Goal: Information Seeking & Learning: Learn about a topic

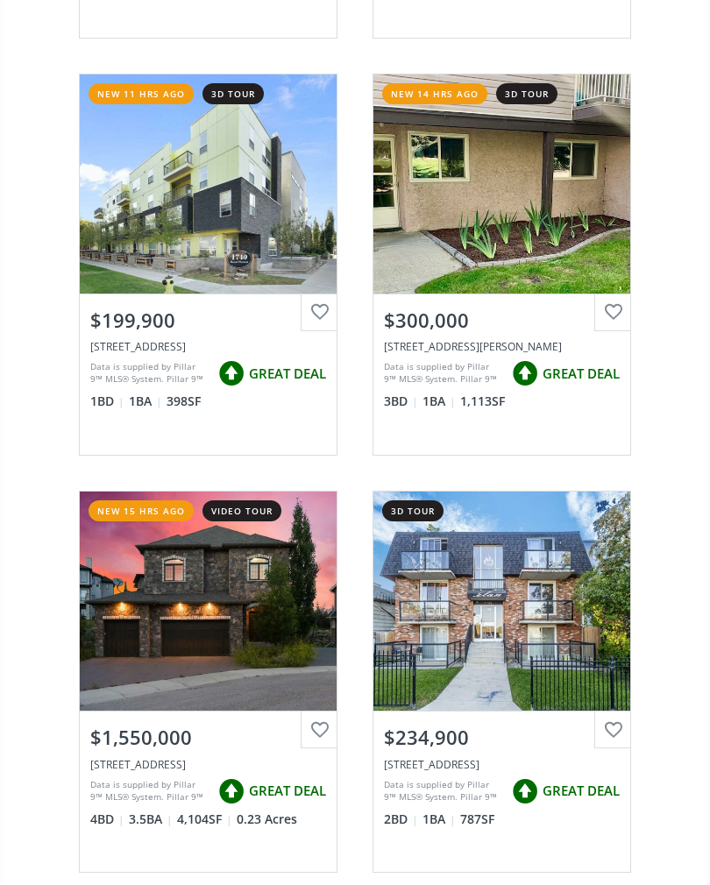
scroll to position [1067, 0]
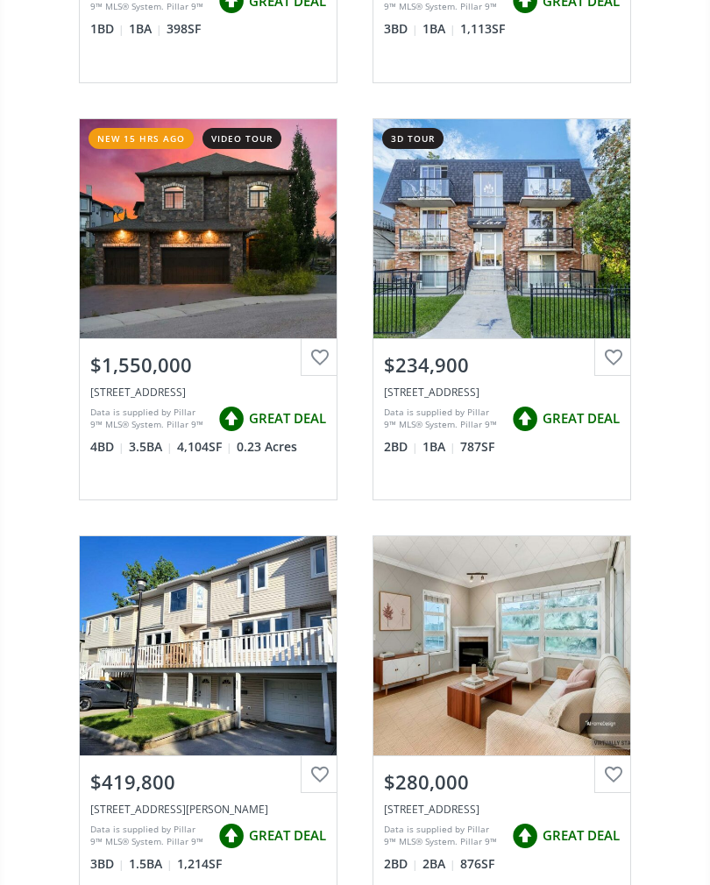
scroll to position [1440, 0]
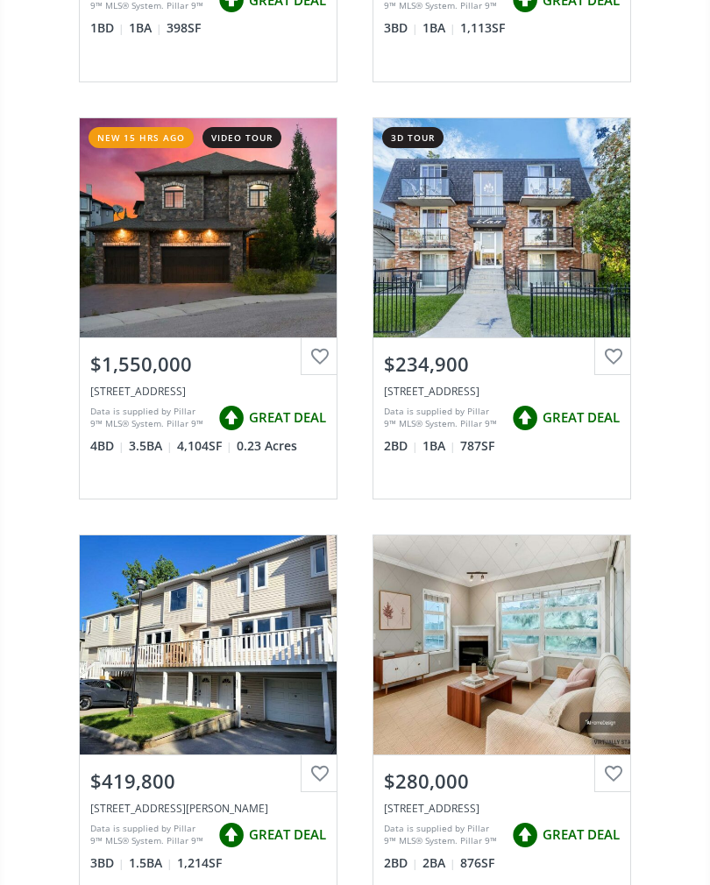
click at [469, 281] on div "View Photos & Details" at bounding box center [501, 227] width 257 height 219
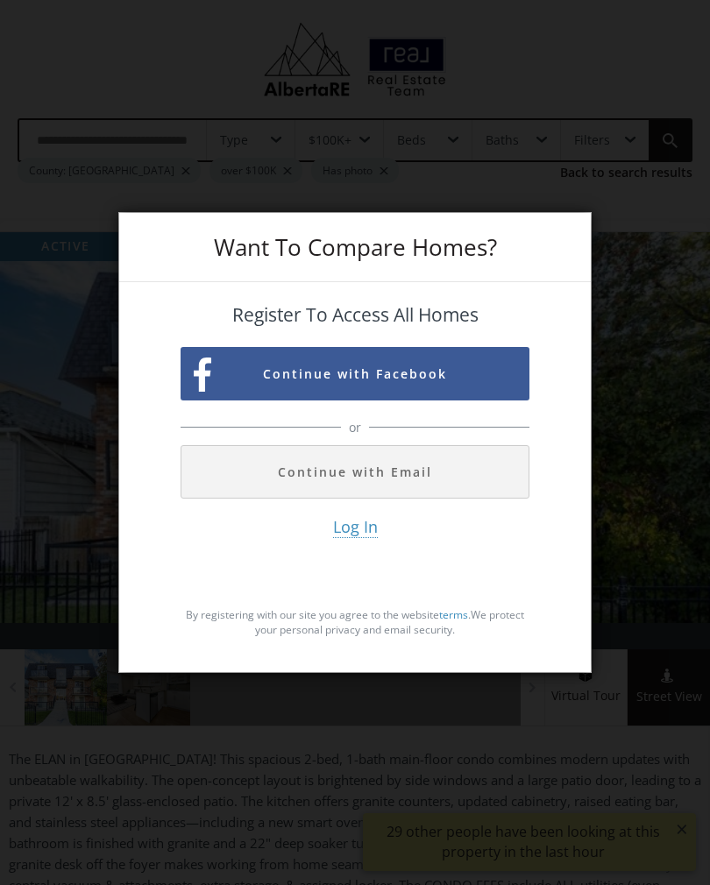
click at [311, 491] on button "Continue with Email" at bounding box center [354, 471] width 349 height 53
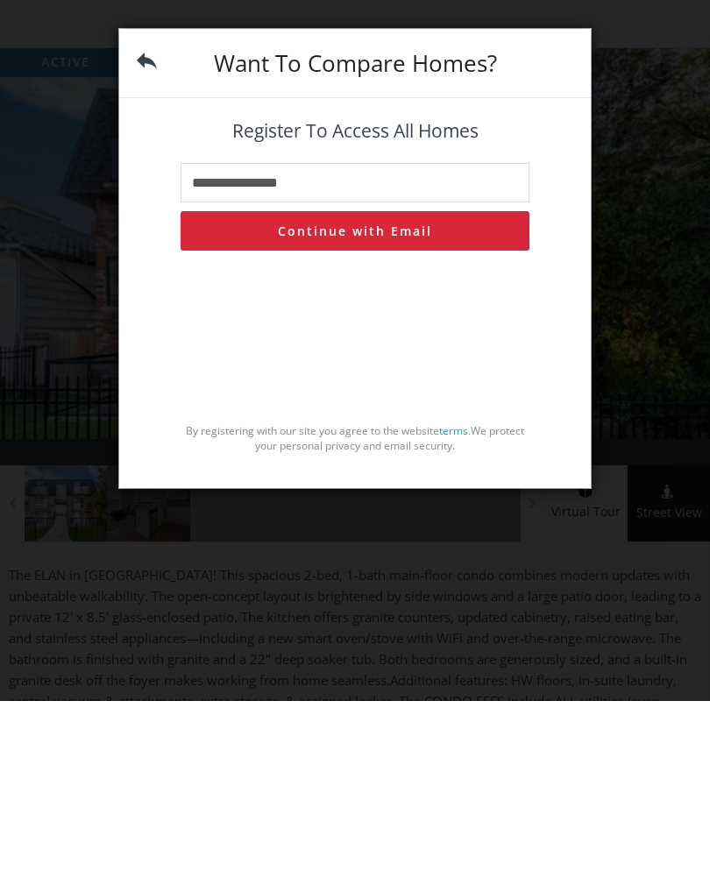
type input "**********"
click at [312, 395] on button "Continue with Email" at bounding box center [354, 414] width 349 height 39
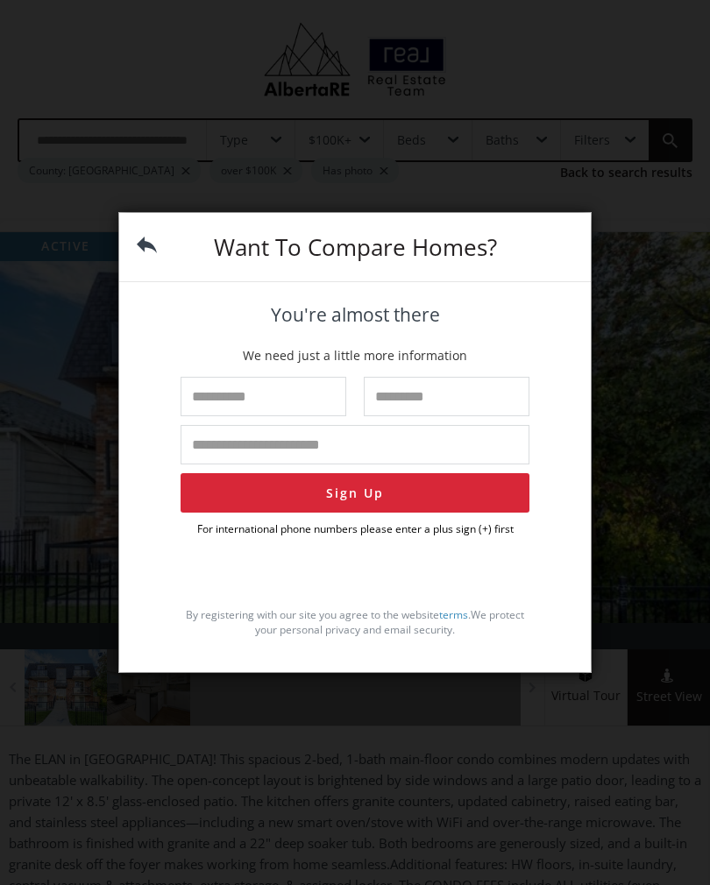
click at [202, 416] on input "text" at bounding box center [263, 396] width 166 height 39
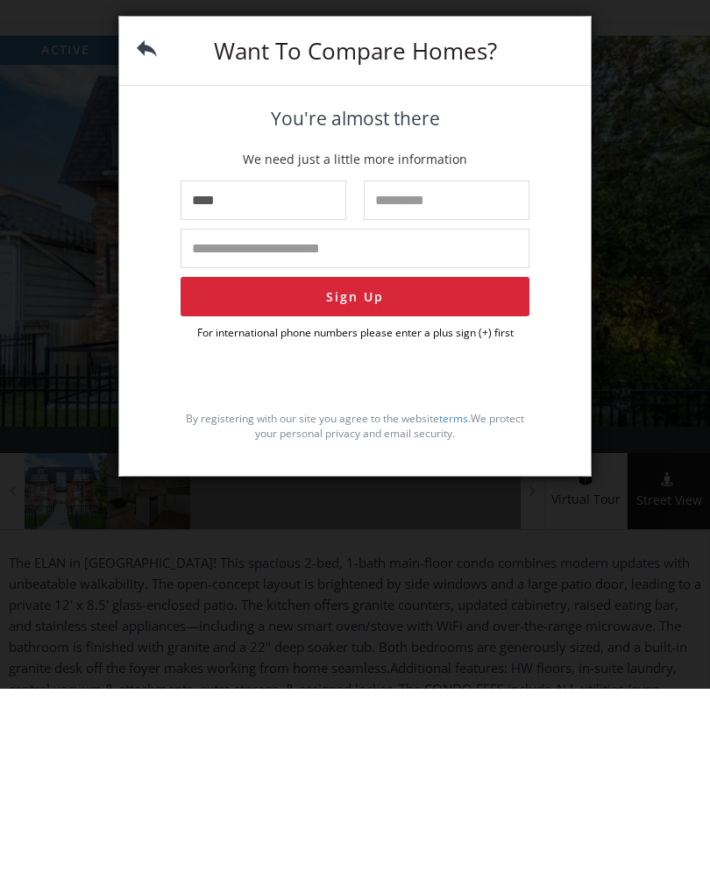
type input "****"
click at [394, 377] on input "text" at bounding box center [447, 396] width 166 height 39
type input "*****"
click at [213, 425] on input "tel" at bounding box center [354, 444] width 349 height 39
type input "**********"
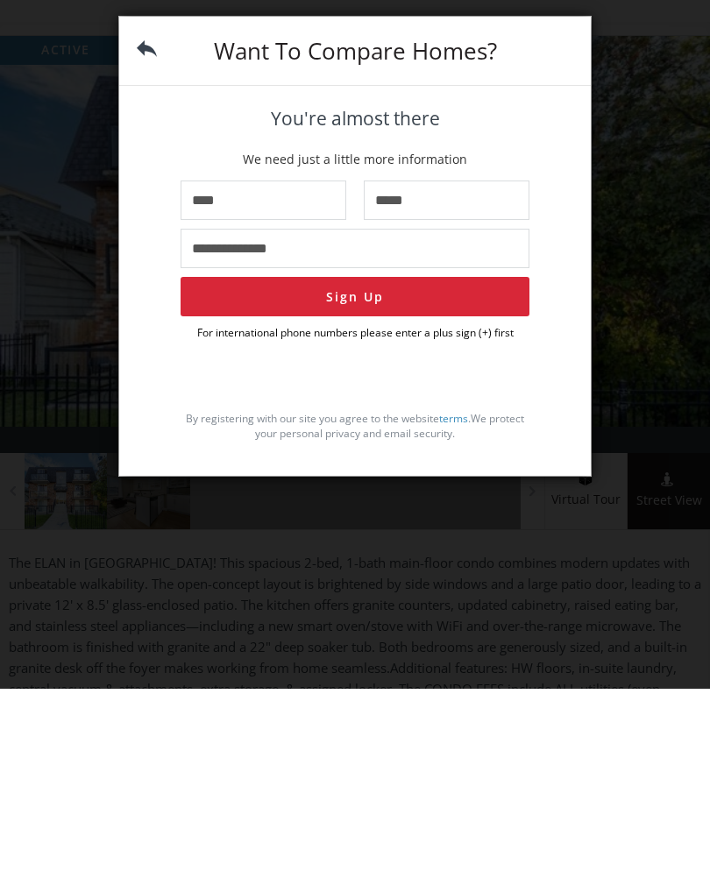
click at [317, 473] on button "Sign Up" at bounding box center [354, 492] width 349 height 39
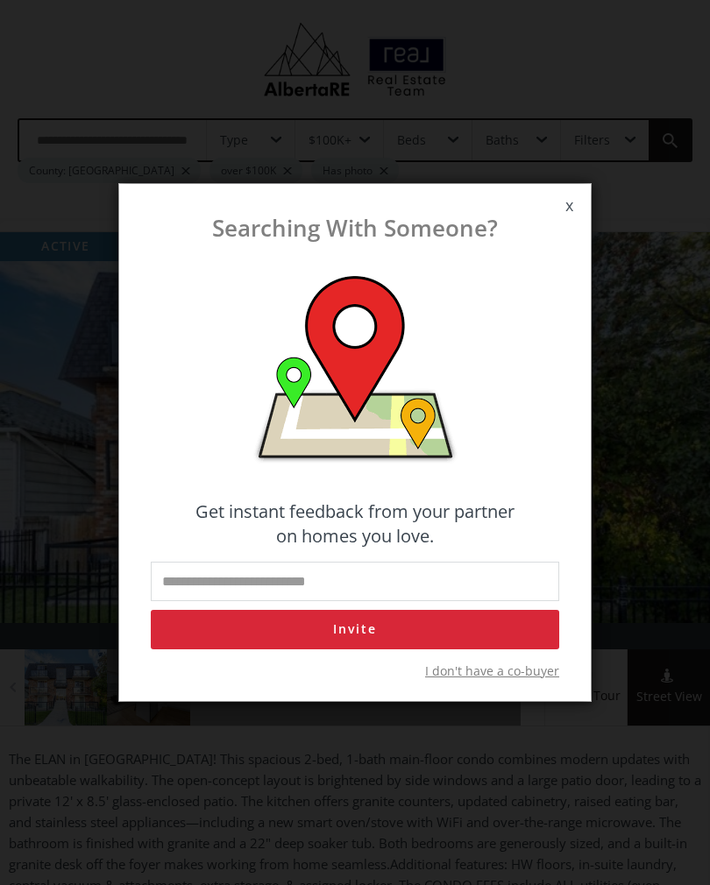
click at [487, 680] on span "I don't have a co-buyer" at bounding box center [492, 671] width 134 height 18
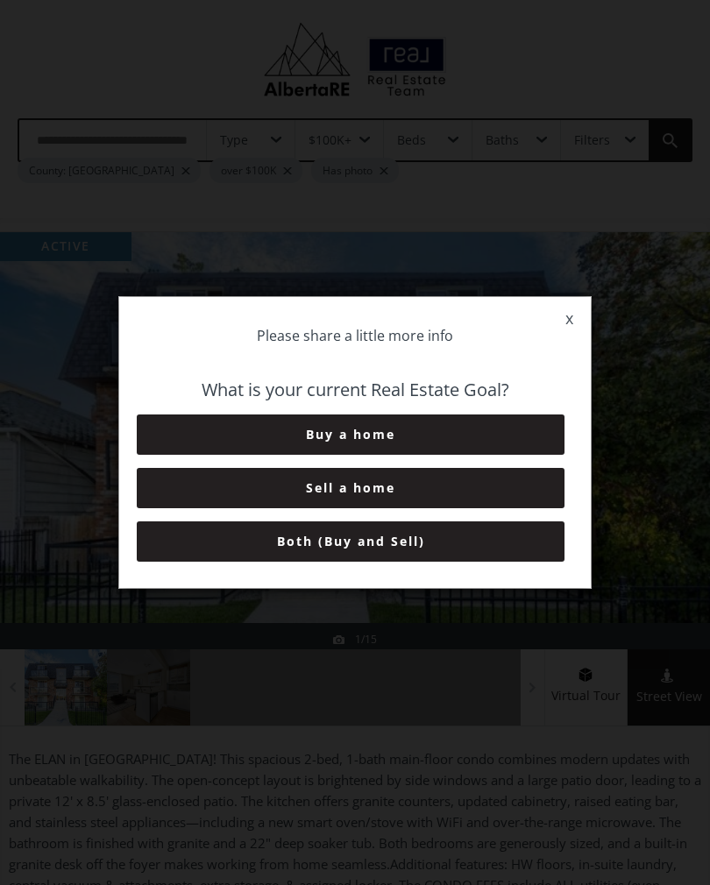
click at [300, 442] on button "Buy a home" at bounding box center [351, 434] width 428 height 40
click at [274, 455] on button "0-3 Months" at bounding box center [351, 434] width 428 height 40
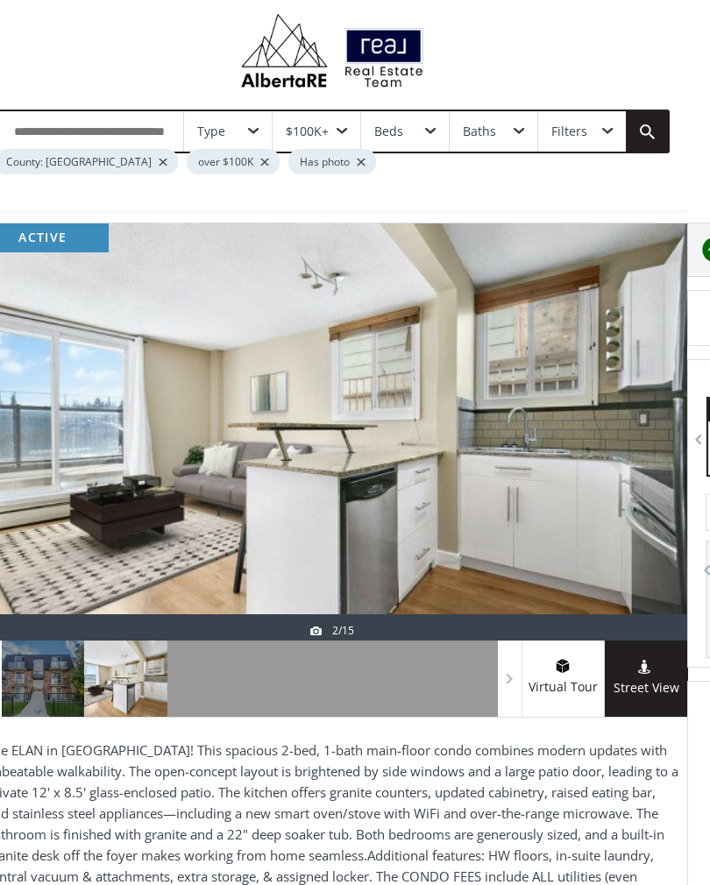
scroll to position [8, 21]
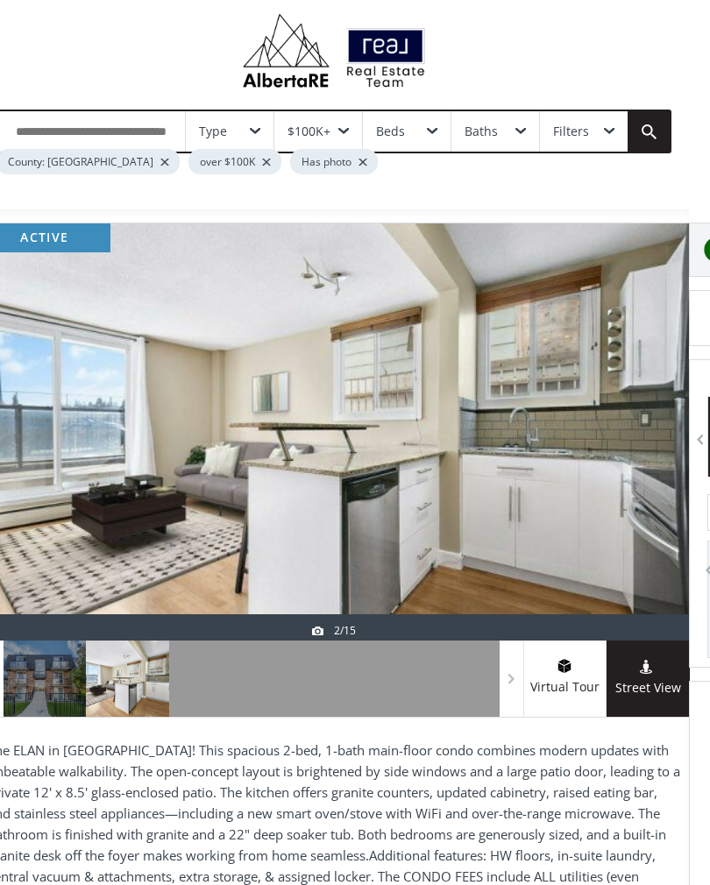
click at [696, 435] on div at bounding box center [699, 441] width 18 height 18
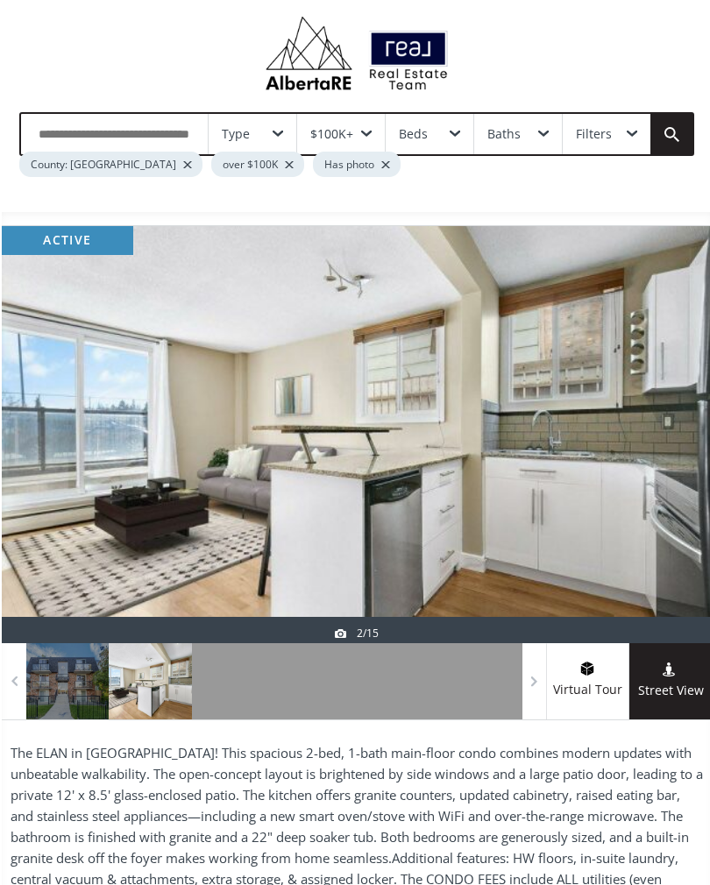
scroll to position [5, 0]
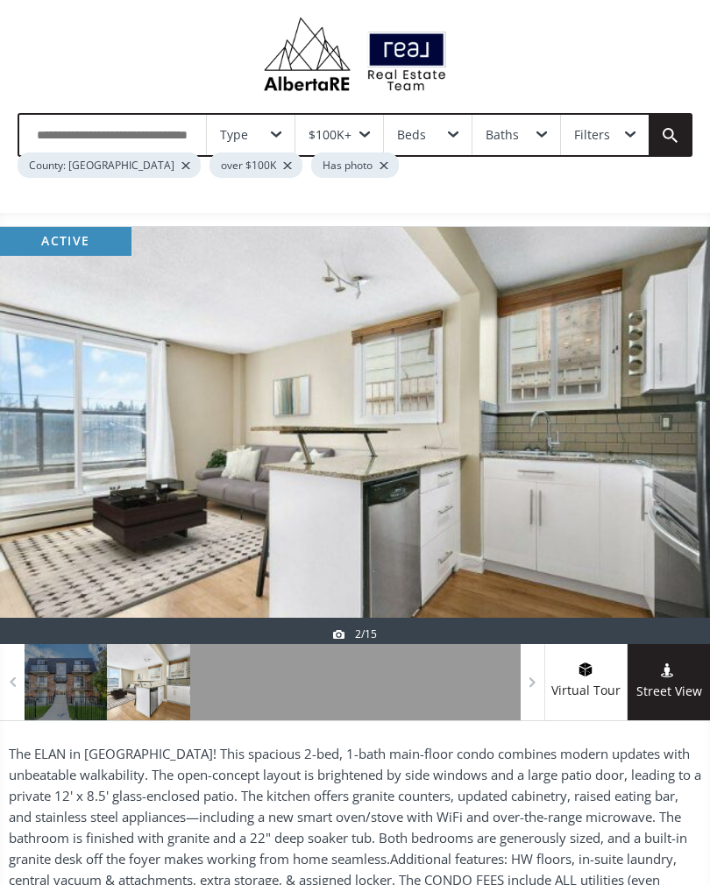
click at [229, 688] on div at bounding box center [231, 682] width 82 height 76
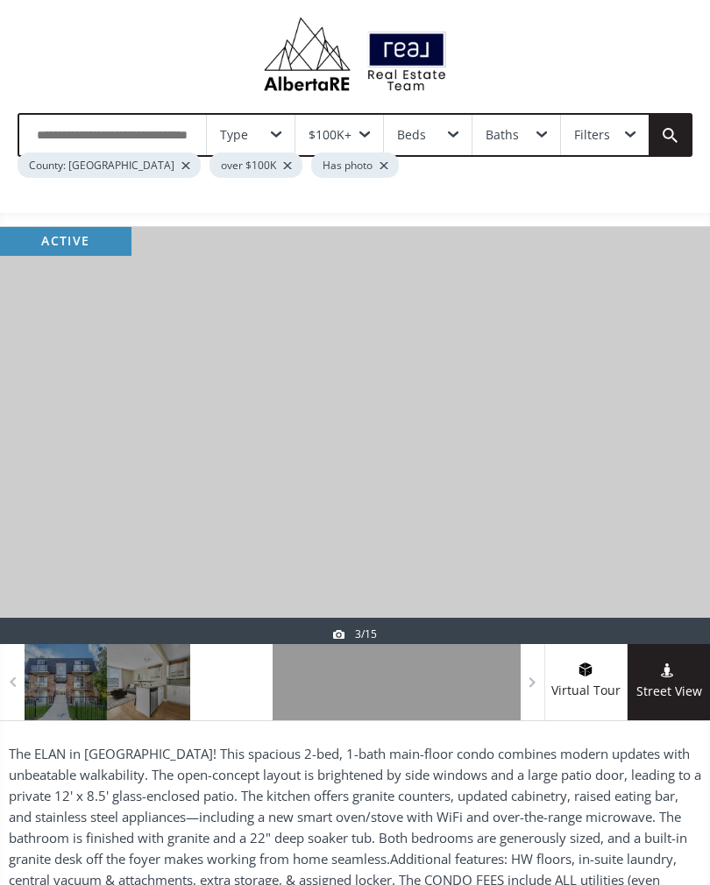
click at [323, 696] on div at bounding box center [313, 682] width 82 height 76
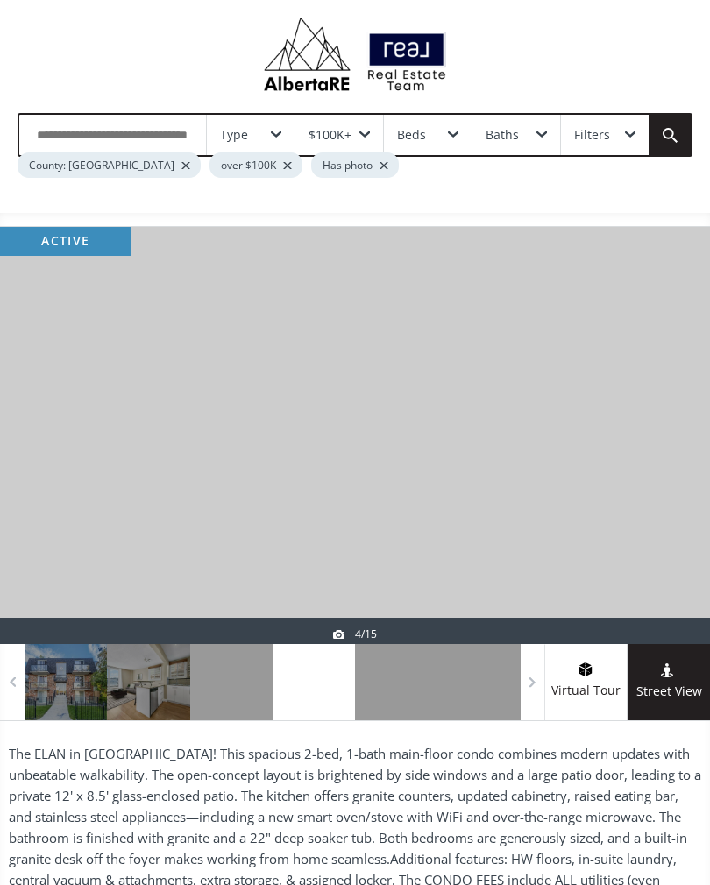
click at [399, 684] on div at bounding box center [396, 682] width 82 height 76
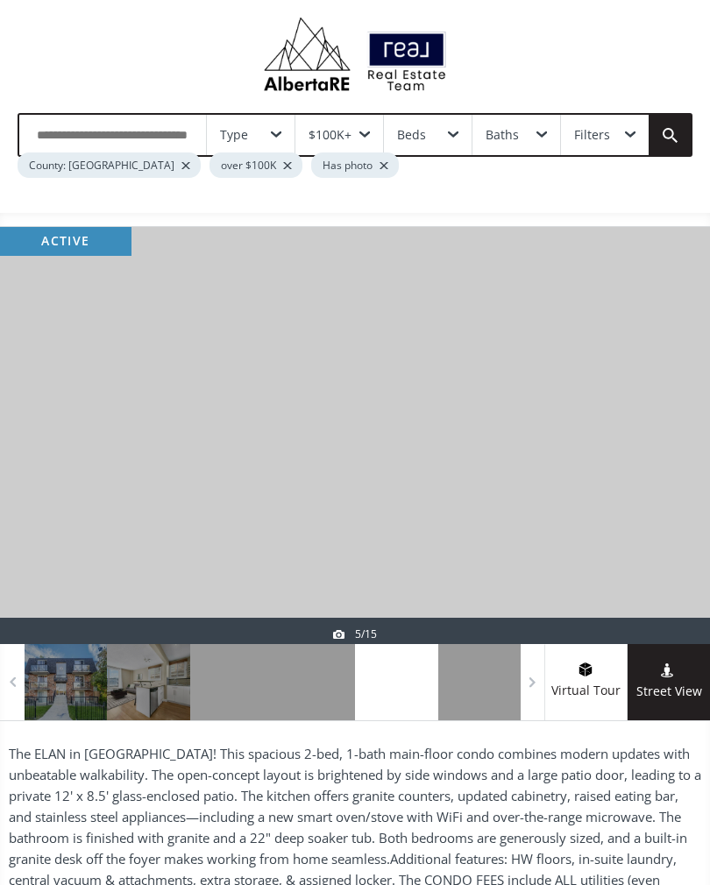
click at [478, 690] on div at bounding box center [479, 682] width 82 height 76
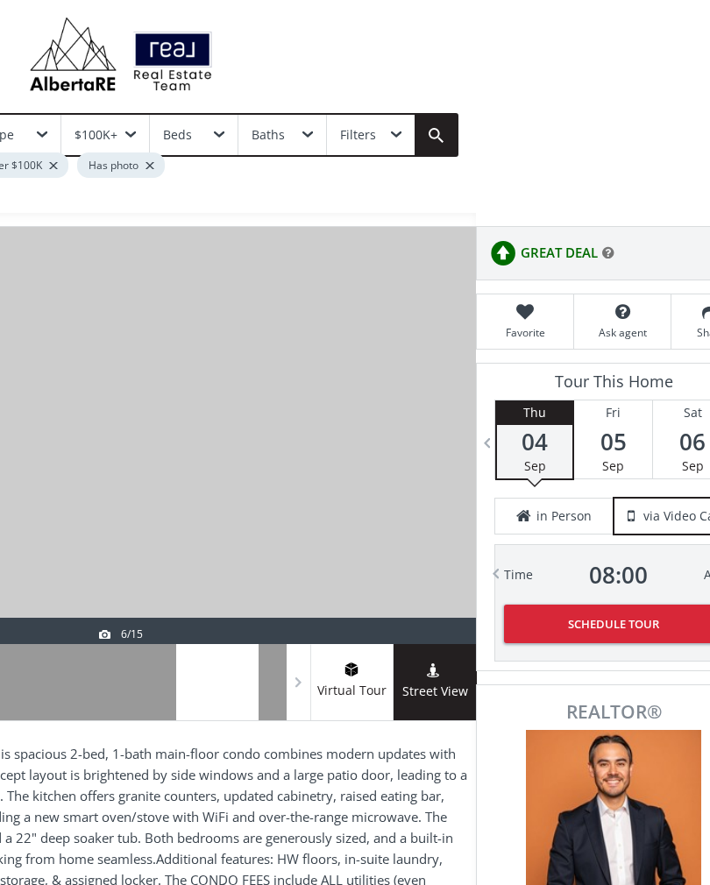
scroll to position [5, 243]
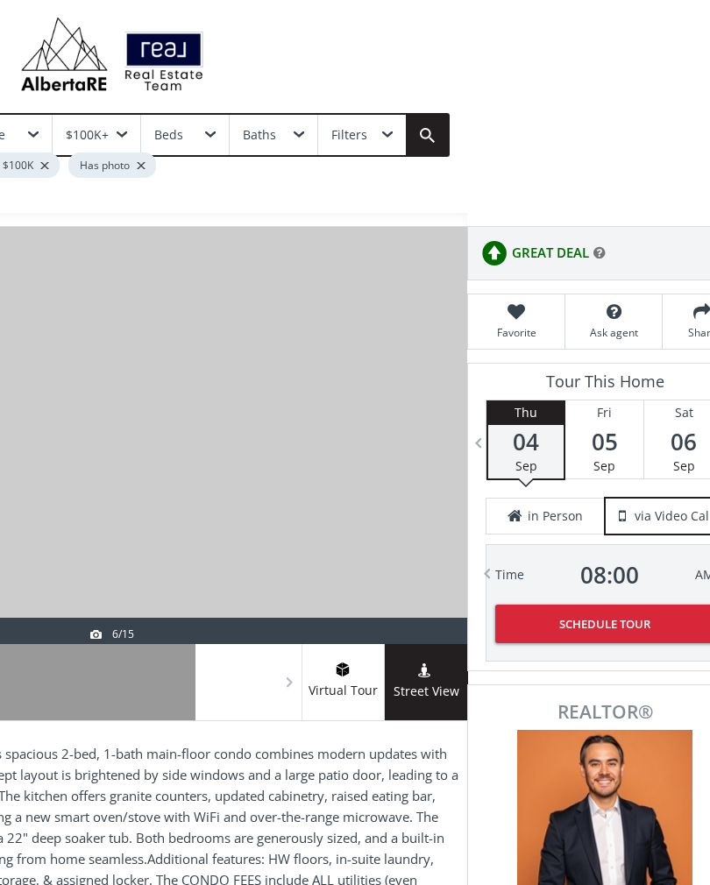
click at [350, 687] on span "Virtual Tour" at bounding box center [342, 691] width 82 height 20
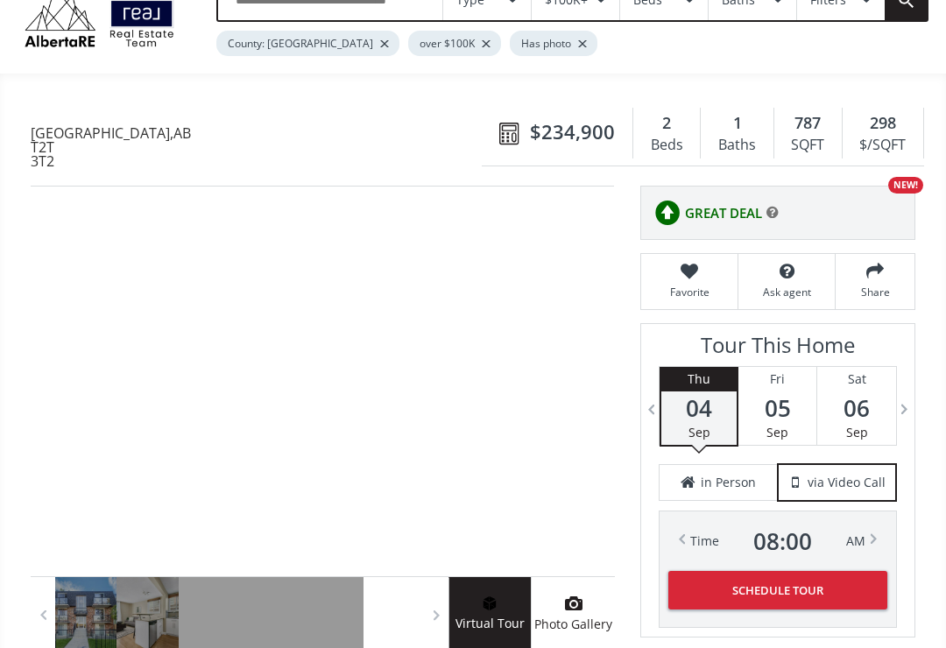
scroll to position [0, 0]
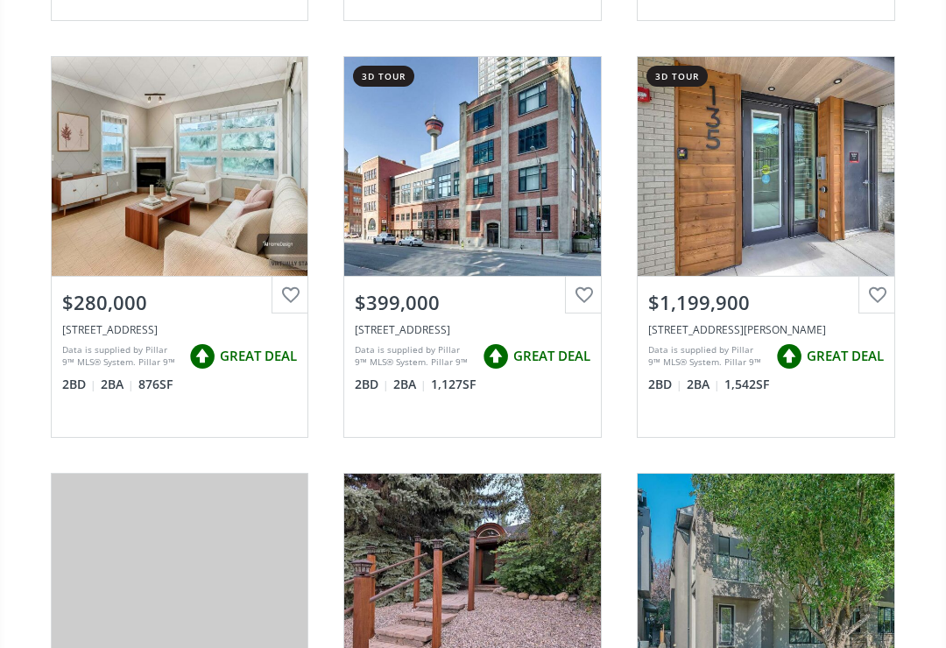
scroll to position [1432, 0]
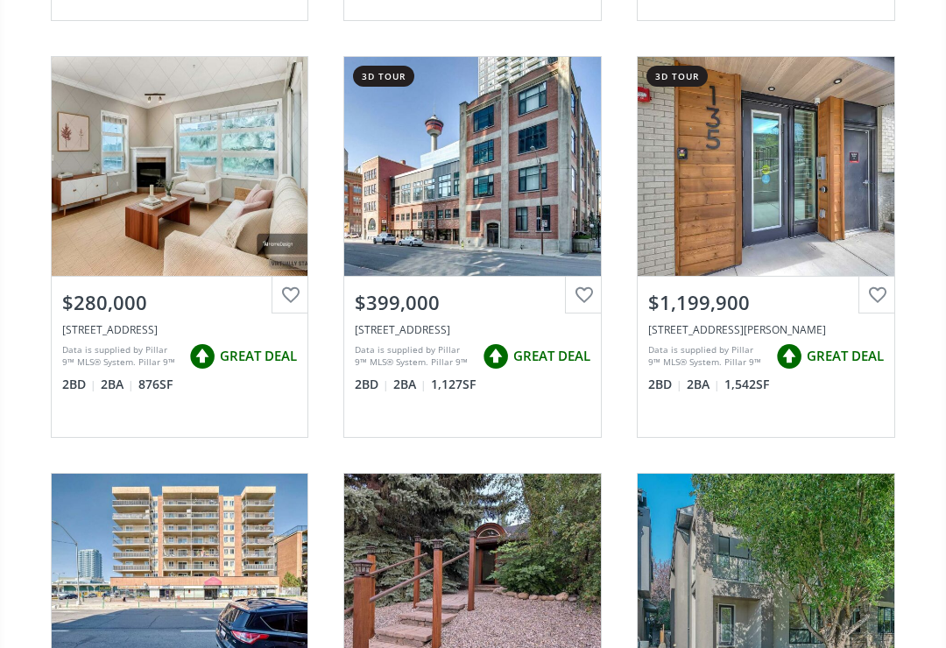
click at [164, 180] on div "View Photos & Details" at bounding box center [180, 166] width 257 height 219
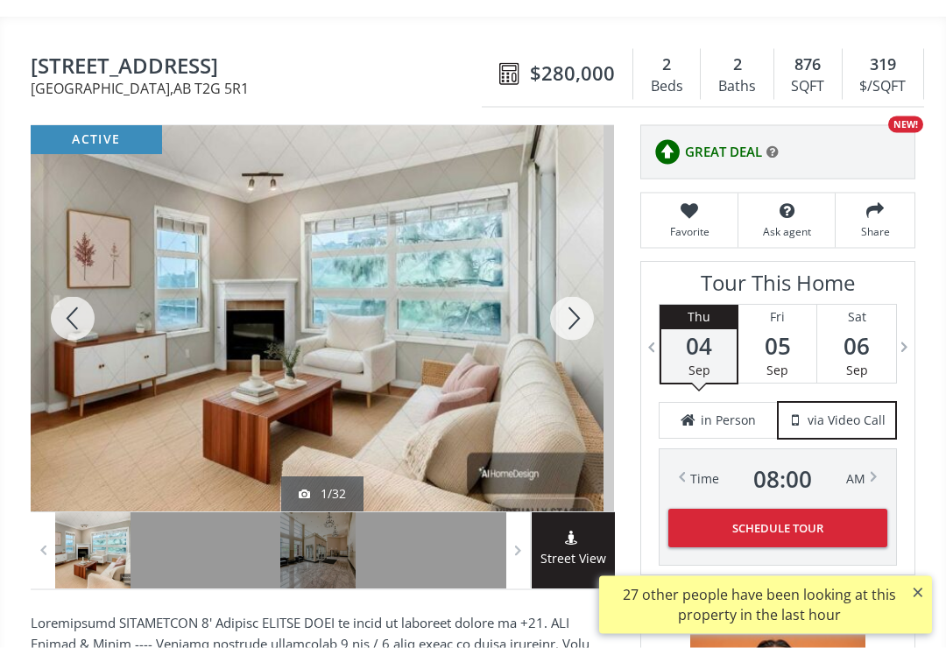
scroll to position [127, 0]
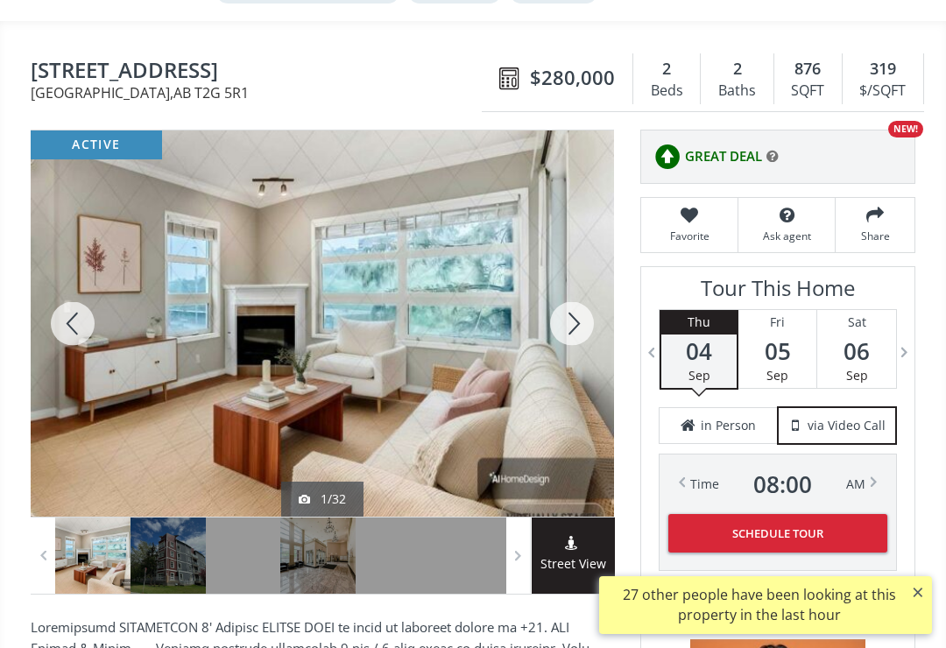
click at [75, 327] on div at bounding box center [73, 324] width 84 height 386
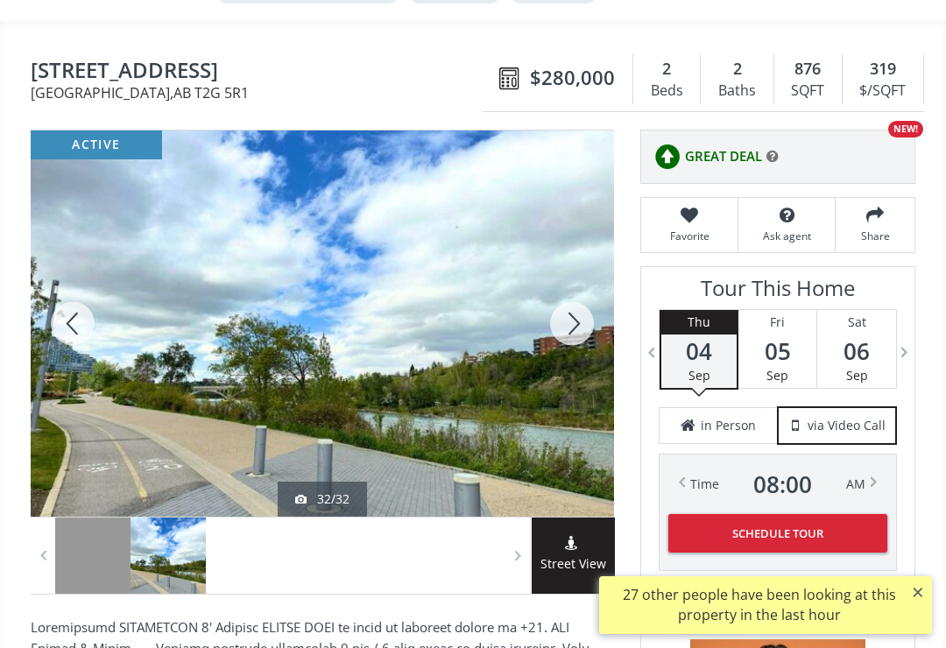
click at [71, 331] on div at bounding box center [73, 324] width 84 height 386
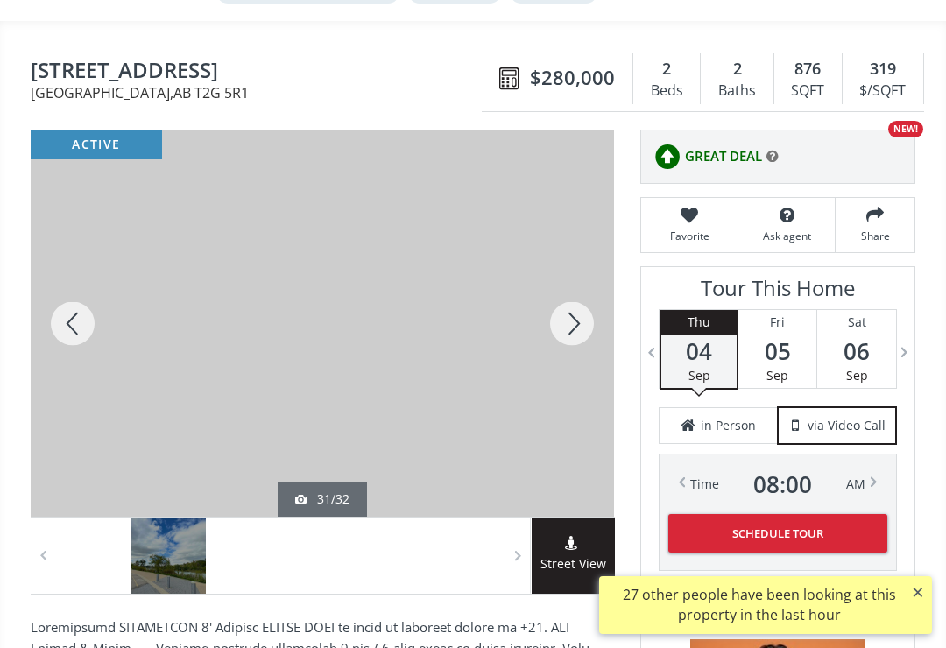
click at [77, 326] on div at bounding box center [73, 324] width 84 height 386
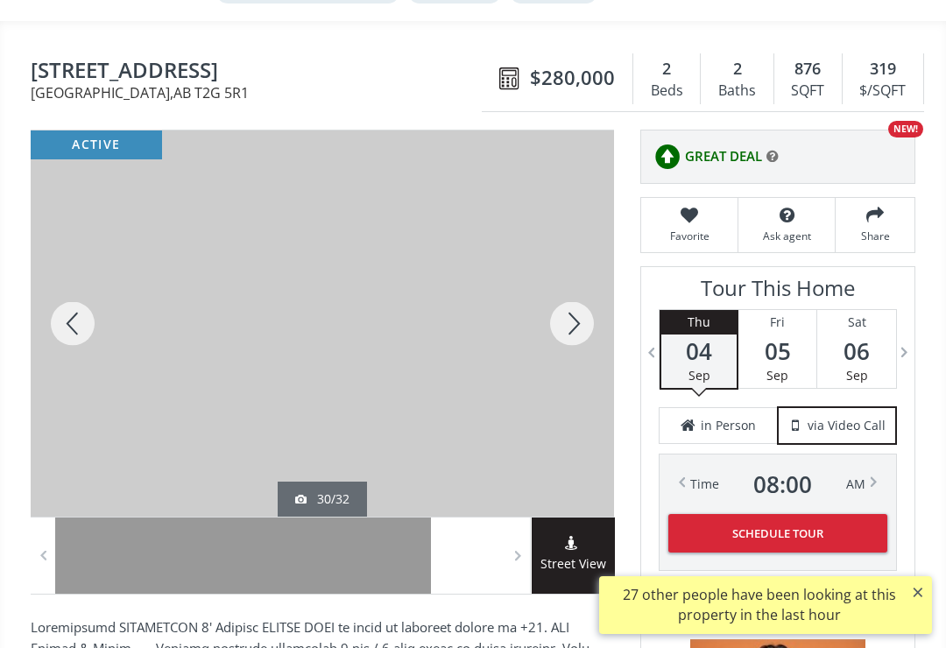
click at [72, 319] on div at bounding box center [73, 324] width 84 height 386
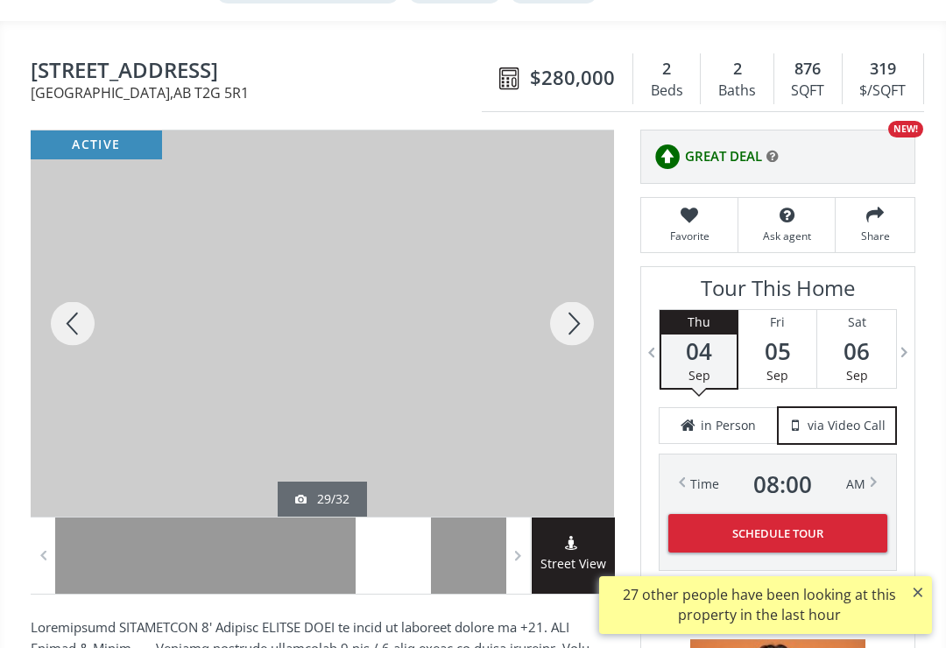
click at [69, 315] on div at bounding box center [73, 324] width 84 height 386
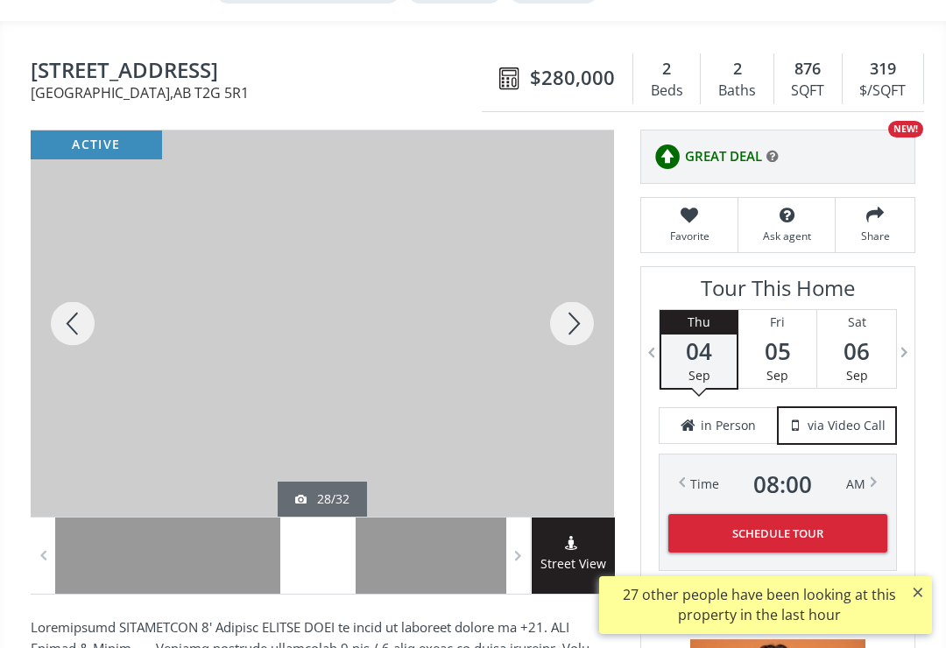
click at [63, 324] on div at bounding box center [73, 324] width 84 height 386
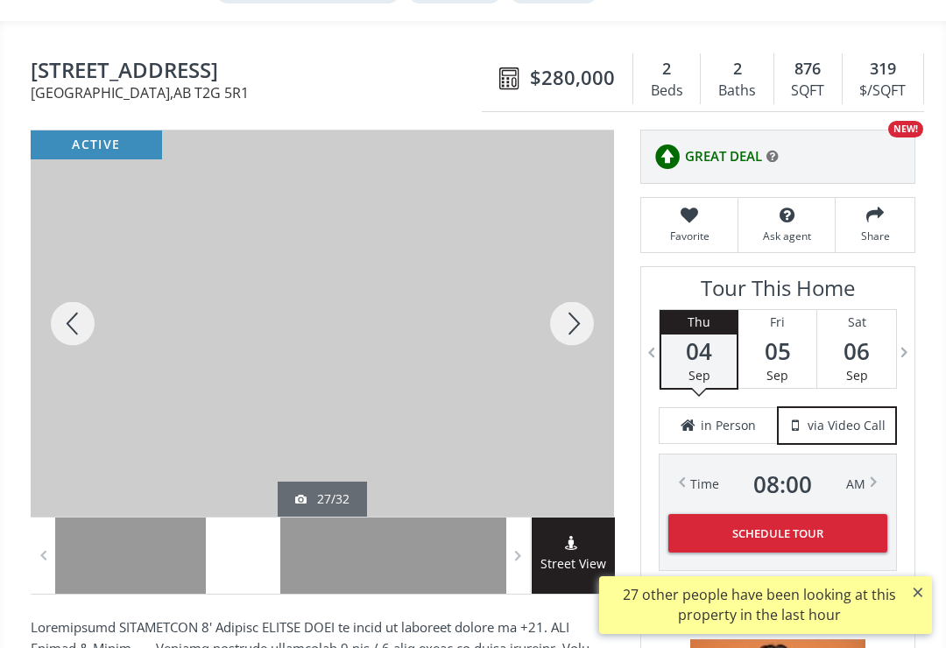
click at [60, 320] on div at bounding box center [73, 324] width 84 height 386
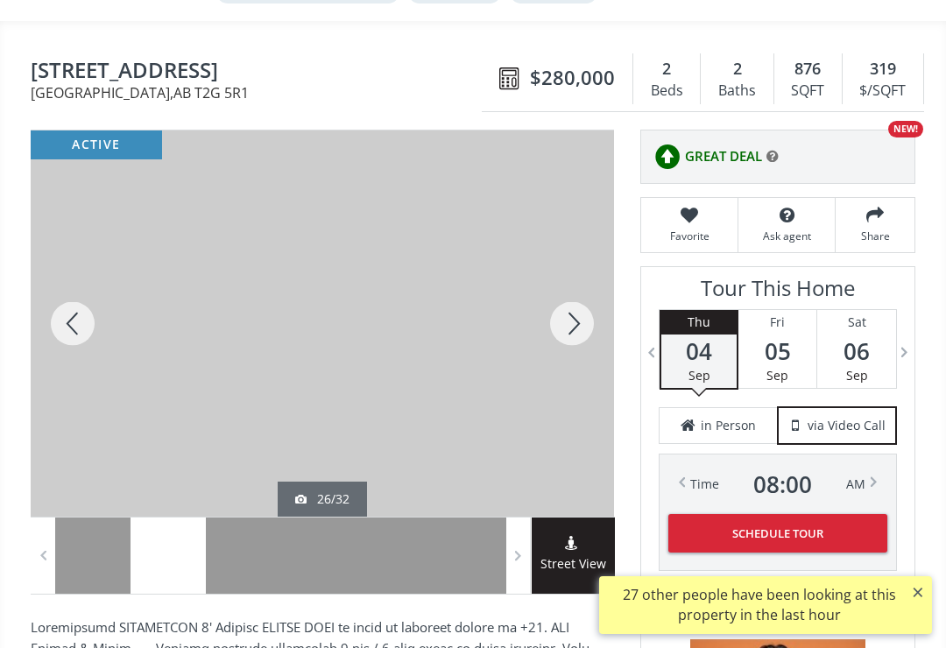
click at [66, 328] on div at bounding box center [73, 324] width 84 height 386
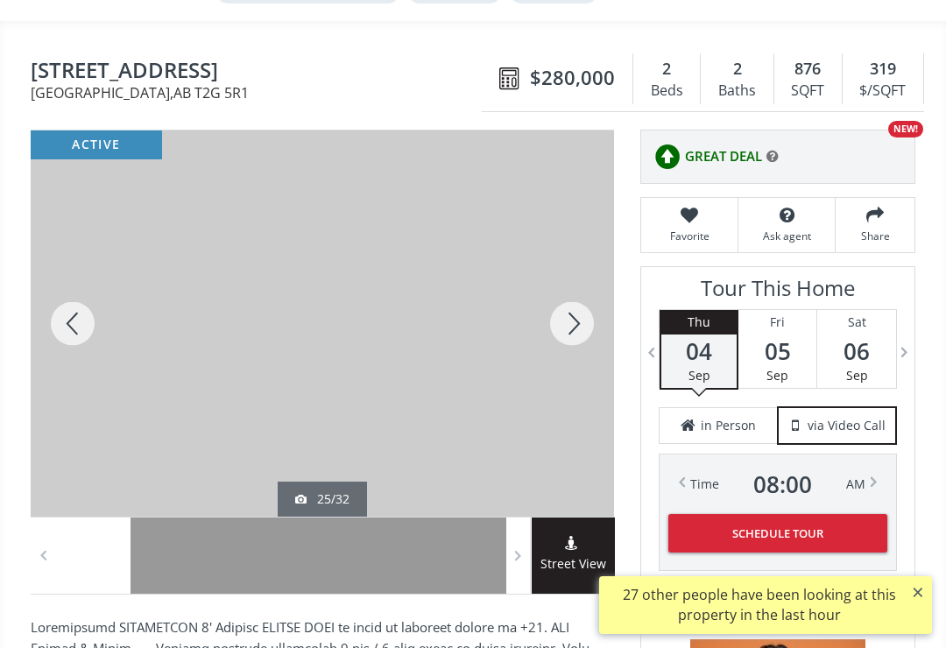
click at [59, 319] on div at bounding box center [73, 324] width 84 height 386
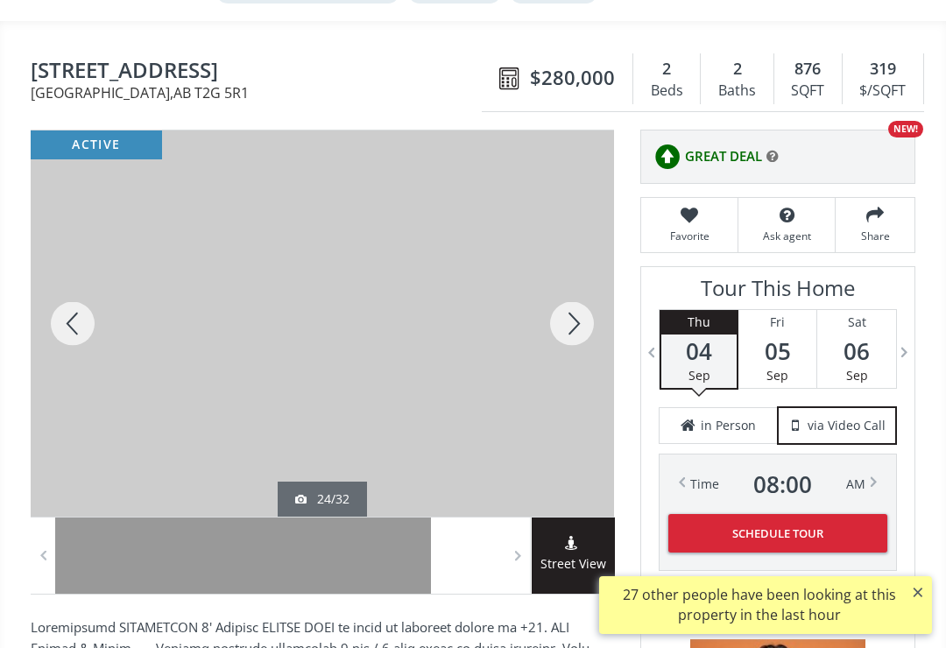
click at [59, 322] on div at bounding box center [73, 324] width 84 height 386
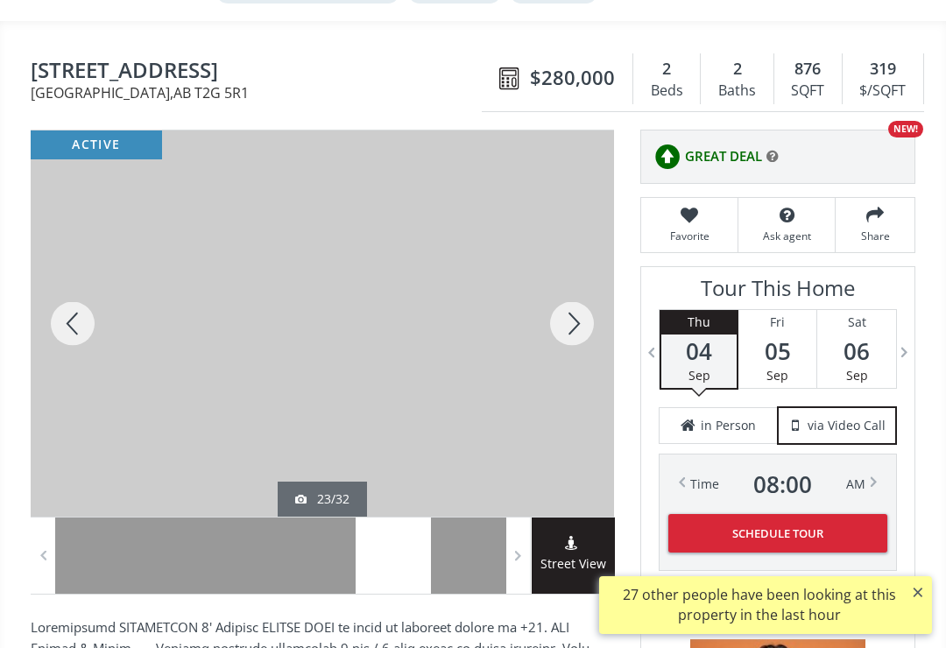
click at [63, 325] on div at bounding box center [73, 324] width 84 height 386
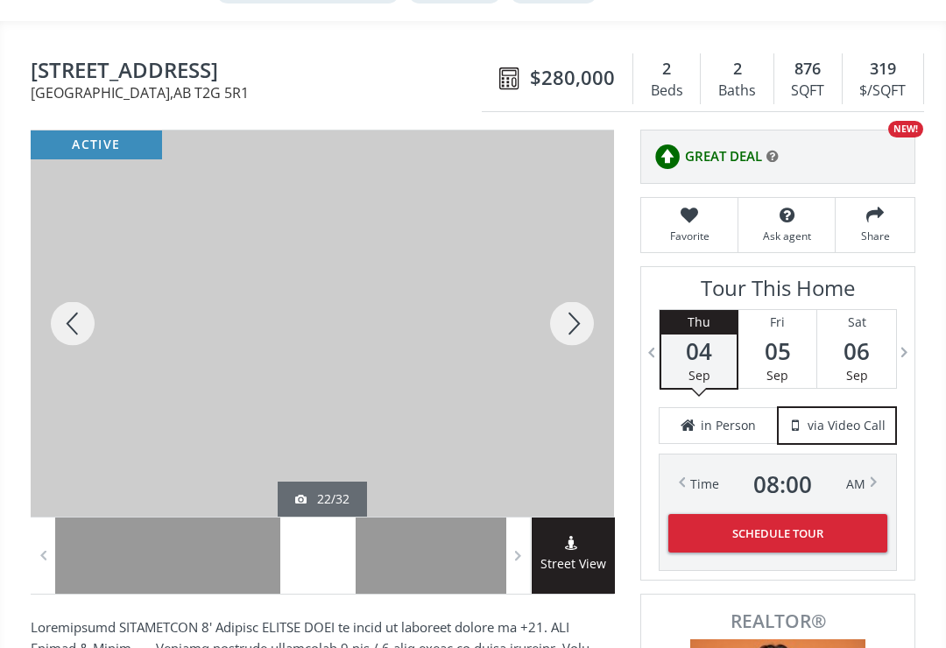
click at [70, 322] on div at bounding box center [73, 324] width 84 height 386
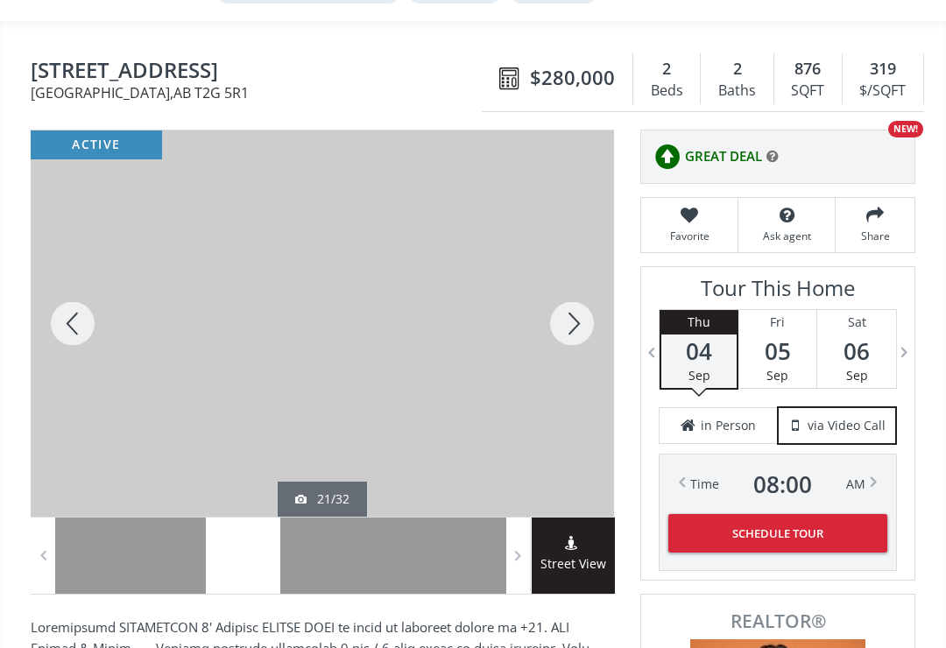
click at [61, 322] on div at bounding box center [73, 324] width 84 height 386
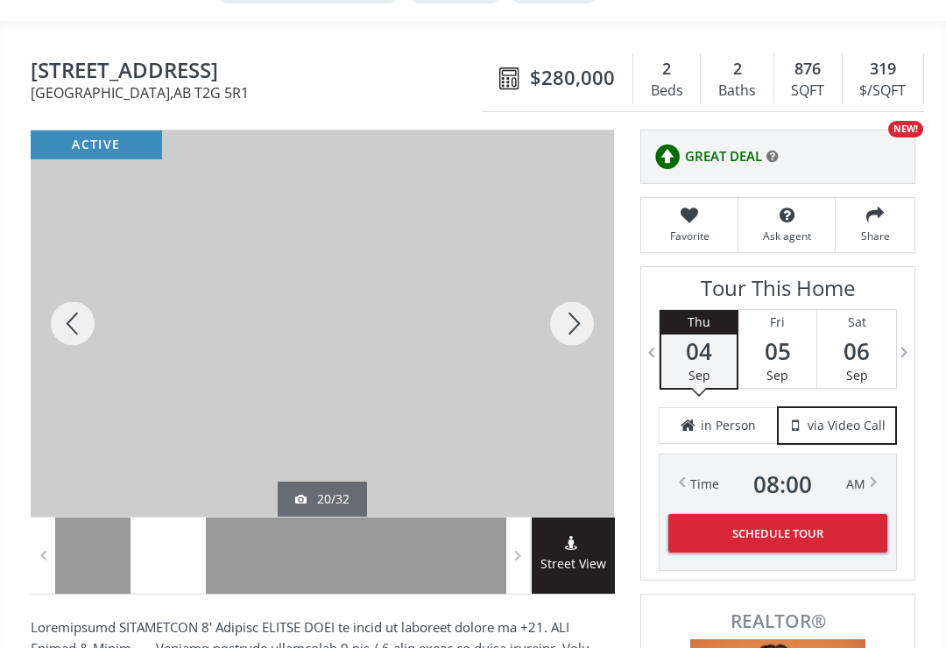
click at [69, 332] on div at bounding box center [73, 324] width 84 height 386
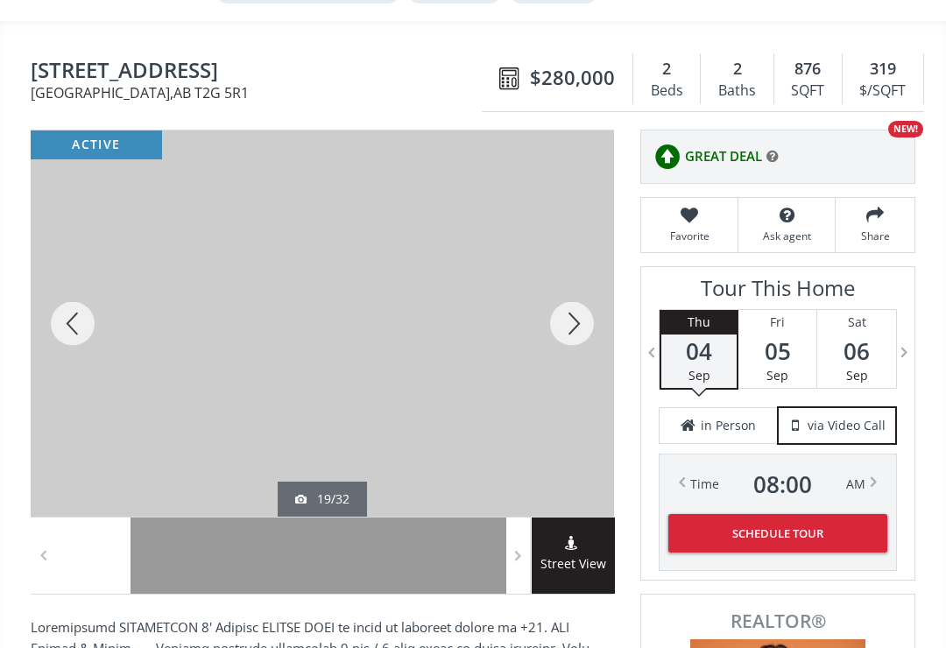
click at [66, 325] on div at bounding box center [73, 324] width 84 height 386
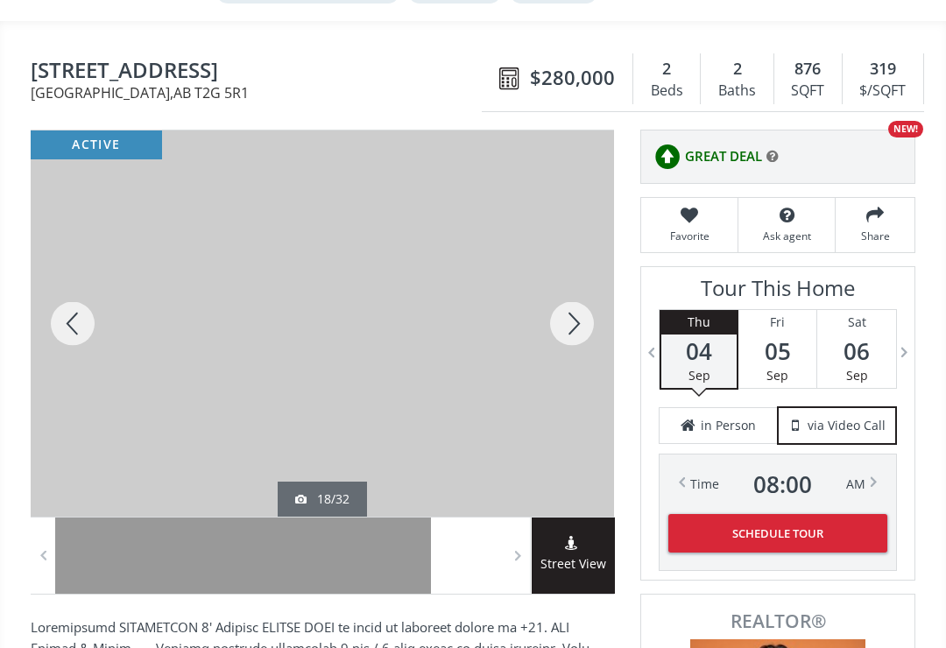
click at [64, 322] on div at bounding box center [73, 324] width 84 height 386
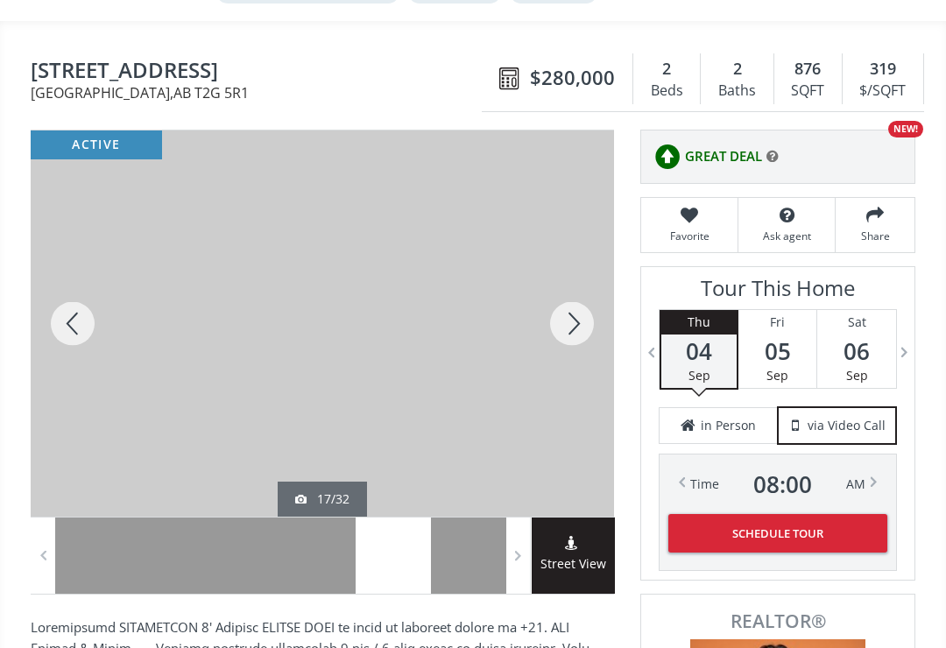
click at [70, 332] on div at bounding box center [73, 324] width 84 height 386
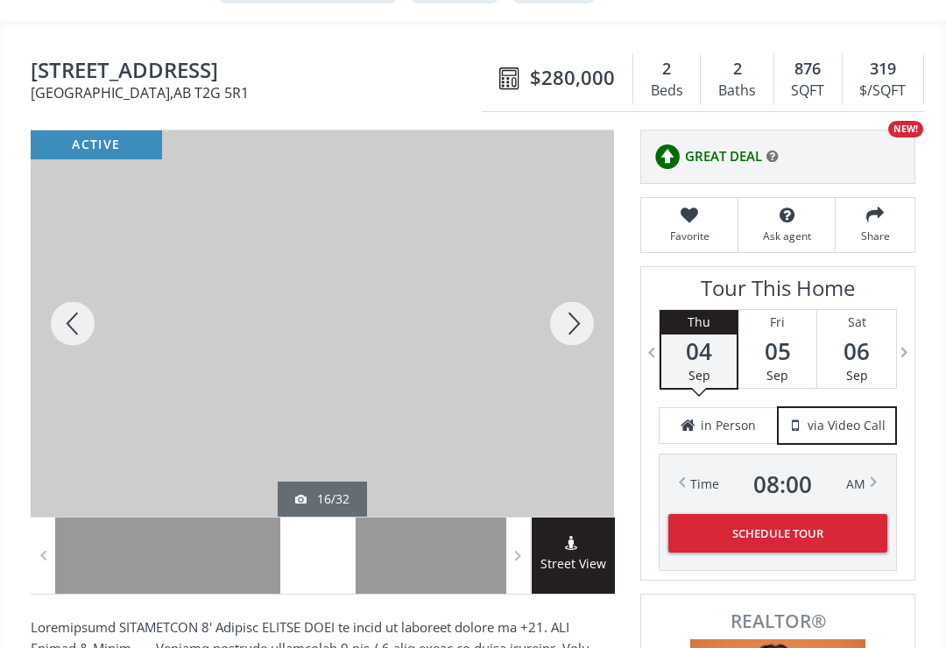
click at [65, 331] on div at bounding box center [73, 324] width 84 height 386
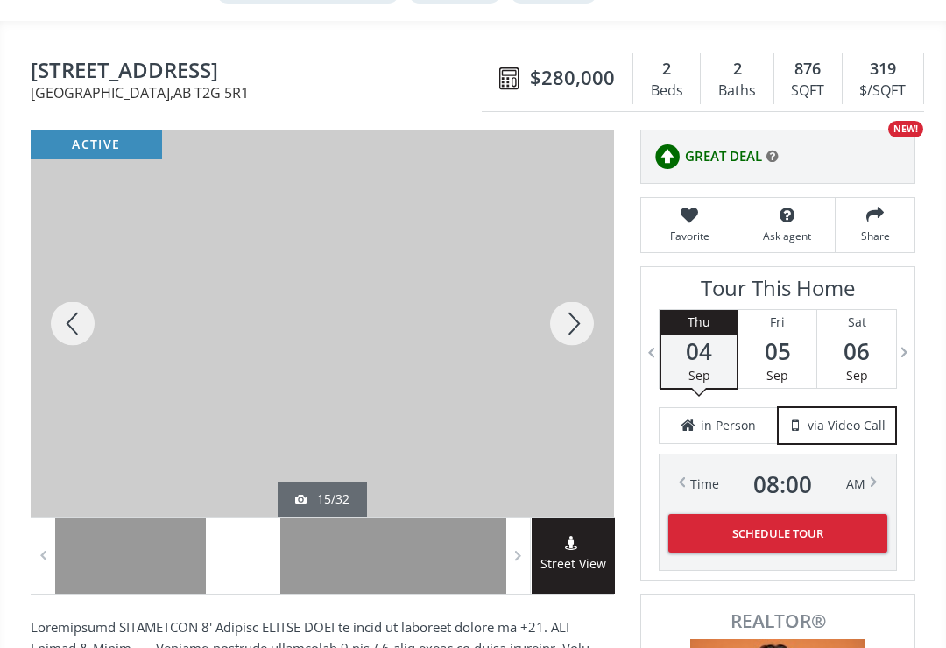
click at [55, 334] on div at bounding box center [73, 324] width 84 height 386
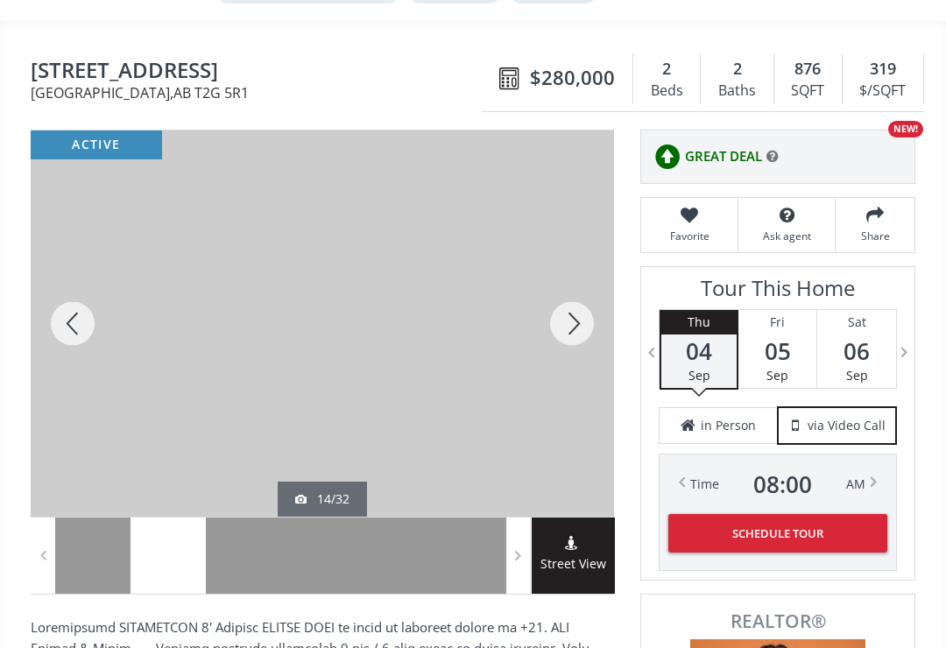
click at [66, 330] on div at bounding box center [73, 324] width 84 height 386
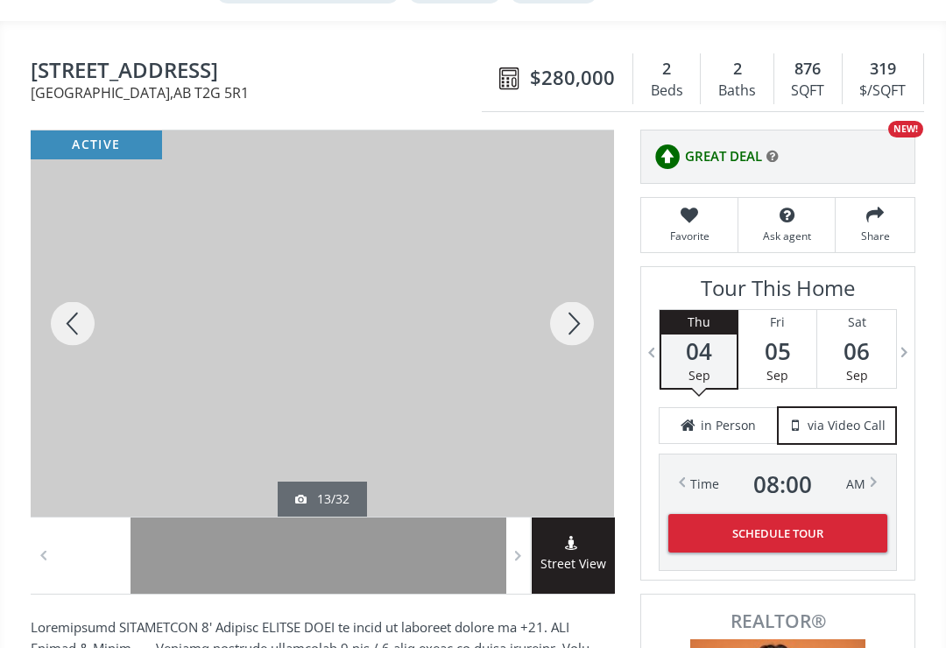
click at [70, 331] on div at bounding box center [73, 324] width 84 height 386
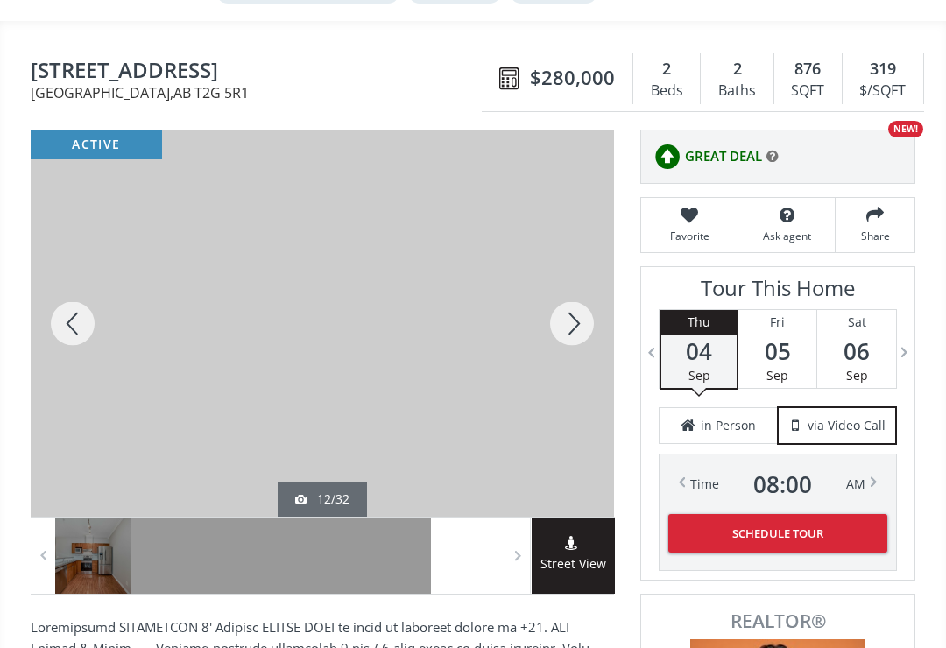
click at [65, 326] on div at bounding box center [73, 324] width 84 height 386
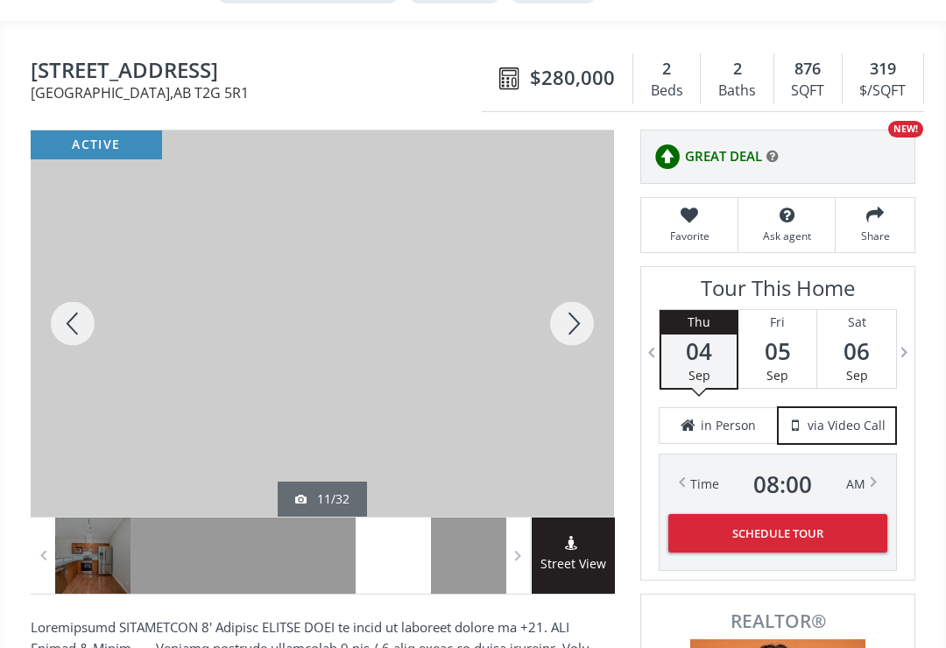
click at [67, 328] on div at bounding box center [73, 324] width 84 height 386
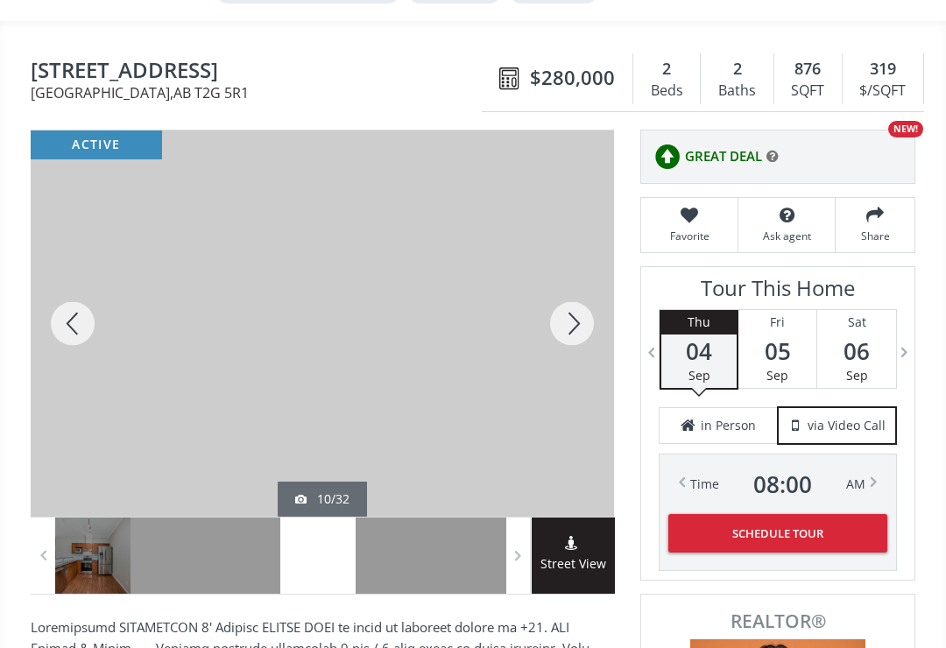
click at [65, 330] on div at bounding box center [73, 324] width 84 height 386
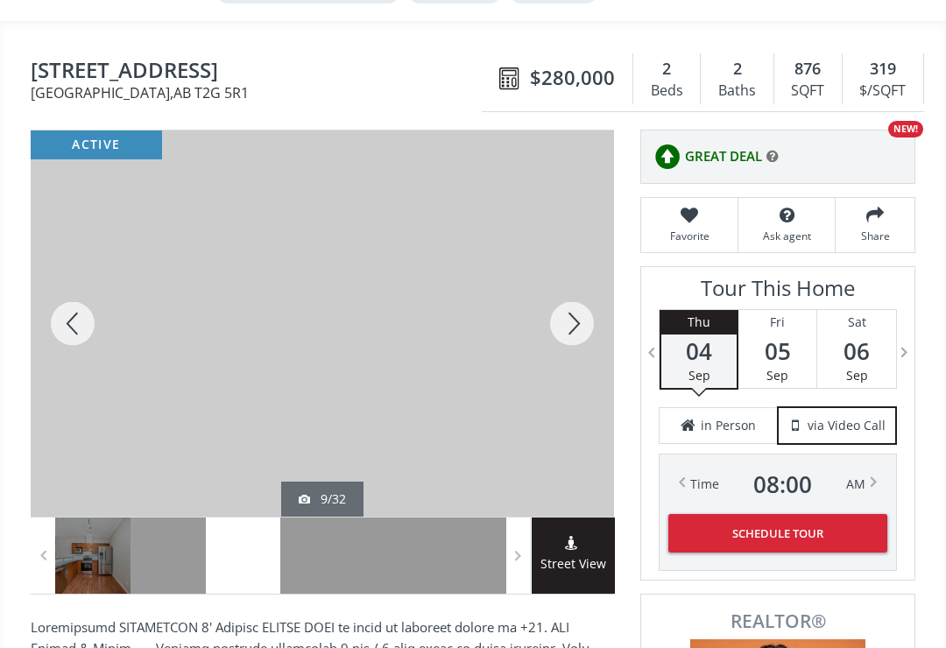
click at [65, 326] on div at bounding box center [73, 324] width 84 height 386
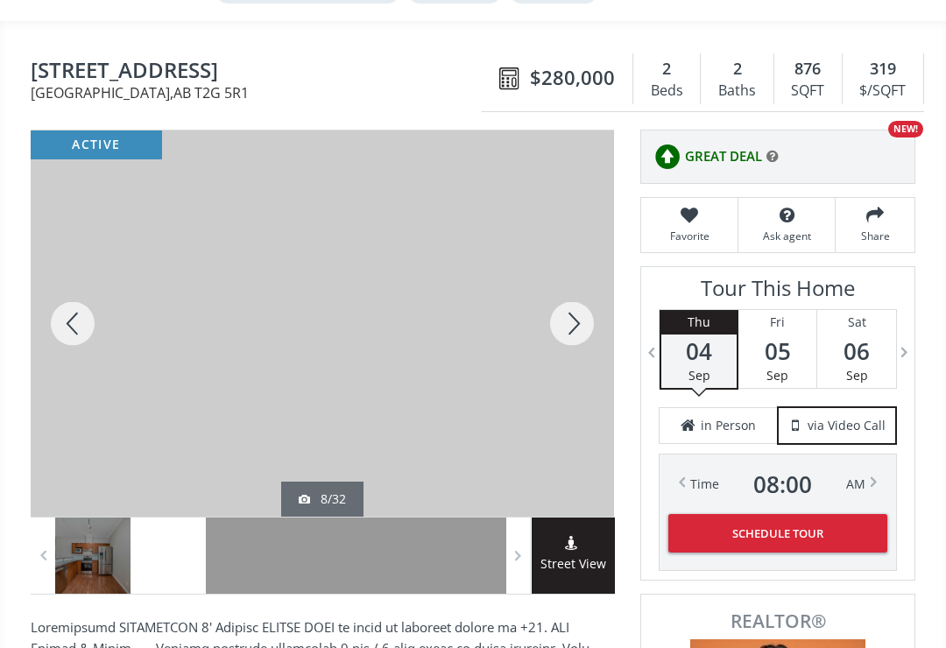
click at [61, 329] on div at bounding box center [73, 324] width 84 height 386
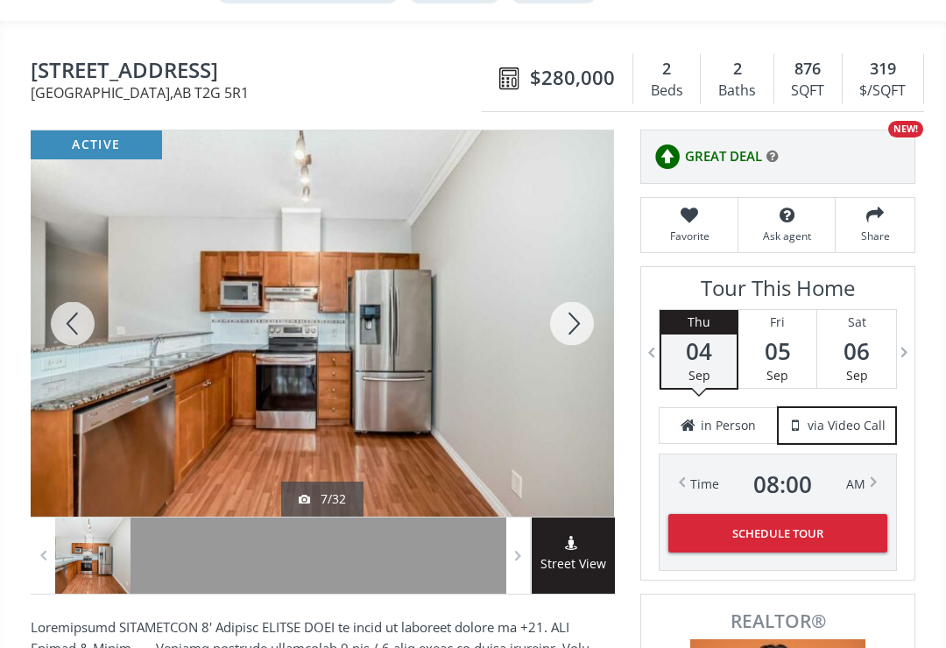
click at [63, 331] on div at bounding box center [73, 324] width 84 height 386
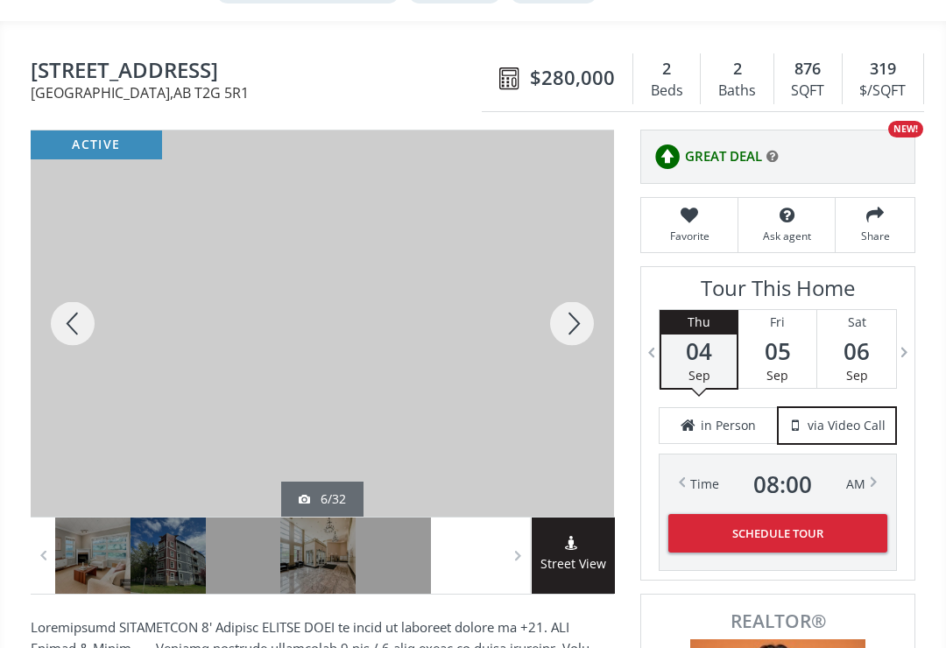
click at [67, 336] on div at bounding box center [73, 324] width 84 height 386
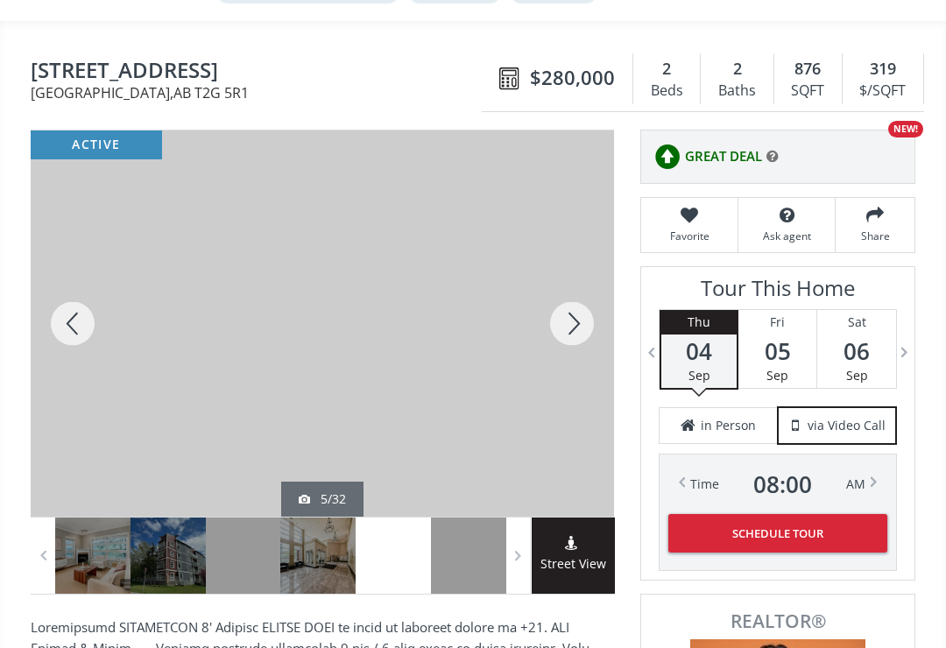
click at [71, 325] on div at bounding box center [73, 324] width 84 height 386
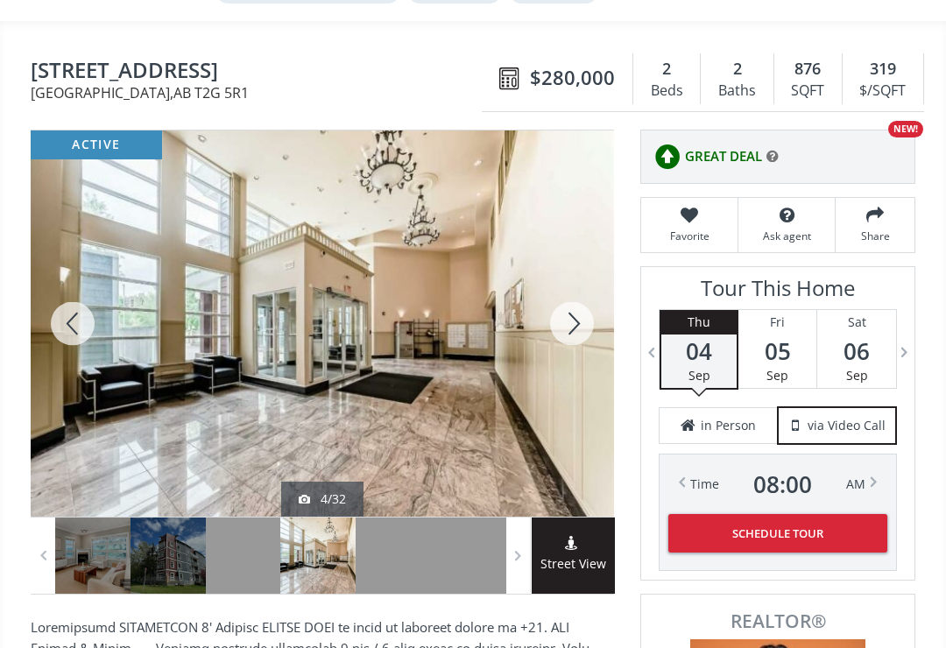
click at [64, 324] on div at bounding box center [73, 324] width 84 height 386
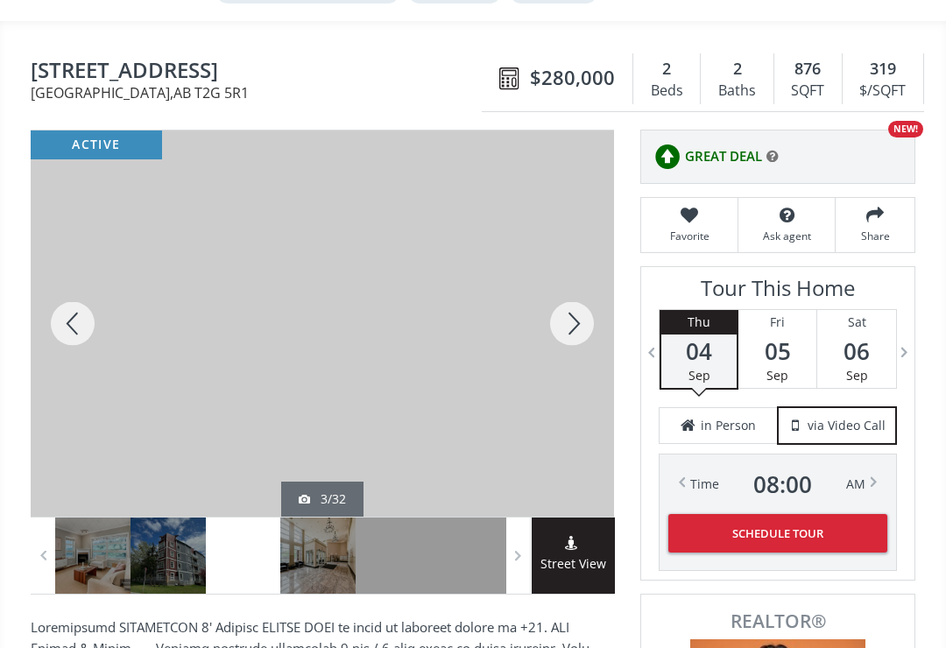
click at [71, 321] on div at bounding box center [73, 324] width 84 height 386
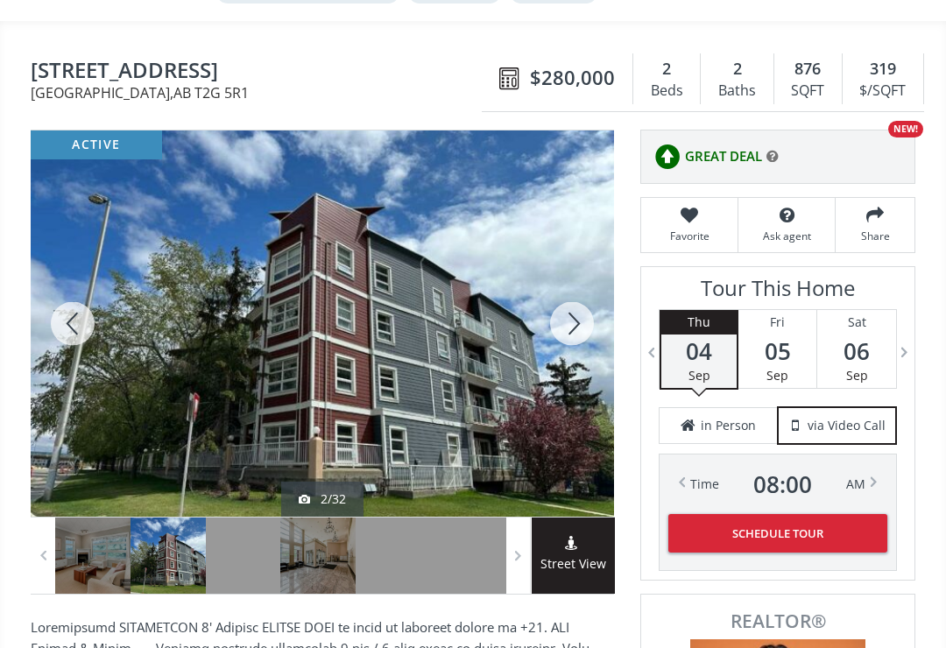
click at [60, 329] on div at bounding box center [73, 324] width 84 height 386
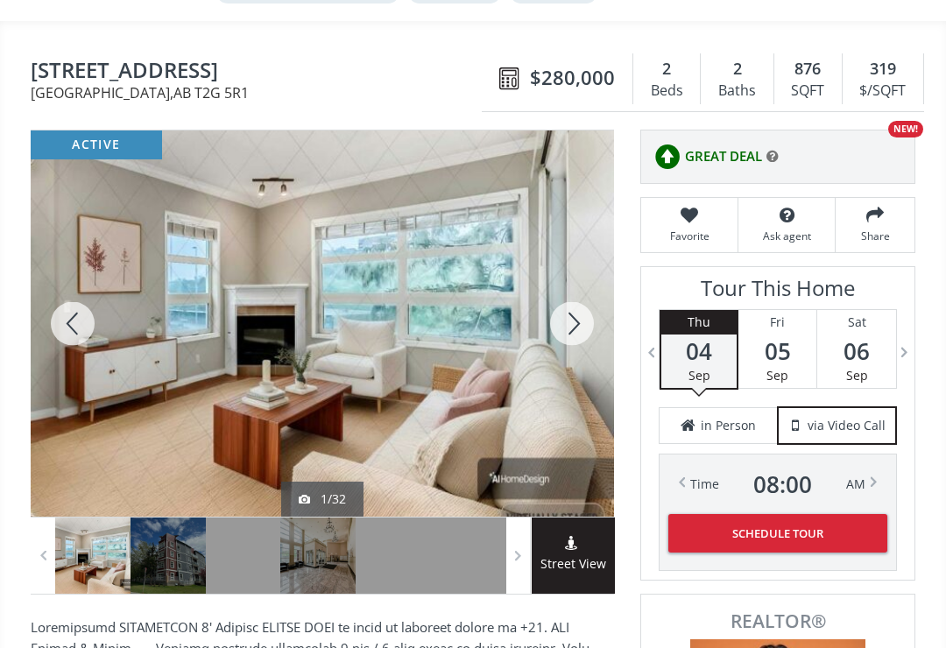
click at [64, 329] on div at bounding box center [73, 324] width 84 height 386
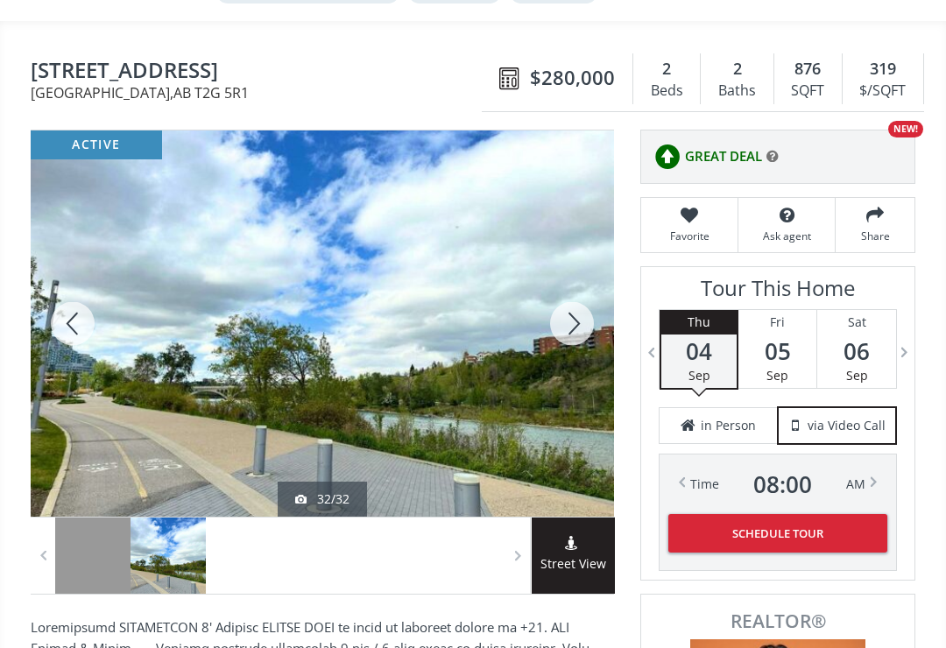
click at [58, 326] on div at bounding box center [73, 324] width 84 height 386
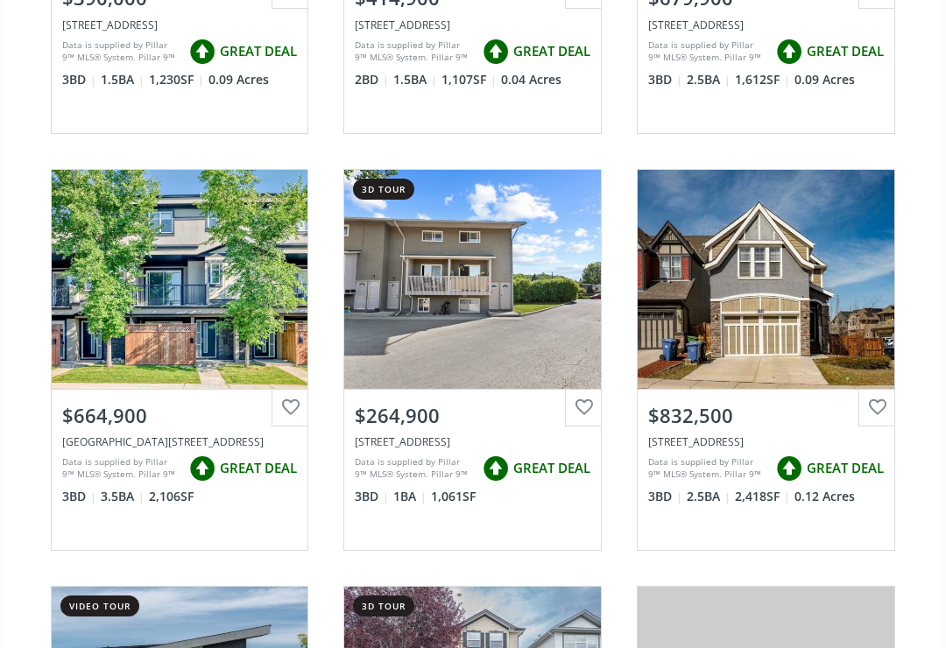
scroll to position [2991, 0]
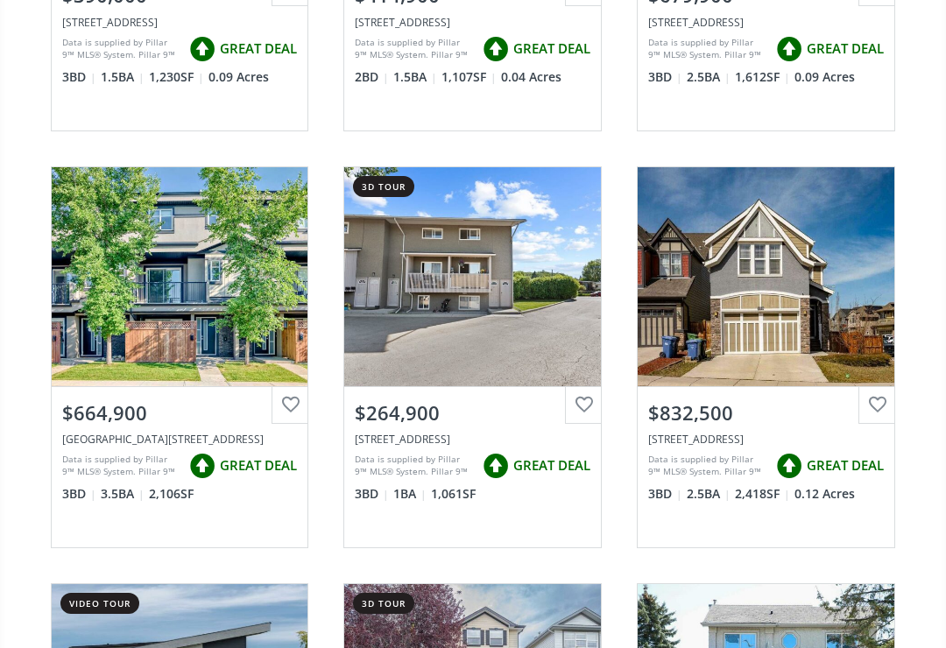
click at [439, 268] on div "View Photos & Details" at bounding box center [473, 277] width 126 height 18
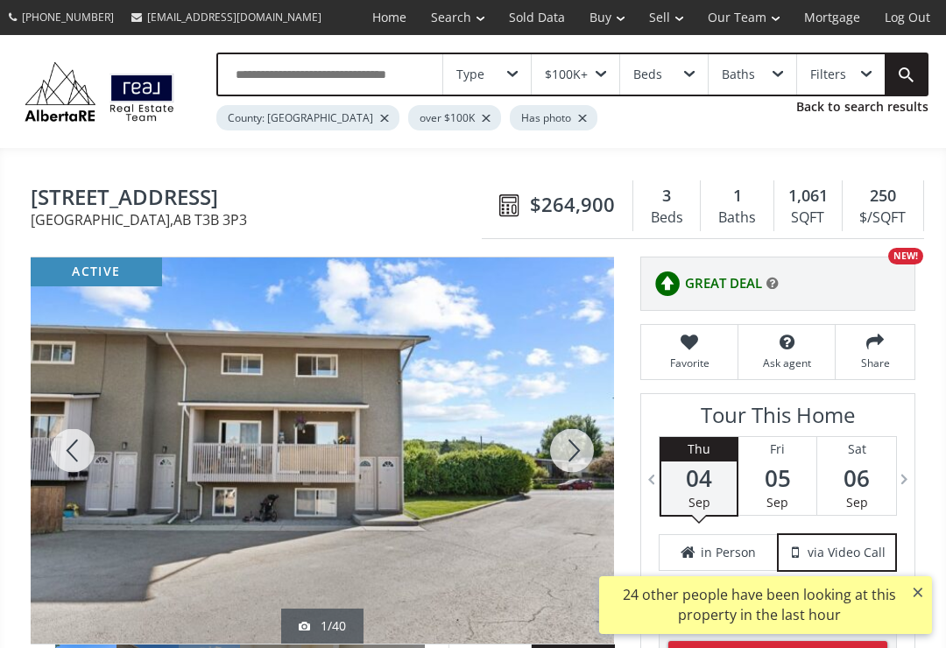
click at [63, 456] on div at bounding box center [73, 451] width 84 height 386
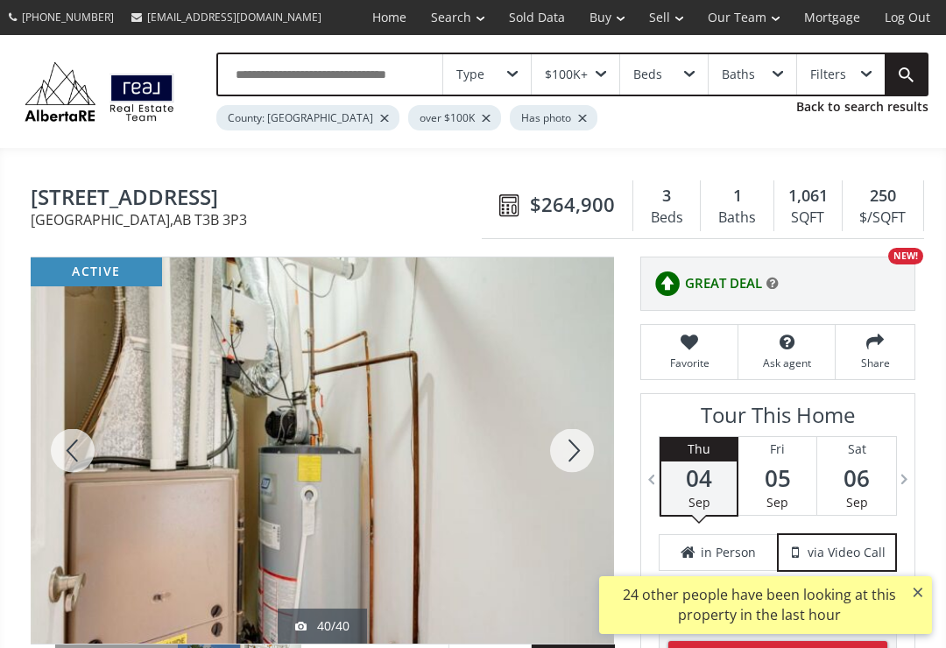
click at [65, 462] on div at bounding box center [73, 451] width 84 height 386
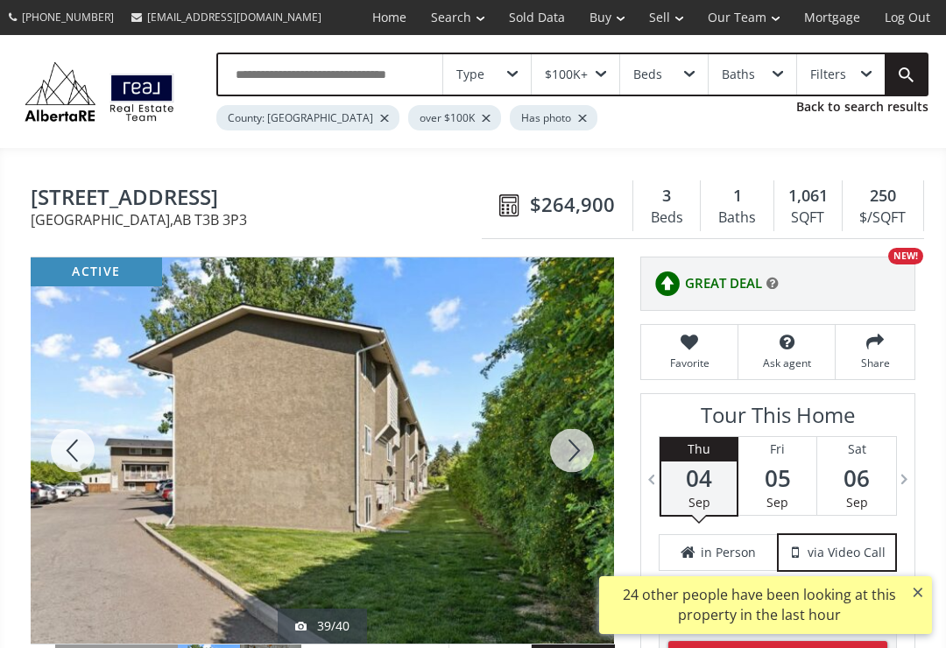
click at [65, 467] on div at bounding box center [73, 451] width 84 height 386
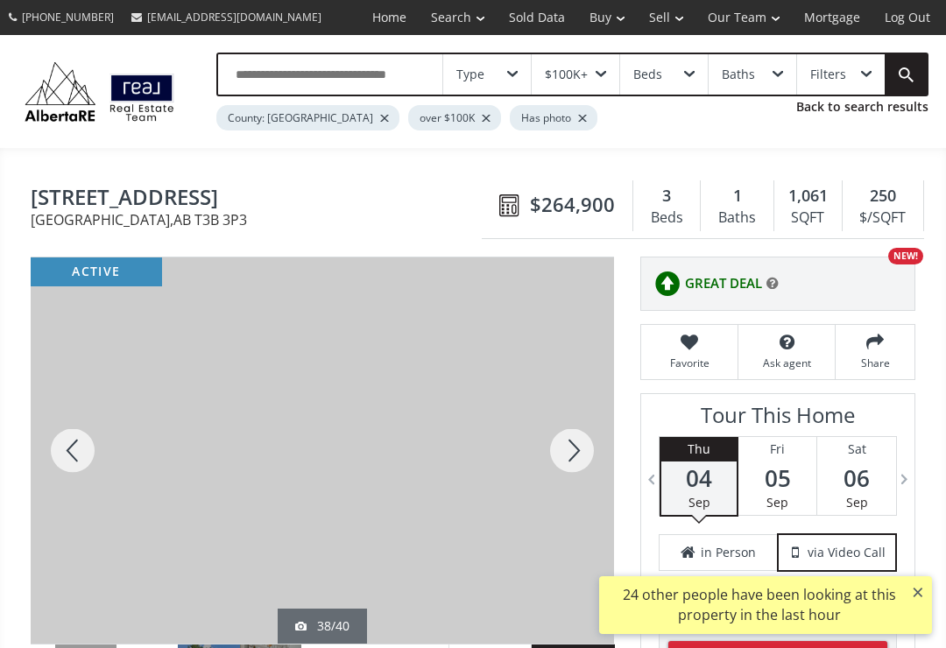
click at [62, 464] on div at bounding box center [73, 451] width 84 height 386
click at [63, 465] on div at bounding box center [73, 451] width 84 height 386
click at [66, 463] on div at bounding box center [73, 451] width 84 height 386
click at [65, 462] on div at bounding box center [73, 451] width 84 height 386
click at [65, 460] on div at bounding box center [73, 451] width 84 height 386
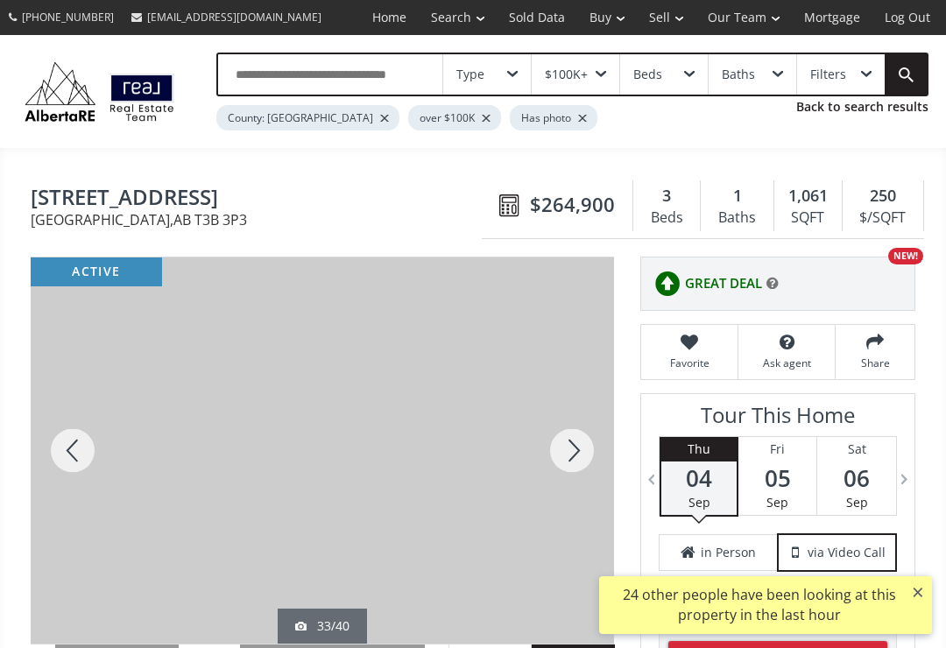
click at [66, 464] on div at bounding box center [73, 451] width 84 height 386
click at [65, 465] on div at bounding box center [73, 451] width 84 height 386
click at [65, 460] on div at bounding box center [73, 451] width 84 height 386
click at [64, 463] on div at bounding box center [73, 451] width 84 height 386
click at [60, 457] on div at bounding box center [73, 451] width 84 height 386
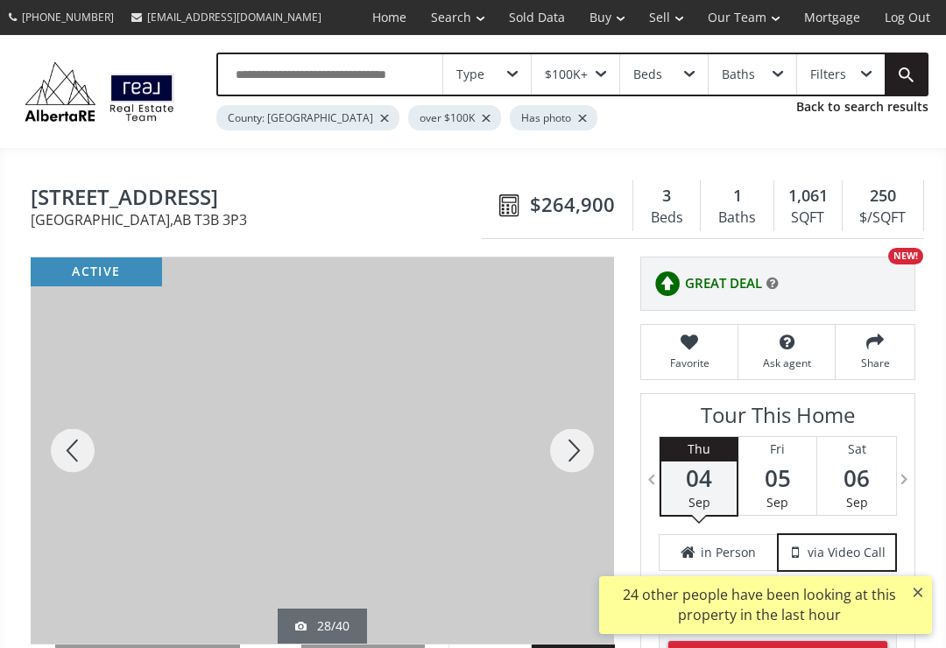
click at [60, 459] on div at bounding box center [73, 451] width 84 height 386
click at [62, 458] on div at bounding box center [73, 451] width 84 height 386
click at [57, 455] on div at bounding box center [73, 451] width 84 height 386
click at [57, 456] on div at bounding box center [73, 451] width 84 height 386
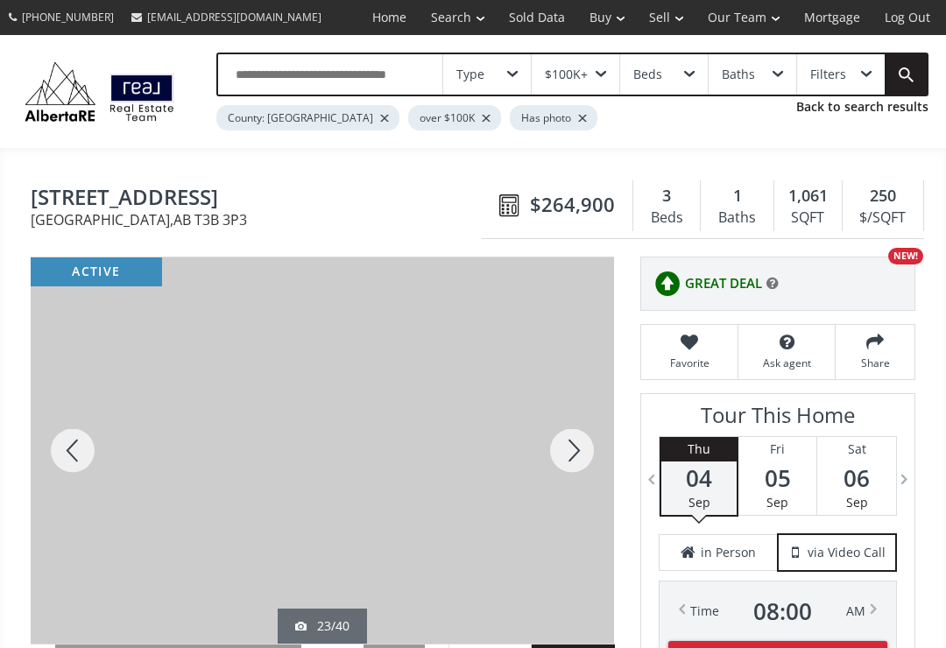
click at [60, 458] on div at bounding box center [73, 451] width 84 height 386
click at [60, 460] on div at bounding box center [73, 451] width 84 height 386
click at [64, 461] on div at bounding box center [73, 451] width 84 height 386
click at [60, 458] on div at bounding box center [73, 451] width 84 height 386
click at [59, 456] on div at bounding box center [73, 451] width 84 height 386
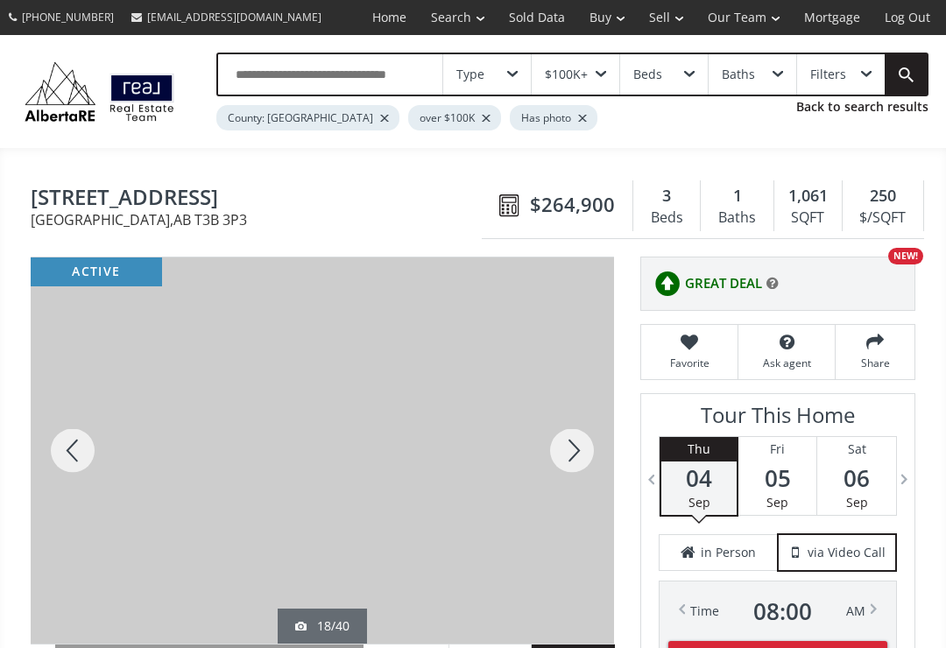
click at [62, 457] on div at bounding box center [73, 451] width 84 height 386
click at [63, 463] on div at bounding box center [73, 451] width 84 height 386
click at [62, 461] on div at bounding box center [73, 451] width 84 height 386
click at [60, 458] on div at bounding box center [73, 451] width 84 height 386
click at [60, 463] on div at bounding box center [73, 451] width 84 height 386
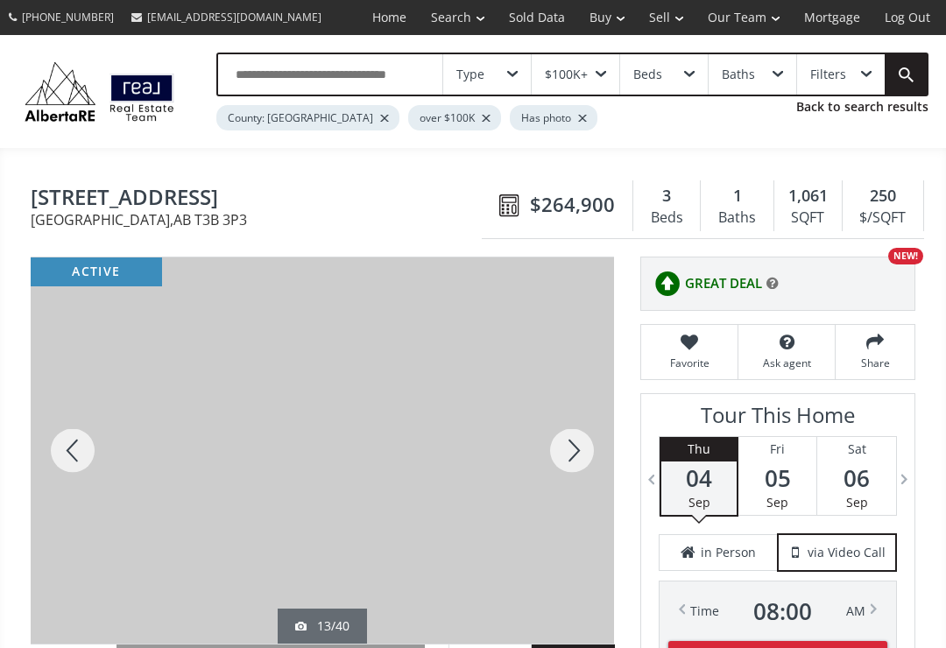
click at [63, 466] on div at bounding box center [73, 451] width 84 height 386
click at [59, 464] on div at bounding box center [73, 451] width 84 height 386
click at [55, 456] on div at bounding box center [73, 451] width 84 height 386
click at [58, 468] on div at bounding box center [73, 451] width 84 height 386
click at [60, 465] on div at bounding box center [73, 451] width 84 height 386
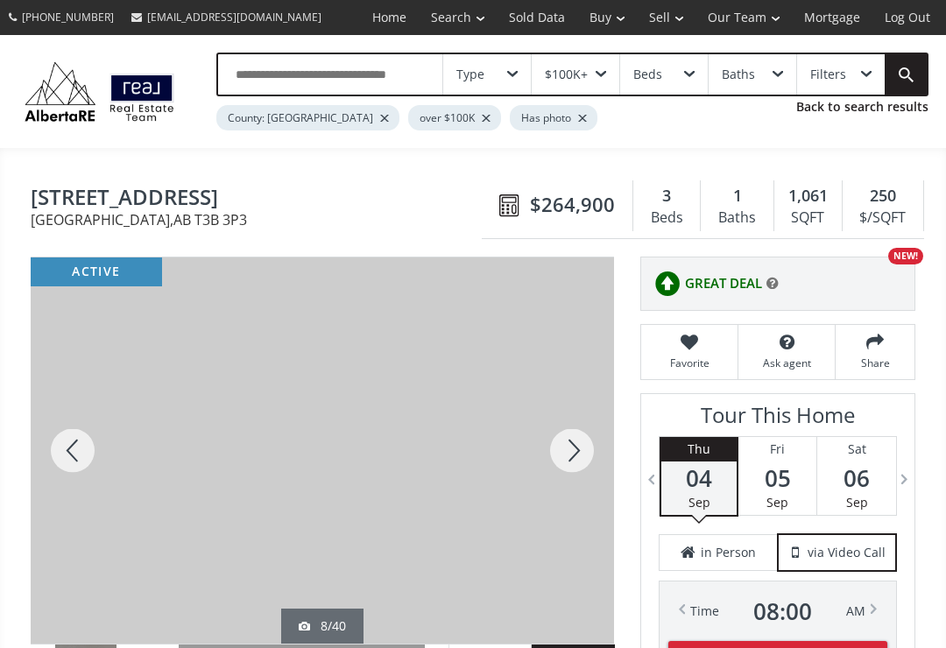
click at [60, 467] on div at bounding box center [73, 451] width 84 height 386
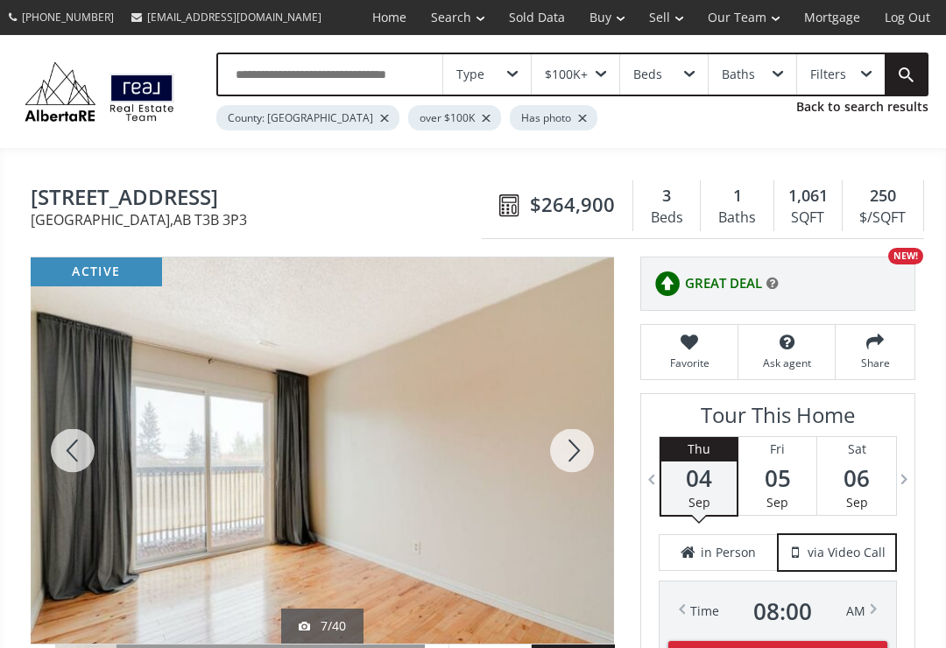
click at [63, 464] on div at bounding box center [73, 451] width 84 height 386
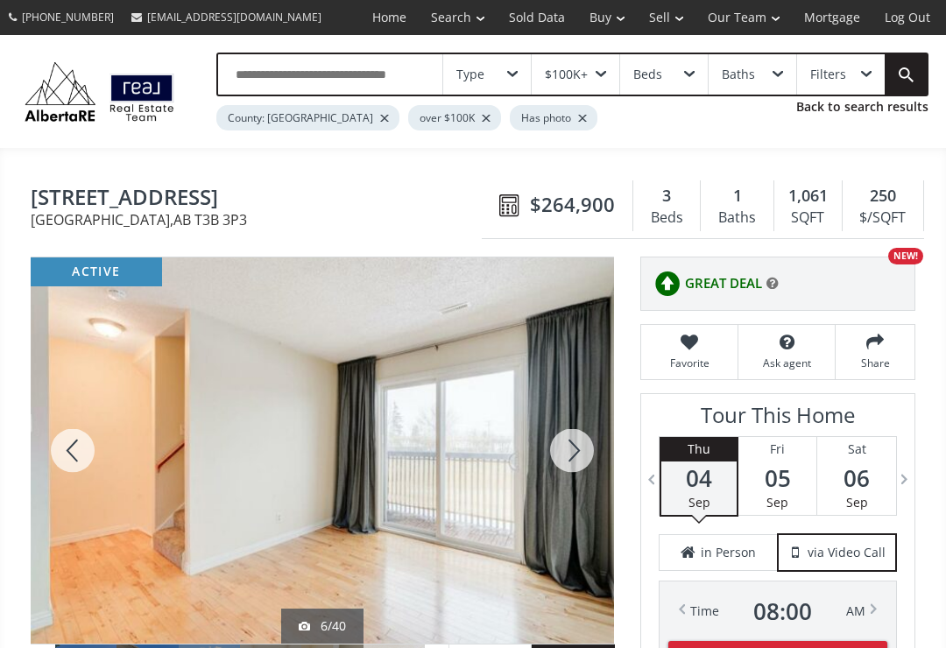
click at [61, 460] on div at bounding box center [73, 451] width 84 height 386
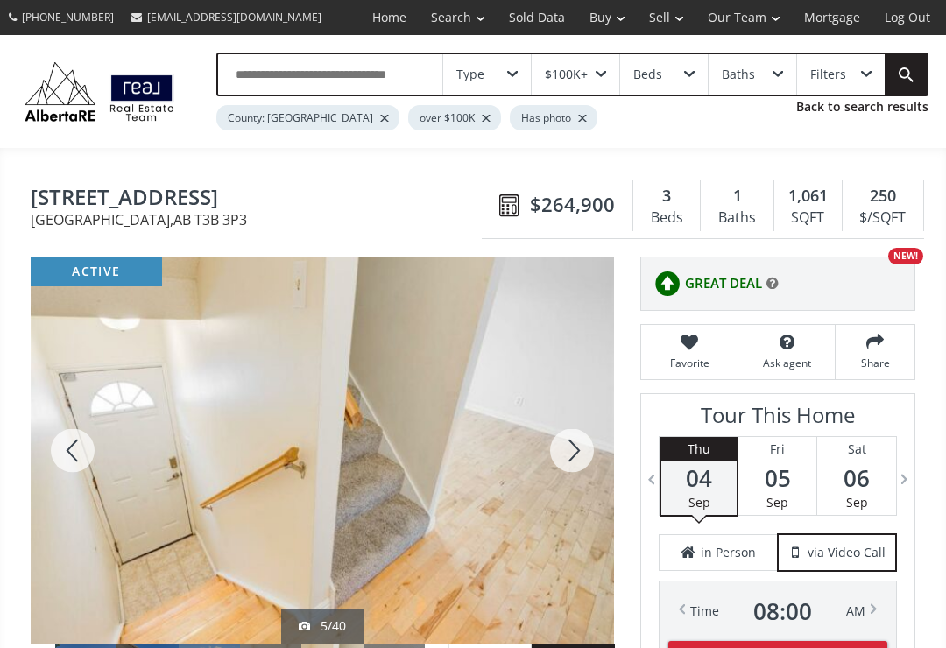
click at [61, 458] on div at bounding box center [73, 451] width 84 height 386
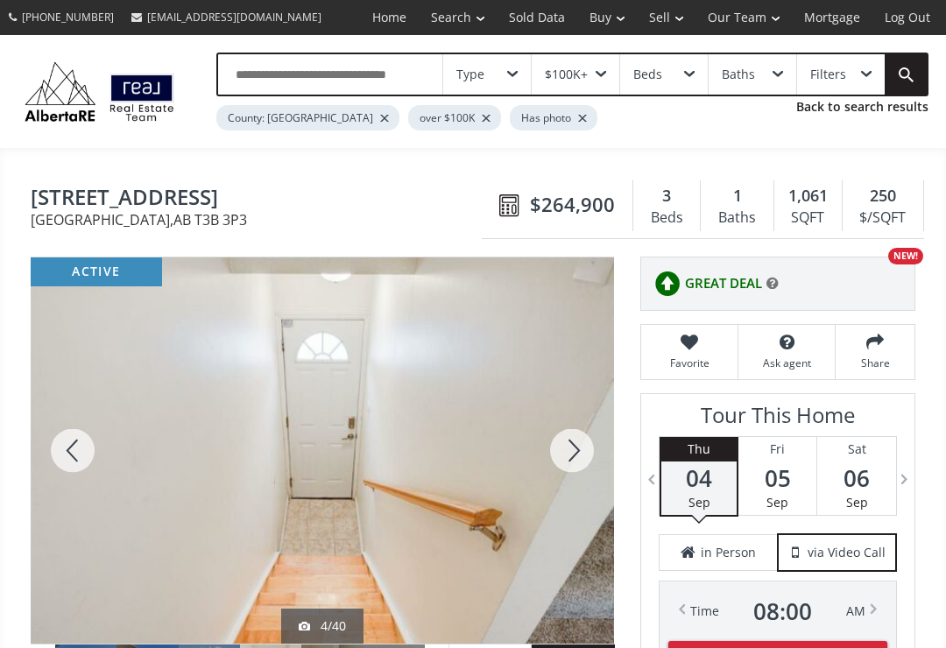
click at [61, 456] on div at bounding box center [73, 451] width 84 height 386
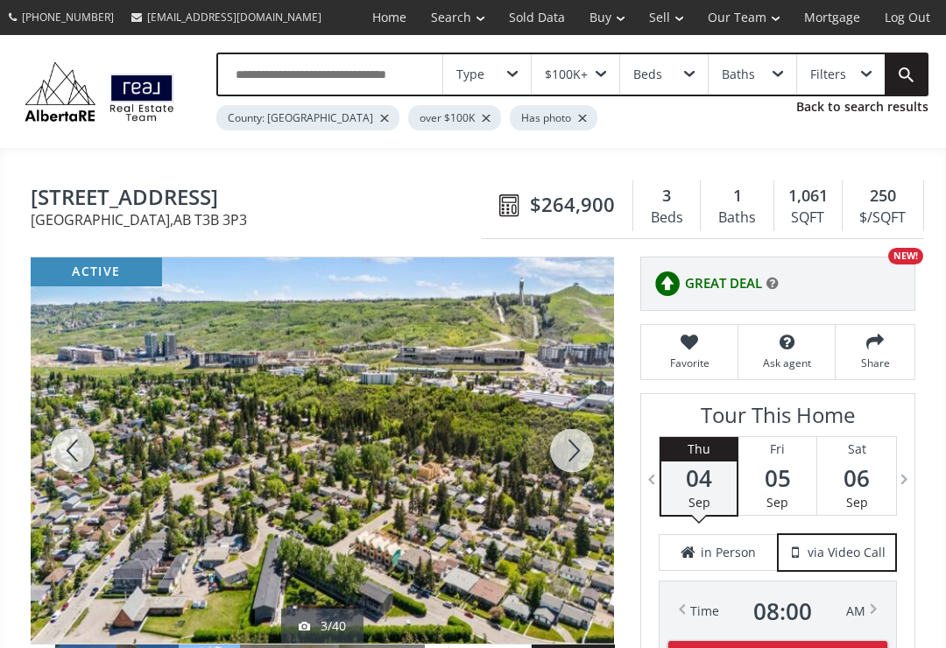
click at [62, 459] on div at bounding box center [73, 451] width 84 height 386
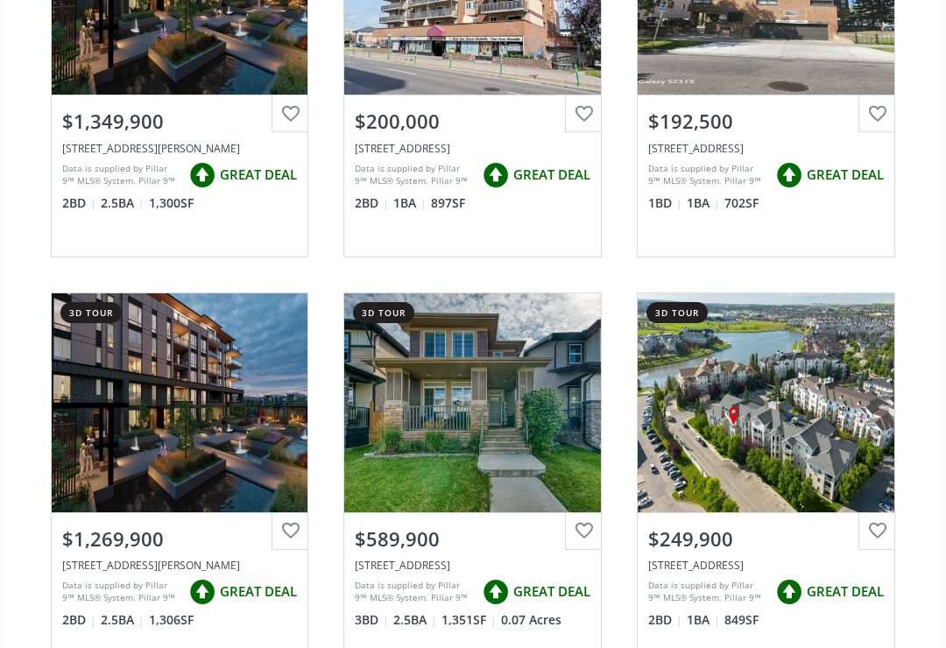
scroll to position [4104, 0]
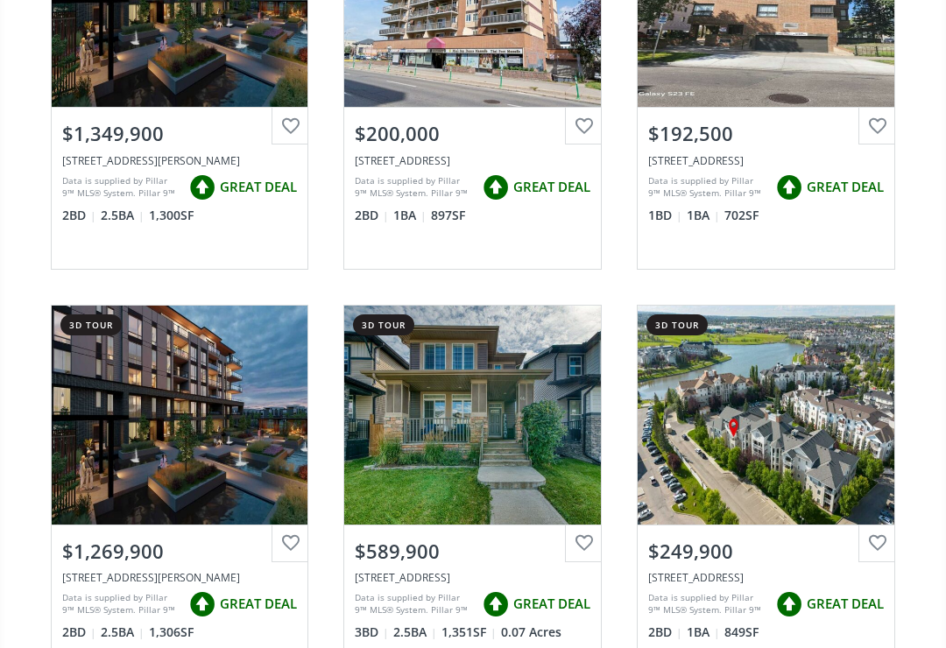
click at [709, 412] on div "View Photos & Details" at bounding box center [766, 415] width 257 height 219
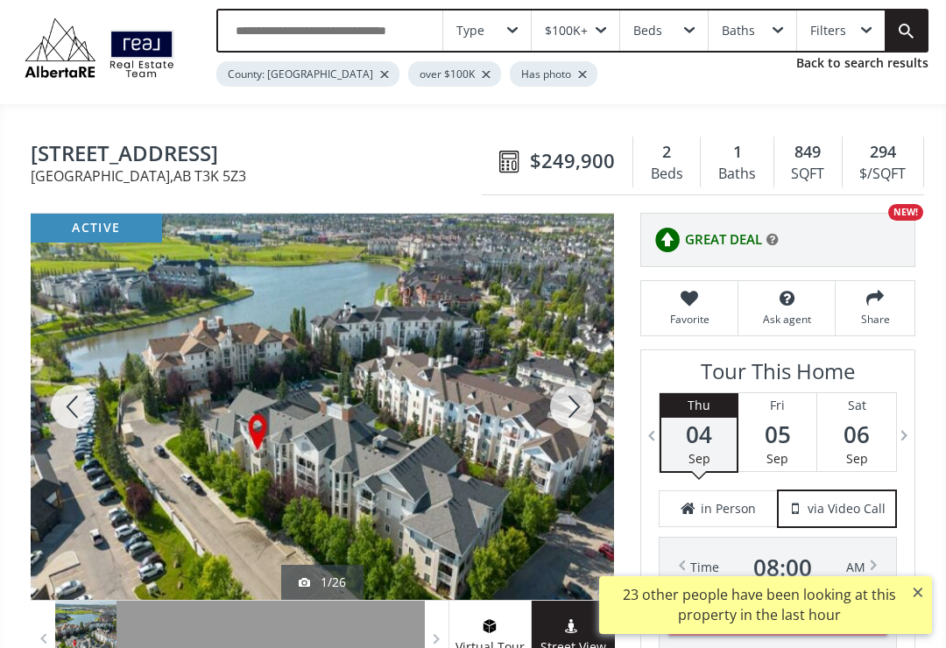
scroll to position [46, 0]
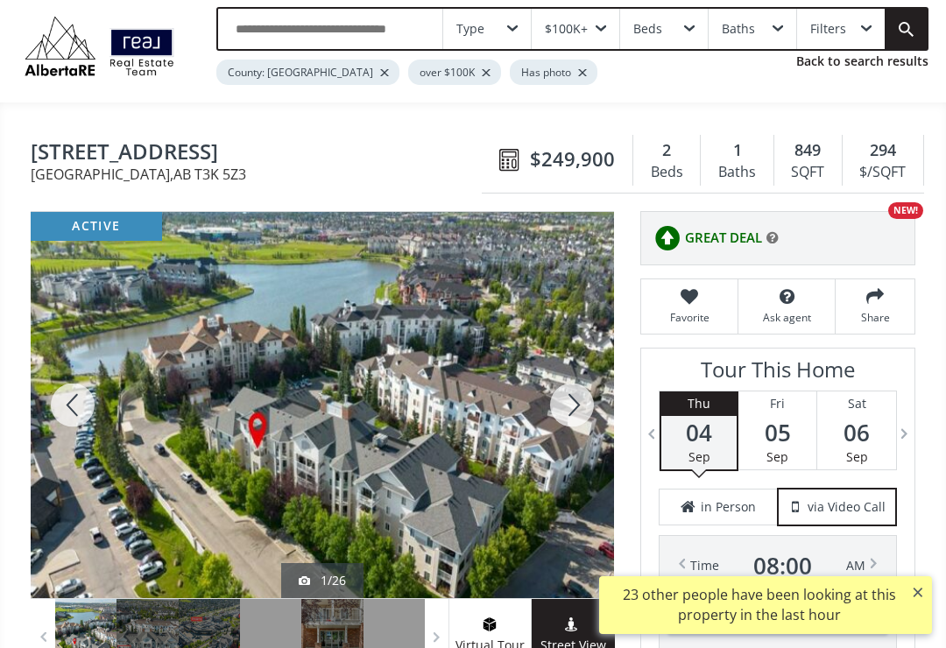
click at [79, 419] on div at bounding box center [73, 405] width 84 height 386
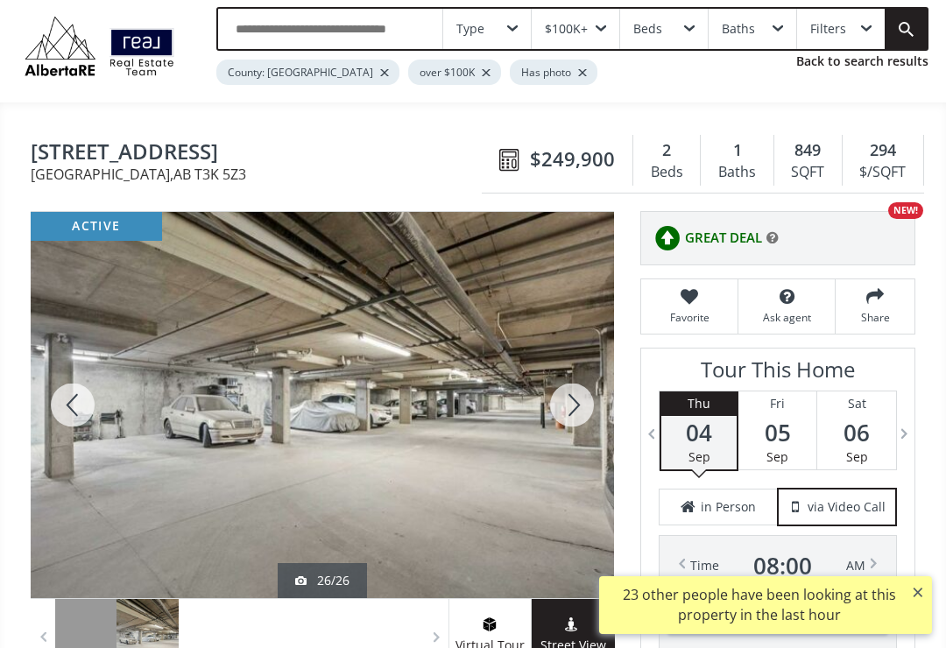
click at [77, 416] on div at bounding box center [73, 405] width 84 height 386
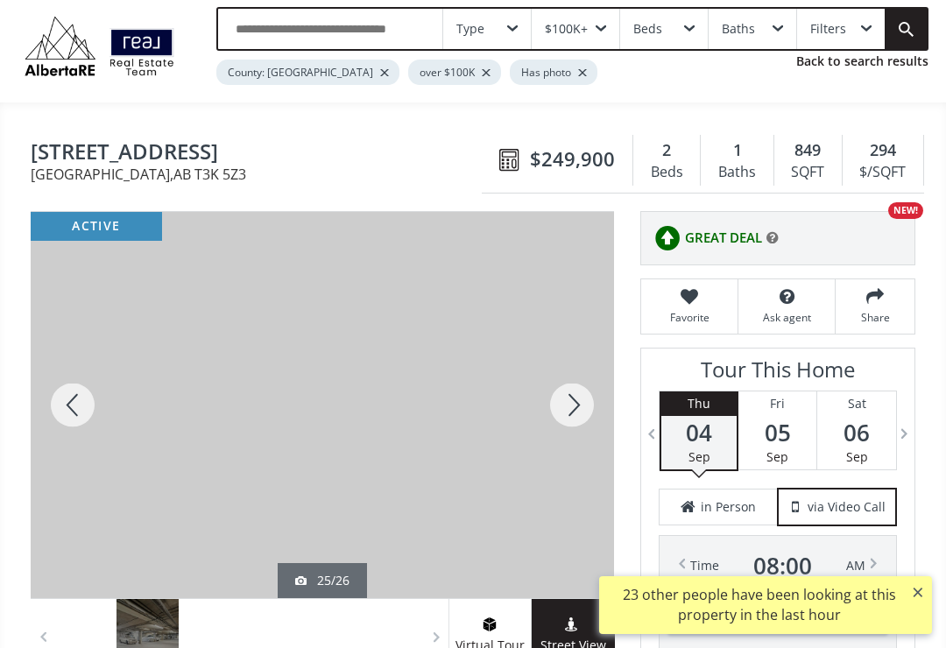
click at [68, 405] on div at bounding box center [73, 405] width 84 height 386
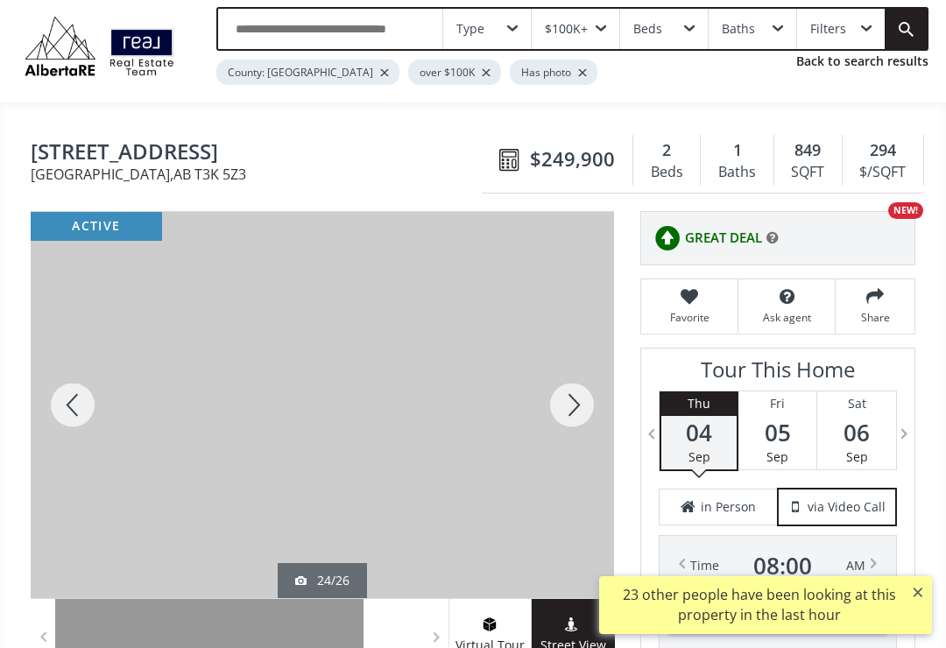
click at [64, 416] on div at bounding box center [73, 405] width 84 height 386
click at [68, 417] on div at bounding box center [73, 405] width 84 height 386
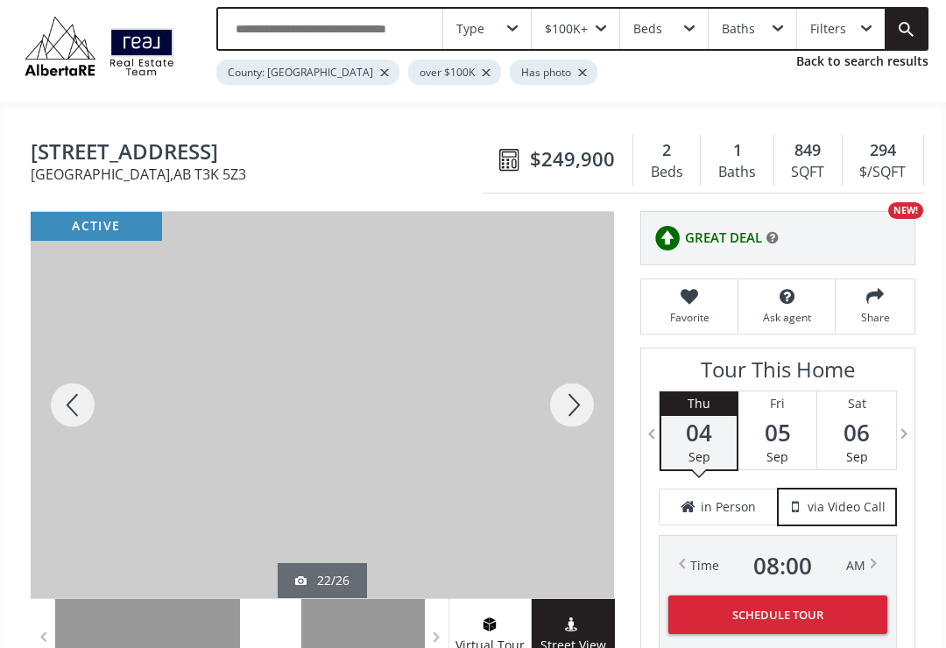
click at [67, 412] on div at bounding box center [73, 405] width 84 height 386
click at [65, 425] on div at bounding box center [73, 405] width 84 height 386
click at [62, 421] on div at bounding box center [73, 405] width 84 height 386
click at [63, 427] on div at bounding box center [73, 405] width 84 height 386
click at [58, 424] on div at bounding box center [73, 405] width 84 height 386
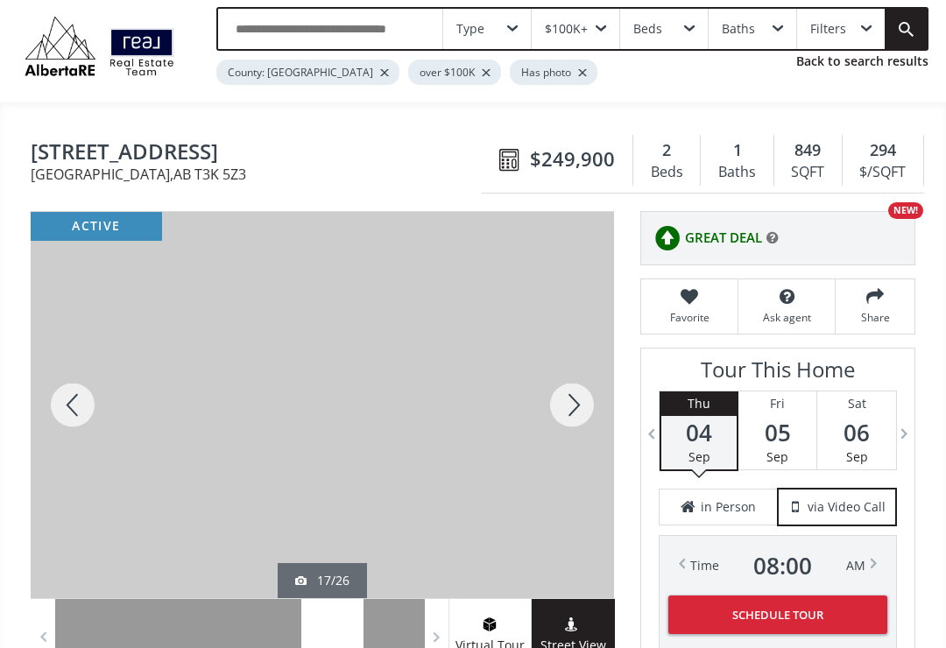
click at [64, 407] on div at bounding box center [73, 405] width 84 height 386
click at [73, 415] on div at bounding box center [73, 405] width 84 height 386
click at [61, 407] on div at bounding box center [73, 405] width 84 height 386
click at [60, 426] on div at bounding box center [73, 405] width 84 height 386
click at [67, 415] on div at bounding box center [73, 405] width 84 height 386
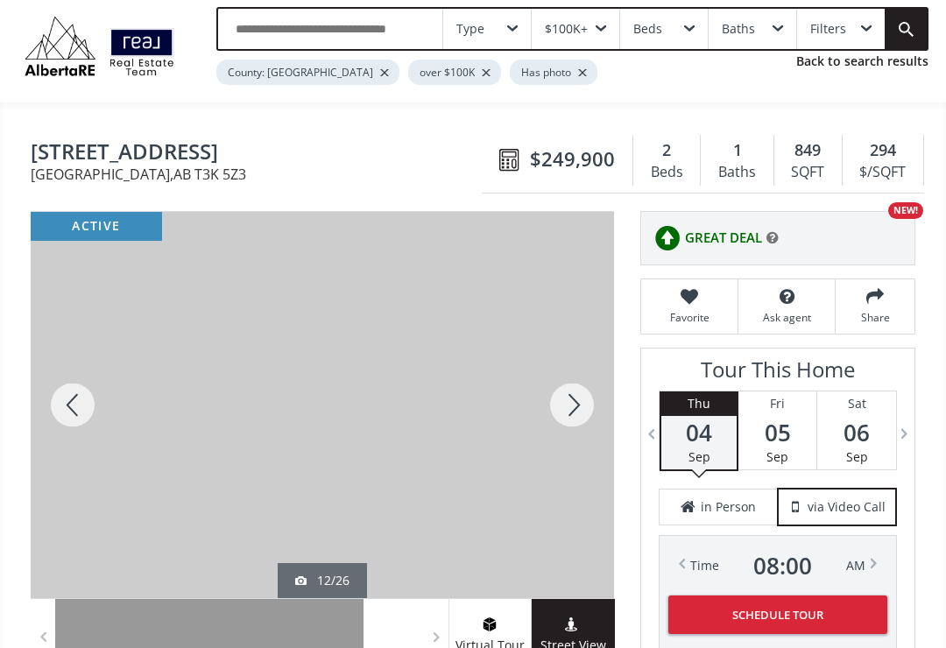
click at [65, 428] on div at bounding box center [73, 405] width 84 height 386
click at [55, 405] on div at bounding box center [73, 405] width 84 height 386
click at [60, 405] on div at bounding box center [73, 405] width 84 height 386
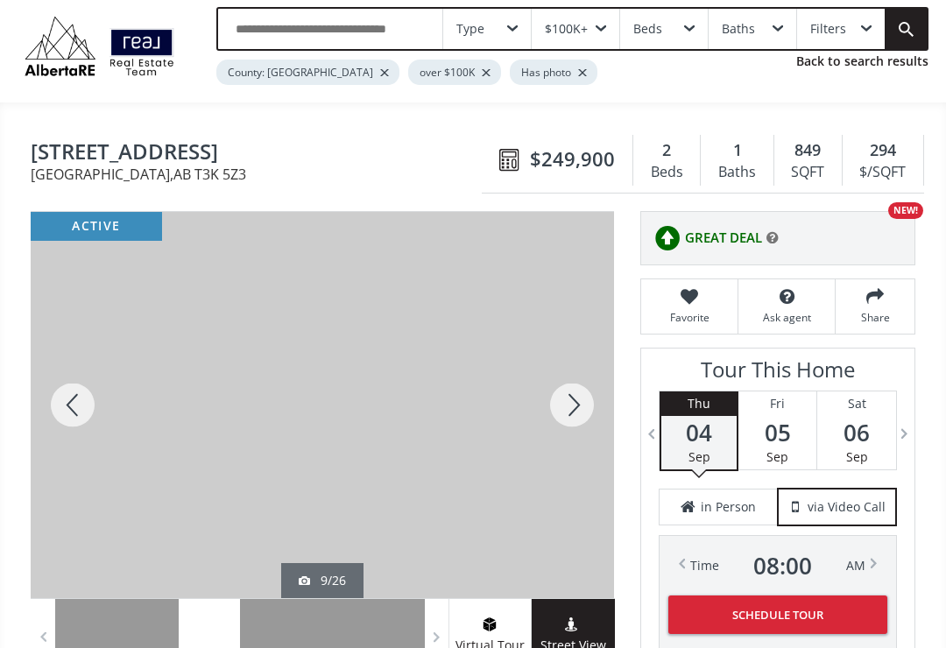
click at [56, 399] on div at bounding box center [73, 405] width 84 height 386
click at [61, 408] on div at bounding box center [73, 405] width 84 height 386
click at [63, 410] on div at bounding box center [73, 405] width 84 height 386
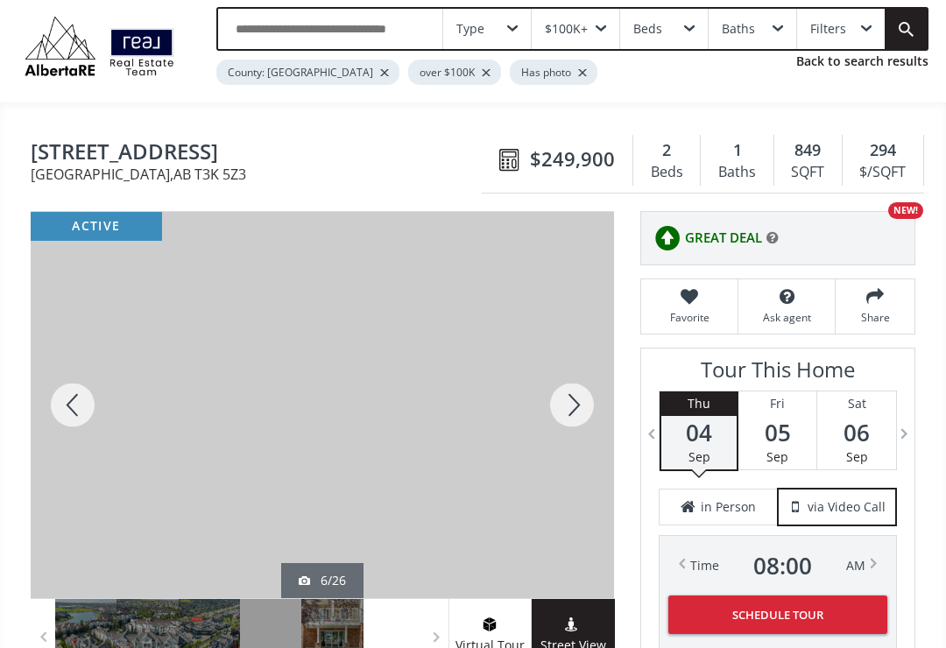
click at [62, 421] on div at bounding box center [73, 405] width 84 height 386
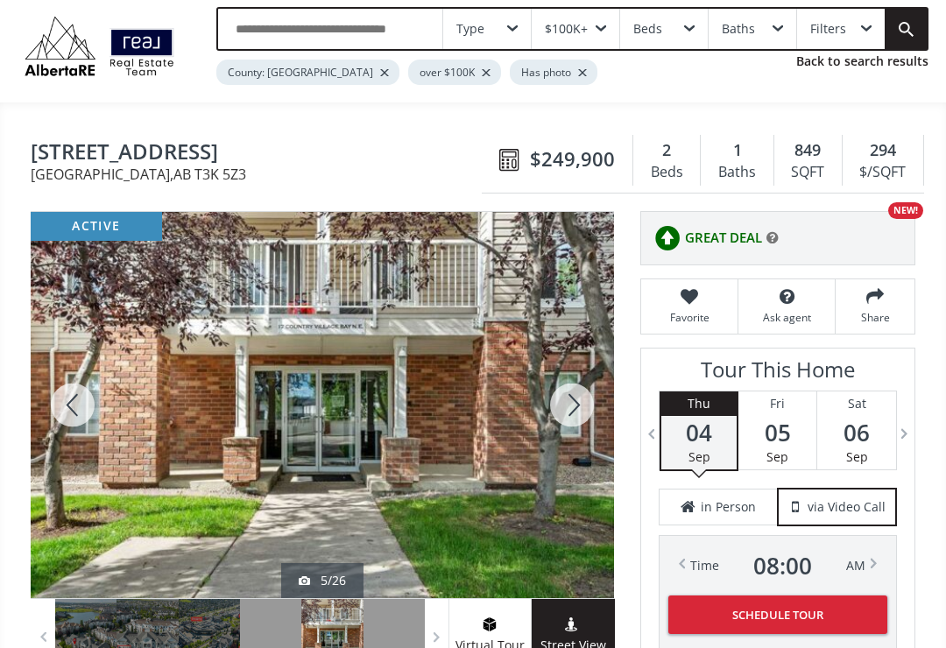
click at [66, 414] on div at bounding box center [73, 405] width 84 height 386
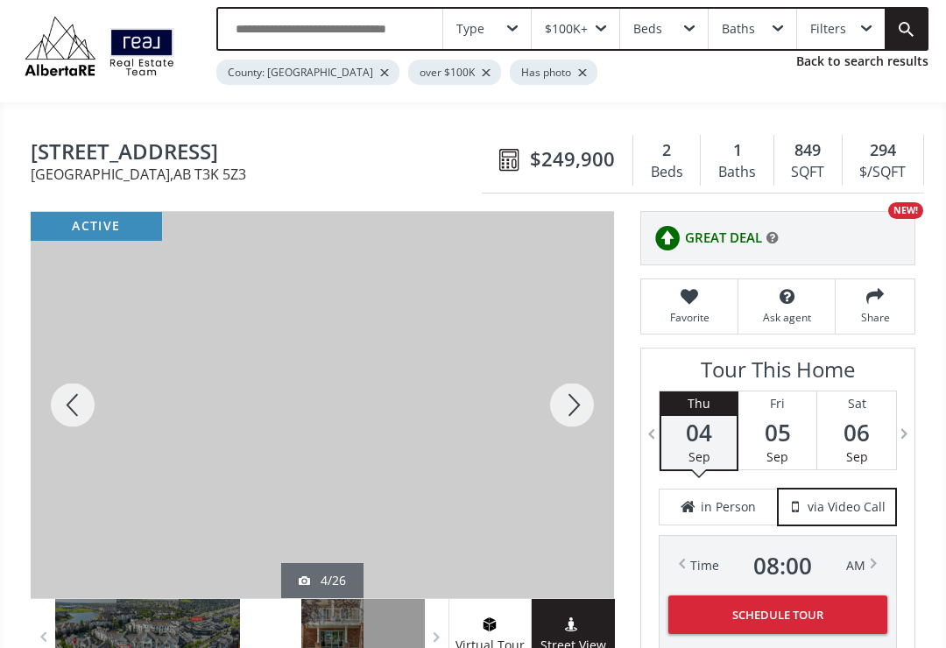
click at [60, 421] on div at bounding box center [73, 405] width 84 height 386
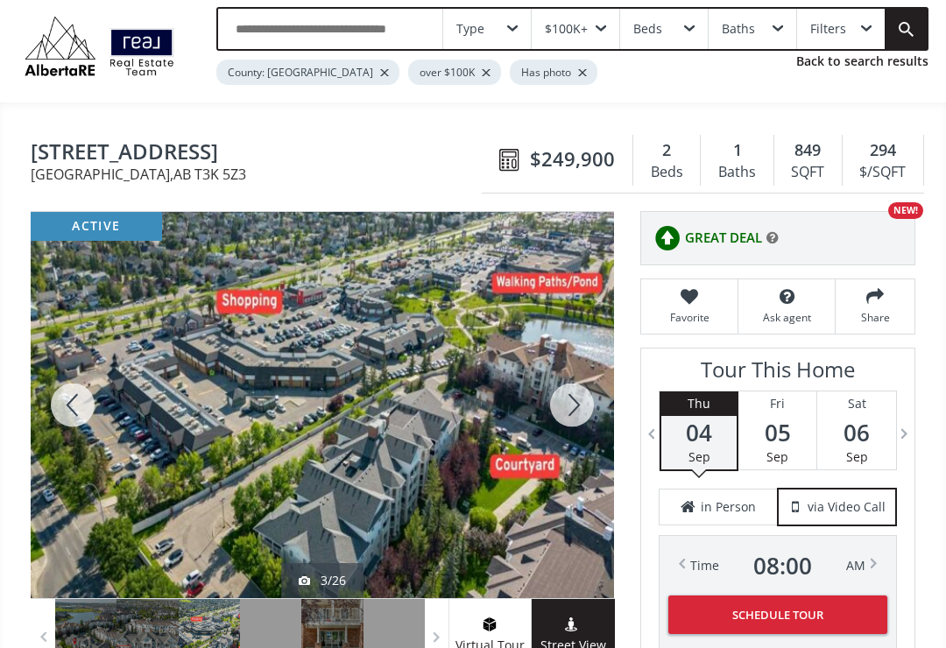
click at [60, 414] on div at bounding box center [73, 405] width 84 height 386
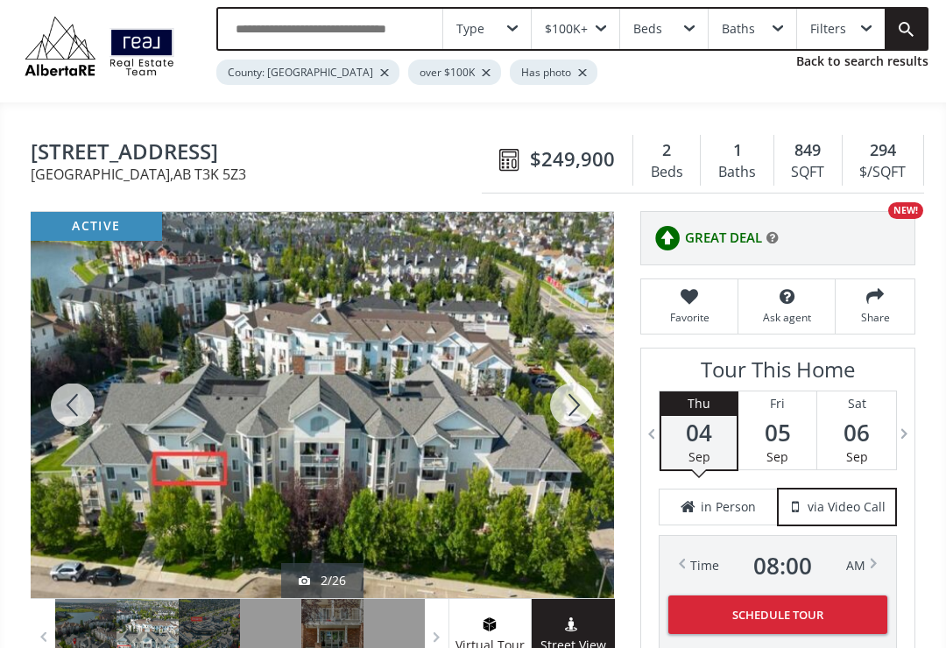
click at [66, 424] on div at bounding box center [73, 405] width 84 height 386
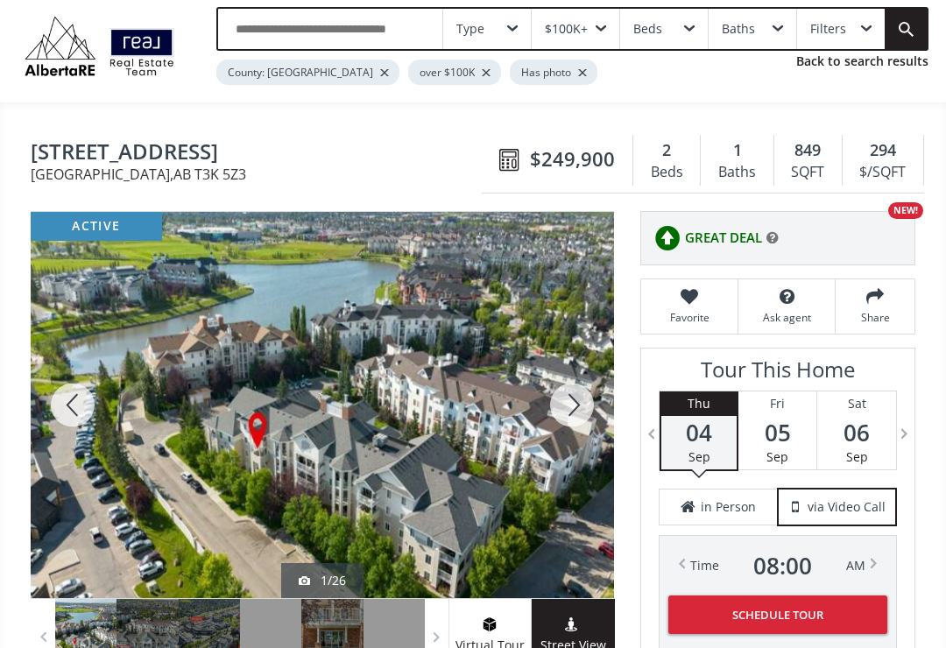
click at [580, 402] on div at bounding box center [572, 405] width 84 height 386
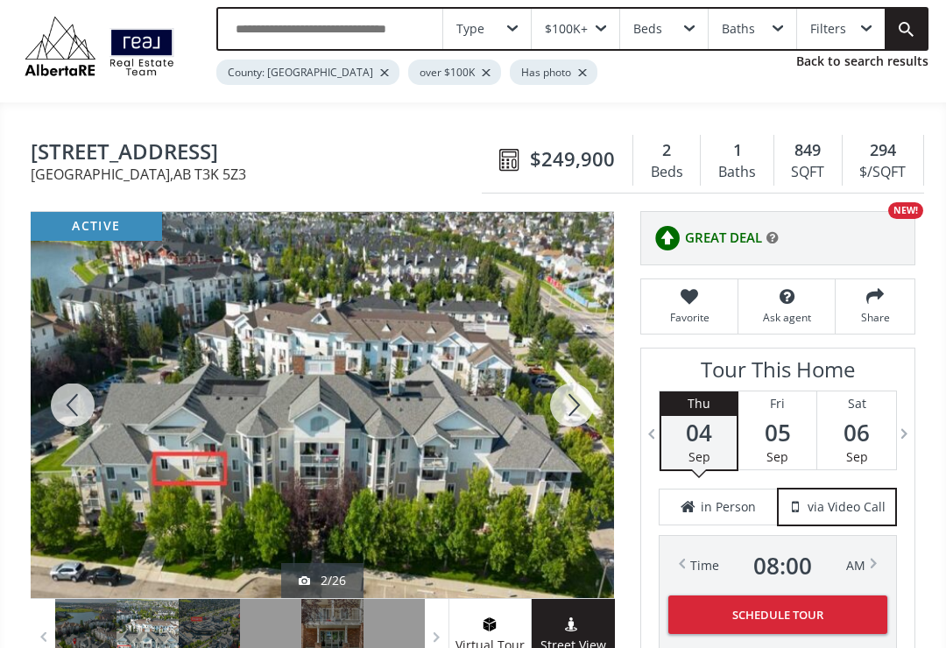
click at [66, 421] on div at bounding box center [73, 405] width 84 height 386
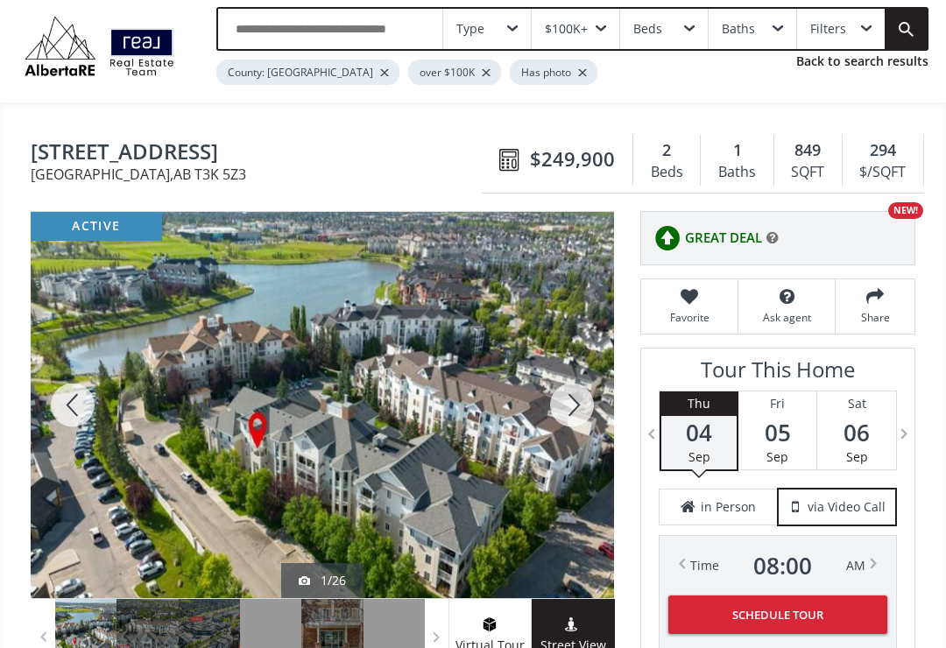
click at [60, 419] on div at bounding box center [73, 405] width 84 height 386
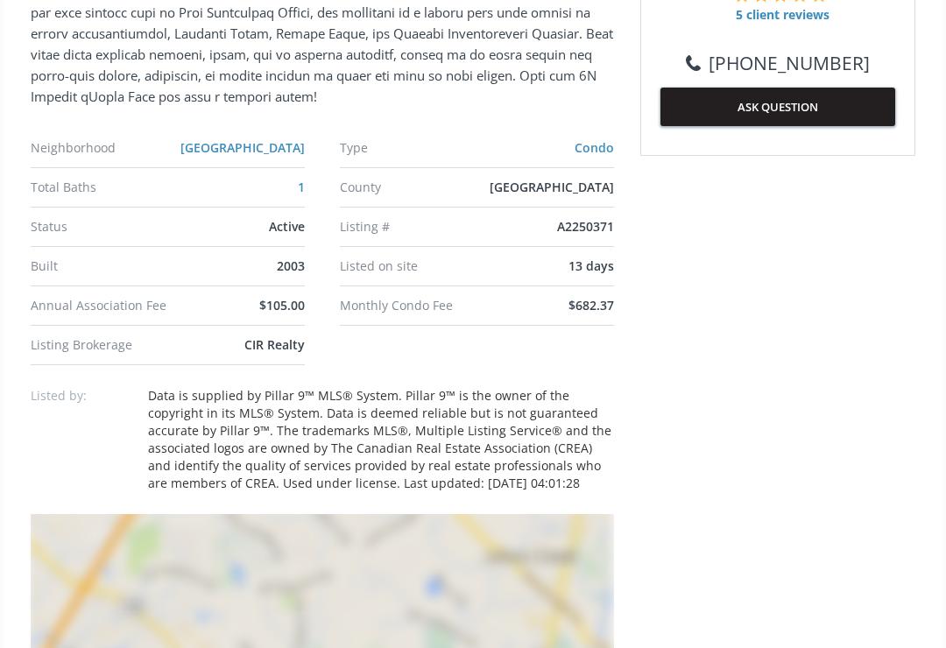
scroll to position [994, 0]
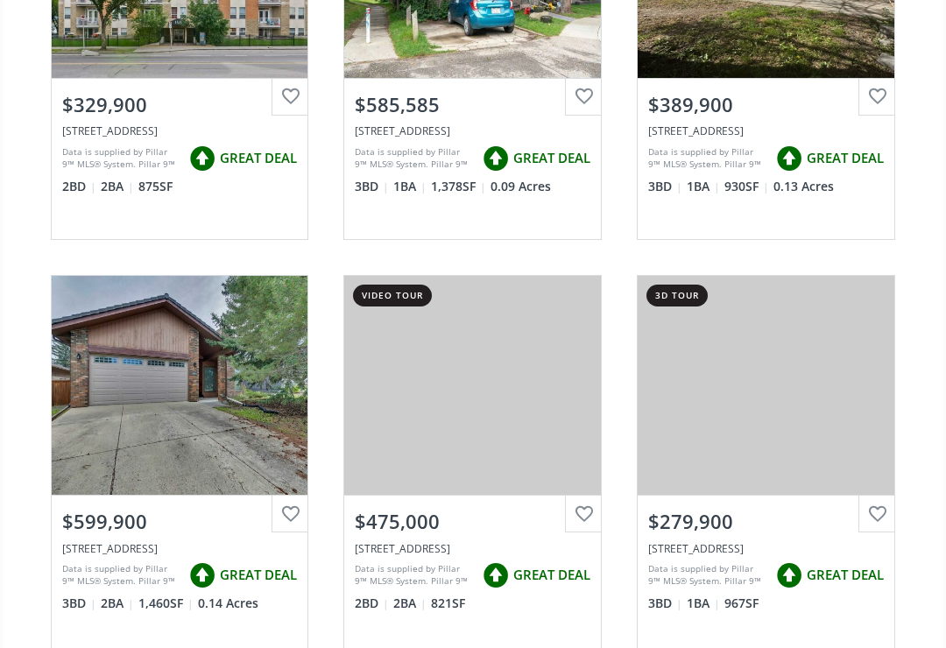
scroll to position [4969, 0]
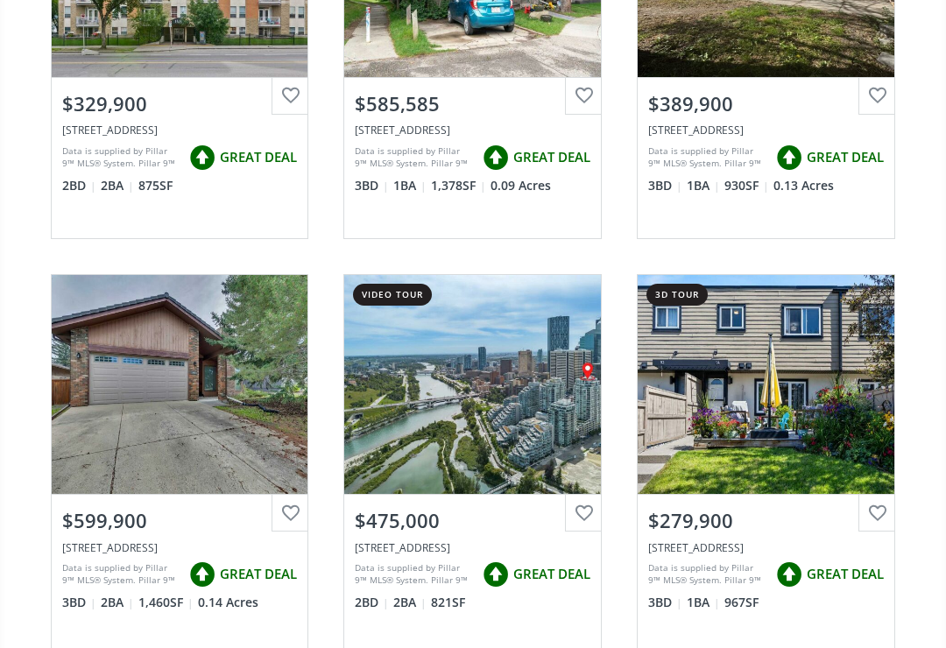
click at [709, 395] on div "View Photos & Details" at bounding box center [766, 384] width 257 height 219
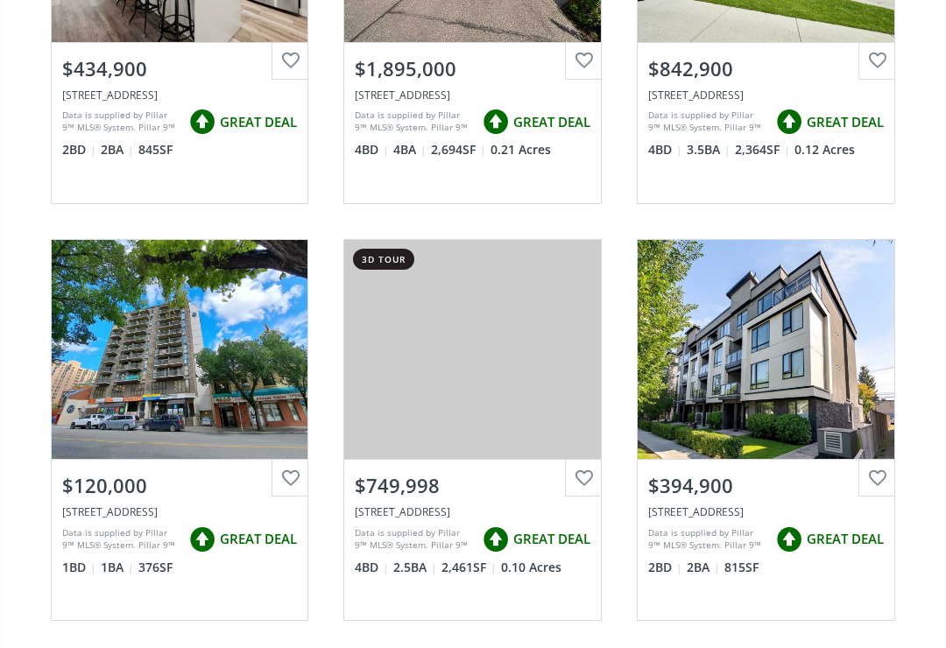
scroll to position [5837, 0]
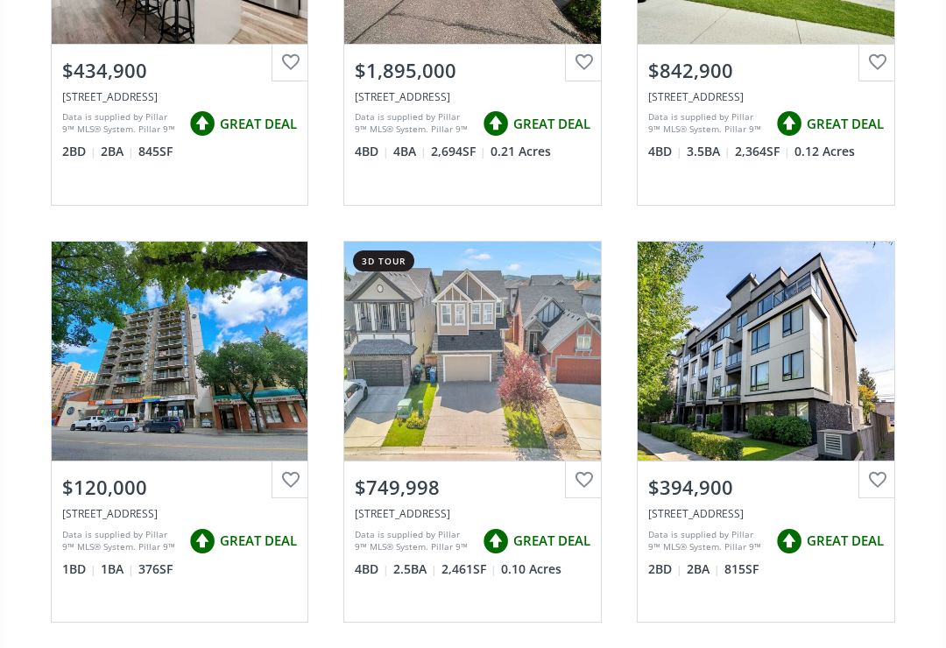
click at [709, 382] on div "View Photos & Details" at bounding box center [766, 351] width 257 height 219
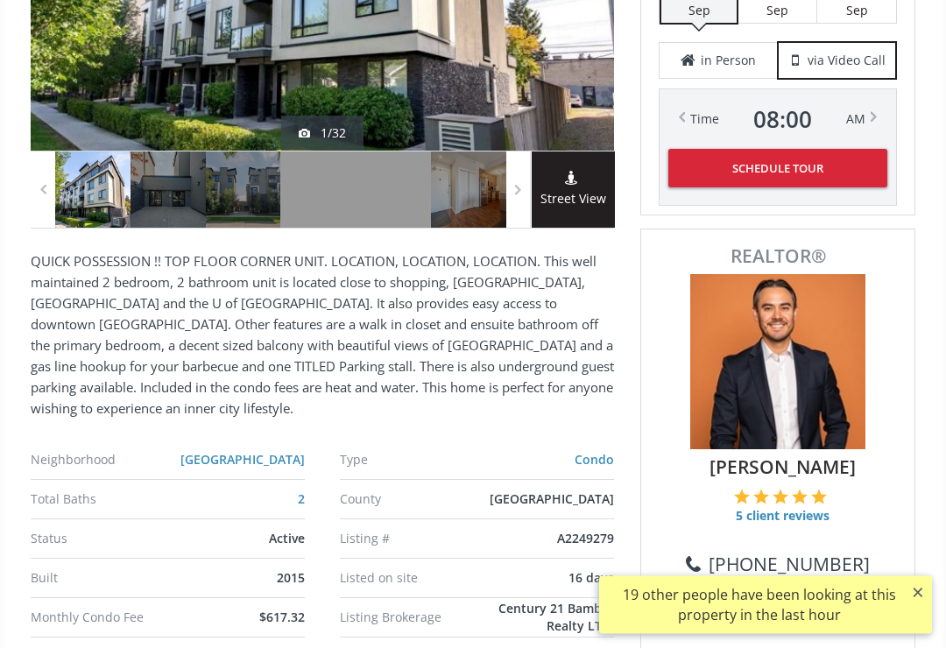
scroll to position [497, 0]
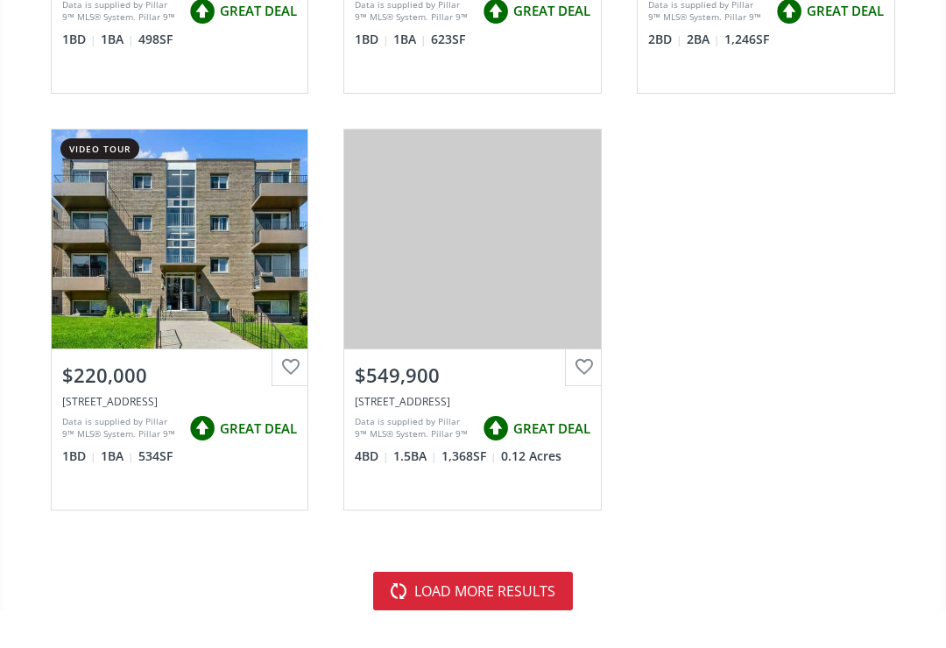
scroll to position [6785, 0]
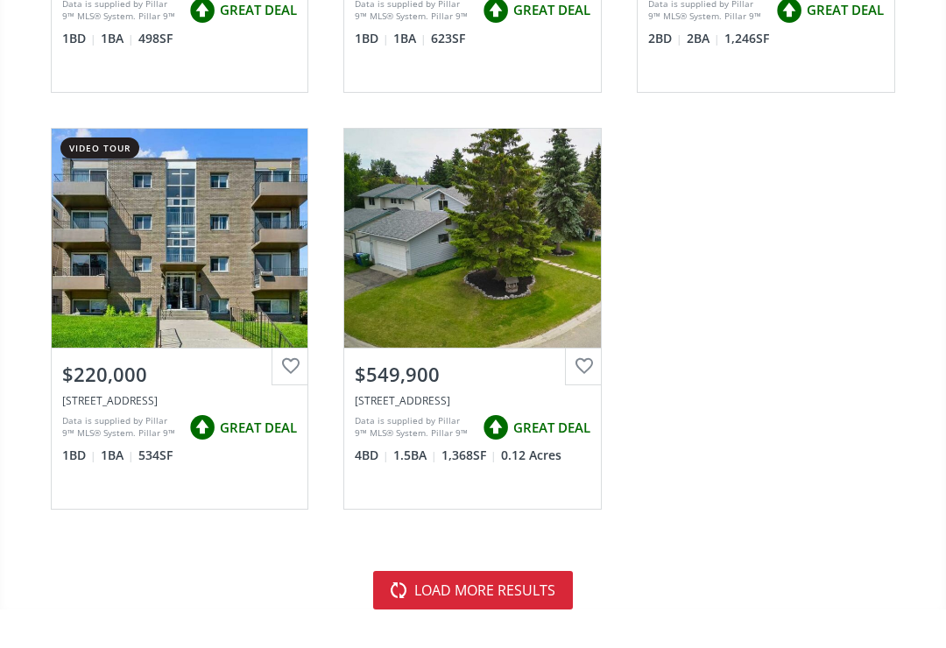
click at [456, 571] on button "load more results" at bounding box center [473, 590] width 200 height 39
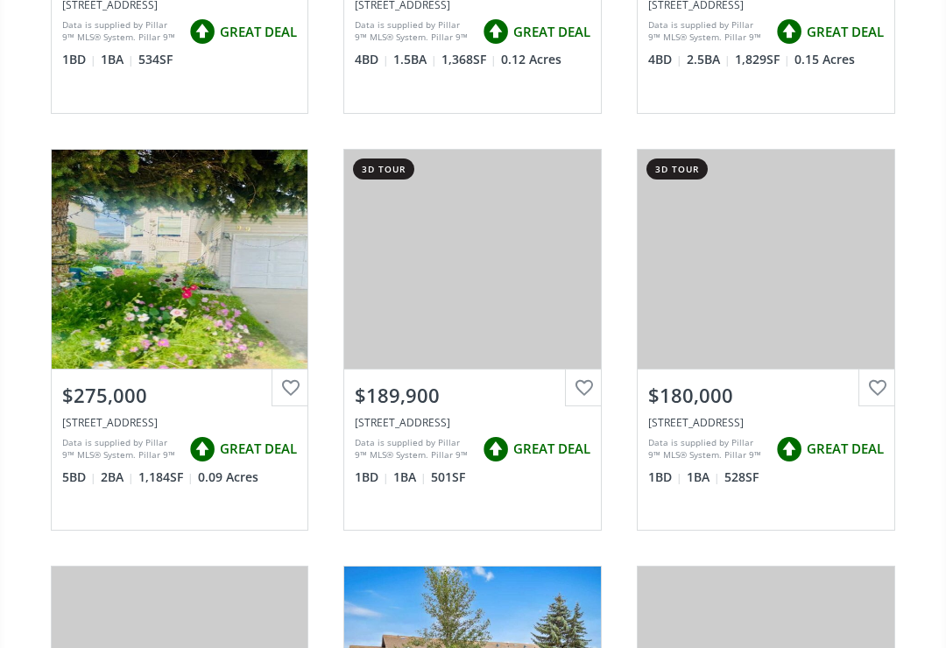
scroll to position [7181, 0]
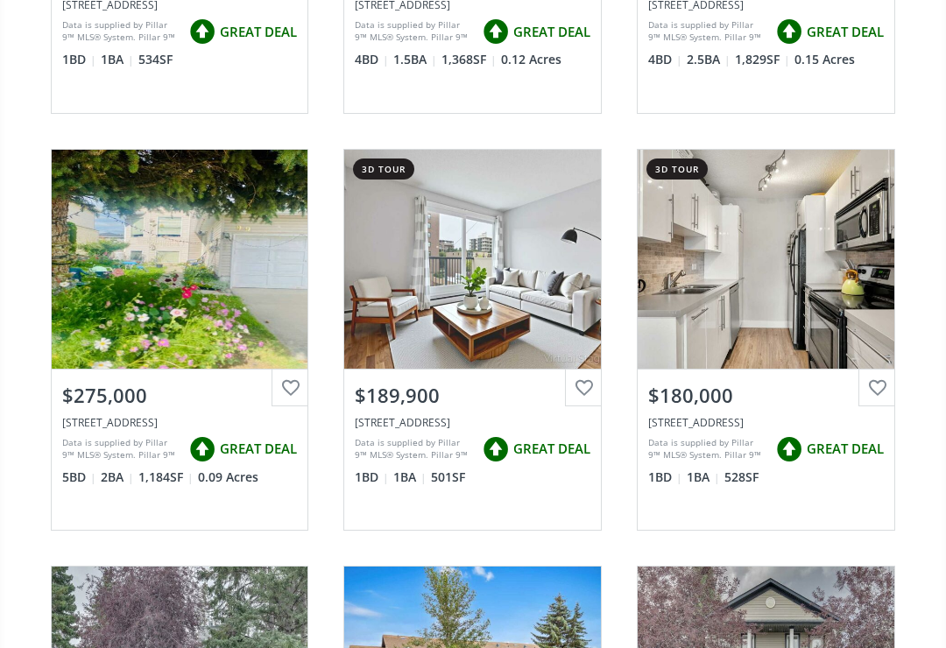
click at [145, 286] on div "View Photos & Details" at bounding box center [180, 259] width 257 height 219
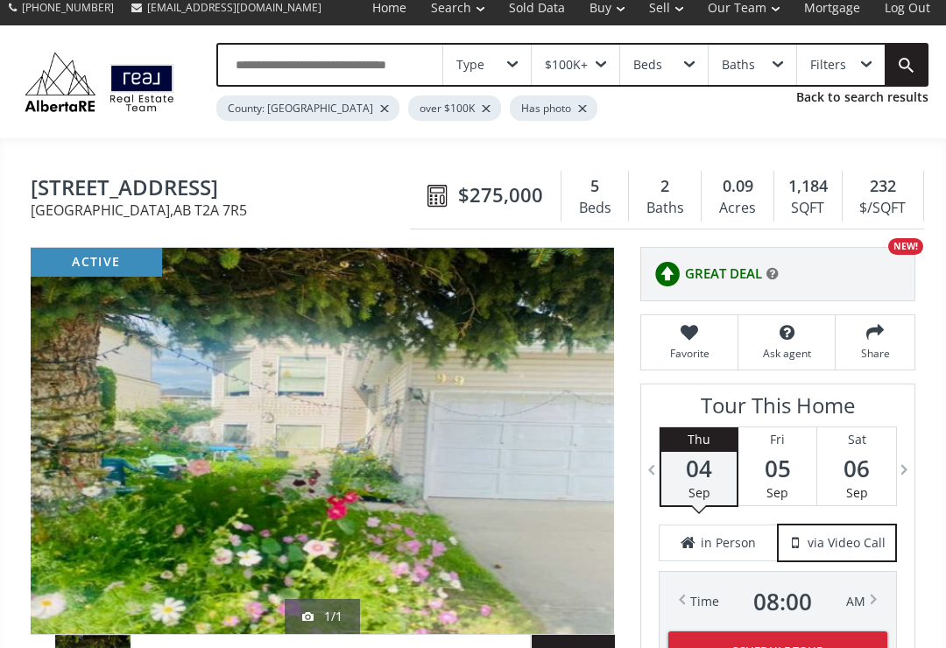
scroll to position [23, 0]
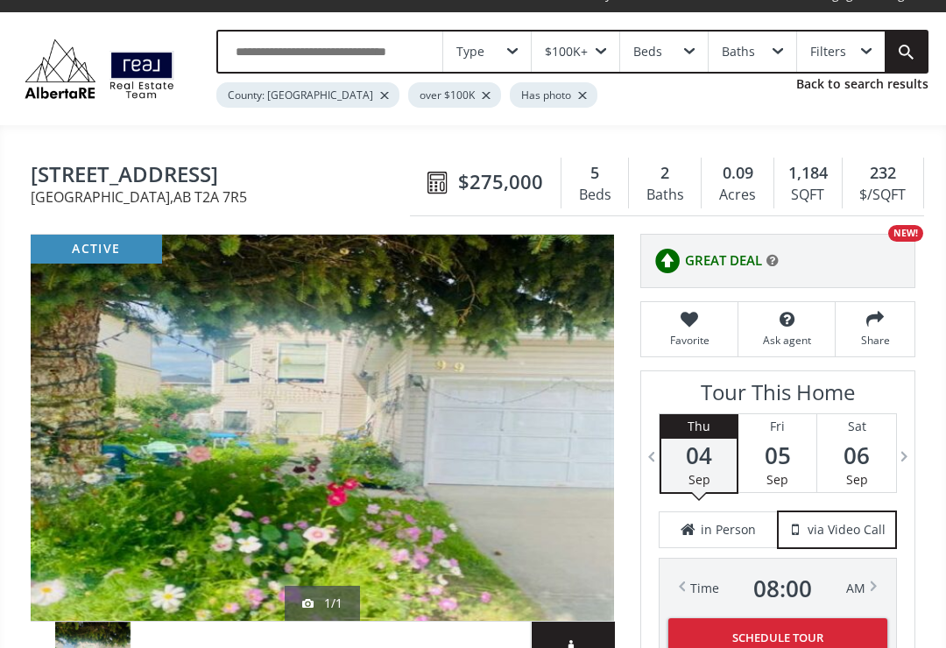
click at [50, 456] on div at bounding box center [322, 428] width 583 height 386
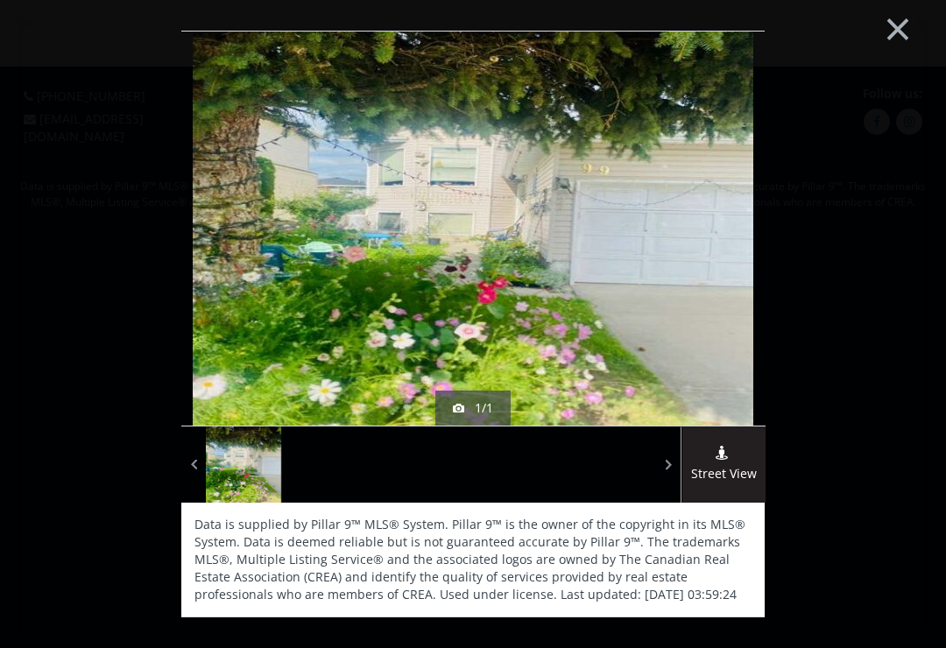
scroll to position [27, 0]
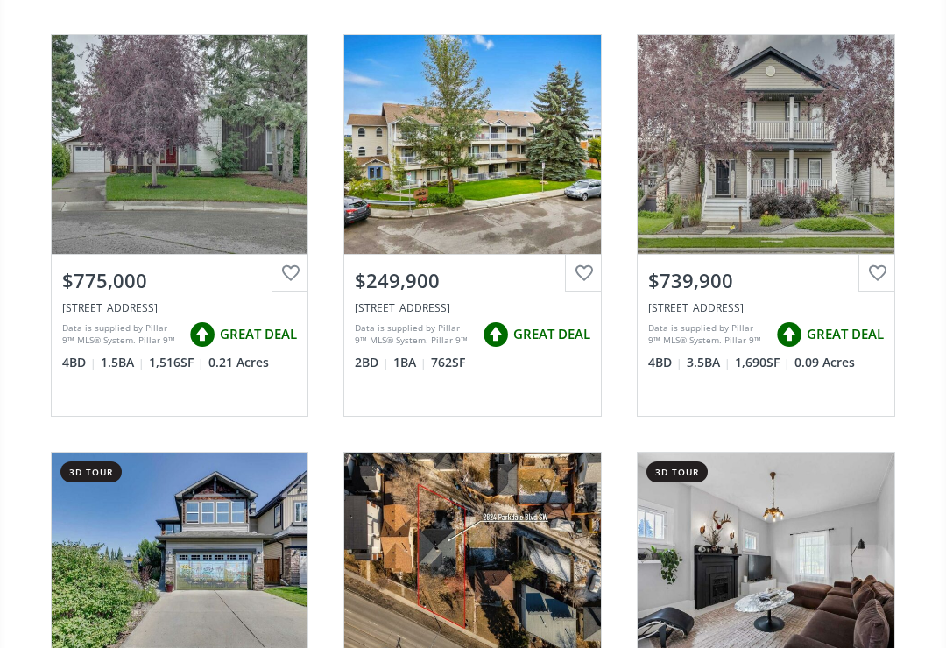
scroll to position [7680, 0]
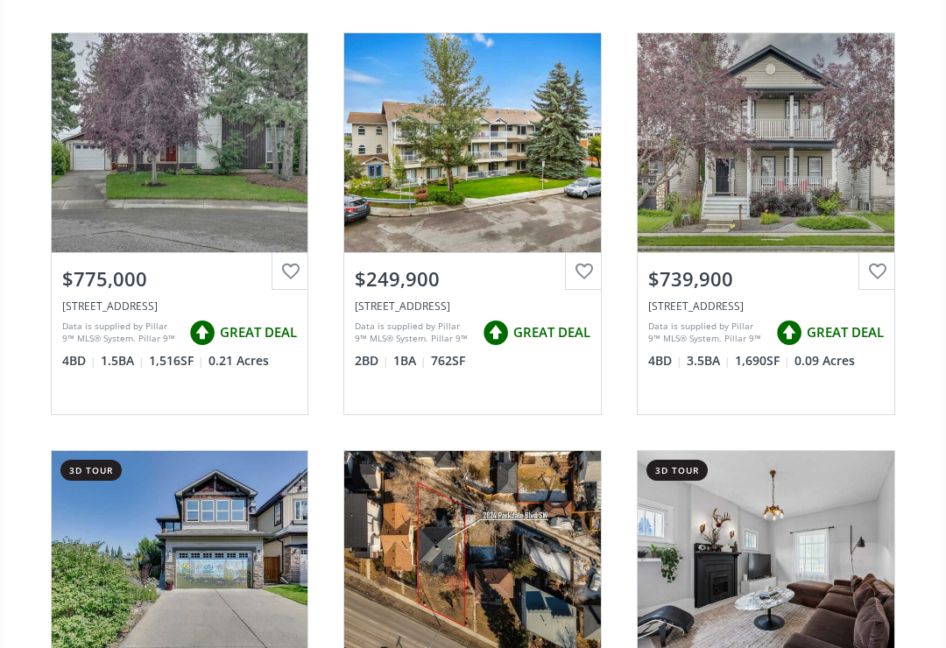
click at [435, 149] on div "View Photos & Details" at bounding box center [472, 142] width 257 height 219
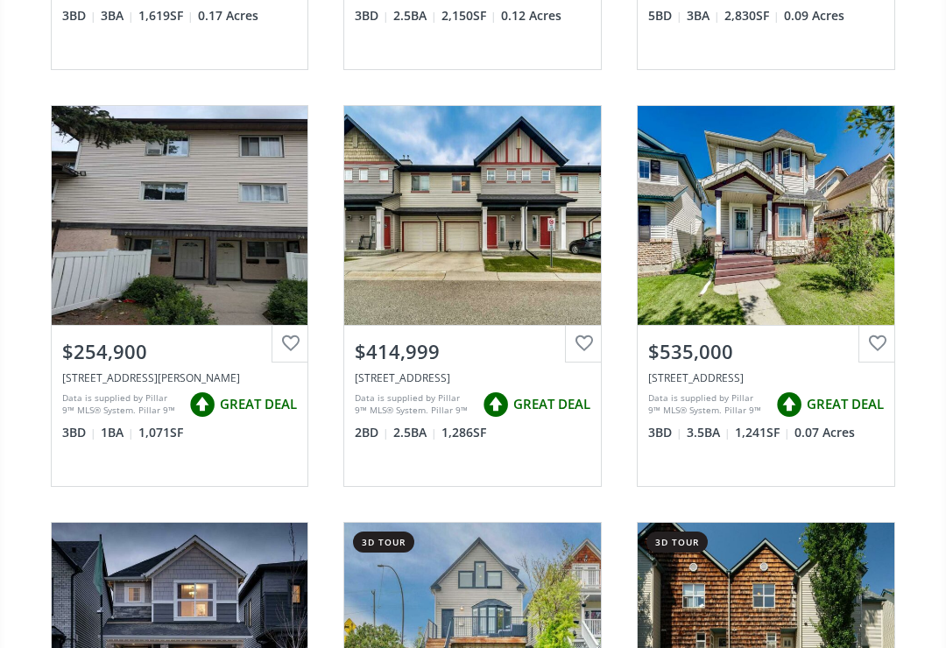
scroll to position [10147, 0]
click at [154, 231] on div "View Photos & Details" at bounding box center [180, 215] width 257 height 219
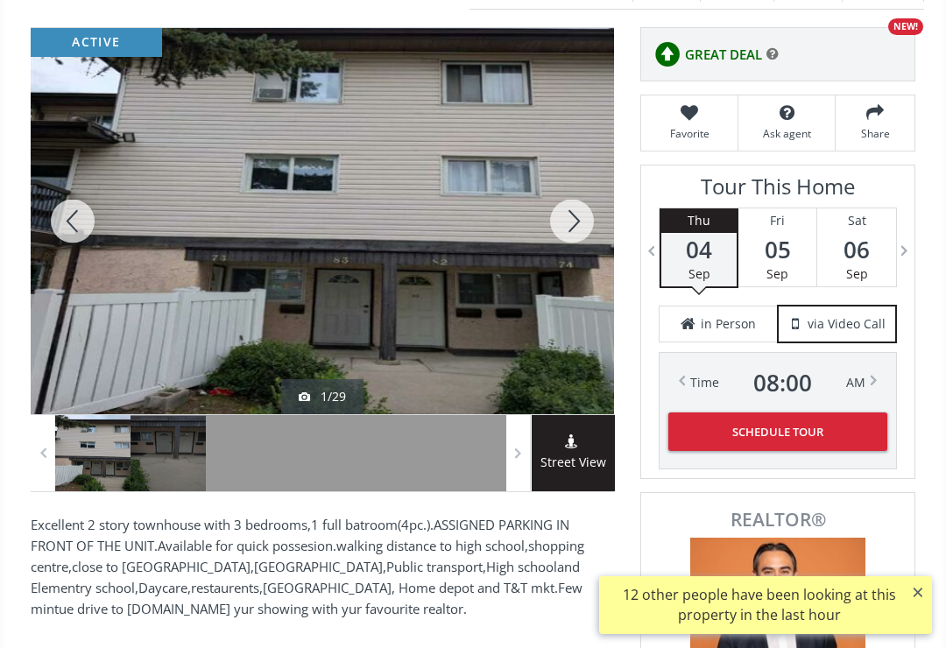
scroll to position [224, 0]
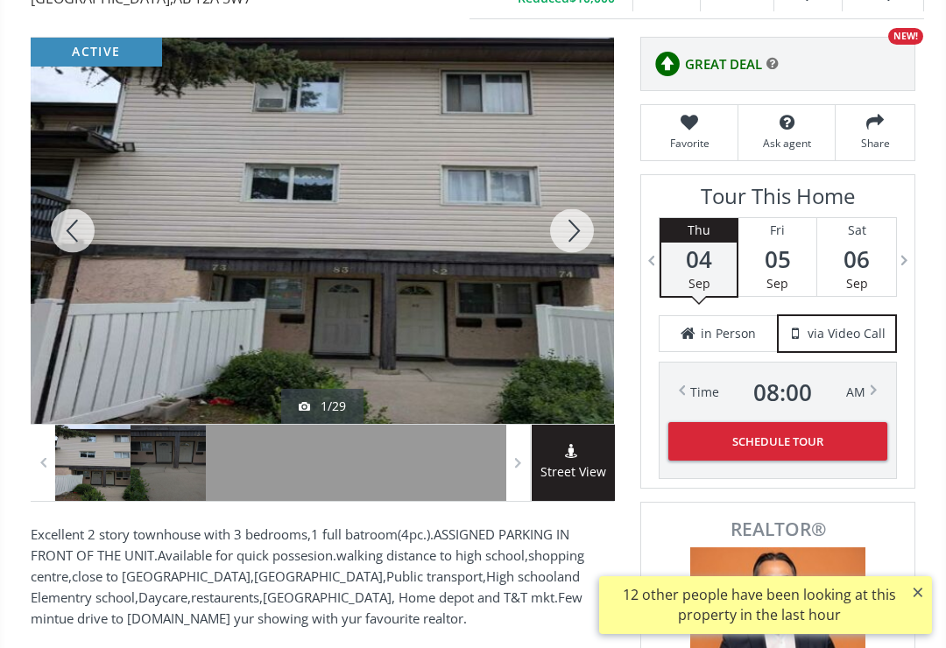
click at [77, 237] on div at bounding box center [73, 231] width 84 height 386
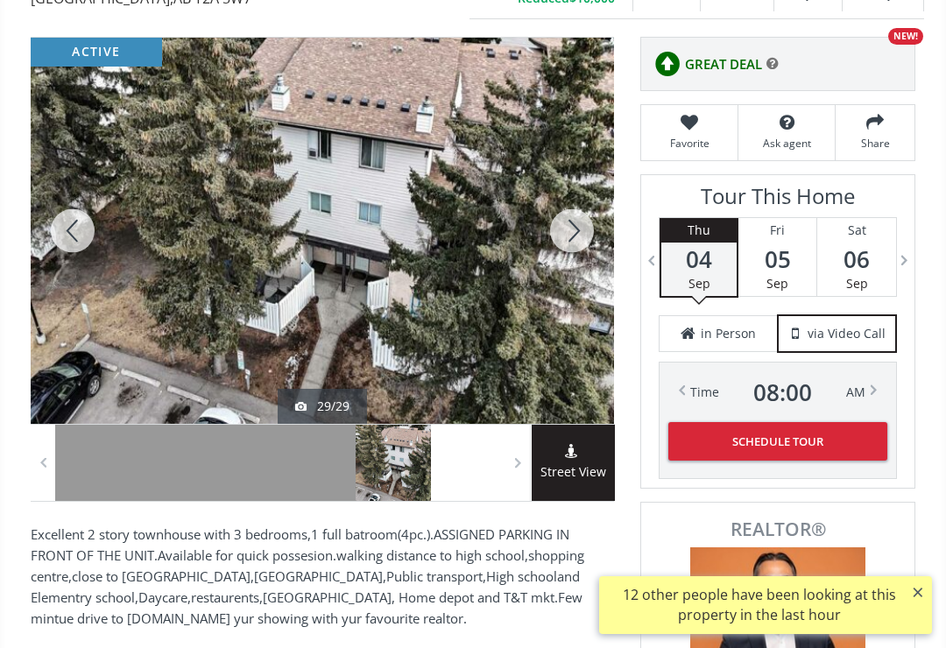
click at [75, 246] on div at bounding box center [73, 231] width 84 height 386
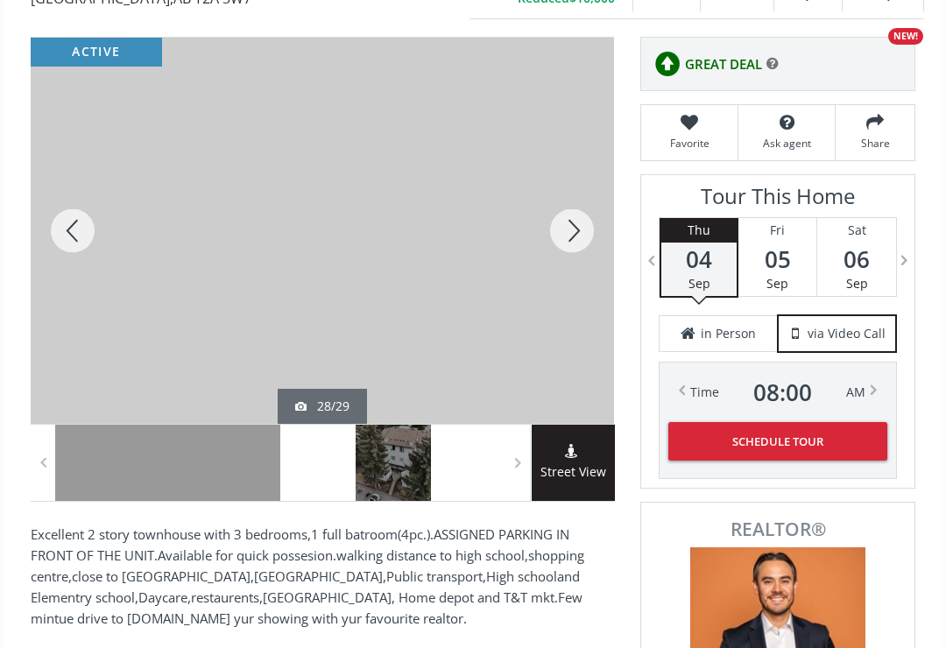
click at [72, 253] on div at bounding box center [73, 231] width 84 height 386
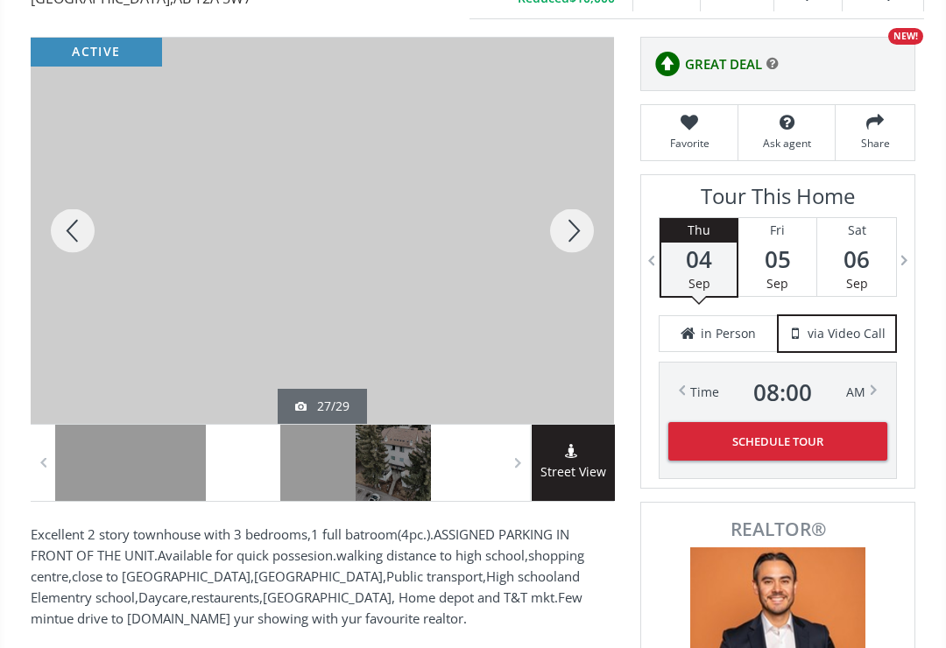
click at [68, 239] on div at bounding box center [73, 231] width 84 height 386
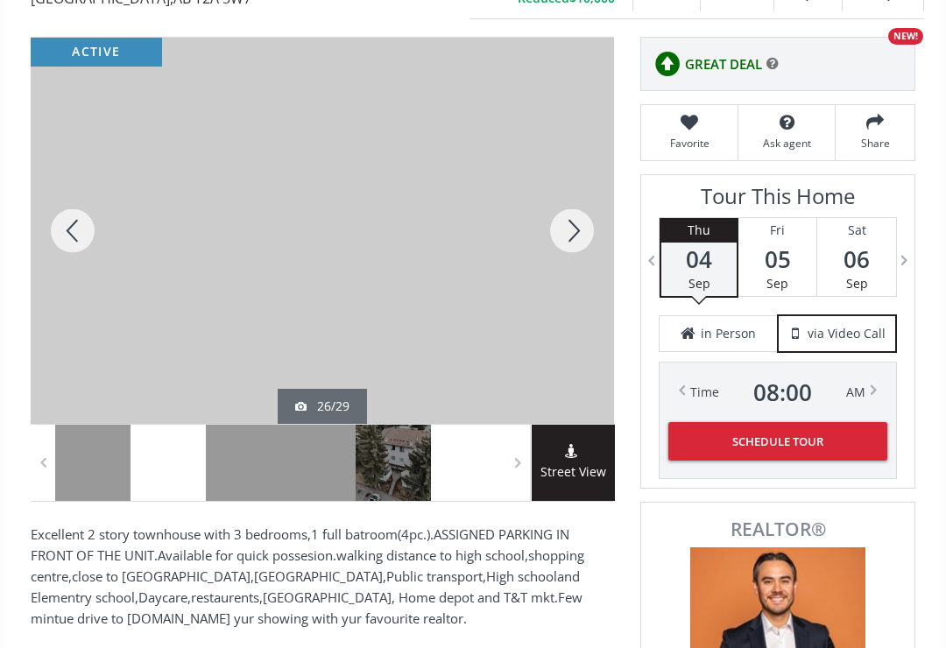
click at [71, 246] on div at bounding box center [73, 231] width 84 height 386
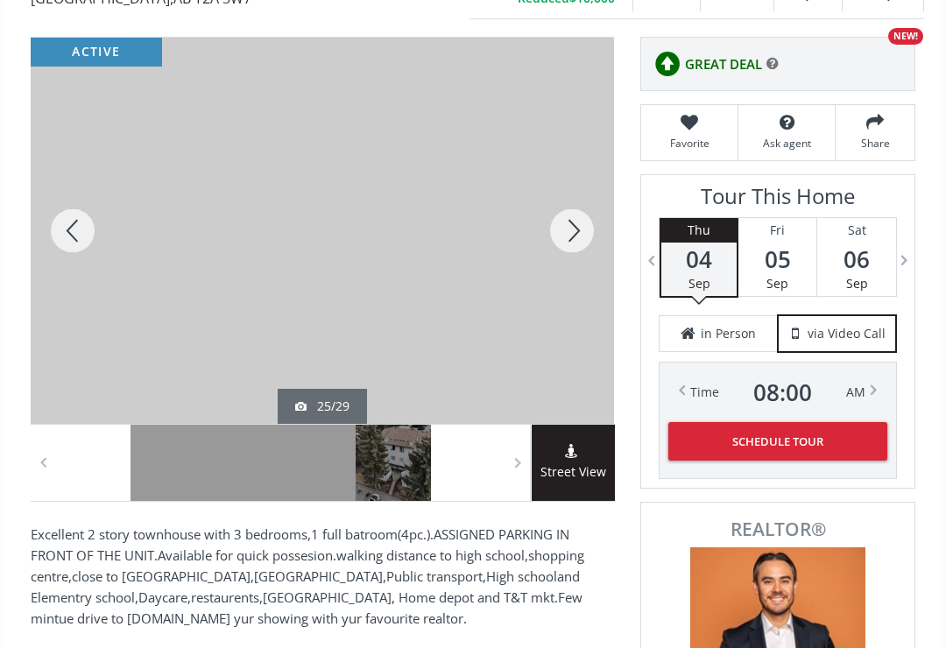
click at [61, 240] on div at bounding box center [73, 231] width 84 height 386
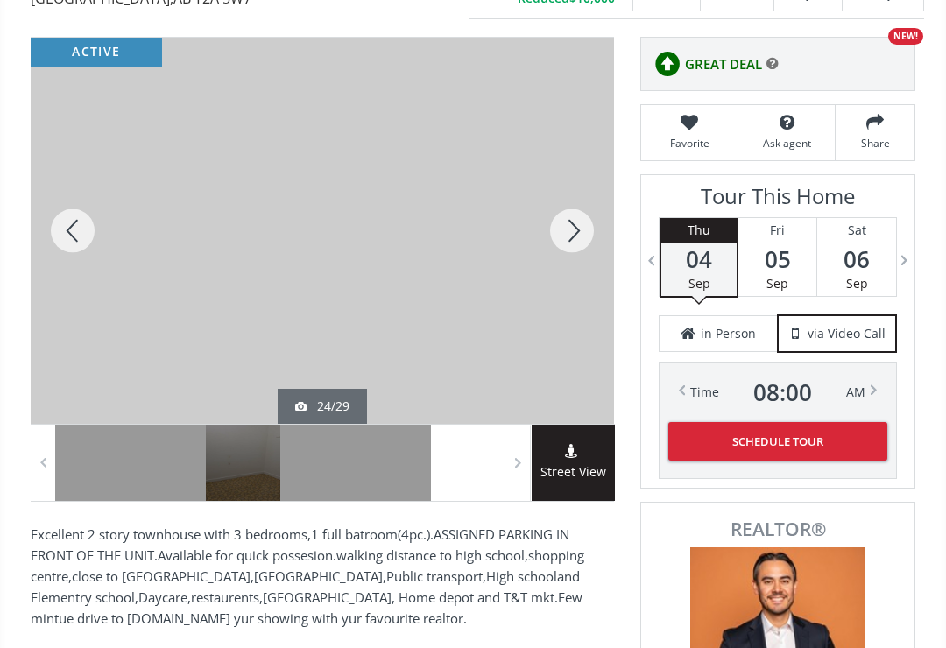
click at [63, 244] on div at bounding box center [73, 231] width 84 height 386
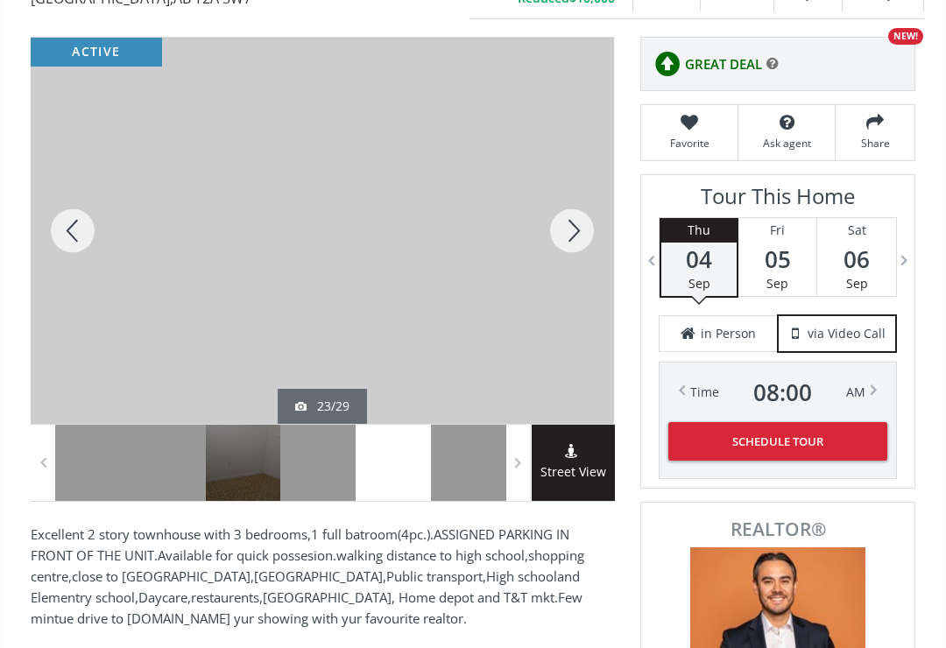
click at [61, 239] on div at bounding box center [73, 231] width 84 height 386
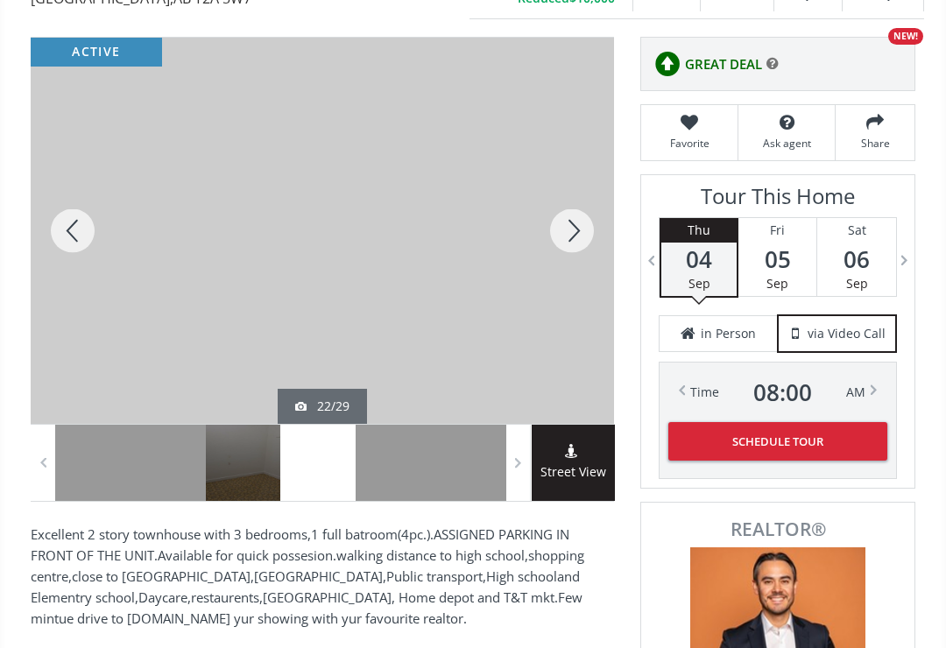
click at [67, 240] on div at bounding box center [73, 231] width 84 height 386
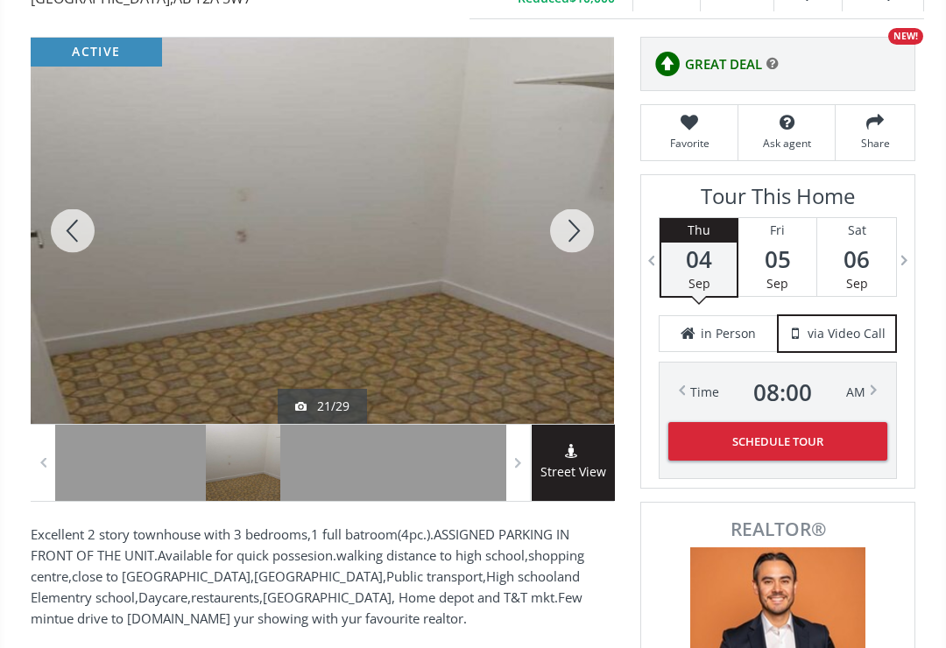
click at [67, 244] on div at bounding box center [73, 231] width 84 height 386
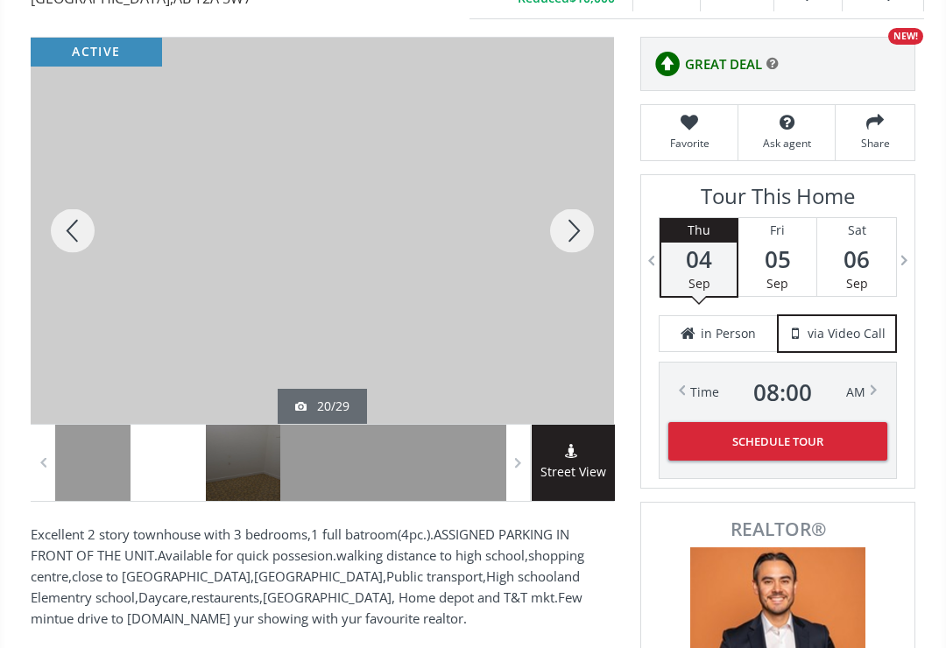
click at [62, 232] on div at bounding box center [73, 231] width 84 height 386
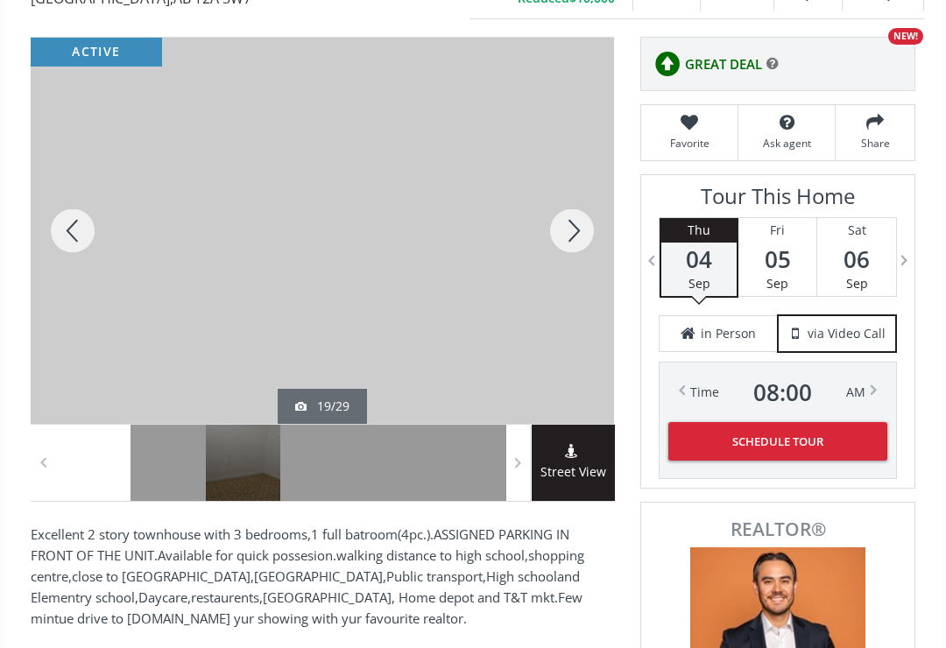
click at [65, 237] on div at bounding box center [73, 231] width 84 height 386
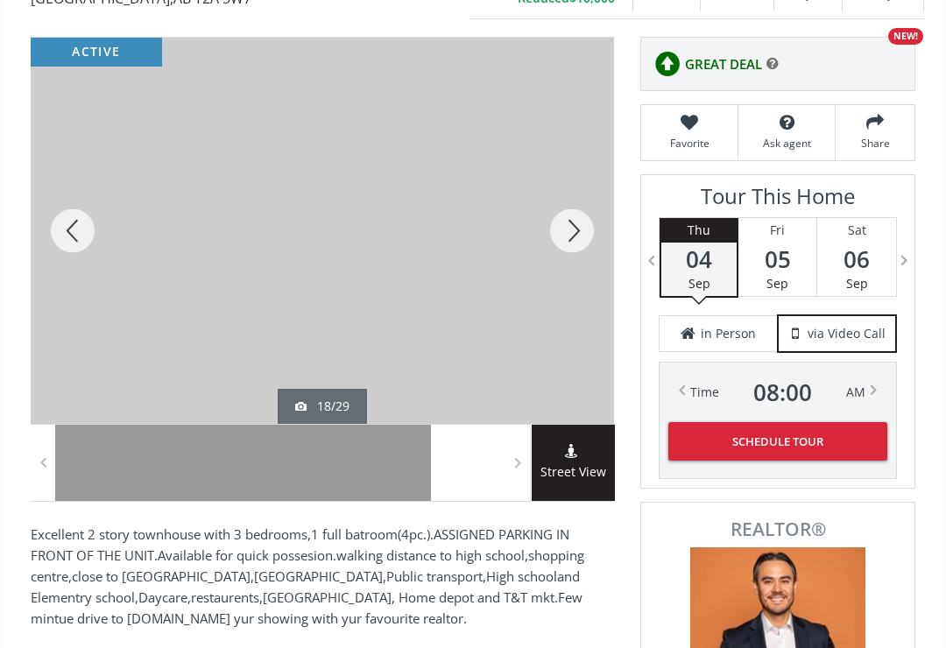
click at [65, 235] on div at bounding box center [73, 231] width 84 height 386
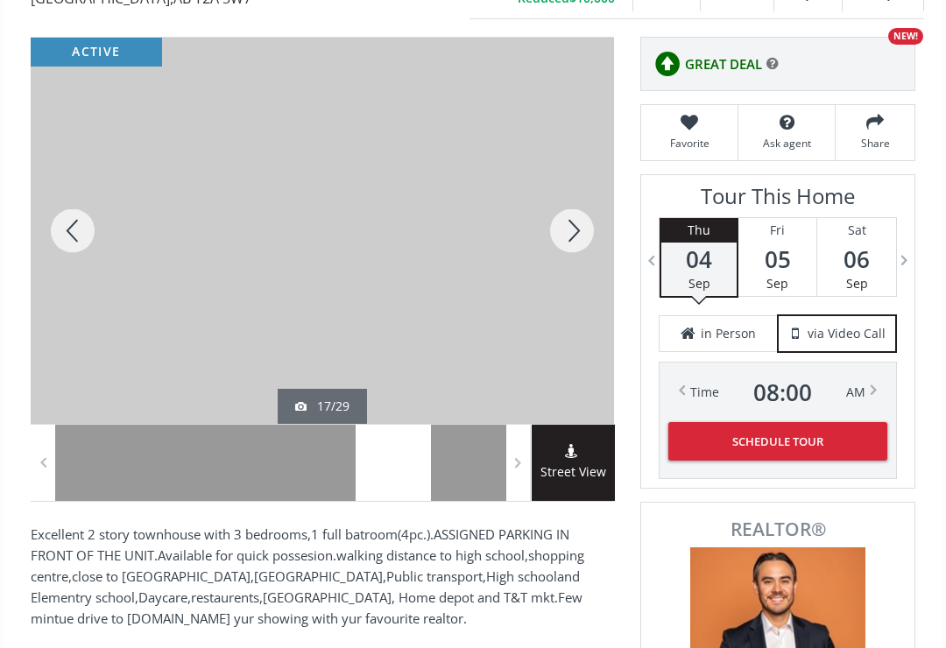
click at [71, 241] on div at bounding box center [73, 231] width 84 height 386
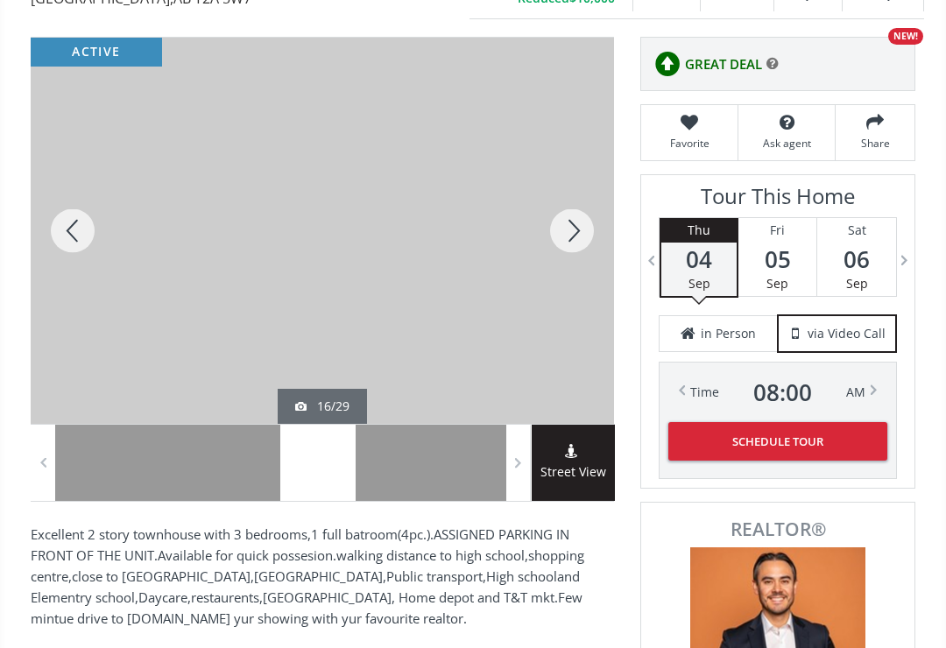
click at [62, 237] on div at bounding box center [73, 231] width 84 height 386
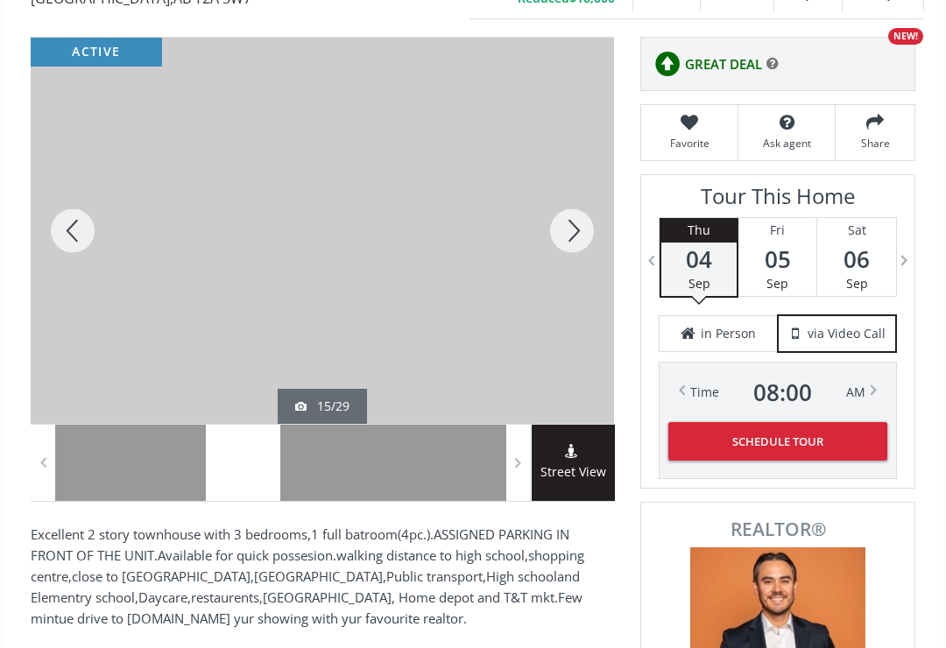
click at [67, 238] on div at bounding box center [73, 231] width 84 height 386
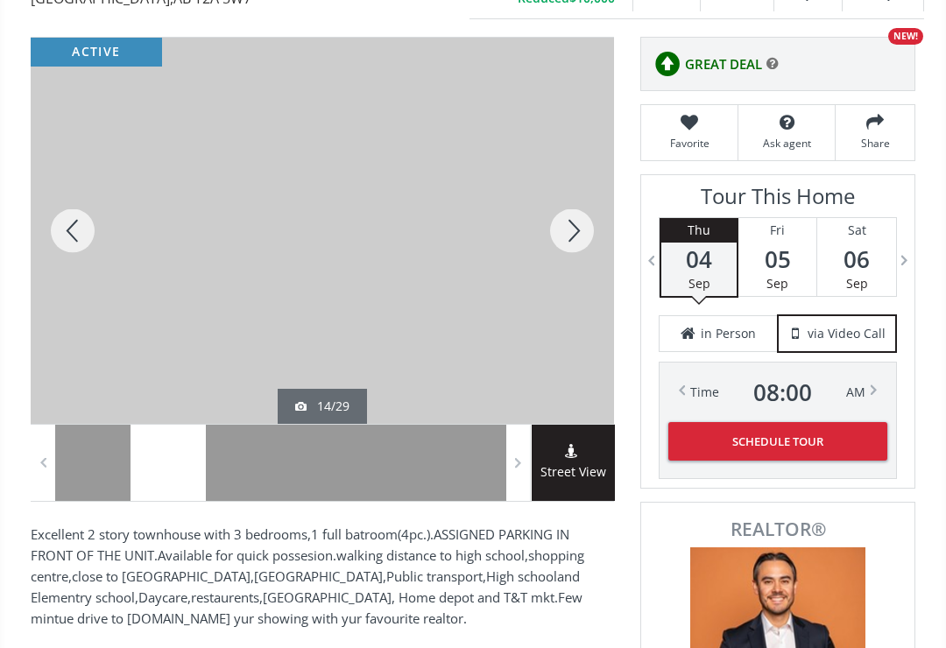
click at [62, 239] on div at bounding box center [73, 231] width 84 height 386
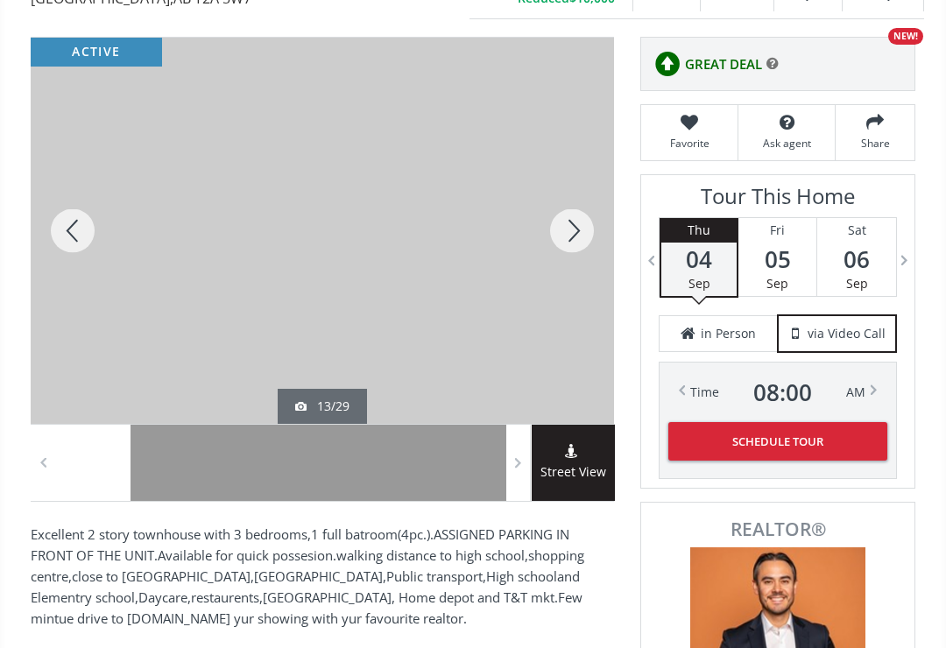
click at [66, 245] on div at bounding box center [73, 231] width 84 height 386
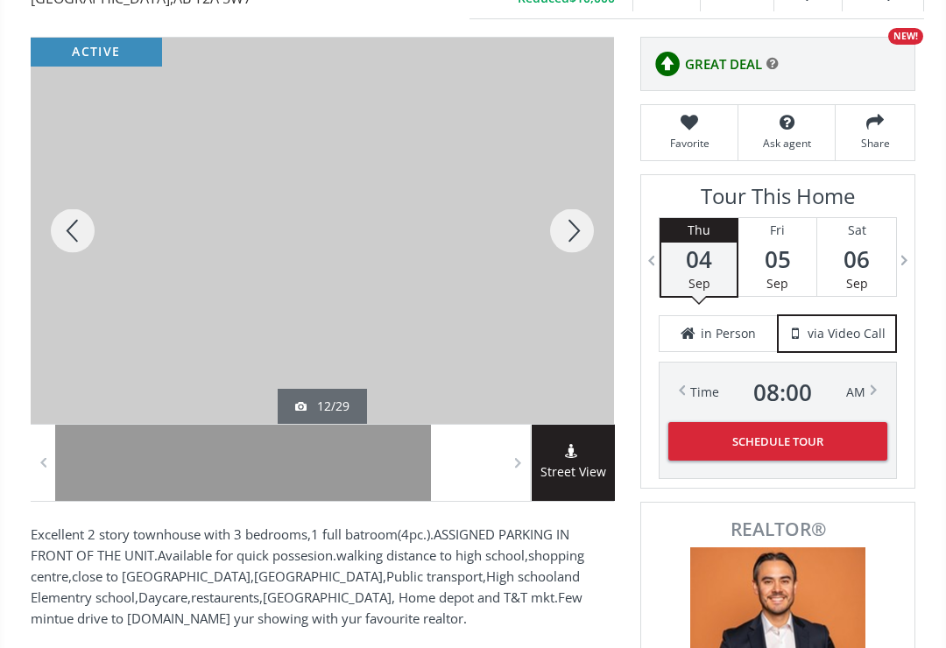
click at [66, 240] on div at bounding box center [73, 231] width 84 height 386
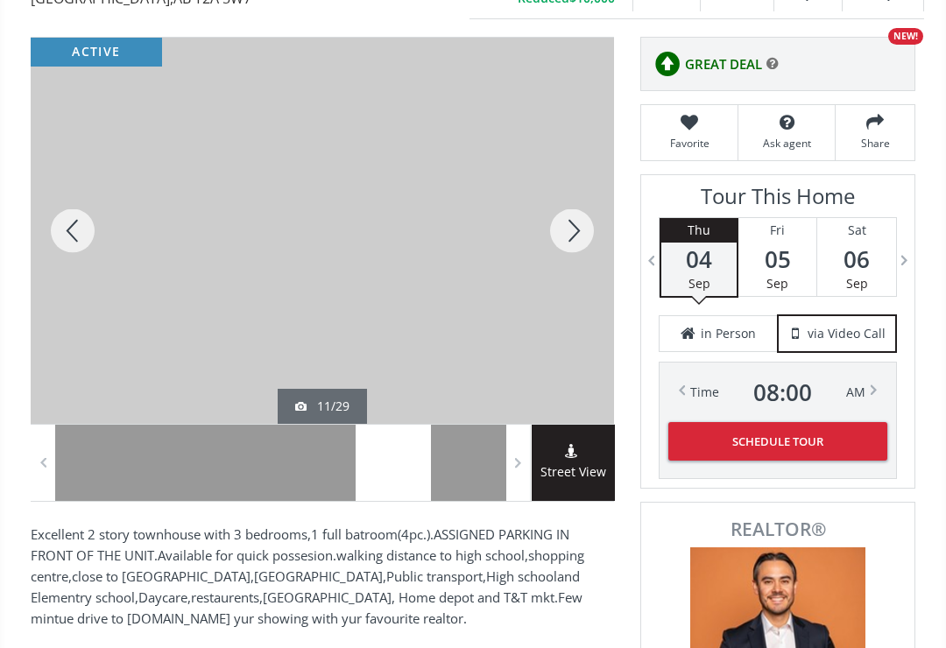
click at [61, 244] on div at bounding box center [73, 231] width 84 height 386
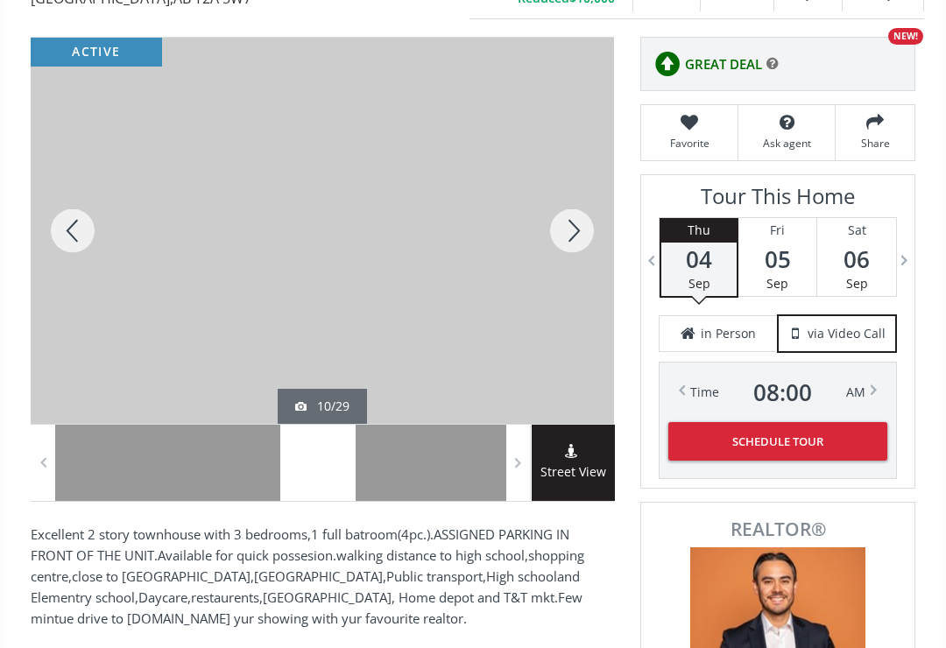
click at [65, 247] on div at bounding box center [73, 231] width 84 height 386
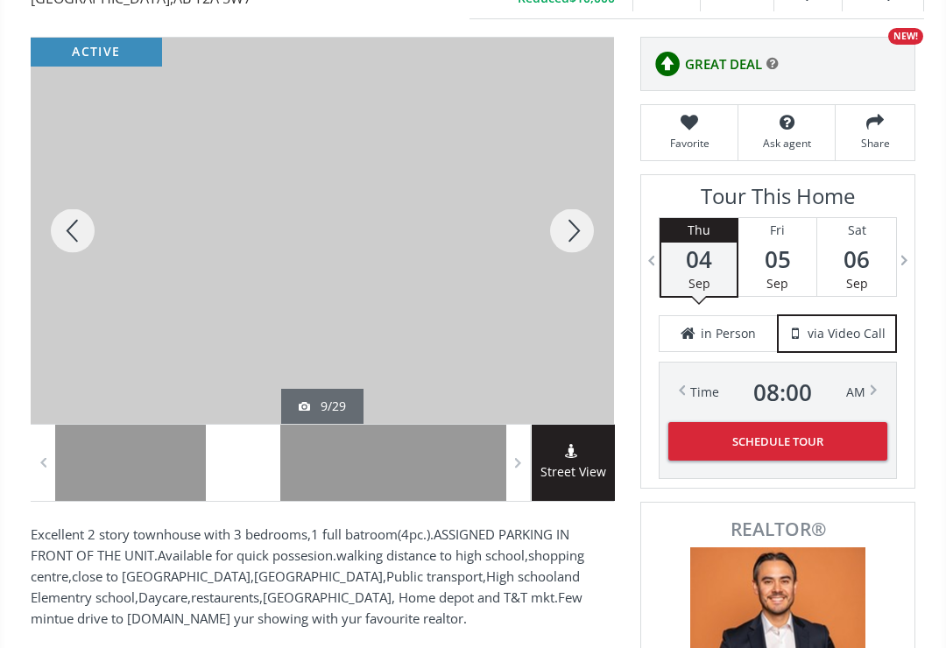
click at [62, 244] on div at bounding box center [73, 231] width 84 height 386
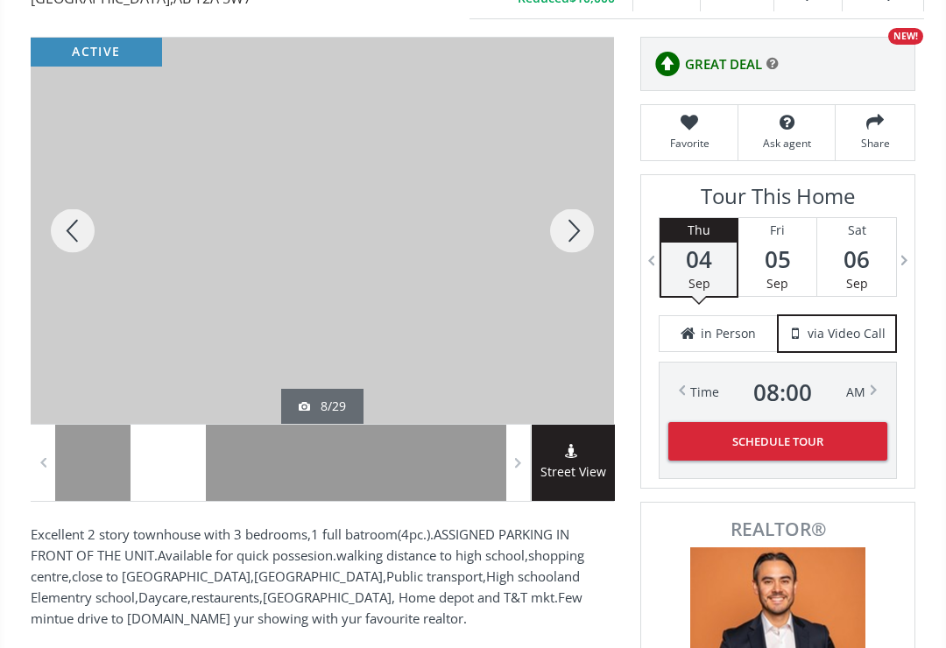
click at [67, 240] on div at bounding box center [73, 231] width 84 height 386
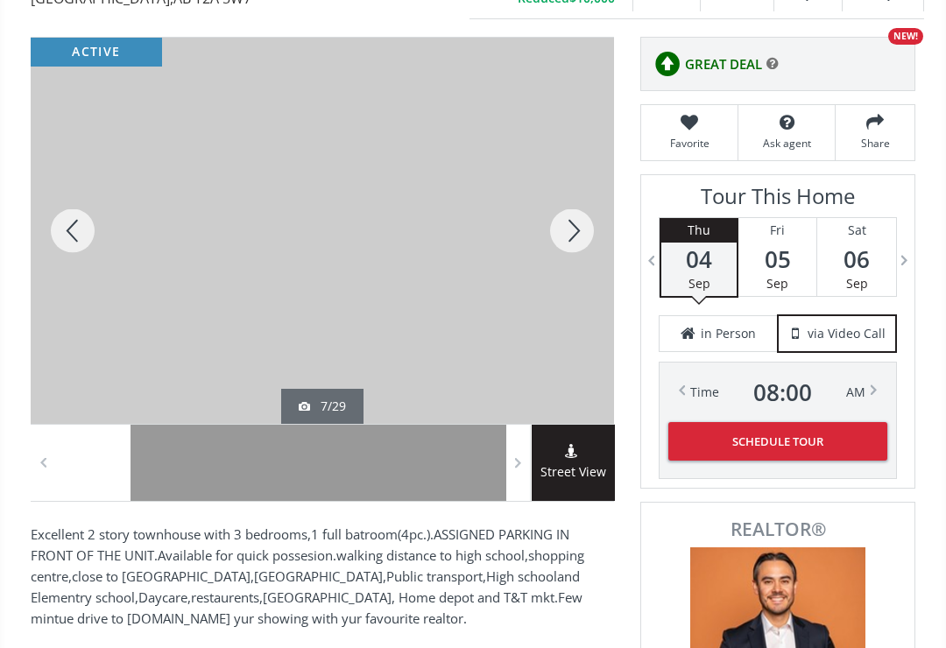
click at [65, 234] on div at bounding box center [73, 231] width 84 height 386
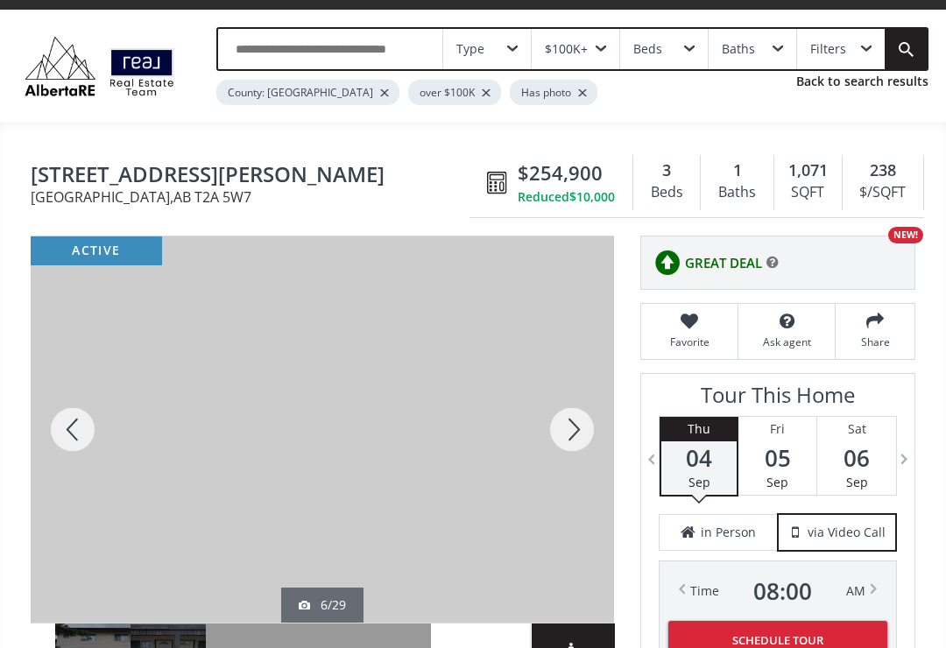
scroll to position [0, 0]
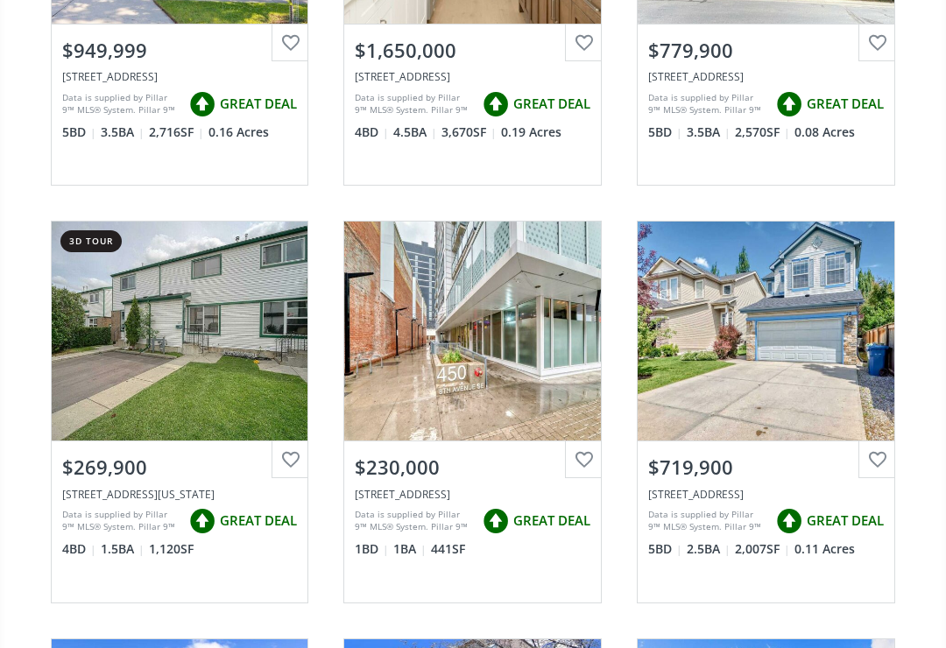
scroll to position [12138, 0]
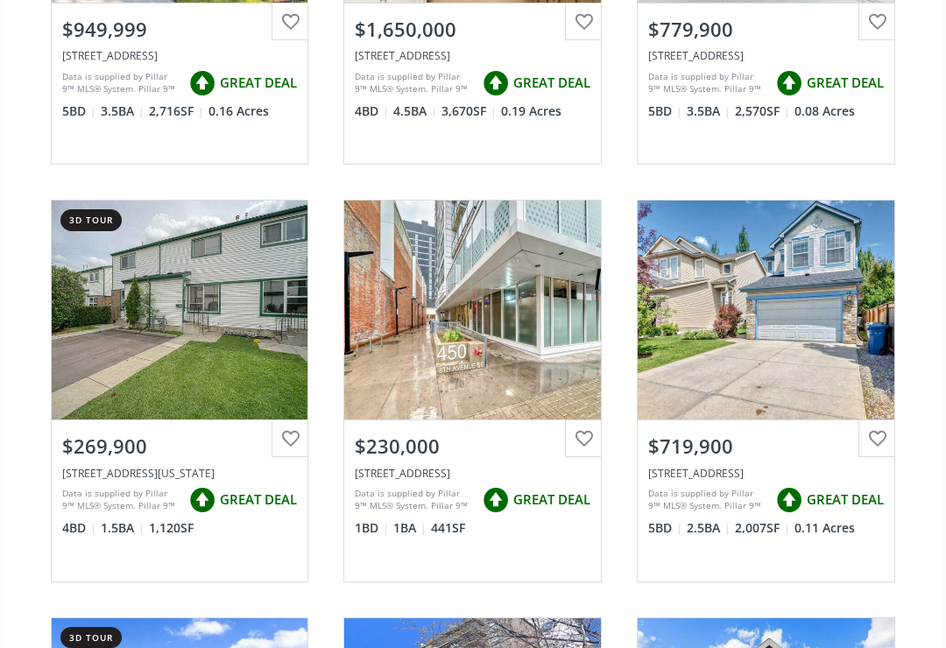
click at [70, 320] on div "View Photos & Details" at bounding box center [180, 310] width 257 height 219
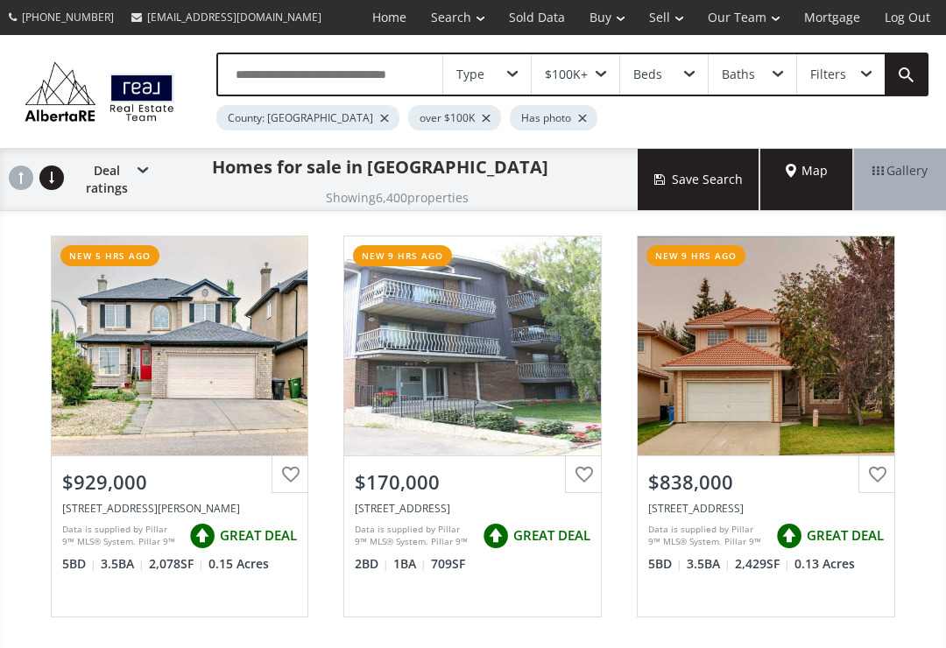
scroll to position [12165, 0]
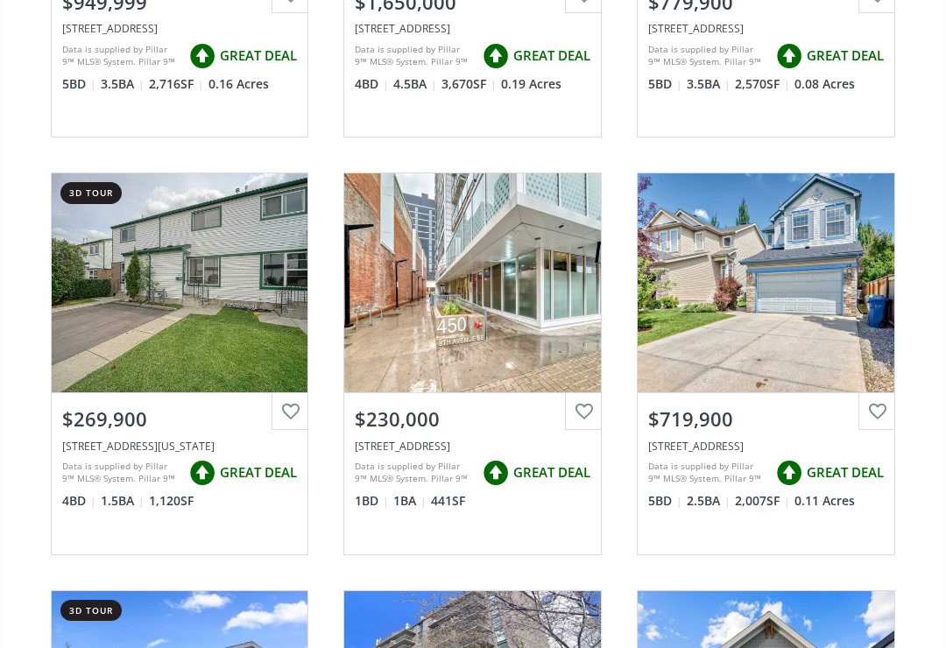
click at [155, 297] on div "View Photos & Details" at bounding box center [180, 282] width 257 height 219
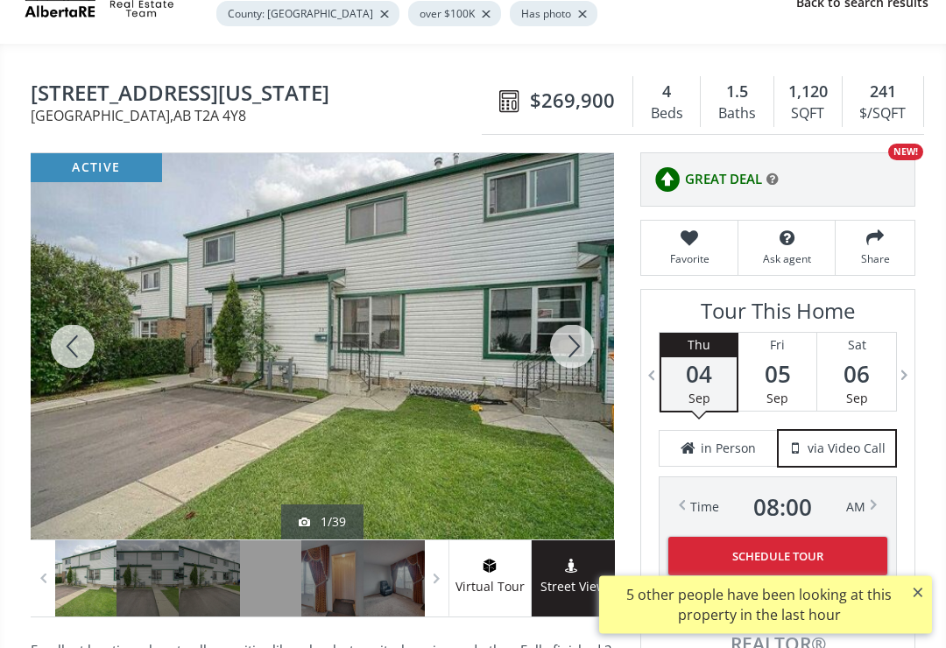
scroll to position [104, 0]
click at [59, 350] on div at bounding box center [73, 346] width 84 height 386
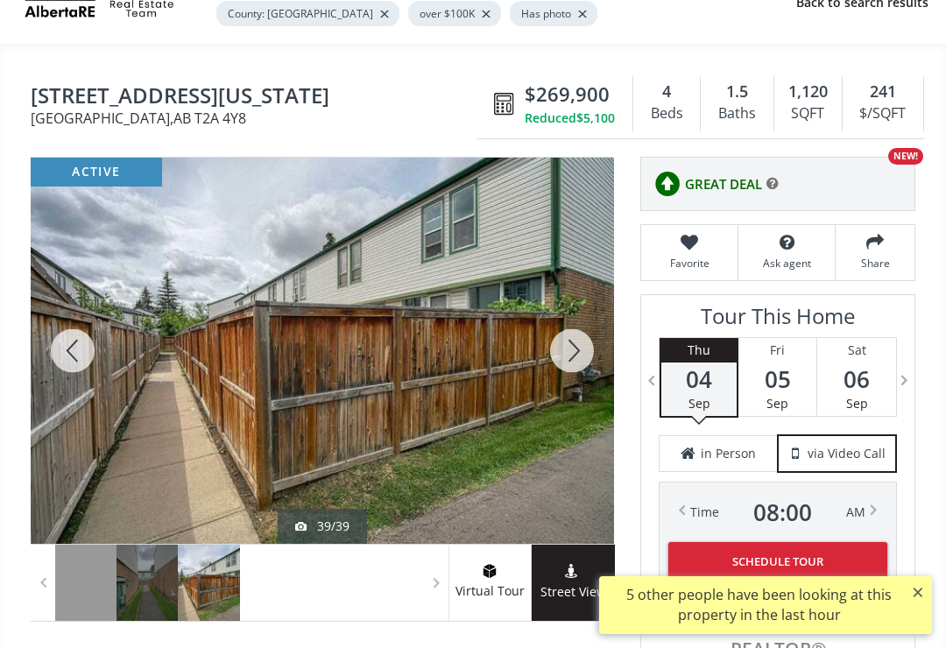
click at [67, 353] on div at bounding box center [73, 351] width 84 height 386
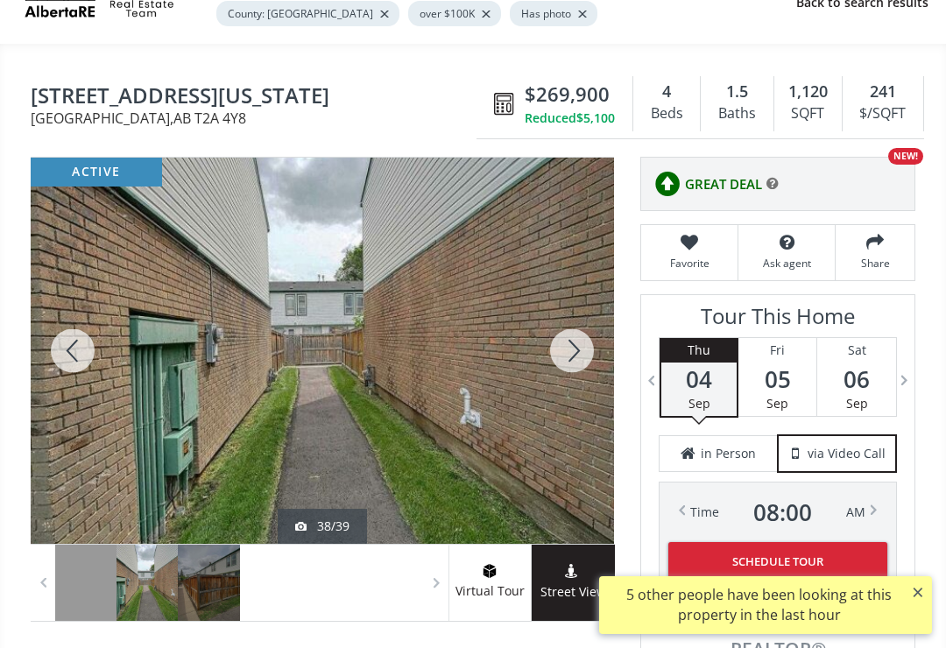
click at [66, 360] on div at bounding box center [73, 351] width 84 height 386
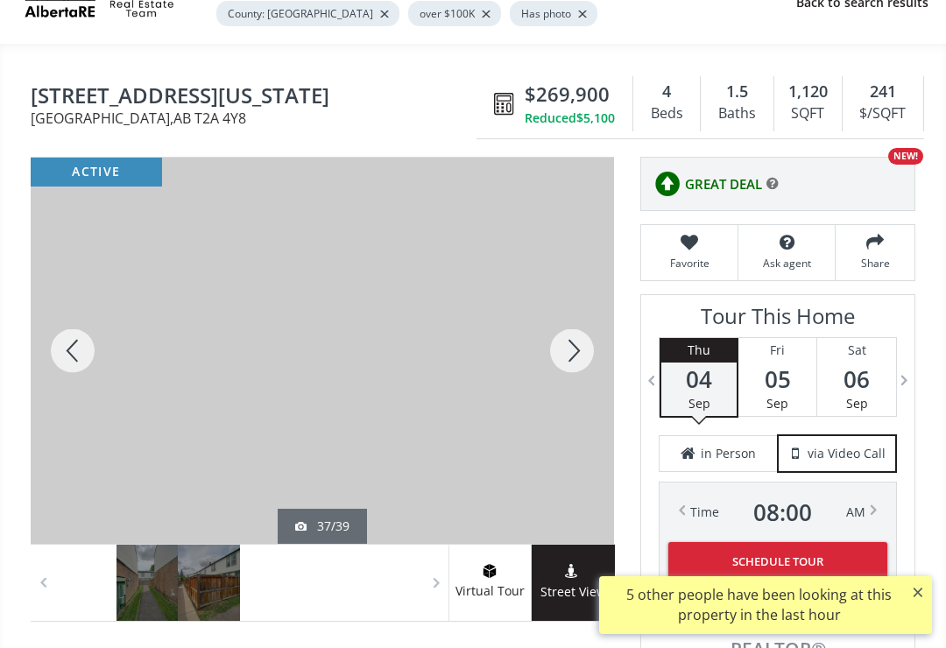
click at [67, 356] on div at bounding box center [73, 351] width 84 height 386
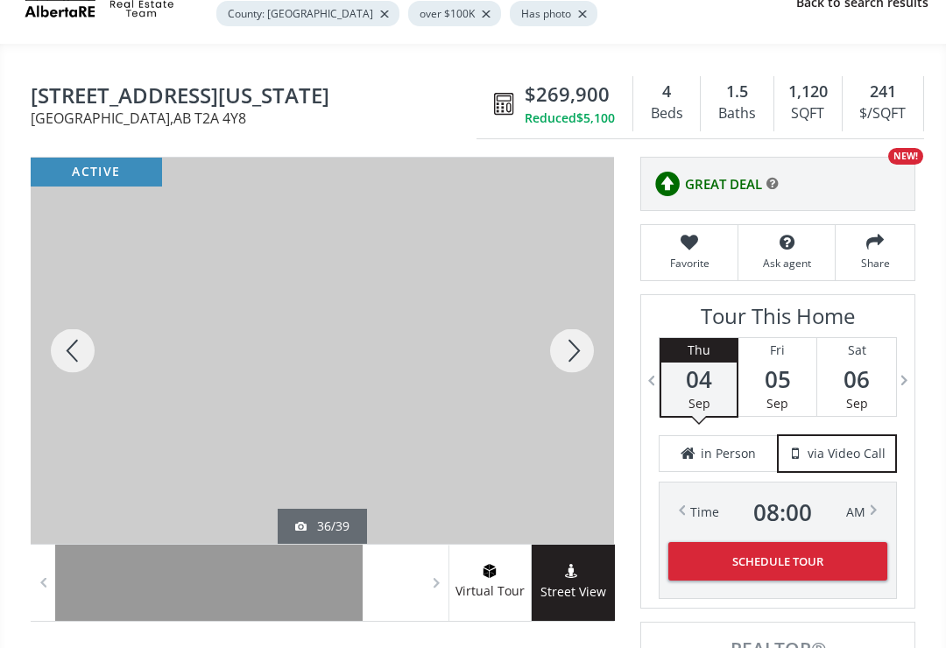
click at [65, 357] on div at bounding box center [73, 351] width 84 height 386
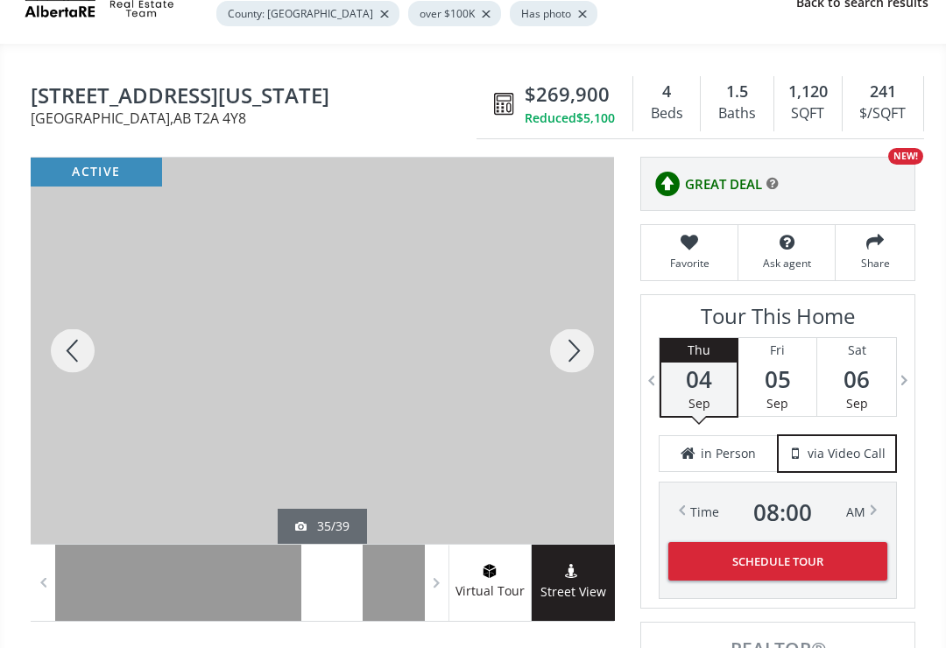
click at [61, 355] on div at bounding box center [73, 351] width 84 height 386
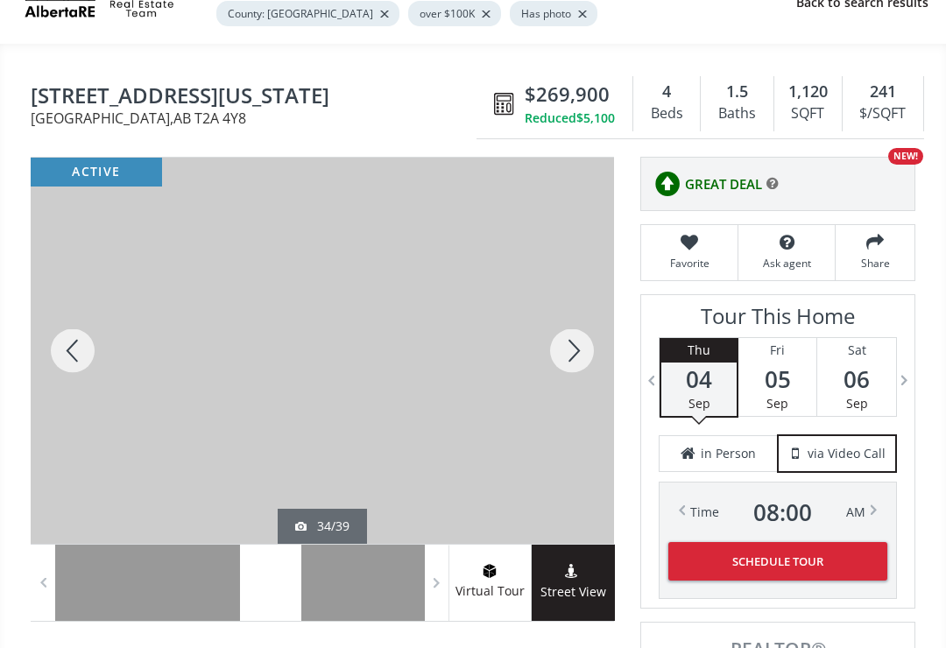
click at [67, 357] on div at bounding box center [73, 351] width 84 height 386
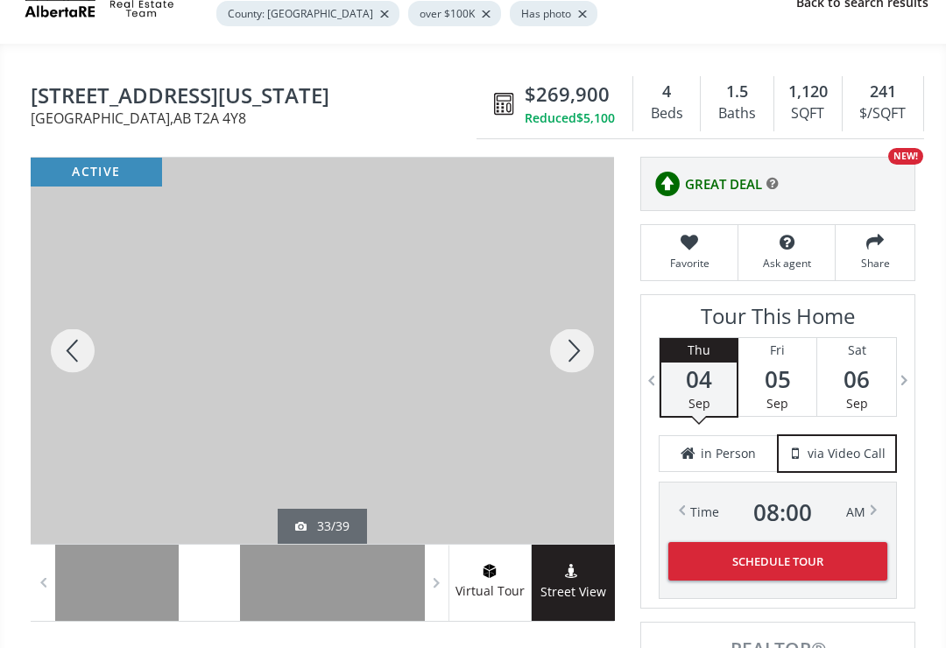
click at [60, 357] on div at bounding box center [73, 351] width 84 height 386
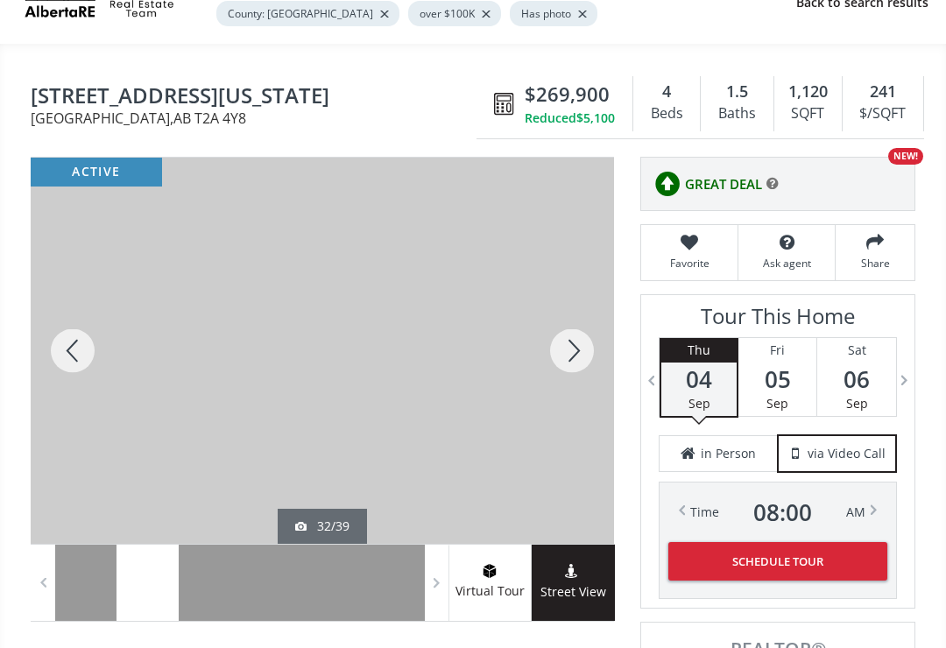
click at [60, 358] on div at bounding box center [73, 351] width 84 height 386
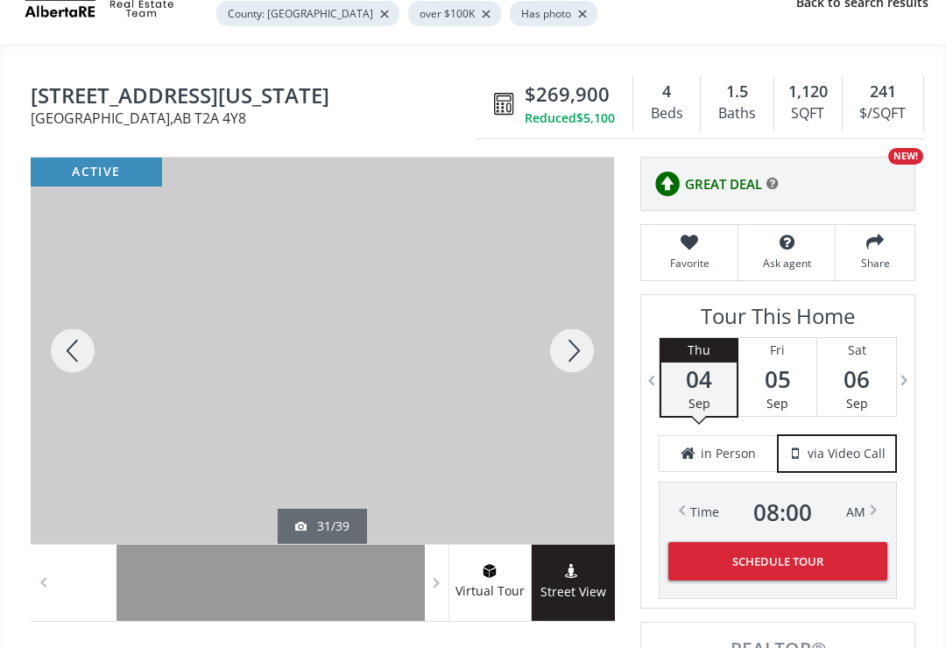
click at [60, 364] on div at bounding box center [73, 351] width 84 height 386
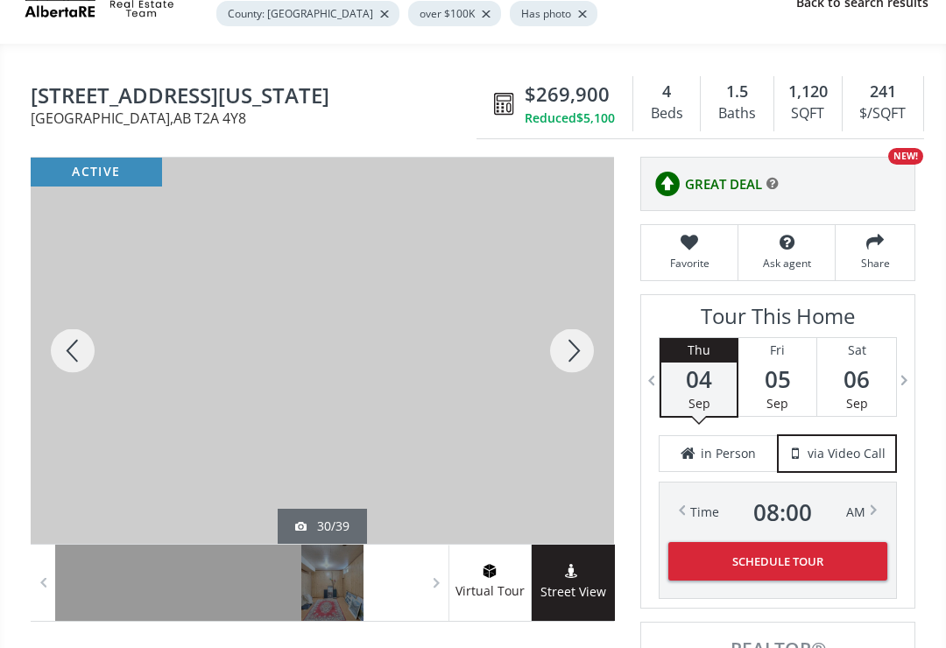
click at [58, 357] on div at bounding box center [73, 351] width 84 height 386
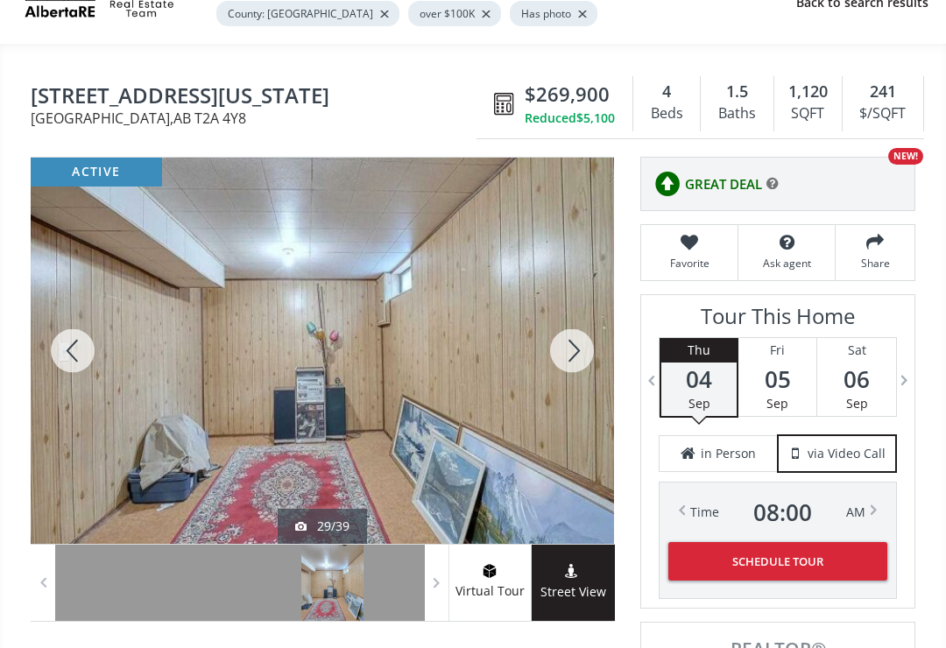
click at [56, 353] on div at bounding box center [73, 351] width 84 height 386
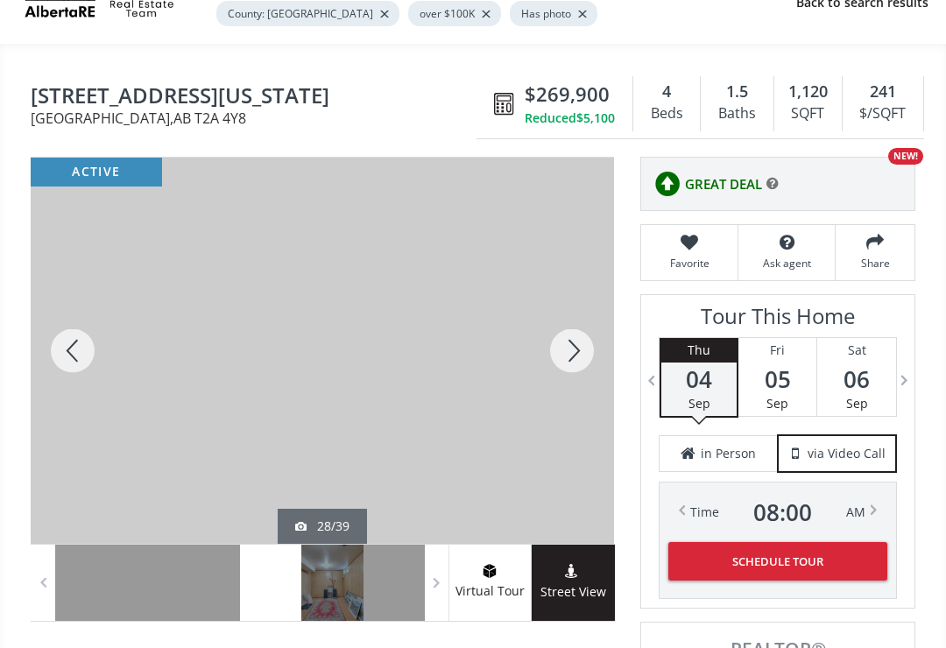
click at [56, 361] on div at bounding box center [73, 351] width 84 height 386
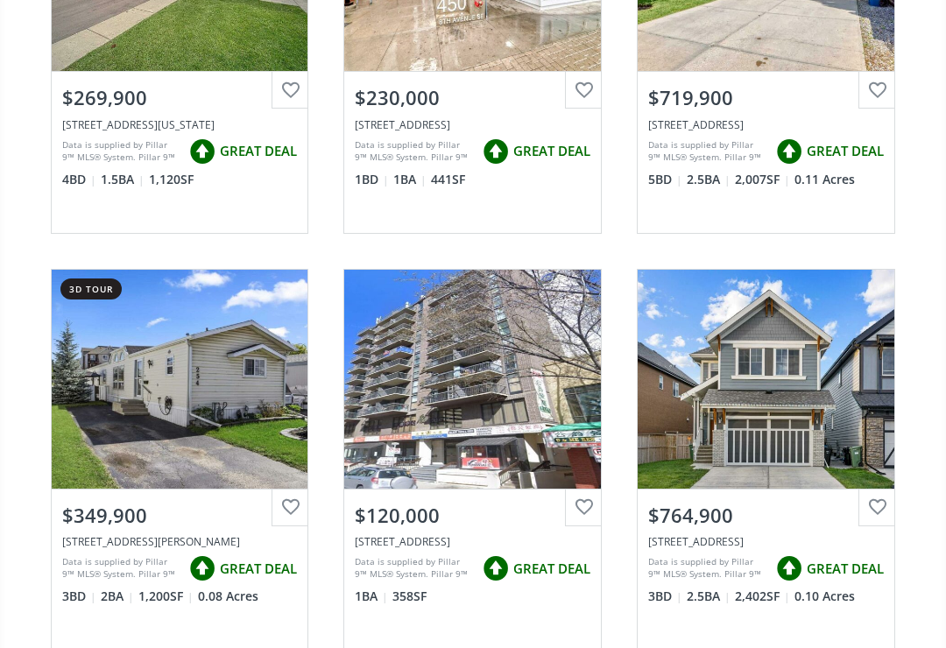
scroll to position [12490, 0]
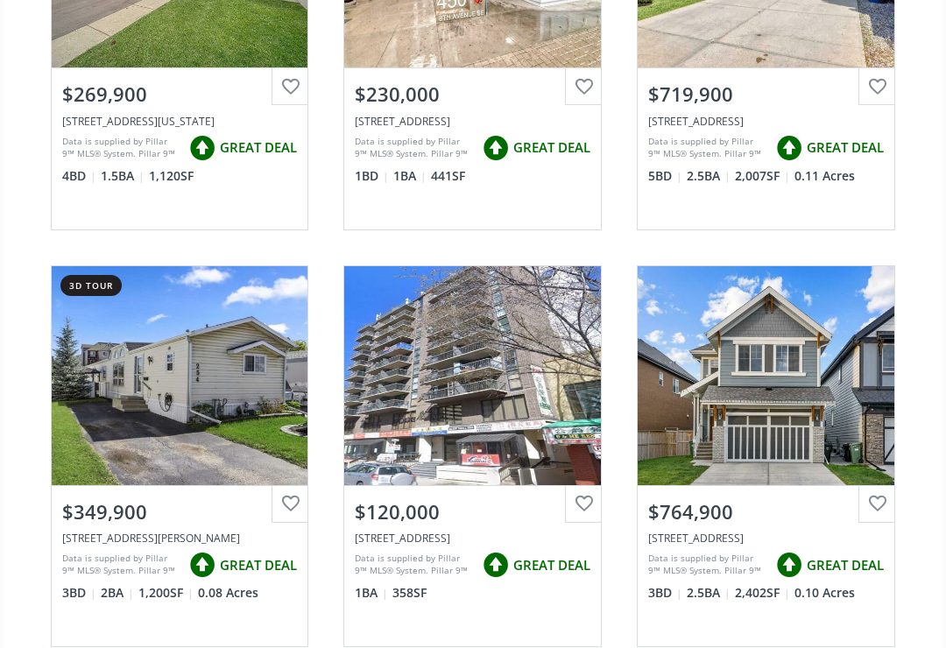
click at [155, 372] on div "View Photos & Details" at bounding box center [180, 375] width 257 height 219
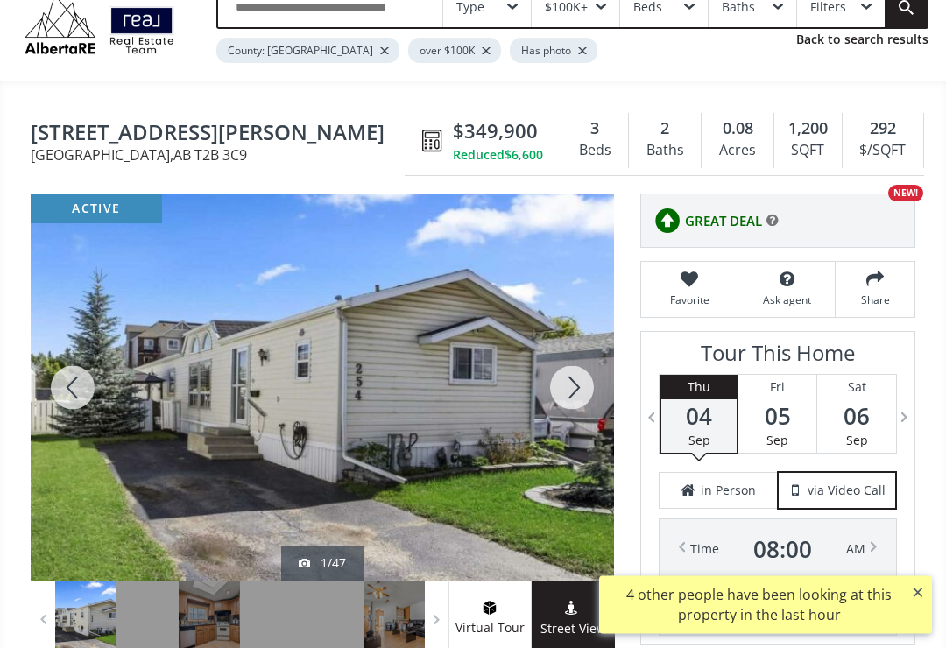
scroll to position [67, 0]
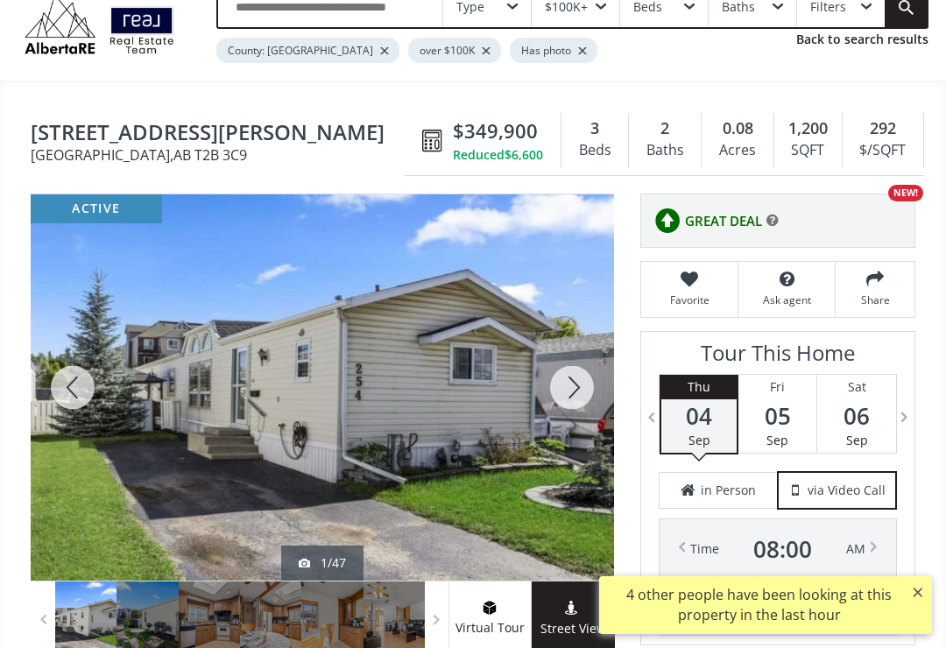
click at [66, 390] on div at bounding box center [73, 387] width 84 height 386
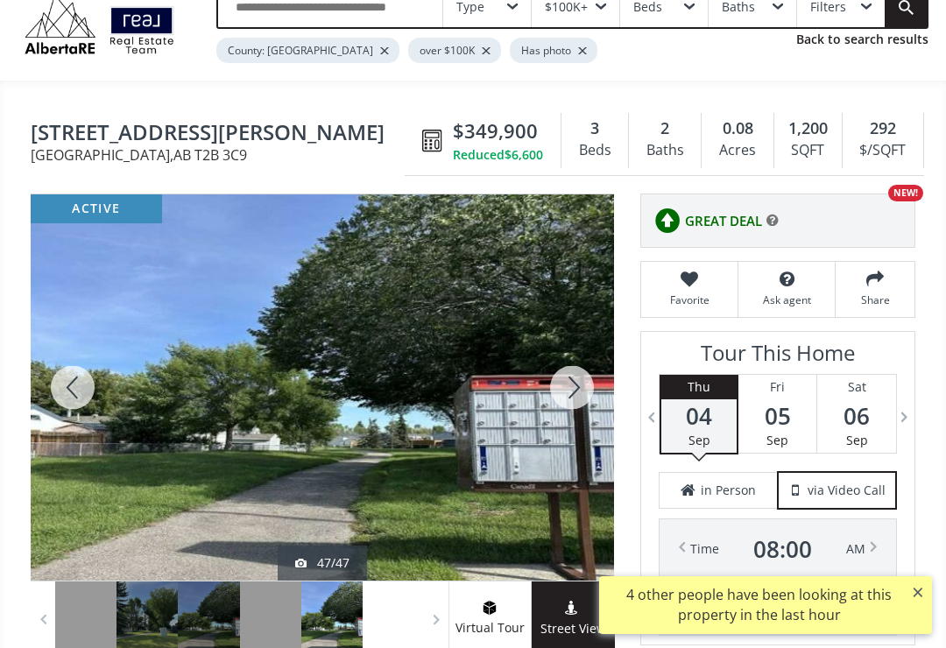
click at [62, 397] on div at bounding box center [73, 387] width 84 height 386
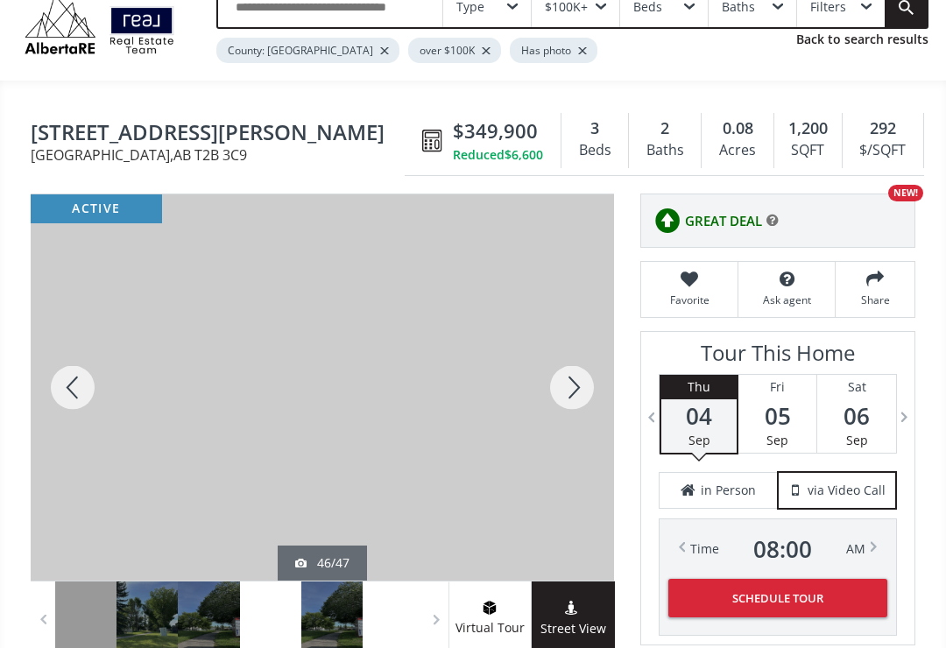
click at [61, 394] on div at bounding box center [73, 387] width 84 height 386
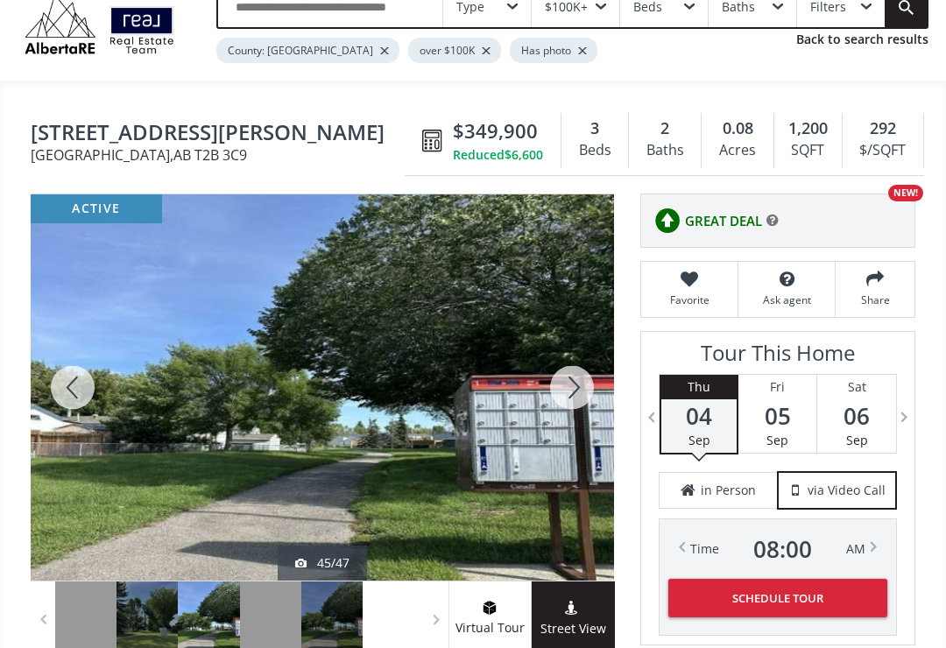
click at [63, 392] on div at bounding box center [73, 387] width 84 height 386
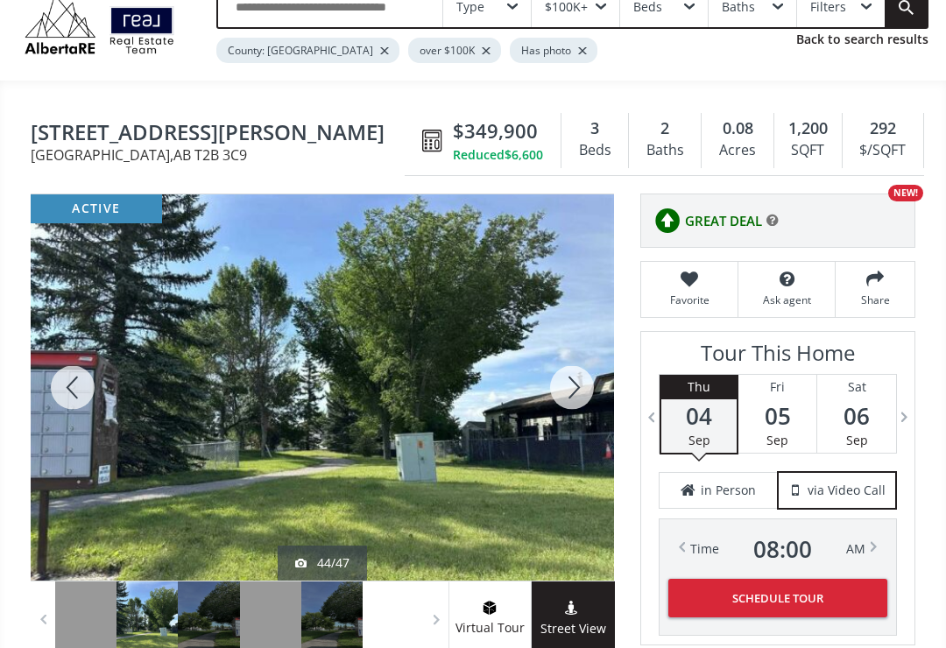
click at [67, 392] on div at bounding box center [73, 387] width 84 height 386
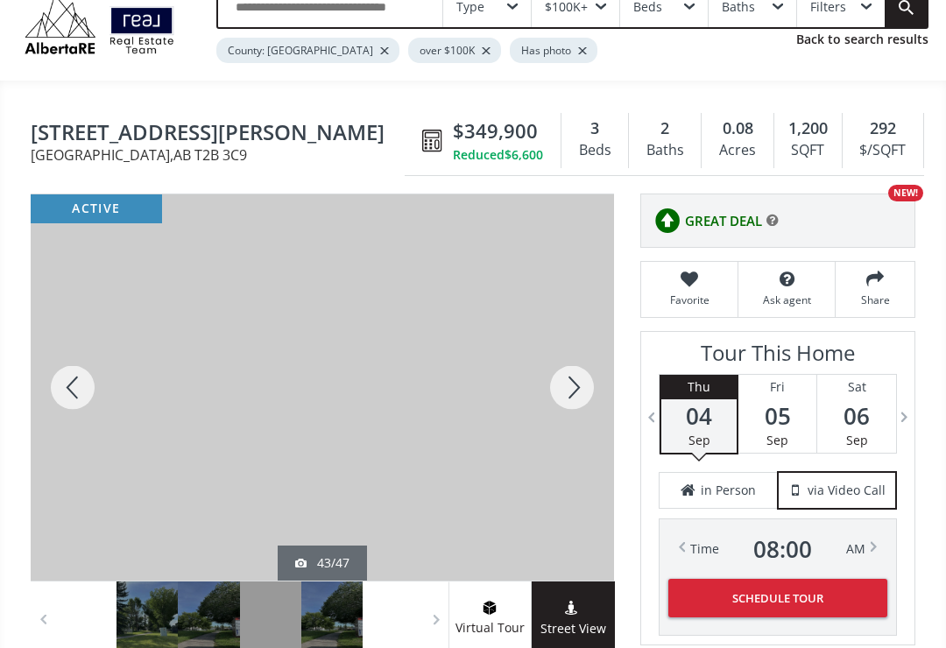
click at [66, 390] on div at bounding box center [73, 387] width 84 height 386
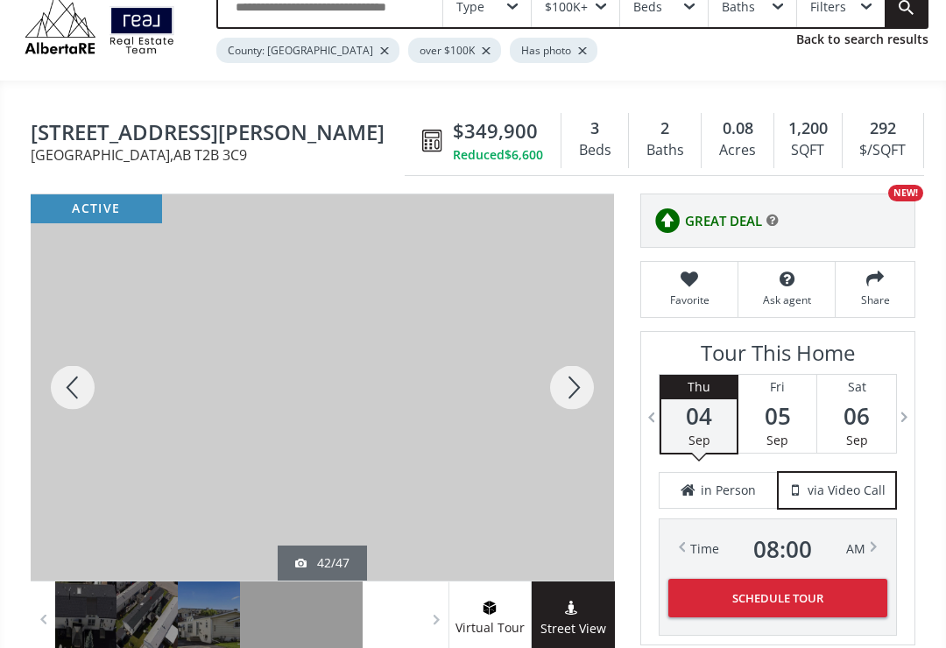
click at [67, 399] on div at bounding box center [73, 387] width 84 height 386
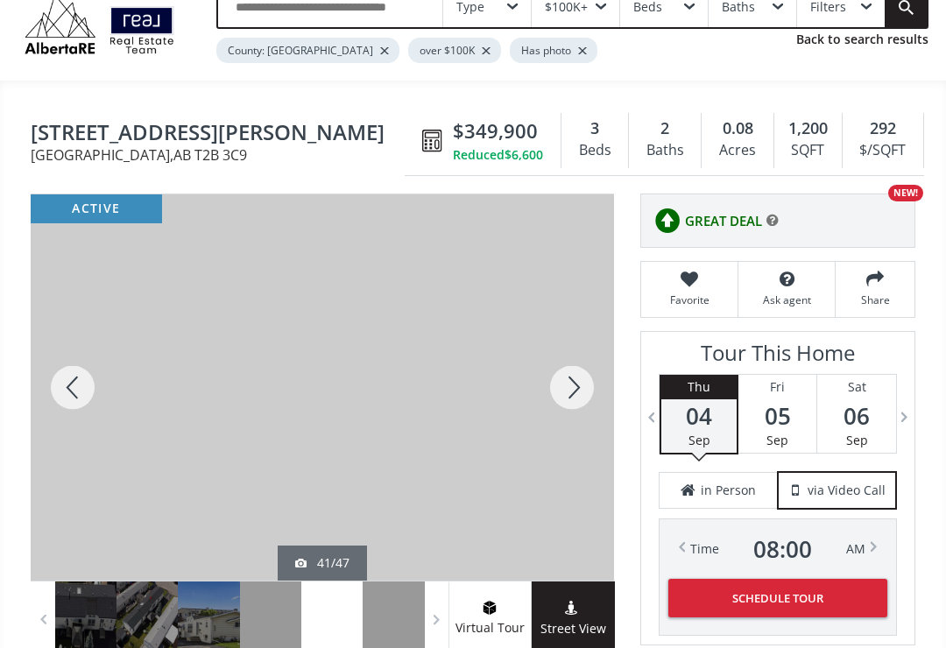
click at [67, 409] on div at bounding box center [73, 387] width 84 height 386
click at [67, 394] on div at bounding box center [73, 387] width 84 height 386
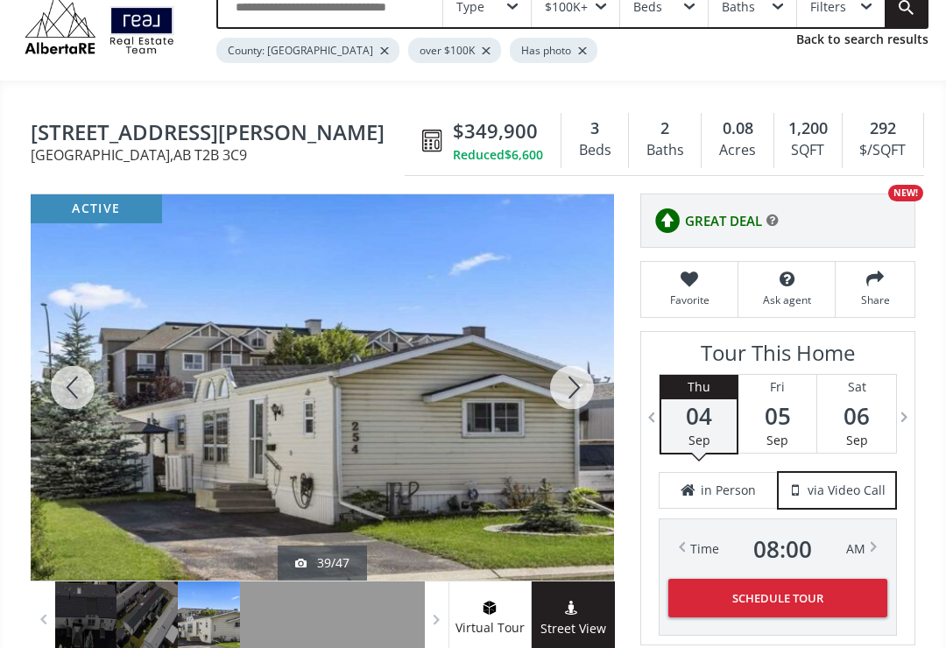
click at [62, 387] on div at bounding box center [73, 387] width 84 height 386
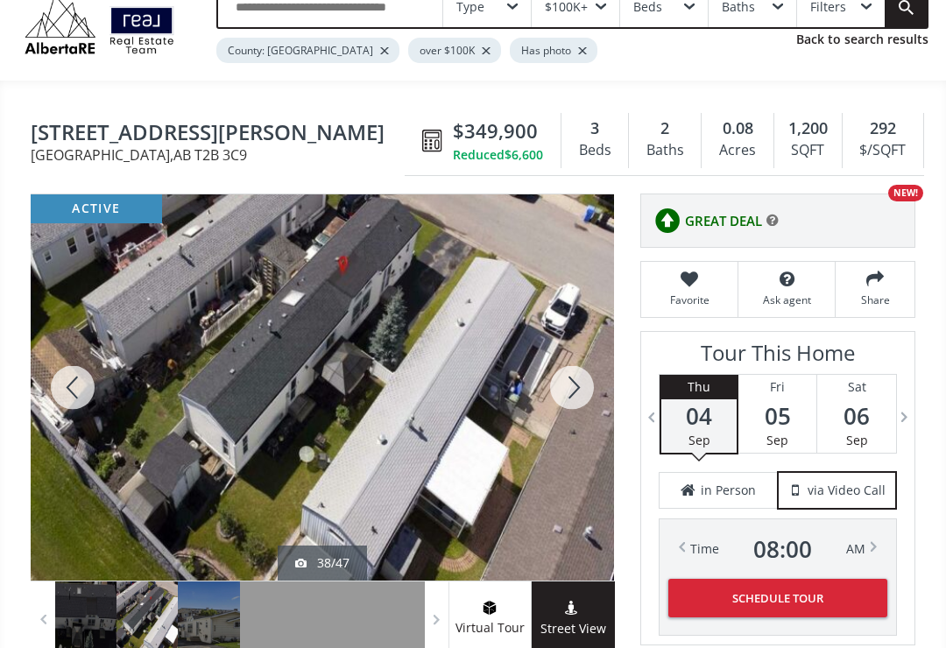
click at [59, 388] on div at bounding box center [73, 387] width 84 height 386
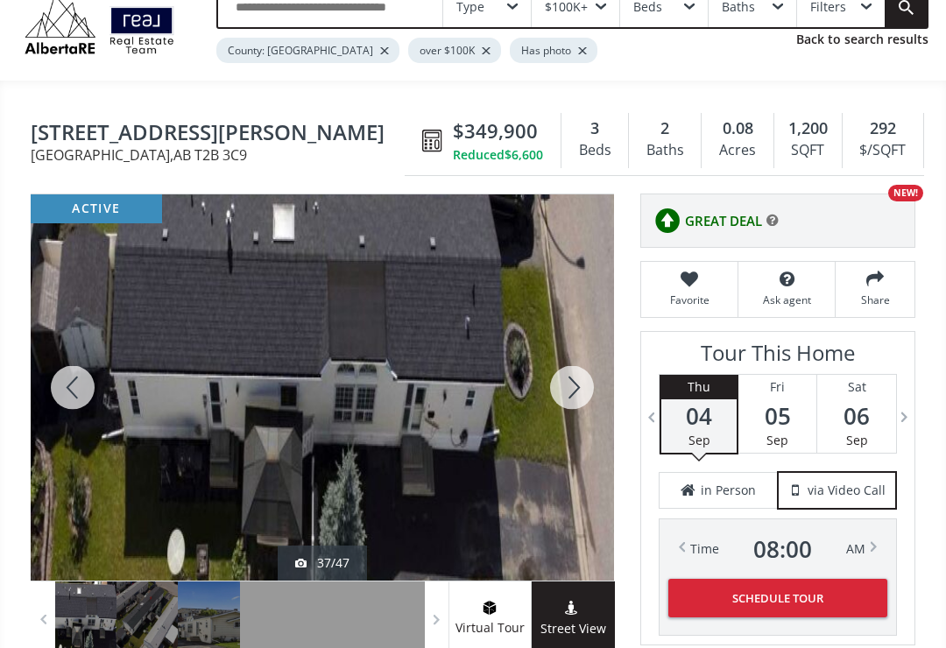
click at [56, 403] on div at bounding box center [73, 387] width 84 height 386
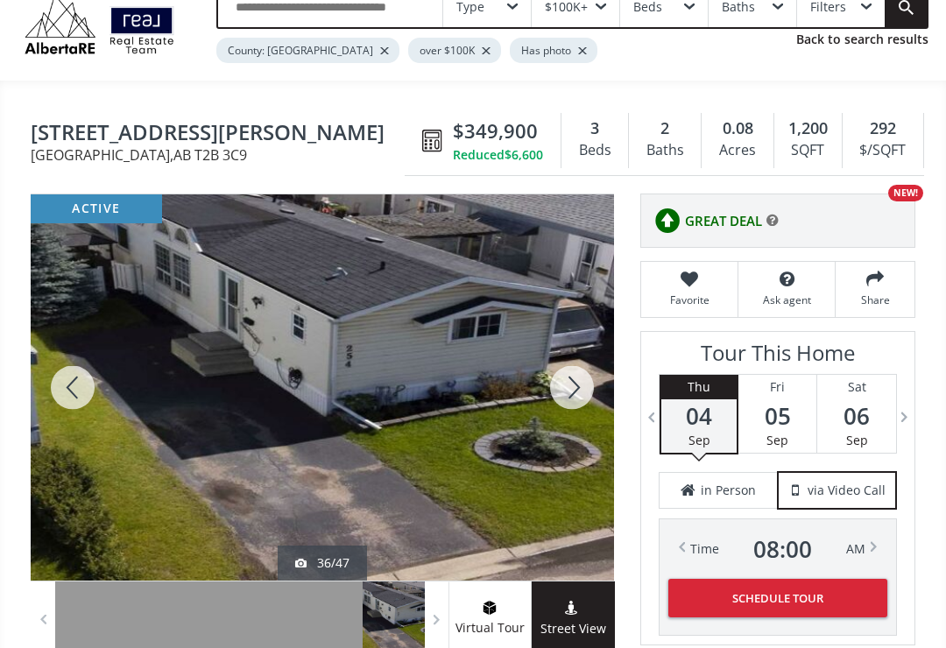
click at [69, 406] on div at bounding box center [73, 387] width 84 height 386
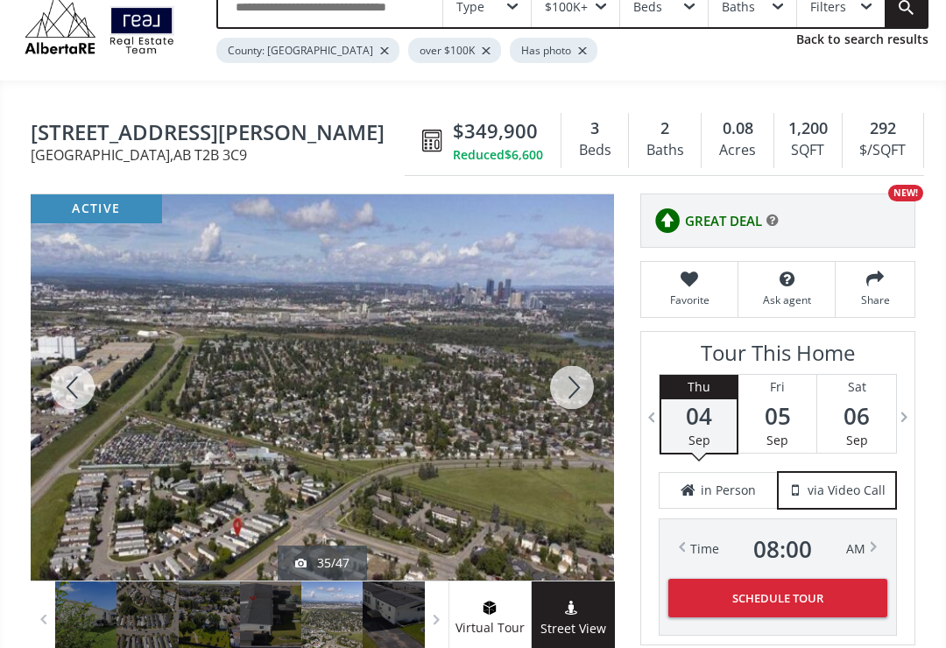
click at [67, 402] on div at bounding box center [73, 387] width 84 height 386
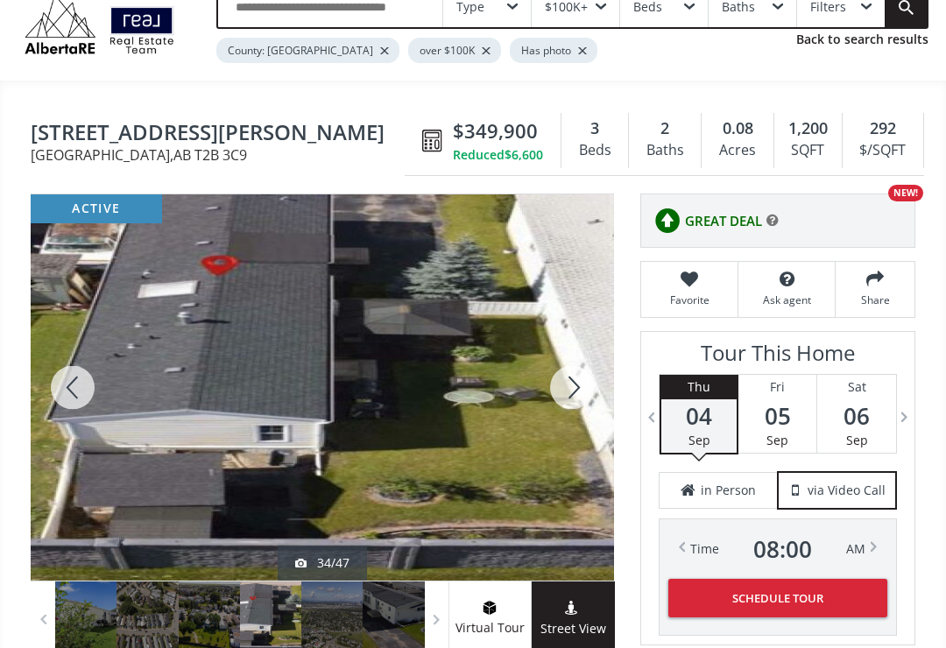
click at [69, 391] on div at bounding box center [73, 387] width 84 height 386
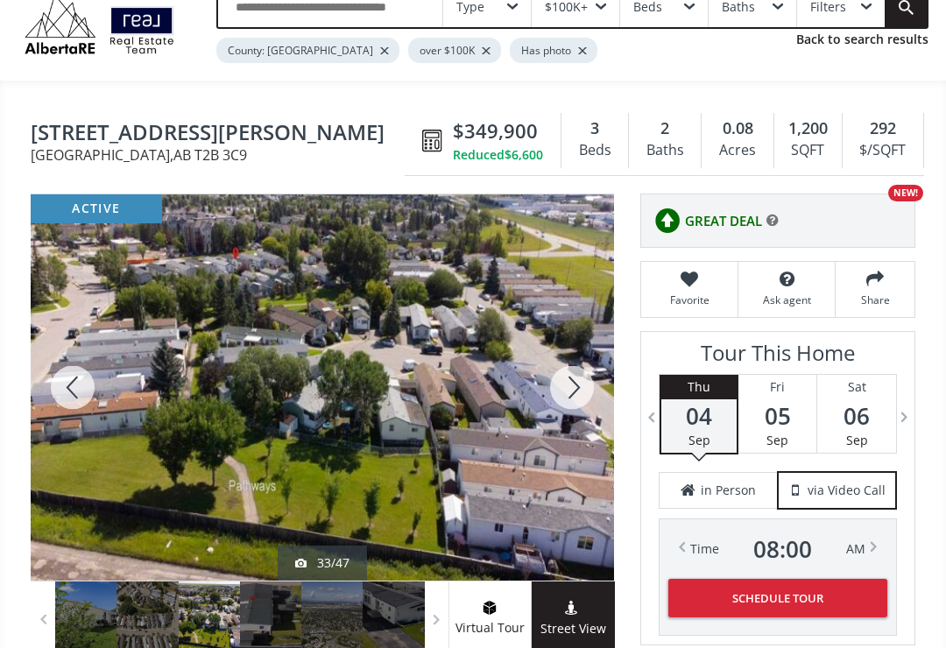
click at [67, 399] on div at bounding box center [73, 387] width 84 height 386
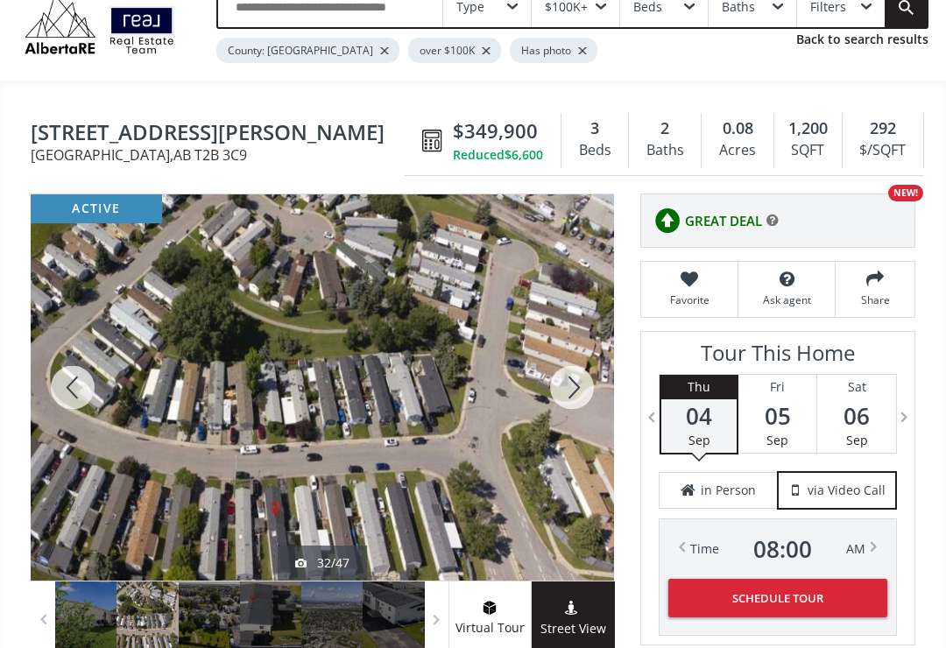
click at [66, 399] on div at bounding box center [73, 387] width 84 height 386
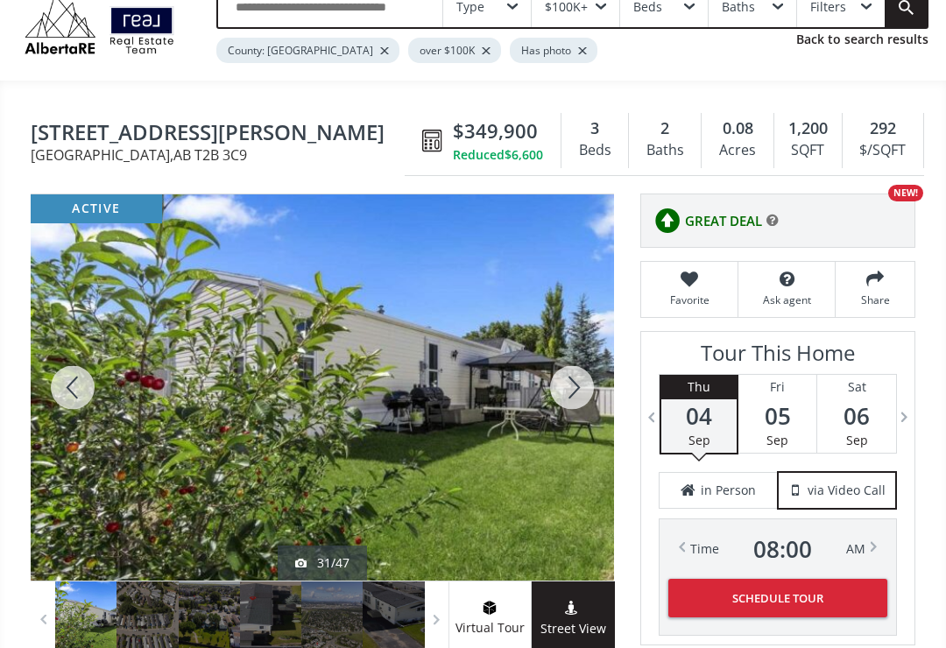
click at [67, 400] on div at bounding box center [73, 387] width 84 height 386
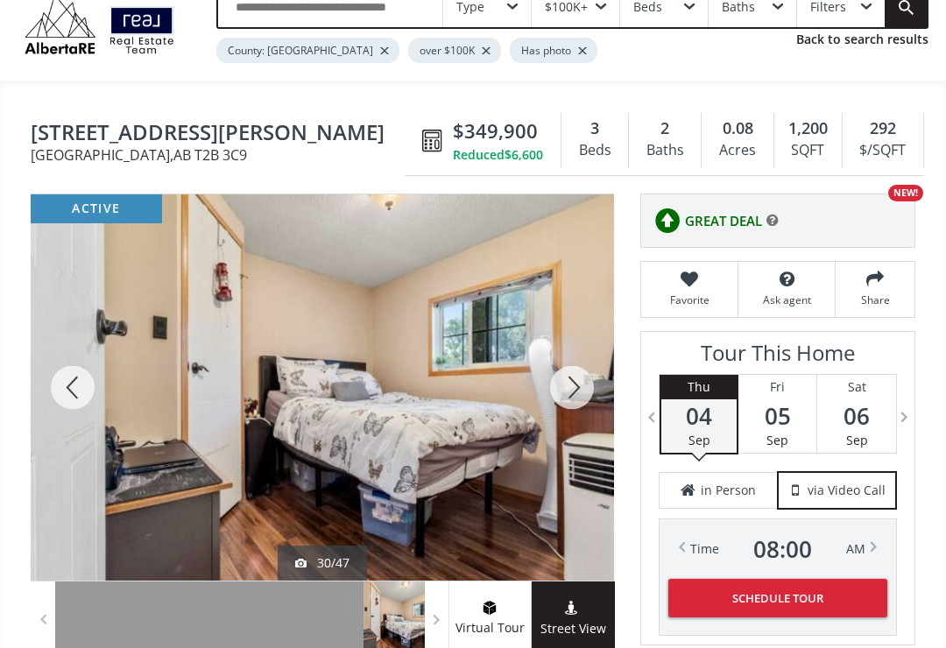
click at [65, 382] on div at bounding box center [73, 387] width 84 height 386
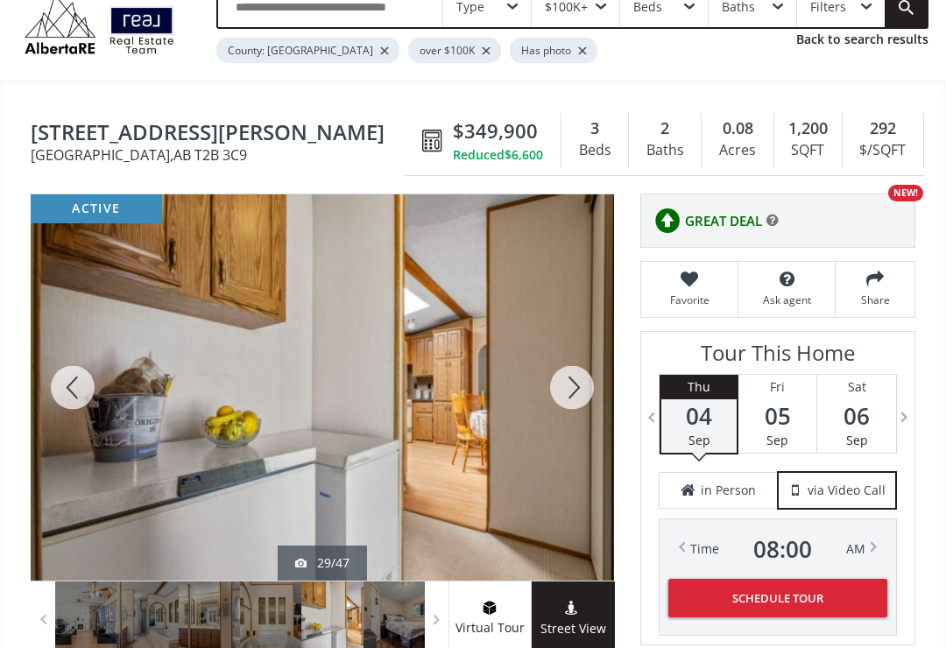
click at [63, 390] on div at bounding box center [73, 387] width 84 height 386
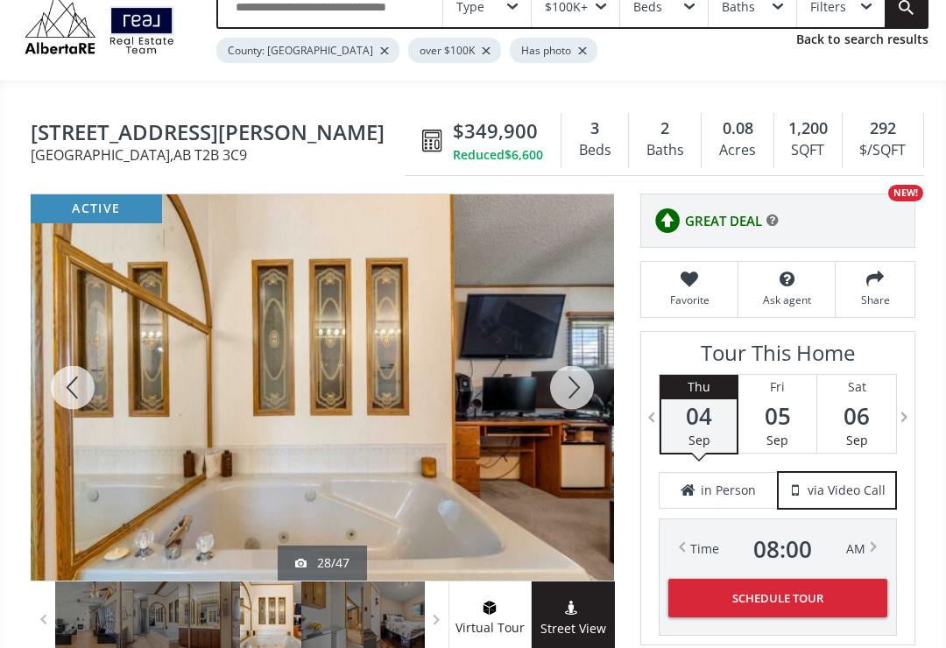
click at [67, 390] on div at bounding box center [73, 387] width 84 height 386
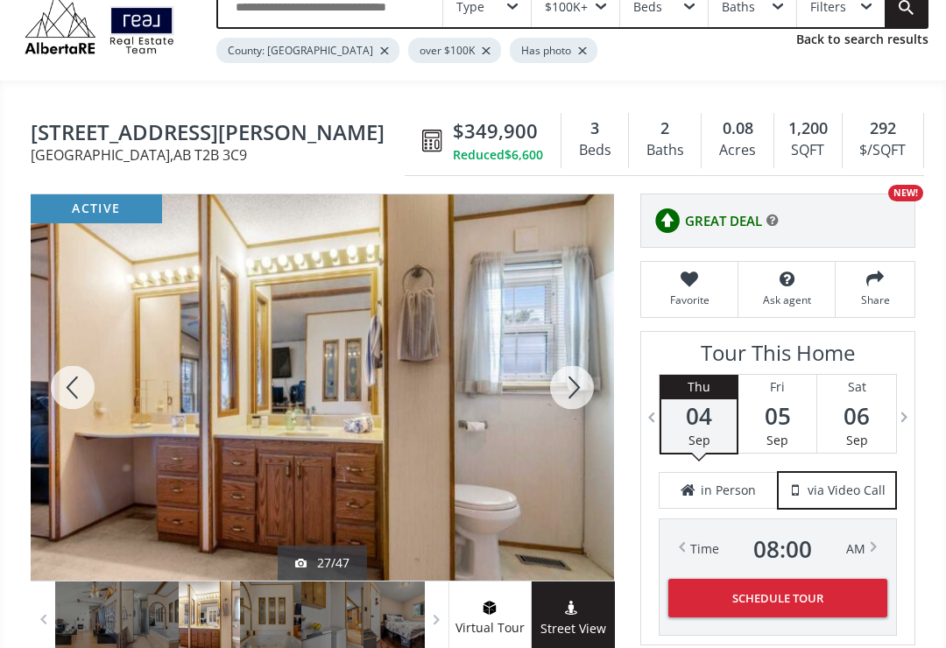
click at [74, 380] on div at bounding box center [73, 387] width 84 height 386
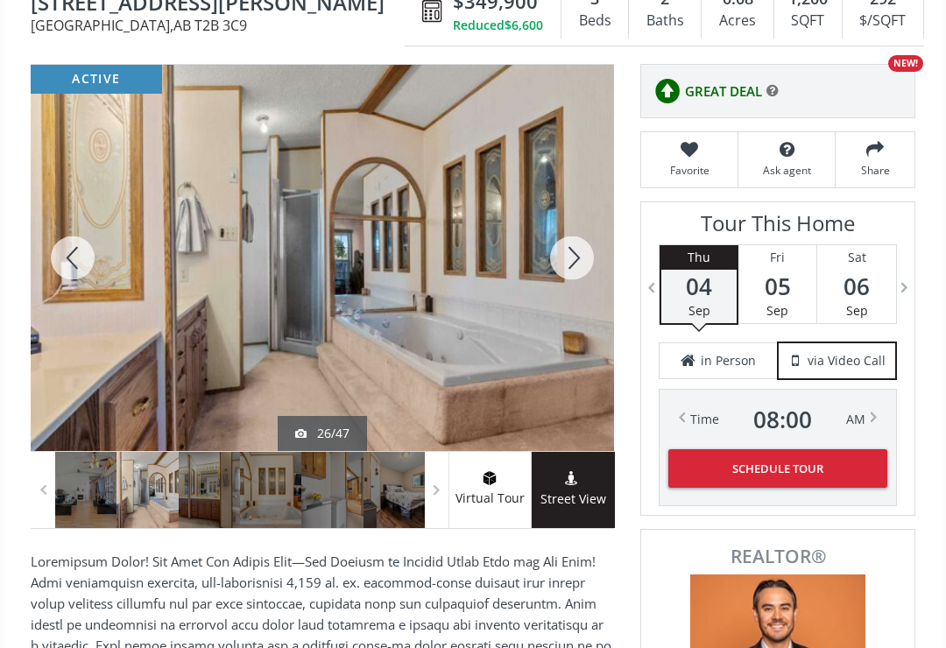
scroll to position [194, 0]
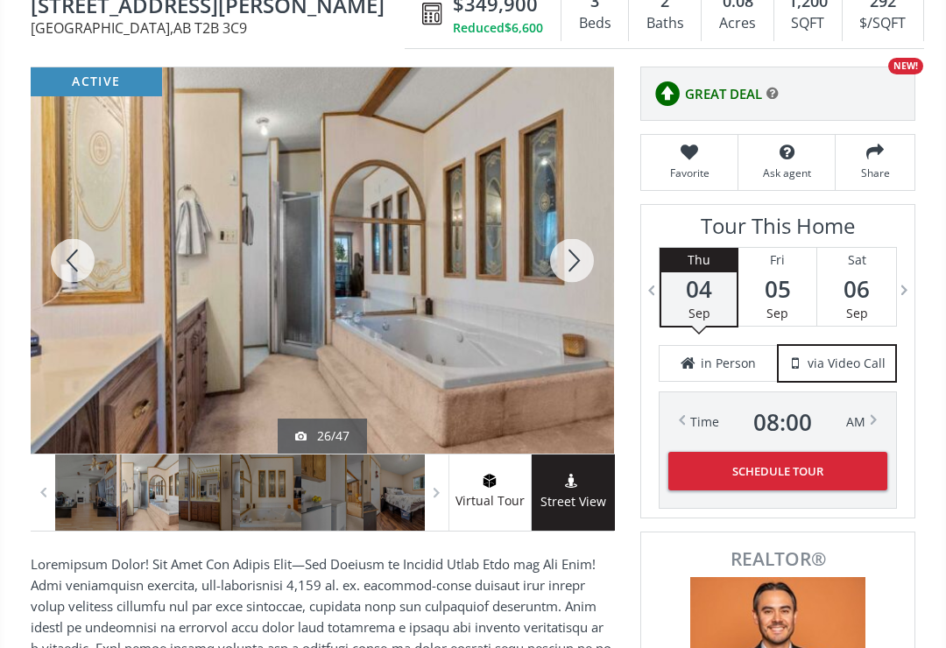
click at [74, 274] on div at bounding box center [73, 260] width 84 height 386
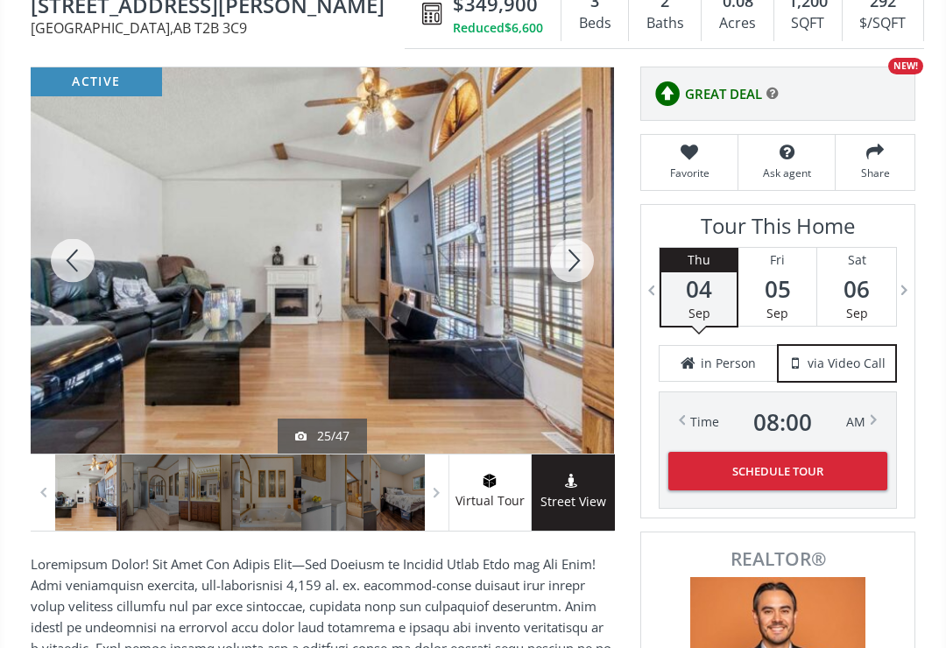
click at [72, 274] on div at bounding box center [73, 260] width 84 height 386
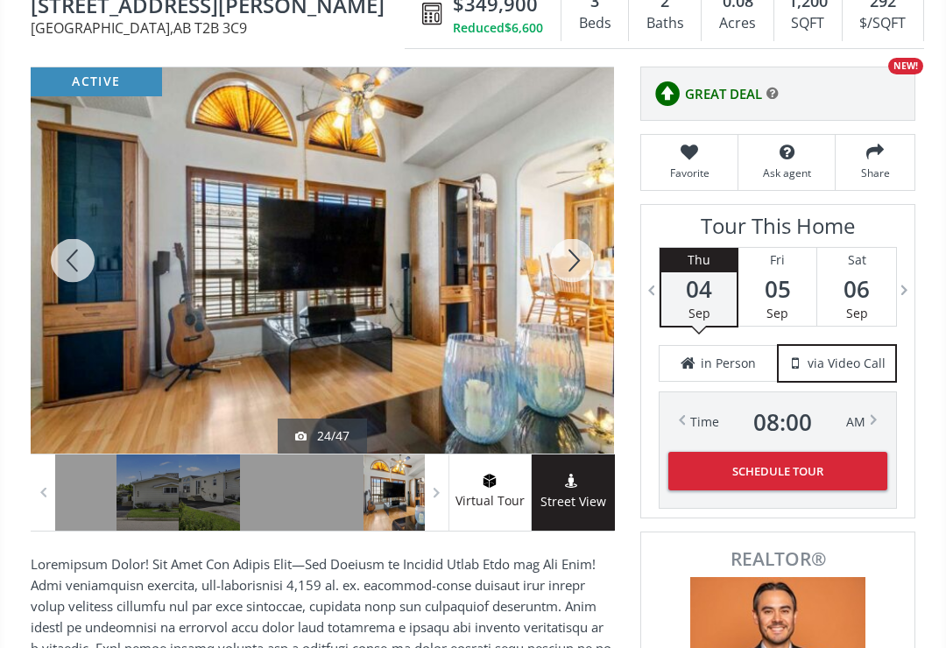
click at [69, 265] on div at bounding box center [73, 260] width 84 height 386
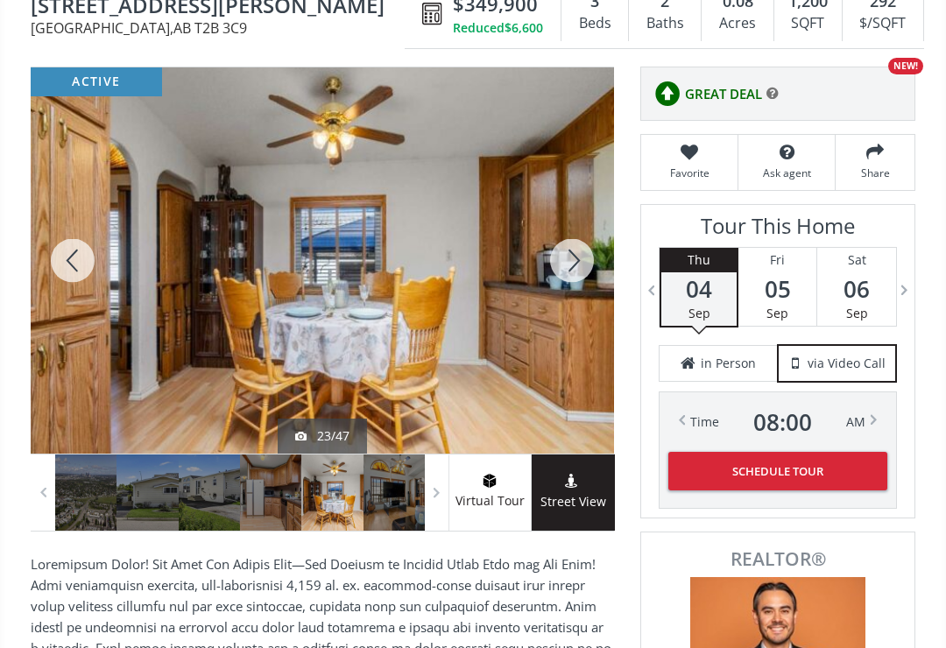
click at [62, 269] on div at bounding box center [73, 260] width 84 height 386
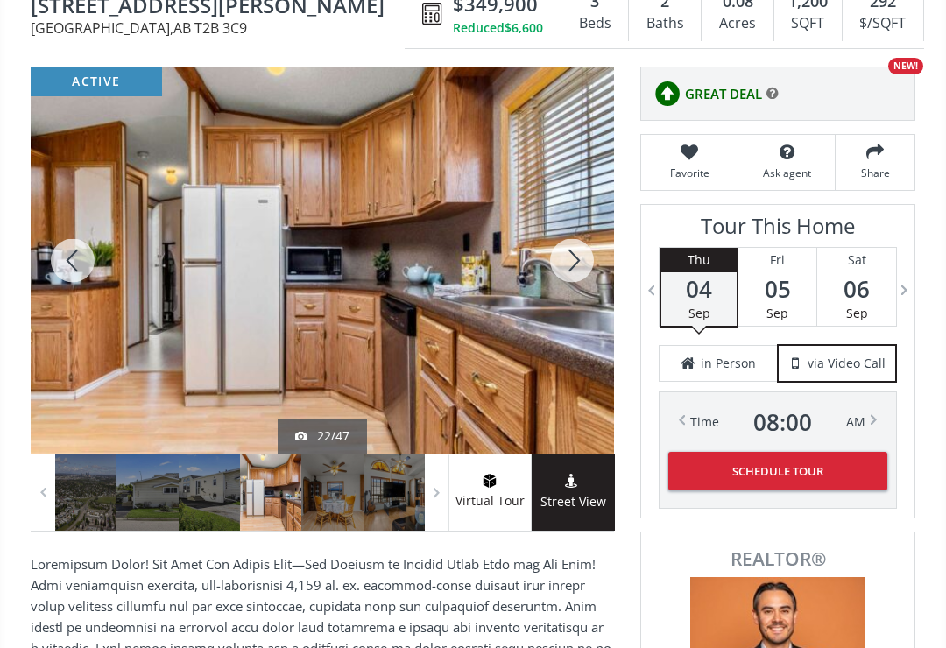
click at [67, 274] on div at bounding box center [73, 260] width 84 height 386
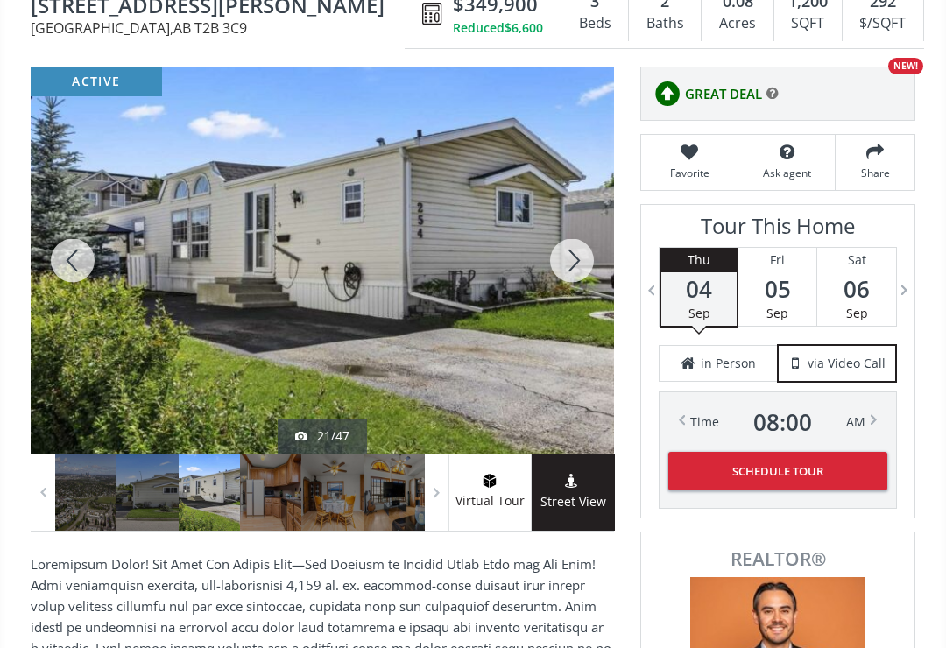
click at [62, 268] on div at bounding box center [73, 260] width 84 height 386
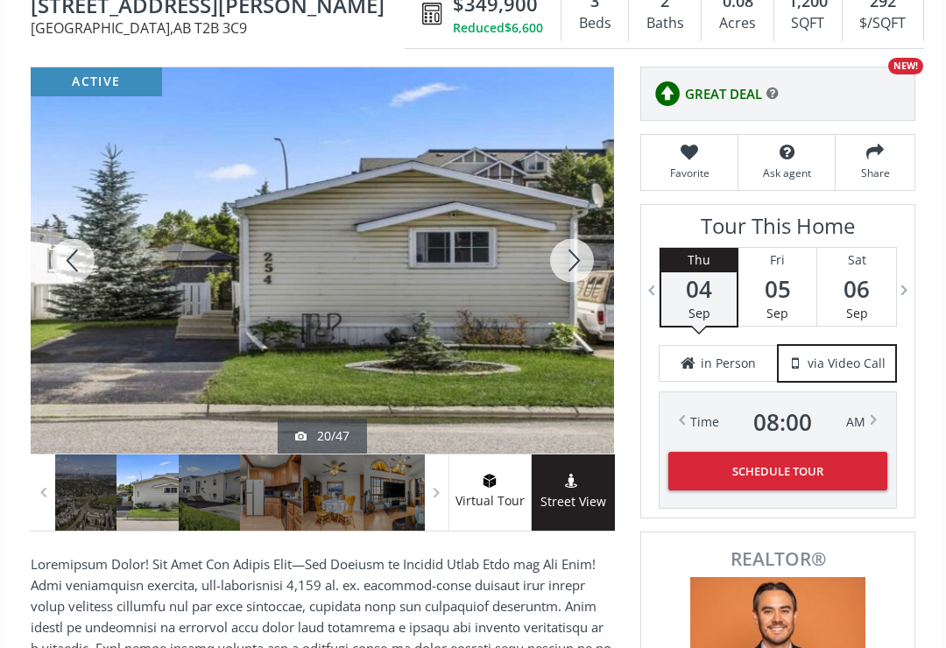
click at [62, 277] on div at bounding box center [73, 260] width 84 height 386
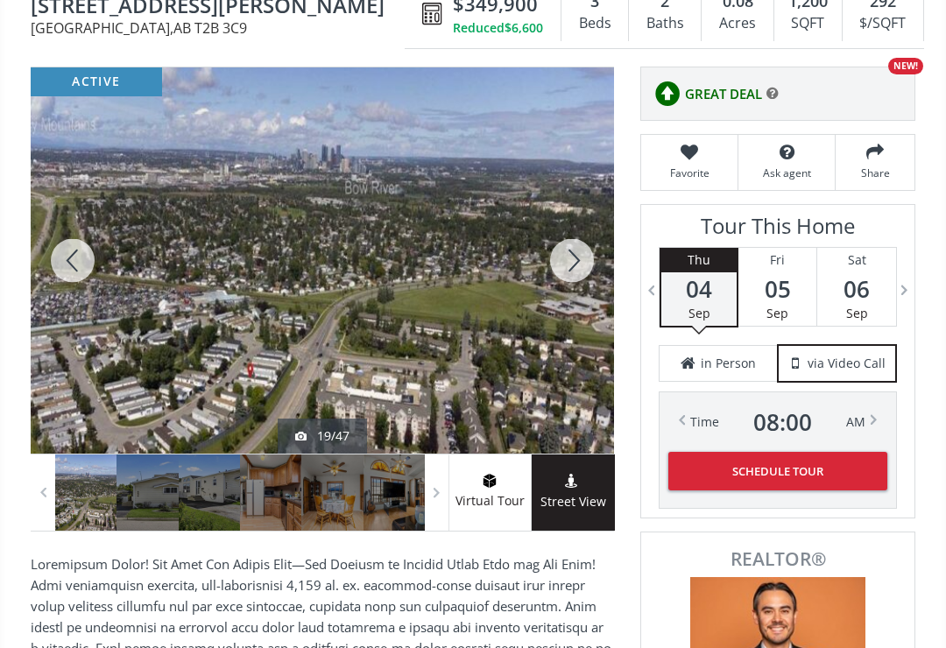
click at [63, 277] on div at bounding box center [73, 260] width 84 height 386
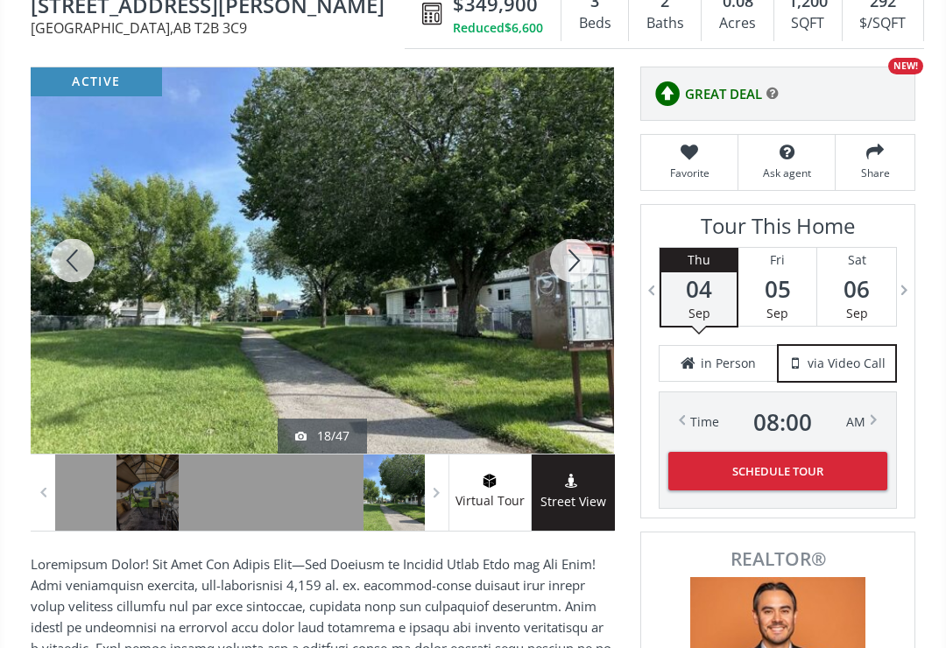
click at [67, 276] on div at bounding box center [73, 260] width 84 height 386
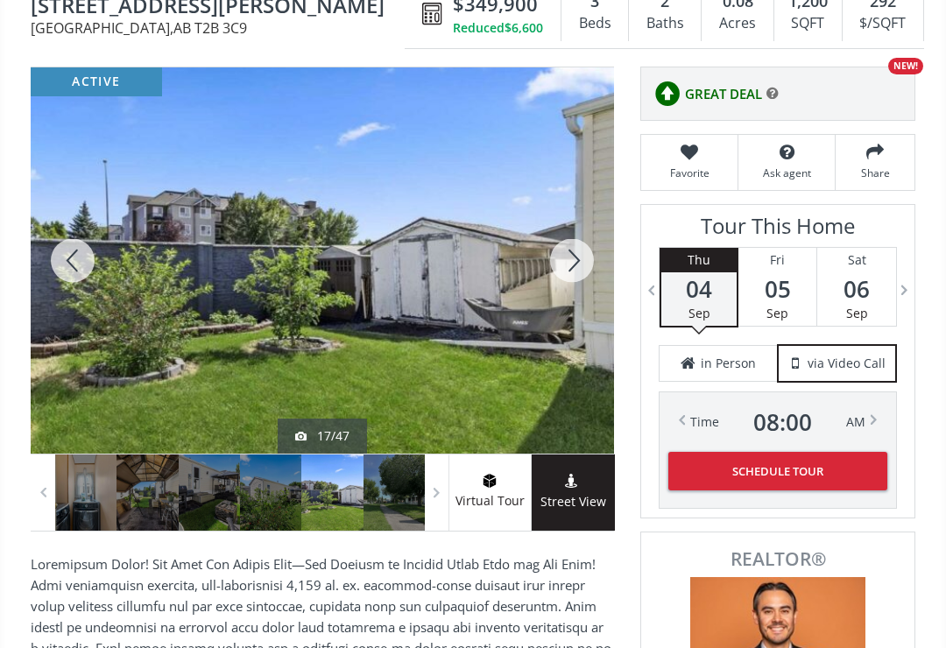
click at [71, 279] on div at bounding box center [73, 260] width 84 height 386
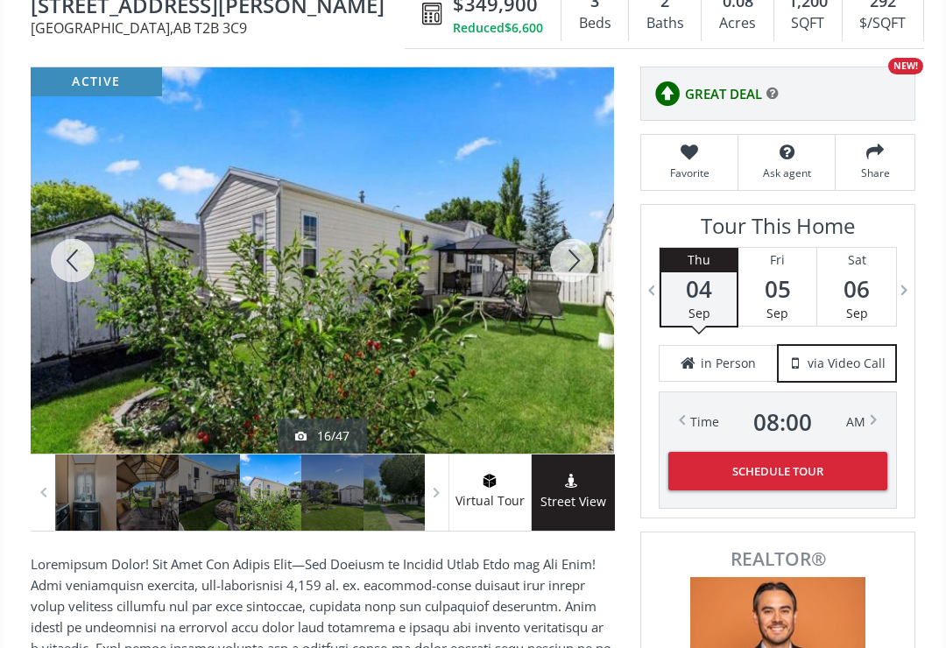
click at [62, 265] on div at bounding box center [73, 260] width 84 height 386
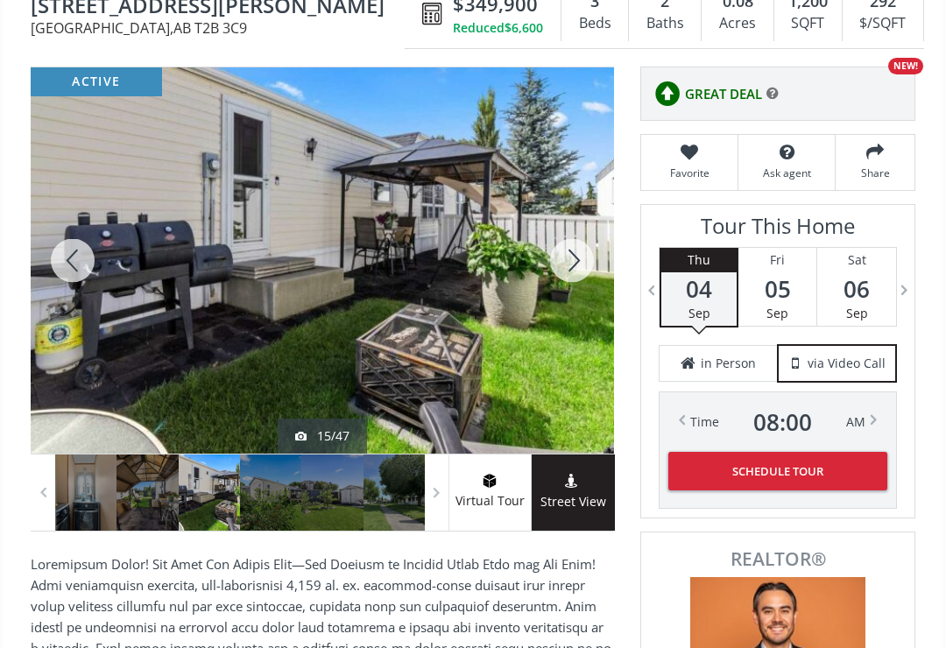
click at [66, 265] on div at bounding box center [73, 260] width 84 height 386
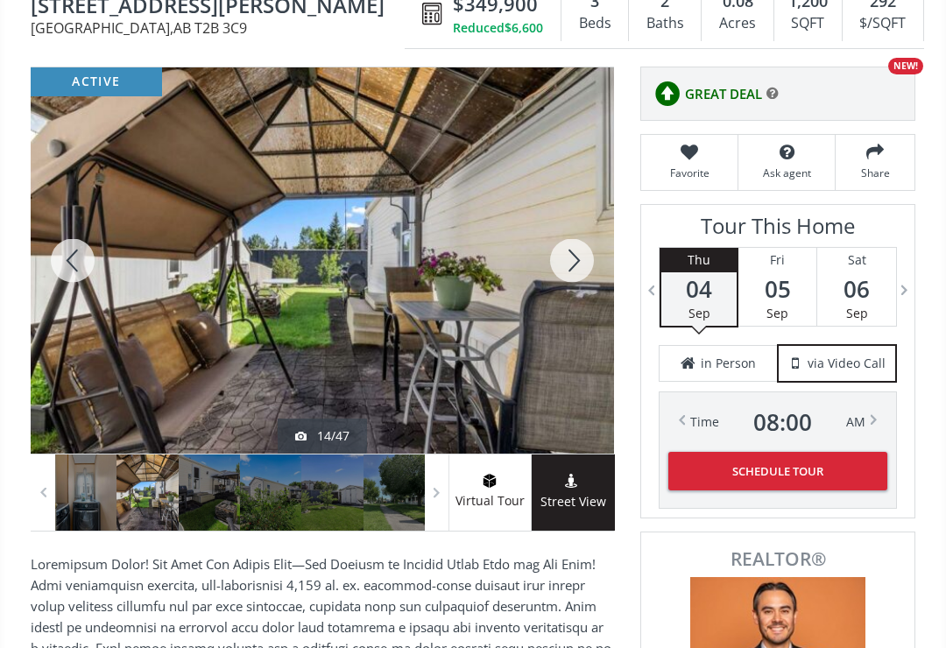
click at [57, 267] on div at bounding box center [73, 260] width 84 height 386
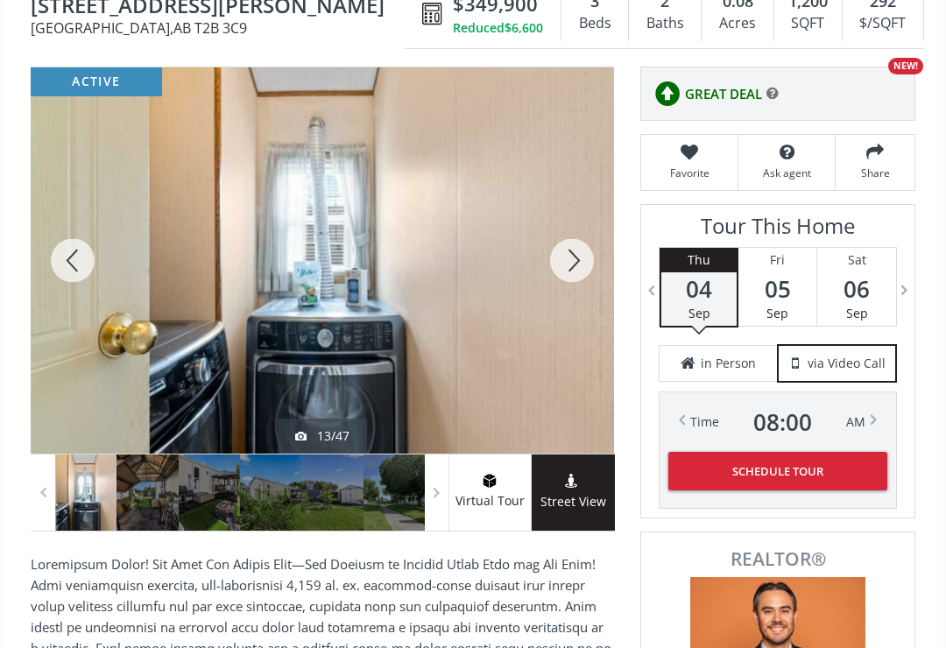
click at [62, 265] on div at bounding box center [73, 260] width 84 height 386
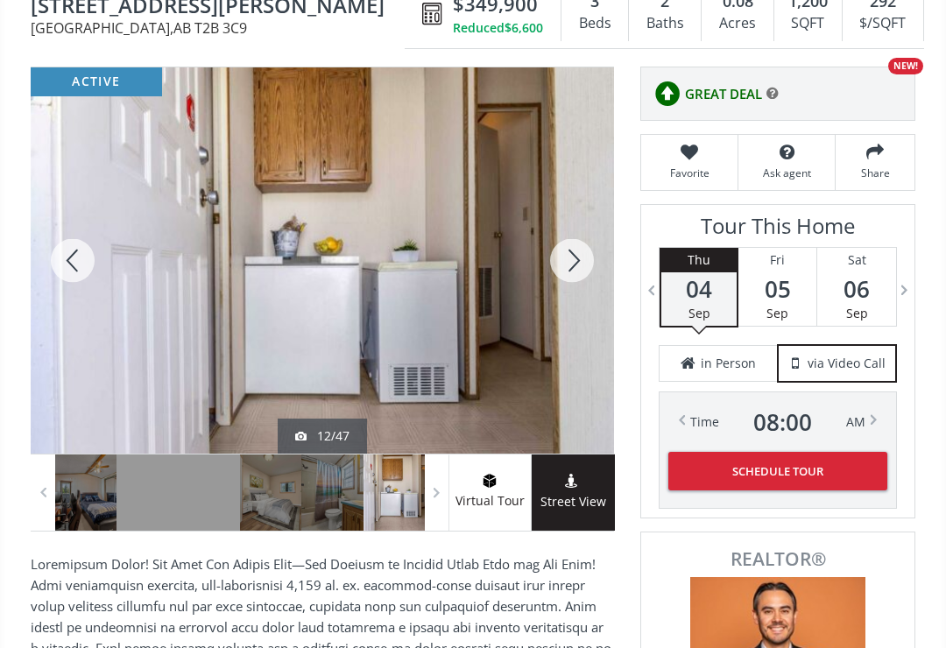
click at [61, 258] on div at bounding box center [73, 260] width 84 height 386
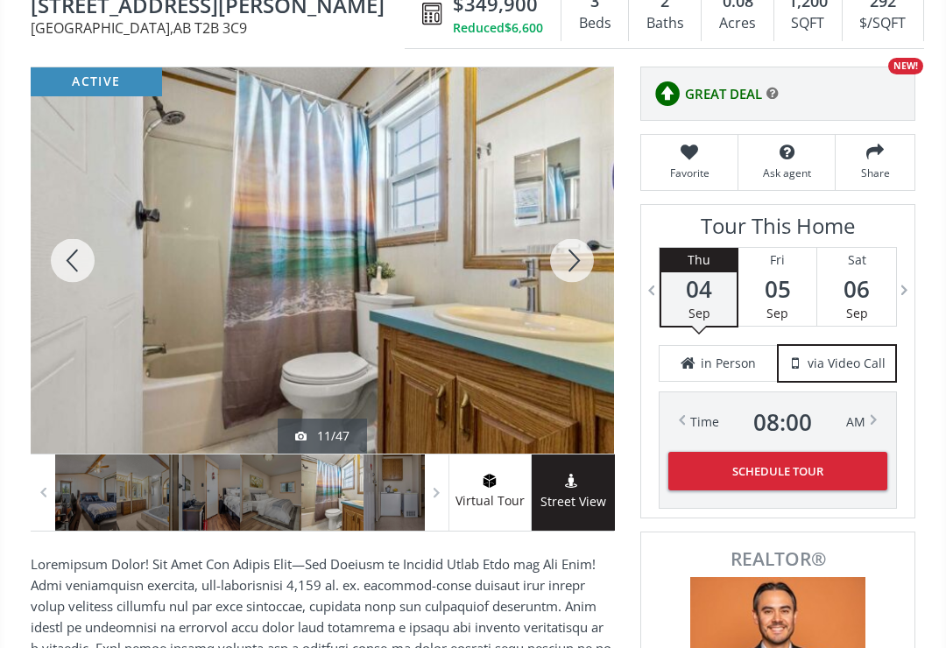
click at [67, 268] on div at bounding box center [73, 260] width 84 height 386
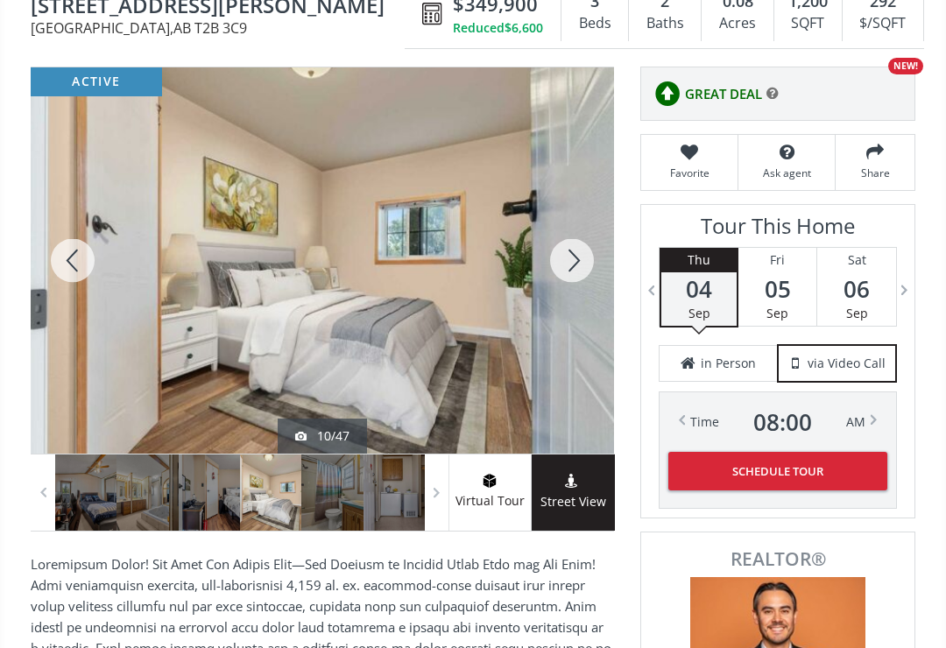
click at [67, 271] on div at bounding box center [73, 260] width 84 height 386
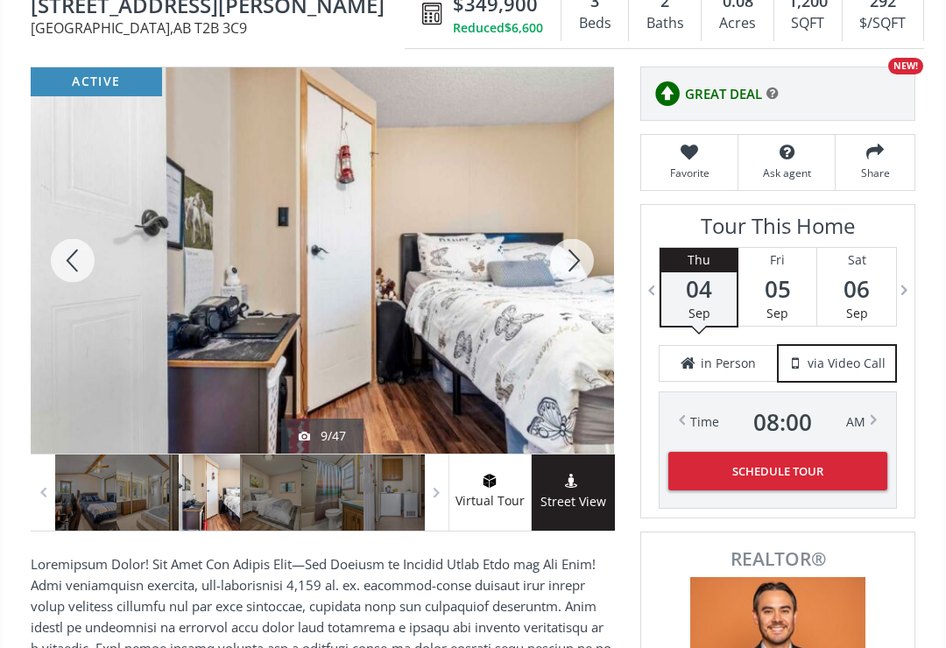
click at [66, 274] on div at bounding box center [73, 260] width 84 height 386
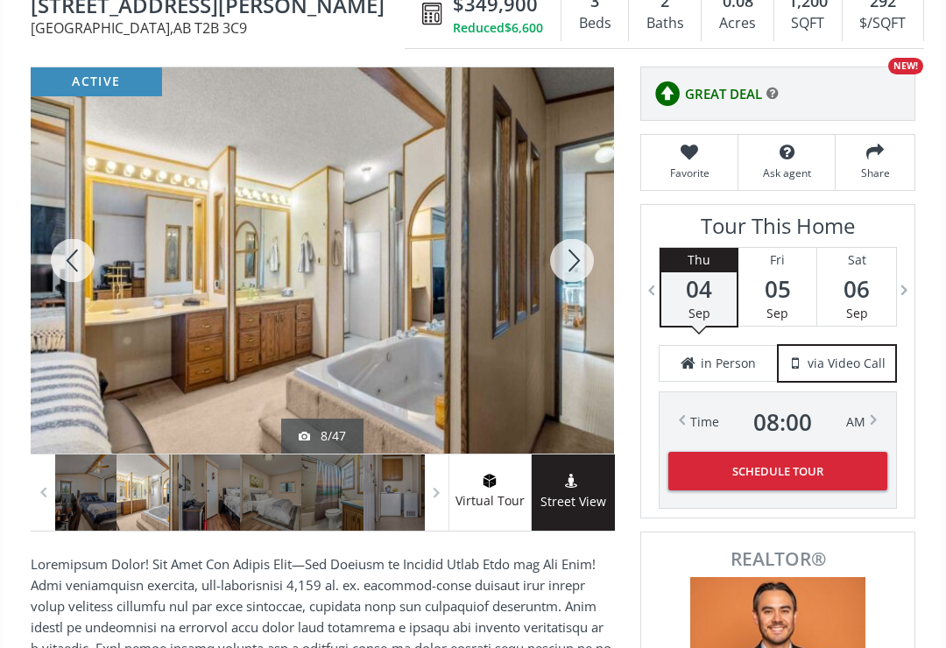
click at [67, 264] on div at bounding box center [73, 260] width 84 height 386
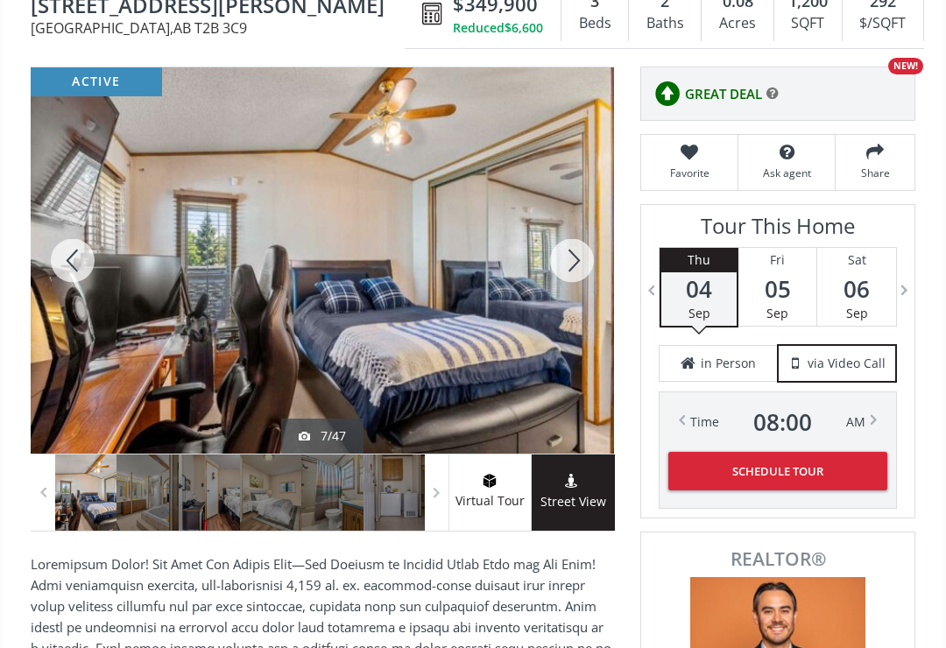
click at [68, 259] on div at bounding box center [73, 260] width 84 height 386
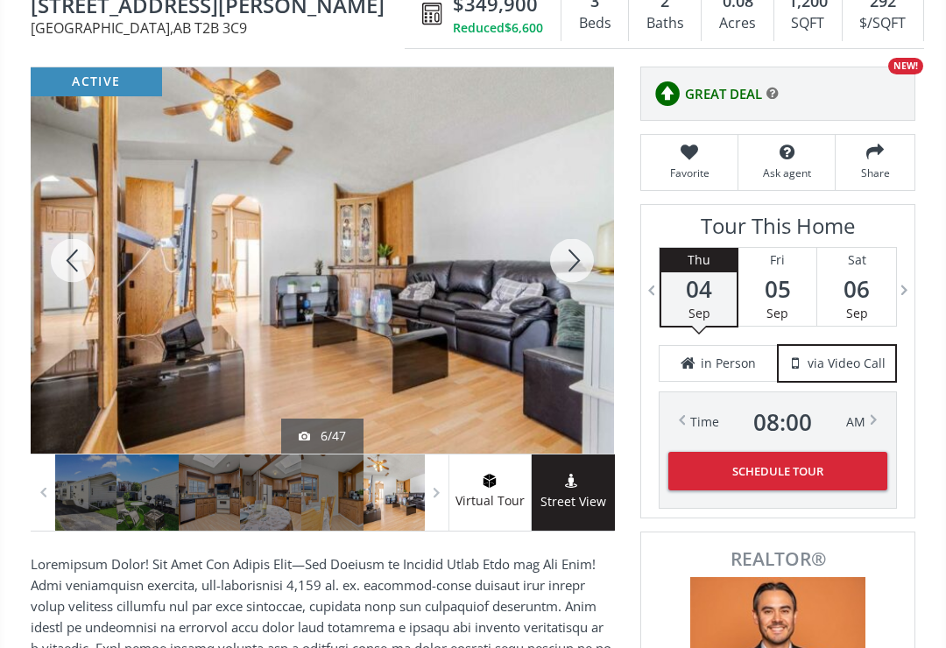
click at [64, 268] on div at bounding box center [73, 260] width 84 height 386
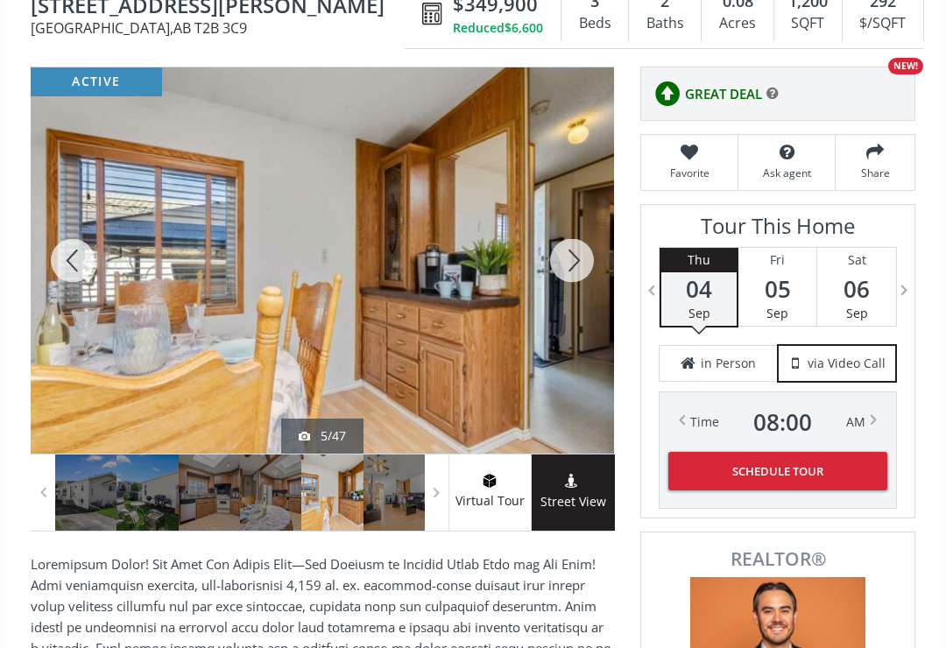
click at [62, 265] on div at bounding box center [73, 260] width 84 height 386
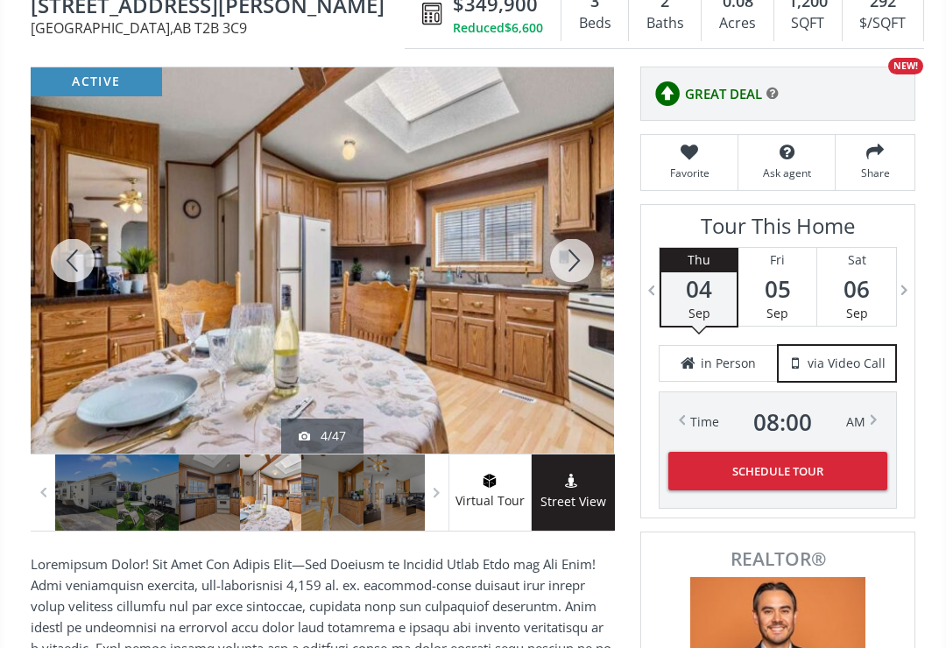
click at [58, 273] on div at bounding box center [73, 260] width 84 height 386
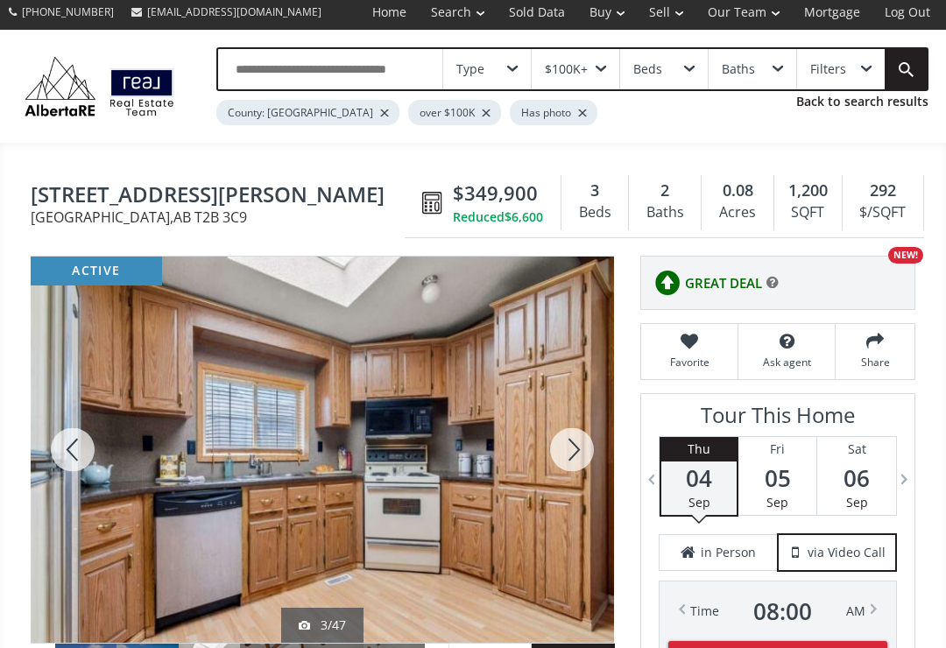
scroll to position [0, 0]
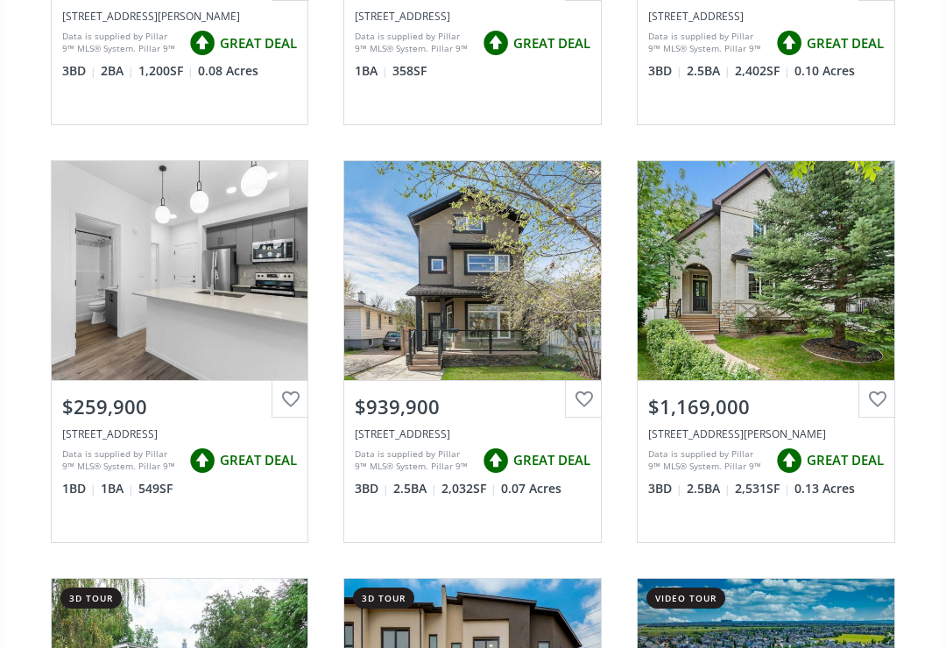
scroll to position [13012, 0]
click at [152, 278] on div "View Photos & Details" at bounding box center [180, 270] width 257 height 219
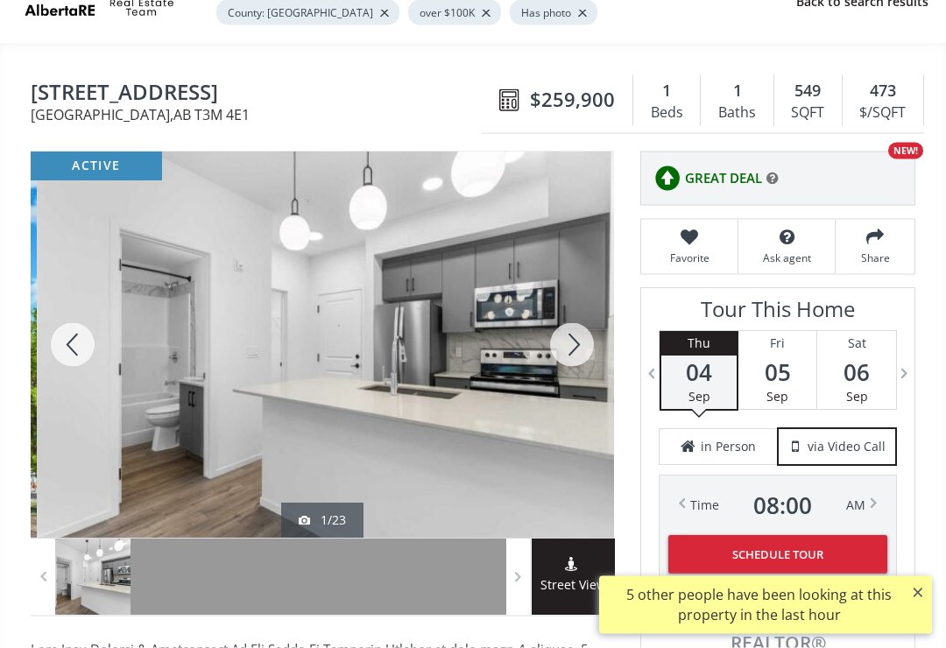
scroll to position [101, 0]
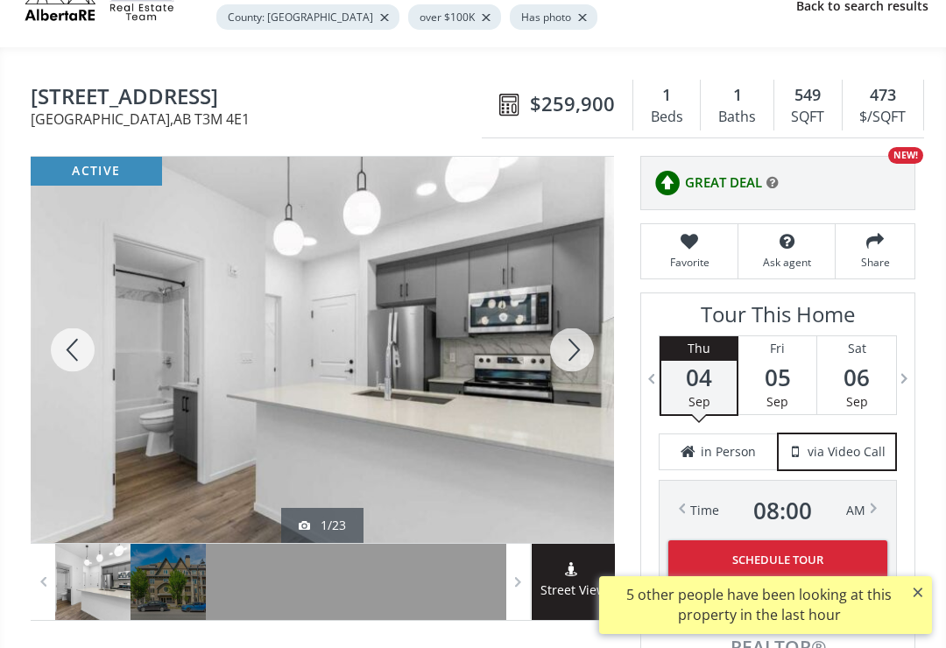
click at [75, 362] on div at bounding box center [73, 350] width 84 height 386
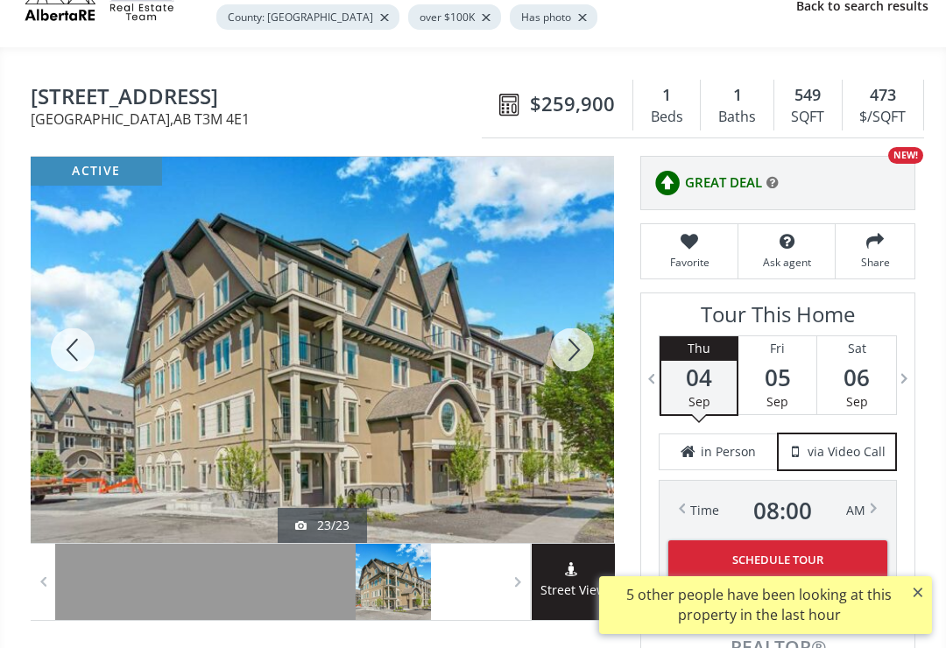
click at [71, 362] on div at bounding box center [73, 350] width 84 height 386
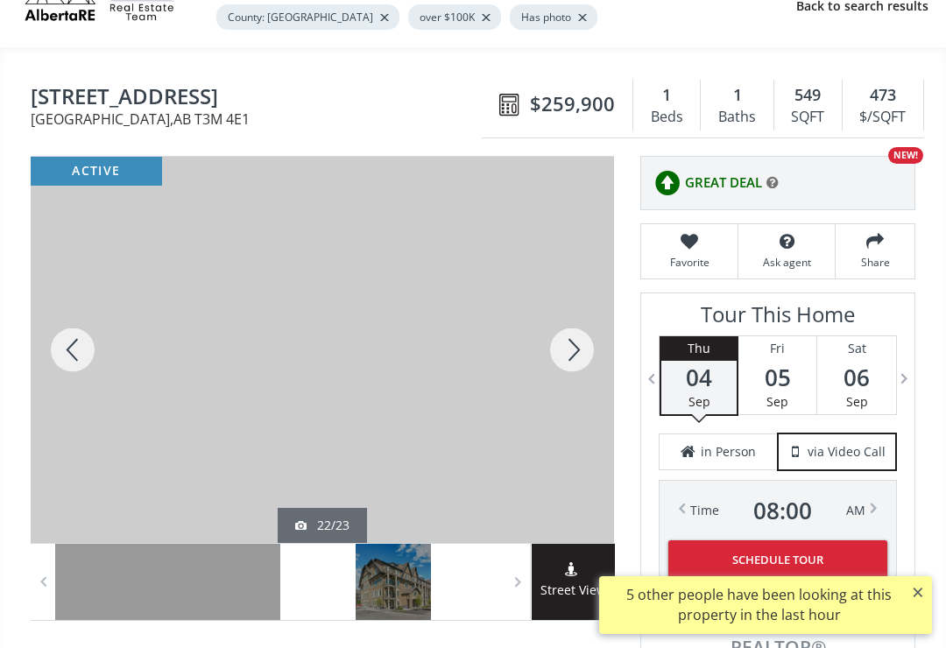
click at [63, 357] on div at bounding box center [73, 350] width 84 height 386
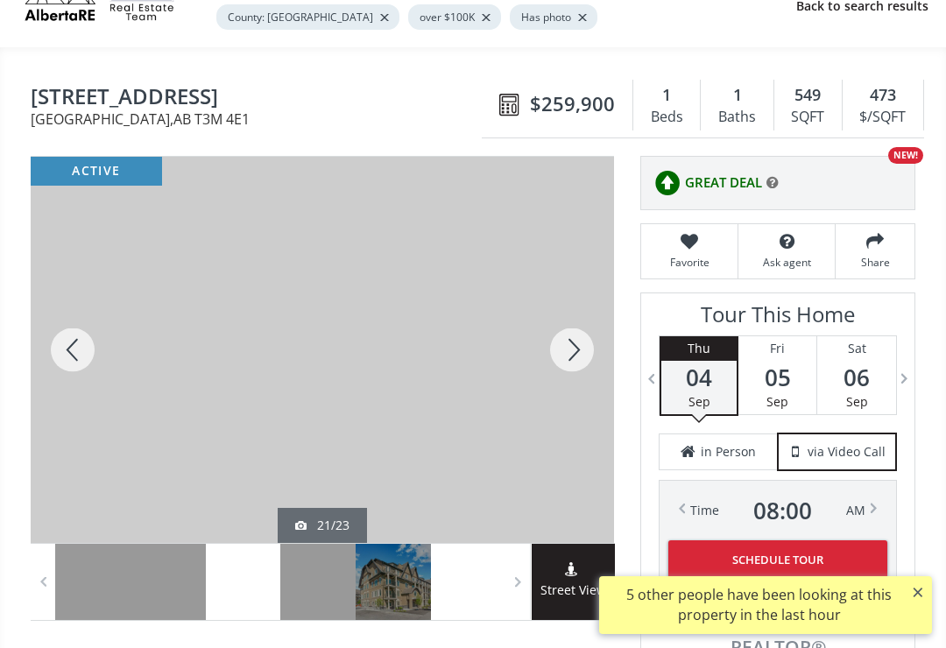
click at [65, 354] on div at bounding box center [73, 350] width 84 height 386
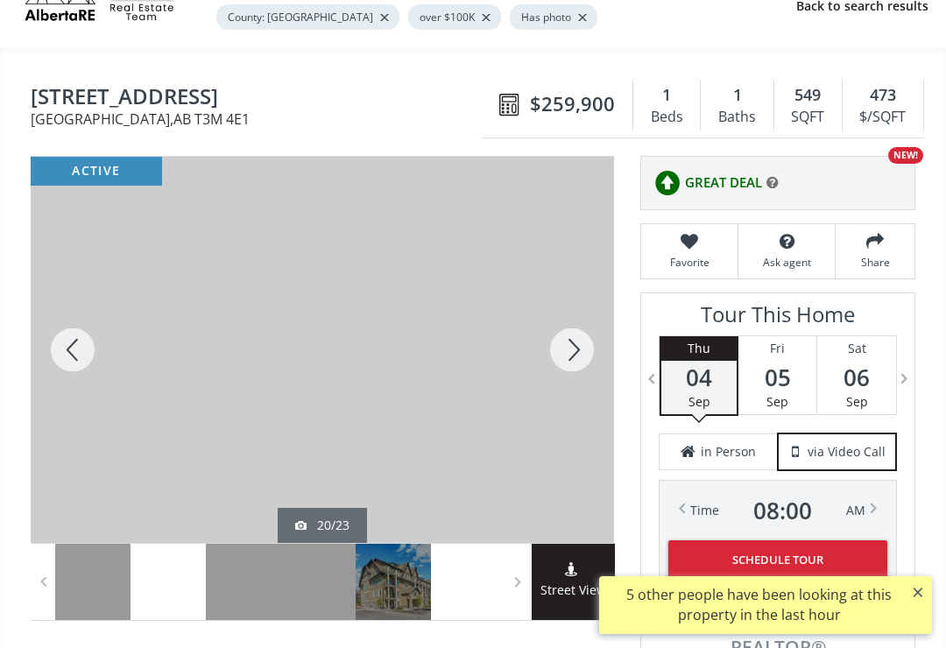
click at [67, 357] on div at bounding box center [73, 350] width 84 height 386
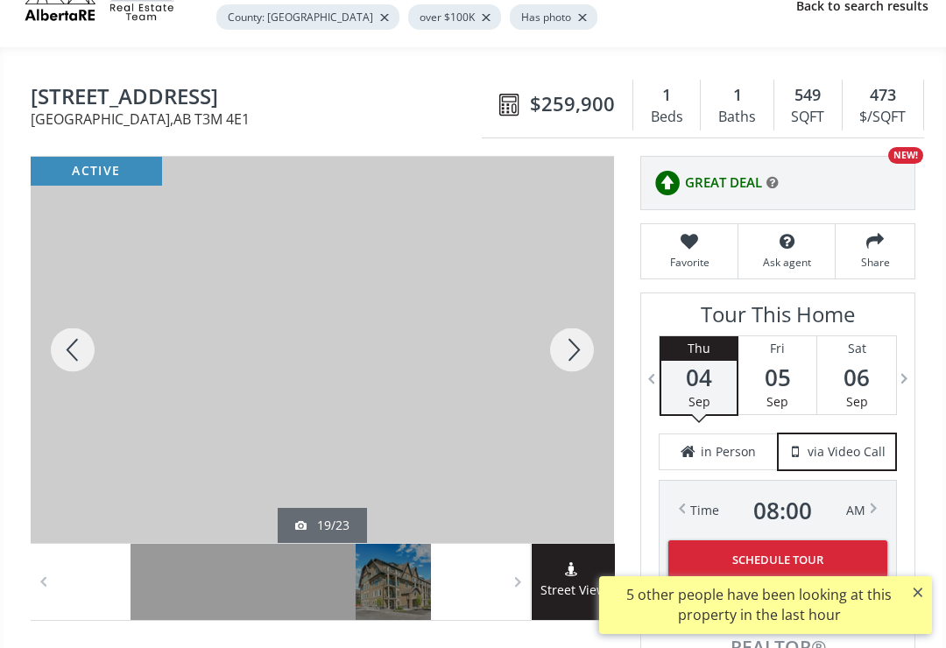
click at [60, 358] on div at bounding box center [73, 350] width 84 height 386
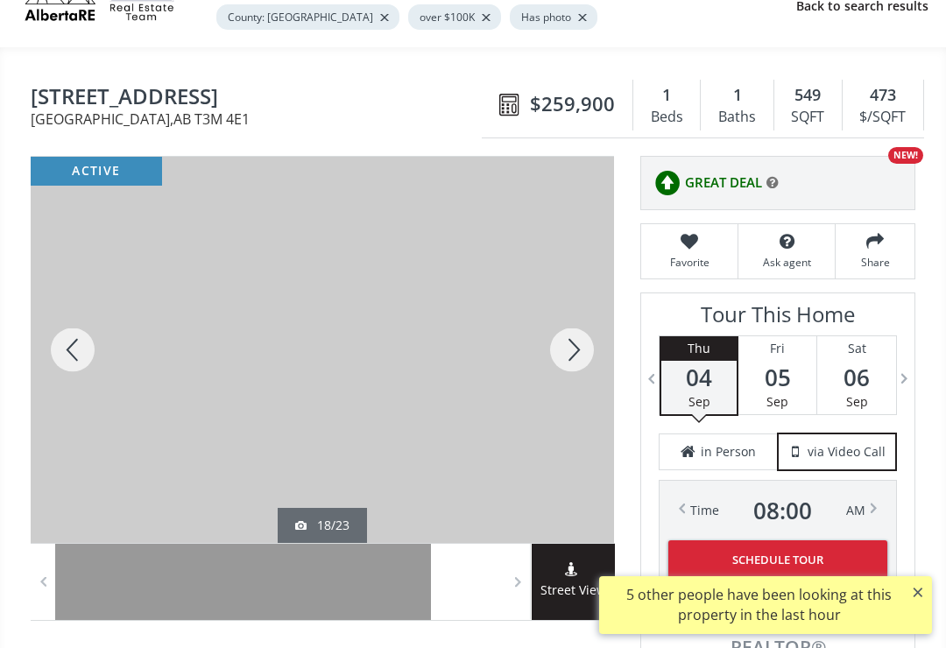
click at [64, 357] on div at bounding box center [73, 350] width 84 height 386
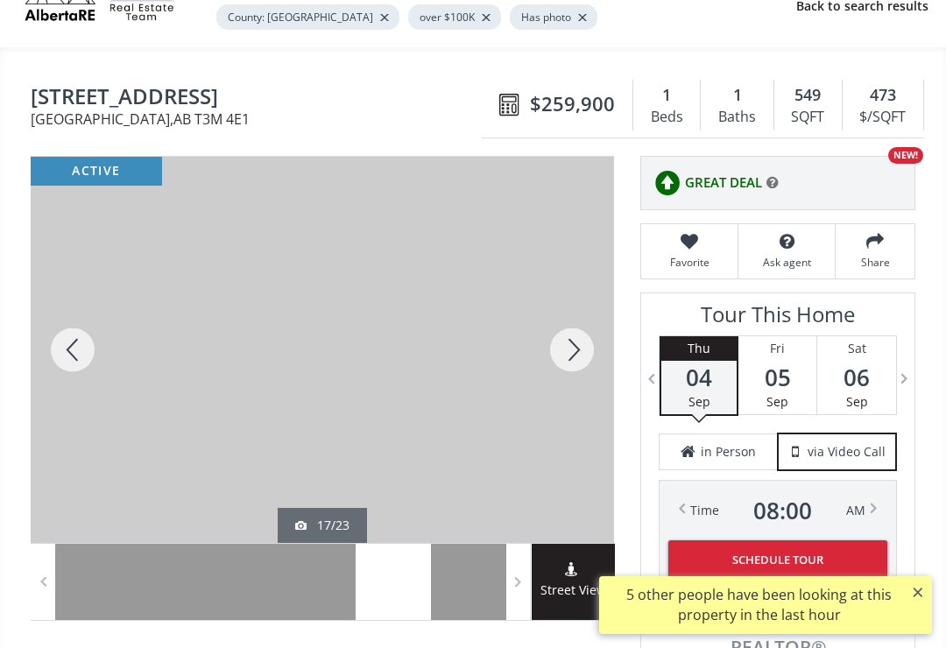
click at [67, 364] on div at bounding box center [73, 350] width 84 height 386
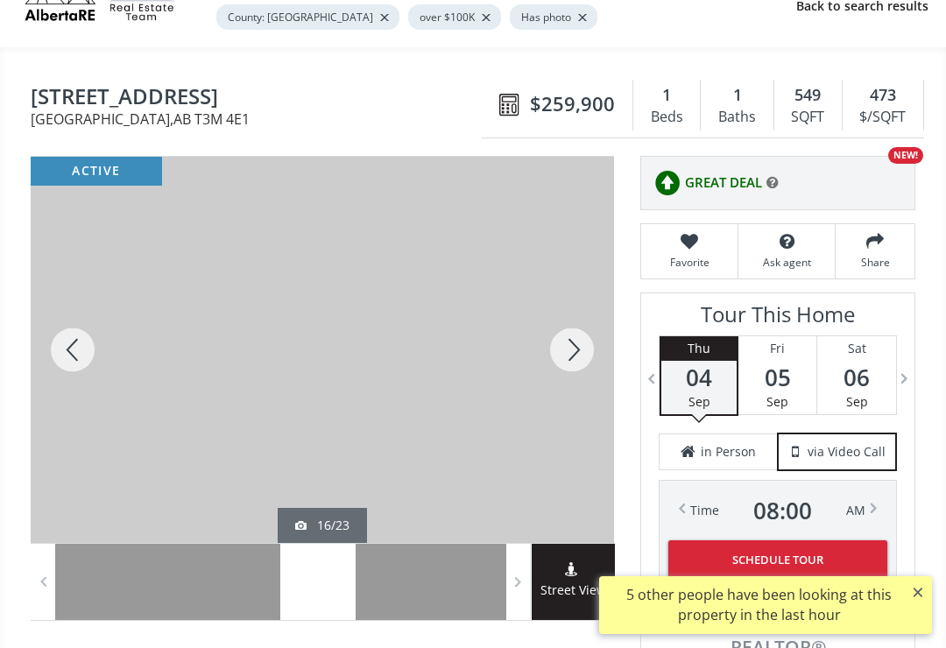
click at [63, 371] on div at bounding box center [73, 350] width 84 height 386
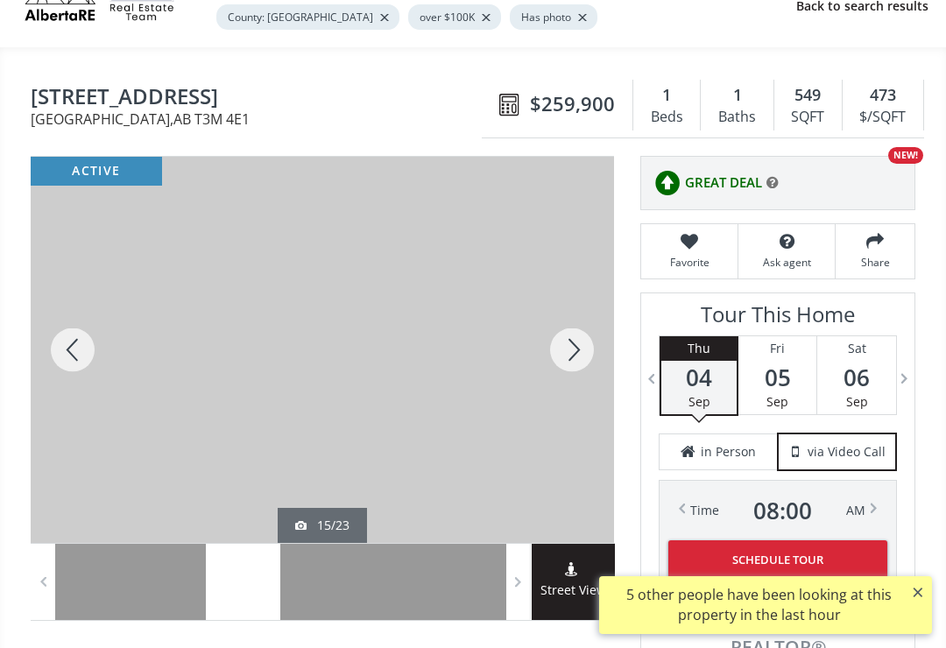
click at [65, 361] on div at bounding box center [73, 350] width 84 height 386
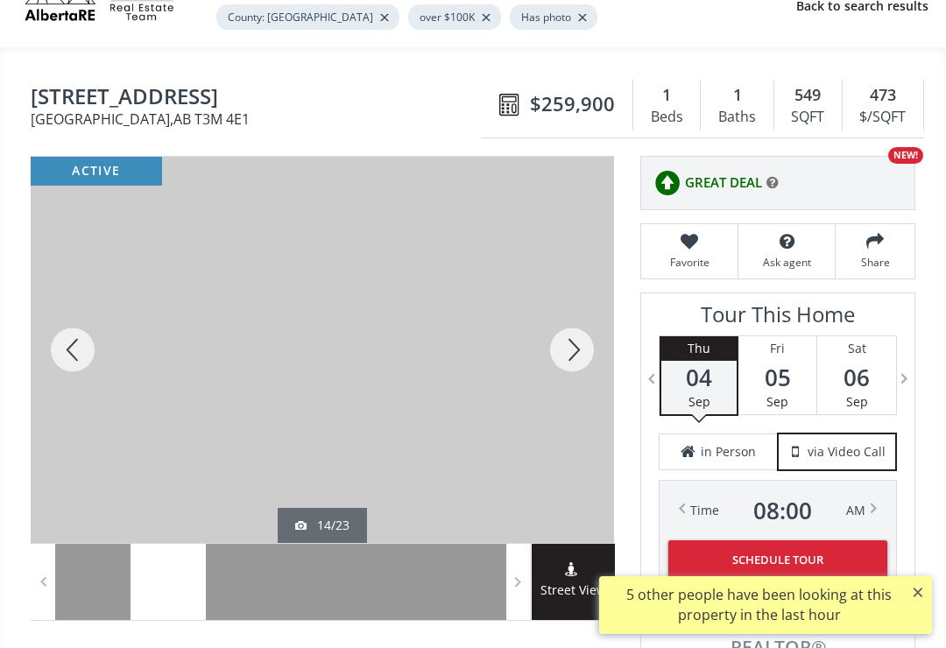
click at [46, 362] on div at bounding box center [73, 350] width 84 height 386
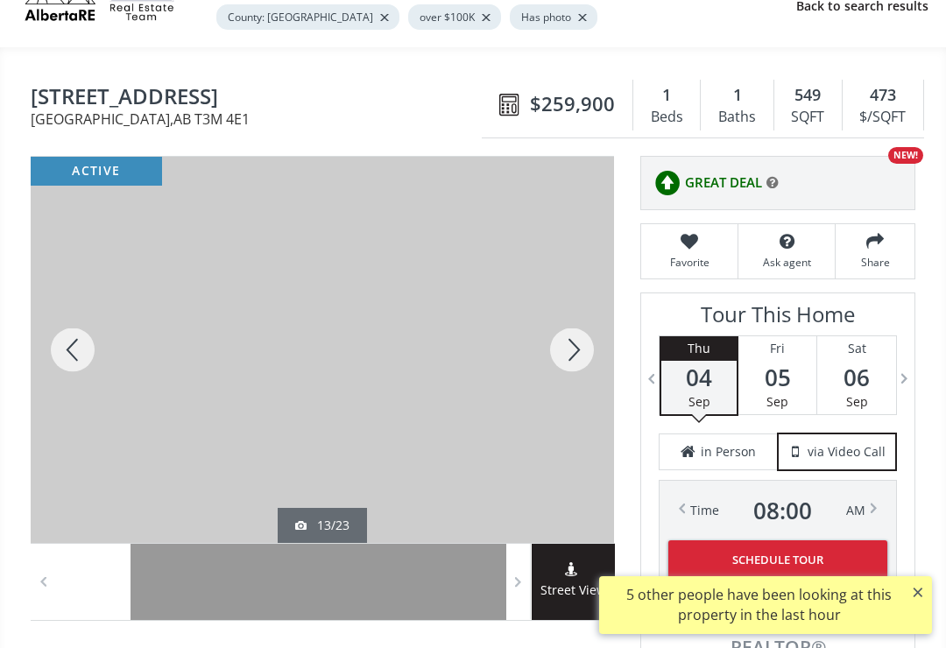
click at [60, 359] on div at bounding box center [73, 350] width 84 height 386
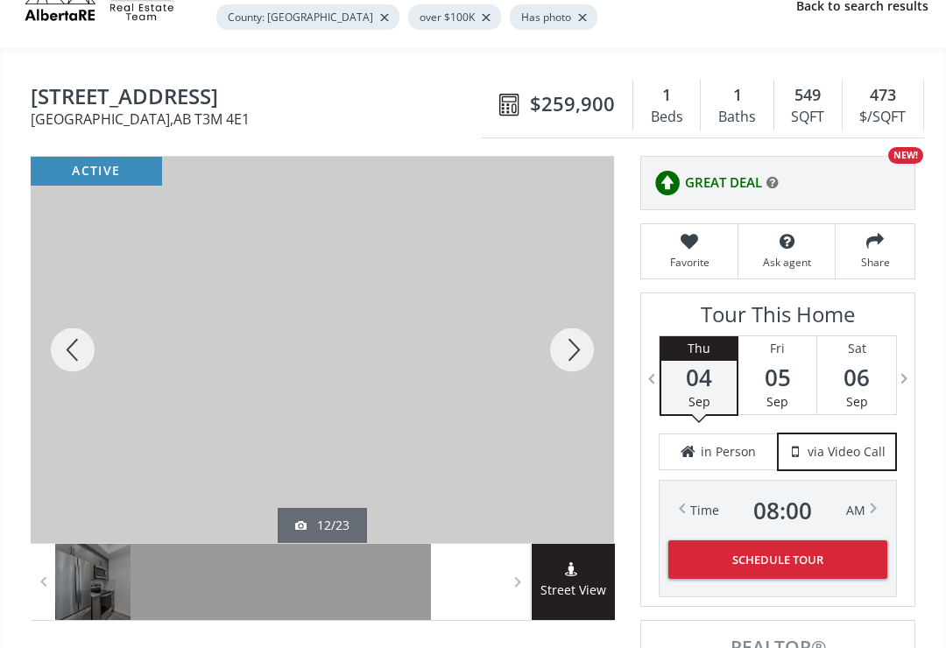
click at [60, 362] on div at bounding box center [73, 350] width 84 height 386
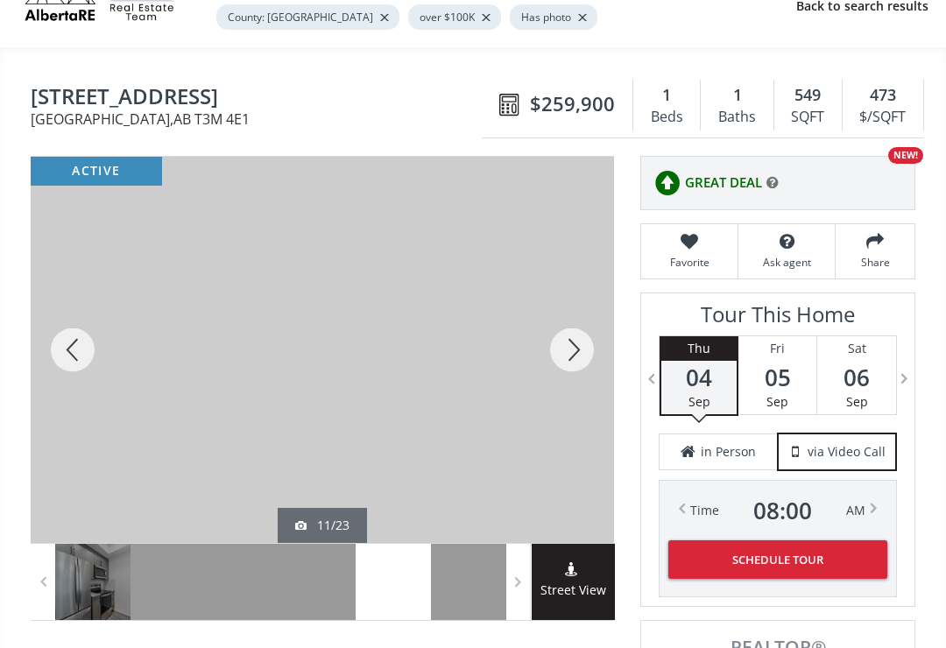
click at [58, 366] on div at bounding box center [73, 350] width 84 height 386
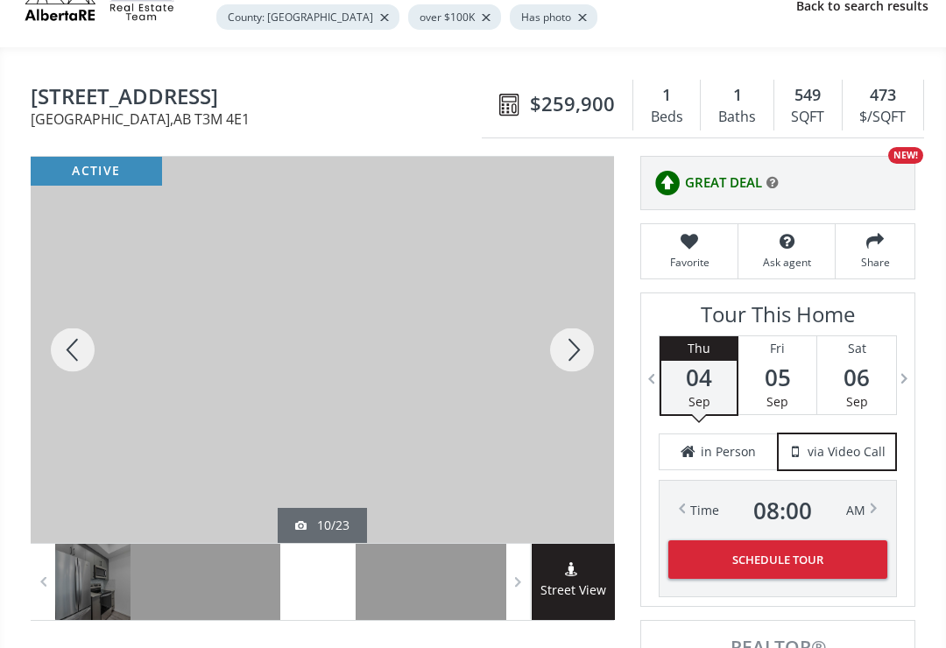
click at [67, 364] on div at bounding box center [73, 350] width 84 height 386
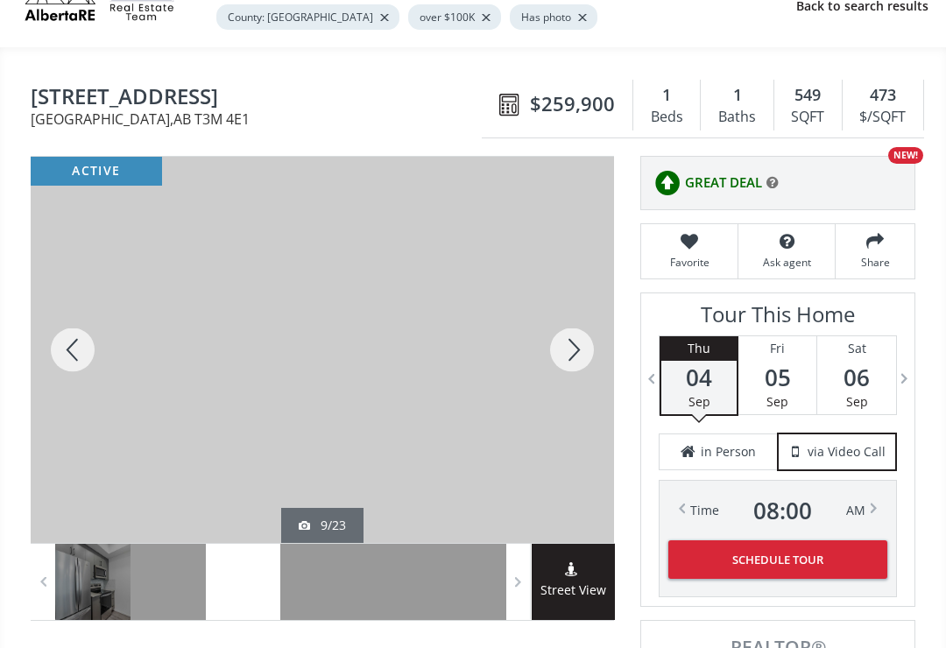
click at [66, 353] on div at bounding box center [73, 350] width 84 height 386
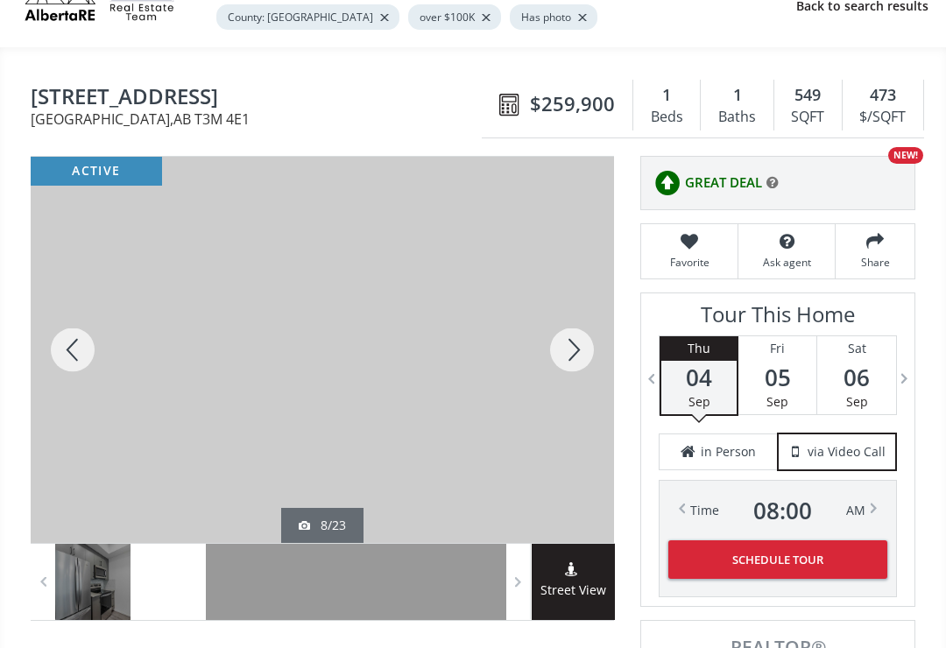
click at [67, 362] on div at bounding box center [73, 350] width 84 height 386
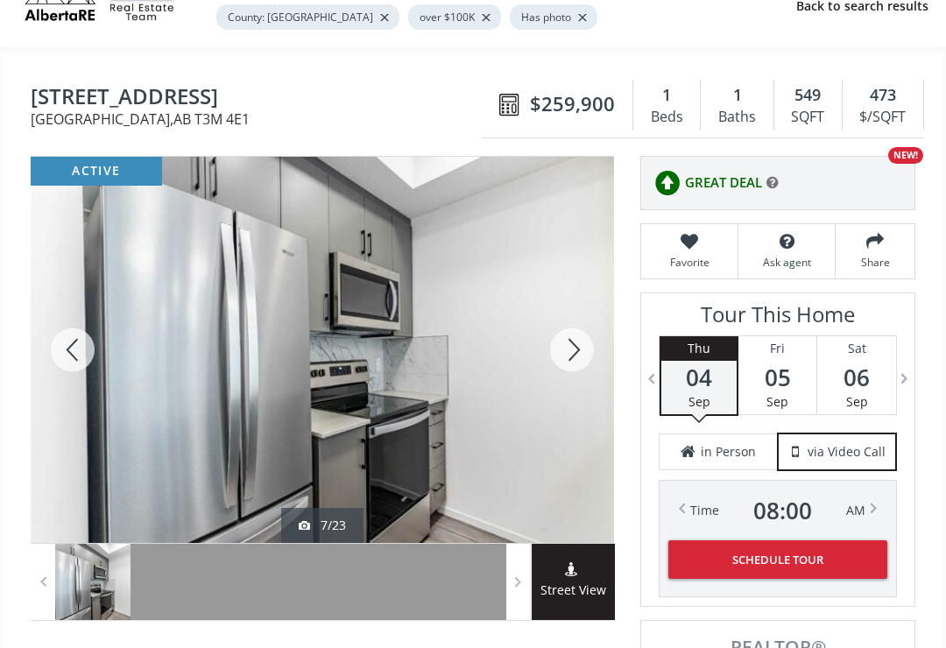
click at [77, 365] on div at bounding box center [73, 350] width 84 height 386
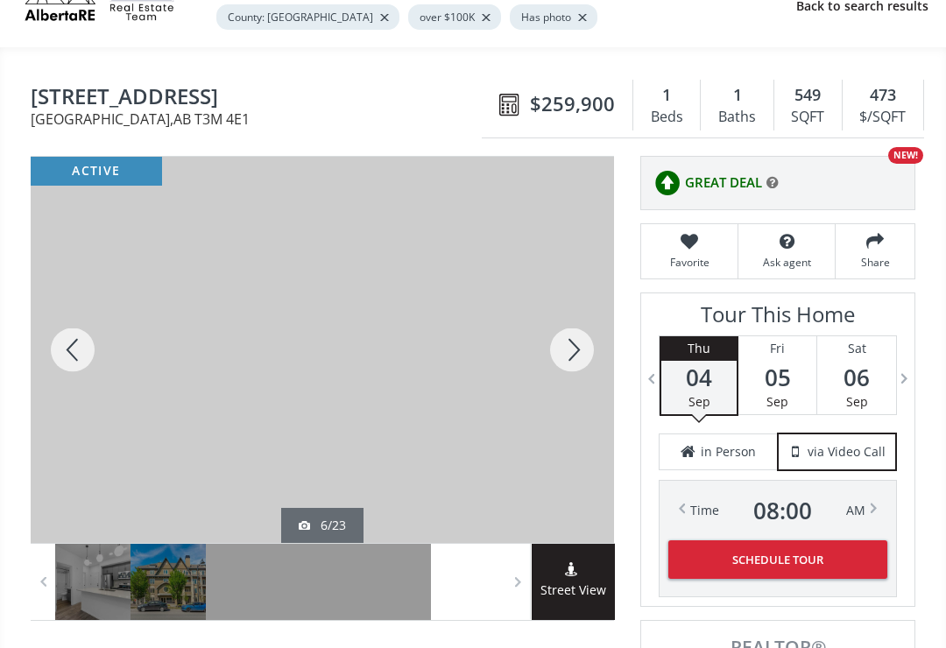
click at [53, 363] on div at bounding box center [73, 350] width 84 height 386
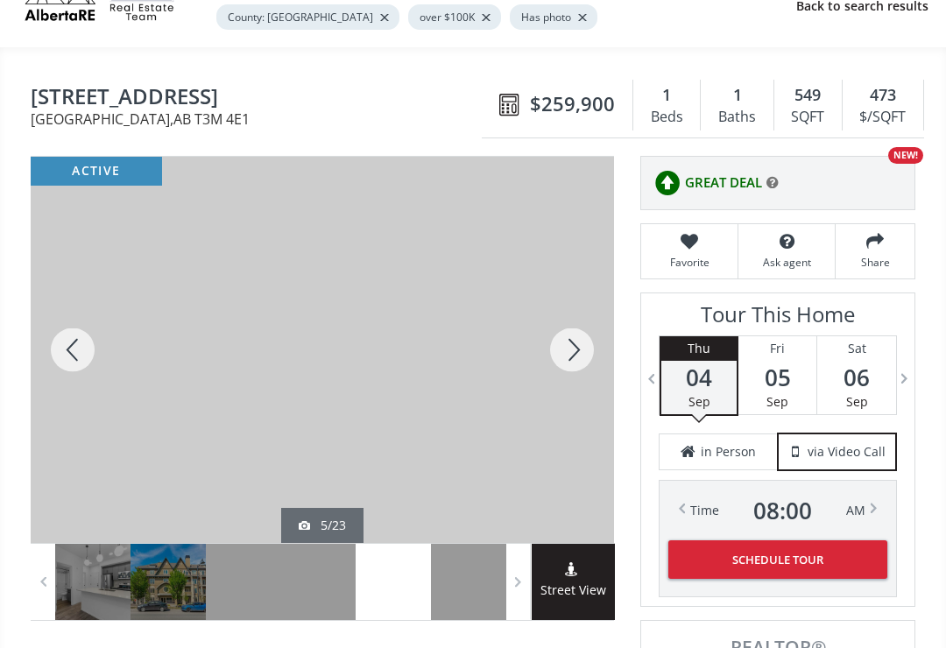
click at [64, 369] on div at bounding box center [73, 350] width 84 height 386
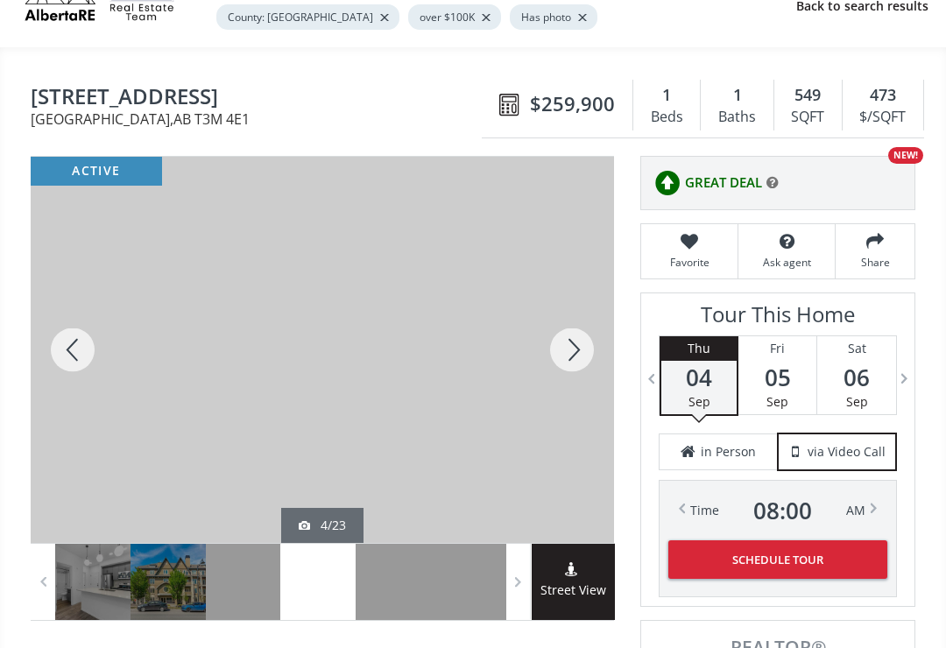
click at [67, 362] on div at bounding box center [73, 350] width 84 height 386
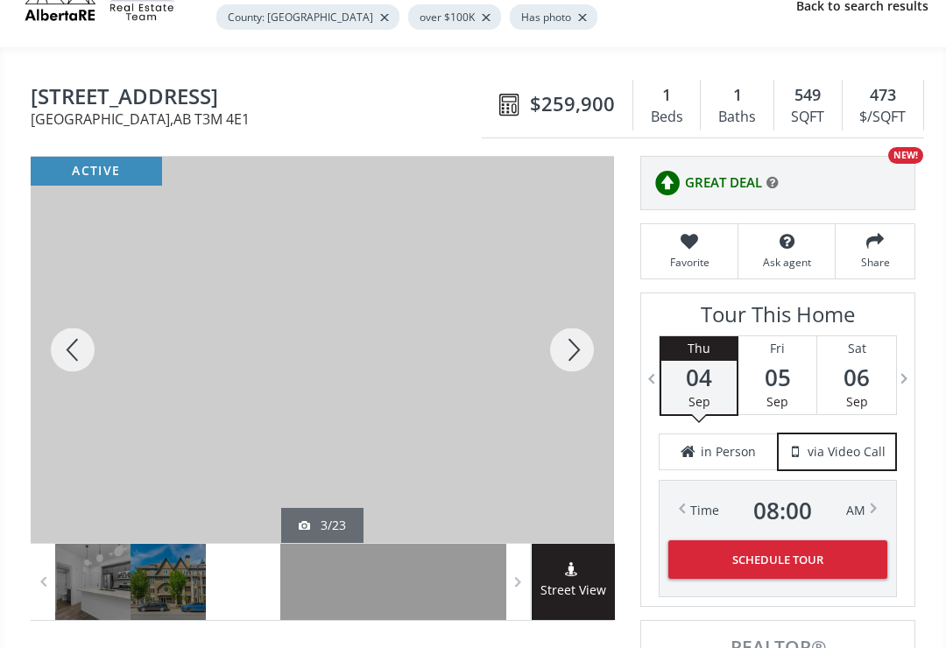
click at [64, 372] on div at bounding box center [73, 350] width 84 height 386
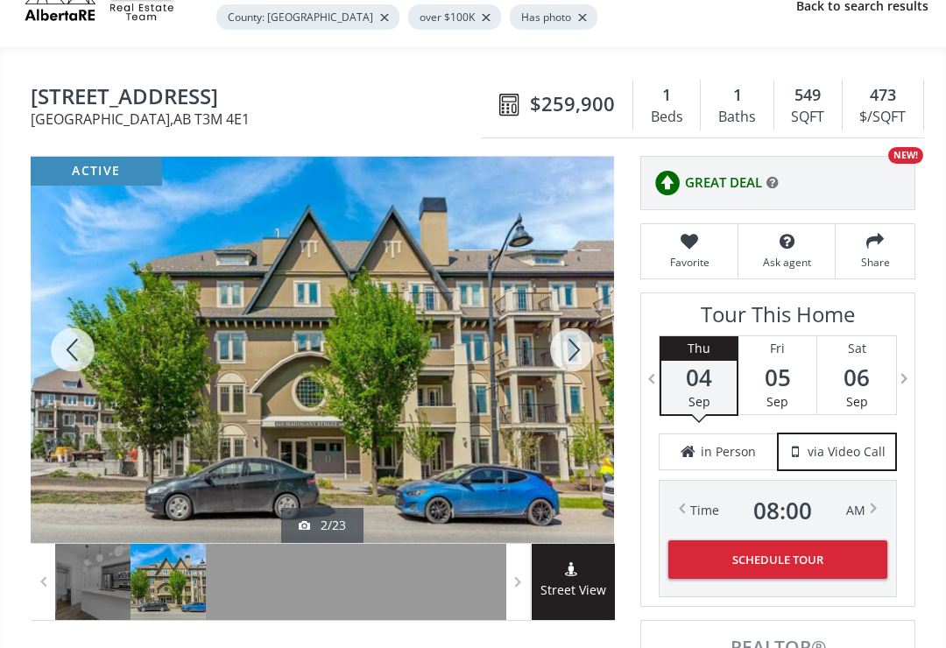
click at [66, 353] on div at bounding box center [73, 350] width 84 height 386
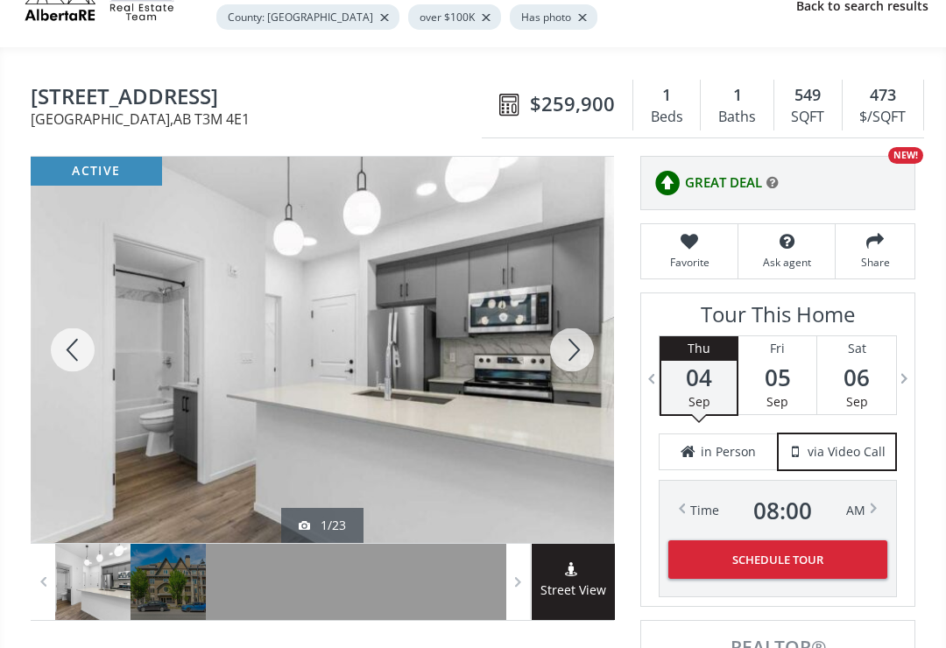
click at [62, 360] on div at bounding box center [73, 350] width 84 height 386
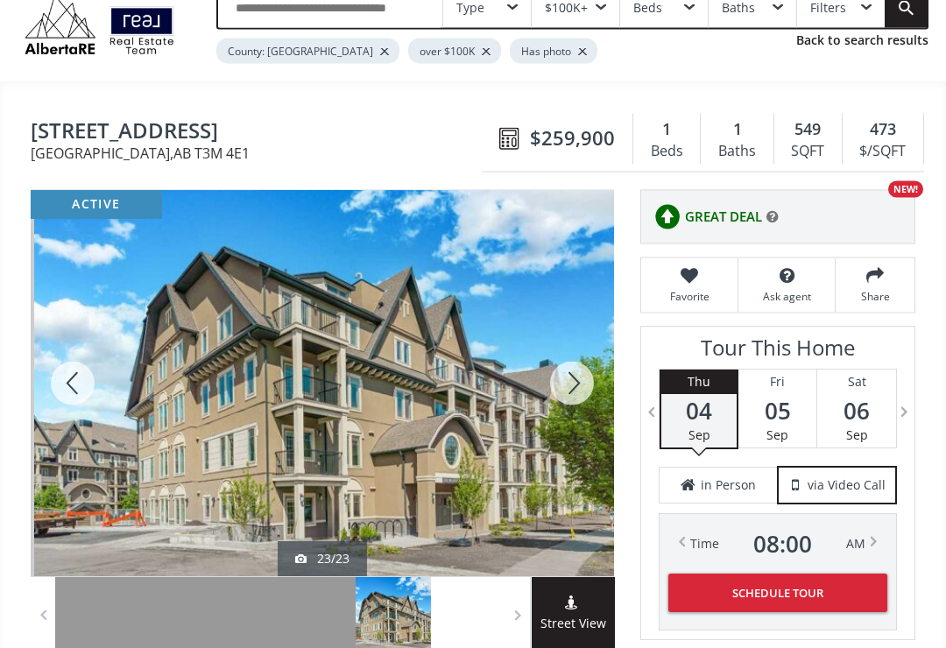
scroll to position [0, 0]
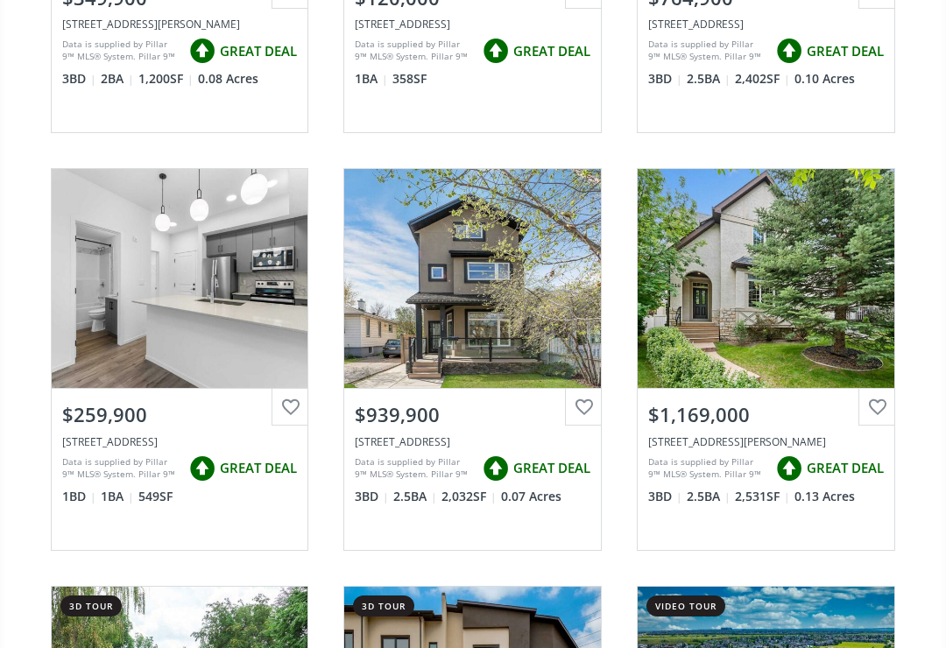
scroll to position [13003, 0]
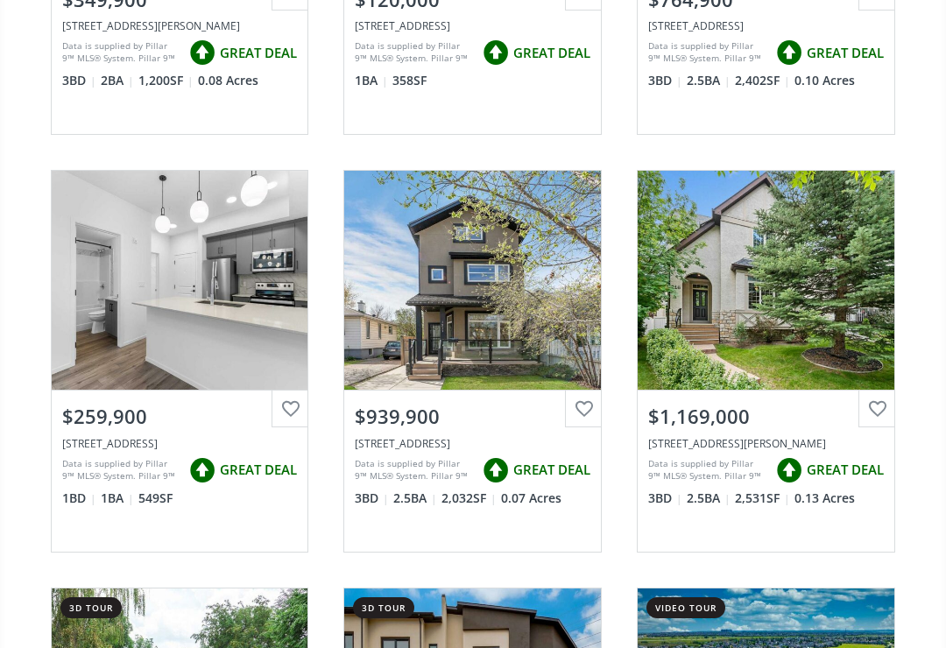
click at [160, 284] on div "View Photos & Details" at bounding box center [180, 280] width 257 height 219
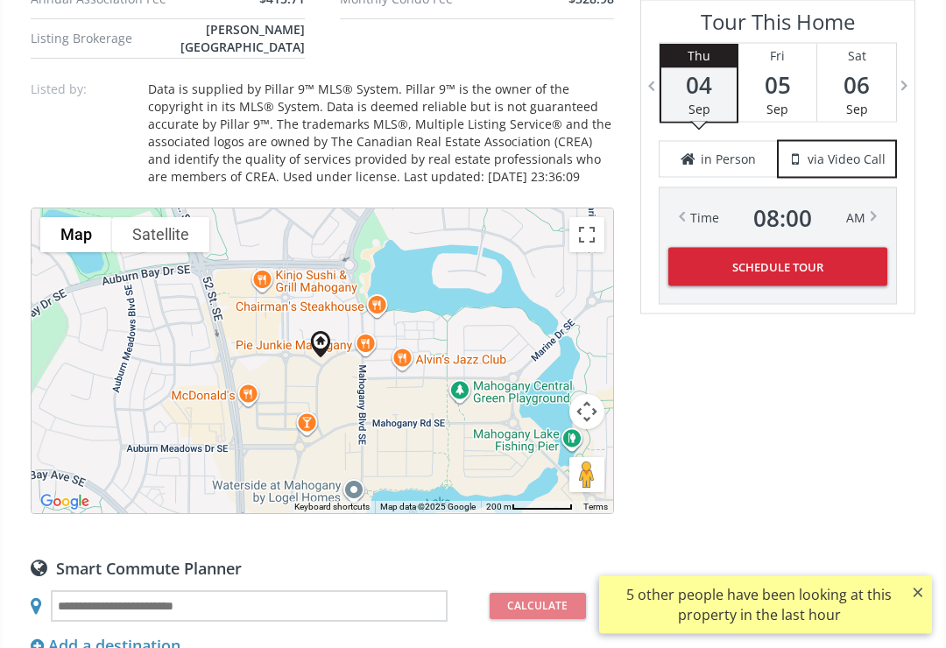
scroll to position [1280, 0]
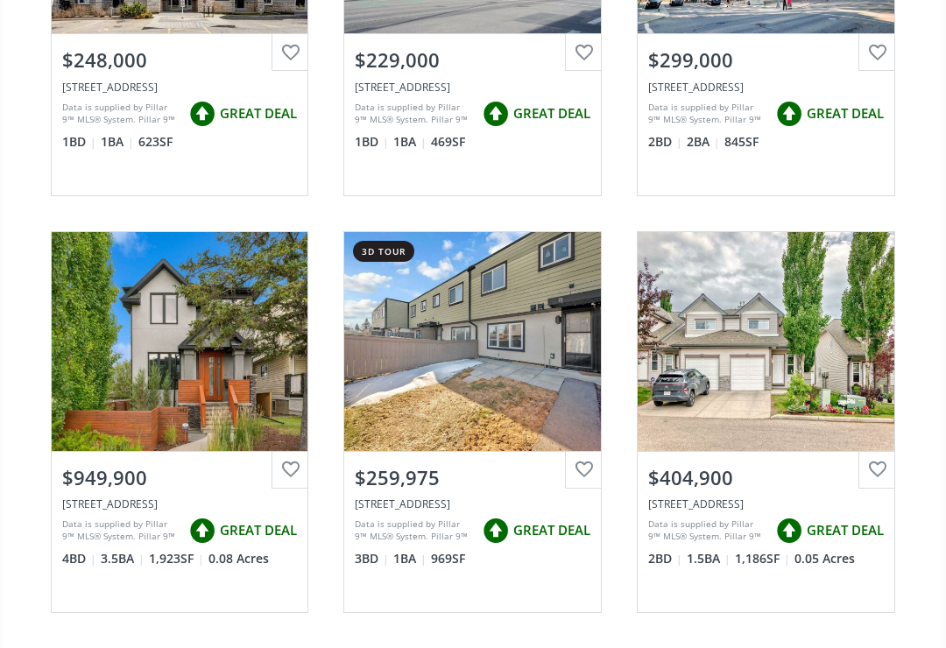
scroll to position [14611, 0]
click at [448, 317] on div "View Photos & Details" at bounding box center [472, 341] width 257 height 219
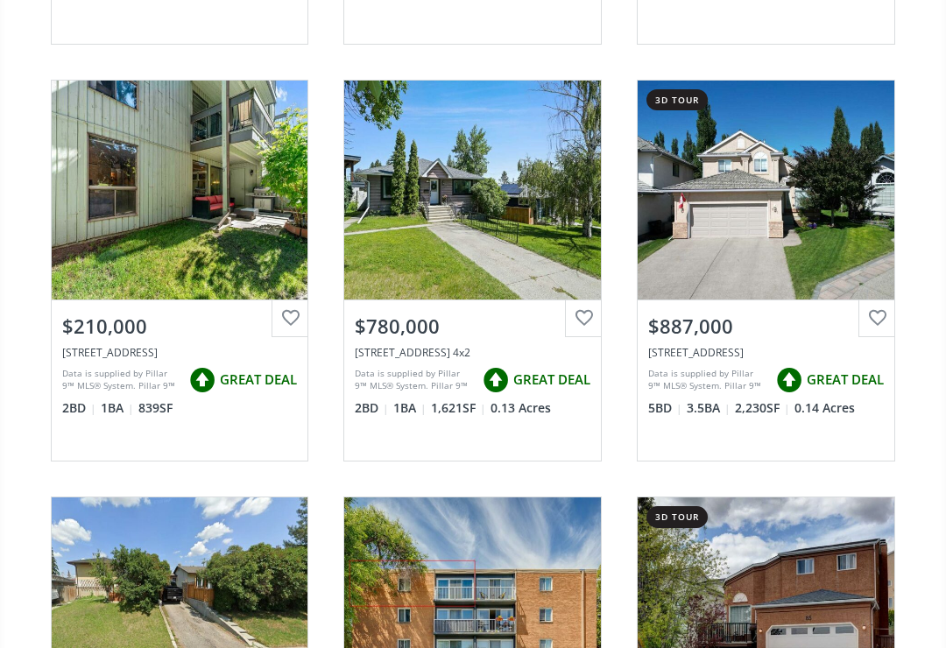
scroll to position [15176, 0]
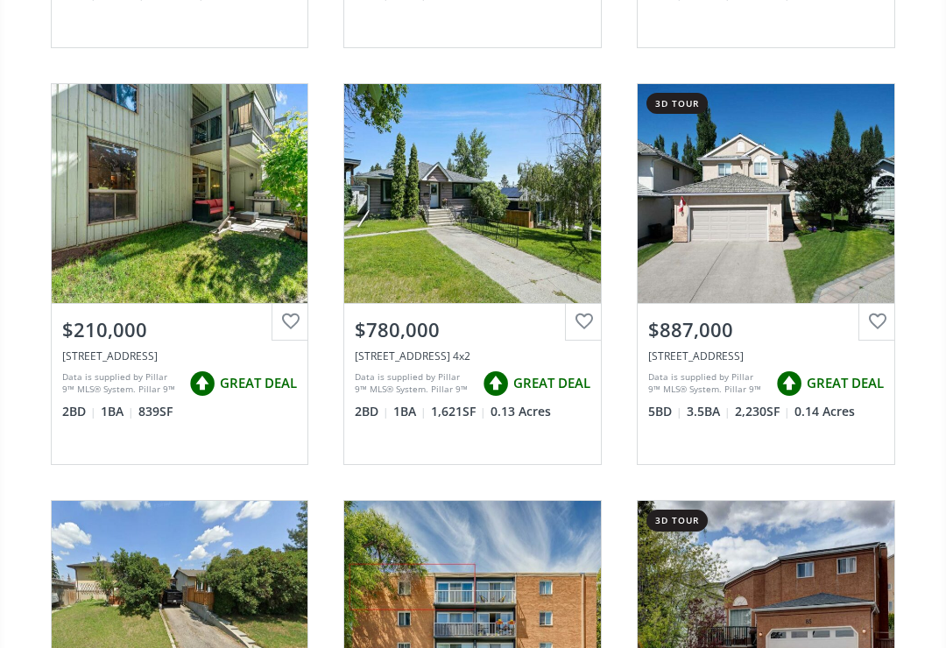
click at [144, 224] on div "View Photos & Details" at bounding box center [180, 193] width 257 height 219
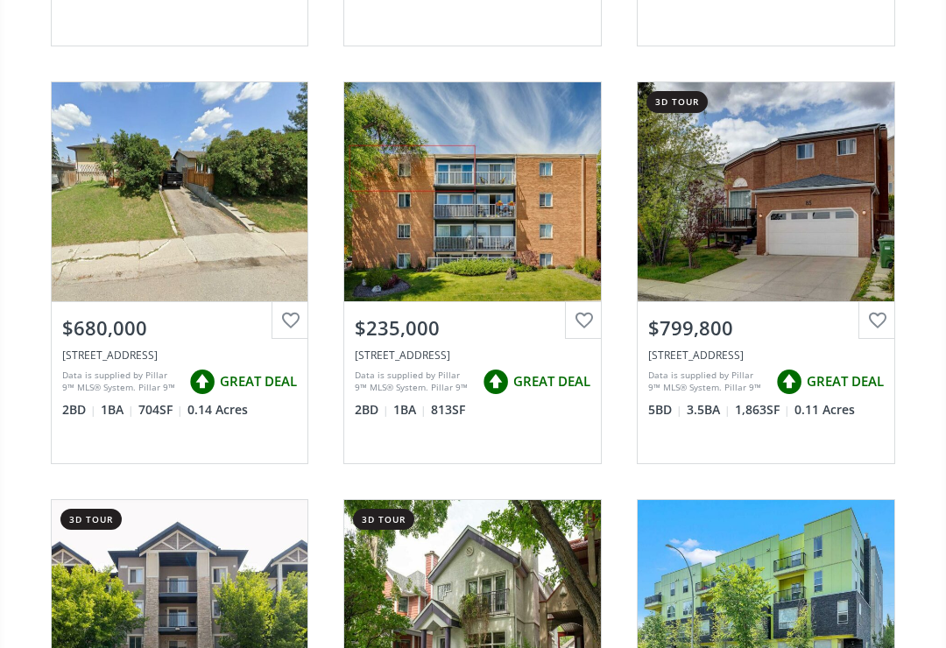
scroll to position [15595, 0]
click at [436, 369] on div "Data is supplied by Pillar 9™ MLS® System. Pillar 9™ is the owner of the copyri…" at bounding box center [414, 382] width 119 height 26
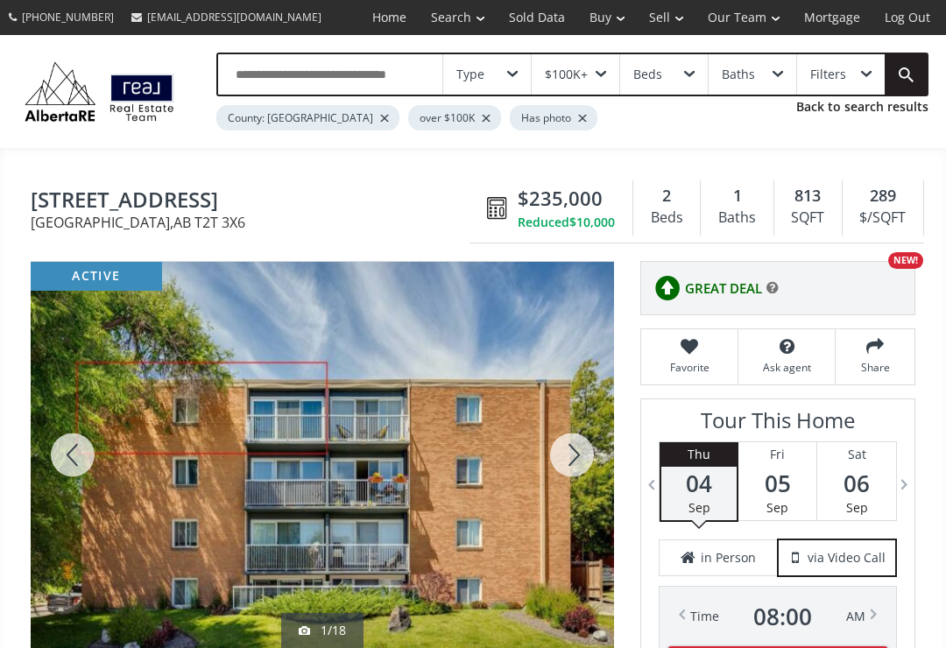
click at [77, 463] on div at bounding box center [73, 455] width 84 height 386
click at [62, 463] on div at bounding box center [73, 455] width 84 height 386
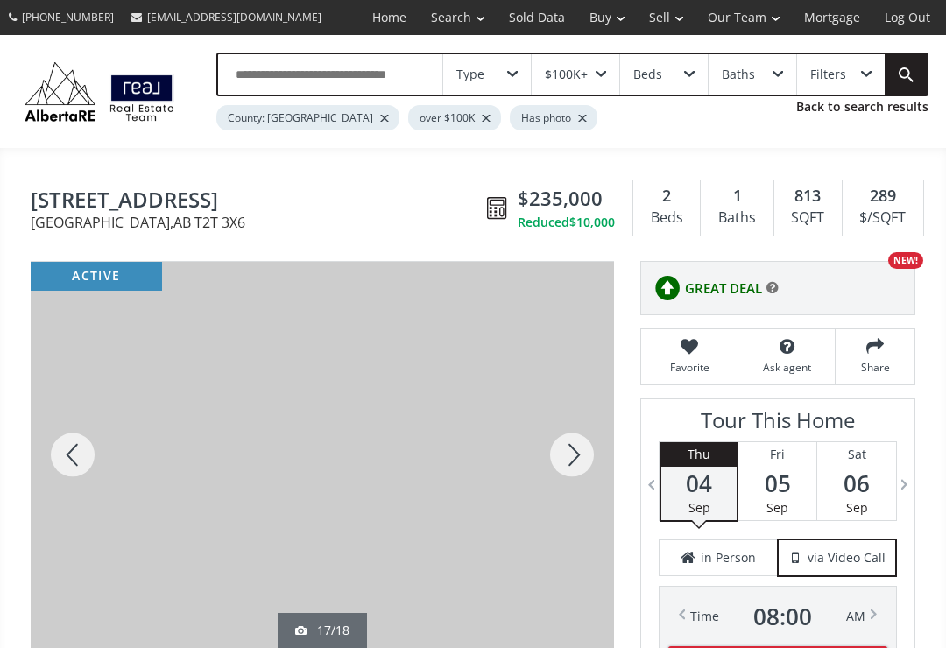
click at [61, 453] on div at bounding box center [73, 455] width 84 height 386
click at [74, 462] on div at bounding box center [73, 455] width 84 height 386
click at [72, 459] on div at bounding box center [73, 455] width 84 height 386
click at [65, 458] on div at bounding box center [73, 455] width 84 height 386
click at [62, 458] on div at bounding box center [73, 455] width 84 height 386
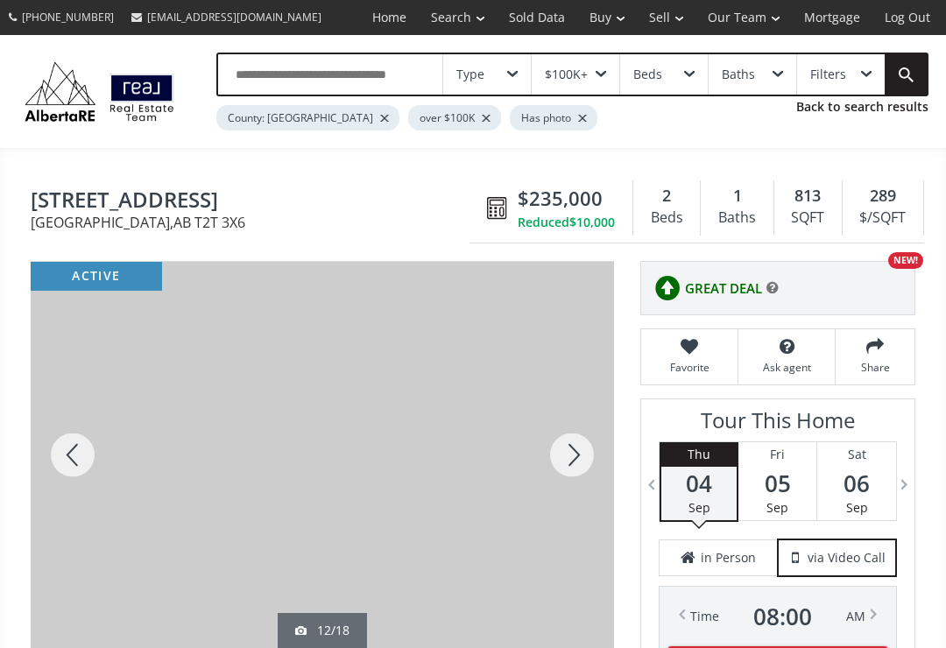
click at [66, 459] on div at bounding box center [73, 455] width 84 height 386
click at [67, 465] on div at bounding box center [73, 455] width 84 height 386
click at [63, 467] on div at bounding box center [73, 455] width 84 height 386
click at [68, 461] on div at bounding box center [73, 455] width 84 height 386
click at [73, 463] on div at bounding box center [73, 455] width 84 height 386
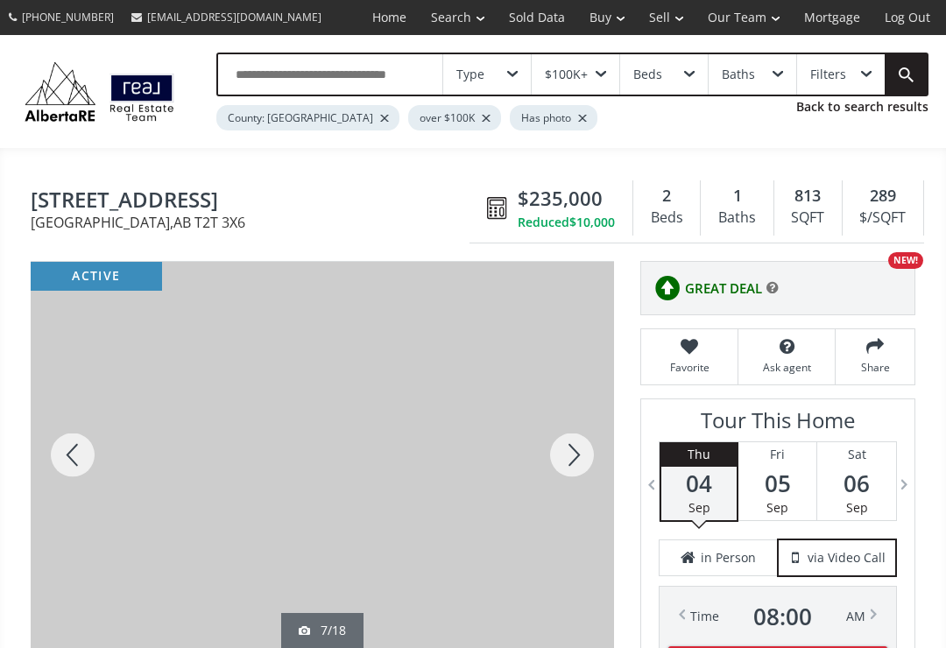
click at [63, 462] on div at bounding box center [73, 455] width 84 height 386
click at [65, 458] on div at bounding box center [73, 455] width 84 height 386
click at [63, 463] on div at bounding box center [73, 455] width 84 height 386
click at [62, 458] on div at bounding box center [73, 455] width 84 height 386
click at [67, 461] on div at bounding box center [73, 455] width 84 height 386
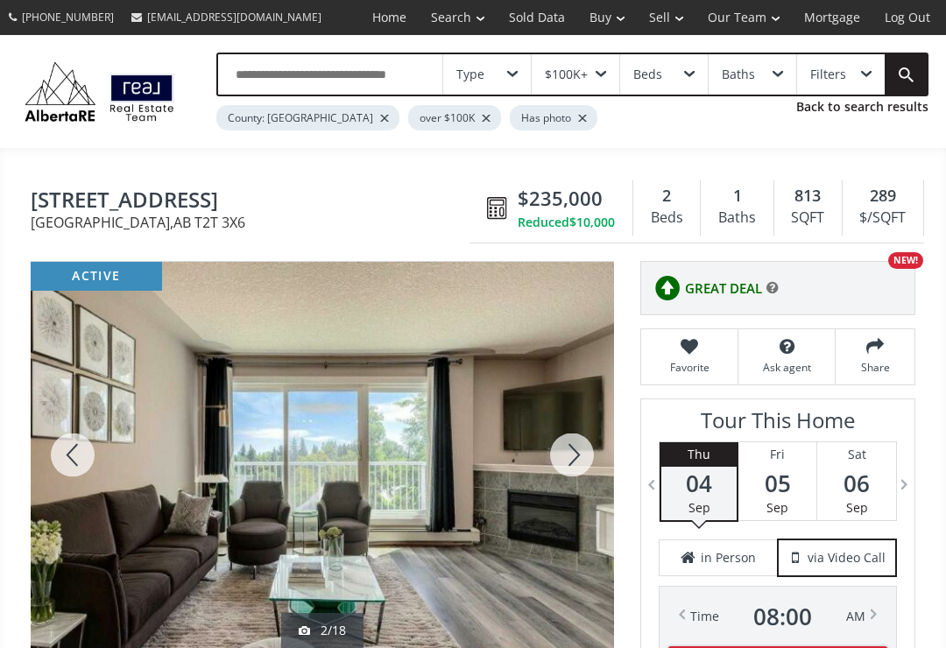
click at [60, 458] on div at bounding box center [73, 455] width 84 height 386
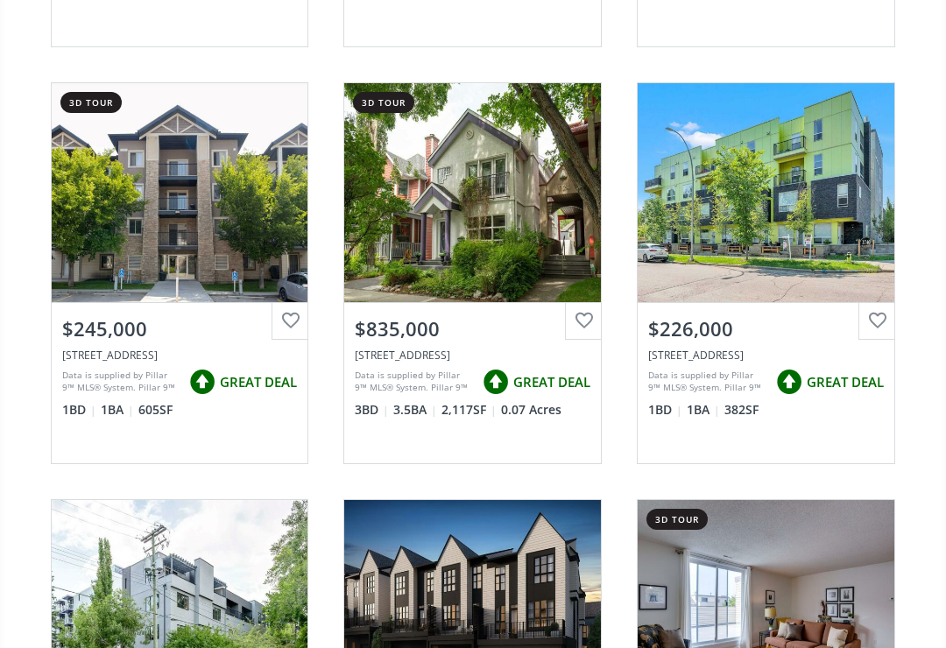
scroll to position [16012, 0]
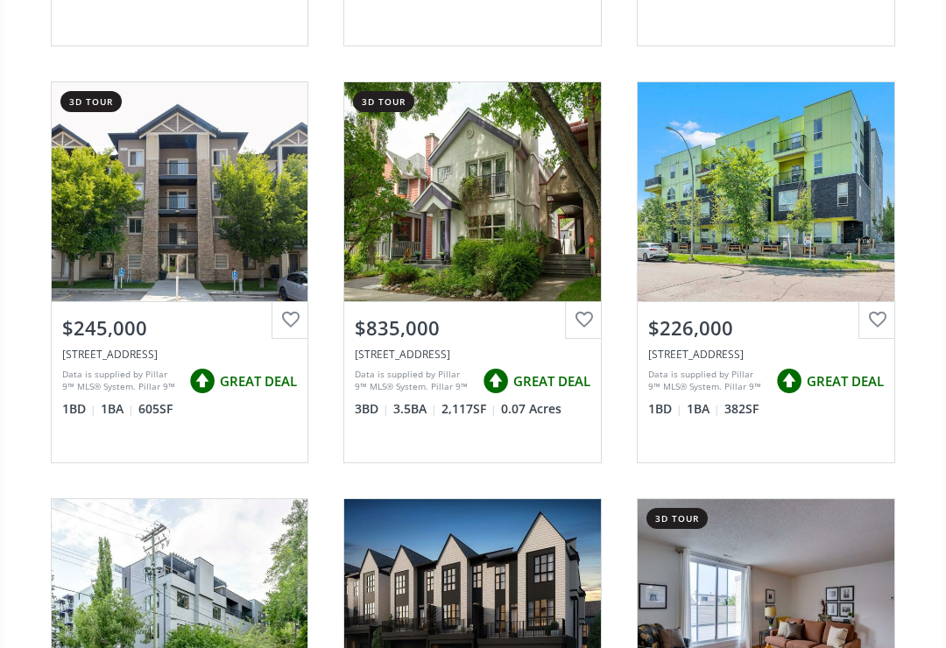
click at [128, 264] on div "View Photos & Details" at bounding box center [180, 192] width 257 height 219
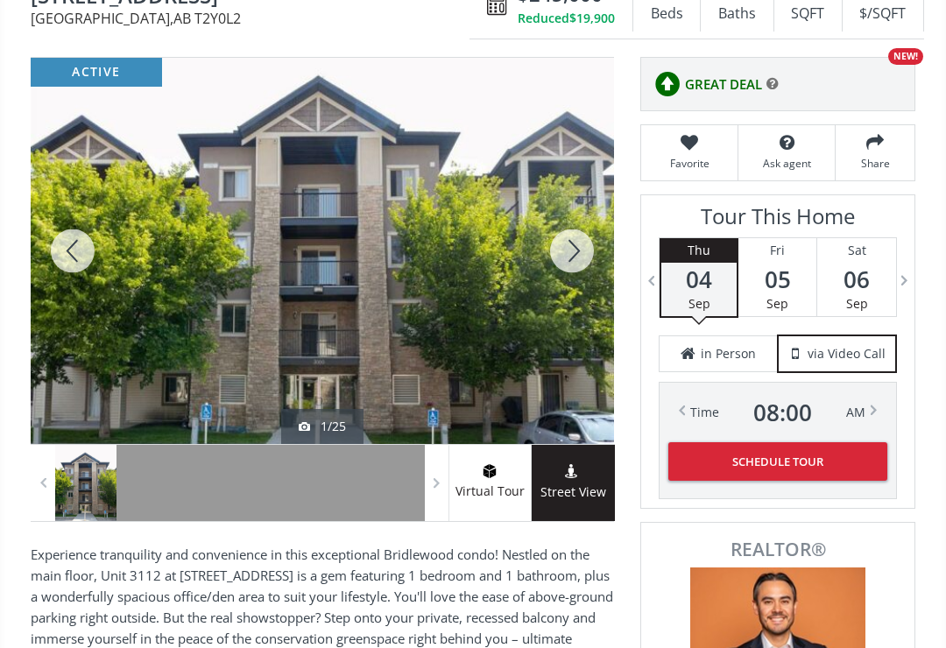
scroll to position [204, 0]
click at [66, 255] on div at bounding box center [73, 251] width 84 height 386
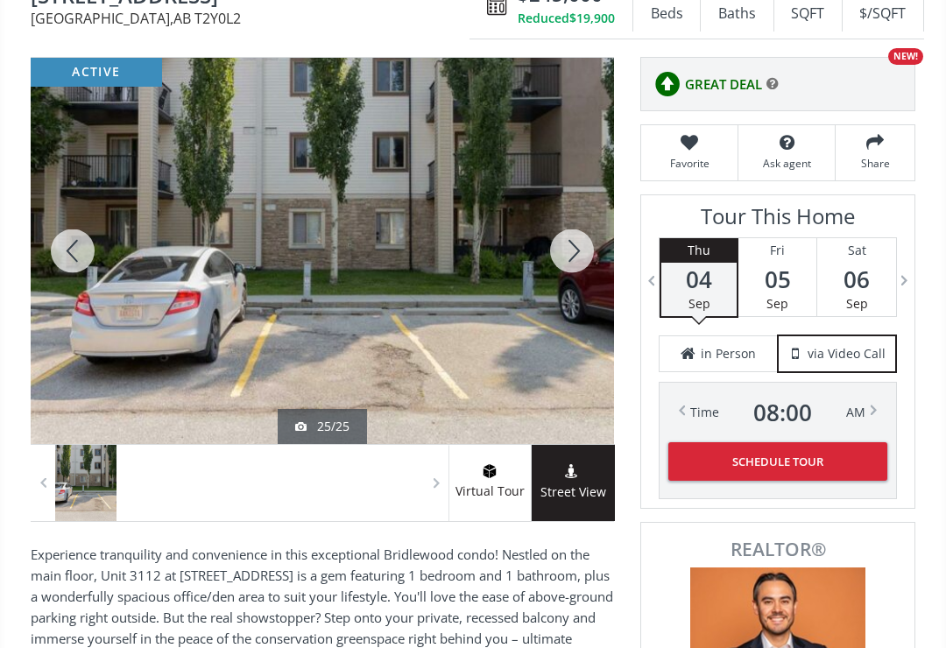
click at [64, 255] on div at bounding box center [73, 251] width 84 height 386
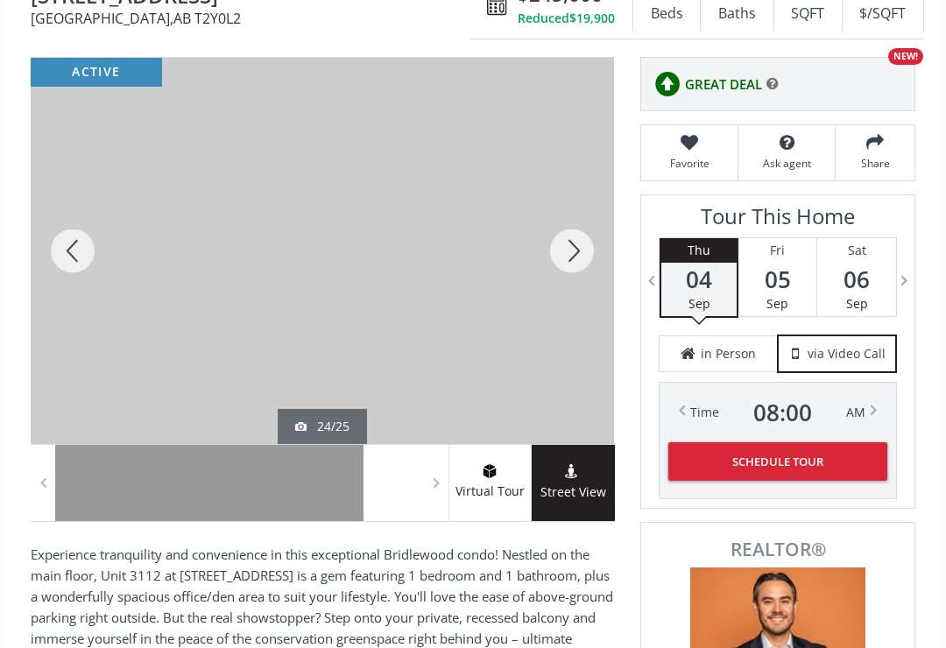
click at [70, 264] on div at bounding box center [73, 251] width 84 height 386
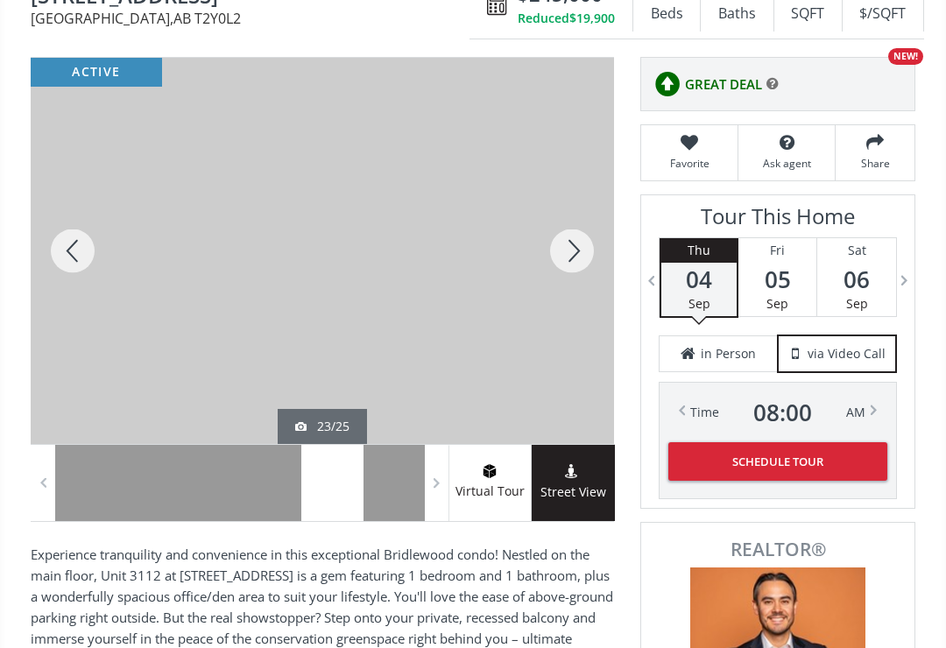
click at [68, 251] on div at bounding box center [73, 251] width 84 height 386
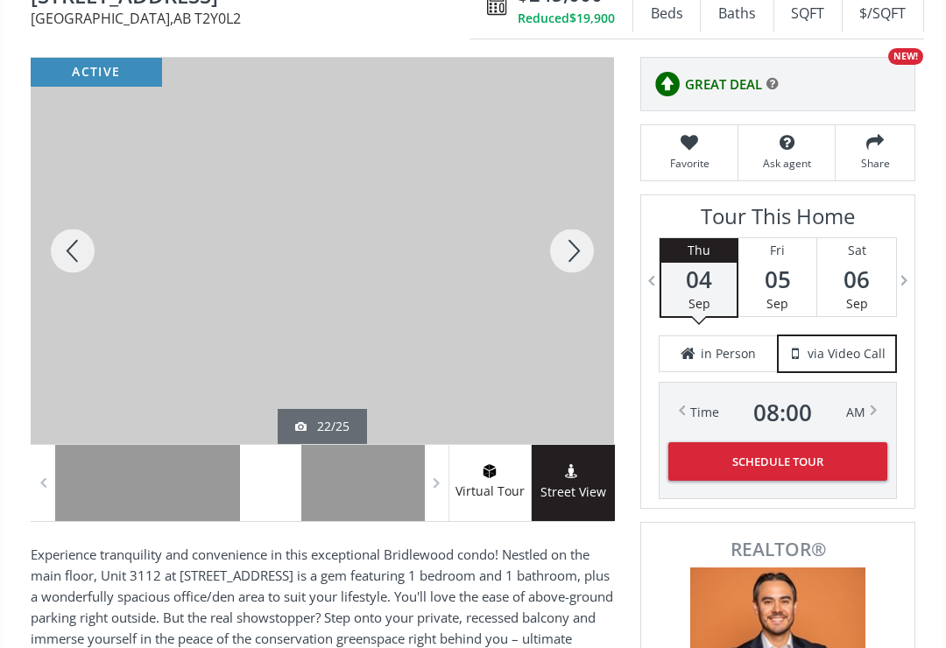
click at [65, 253] on div at bounding box center [73, 251] width 84 height 386
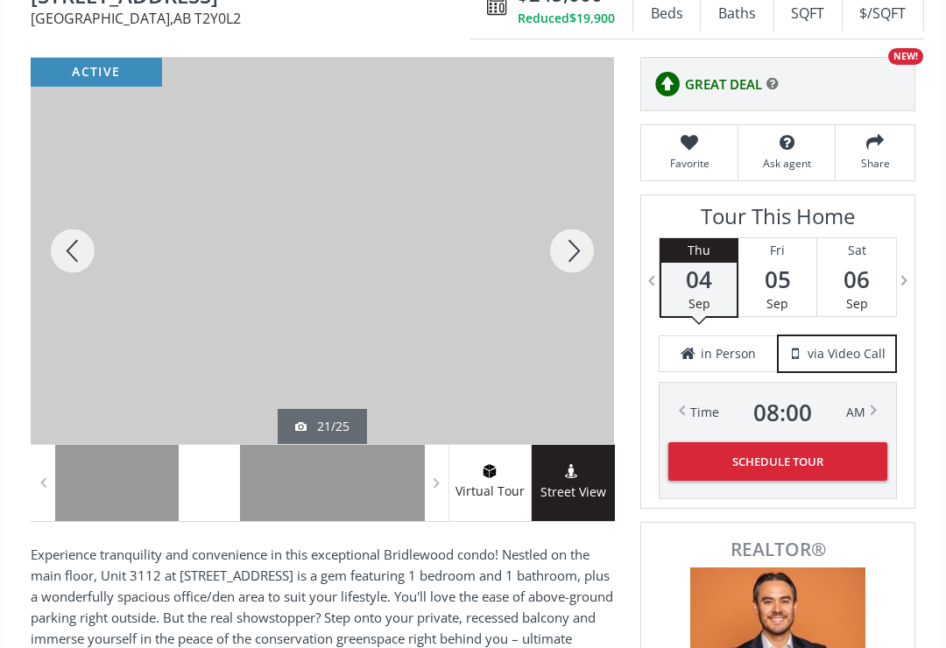
click at [64, 257] on div at bounding box center [73, 251] width 84 height 386
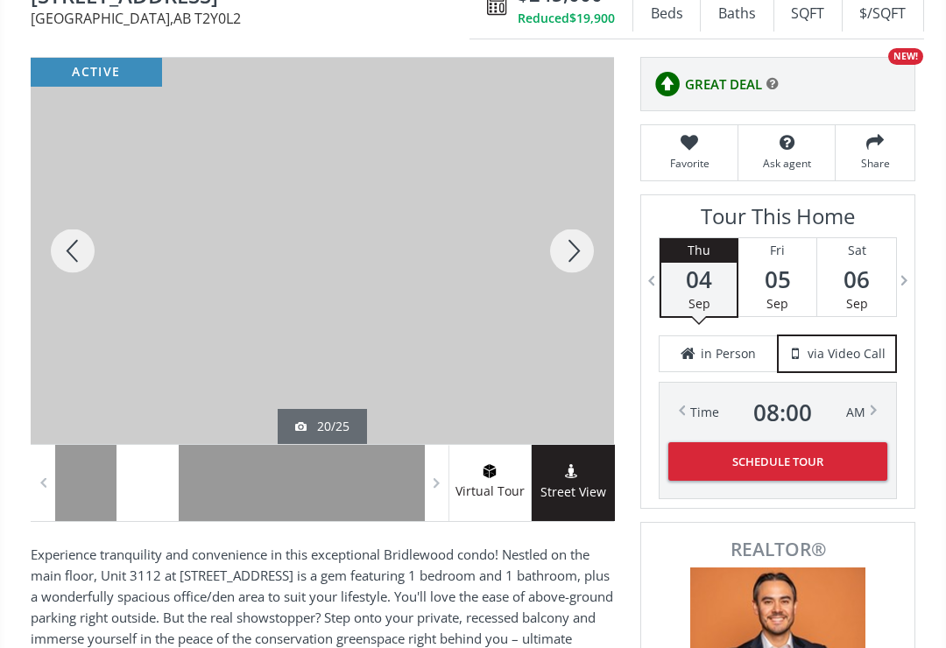
click at [60, 258] on div at bounding box center [73, 251] width 84 height 386
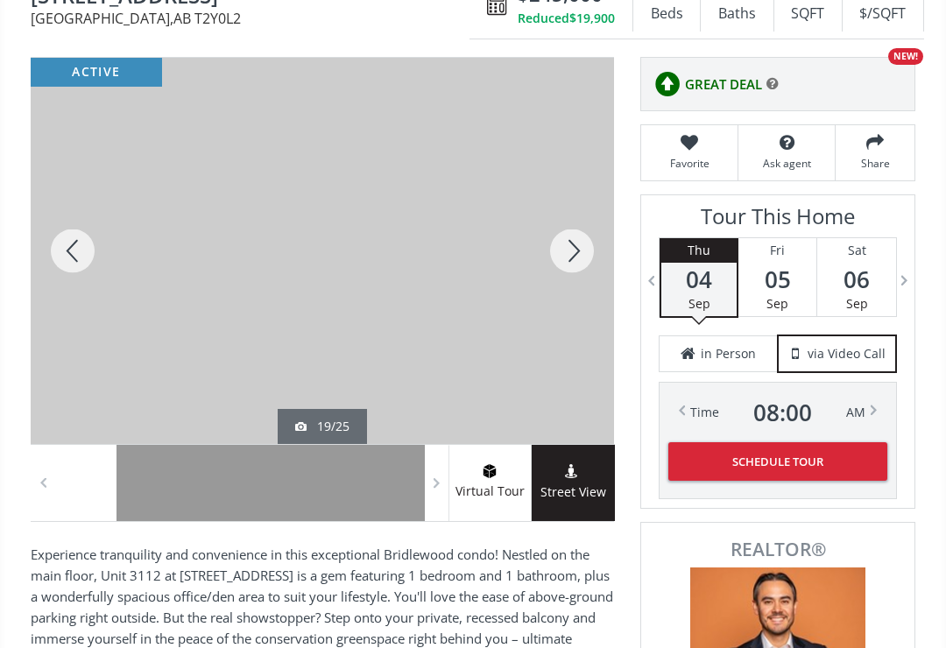
click at [61, 265] on div at bounding box center [73, 251] width 84 height 386
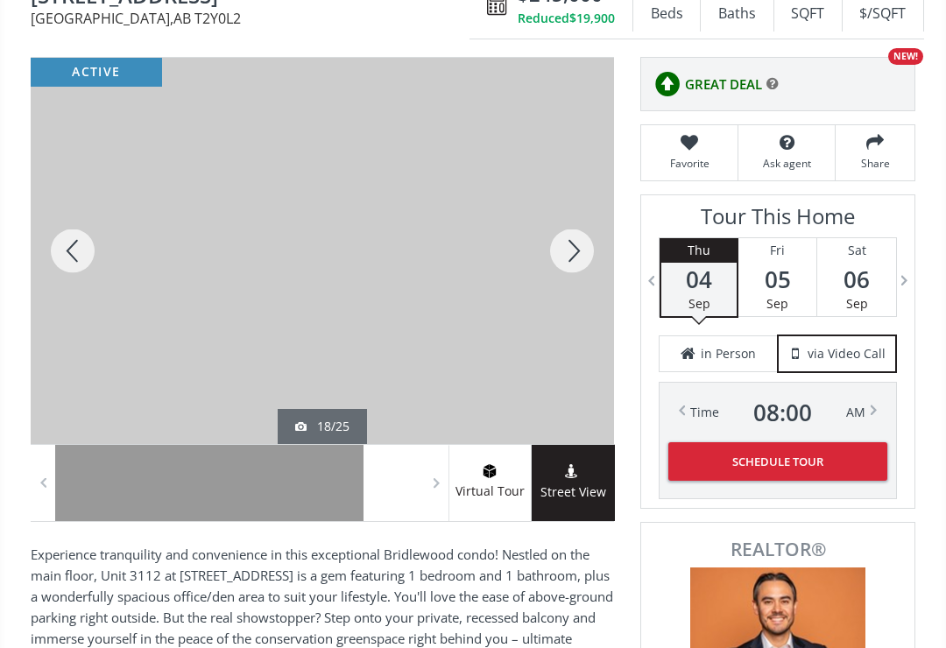
click at [62, 254] on div at bounding box center [73, 251] width 84 height 386
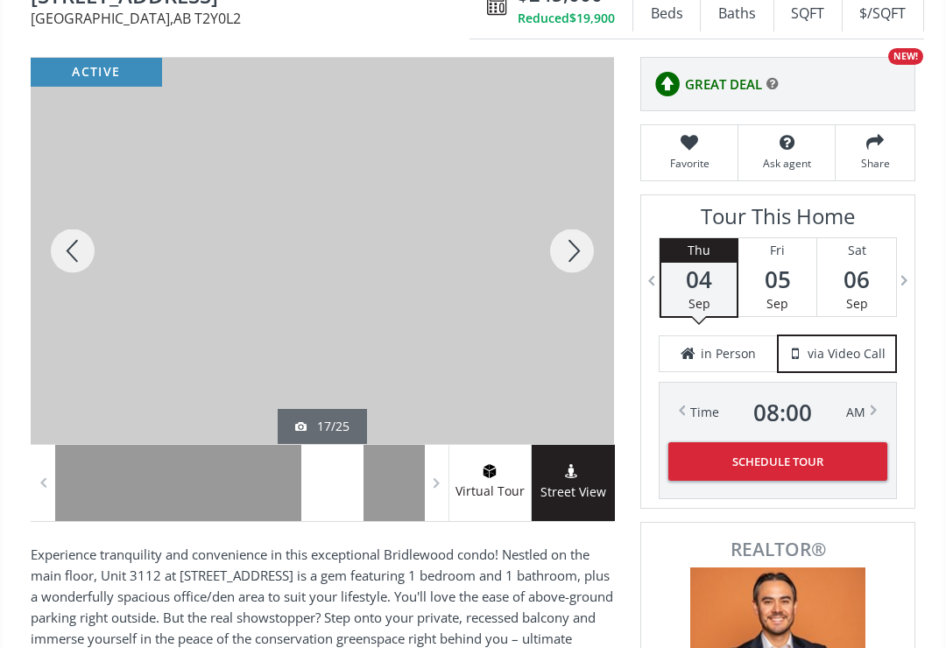
click at [57, 267] on div at bounding box center [73, 251] width 84 height 386
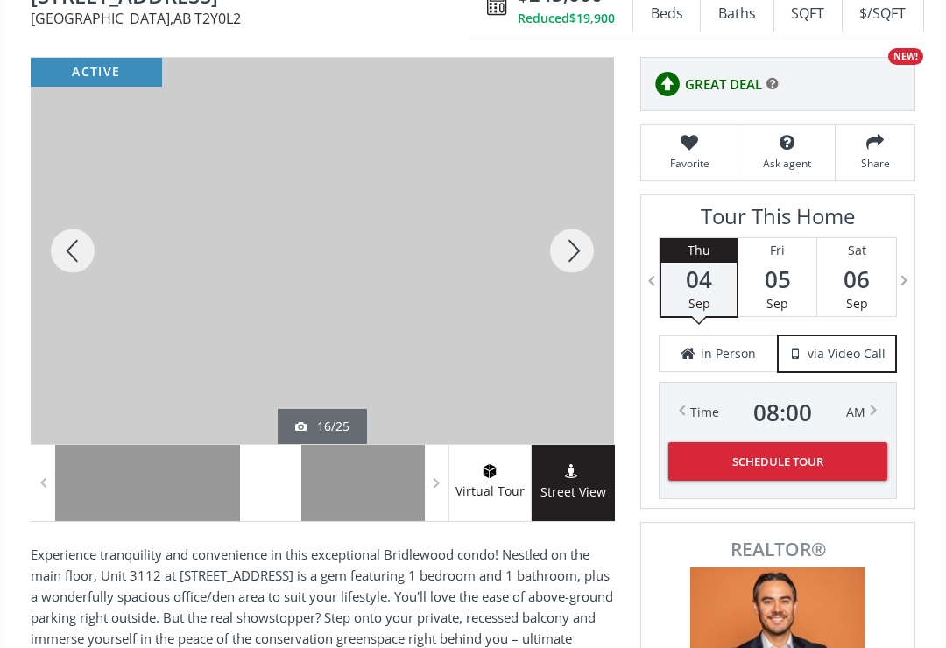
click at [60, 253] on div at bounding box center [73, 251] width 84 height 386
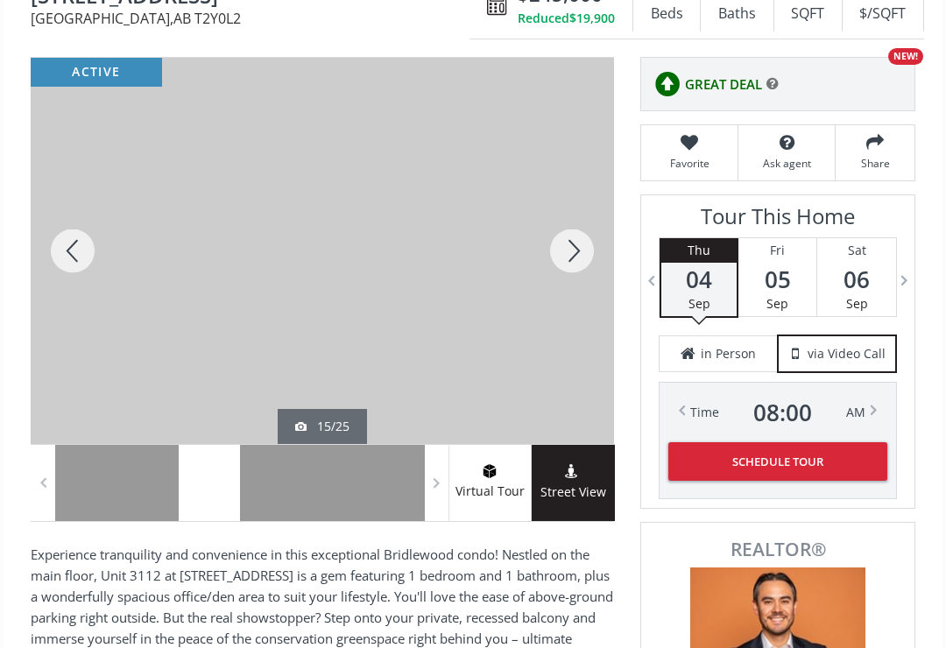
click at [74, 251] on div at bounding box center [73, 251] width 84 height 386
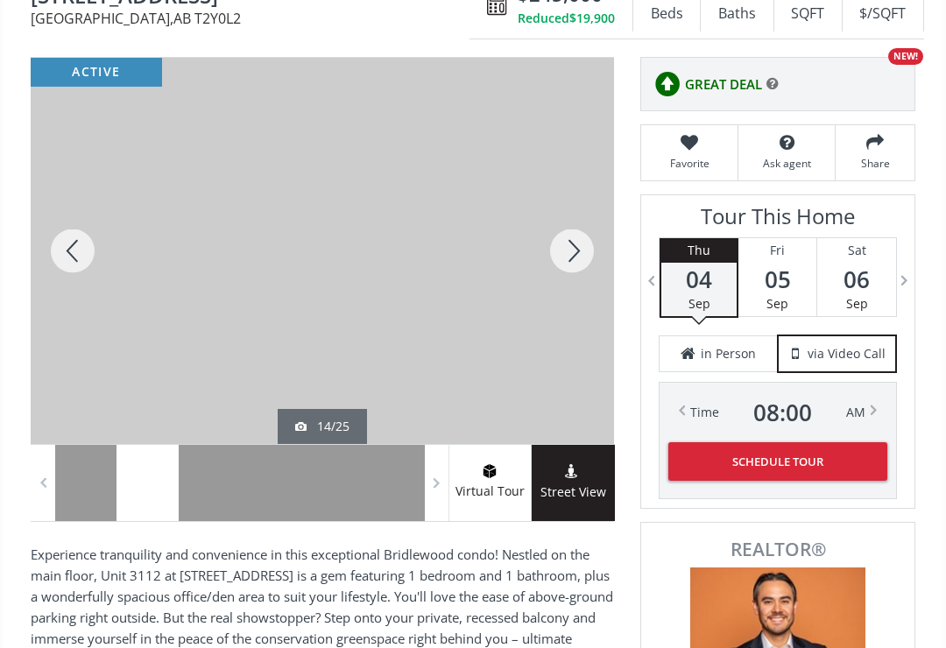
click at [68, 260] on div at bounding box center [73, 251] width 84 height 386
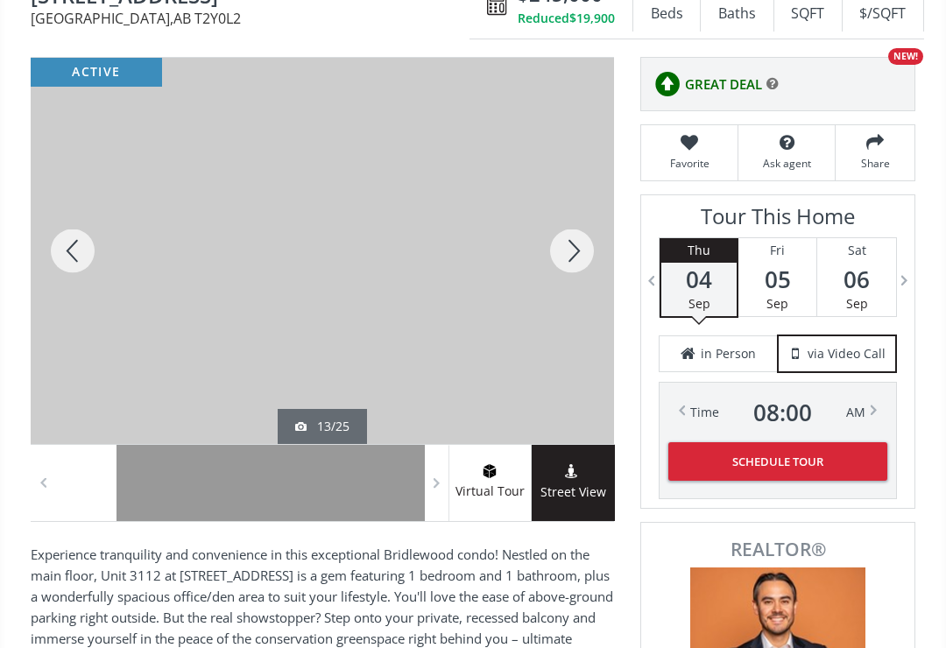
click at [65, 258] on div at bounding box center [73, 251] width 84 height 386
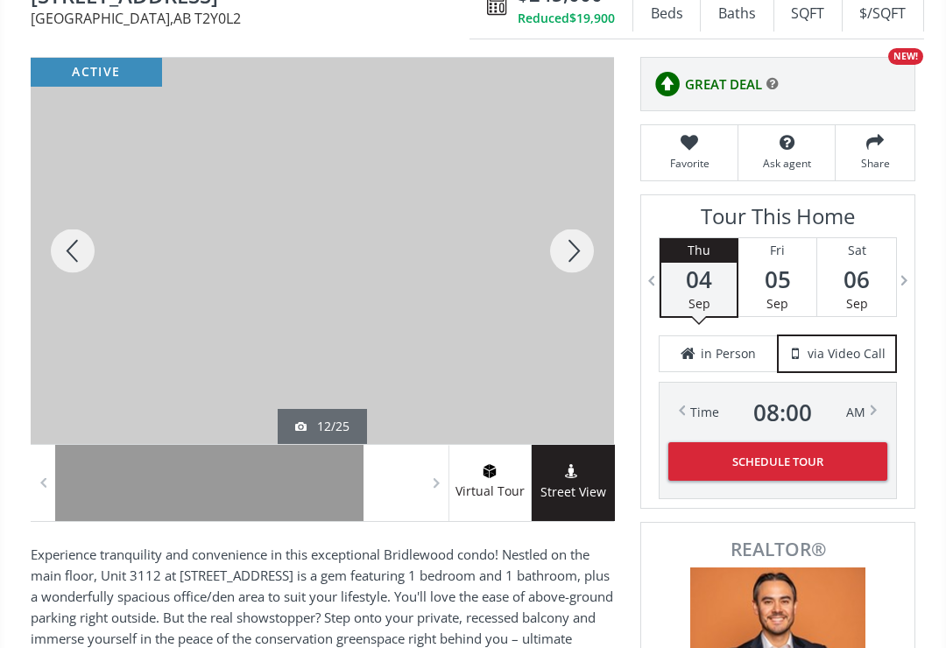
click at [63, 267] on div at bounding box center [73, 251] width 84 height 386
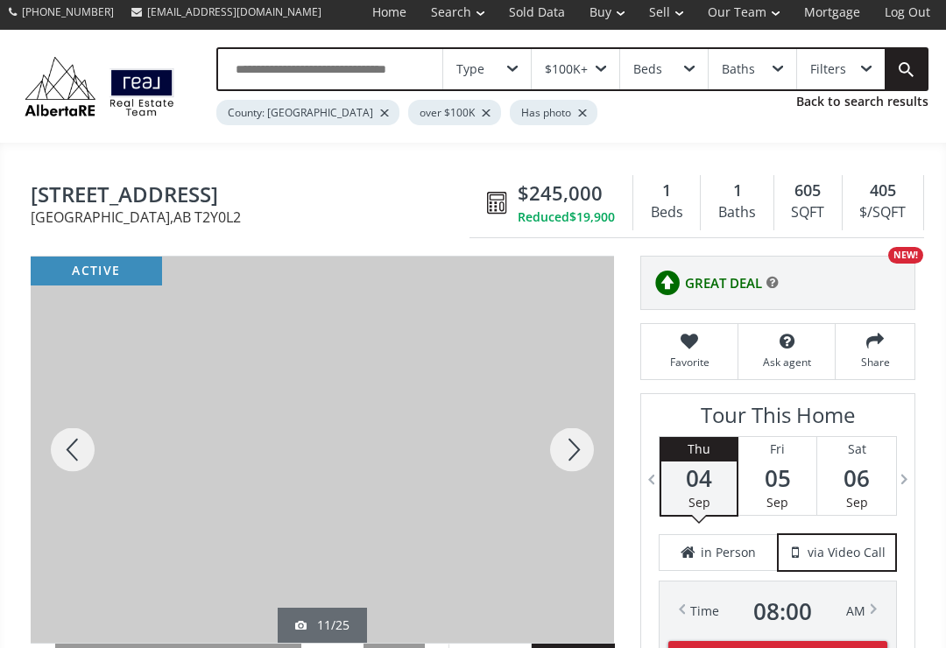
scroll to position [0, 0]
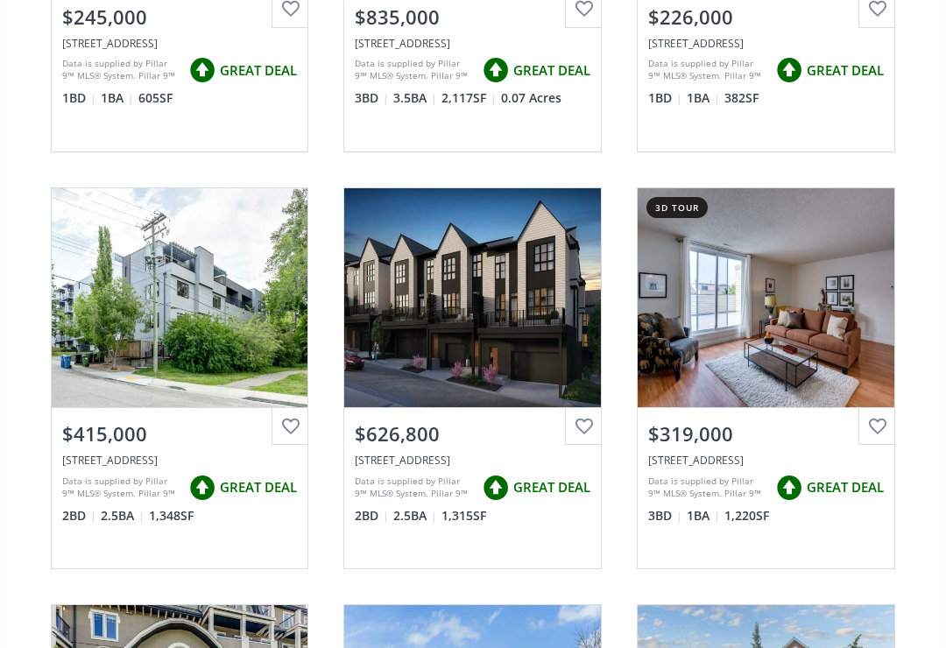
scroll to position [16324, 0]
click at [709, 421] on div "$319,000" at bounding box center [766, 434] width 236 height 27
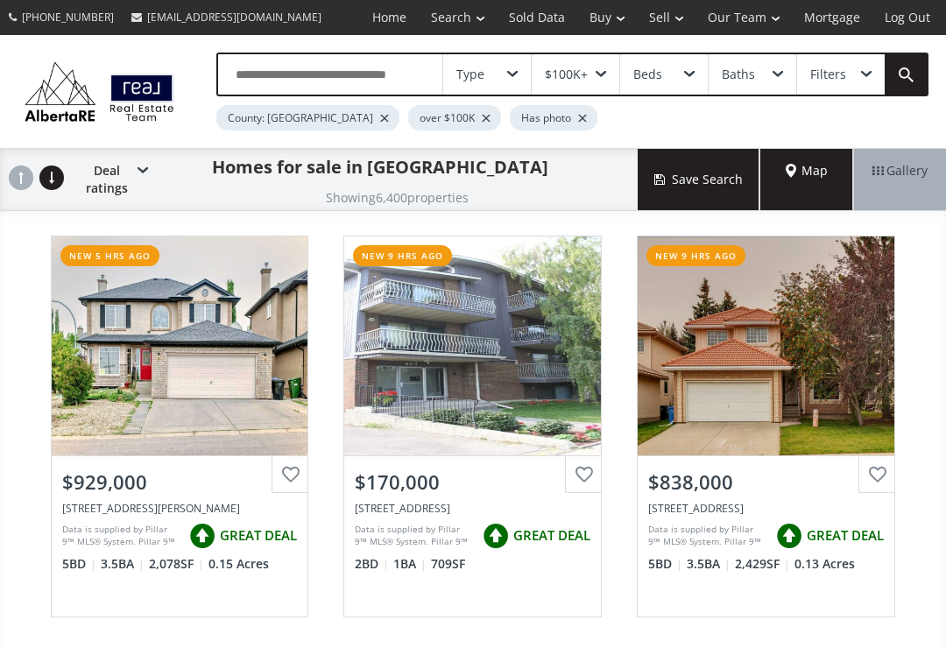
scroll to position [16351, 0]
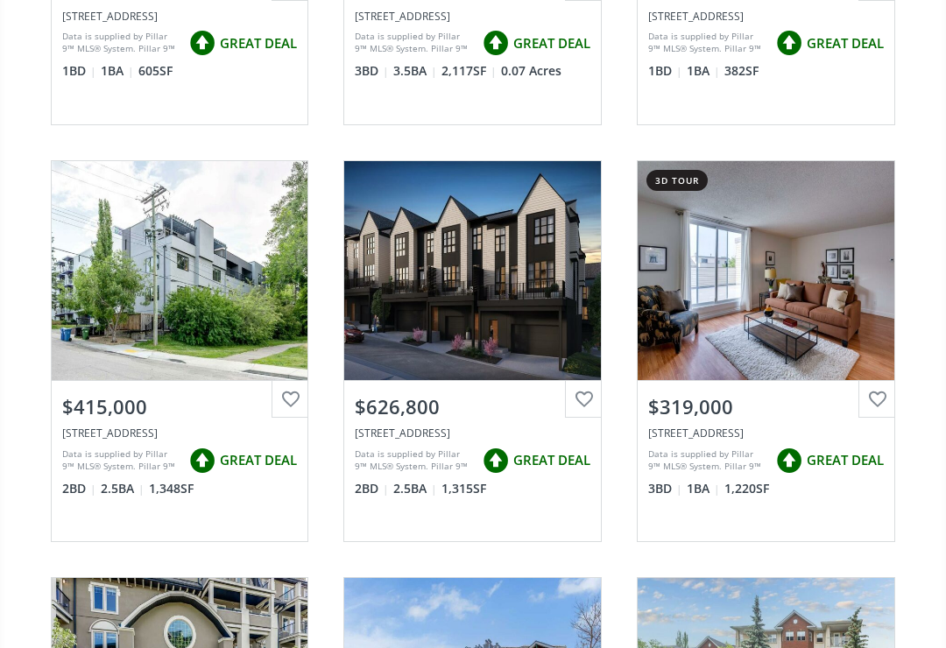
click at [709, 393] on div "$319,000" at bounding box center [766, 406] width 236 height 27
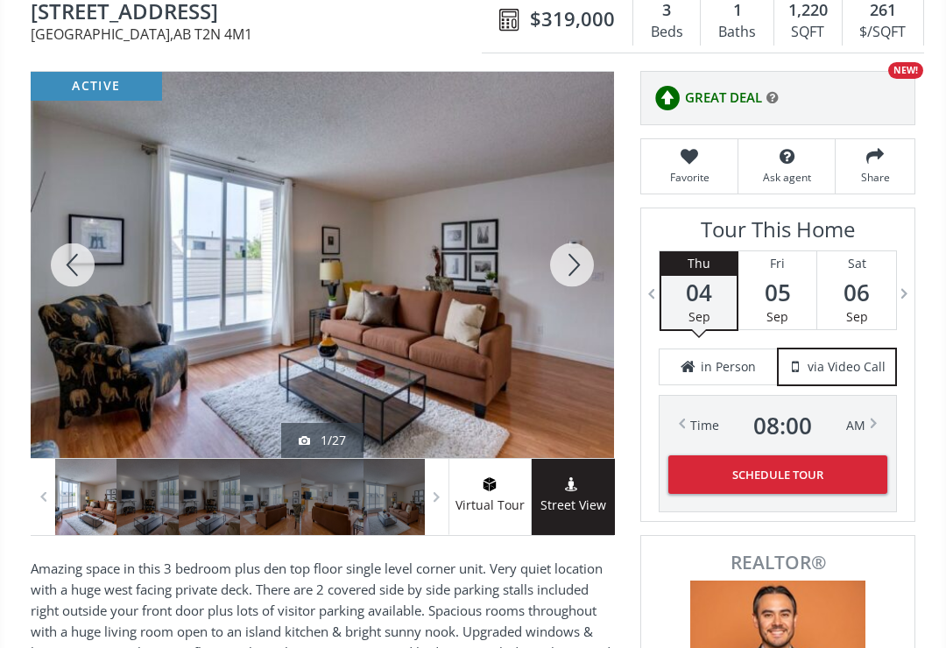
scroll to position [187, 0]
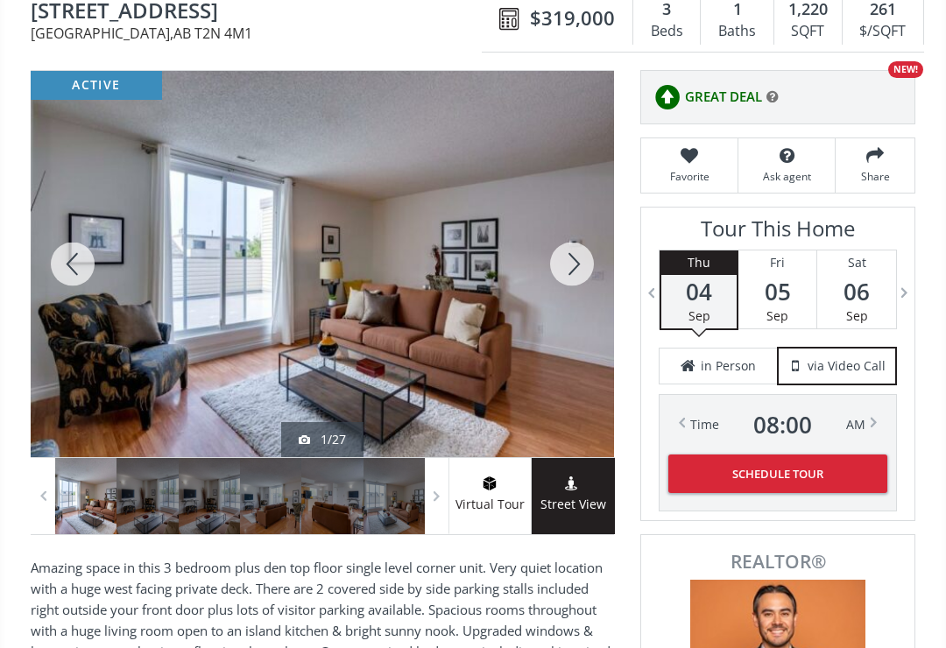
click at [69, 259] on div at bounding box center [73, 264] width 84 height 386
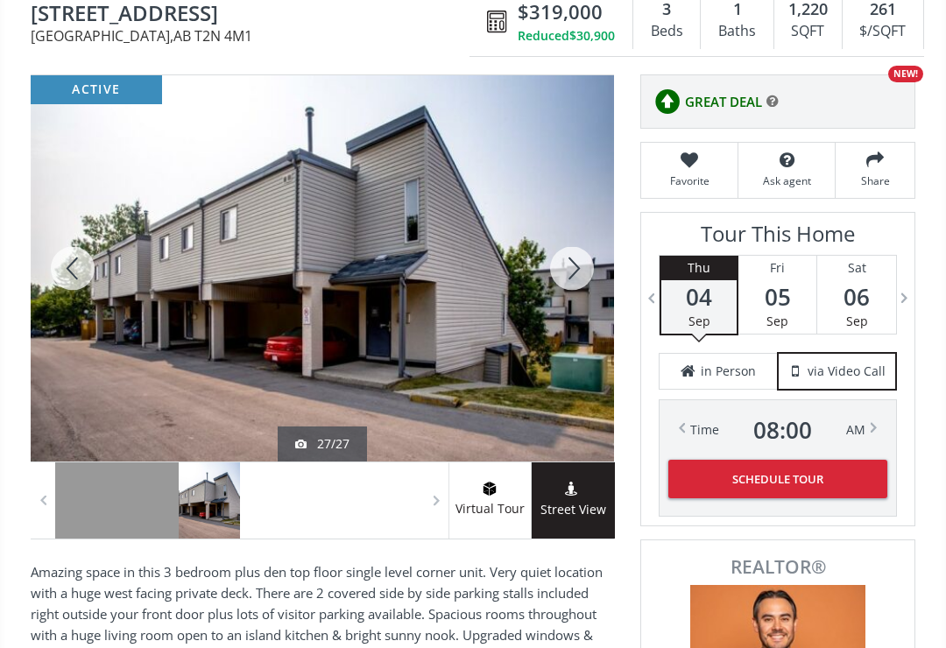
click at [71, 279] on div at bounding box center [73, 268] width 84 height 386
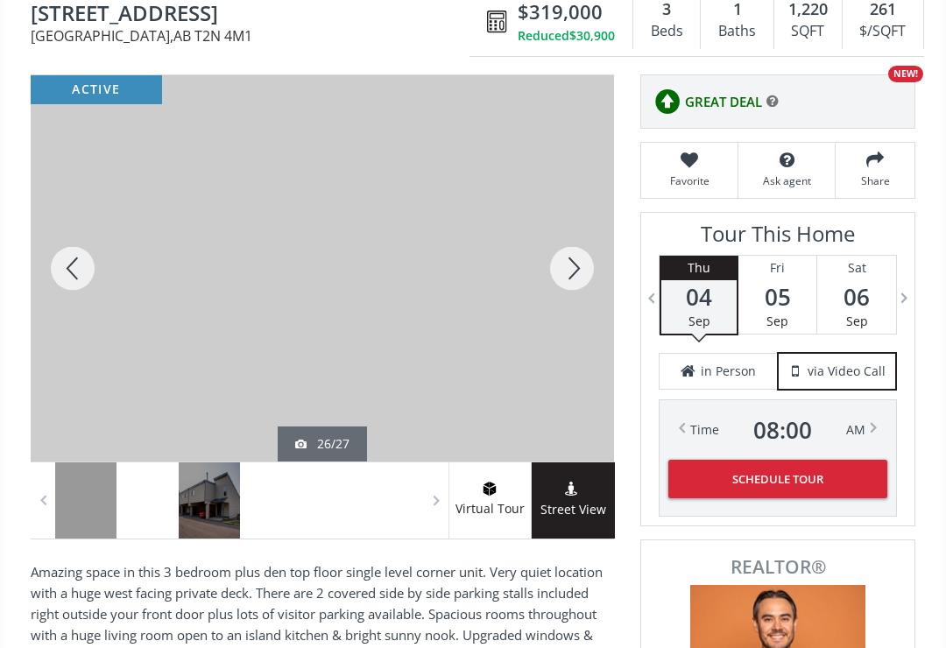
click at [64, 278] on div at bounding box center [73, 268] width 84 height 386
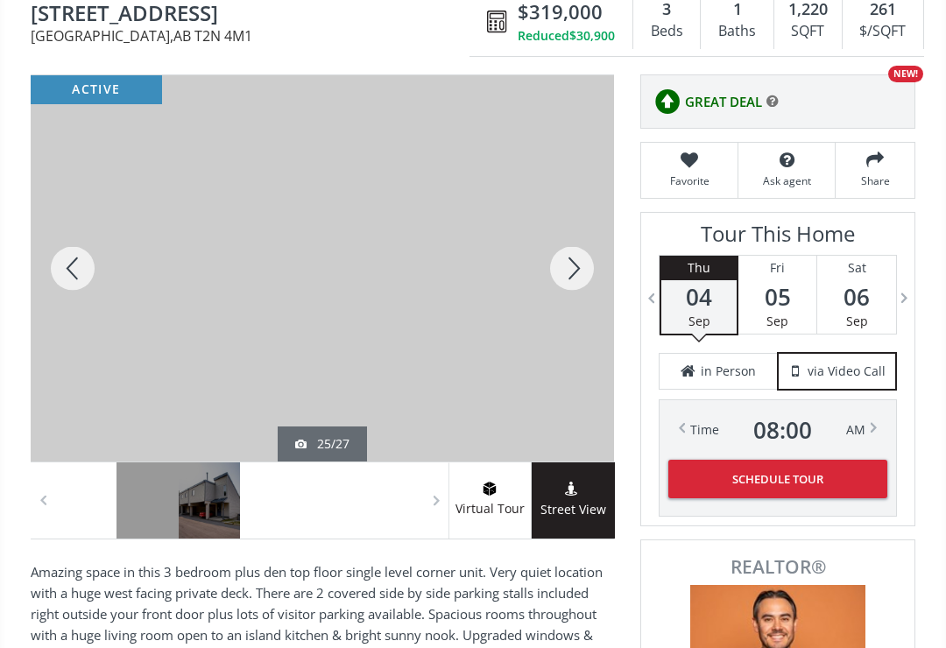
click at [67, 272] on div at bounding box center [73, 268] width 84 height 386
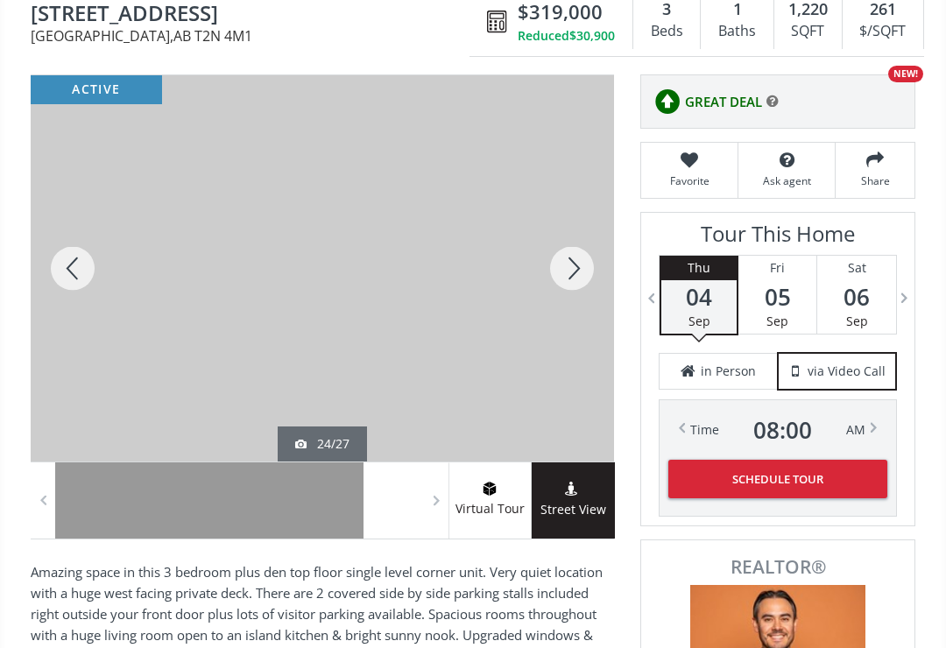
click at [67, 273] on div at bounding box center [73, 268] width 84 height 386
click at [72, 275] on div at bounding box center [73, 268] width 84 height 386
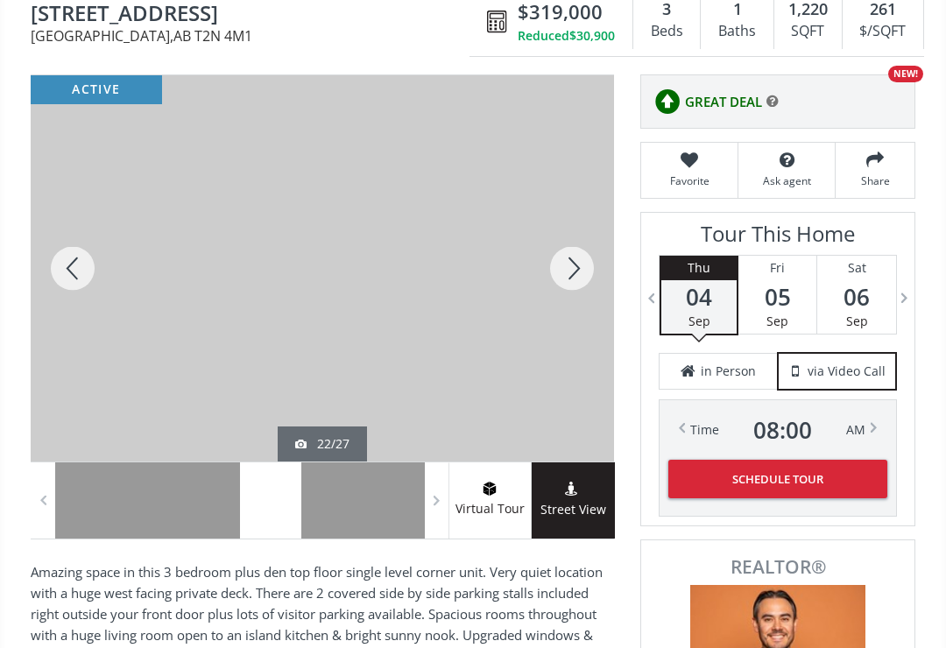
click at [60, 272] on div at bounding box center [73, 268] width 84 height 386
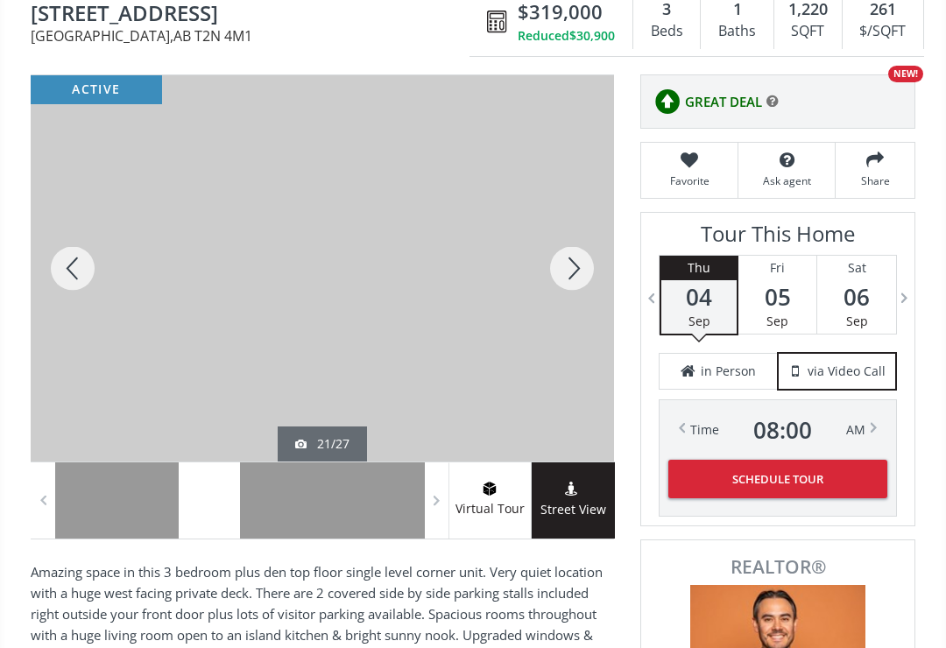
click at [60, 273] on div at bounding box center [73, 268] width 84 height 386
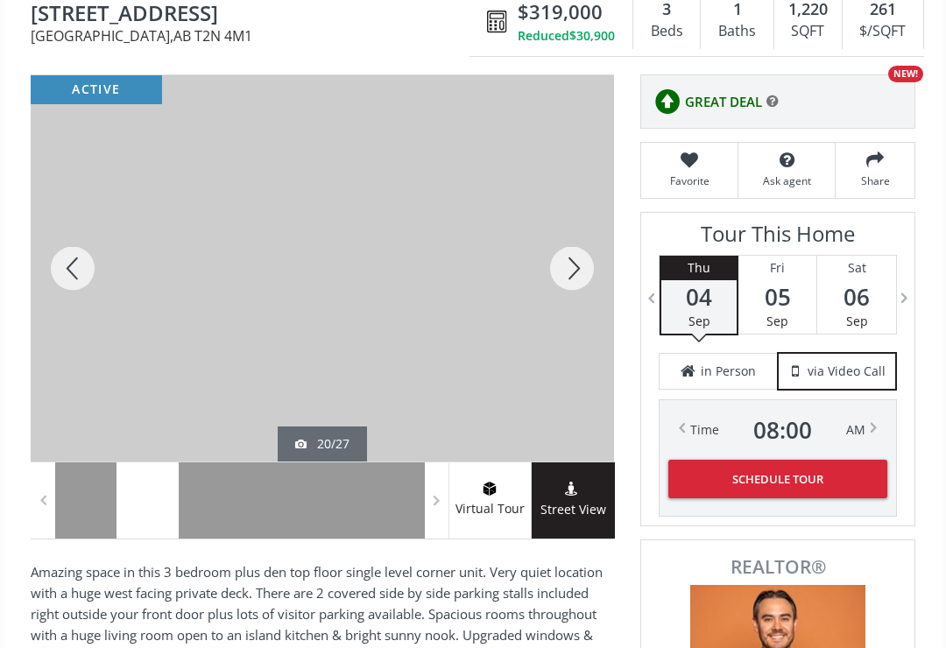
click at [65, 279] on div at bounding box center [73, 268] width 84 height 386
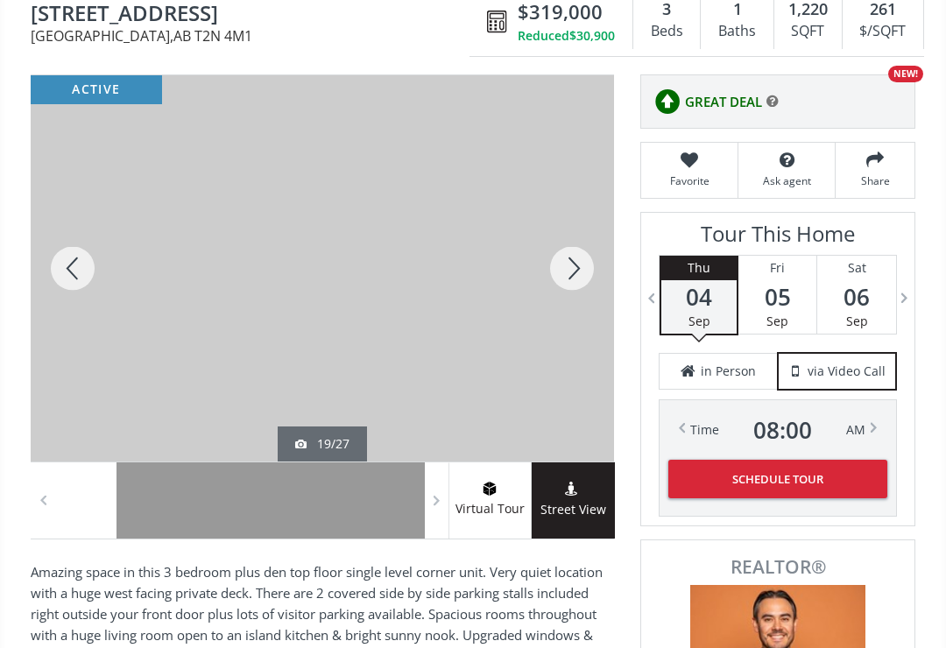
click at [64, 277] on div at bounding box center [73, 268] width 84 height 386
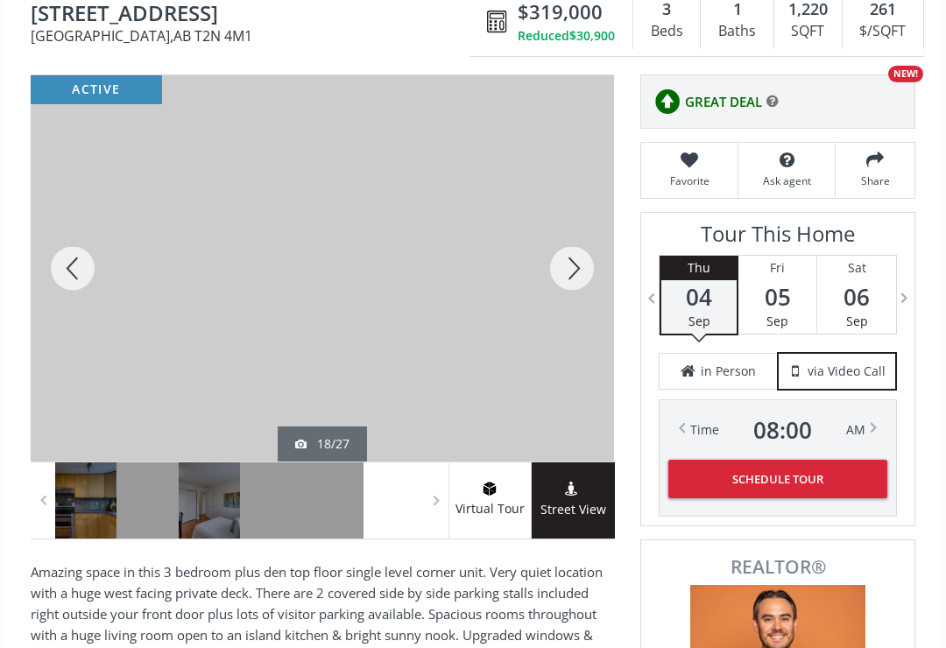
click at [69, 290] on div at bounding box center [73, 268] width 84 height 386
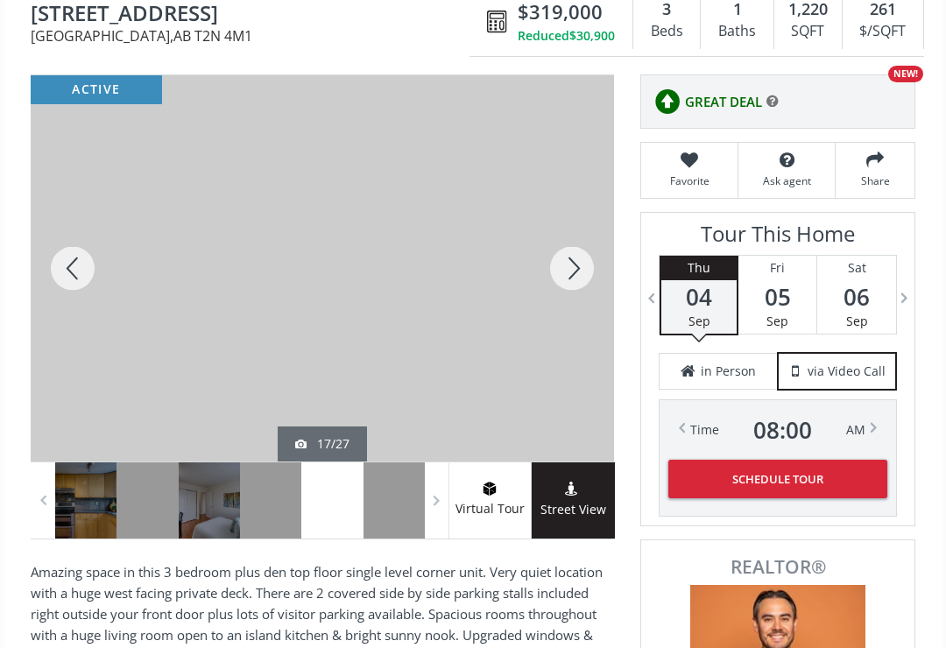
click at [61, 277] on div at bounding box center [73, 268] width 84 height 386
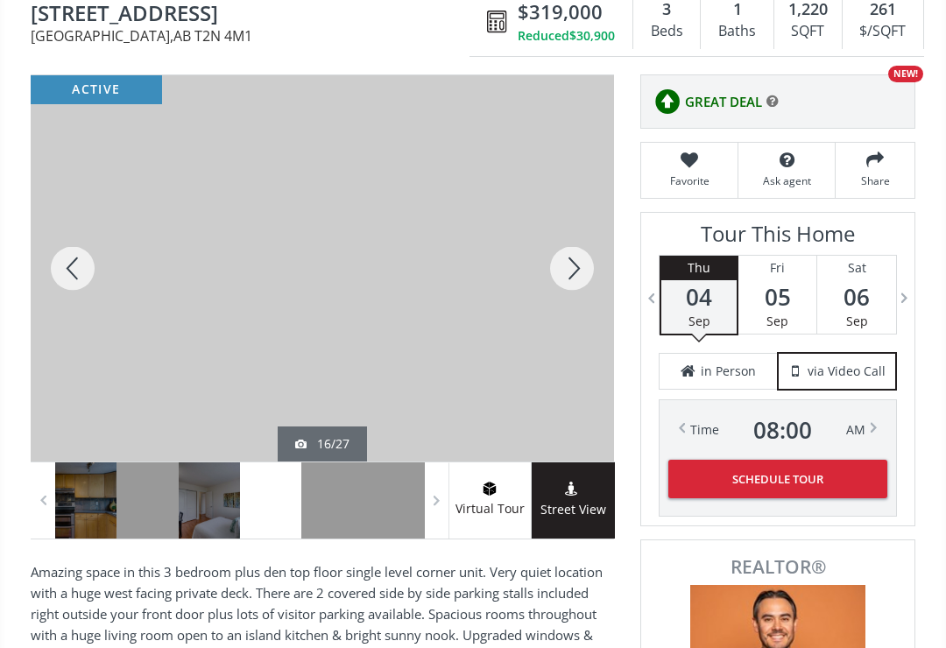
click at [62, 277] on div at bounding box center [73, 268] width 84 height 386
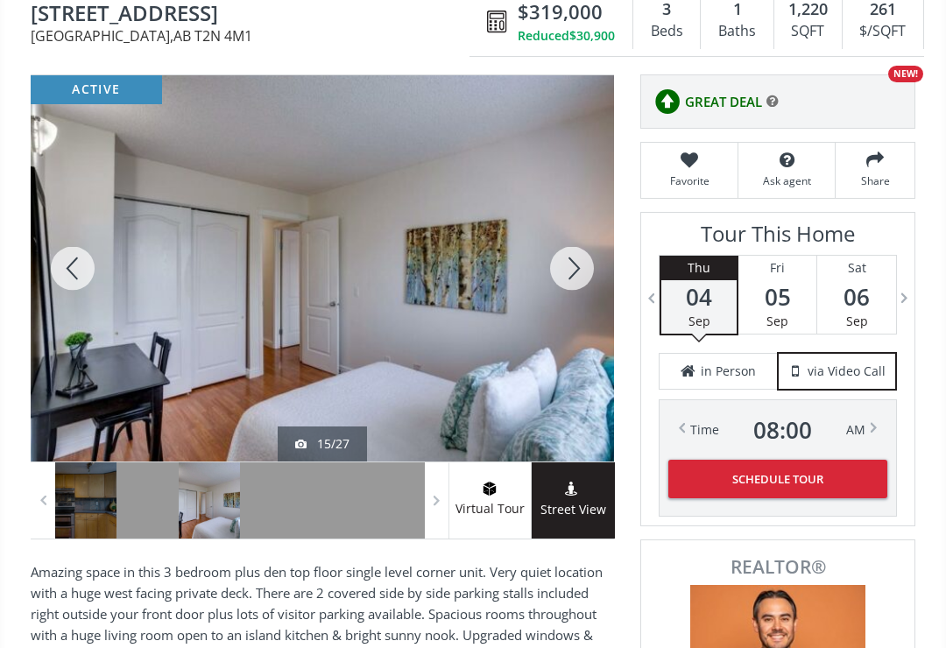
click at [64, 281] on div at bounding box center [73, 268] width 84 height 386
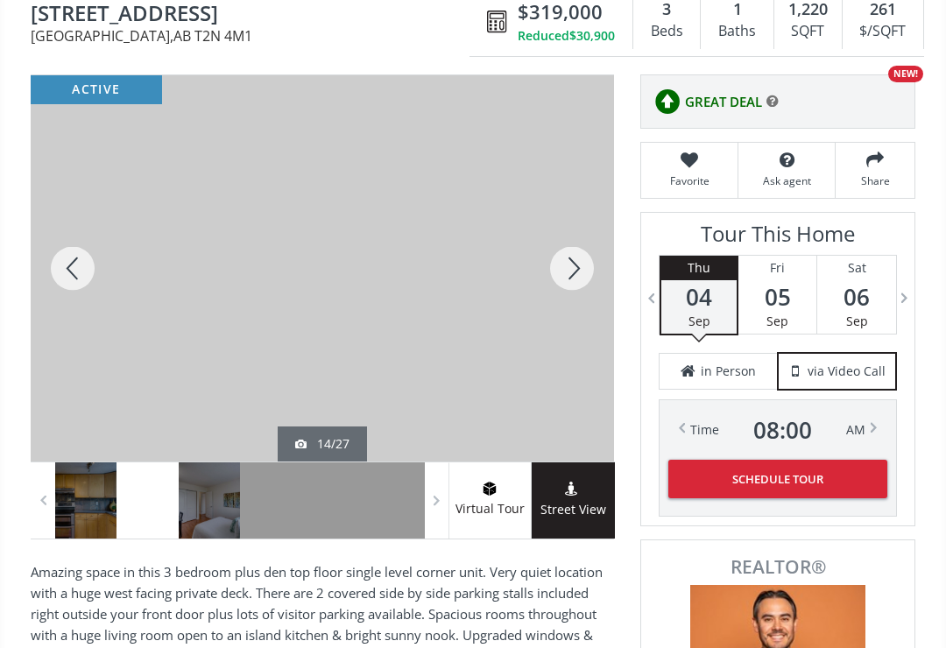
click at [64, 280] on div at bounding box center [73, 268] width 84 height 386
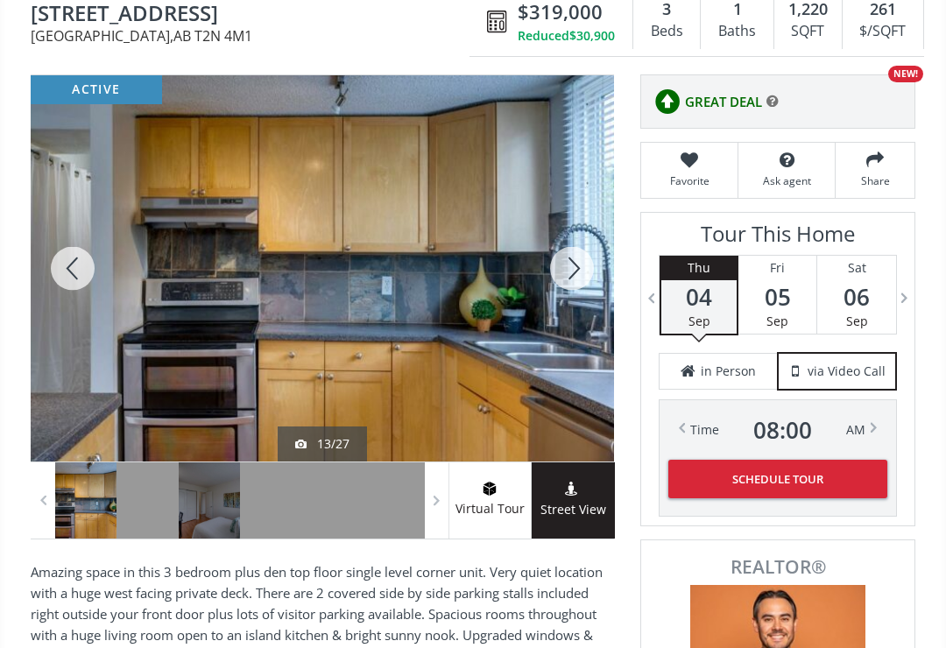
click at [63, 287] on div at bounding box center [73, 268] width 84 height 386
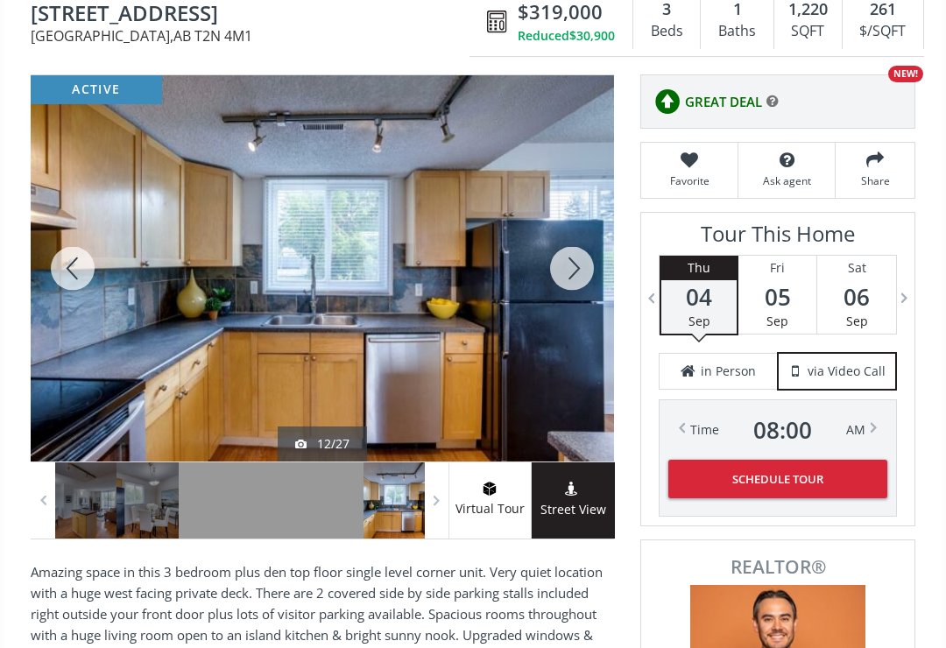
click at [62, 288] on div at bounding box center [73, 268] width 84 height 386
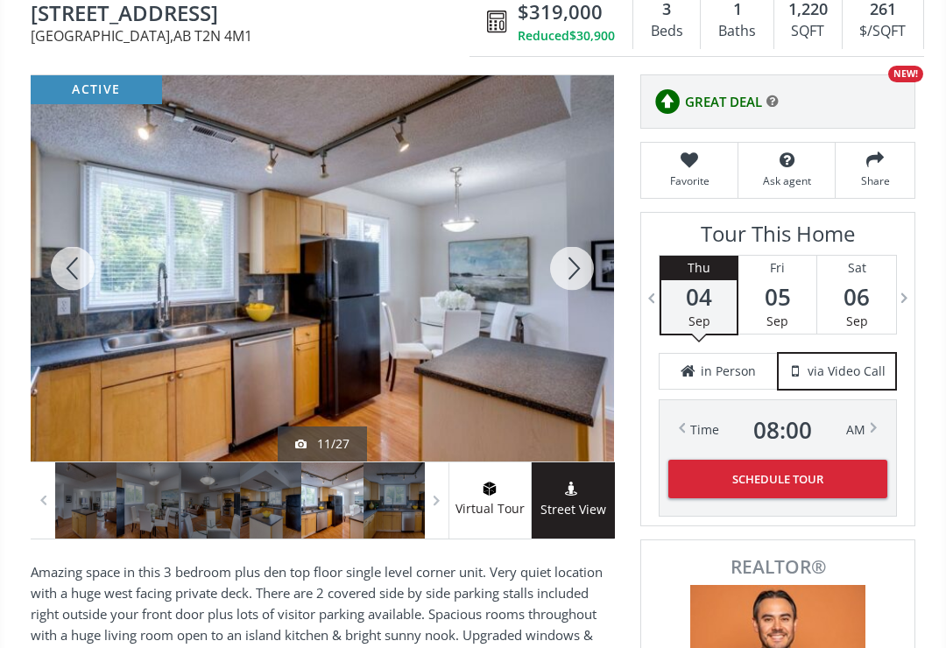
click at [50, 279] on div at bounding box center [73, 268] width 84 height 386
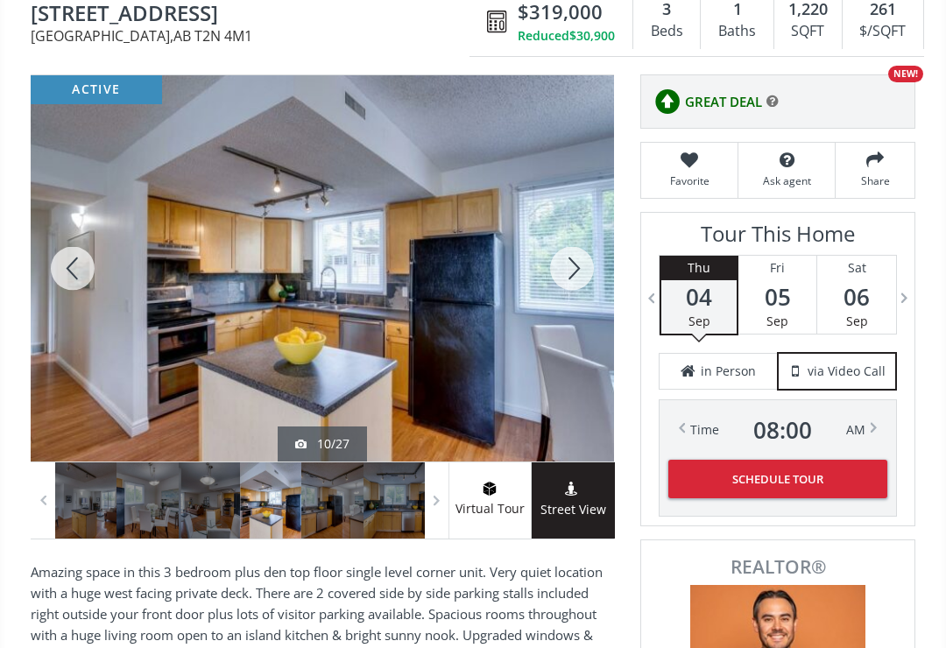
click at [62, 279] on div at bounding box center [73, 268] width 84 height 386
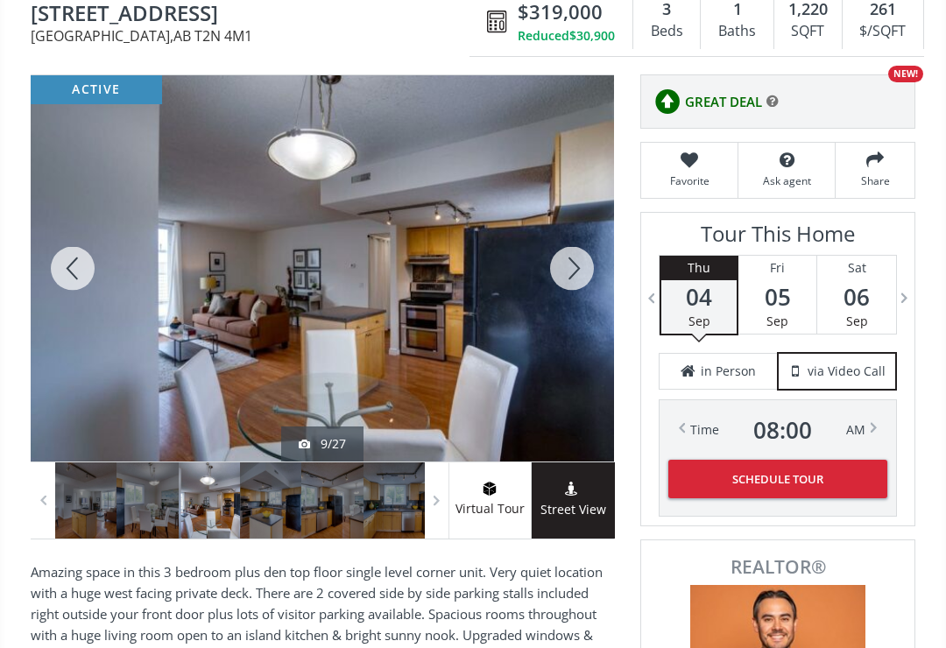
click at [74, 291] on div at bounding box center [73, 268] width 84 height 386
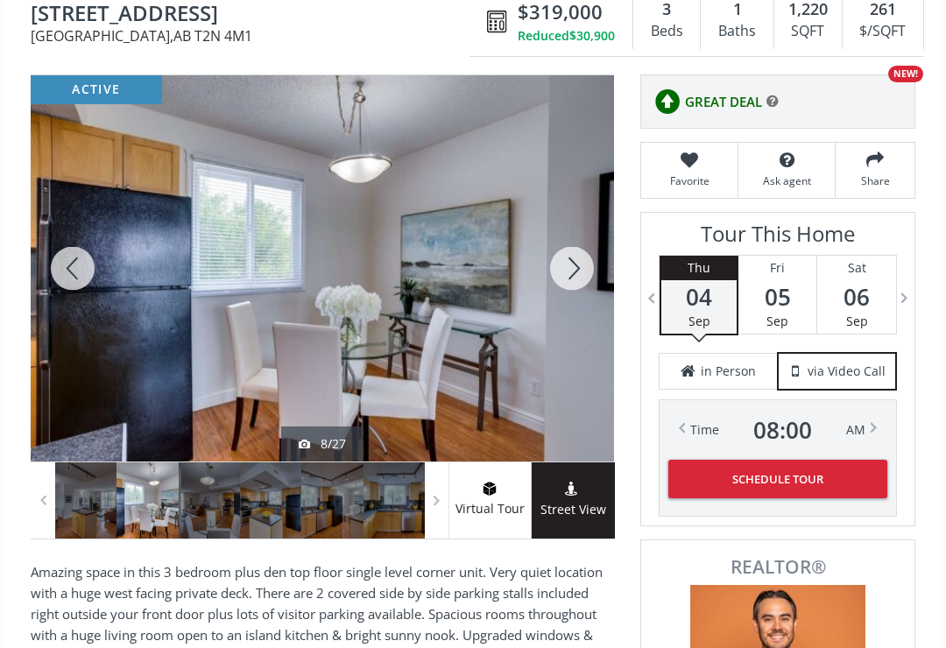
click at [60, 267] on div at bounding box center [73, 268] width 84 height 386
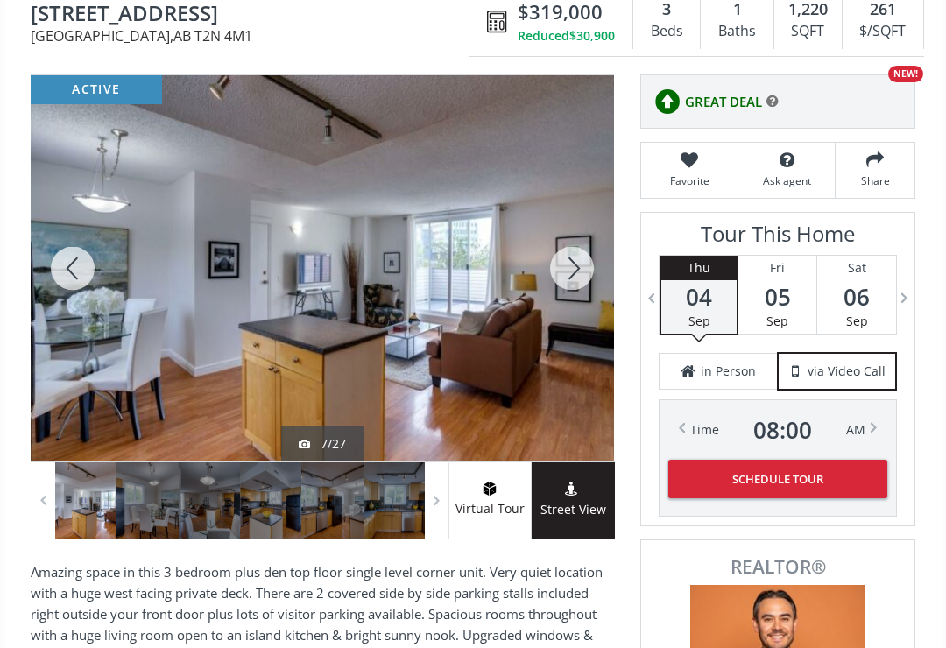
click at [64, 279] on div at bounding box center [73, 268] width 84 height 386
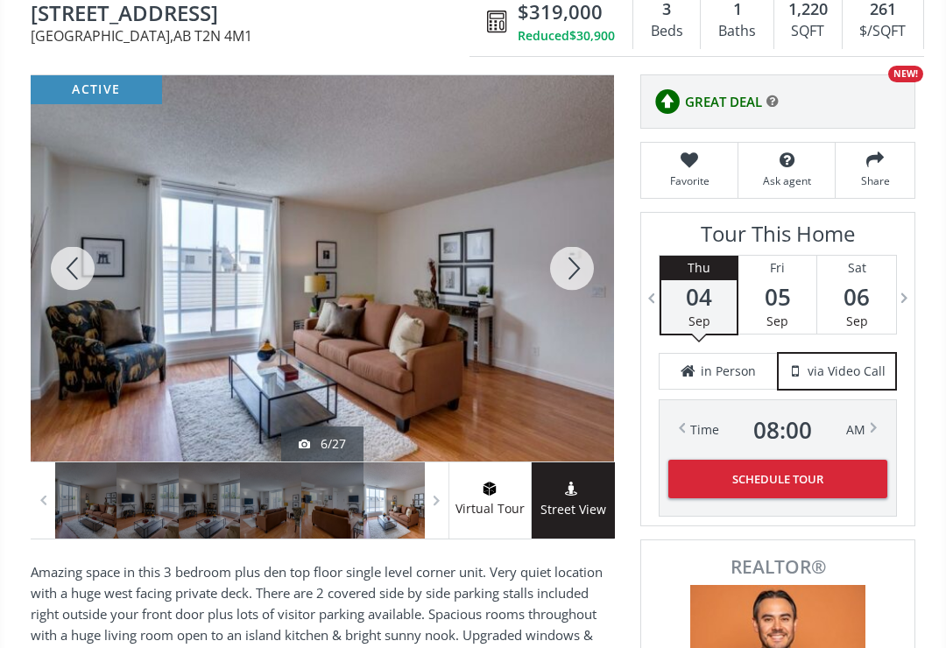
click at [68, 275] on div at bounding box center [73, 268] width 84 height 386
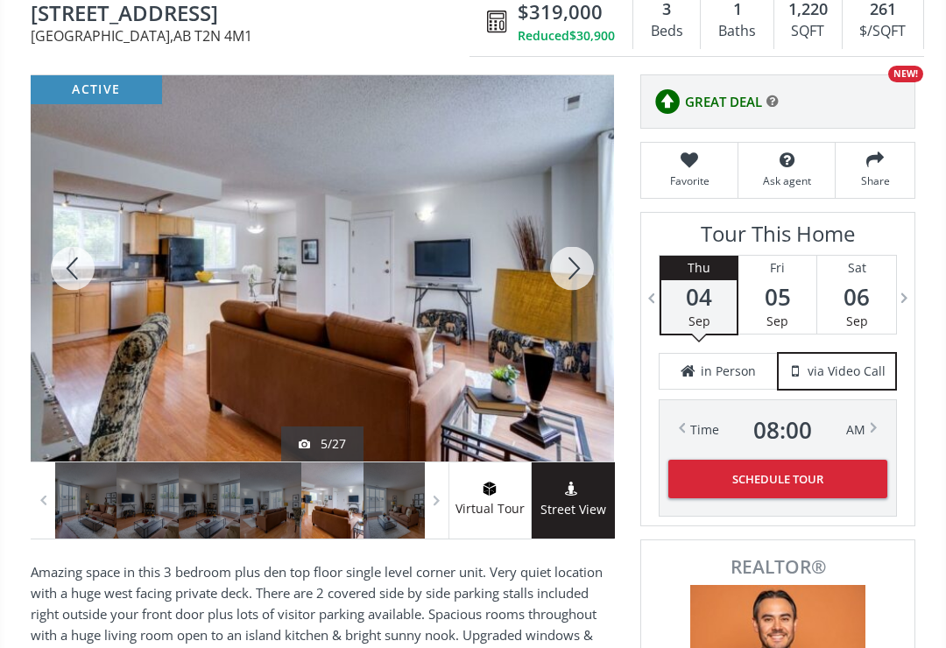
click at [66, 273] on div at bounding box center [73, 268] width 84 height 386
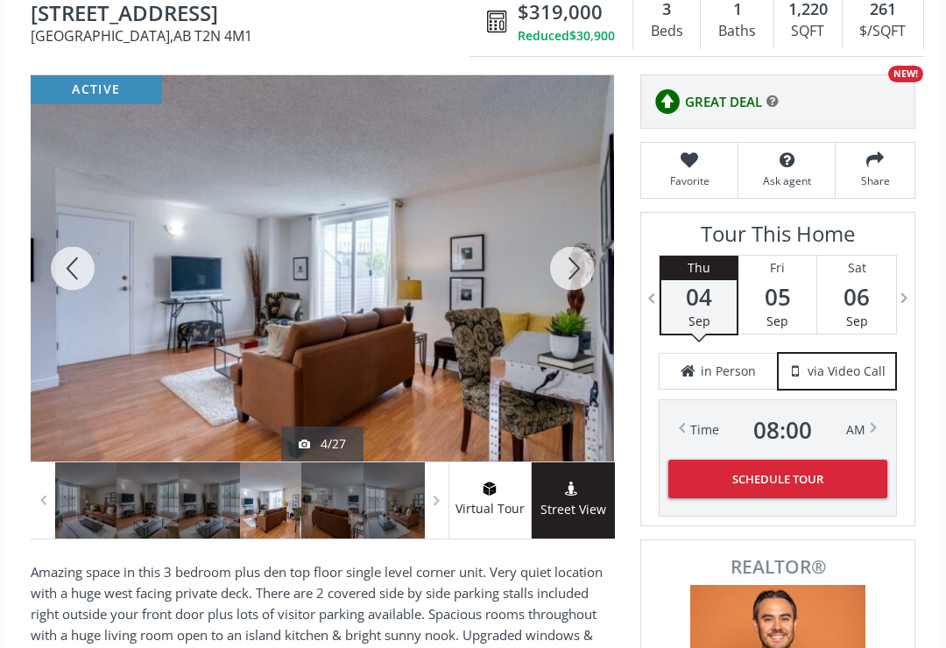
click at [69, 277] on div at bounding box center [73, 268] width 84 height 386
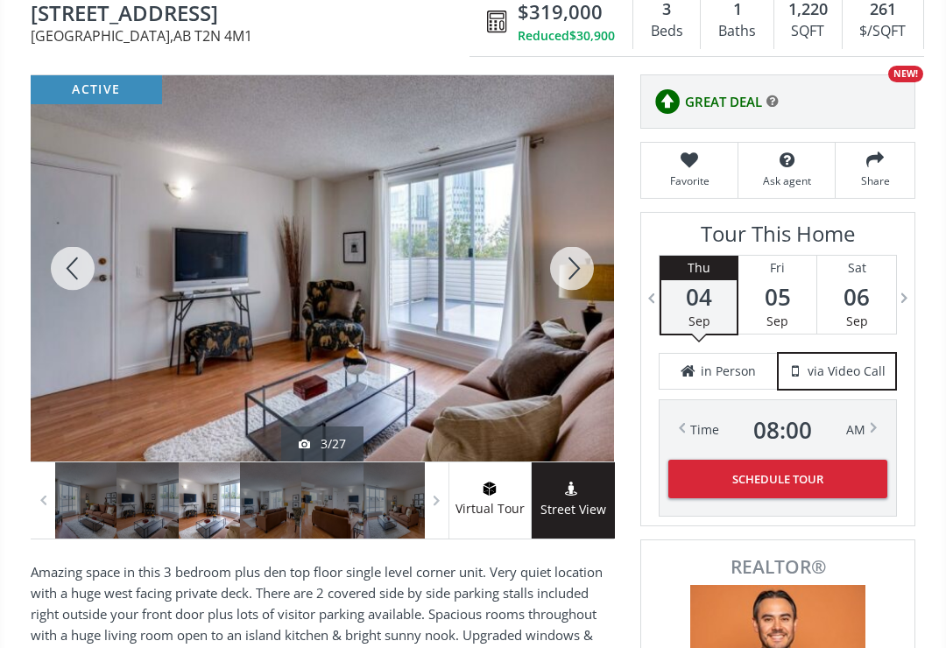
click at [60, 277] on div at bounding box center [73, 268] width 84 height 386
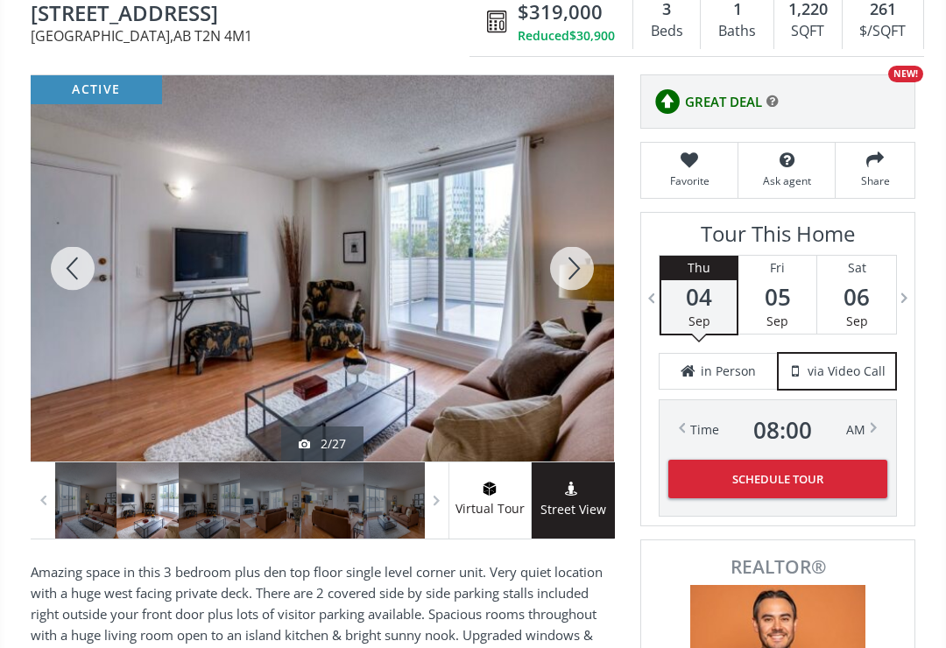
click at [71, 272] on div at bounding box center [73, 268] width 84 height 386
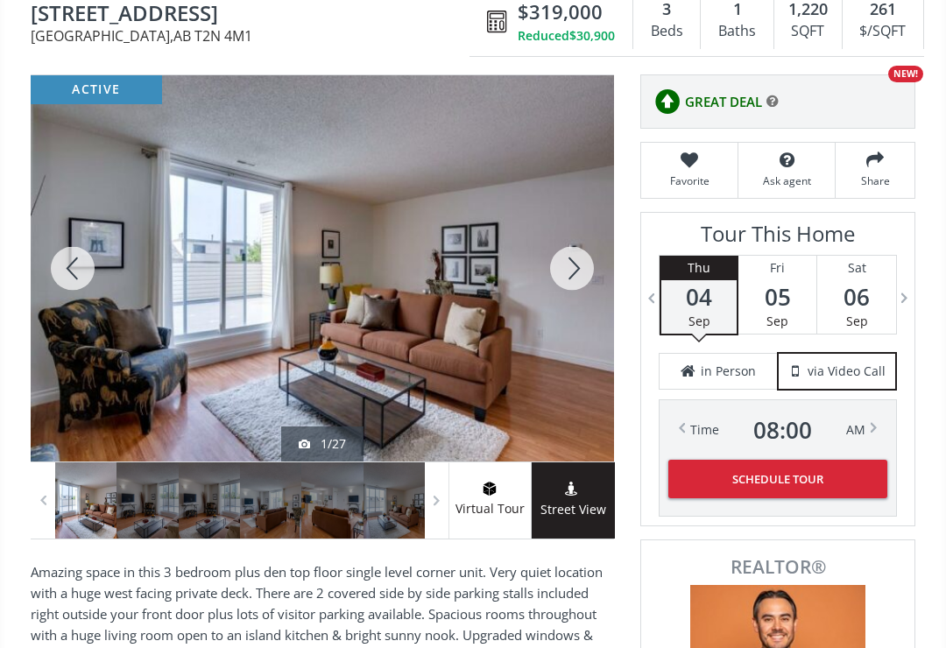
click at [76, 273] on div at bounding box center [73, 268] width 84 height 386
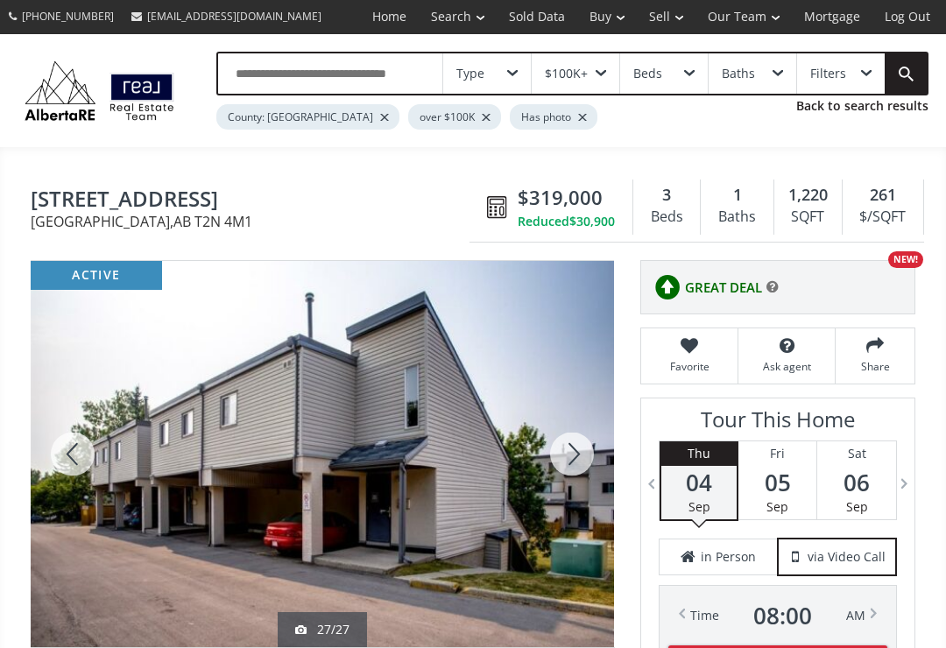
scroll to position [0, 0]
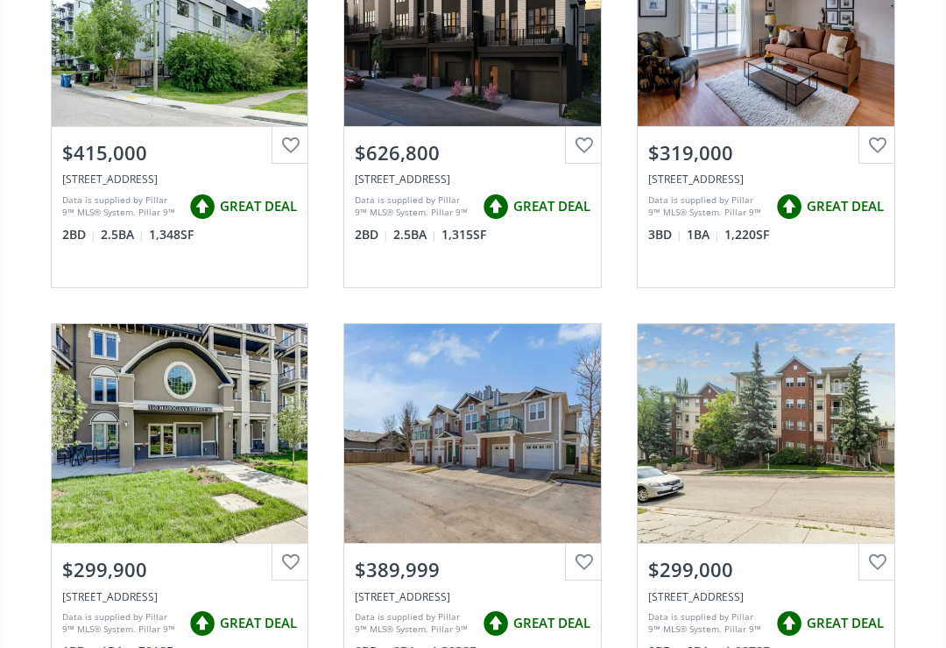
scroll to position [16625, 0]
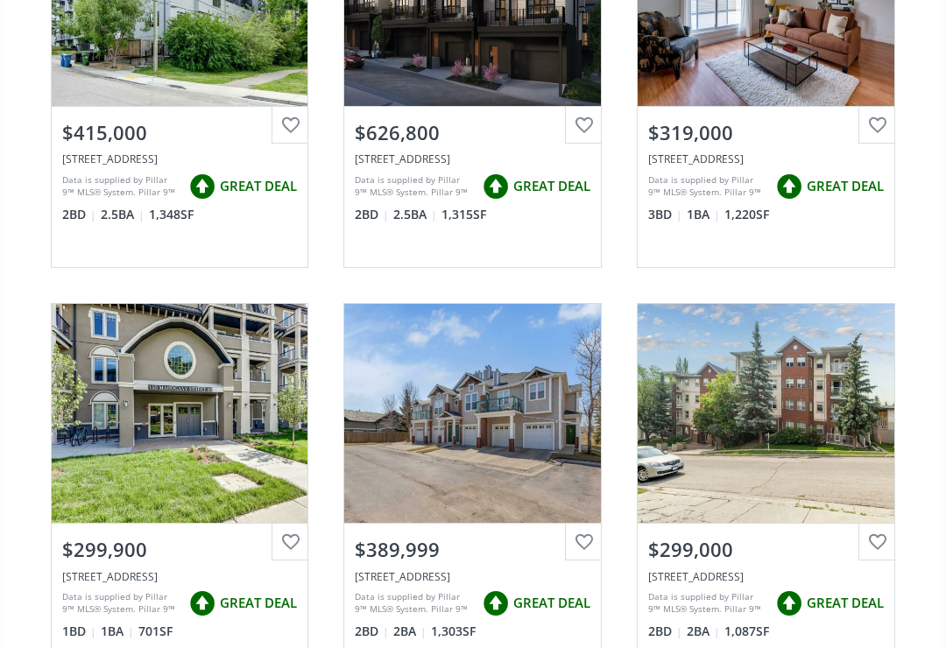
click at [709, 469] on div "View Photos & Details" at bounding box center [766, 413] width 257 height 219
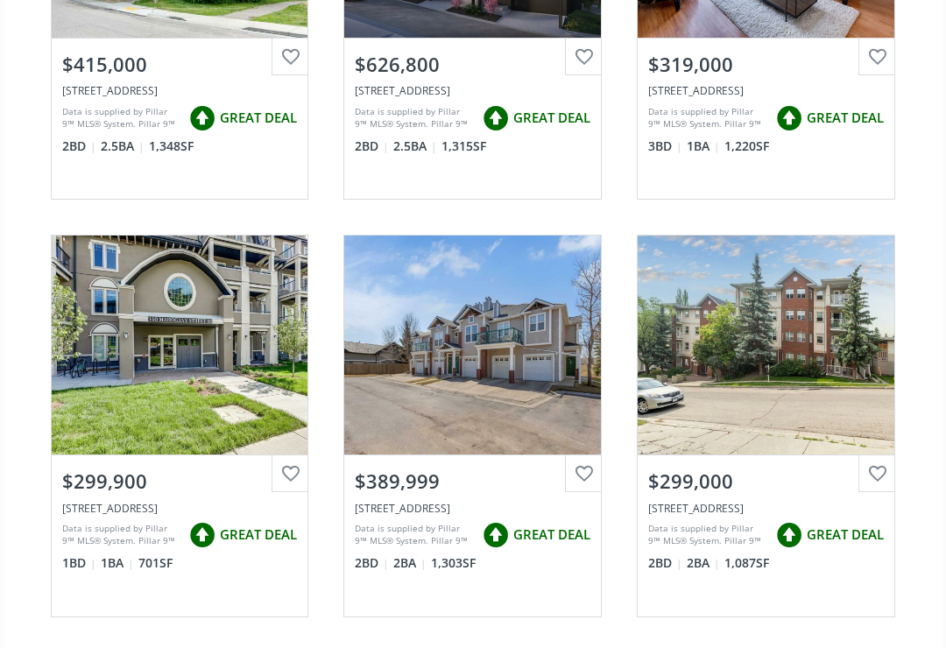
scroll to position [16737, 0]
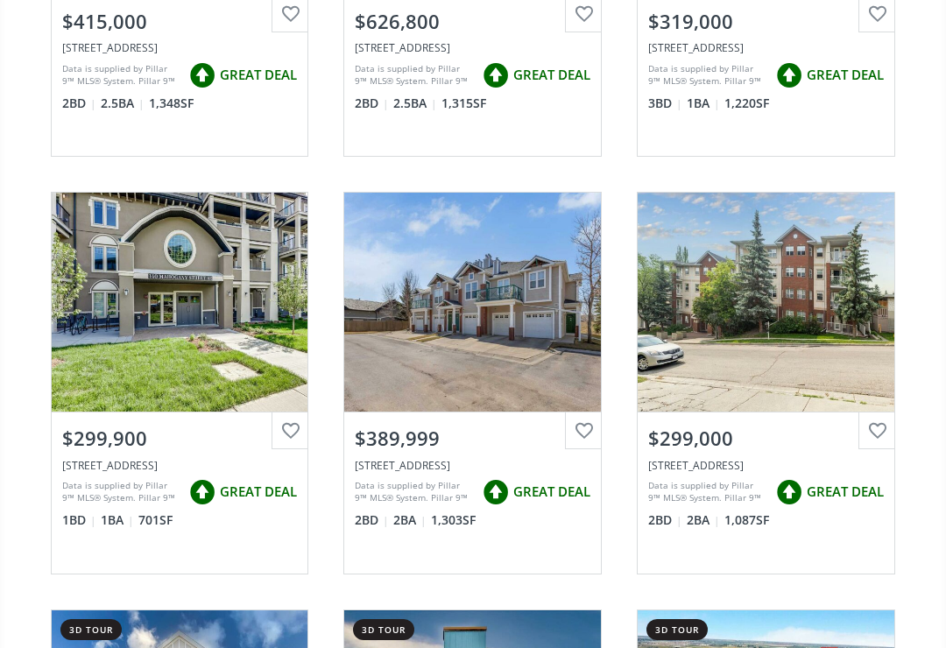
click at [142, 307] on div "View Photos & Details" at bounding box center [180, 302] width 257 height 219
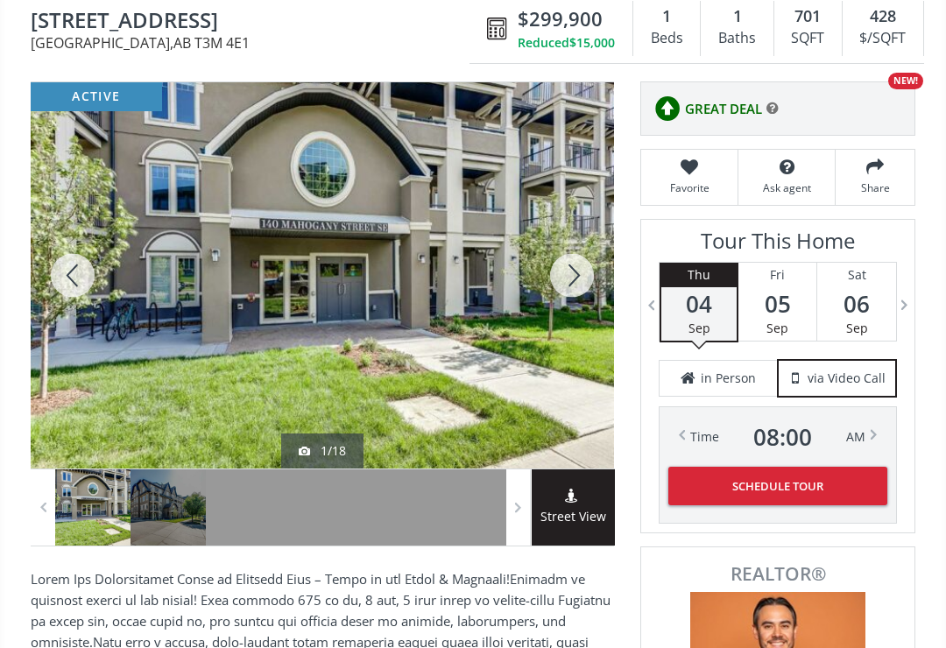
scroll to position [173, 0]
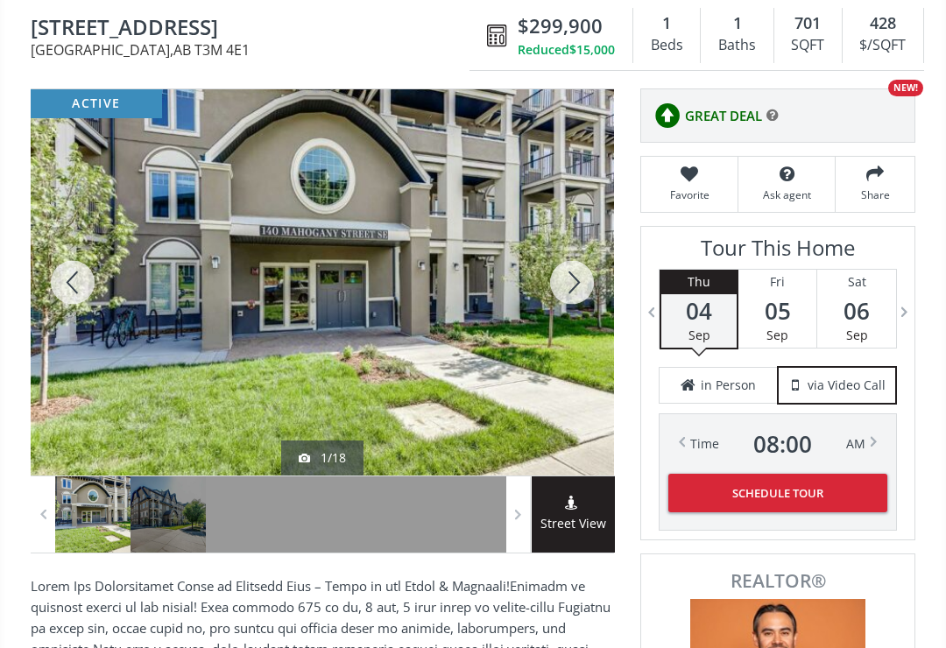
click at [65, 277] on div at bounding box center [73, 282] width 84 height 386
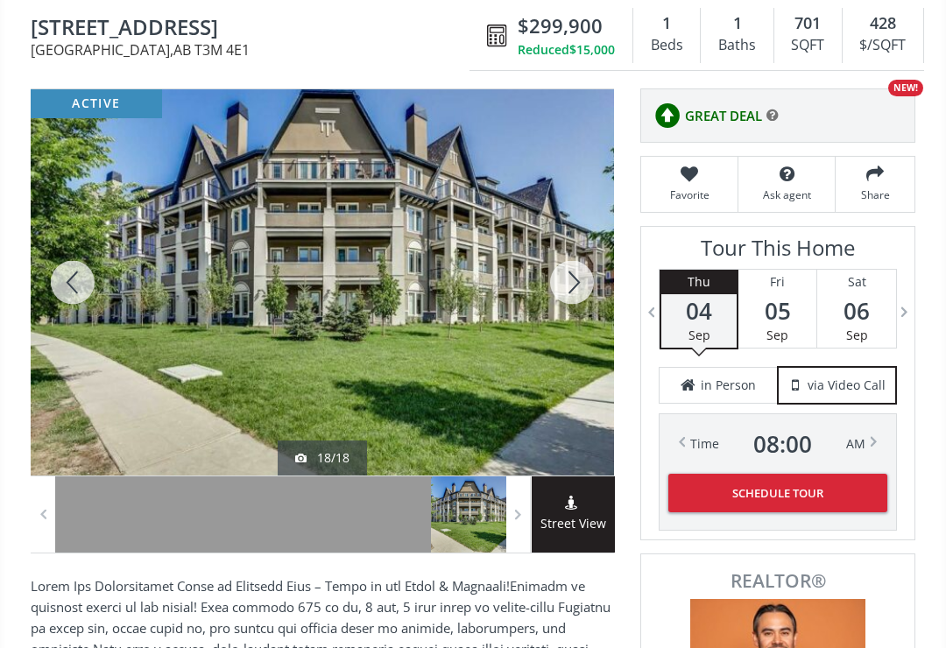
click at [67, 286] on div at bounding box center [73, 282] width 84 height 386
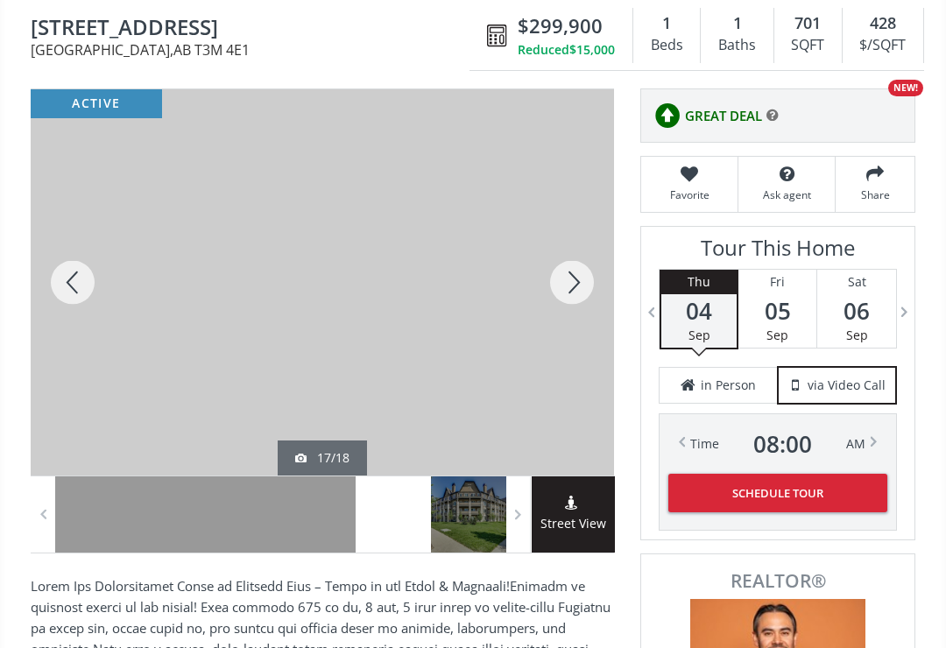
click at [69, 299] on div at bounding box center [73, 282] width 84 height 386
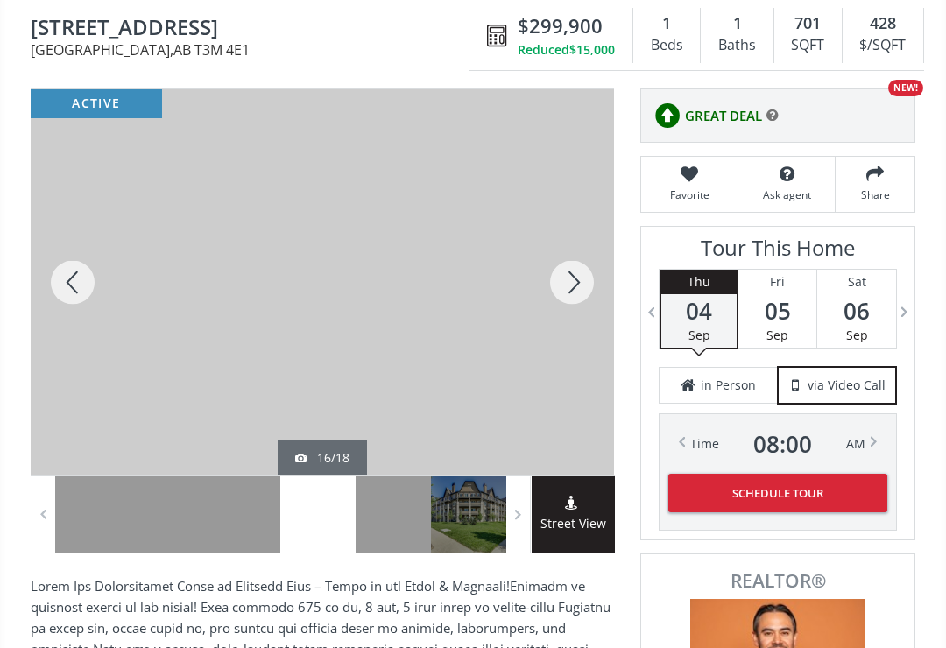
click at [58, 286] on div at bounding box center [73, 282] width 84 height 386
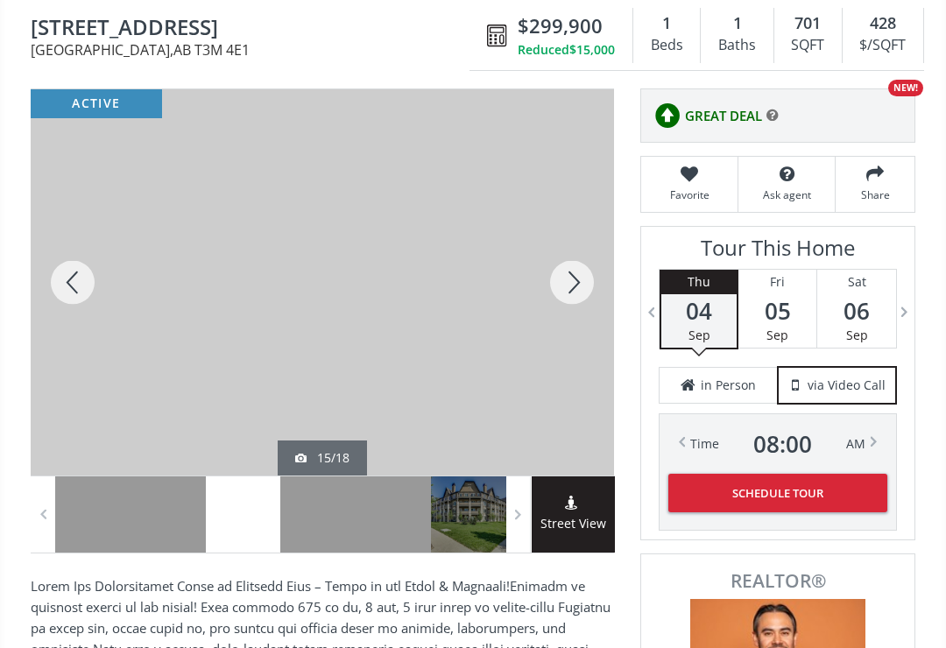
click at [65, 303] on div at bounding box center [73, 282] width 84 height 386
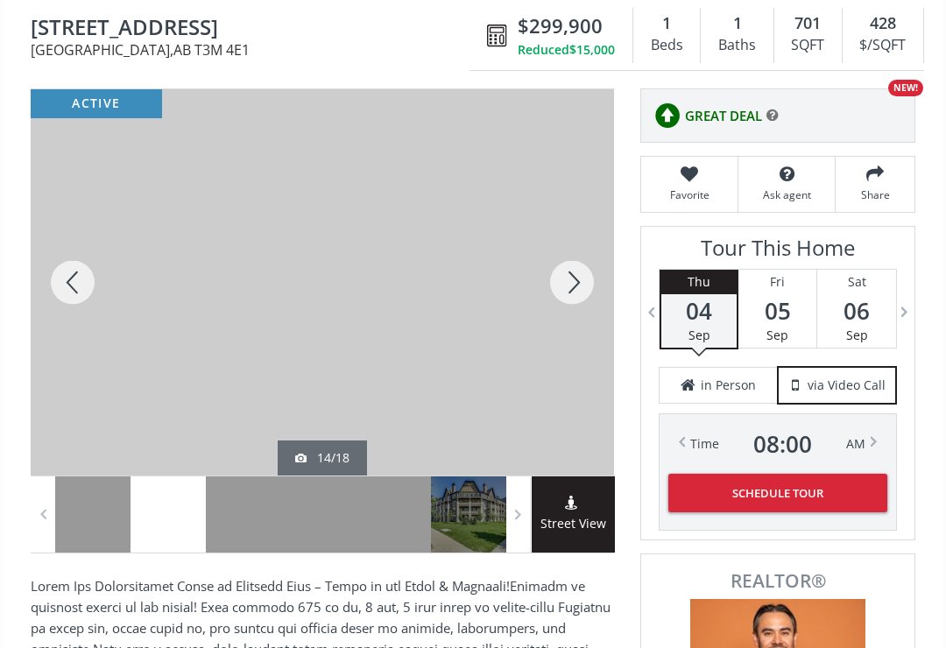
click at [62, 293] on div at bounding box center [73, 282] width 84 height 386
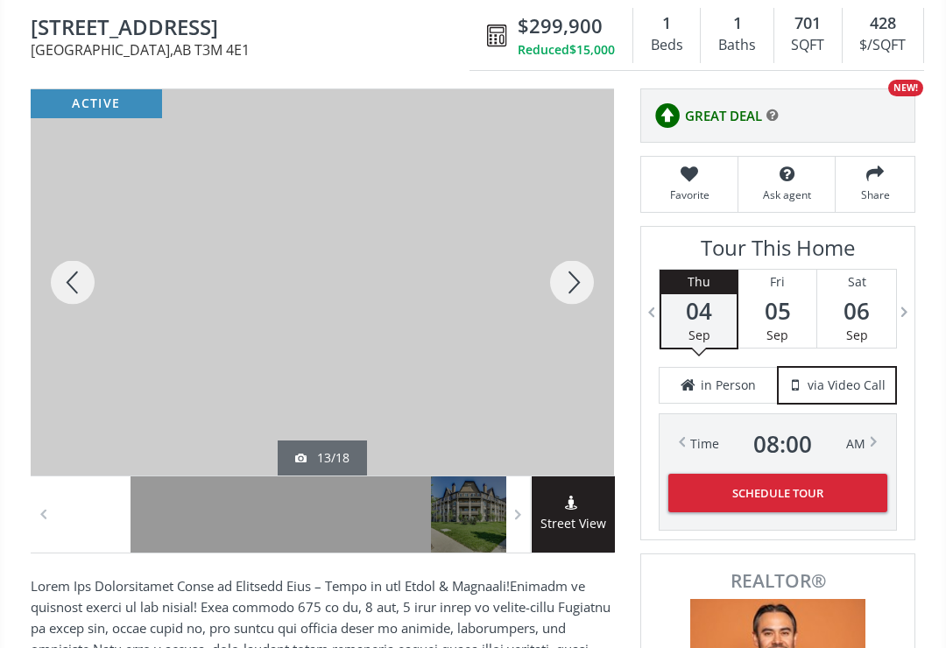
click at [60, 293] on div at bounding box center [73, 282] width 84 height 386
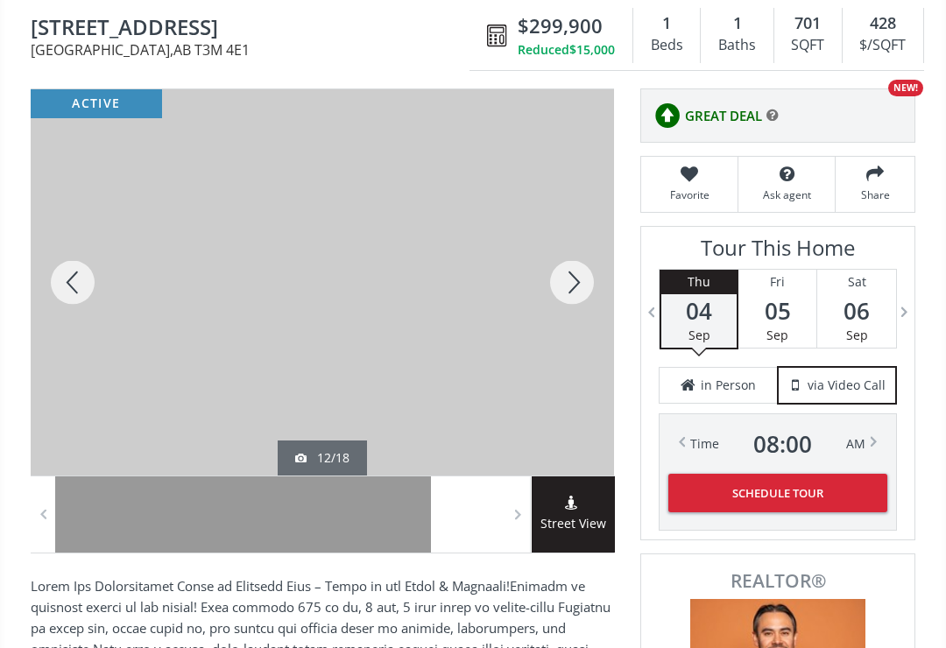
click at [71, 295] on div at bounding box center [73, 282] width 84 height 386
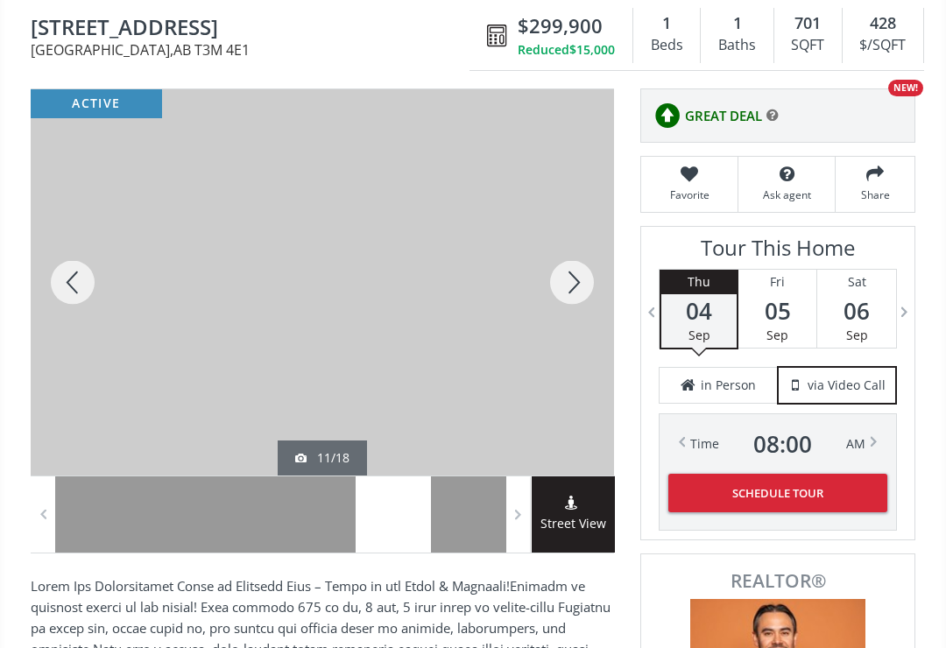
click at [64, 298] on div at bounding box center [73, 282] width 84 height 386
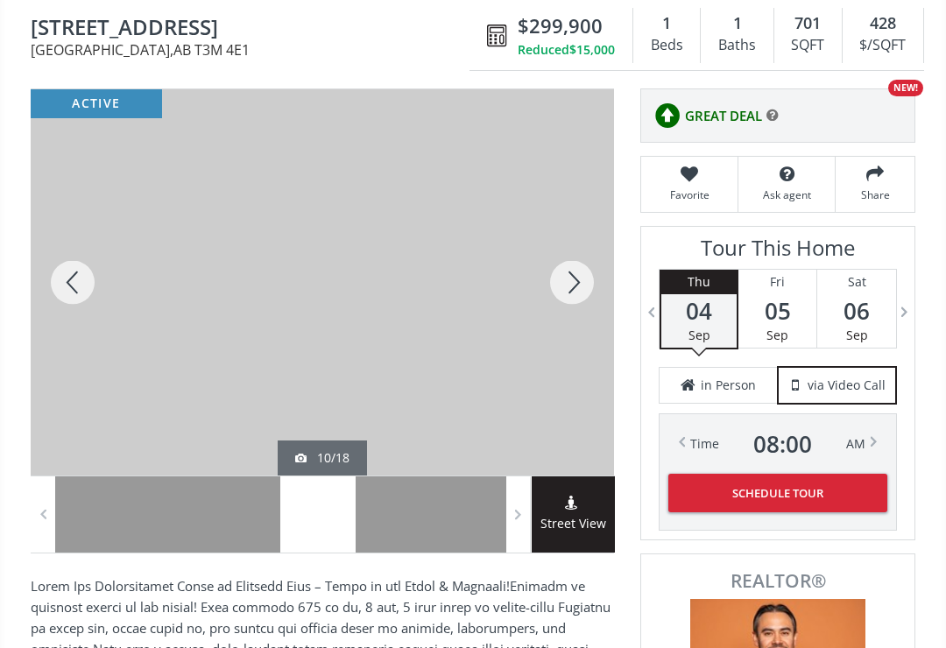
click at [73, 300] on div at bounding box center [73, 282] width 84 height 386
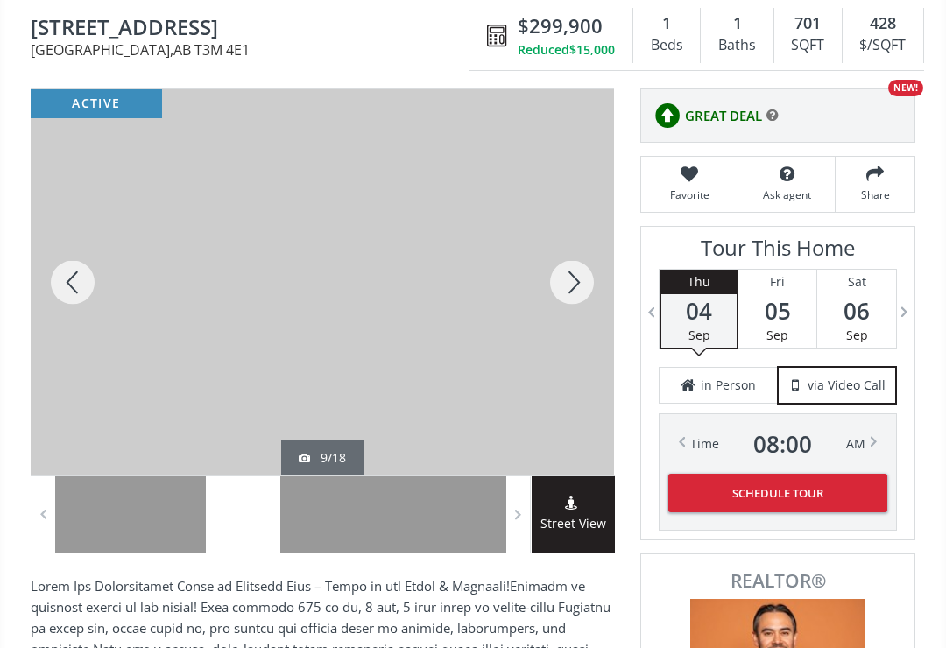
click at [60, 286] on div at bounding box center [73, 282] width 84 height 386
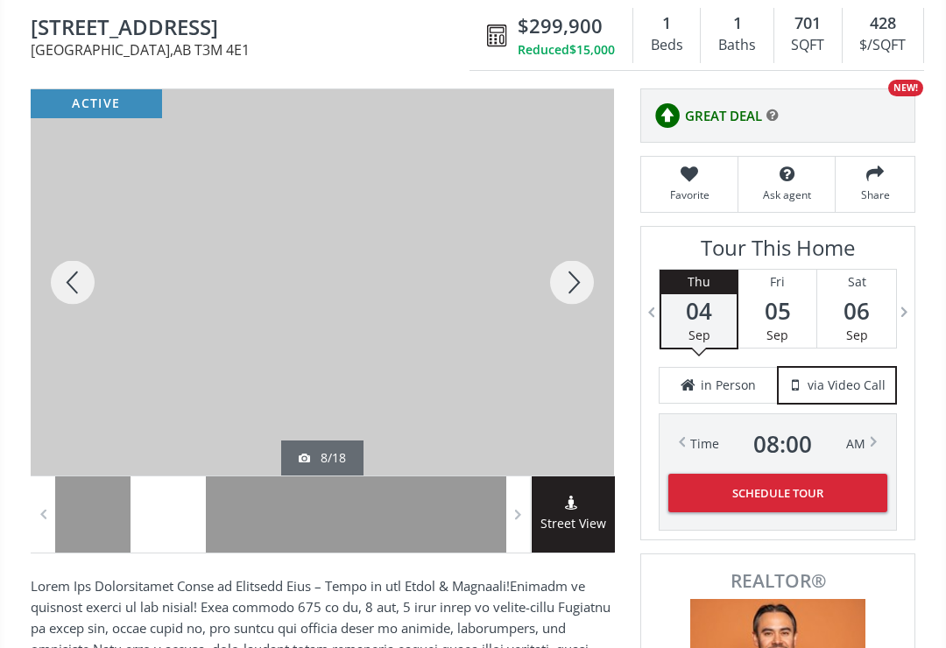
click at [65, 289] on div at bounding box center [73, 282] width 84 height 386
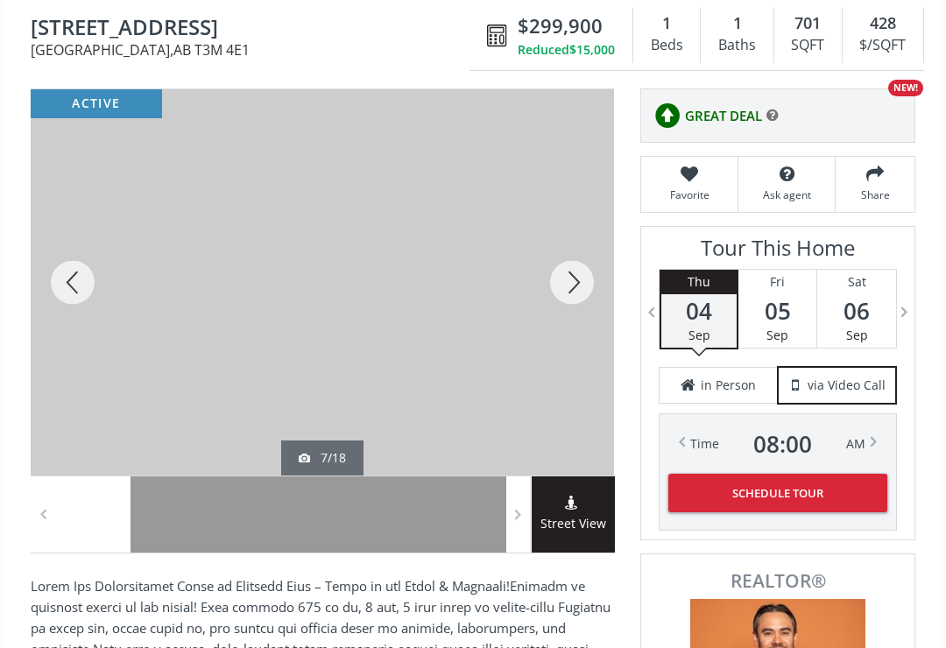
click at [61, 296] on div at bounding box center [73, 282] width 84 height 386
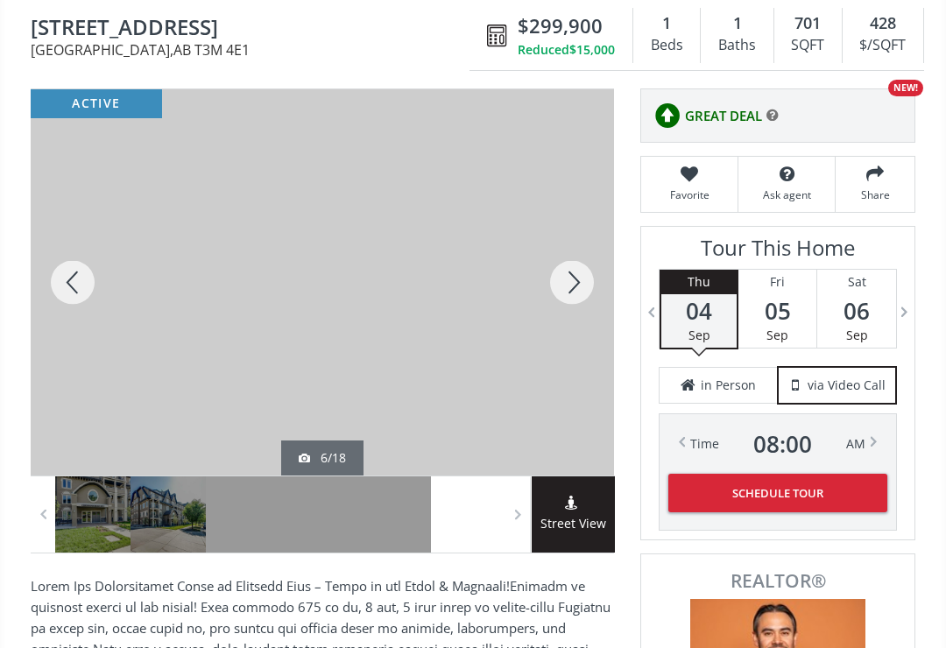
click at [70, 296] on div at bounding box center [73, 282] width 84 height 386
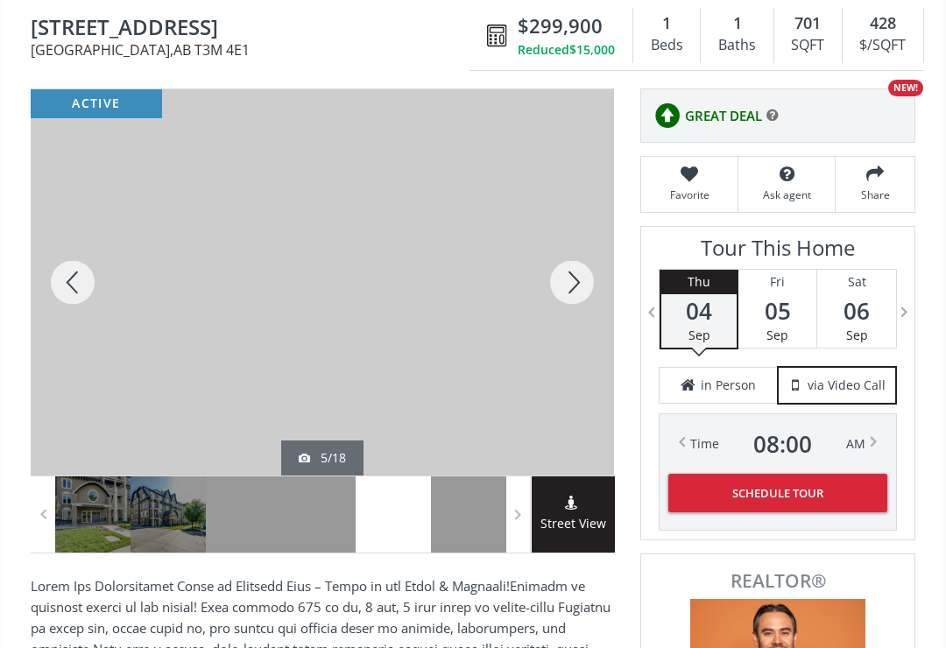
click at [68, 291] on div at bounding box center [73, 282] width 84 height 386
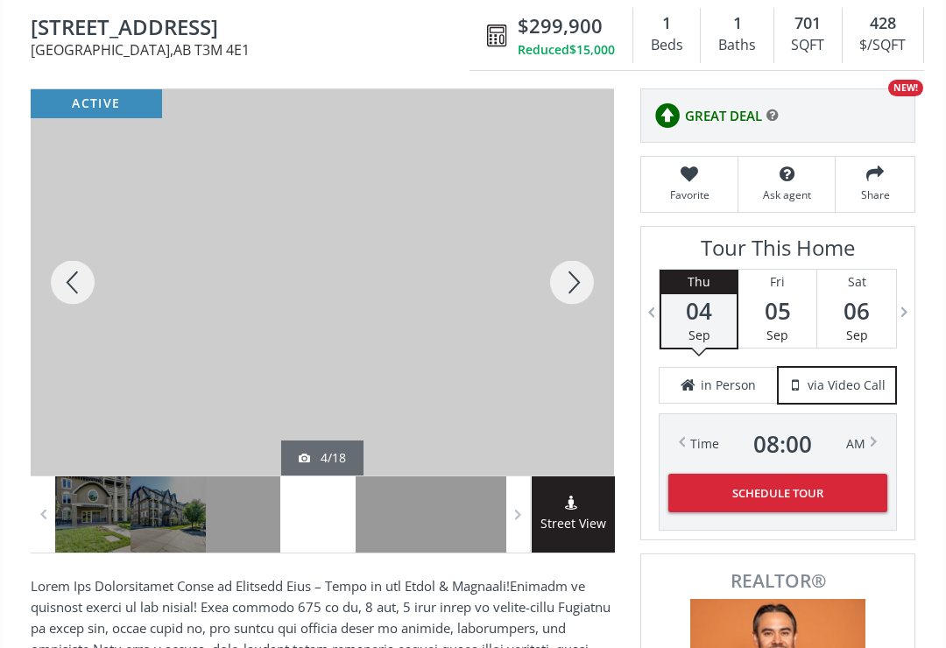
click at [72, 299] on div at bounding box center [73, 282] width 84 height 386
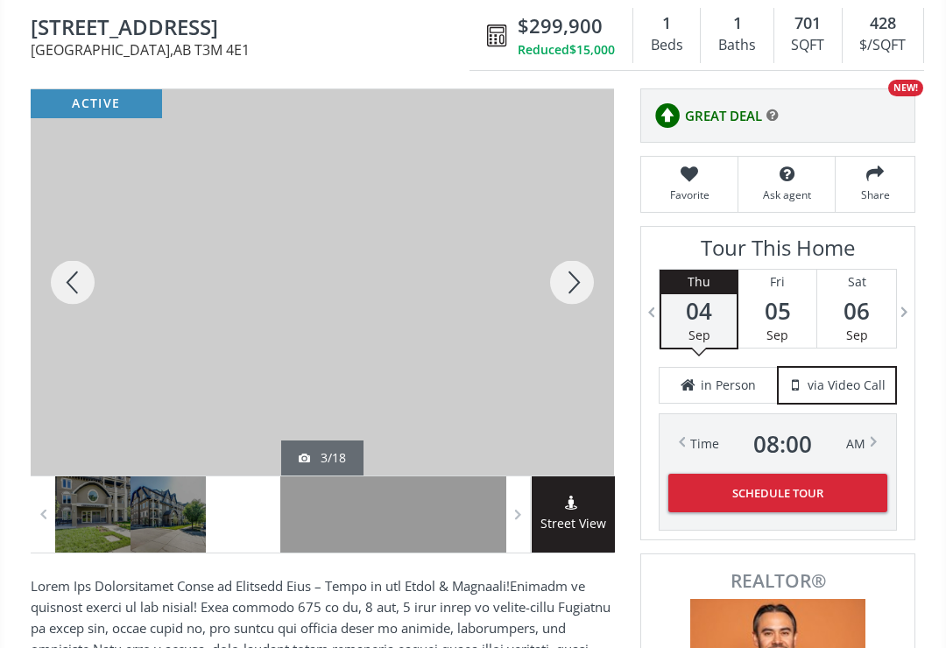
click at [77, 301] on div at bounding box center [73, 282] width 84 height 386
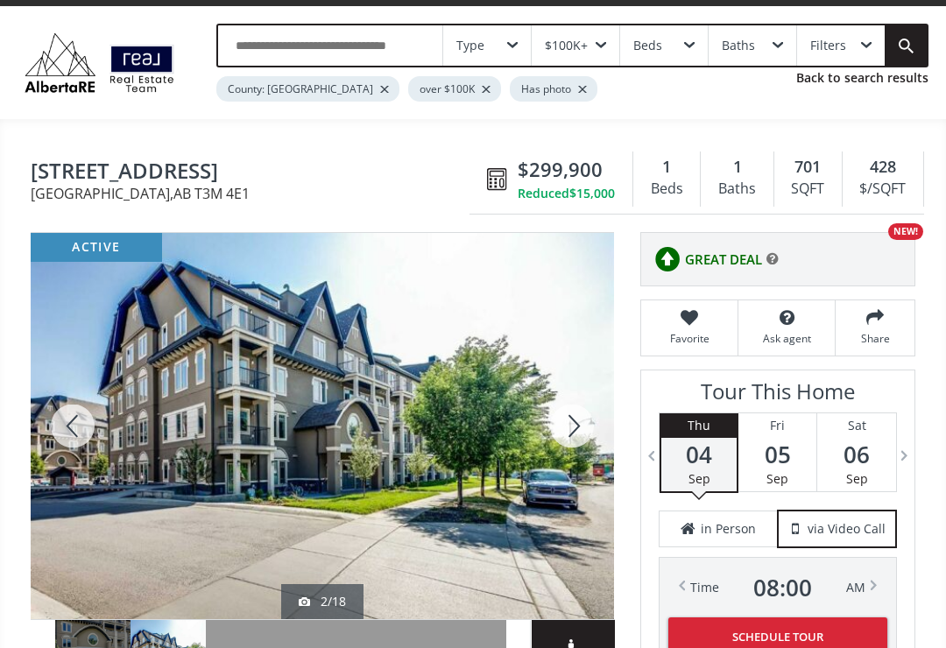
scroll to position [0, 0]
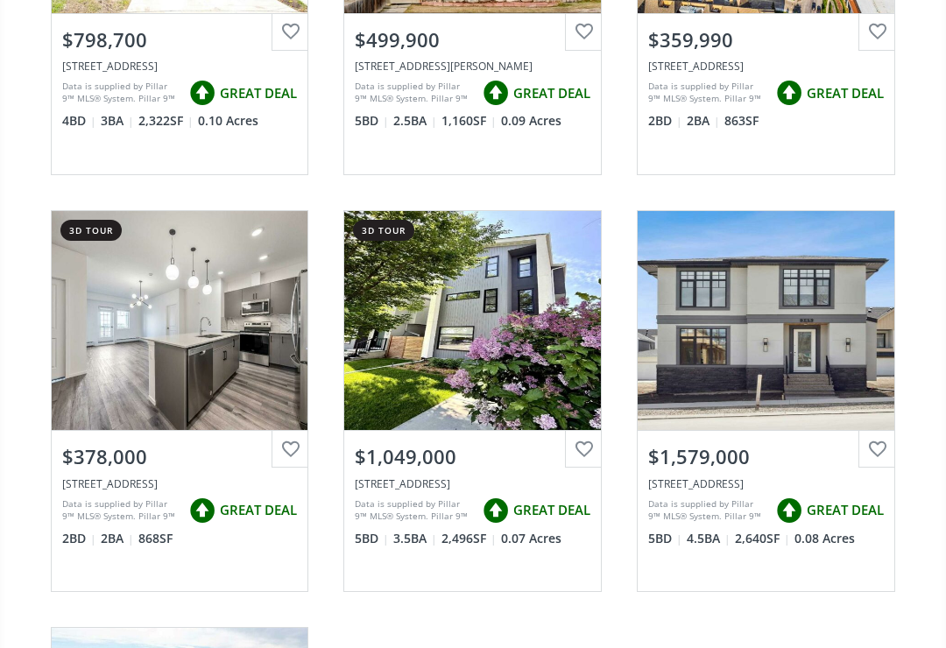
scroll to position [17554, 0]
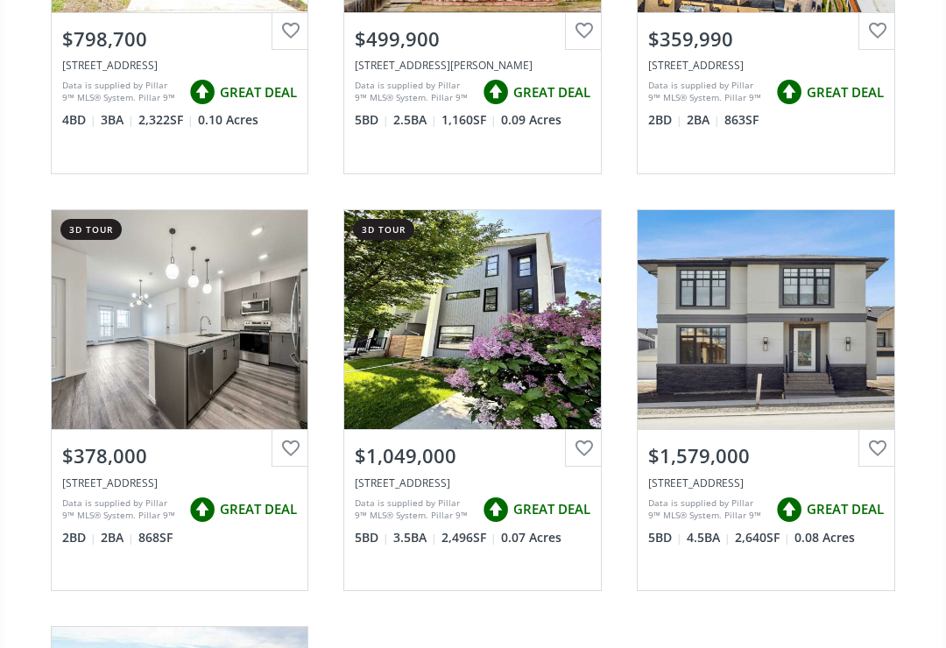
click at [154, 300] on div "View Photos & Details" at bounding box center [180, 319] width 257 height 219
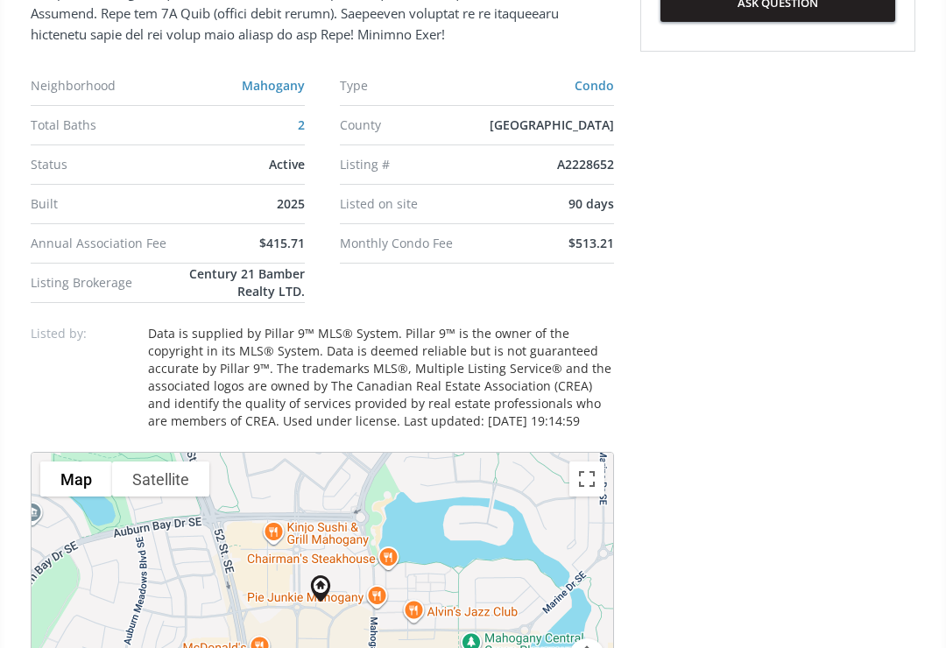
scroll to position [1107, 0]
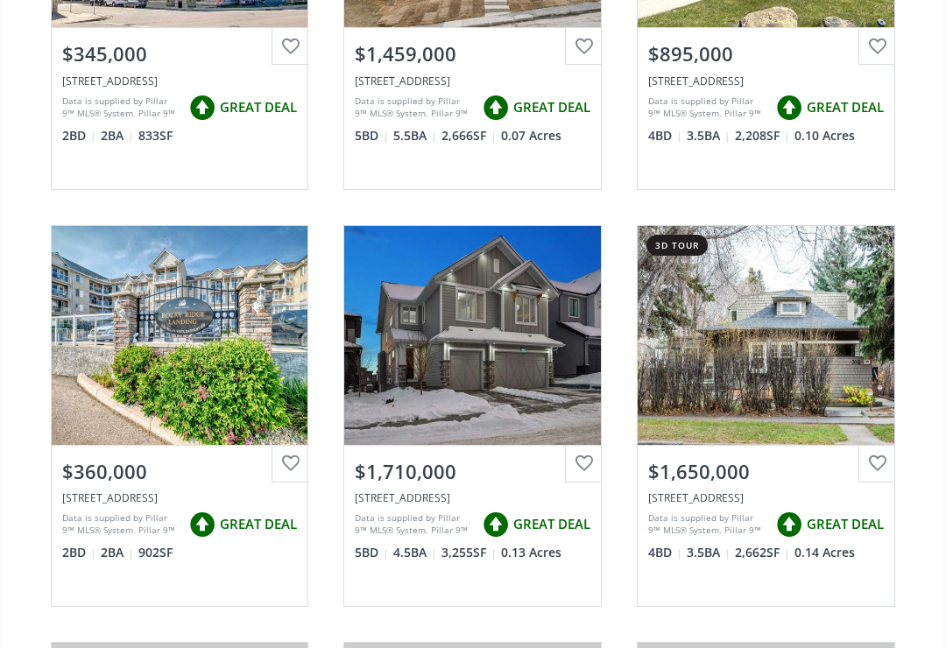
scroll to position [19219, 0]
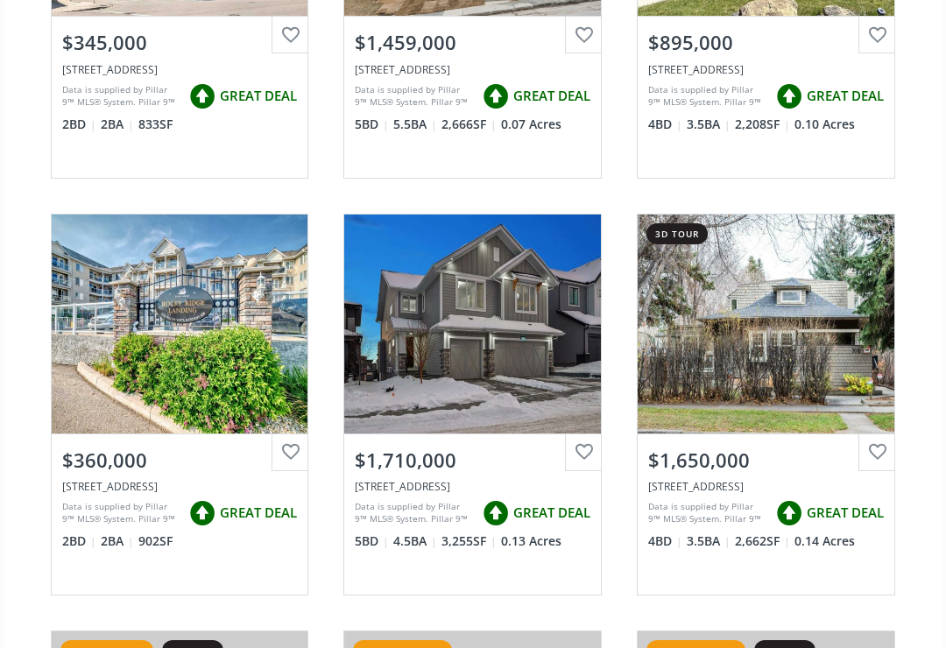
click at [150, 325] on div "View Photos & Details" at bounding box center [180, 325] width 257 height 219
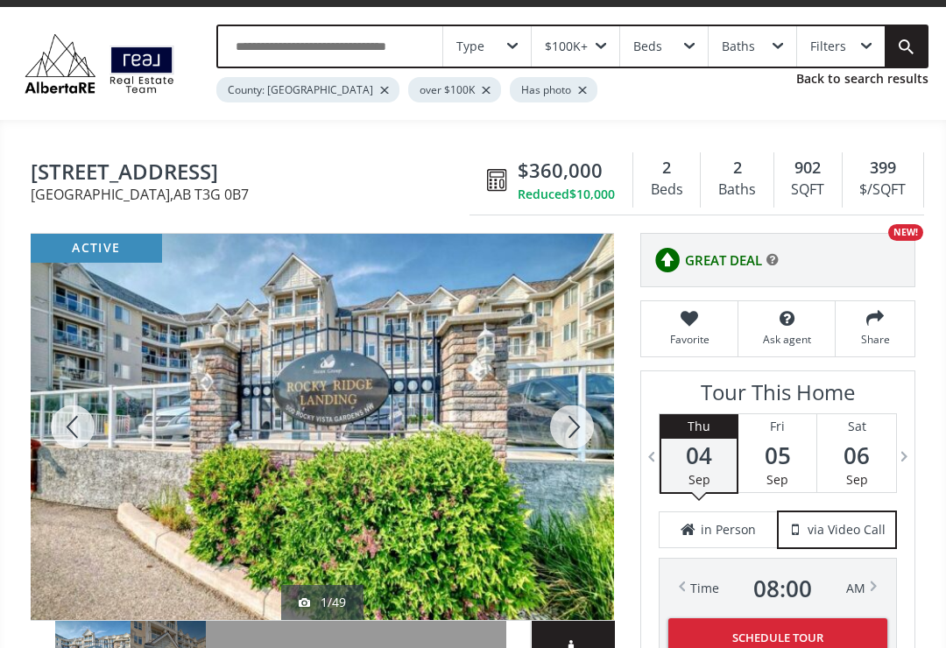
scroll to position [16, 0]
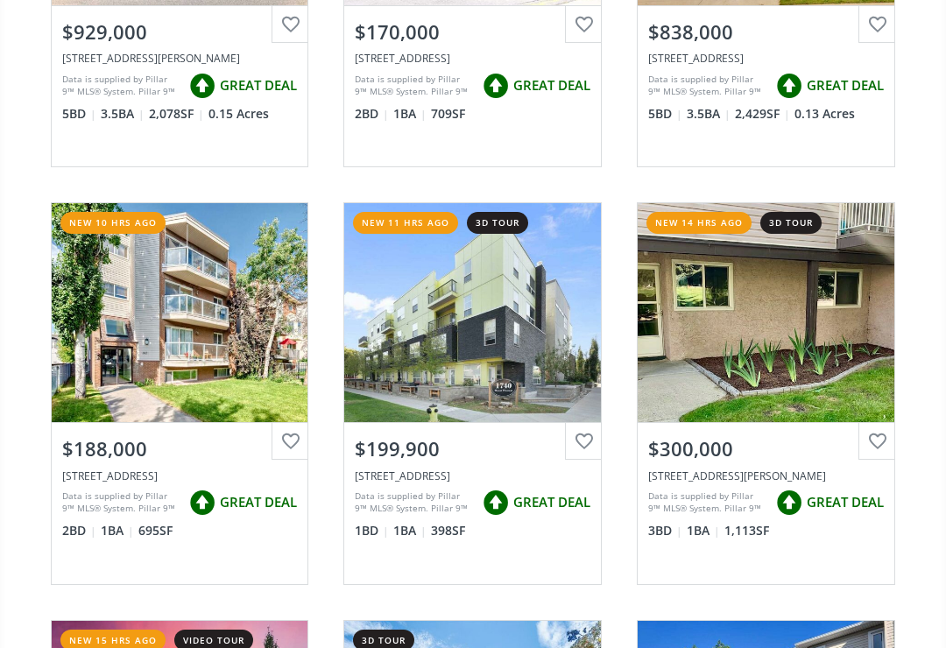
scroll to position [457, 0]
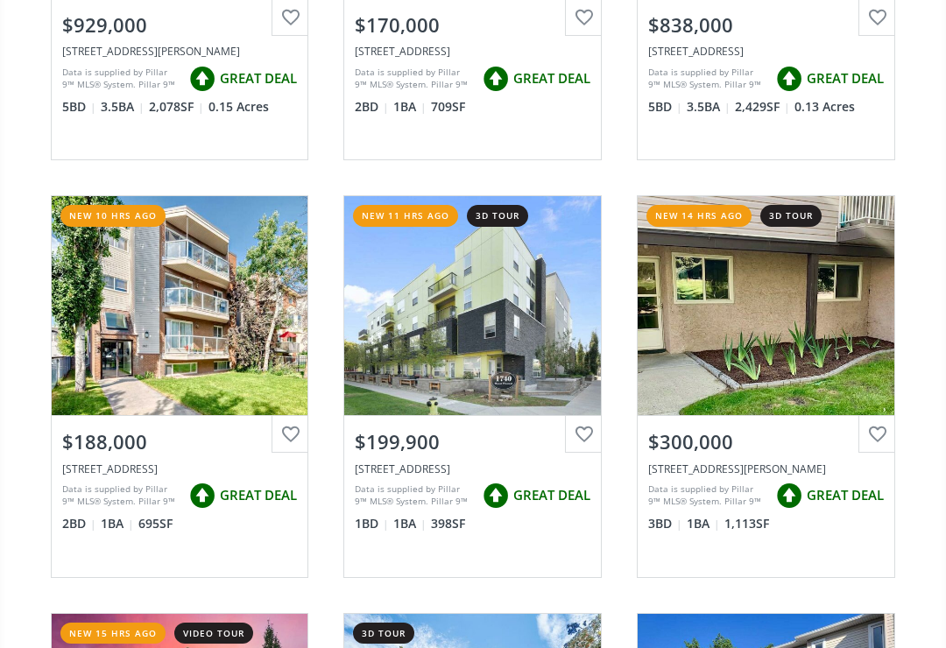
click at [164, 307] on div "View Photos & Details" at bounding box center [180, 305] width 257 height 219
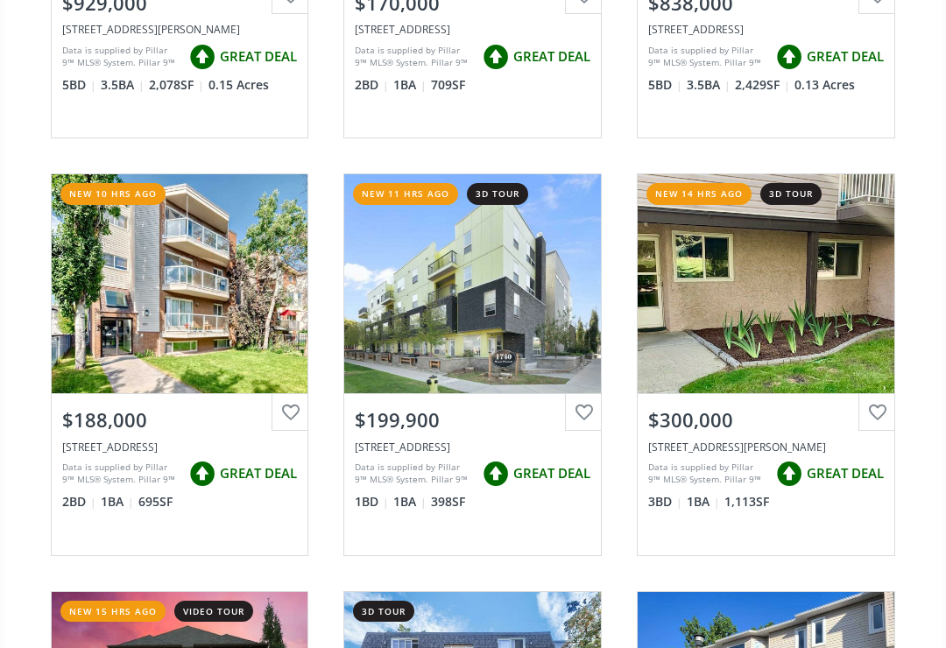
scroll to position [477, 0]
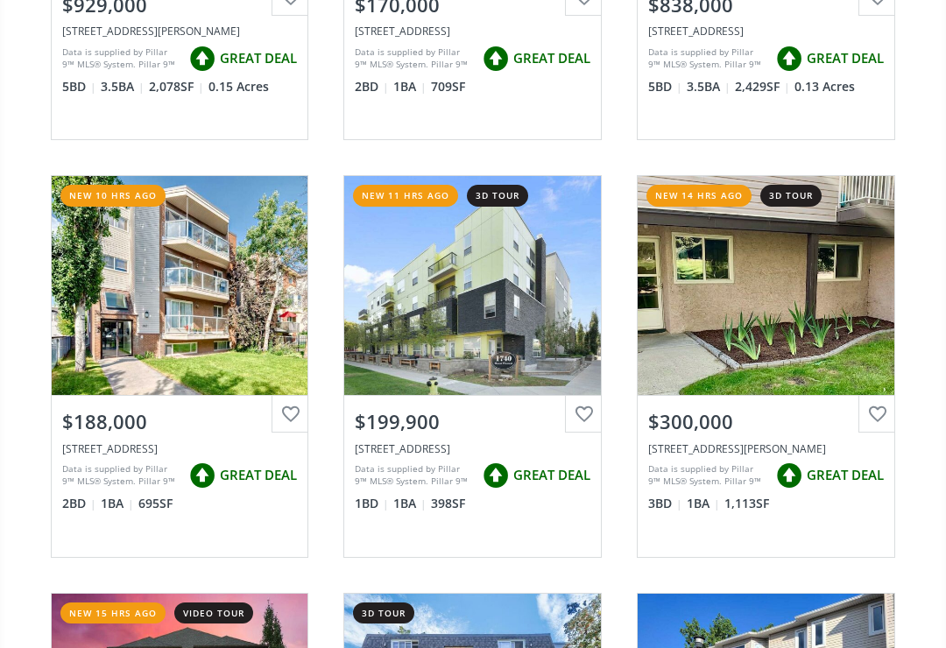
click at [152, 277] on div "View Photos & Details" at bounding box center [180, 286] width 126 height 18
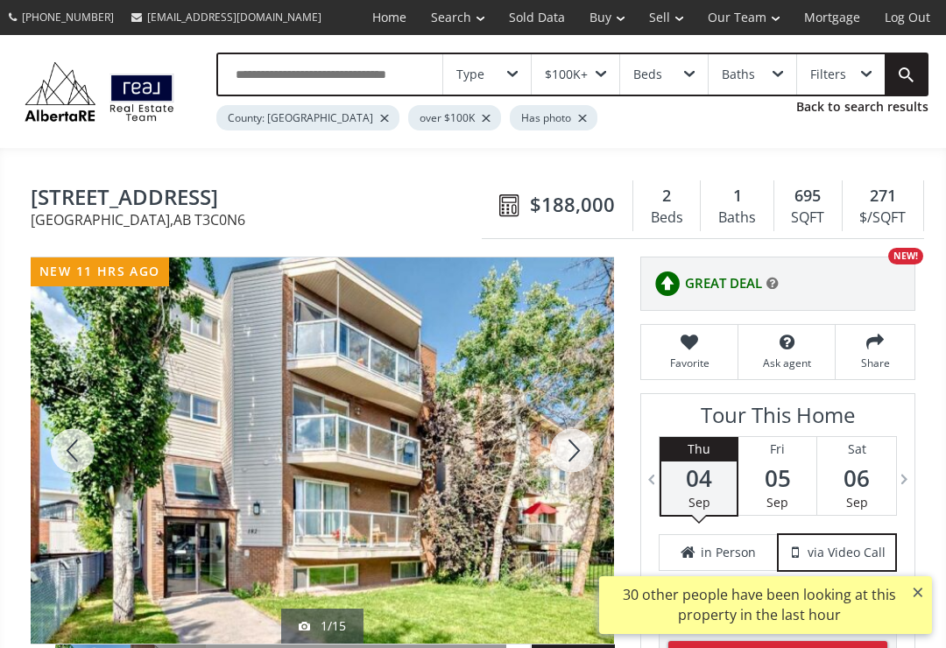
click at [84, 453] on div at bounding box center [73, 451] width 84 height 386
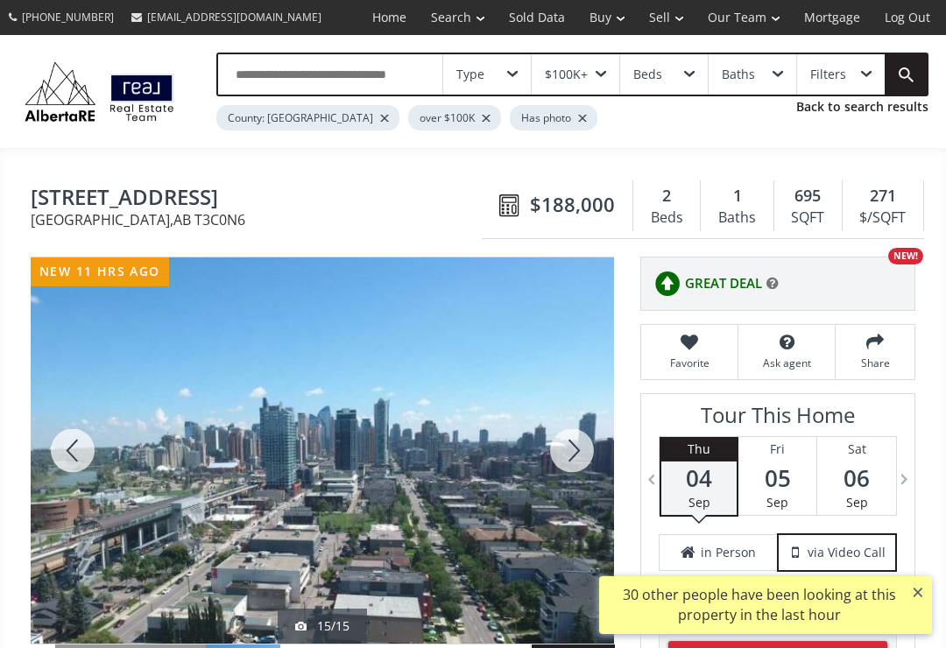
click at [71, 456] on div at bounding box center [73, 451] width 84 height 386
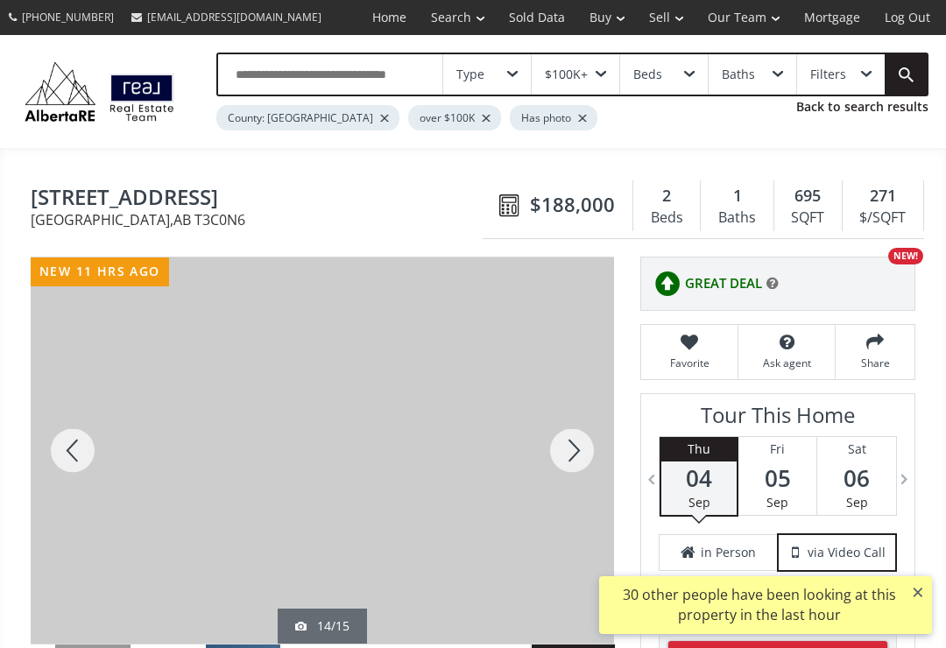
click at [68, 450] on div at bounding box center [73, 451] width 84 height 386
click at [71, 450] on div at bounding box center [73, 451] width 84 height 386
click at [67, 450] on div at bounding box center [73, 451] width 84 height 386
click at [62, 459] on div at bounding box center [73, 451] width 84 height 386
click at [69, 446] on div at bounding box center [73, 451] width 84 height 386
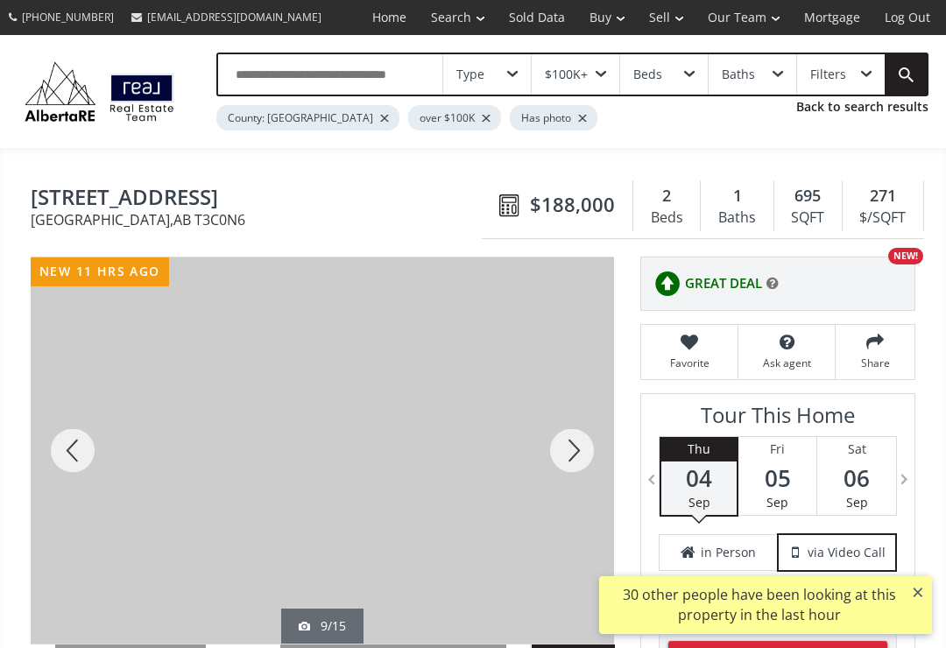
click at [66, 443] on div at bounding box center [73, 451] width 84 height 386
click at [68, 454] on div at bounding box center [73, 451] width 84 height 386
click at [64, 449] on div at bounding box center [73, 451] width 84 height 386
click at [65, 450] on div at bounding box center [73, 451] width 84 height 386
click at [69, 448] on div at bounding box center [73, 451] width 84 height 386
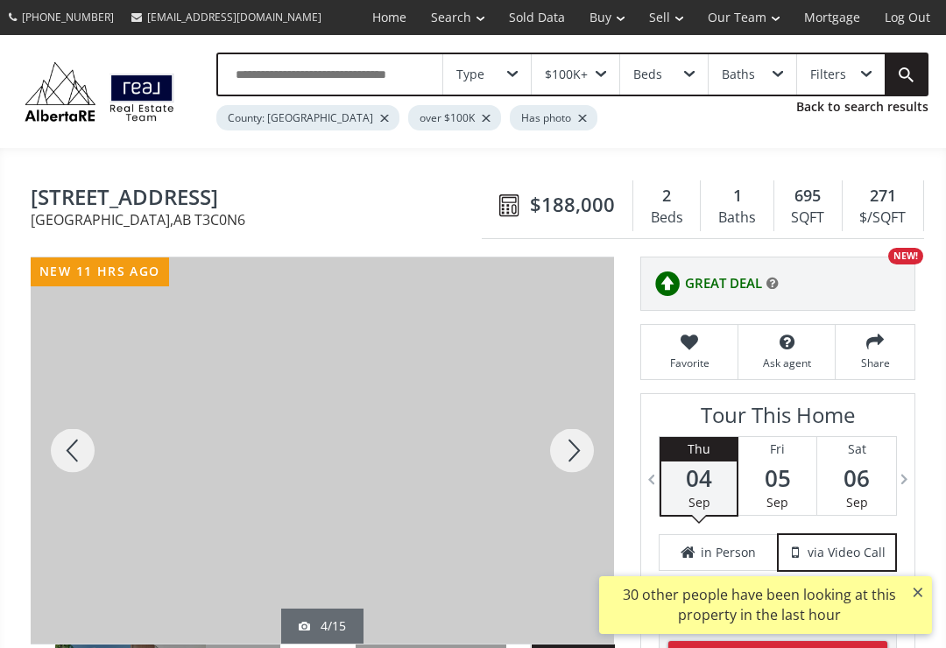
click at [70, 452] on div at bounding box center [73, 451] width 84 height 386
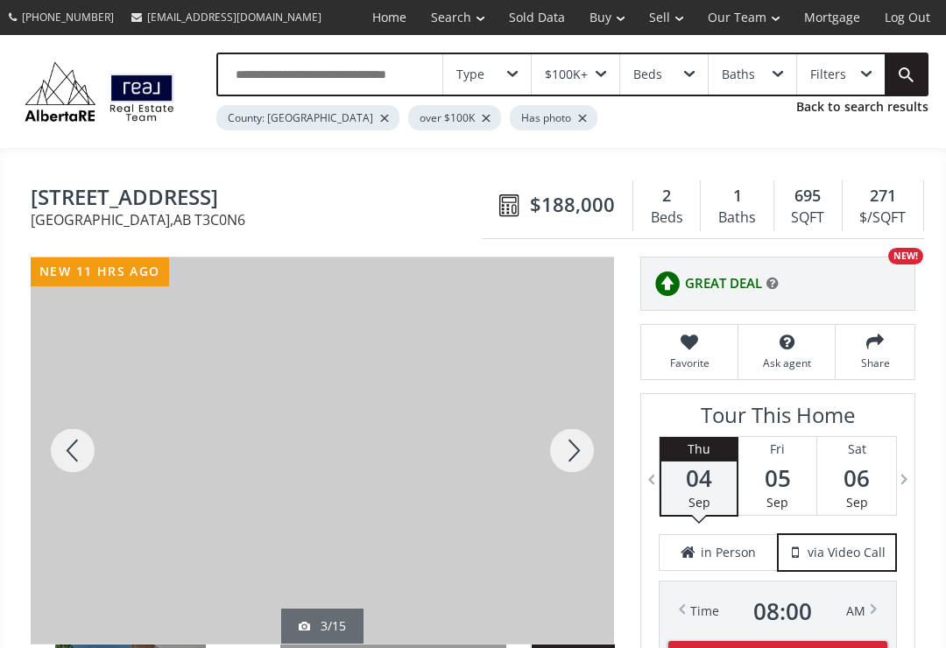
click at [68, 445] on div at bounding box center [73, 451] width 84 height 386
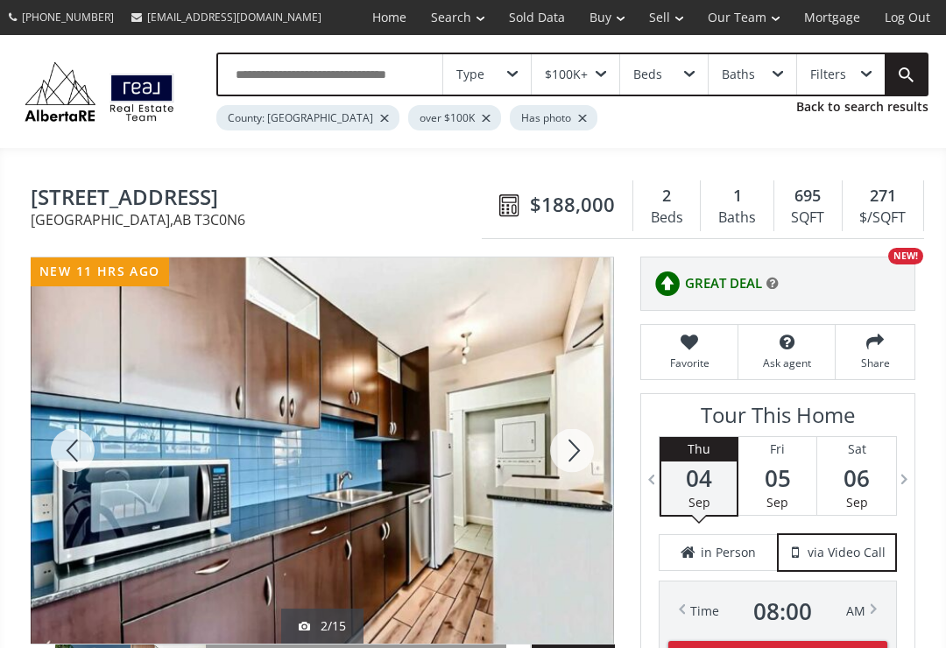
click at [69, 443] on div at bounding box center [73, 451] width 84 height 386
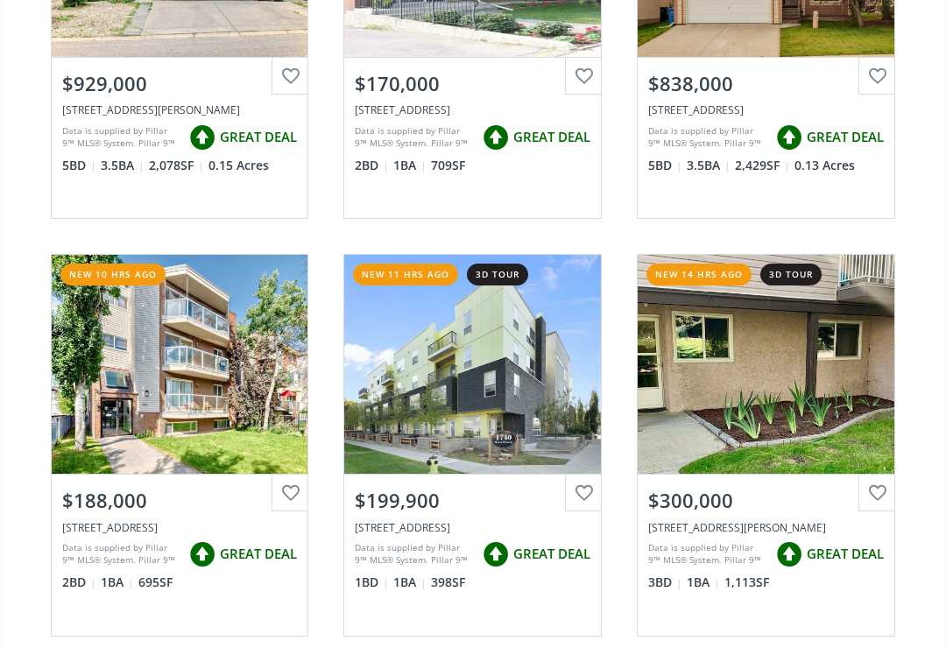
scroll to position [399, 0]
click at [709, 396] on div "View Photos & Details" at bounding box center [766, 364] width 257 height 219
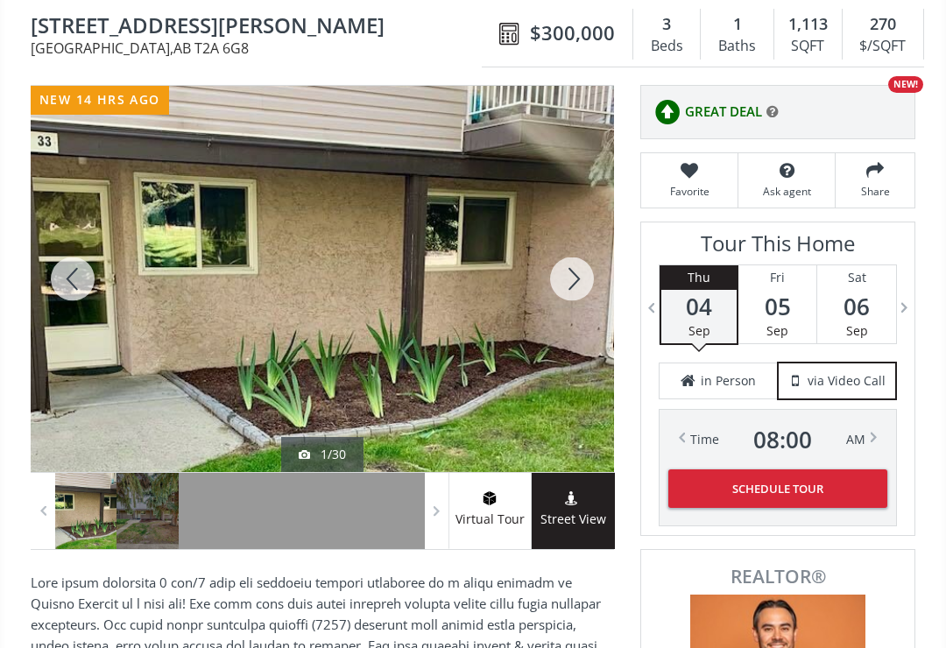
scroll to position [172, 0]
click at [74, 289] on div at bounding box center [73, 279] width 84 height 386
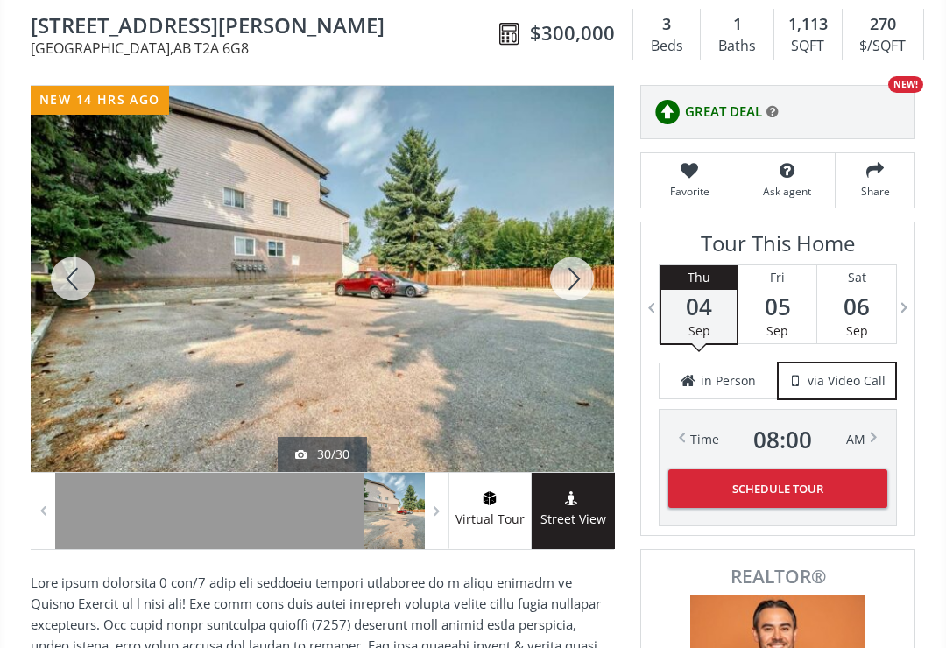
click at [79, 274] on div at bounding box center [73, 279] width 84 height 386
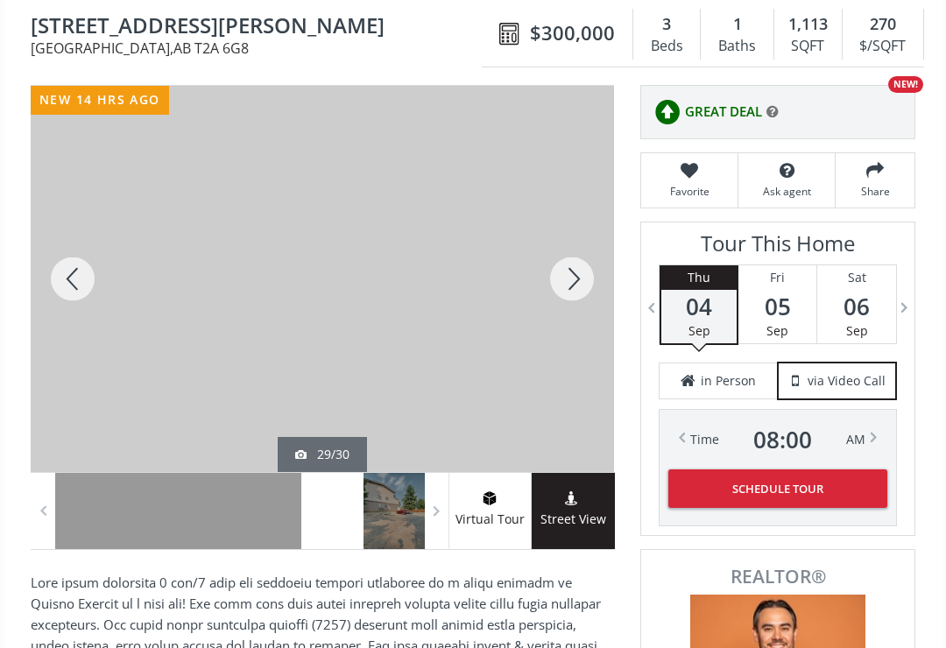
click at [67, 274] on div at bounding box center [73, 279] width 84 height 386
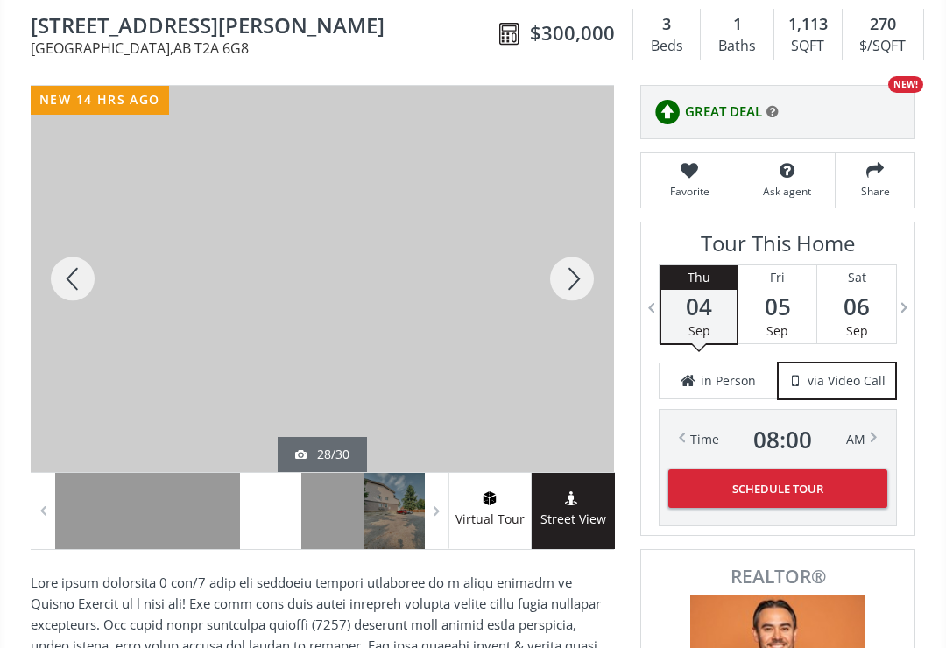
click at [67, 279] on div at bounding box center [73, 279] width 84 height 386
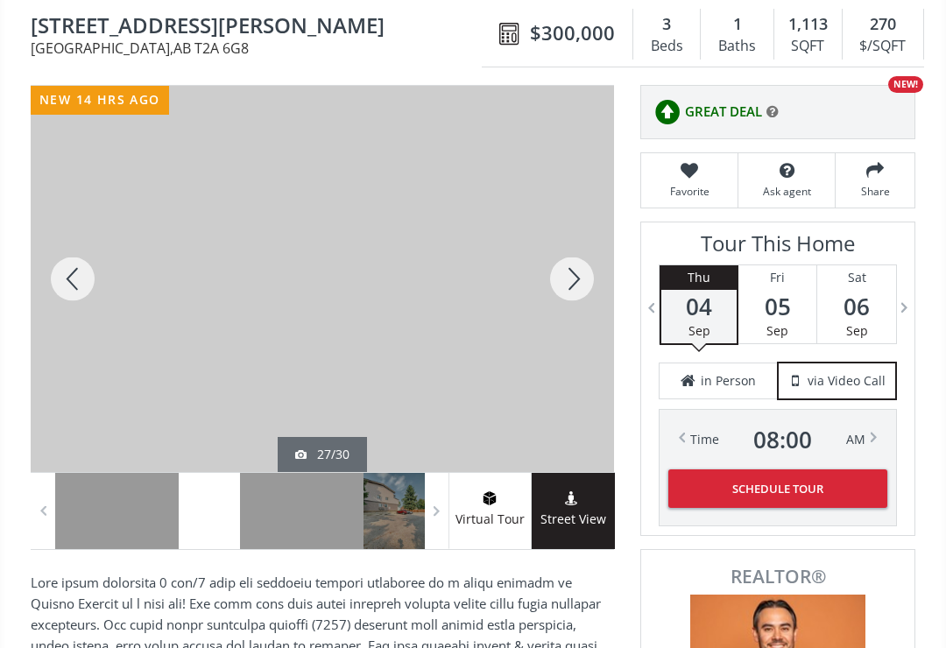
click at [61, 280] on div at bounding box center [73, 279] width 84 height 386
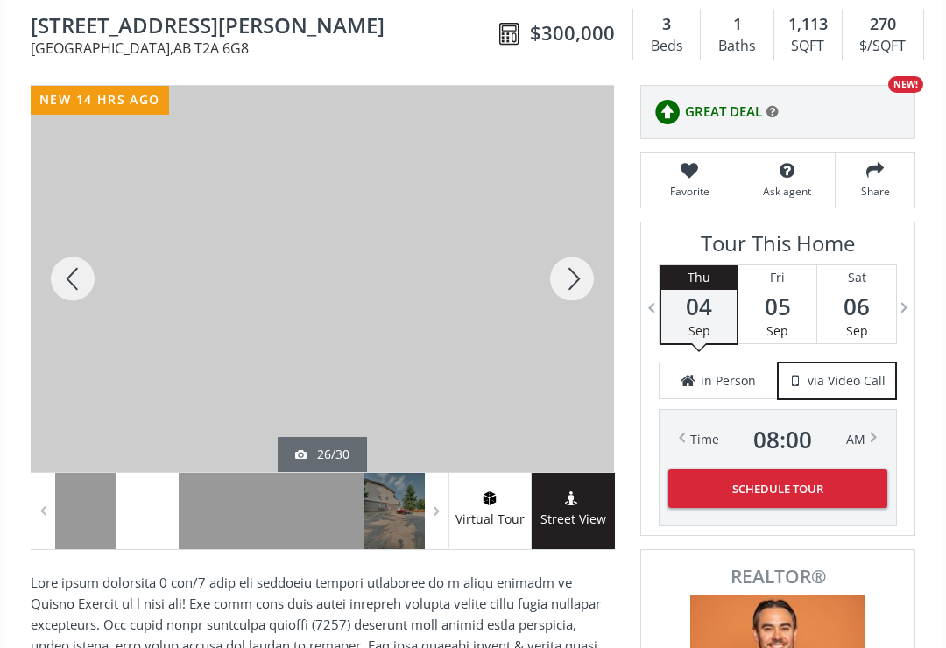
click at [64, 280] on div at bounding box center [73, 279] width 84 height 386
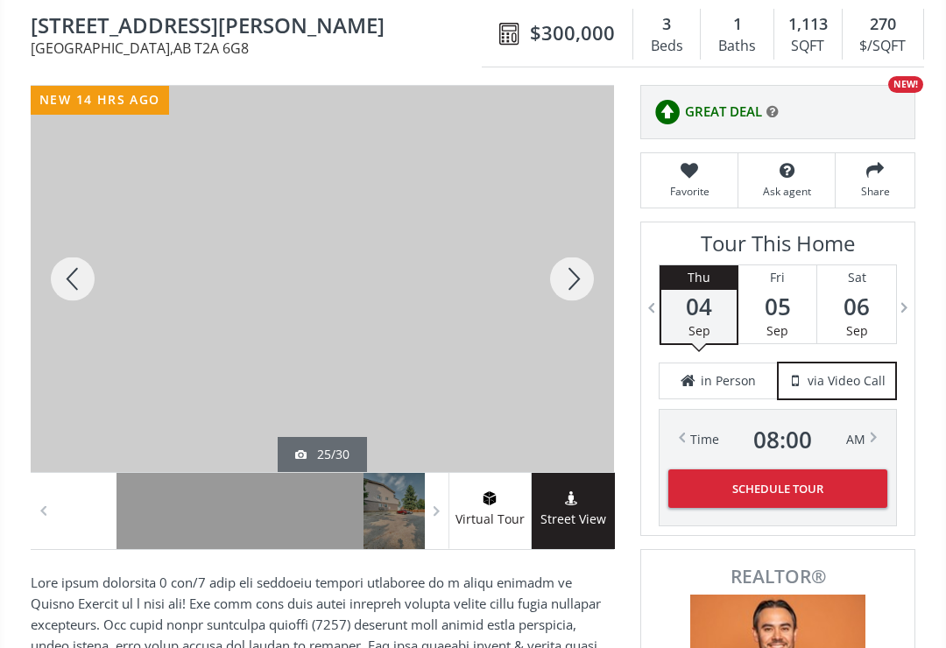
click at [68, 277] on div at bounding box center [73, 279] width 84 height 386
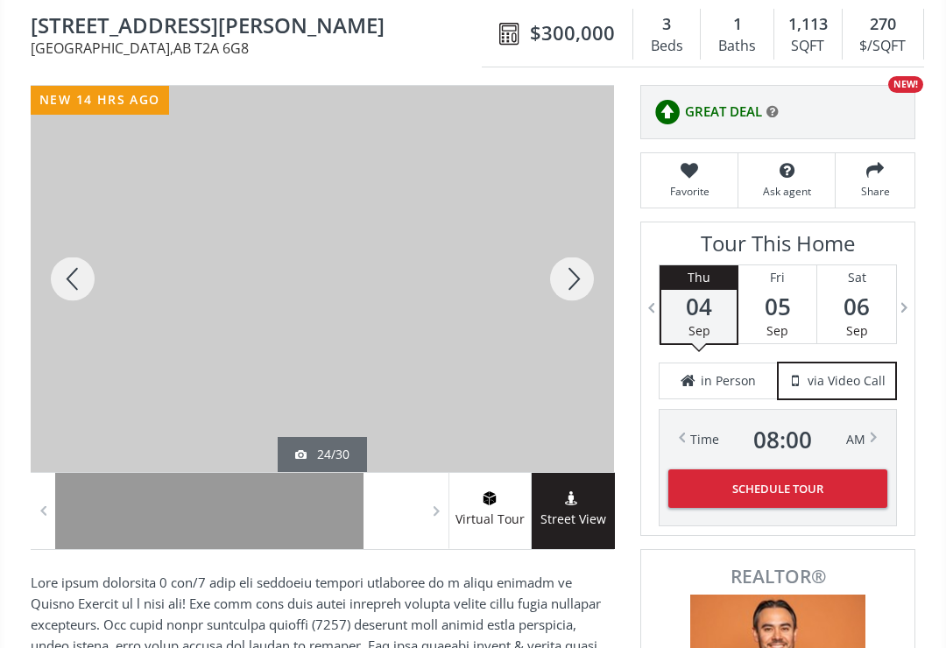
click at [66, 280] on div at bounding box center [73, 279] width 84 height 386
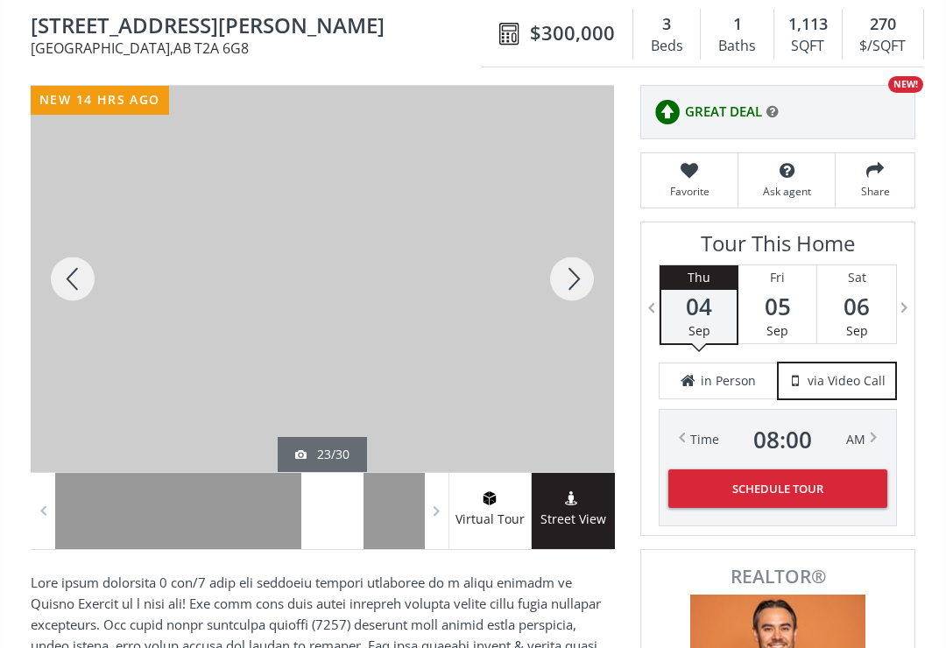
click at [66, 286] on div at bounding box center [73, 279] width 84 height 386
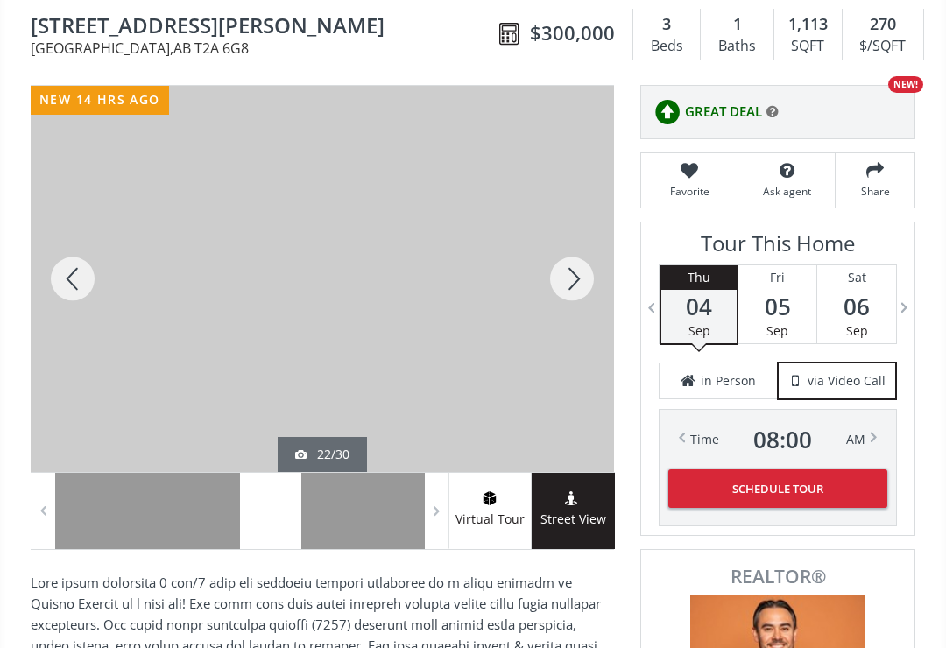
click at [70, 279] on div at bounding box center [73, 279] width 84 height 386
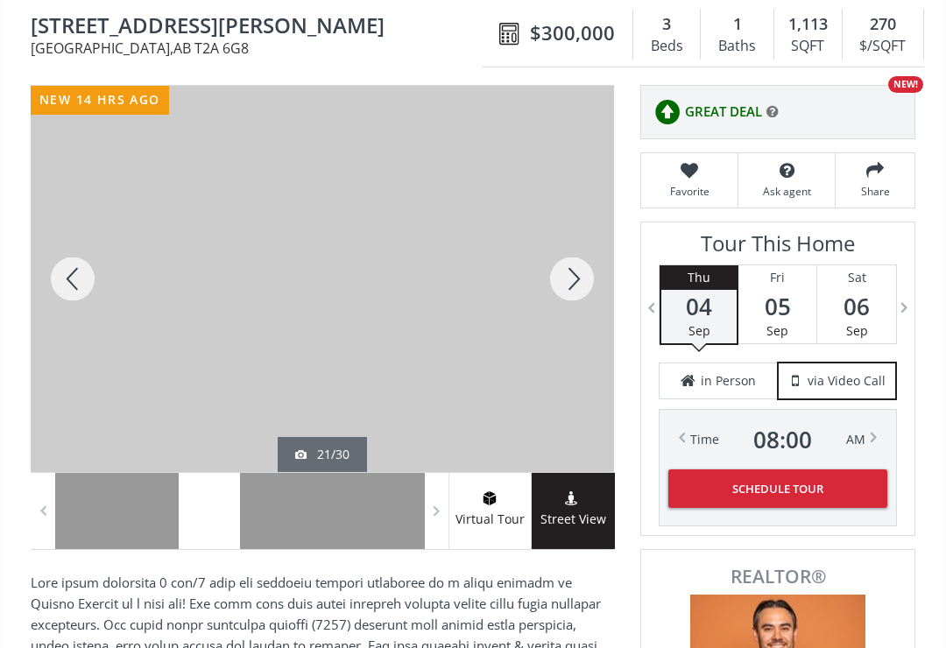
click at [74, 286] on div at bounding box center [73, 279] width 84 height 386
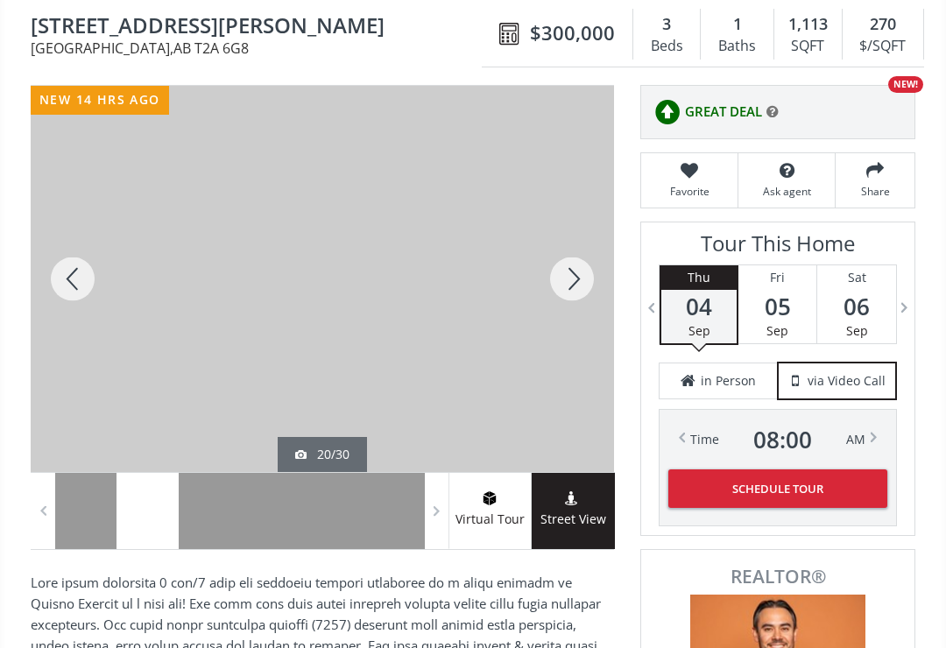
click at [77, 286] on div at bounding box center [73, 279] width 84 height 386
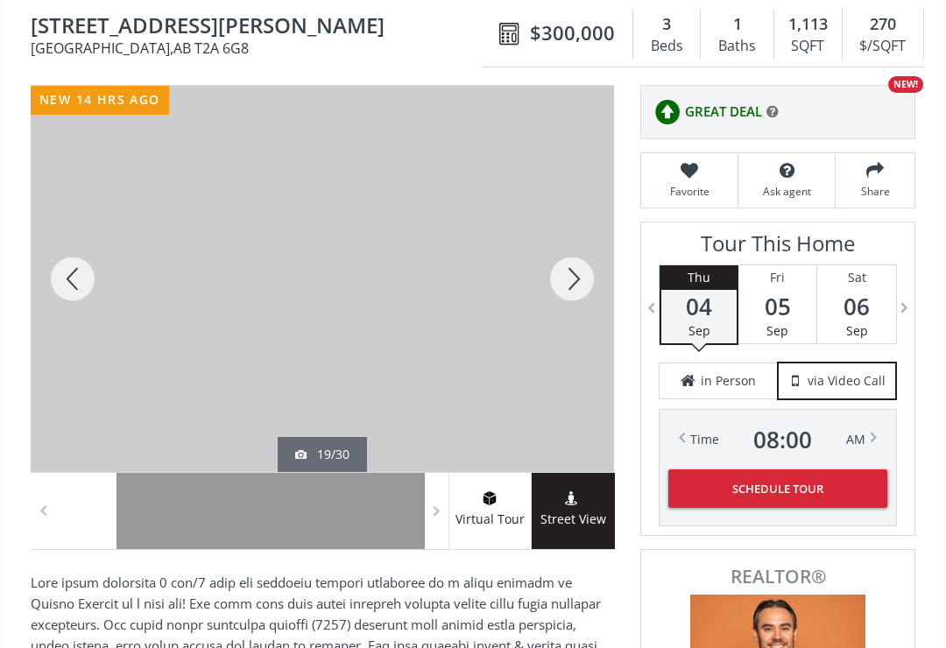
click at [77, 286] on div at bounding box center [73, 279] width 84 height 386
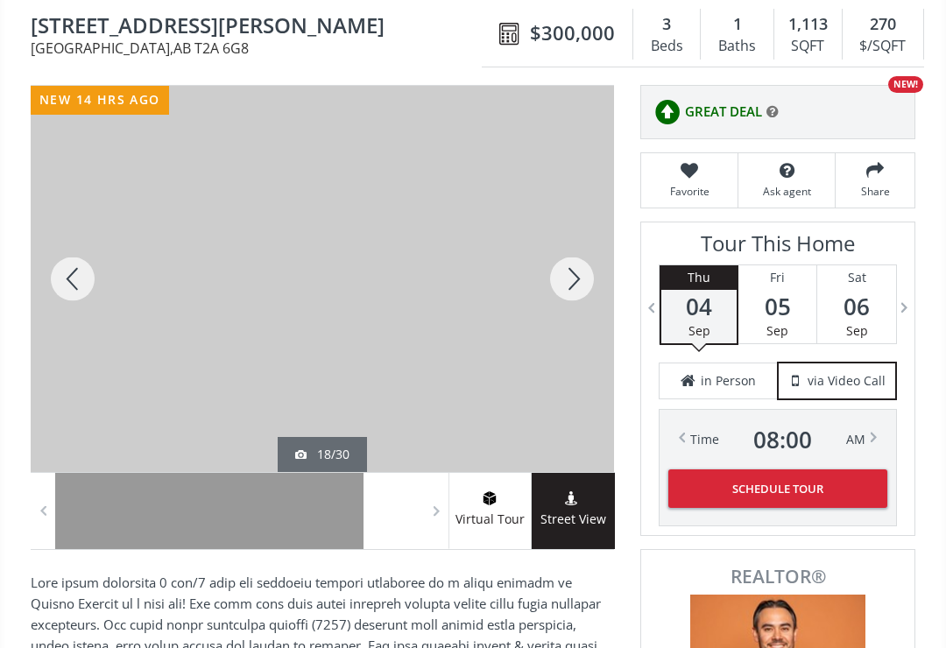
click at [68, 291] on div at bounding box center [73, 279] width 84 height 386
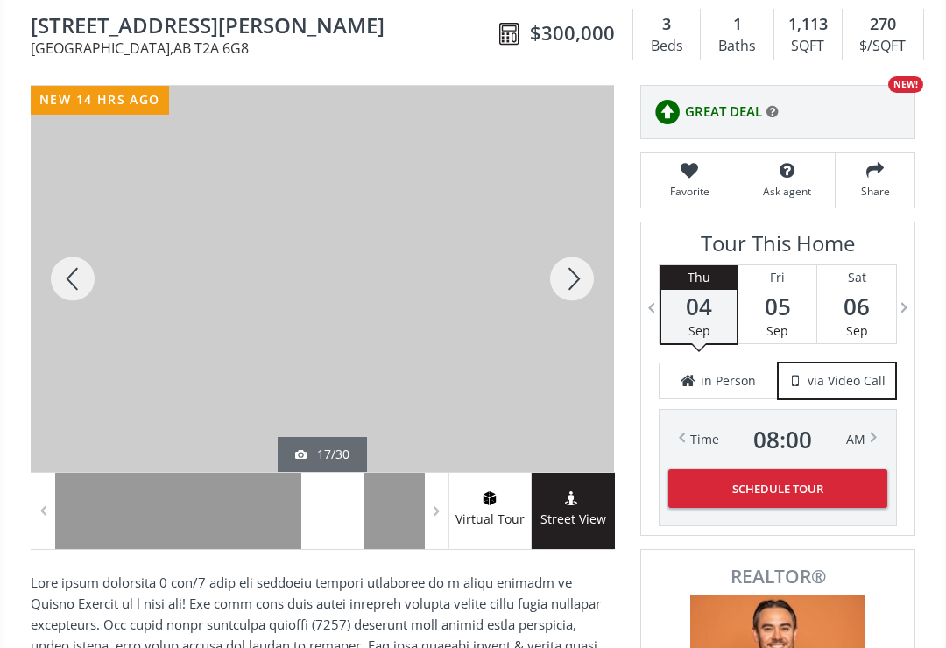
click at [75, 283] on div at bounding box center [73, 279] width 84 height 386
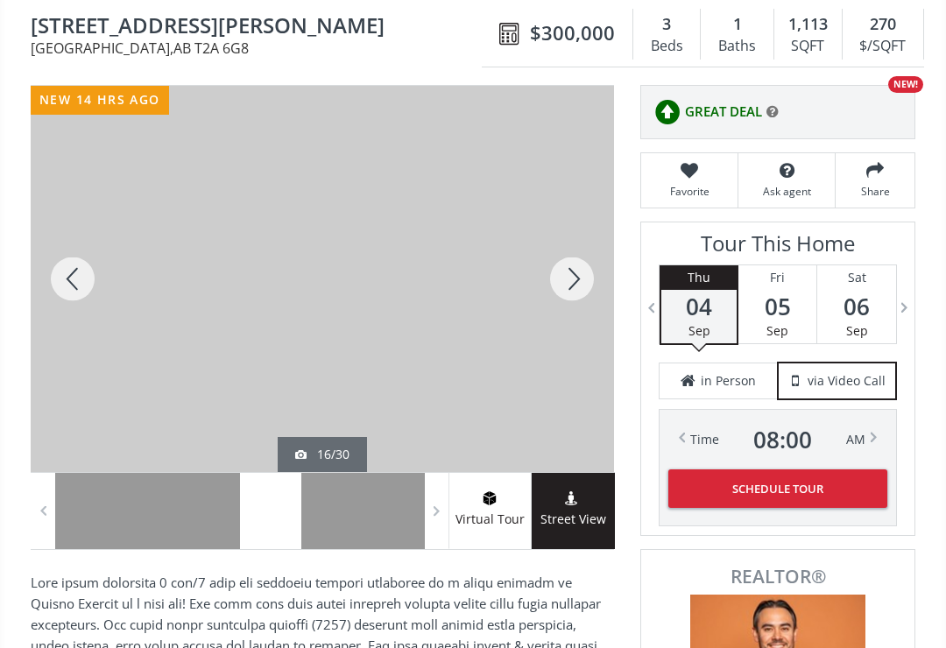
click at [75, 281] on div at bounding box center [73, 279] width 84 height 386
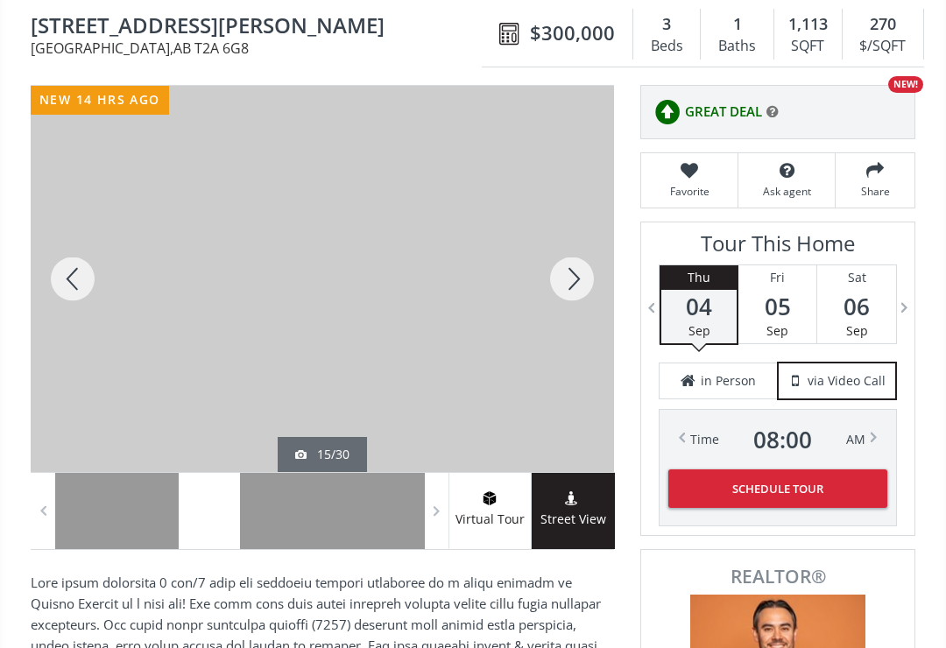
click at [74, 286] on div at bounding box center [73, 279] width 84 height 386
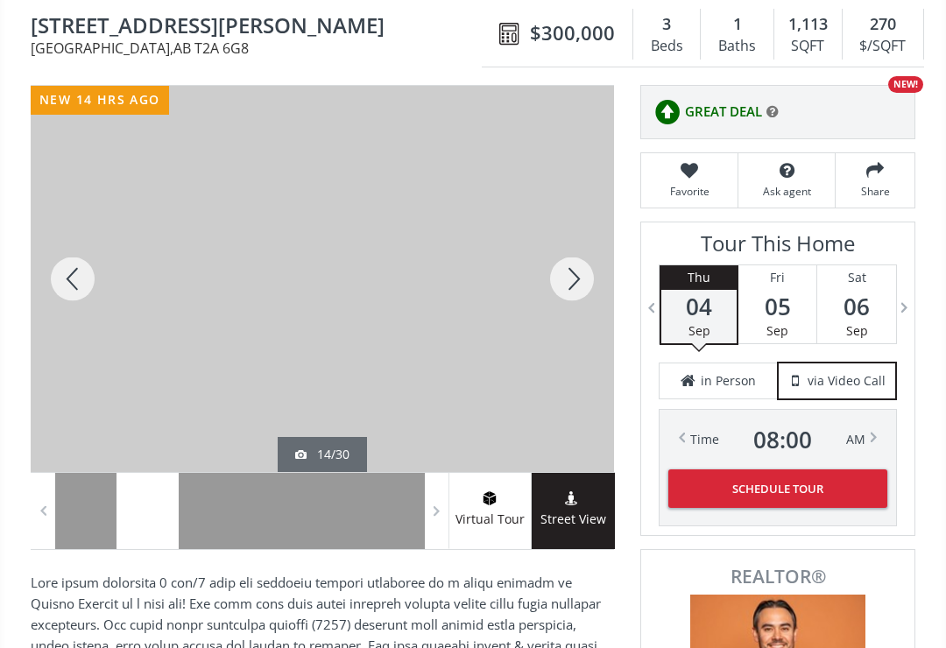
click at [72, 284] on div at bounding box center [73, 279] width 84 height 386
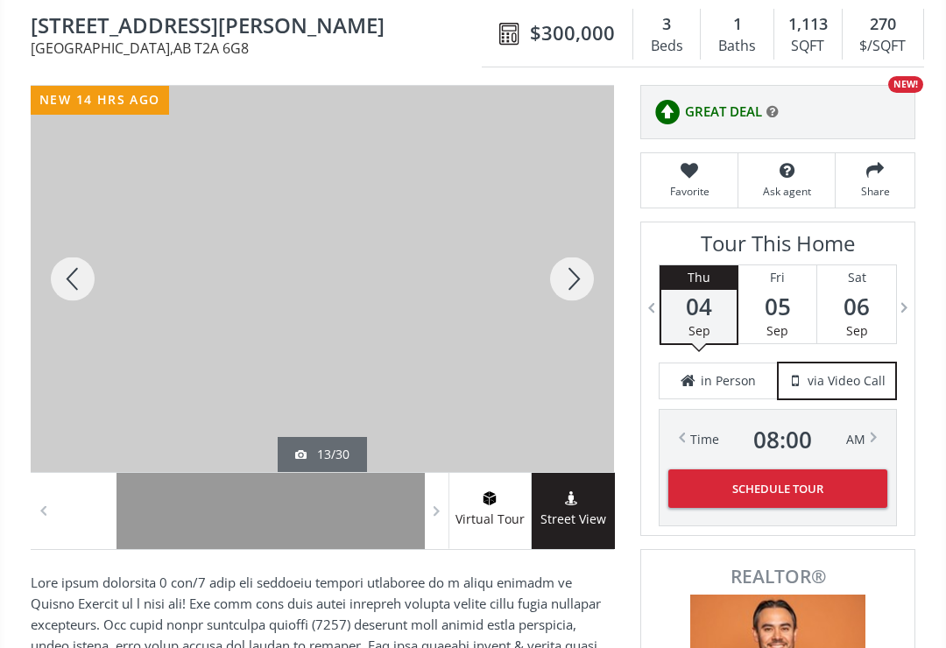
click at [77, 283] on div at bounding box center [73, 279] width 84 height 386
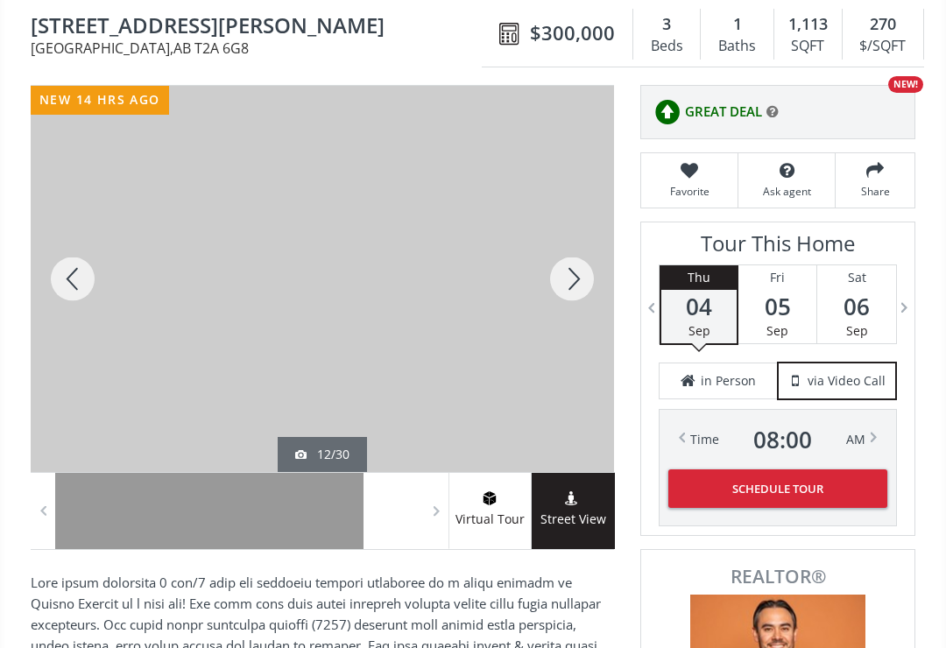
click at [69, 284] on div at bounding box center [73, 279] width 84 height 386
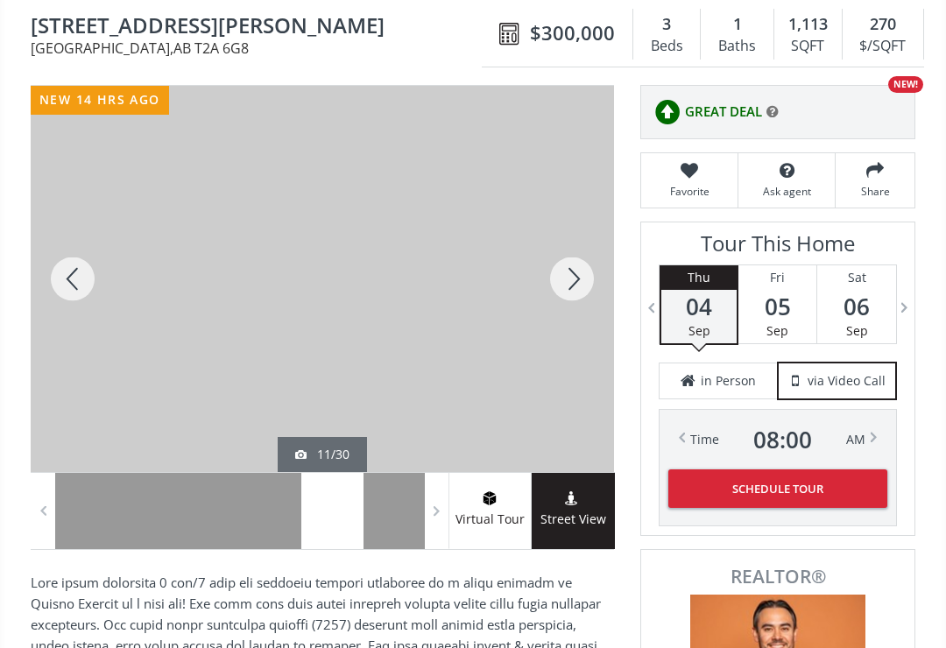
click at [75, 281] on div at bounding box center [73, 279] width 84 height 386
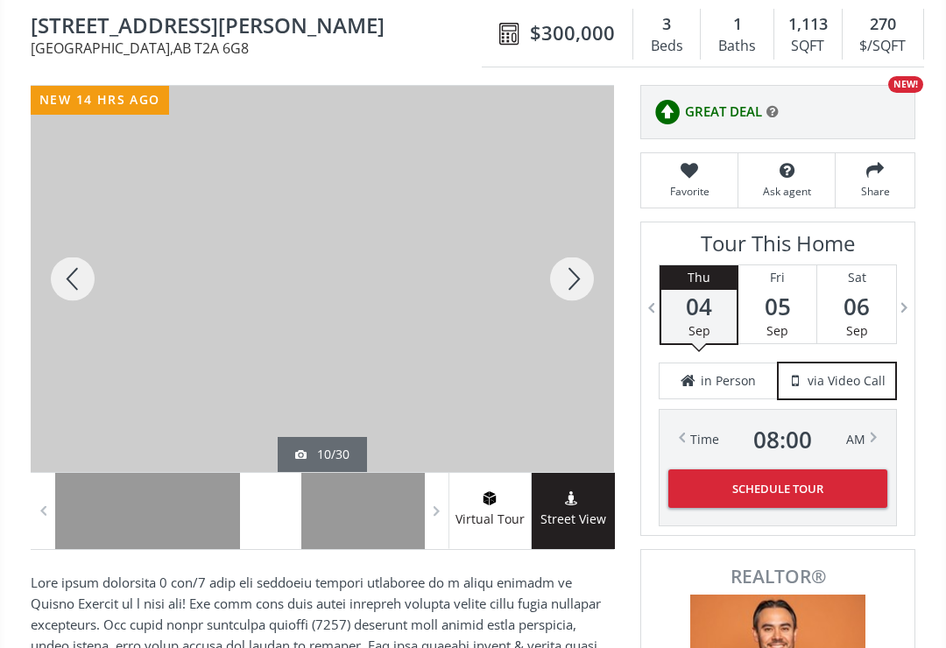
click at [69, 285] on div at bounding box center [73, 279] width 84 height 386
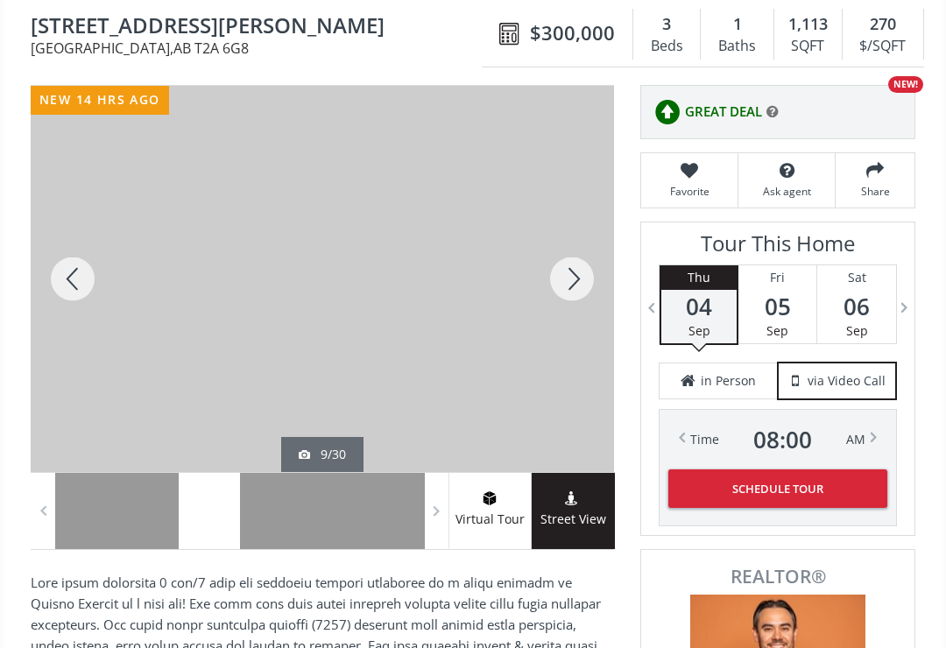
click at [76, 281] on div at bounding box center [73, 279] width 84 height 386
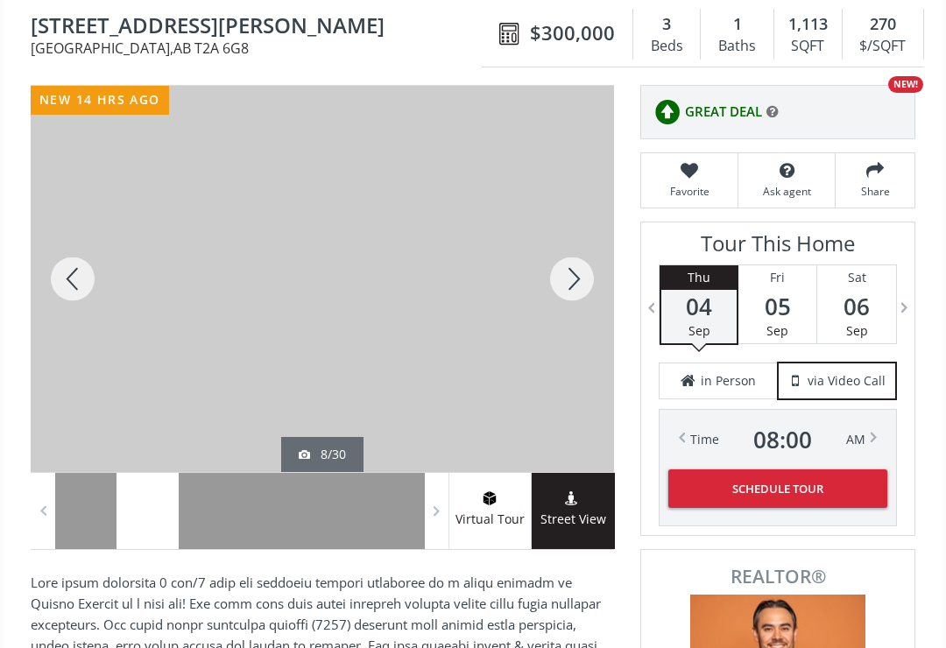
click at [74, 283] on div at bounding box center [73, 279] width 84 height 386
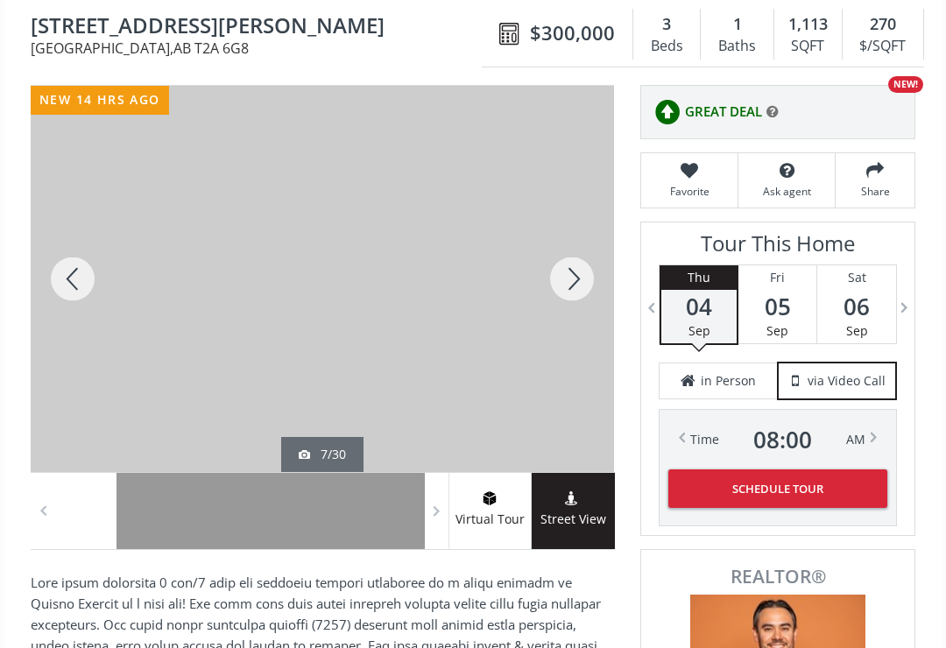
click at [76, 285] on div at bounding box center [73, 279] width 84 height 386
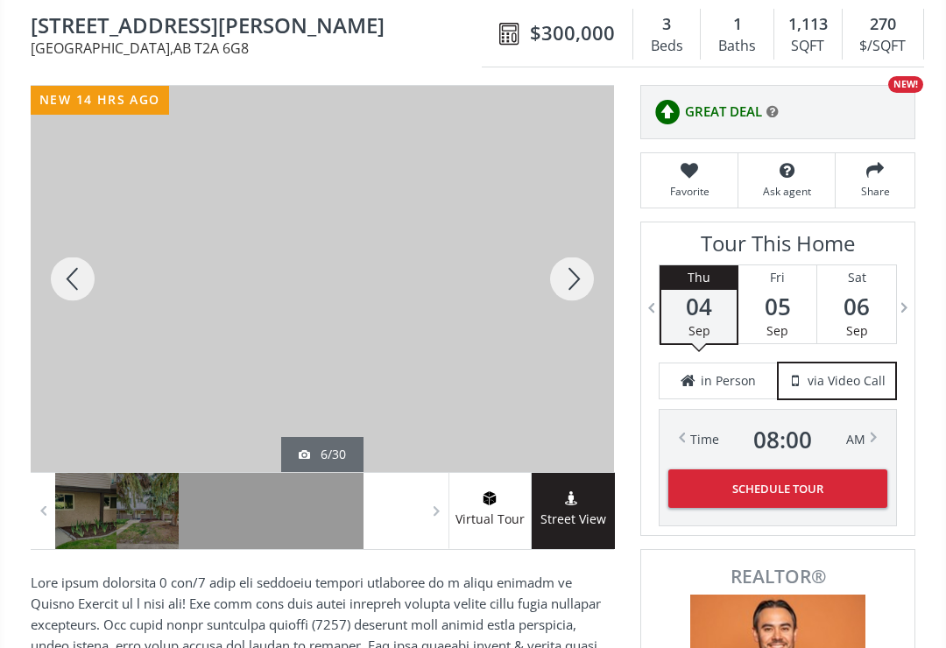
click at [79, 287] on div at bounding box center [73, 279] width 84 height 386
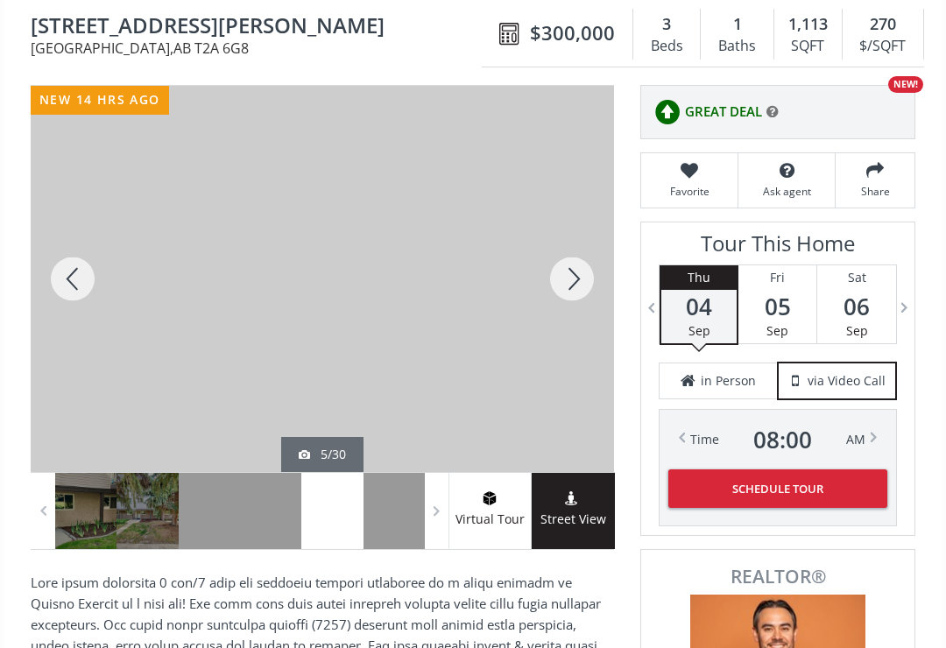
click at [69, 286] on div at bounding box center [73, 279] width 84 height 386
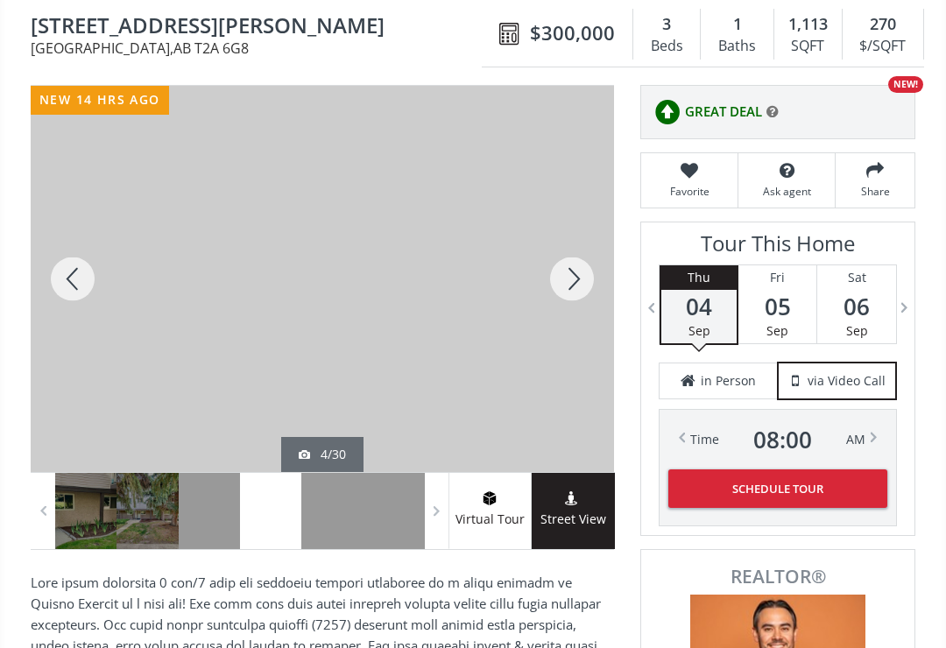
click at [77, 296] on div at bounding box center [73, 279] width 84 height 386
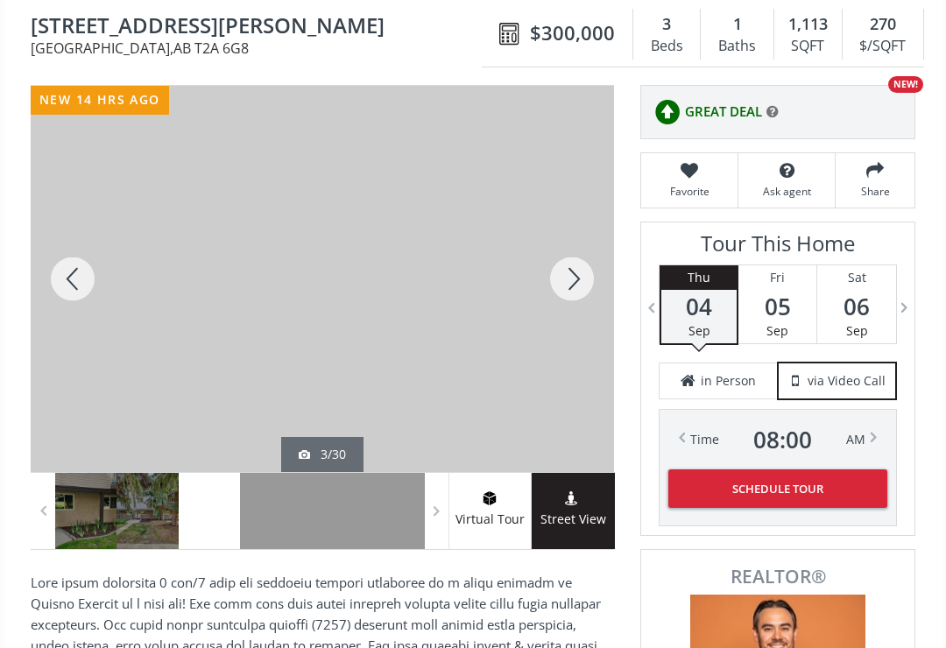
click at [70, 279] on div at bounding box center [73, 279] width 84 height 386
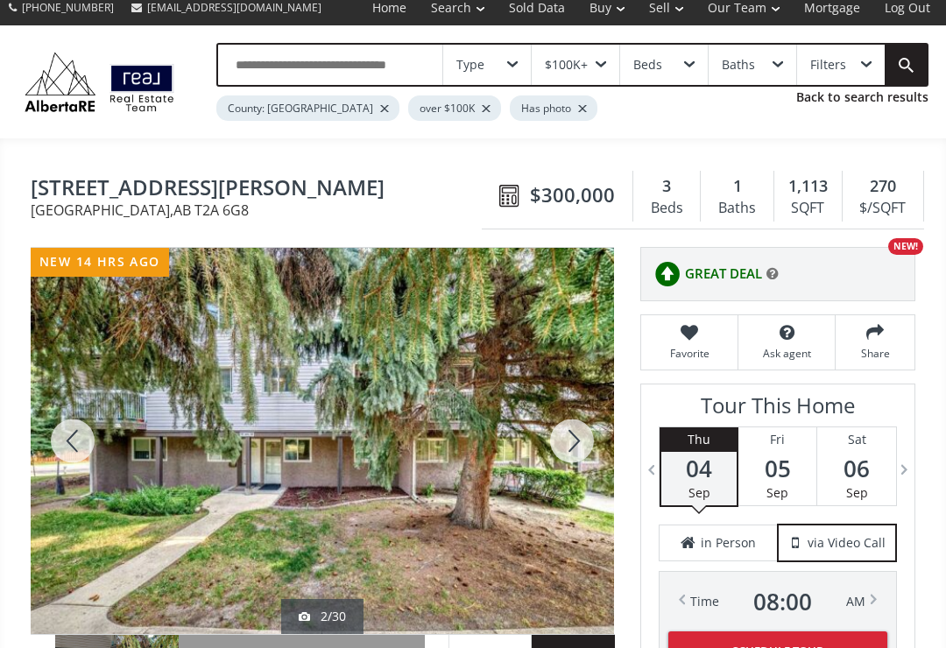
scroll to position [0, 0]
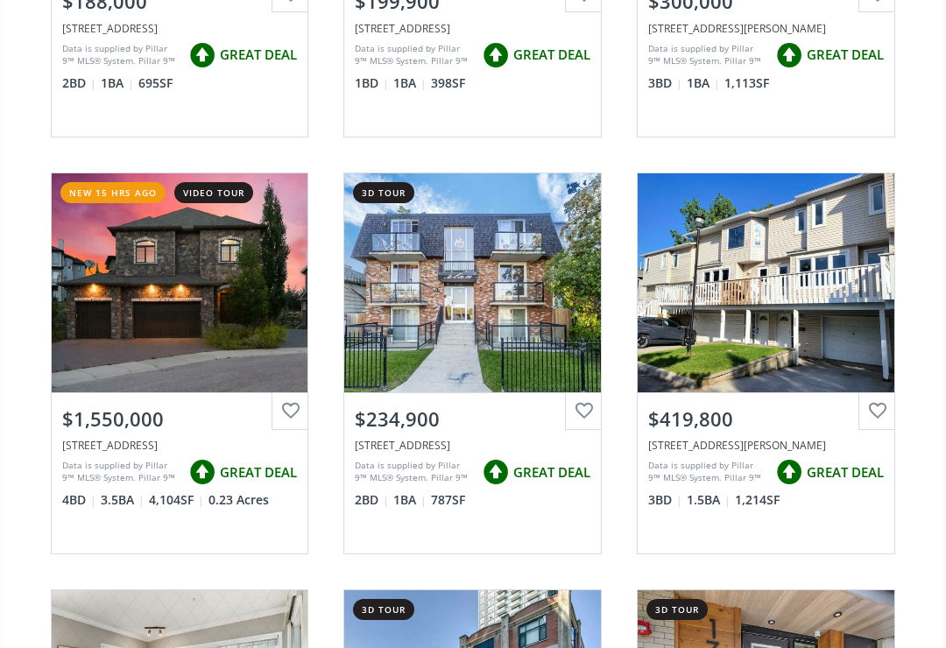
scroll to position [898, 0]
click at [455, 288] on div "View Photos & Details" at bounding box center [472, 282] width 257 height 219
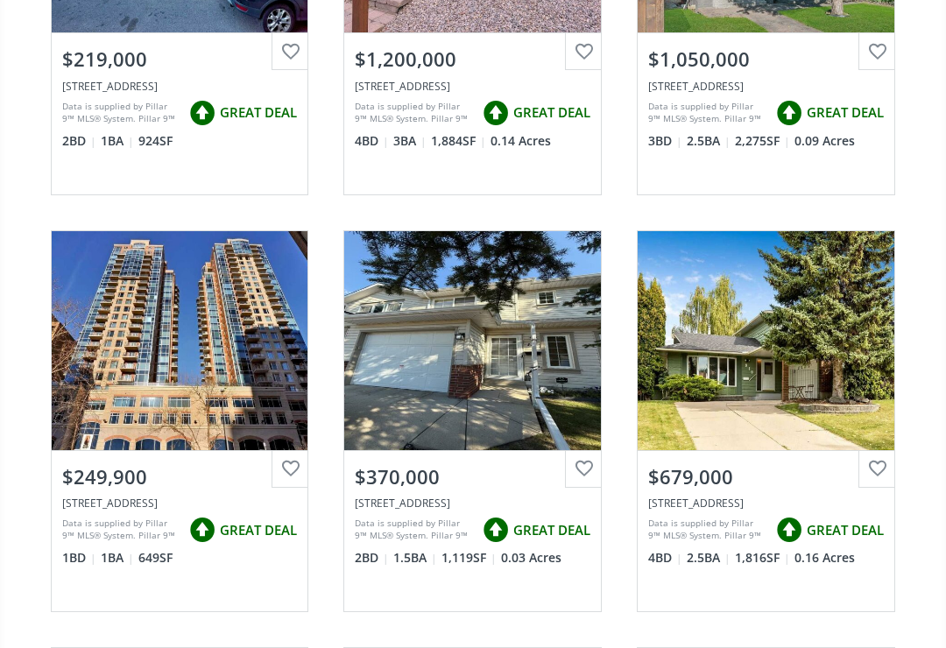
scroll to position [2092, 0]
click at [467, 343] on div "View Photos & Details" at bounding box center [472, 340] width 257 height 219
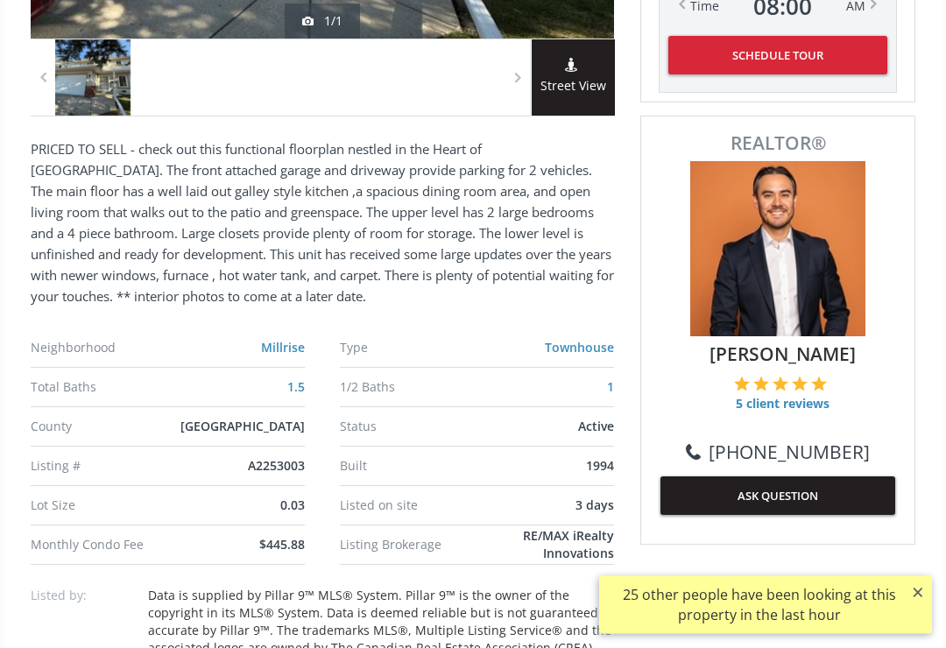
scroll to position [614, 0]
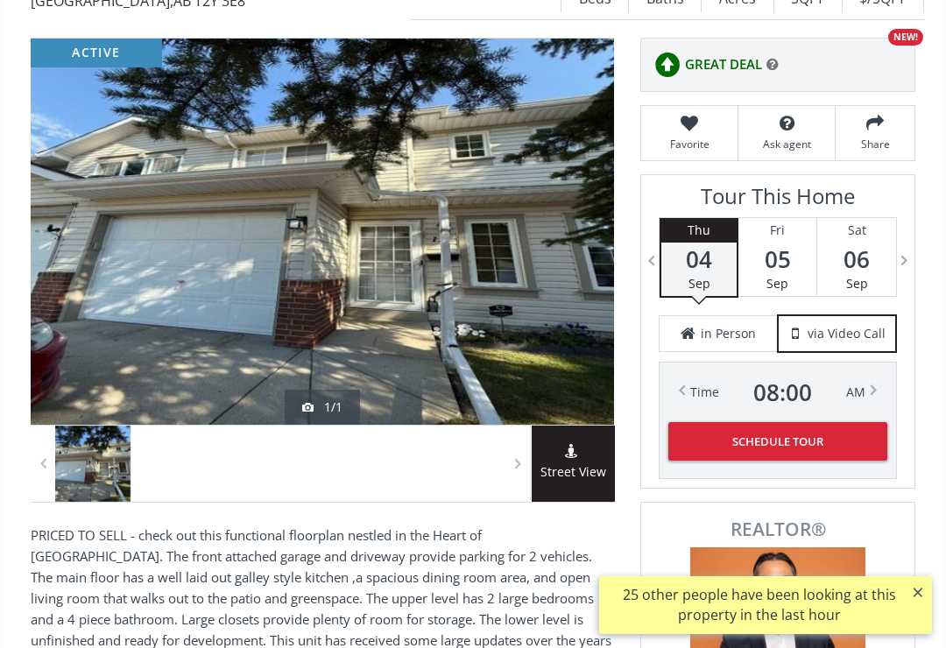
click at [54, 234] on div at bounding box center [322, 232] width 583 height 386
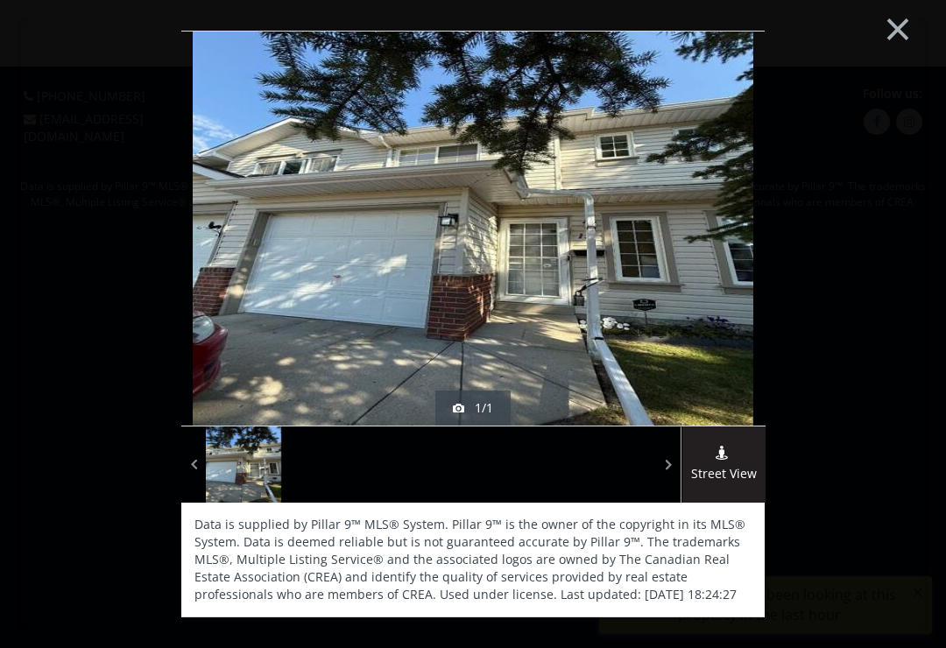
click at [231, 234] on img at bounding box center [473, 228] width 561 height 421
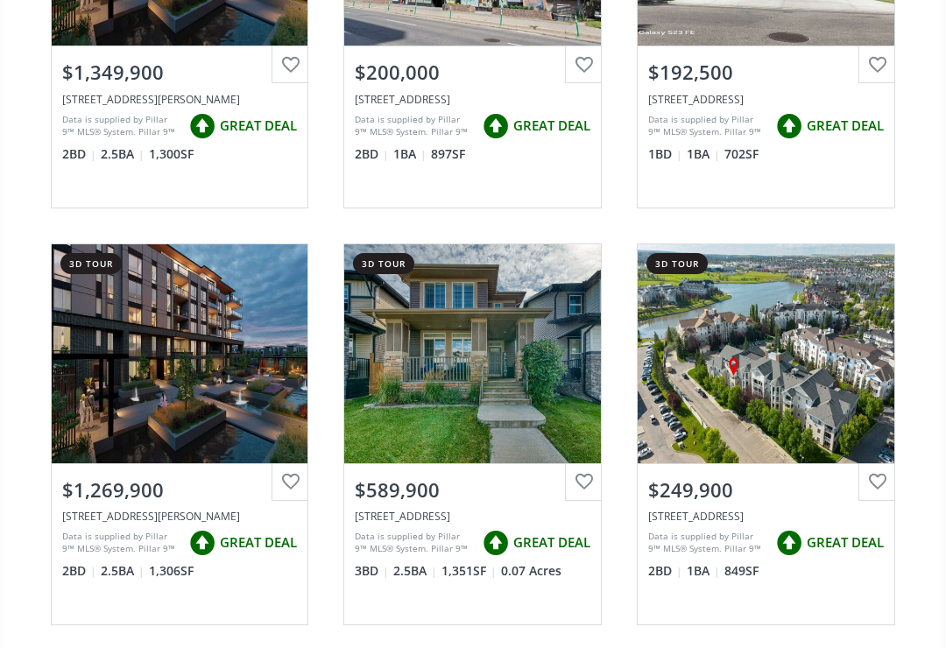
scroll to position [4131, 0]
click at [709, 351] on div "View Photos & Details" at bounding box center [766, 353] width 257 height 219
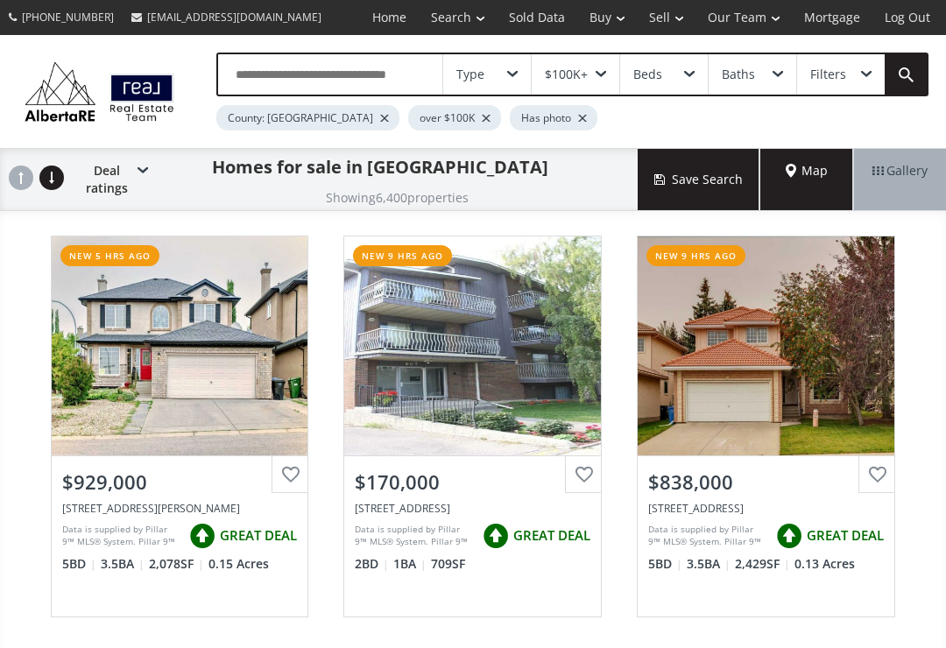
click at [682, 68] on div "Beds" at bounding box center [664, 74] width 88 height 40
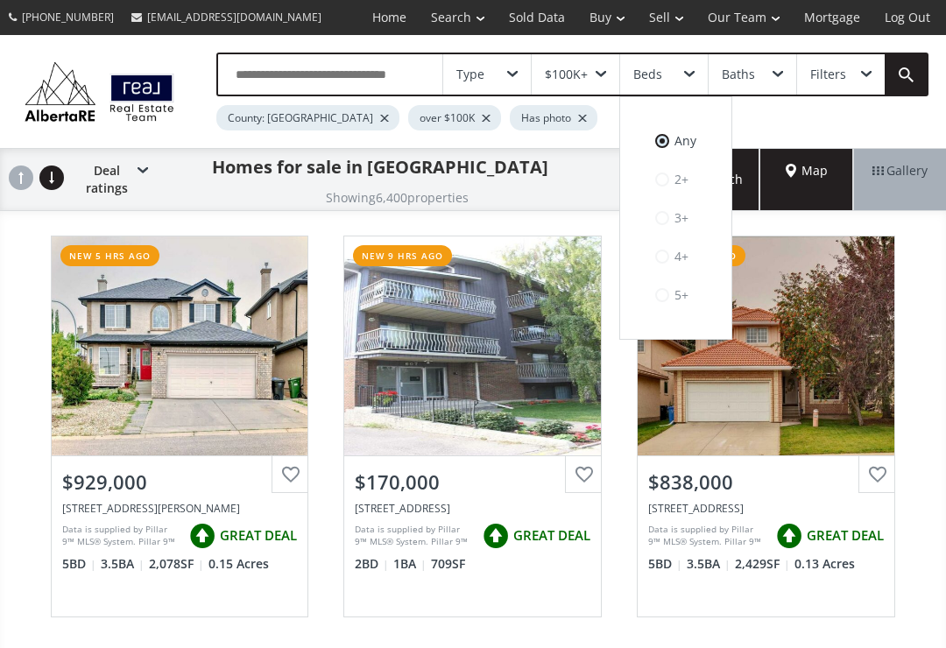
click at [668, 174] on span at bounding box center [662, 180] width 14 height 18
click at [572, 74] on div "$100K+" at bounding box center [566, 74] width 43 height 12
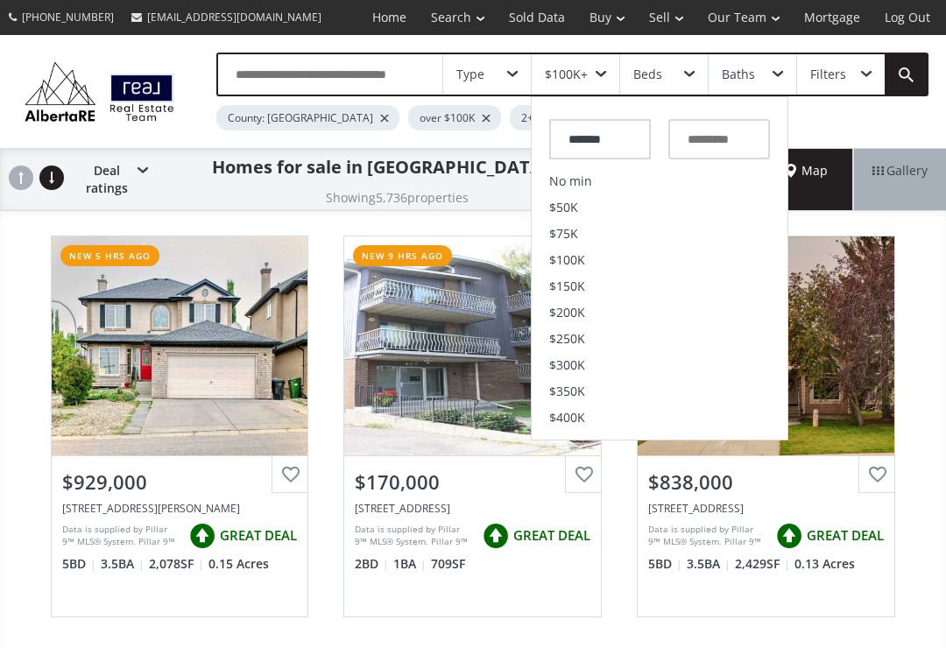
click at [553, 359] on span "$300K" at bounding box center [567, 365] width 36 height 12
type input "*******"
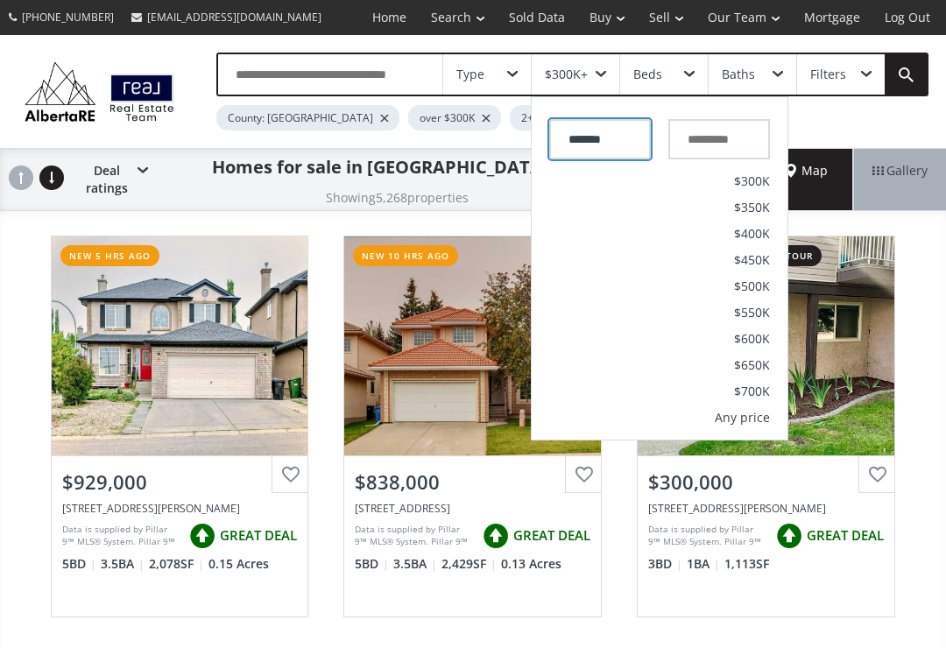
click at [583, 140] on input "*******" at bounding box center [600, 139] width 102 height 40
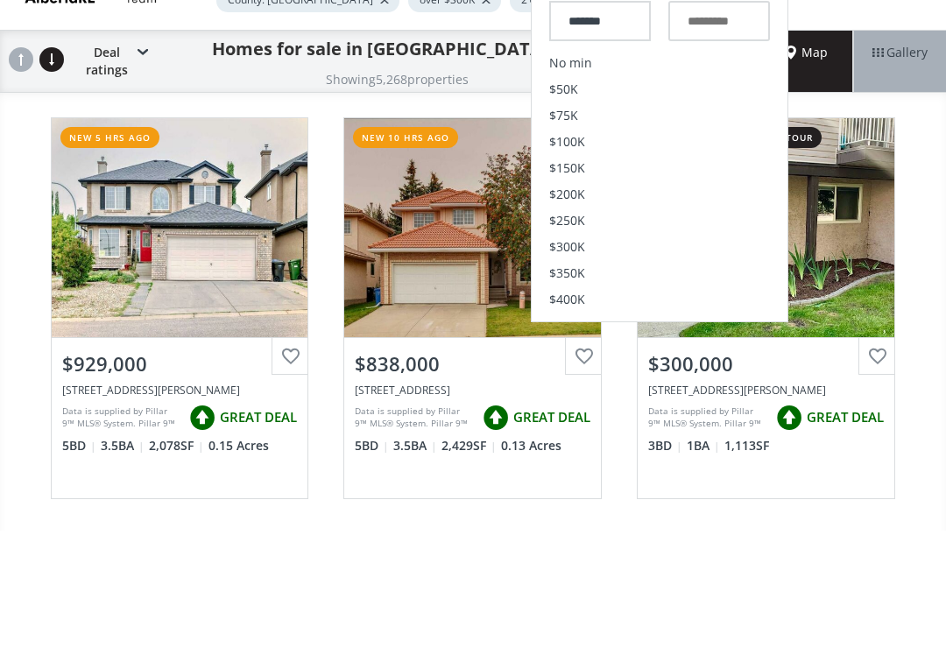
click at [215, 237] on div "View Photos & Details" at bounding box center [180, 346] width 257 height 219
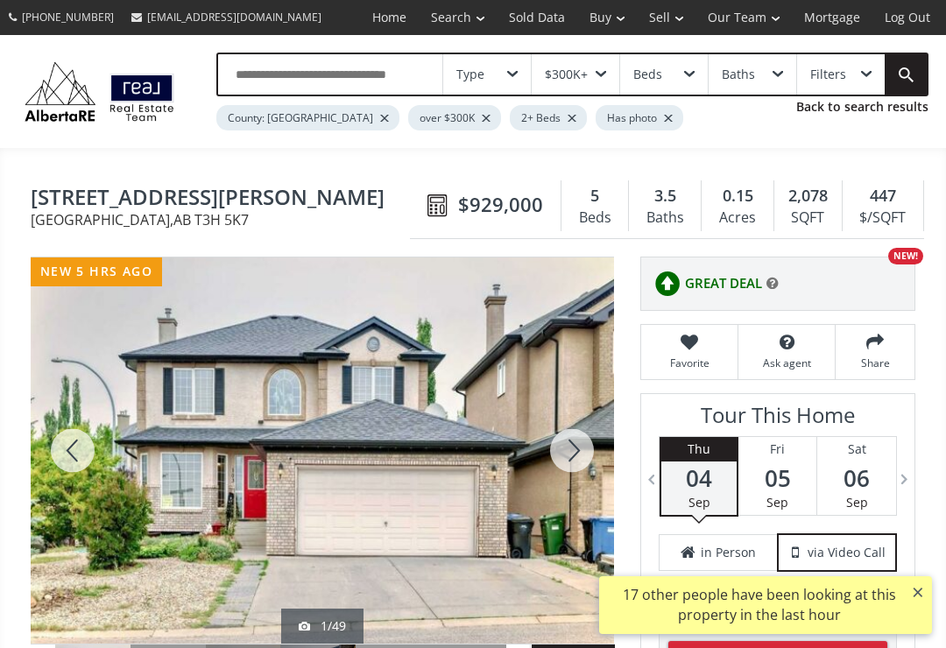
click at [580, 77] on div "$300K+" at bounding box center [566, 74] width 43 height 12
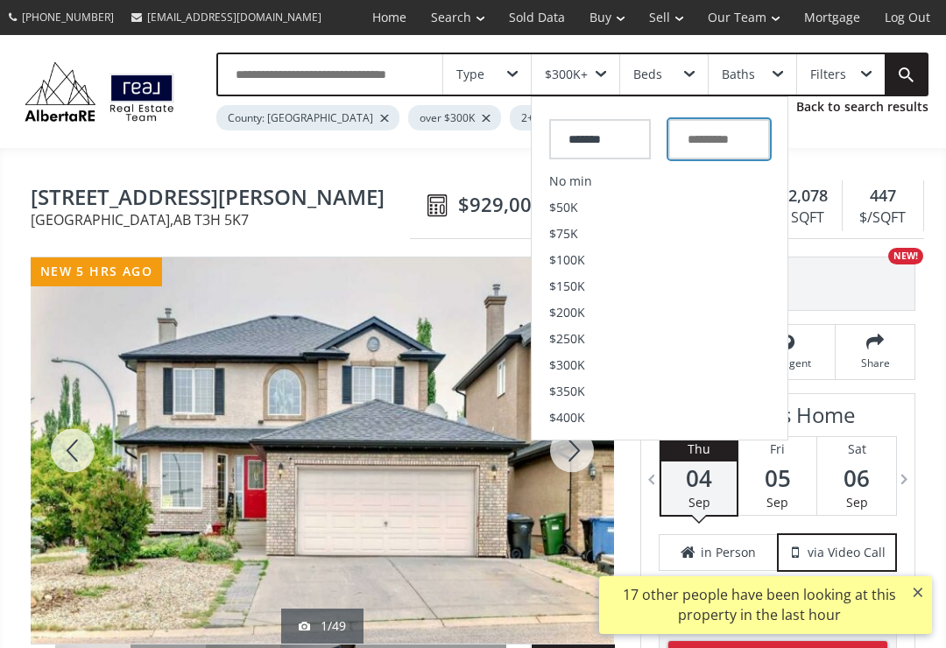
click at [694, 129] on input "text" at bounding box center [719, 139] width 102 height 40
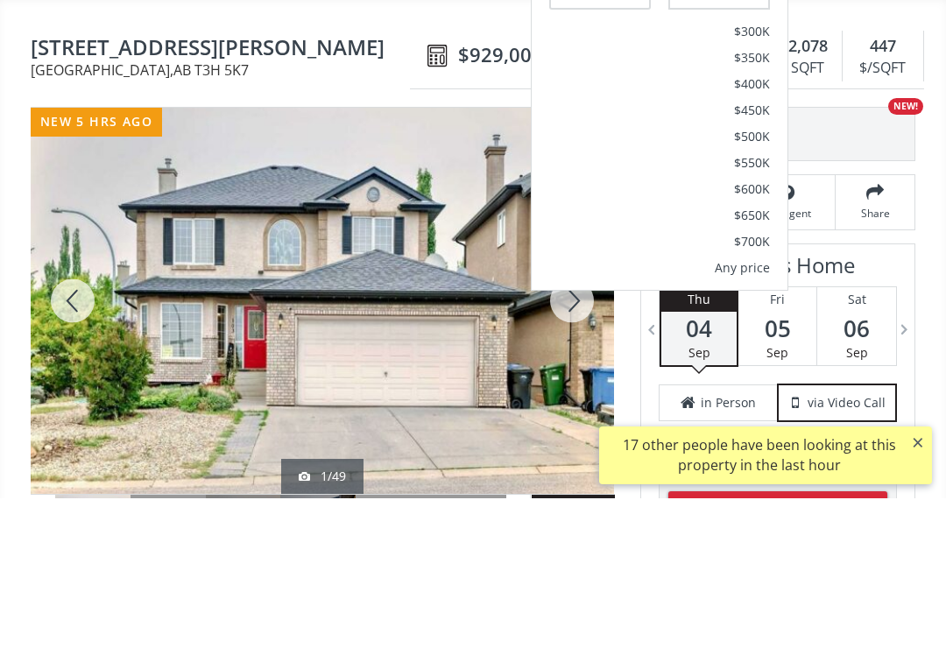
click at [709, 175] on span "$300K" at bounding box center [752, 181] width 36 height 12
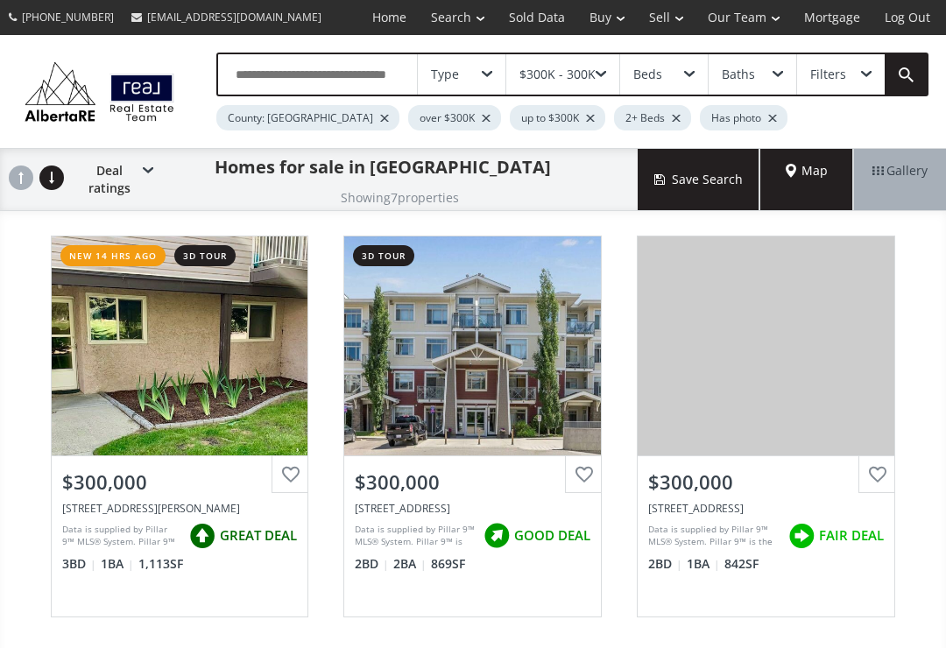
click at [597, 60] on div "$300K - 300K" at bounding box center [562, 74] width 113 height 40
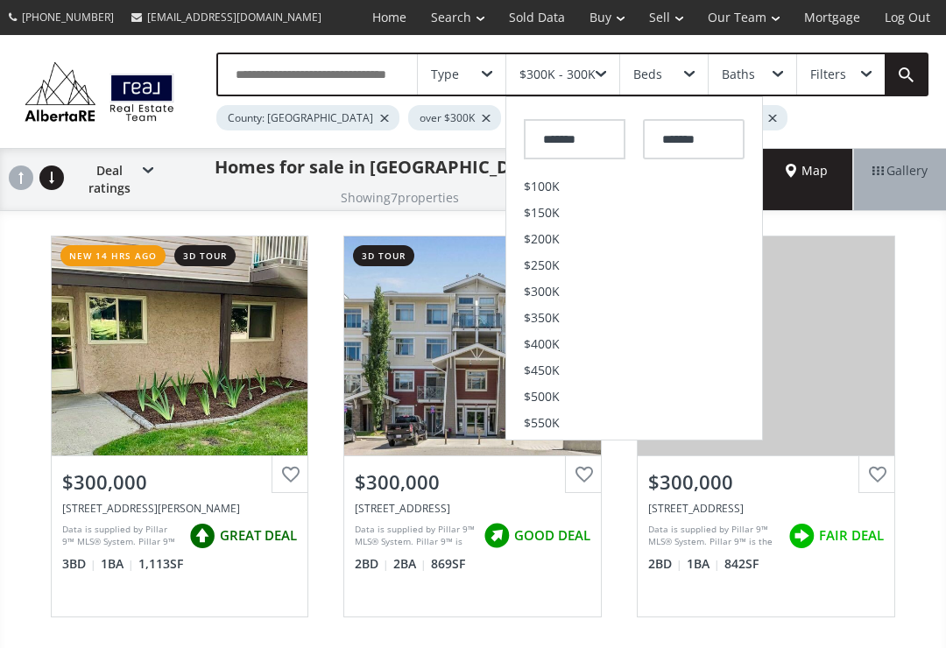
scroll to position [75, 0]
click at [540, 310] on span "$350K" at bounding box center [542, 316] width 36 height 12
type input "*******"
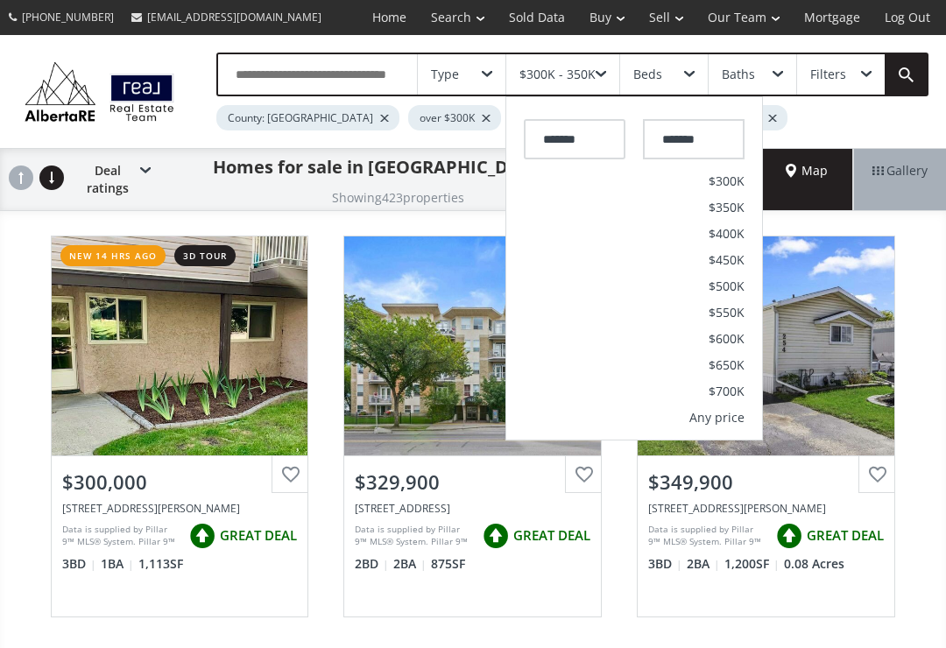
click at [538, 64] on div "$300K - 350K" at bounding box center [562, 74] width 113 height 40
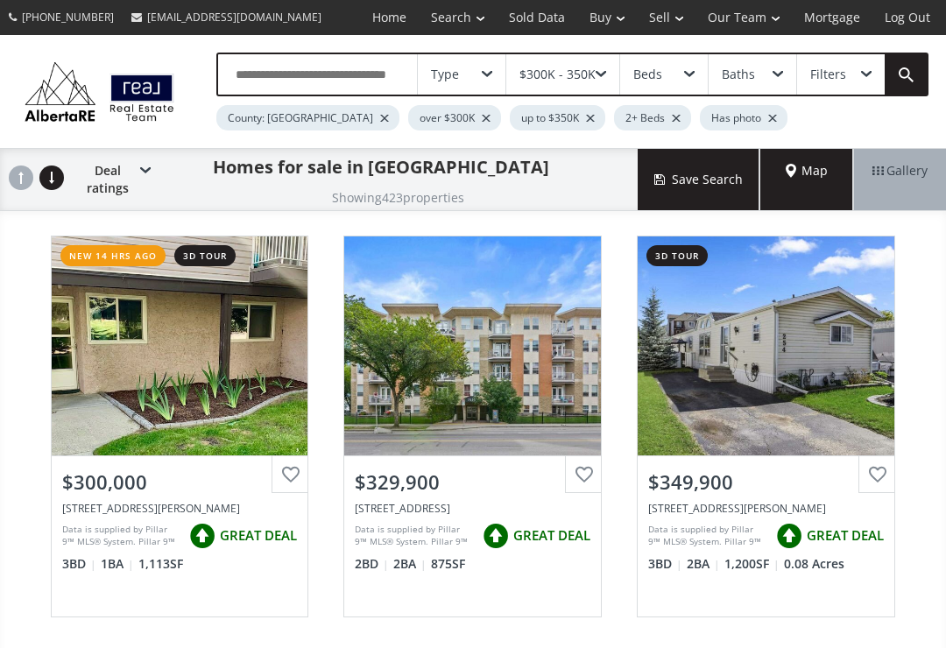
click at [540, 68] on div "$300K - 350K" at bounding box center [558, 74] width 76 height 12
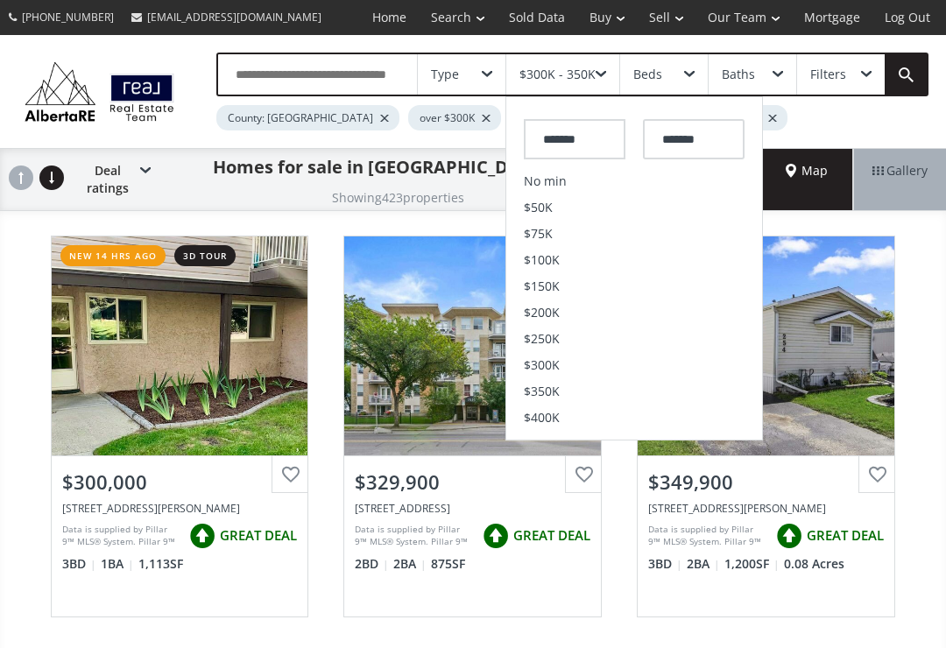
click at [559, 308] on span "$200K" at bounding box center [542, 313] width 36 height 12
type input "*******"
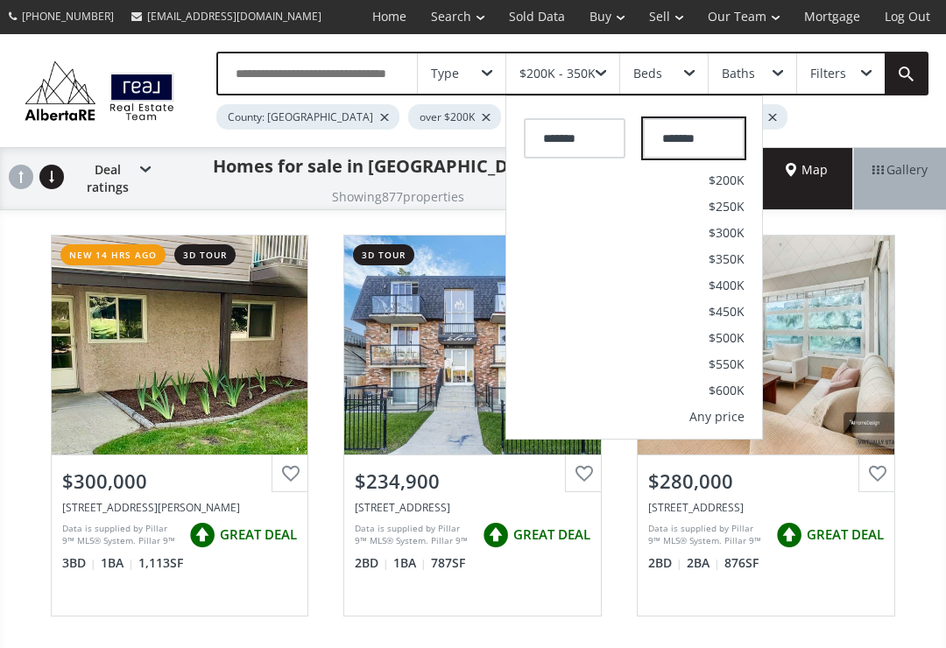
scroll to position [16, 0]
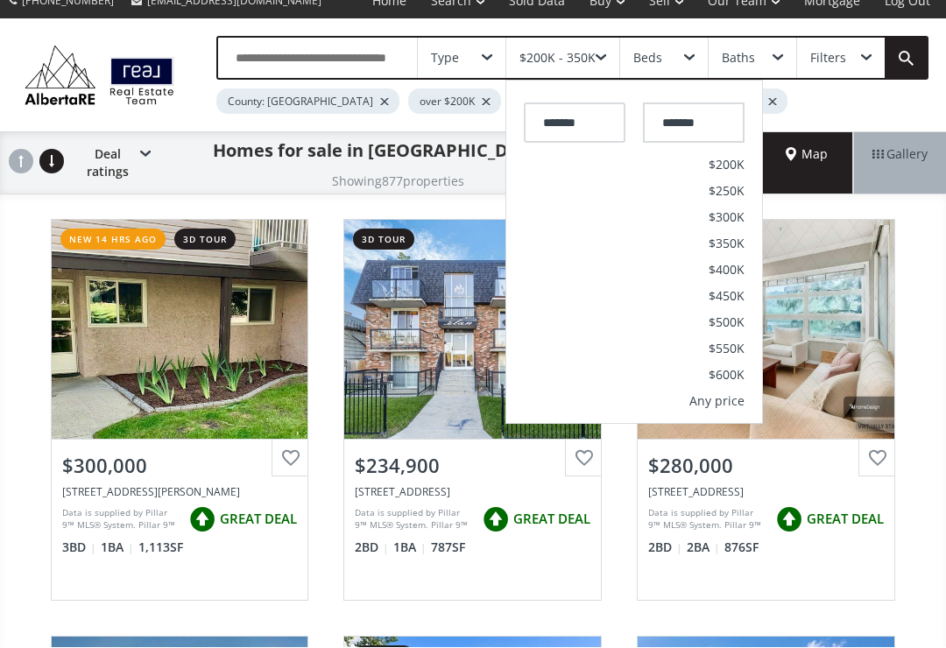
click at [656, 53] on div "Beds" at bounding box center [647, 59] width 29 height 12
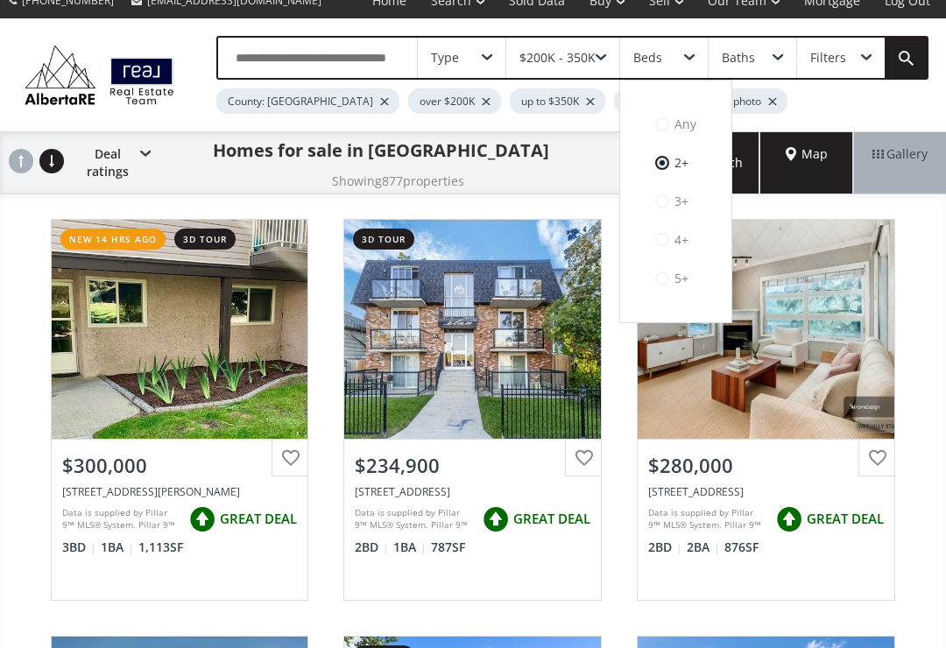
scroll to position [0, 0]
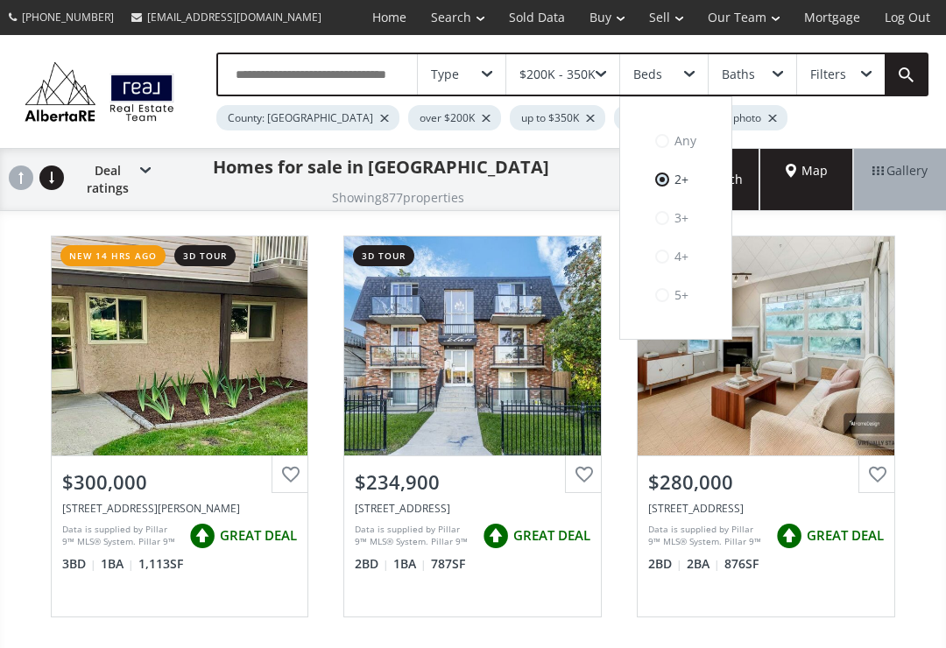
click at [709, 65] on div "Baths" at bounding box center [753, 74] width 88 height 40
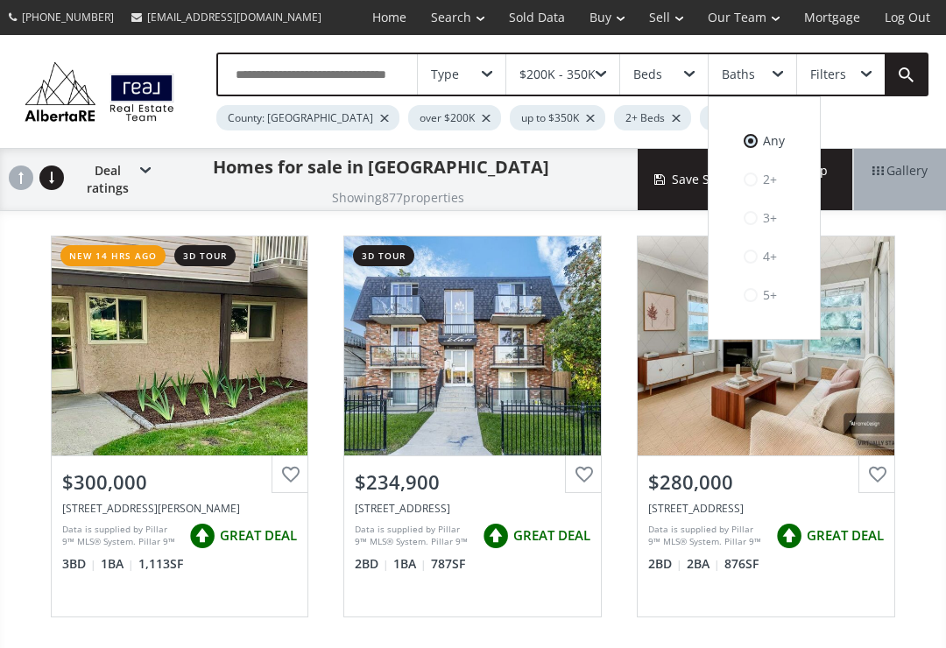
click at [466, 71] on div "Type" at bounding box center [462, 74] width 88 height 40
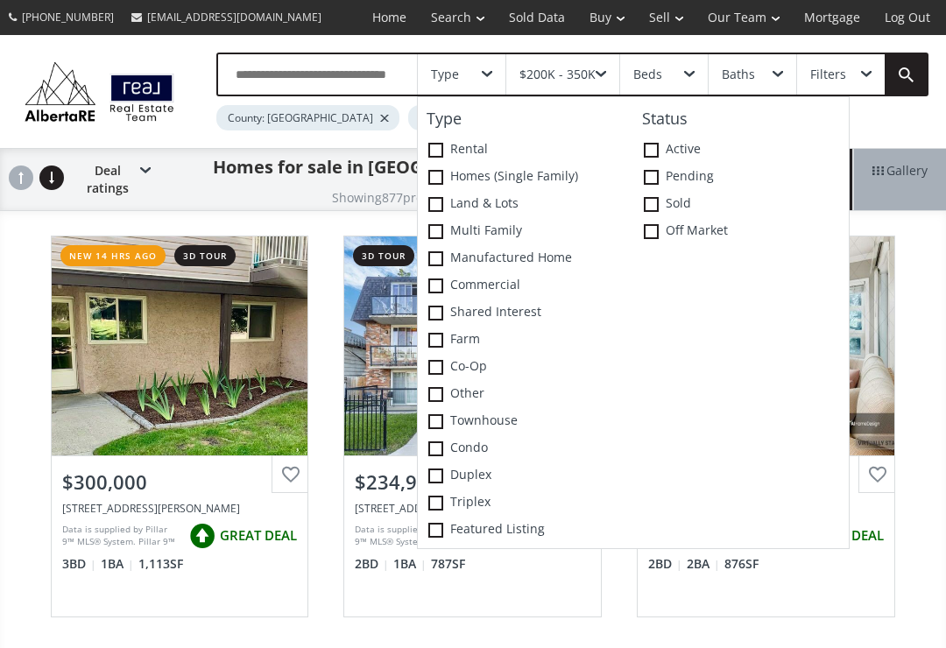
click at [440, 182] on span at bounding box center [435, 177] width 15 height 15
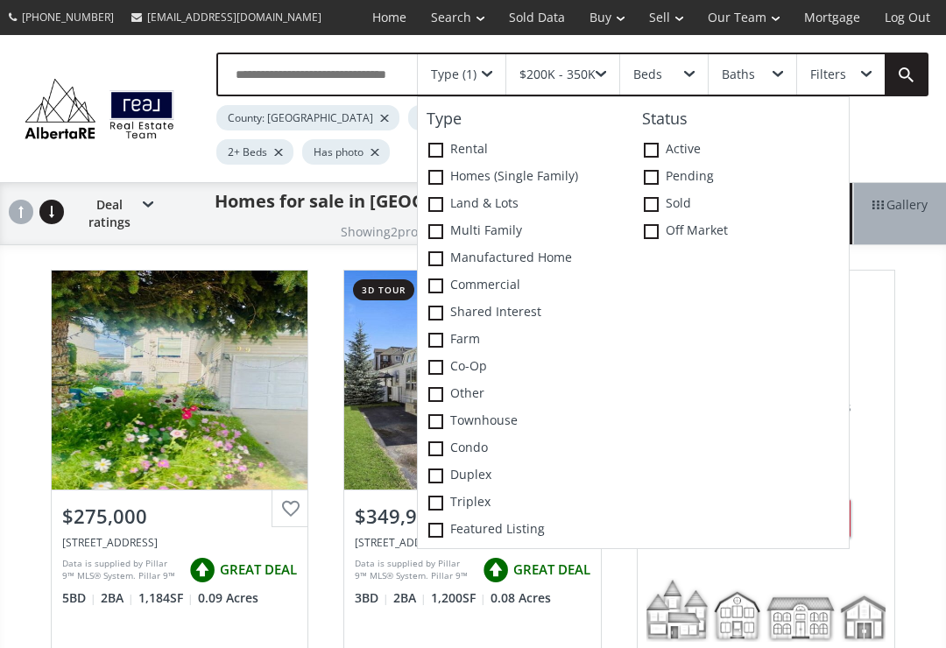
click at [442, 235] on span at bounding box center [435, 231] width 15 height 15
click at [179, 32] on link "[EMAIL_ADDRESS][DOMAIN_NAME]" at bounding box center [227, 17] width 208 height 32
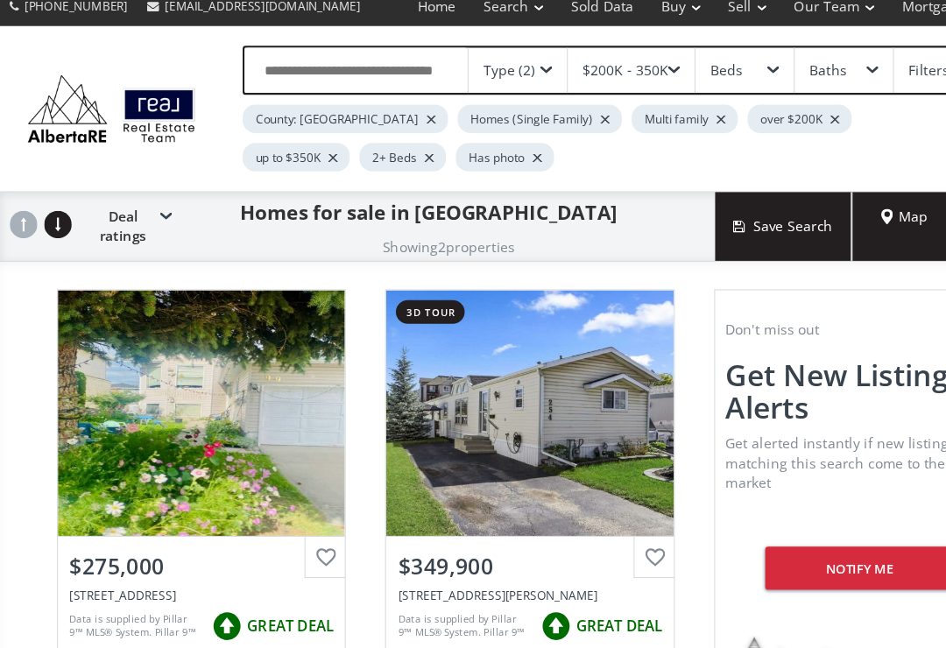
scroll to position [8, 0]
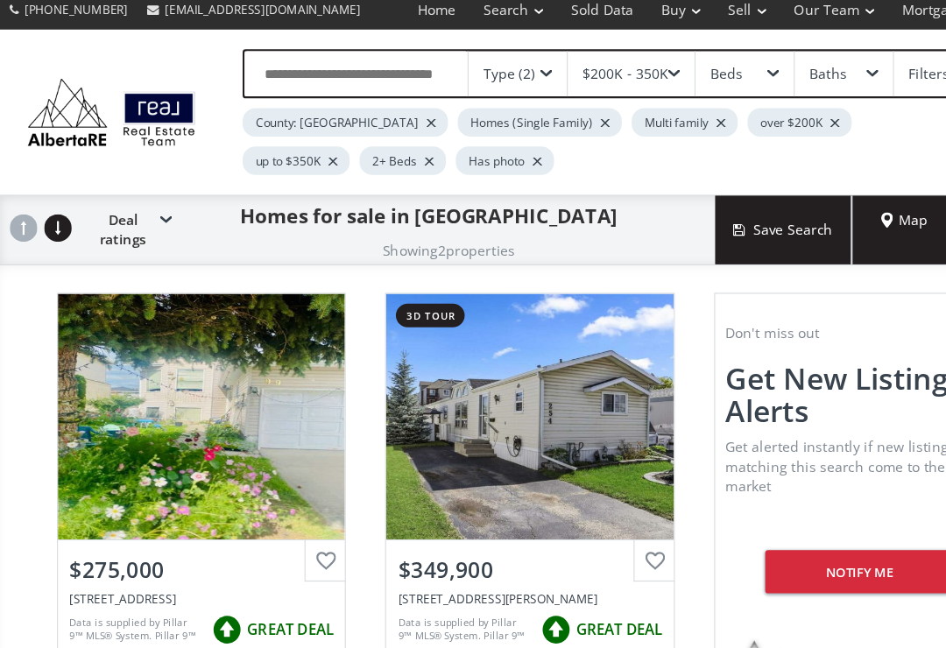
click at [417, 110] on div "Homes (Single Family)" at bounding box center [481, 109] width 146 height 25
click at [423, 107] on div "Homes (Single Family)" at bounding box center [481, 109] width 146 height 25
click at [463, 60] on div "Type (2)" at bounding box center [454, 66] width 46 height 12
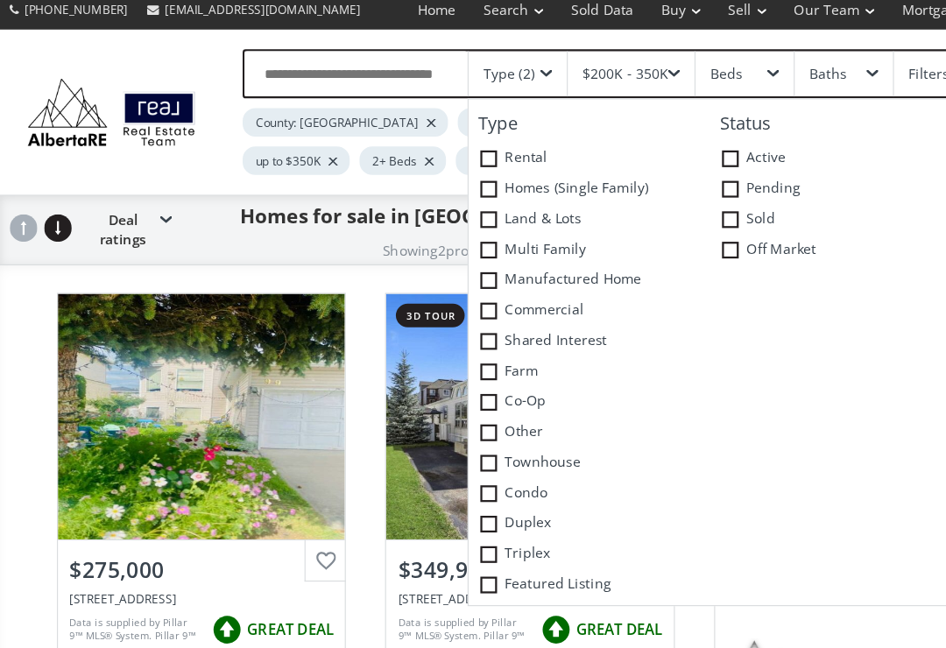
click at [0, 0] on icon at bounding box center [0, 0] width 0 height 0
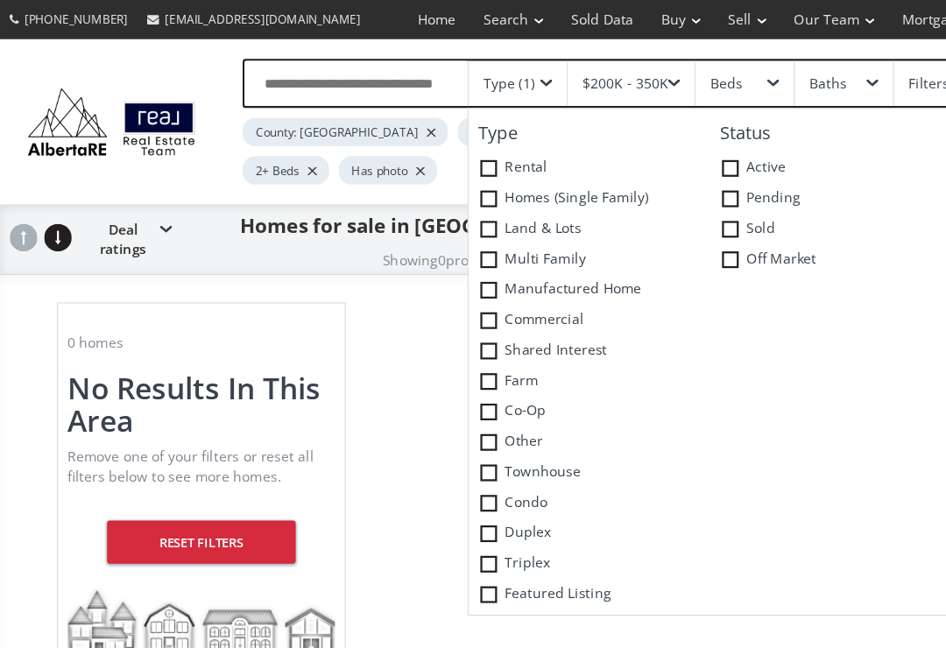
click at [0, 0] on icon at bounding box center [0, 0] width 0 height 0
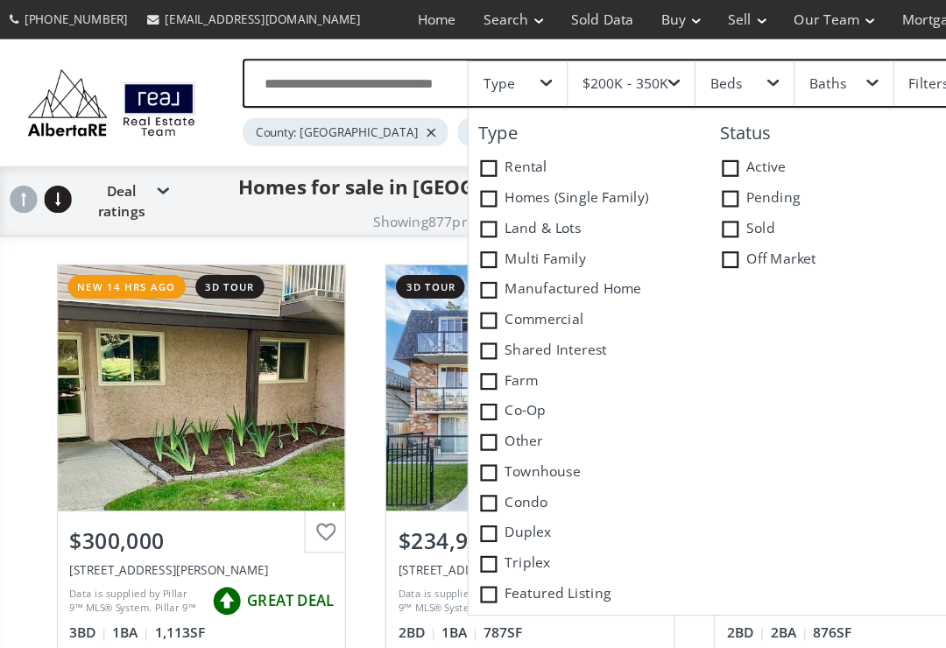
click at [436, 255] on span at bounding box center [435, 258] width 15 height 15
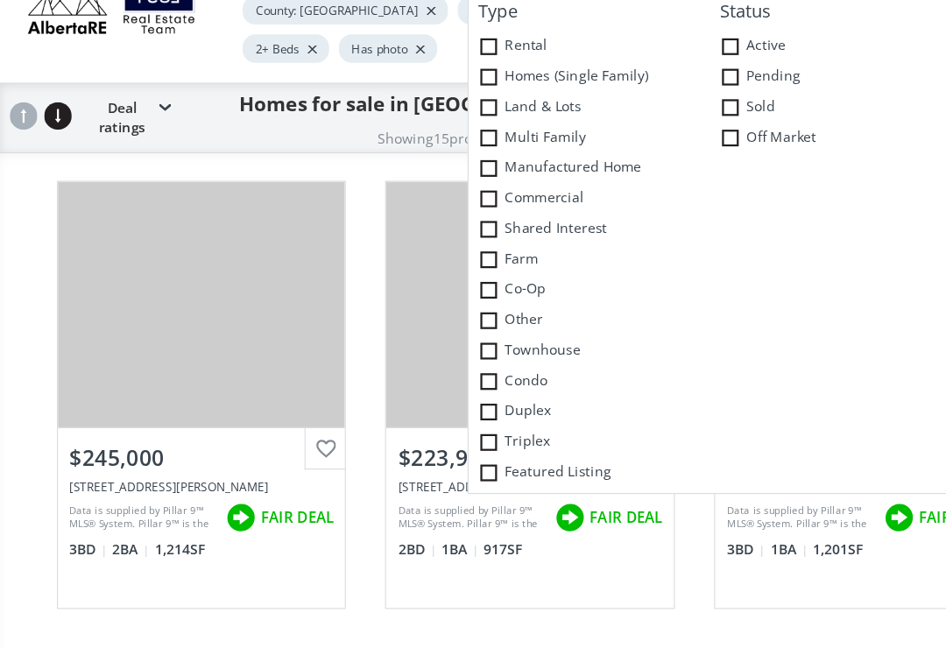
scroll to position [64, 0]
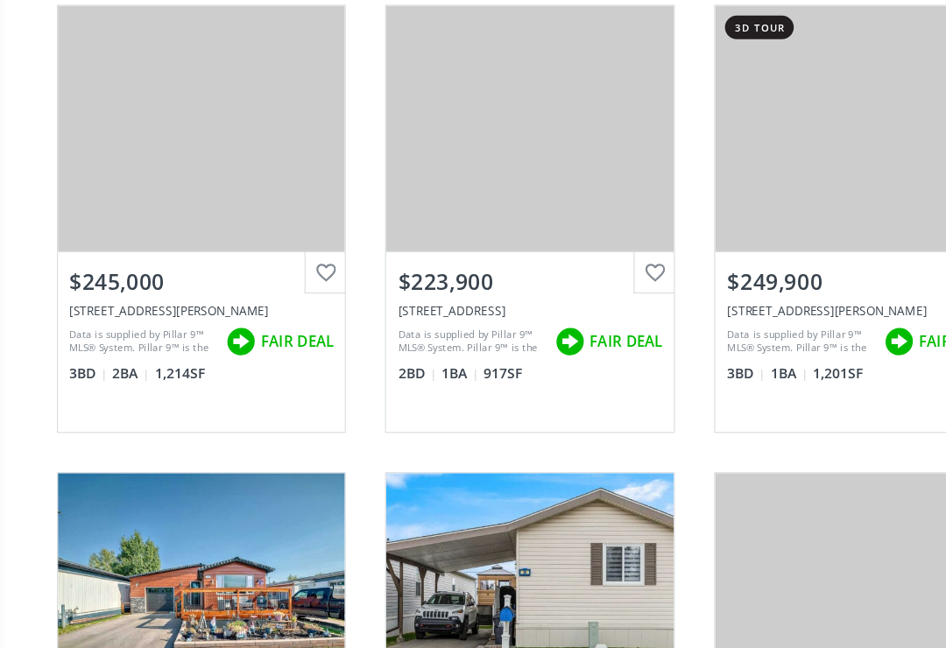
scroll to position [222, 0]
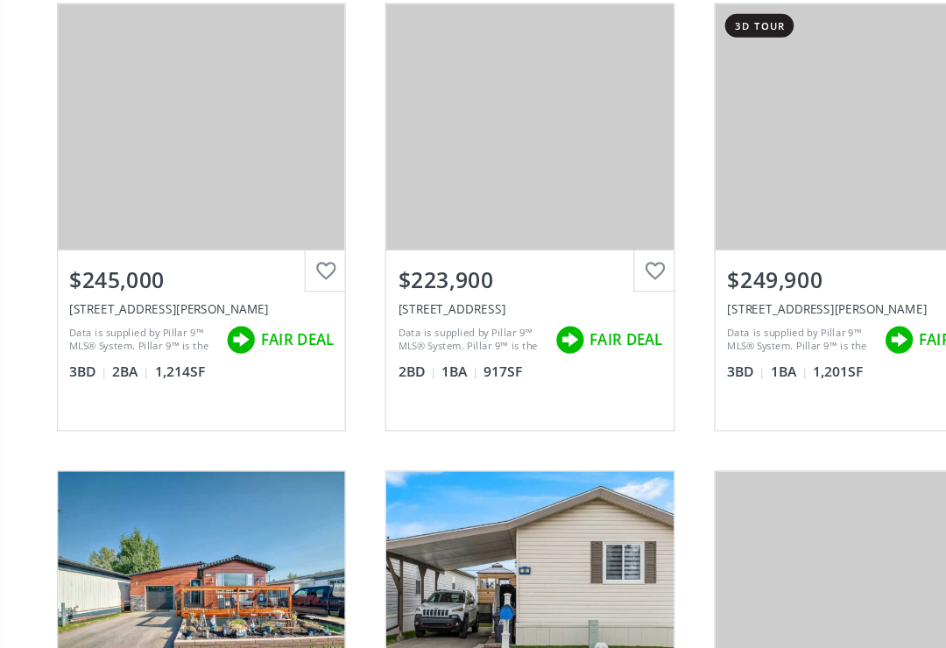
click at [469, 140] on div "View Photos & Details" at bounding box center [472, 158] width 257 height 219
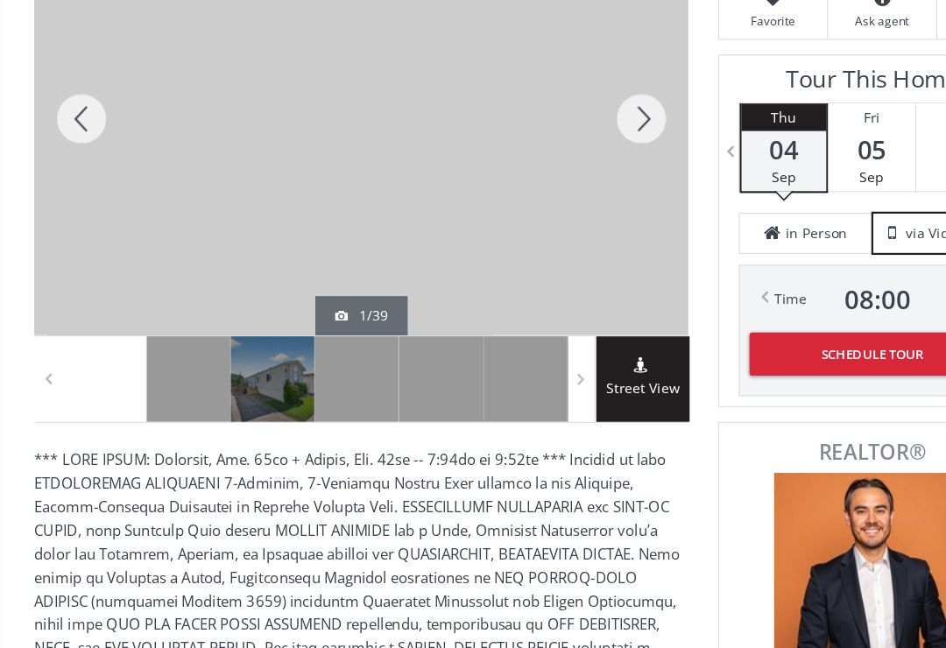
scroll to position [364, 0]
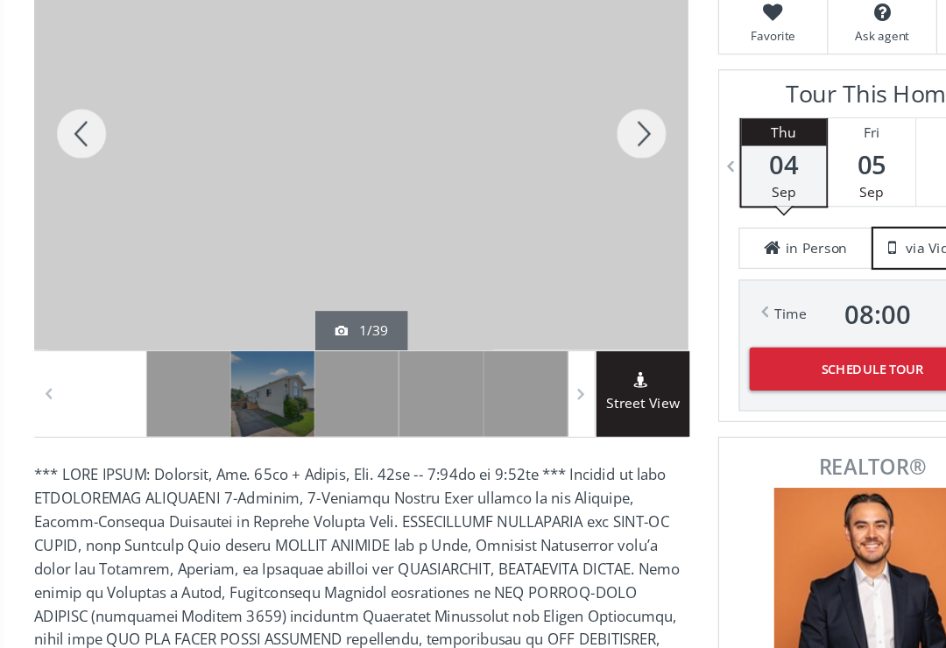
click at [90, 131] on div at bounding box center [73, 120] width 84 height 386
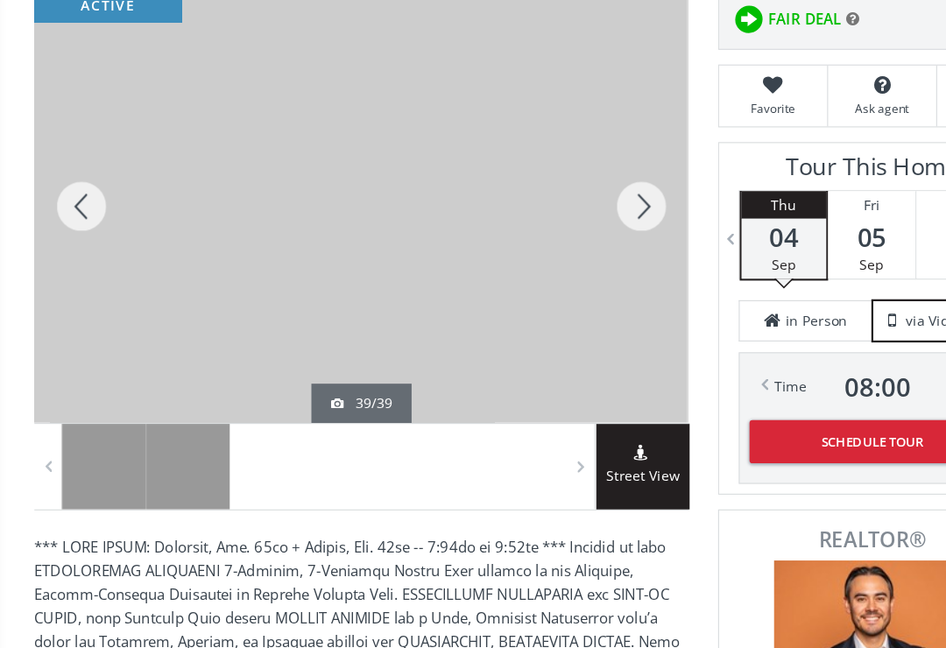
scroll to position [300, 0]
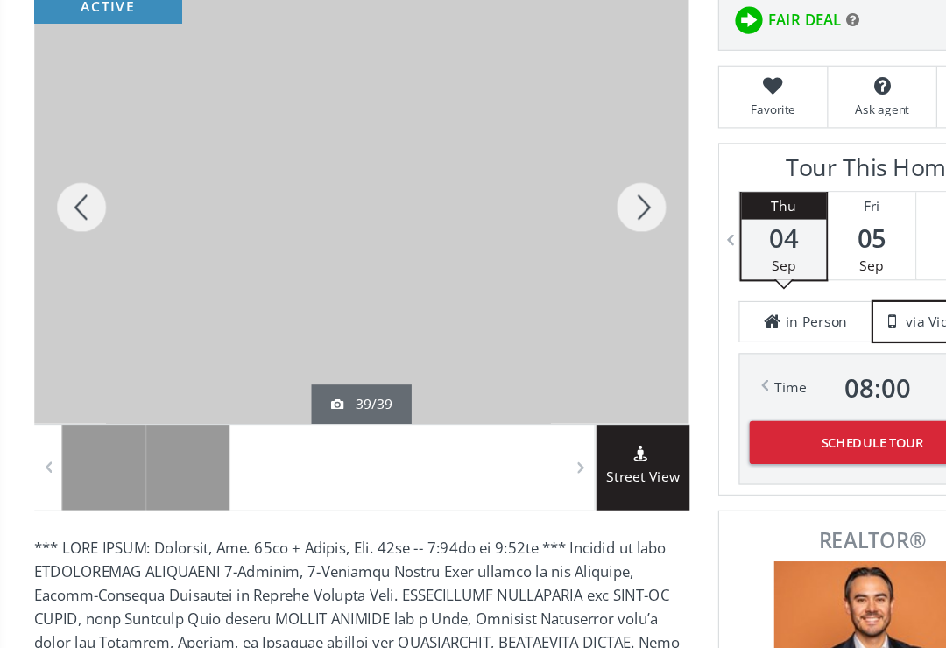
click at [82, 188] on div at bounding box center [73, 185] width 84 height 386
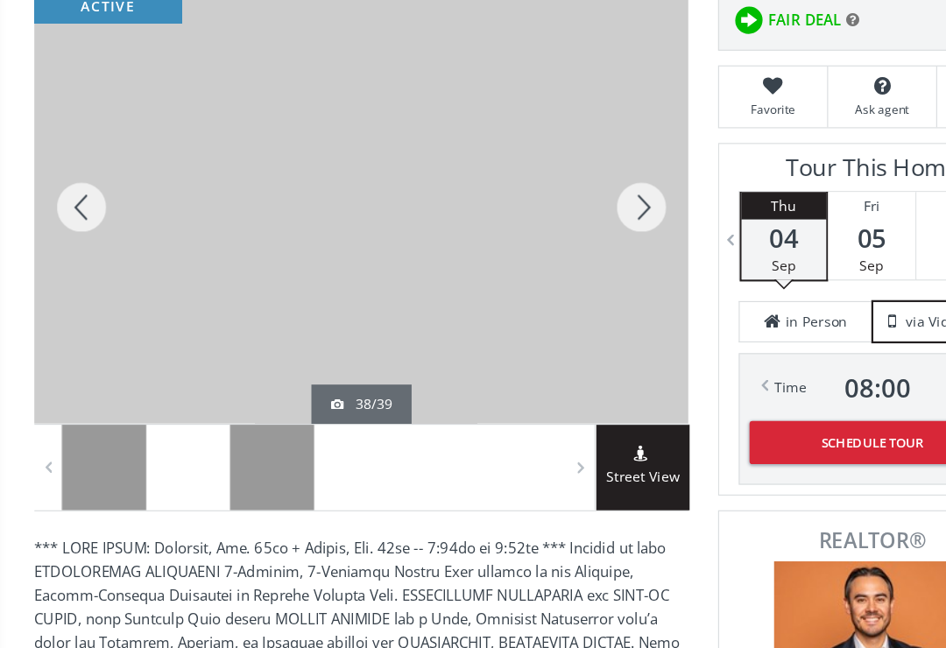
click at [71, 184] on div at bounding box center [73, 185] width 84 height 386
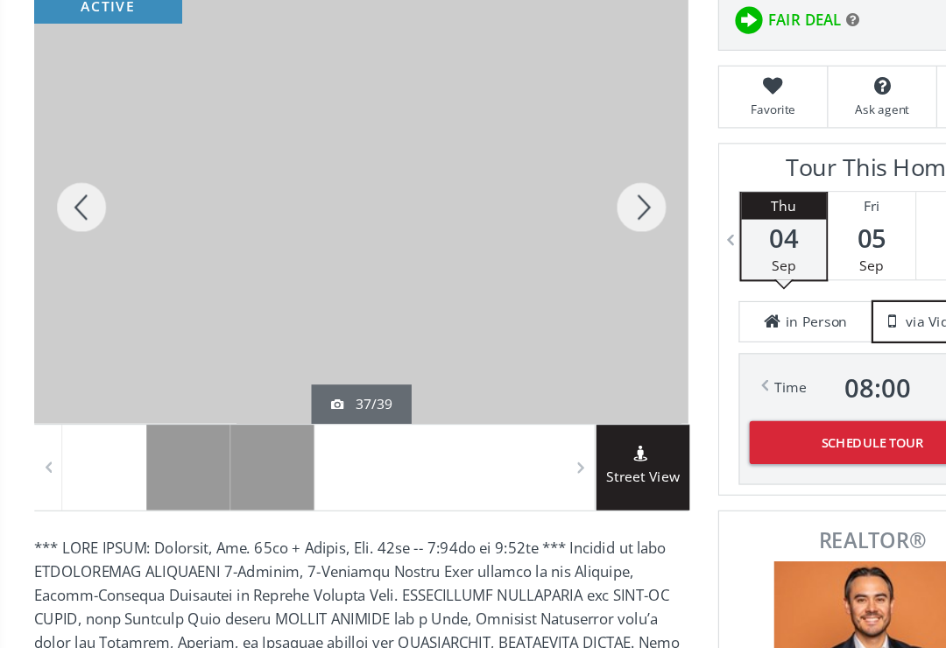
click at [71, 187] on div at bounding box center [73, 185] width 84 height 386
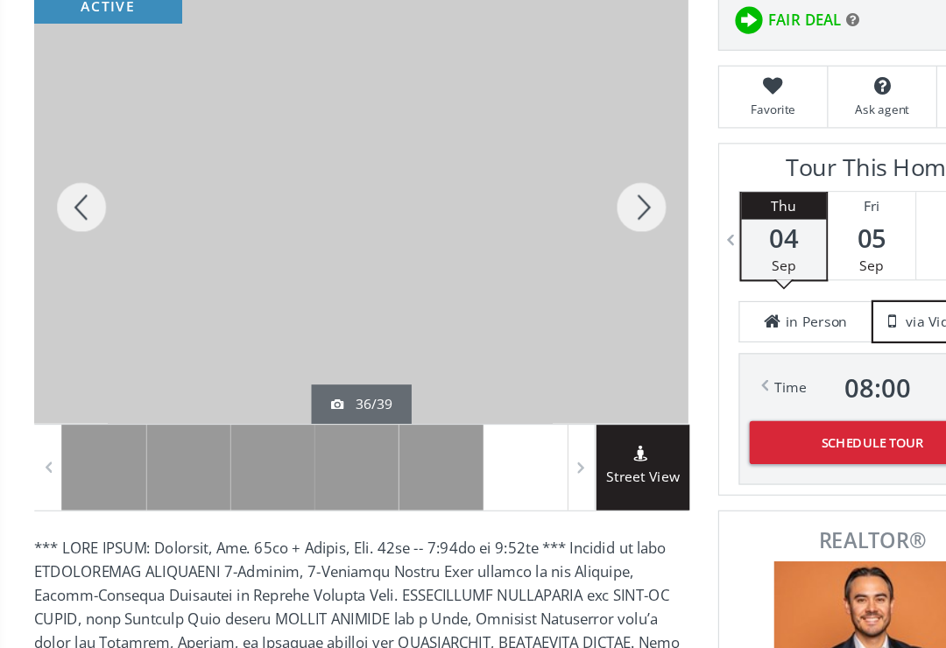
click at [74, 195] on div at bounding box center [73, 185] width 84 height 386
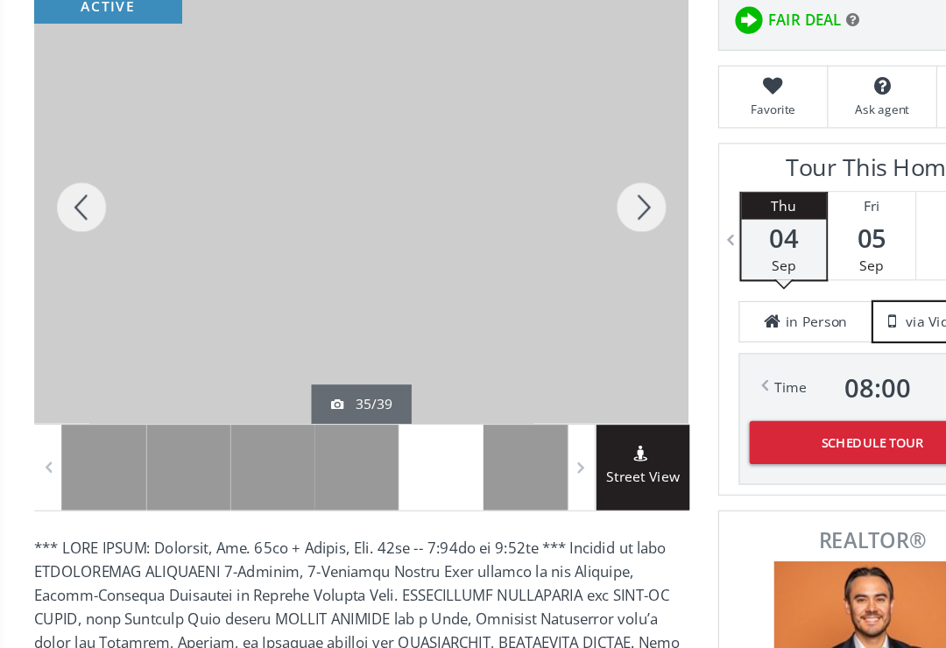
click at [70, 182] on div at bounding box center [73, 185] width 84 height 386
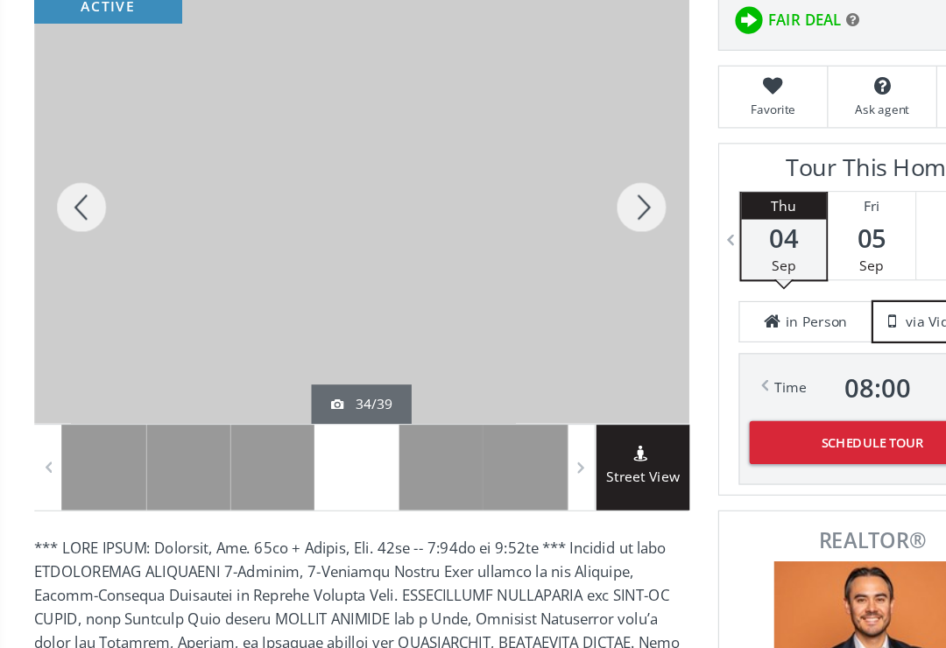
click at [80, 180] on div at bounding box center [73, 185] width 84 height 386
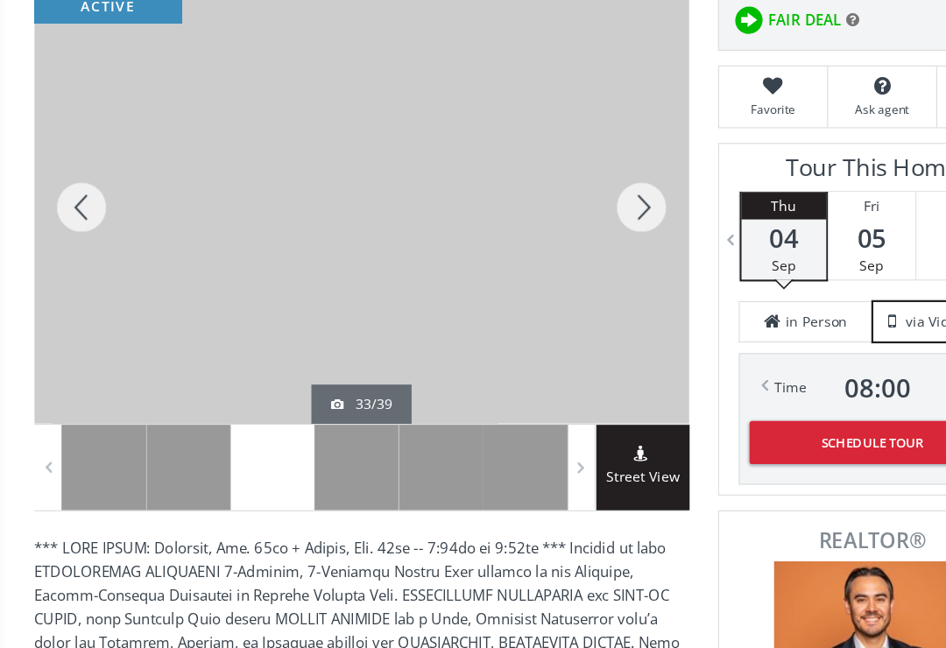
click at [73, 187] on div at bounding box center [73, 185] width 84 height 386
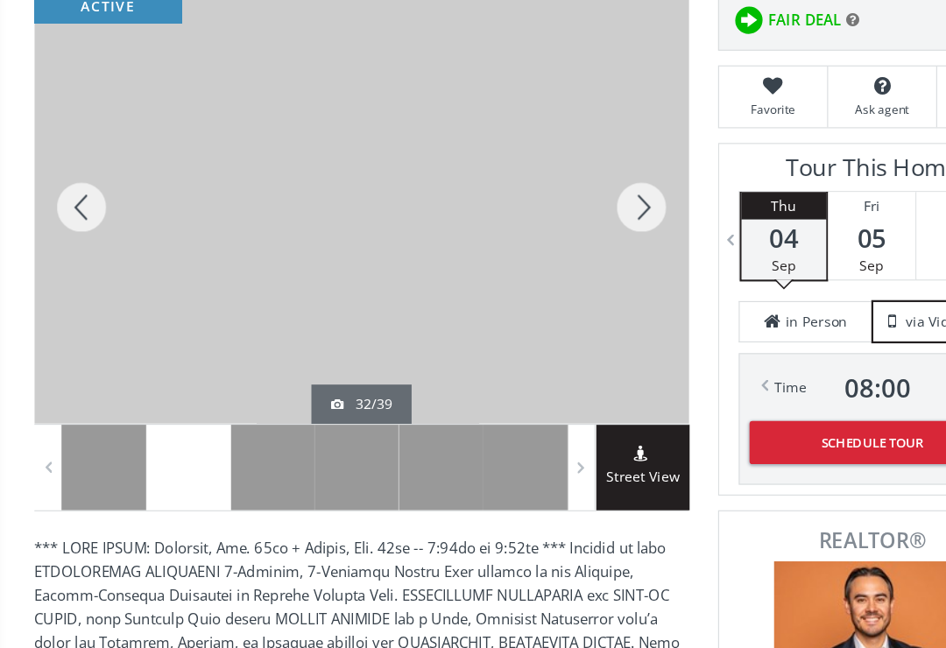
click at [68, 186] on div at bounding box center [73, 185] width 84 height 386
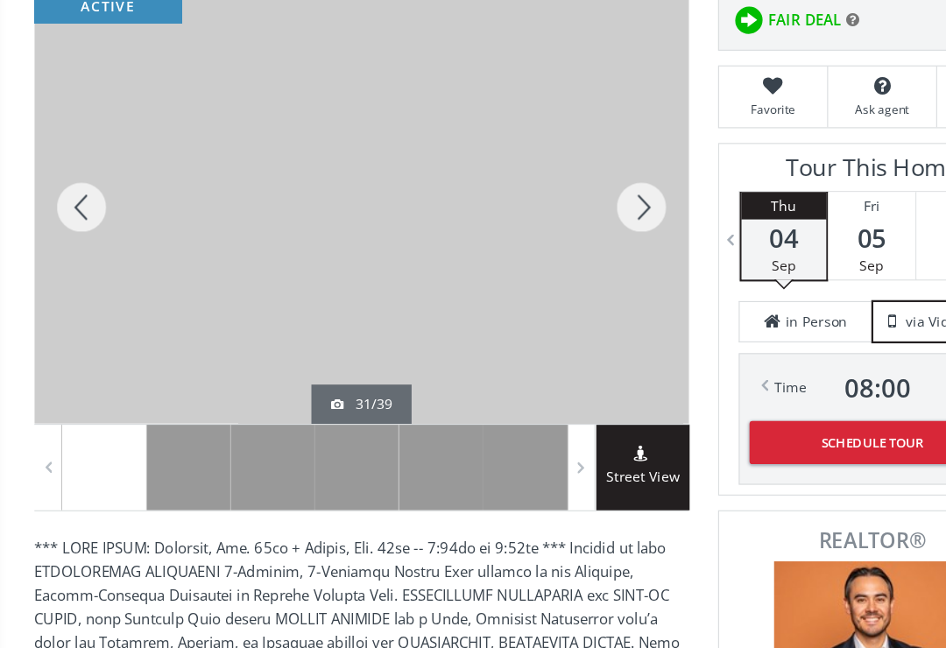
click at [60, 195] on div at bounding box center [73, 185] width 84 height 386
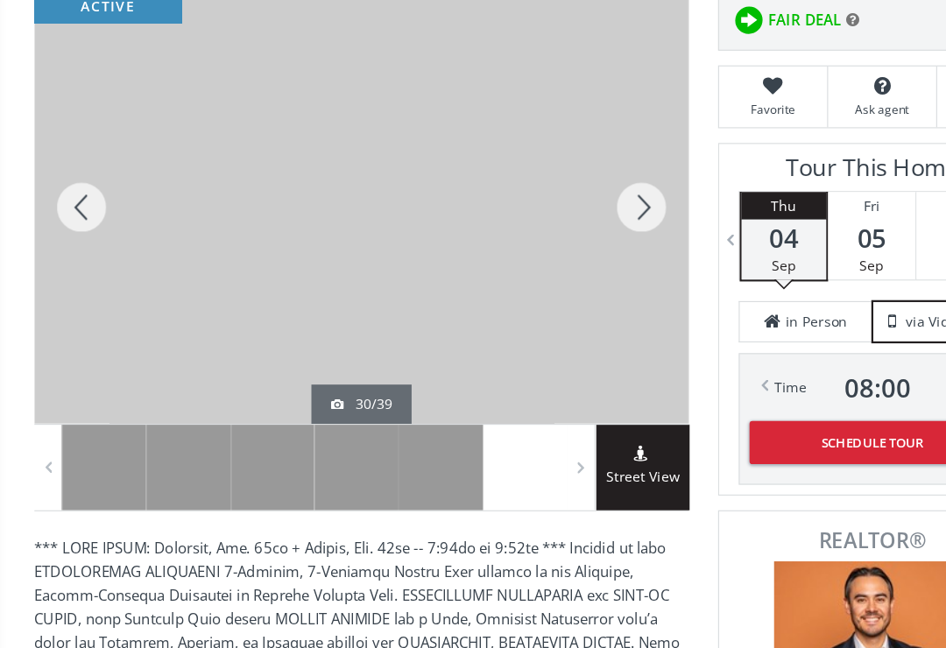
click at [73, 195] on div at bounding box center [73, 185] width 84 height 386
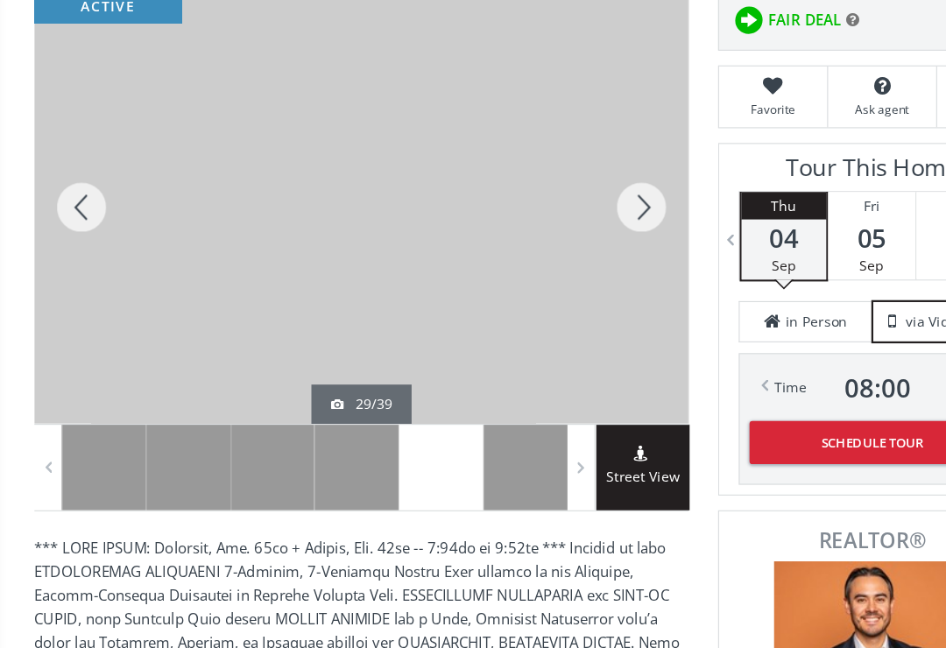
click at [73, 194] on div at bounding box center [73, 185] width 84 height 386
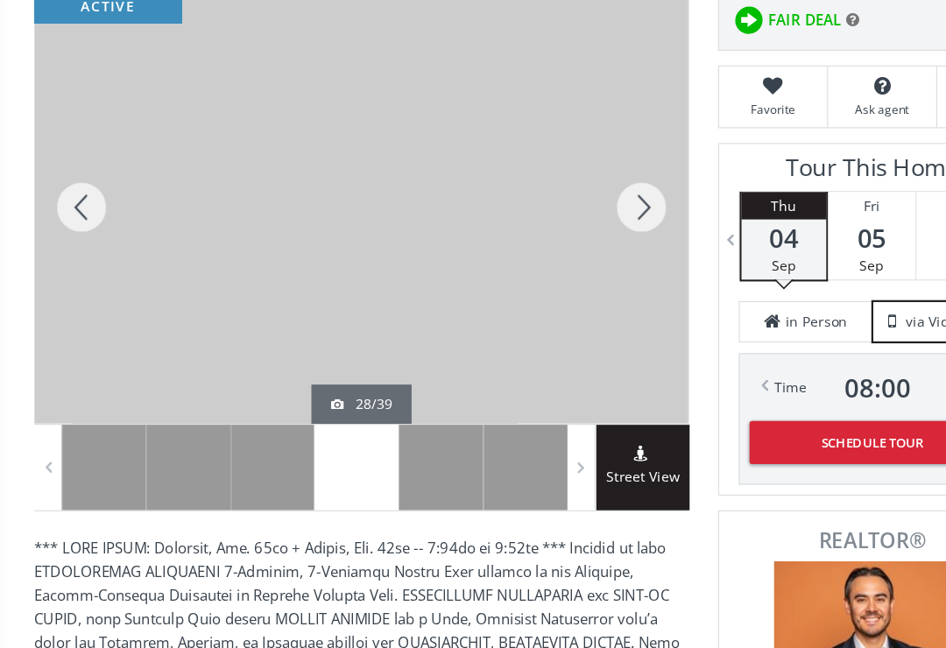
click at [34, 196] on div at bounding box center [73, 185] width 84 height 386
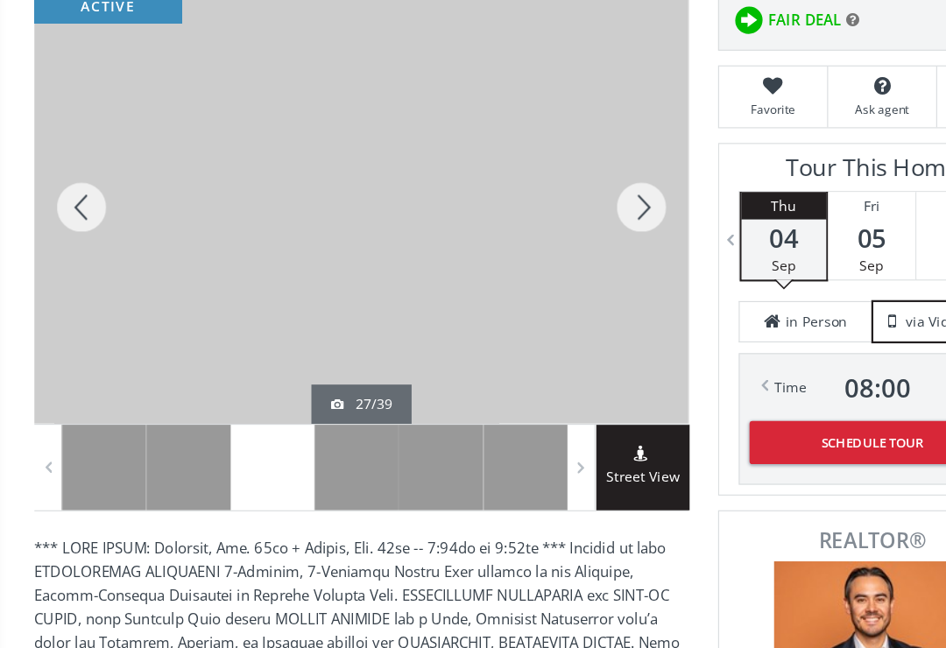
click at [73, 196] on div at bounding box center [73, 185] width 84 height 386
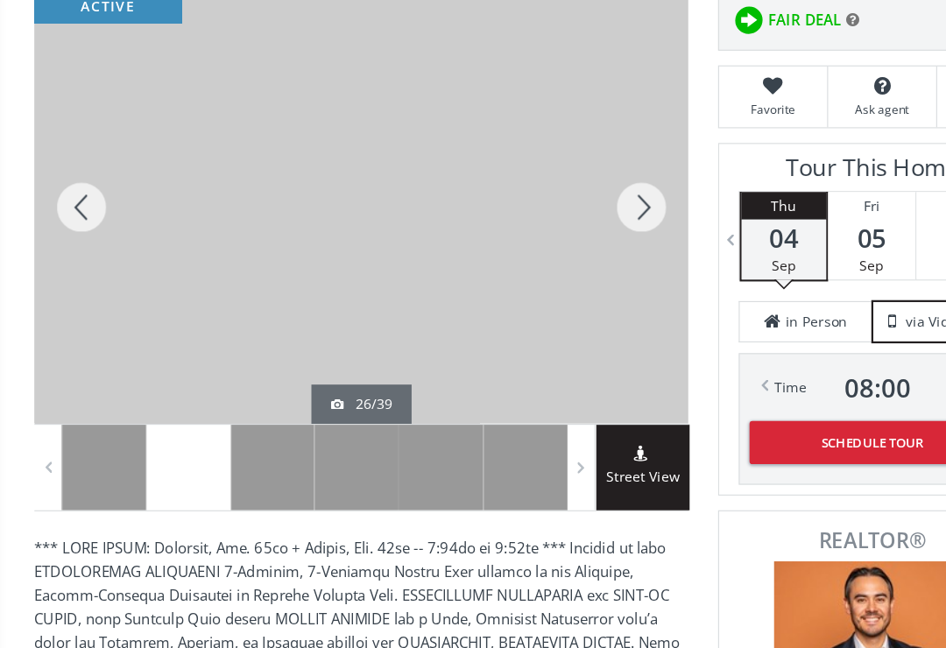
click at [78, 196] on div at bounding box center [73, 185] width 84 height 386
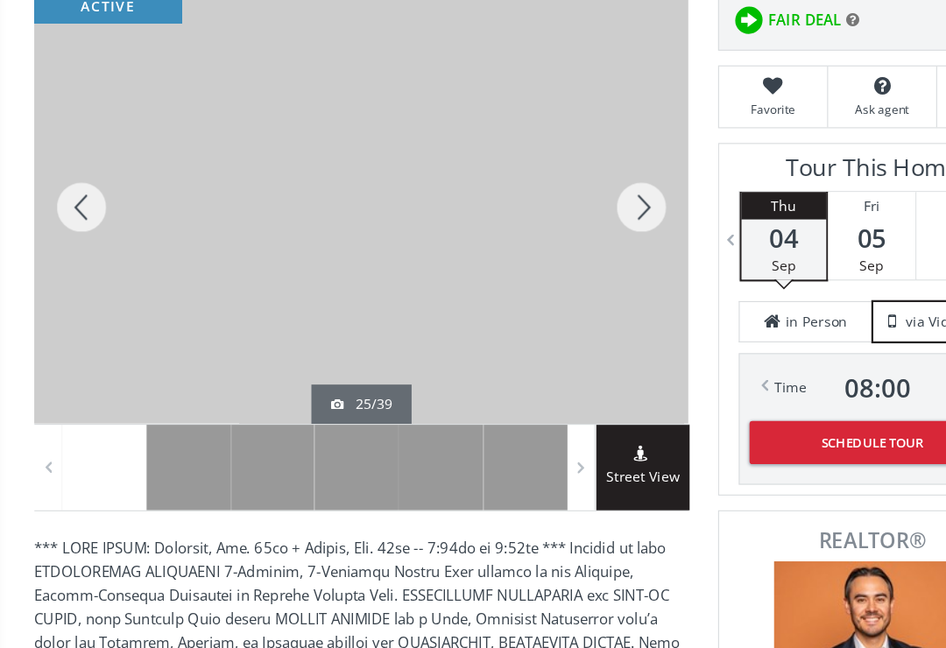
click at [72, 191] on div at bounding box center [73, 185] width 84 height 386
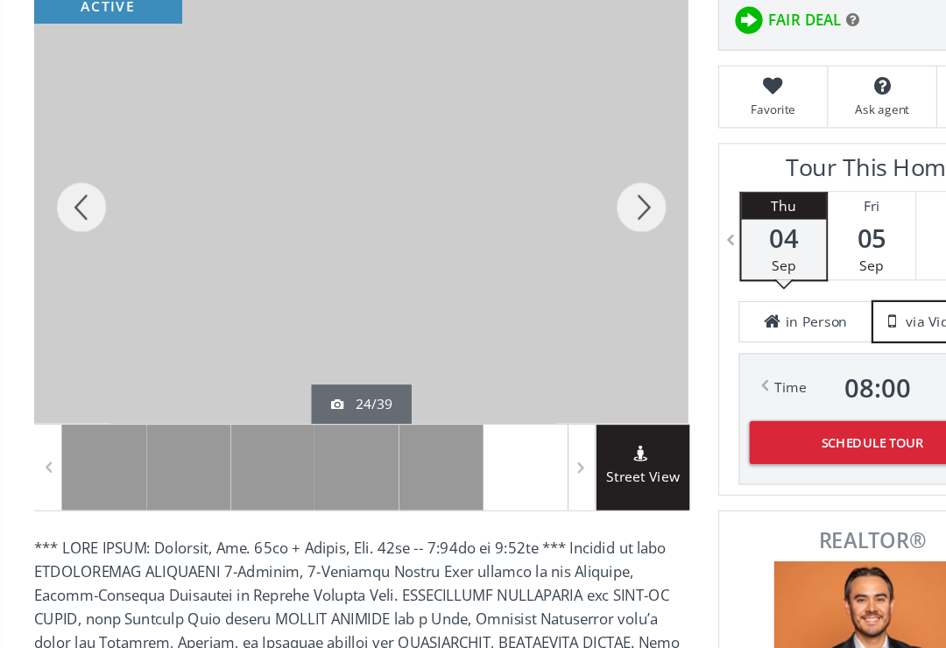
click at [72, 201] on div at bounding box center [73, 185] width 84 height 386
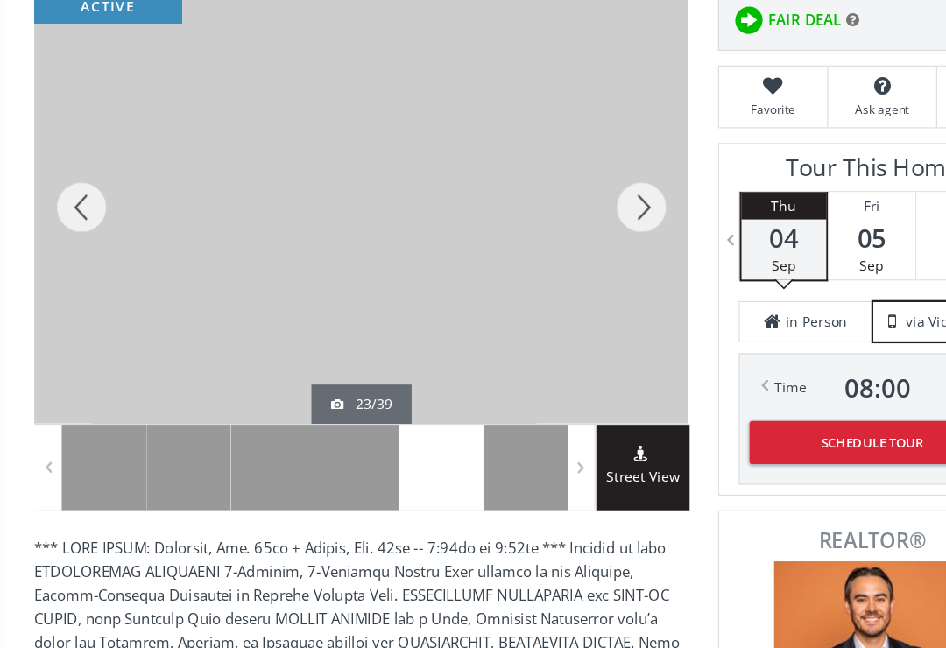
click at [78, 192] on div at bounding box center [73, 185] width 84 height 386
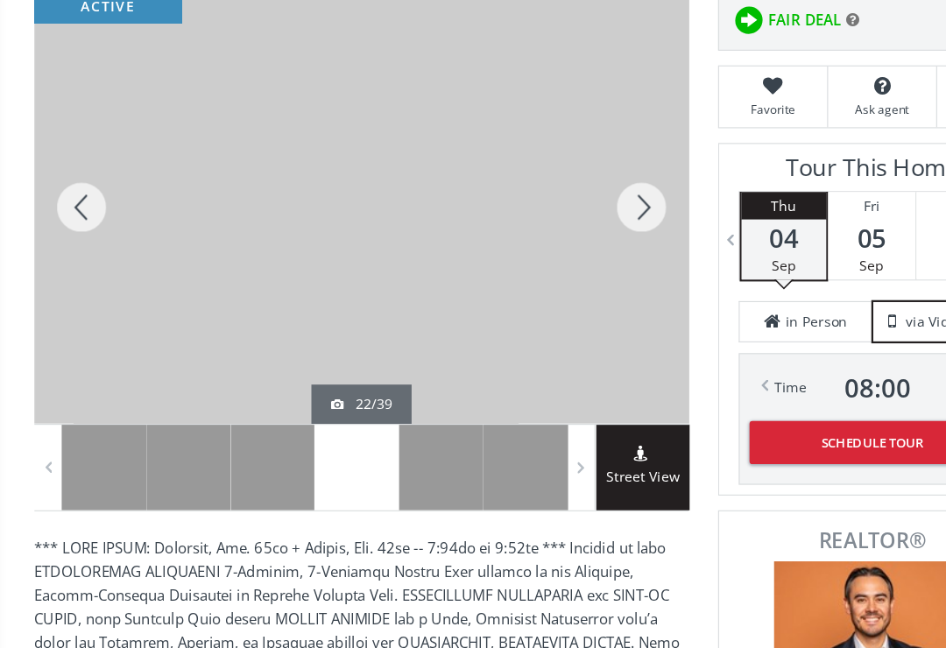
click at [77, 200] on div at bounding box center [73, 185] width 84 height 386
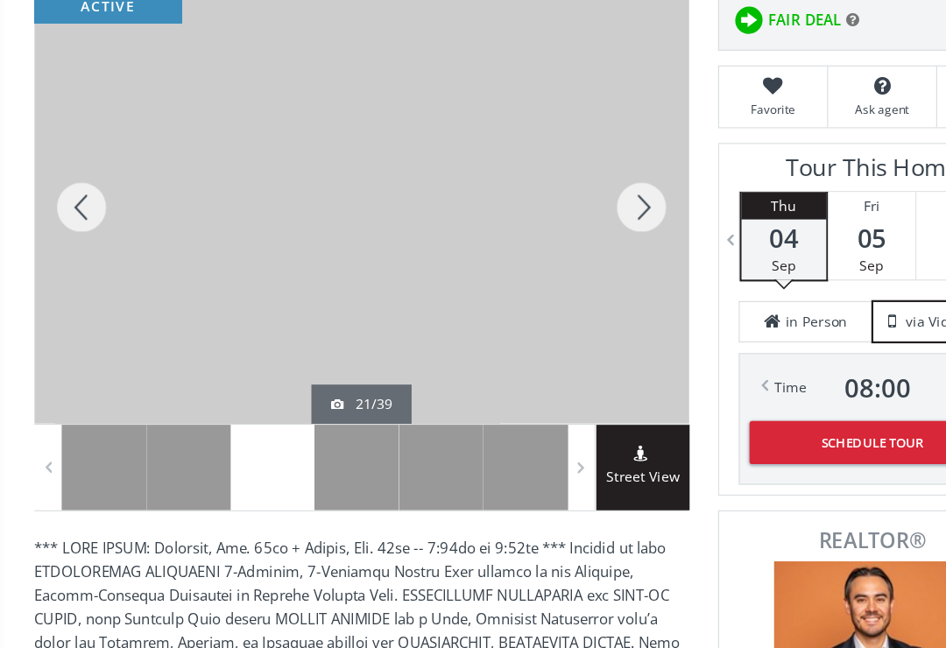
click at [77, 196] on div at bounding box center [73, 185] width 84 height 386
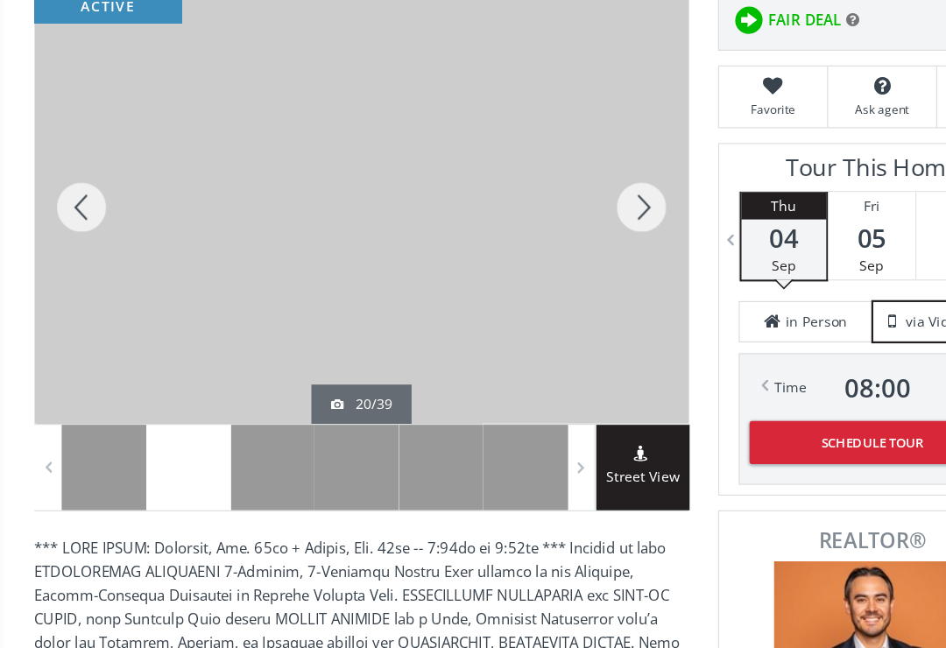
click at [71, 191] on div at bounding box center [73, 185] width 84 height 386
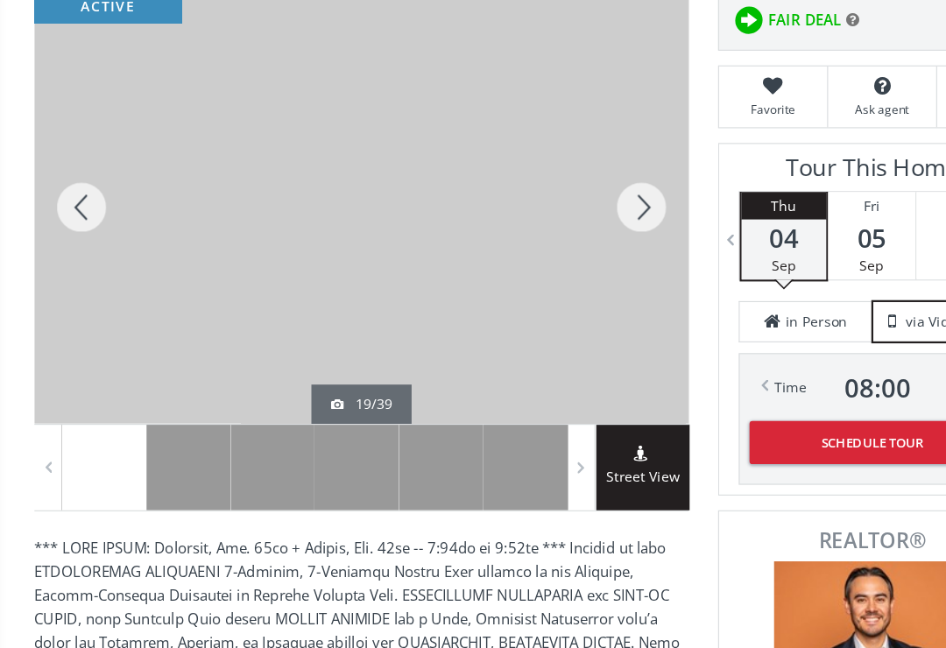
click at [78, 197] on div at bounding box center [73, 185] width 84 height 386
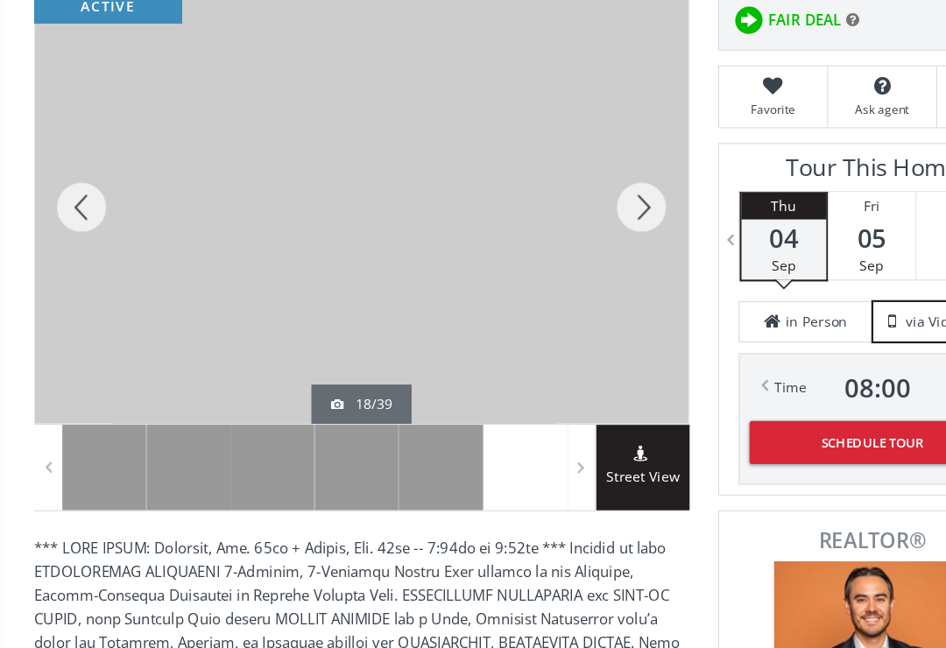
click at [66, 197] on div at bounding box center [73, 185] width 84 height 386
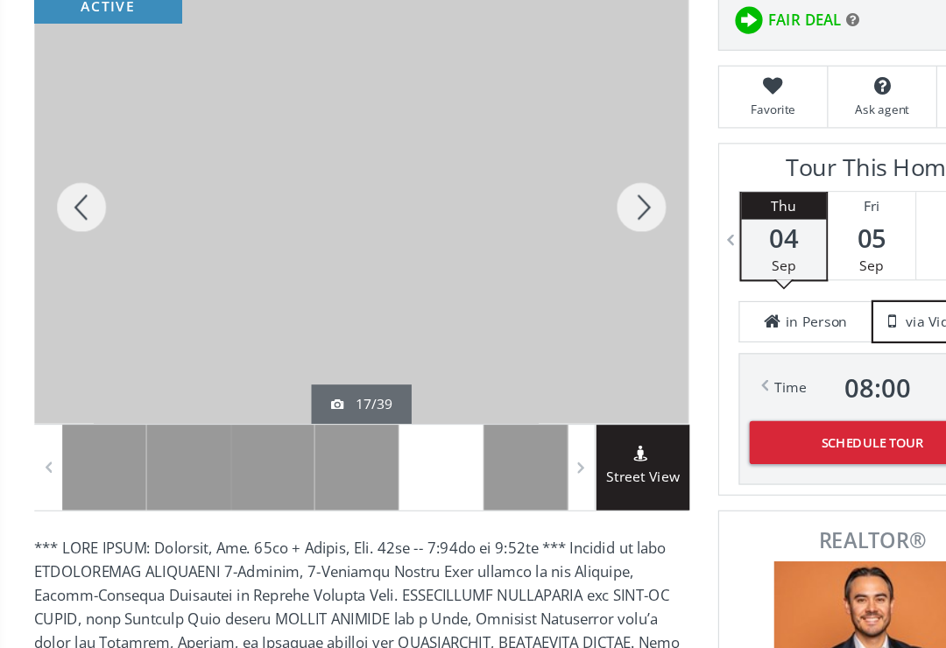
click at [74, 192] on div at bounding box center [73, 185] width 84 height 386
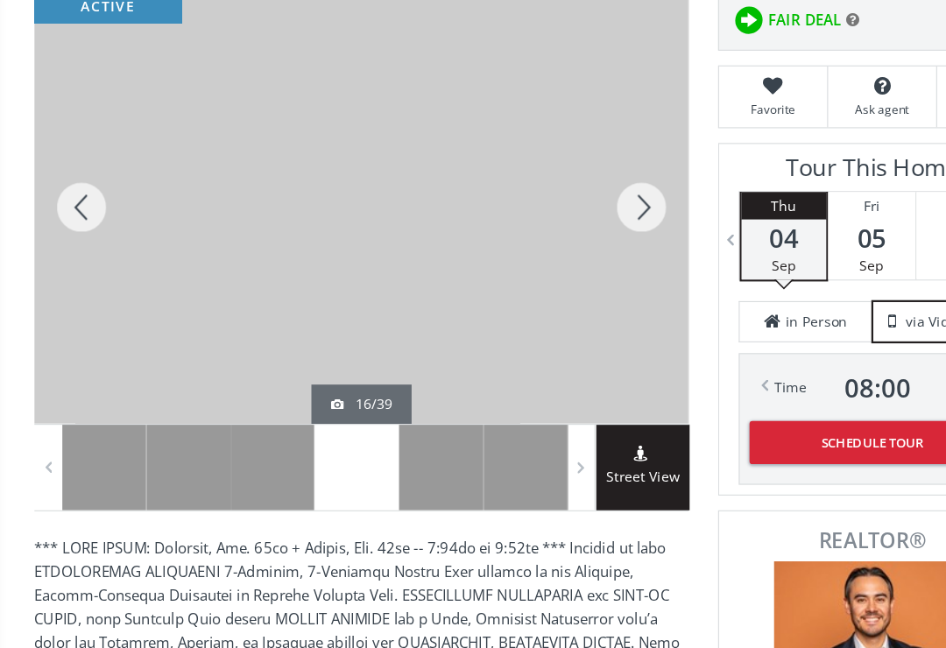
click at [80, 188] on div at bounding box center [73, 185] width 84 height 386
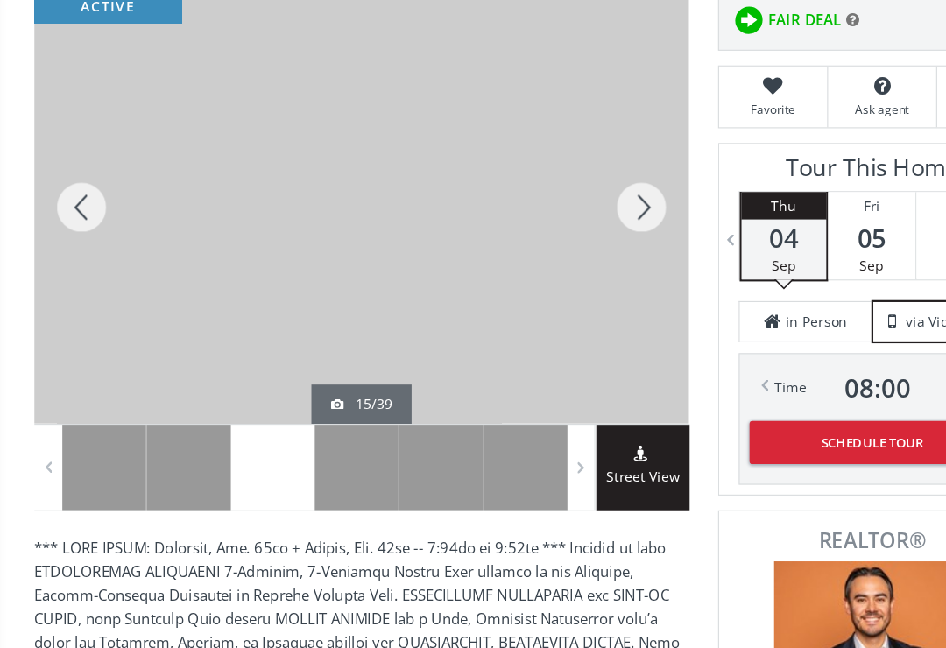
click at [76, 188] on div at bounding box center [73, 185] width 84 height 386
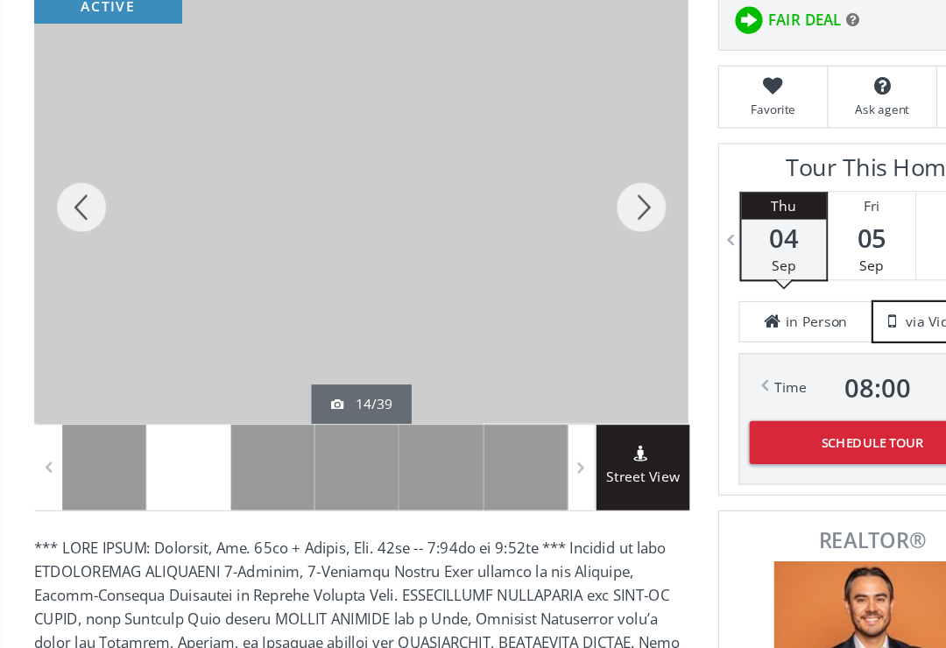
click at [85, 189] on div at bounding box center [73, 185] width 84 height 386
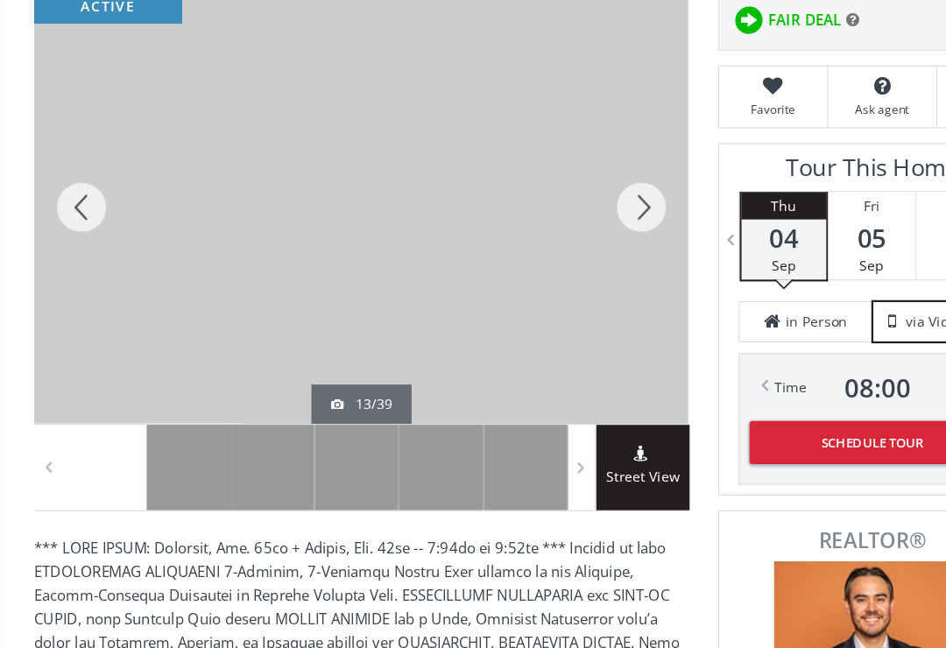
click at [72, 202] on div at bounding box center [73, 185] width 84 height 386
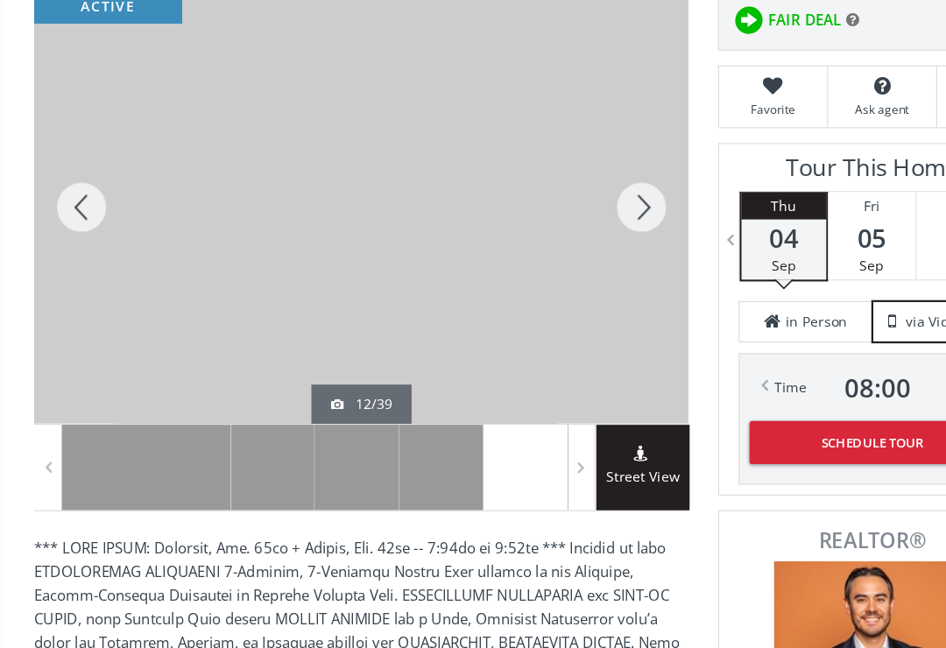
click at [68, 198] on div at bounding box center [73, 185] width 84 height 386
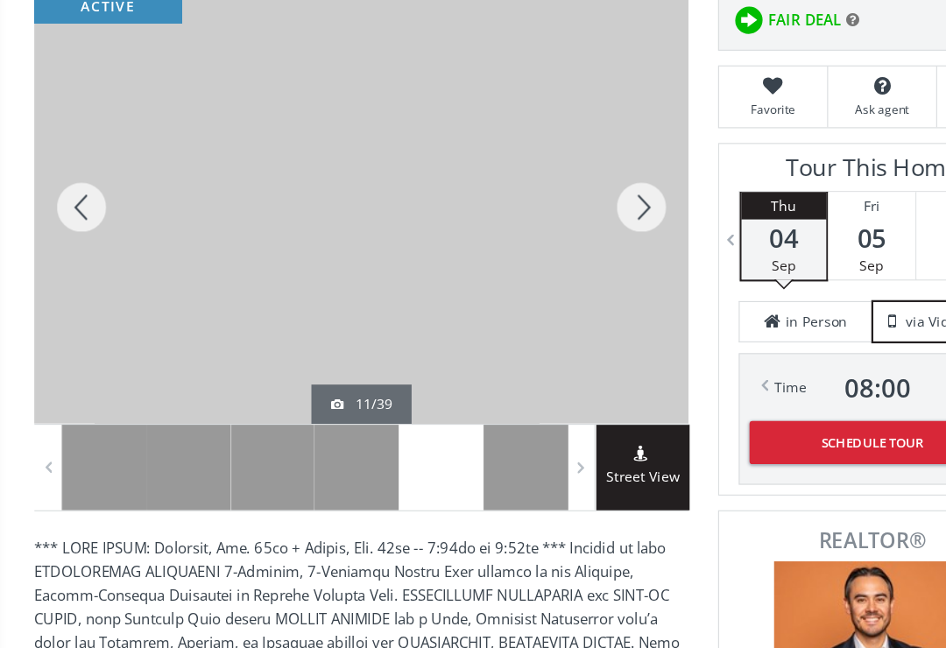
click at [72, 200] on div at bounding box center [73, 185] width 84 height 386
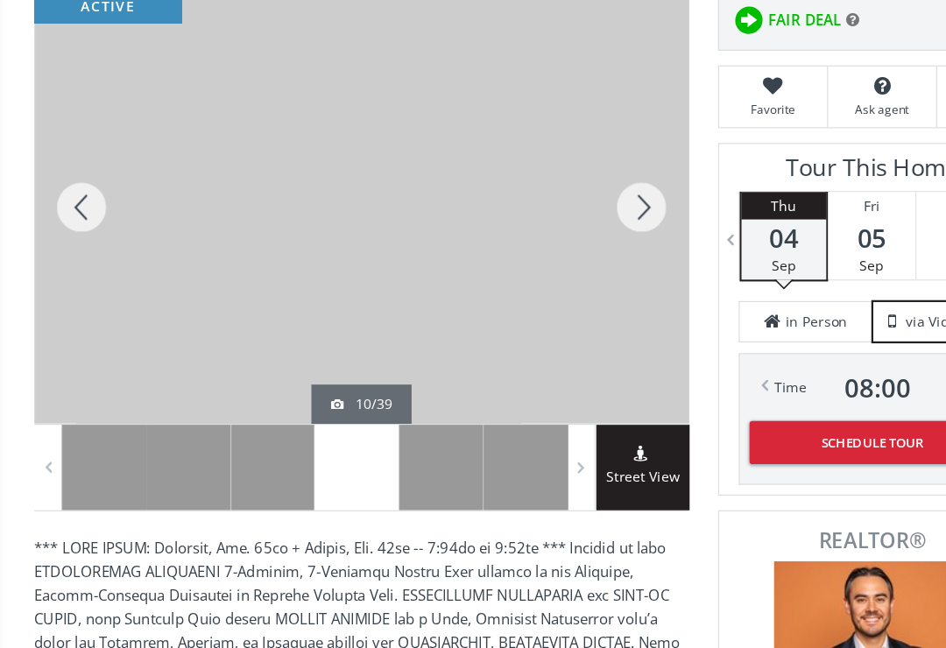
click at [75, 187] on div at bounding box center [73, 185] width 84 height 386
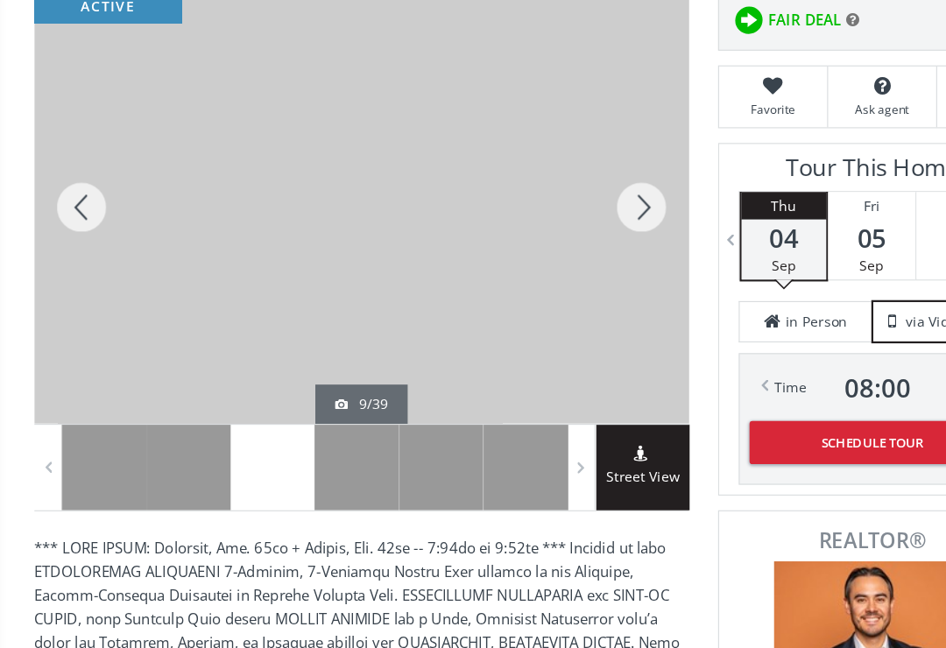
click at [72, 187] on div at bounding box center [73, 185] width 84 height 386
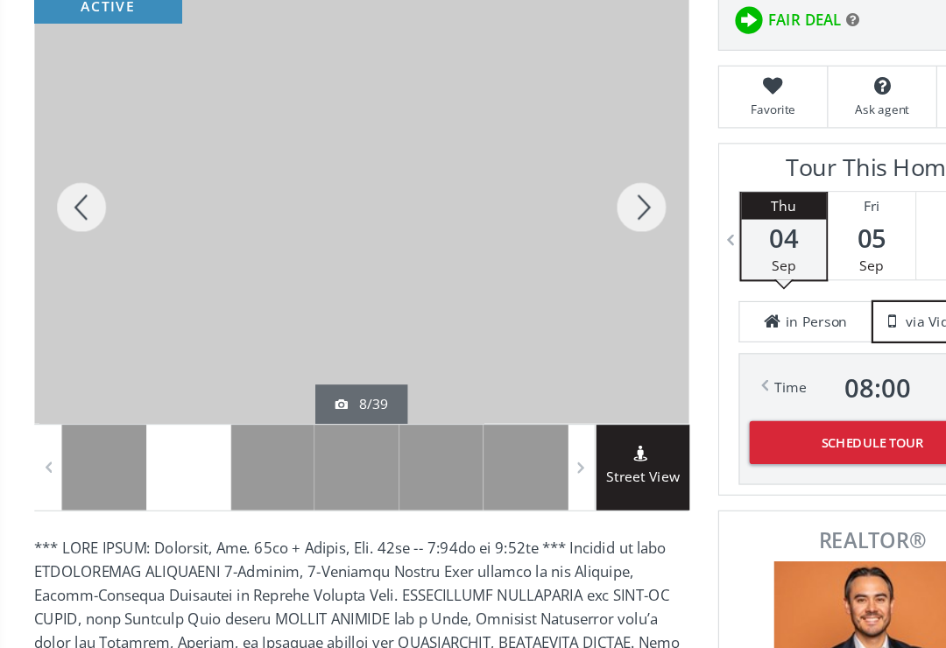
click at [67, 194] on div at bounding box center [73, 185] width 84 height 386
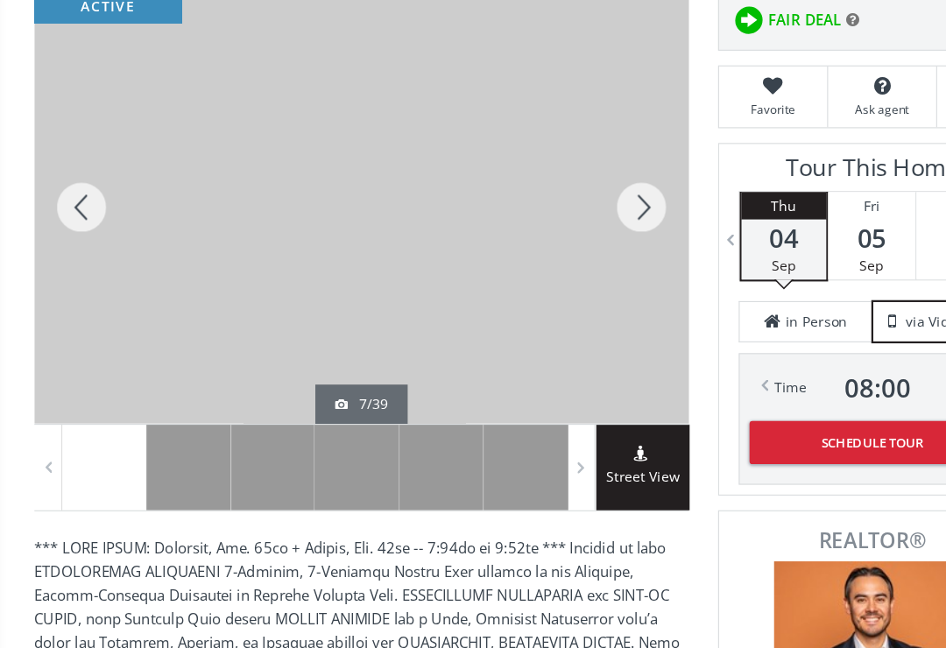
click at [71, 195] on div at bounding box center [73, 185] width 84 height 386
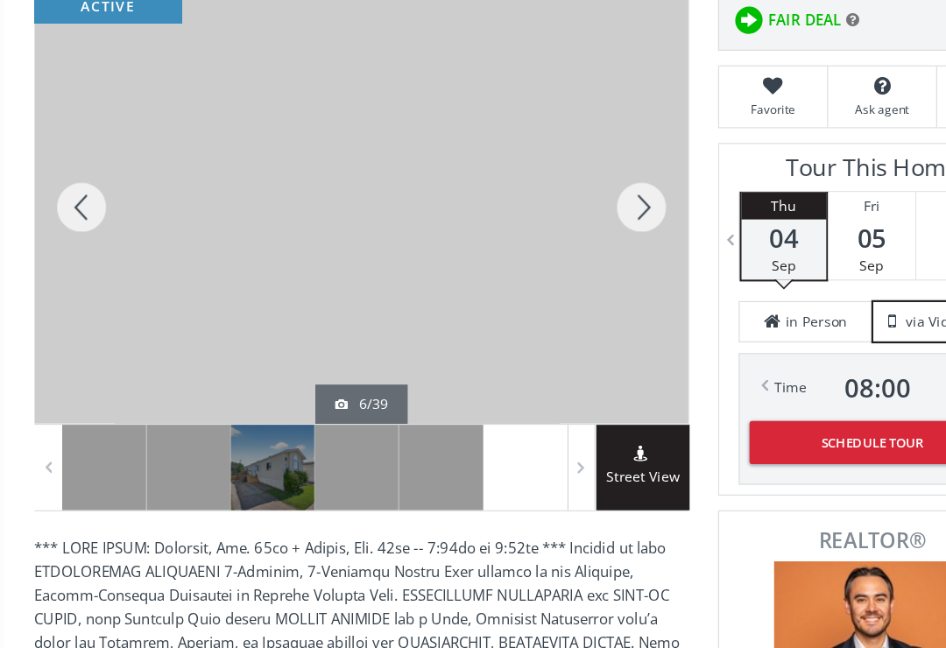
click at [68, 191] on div at bounding box center [73, 185] width 84 height 386
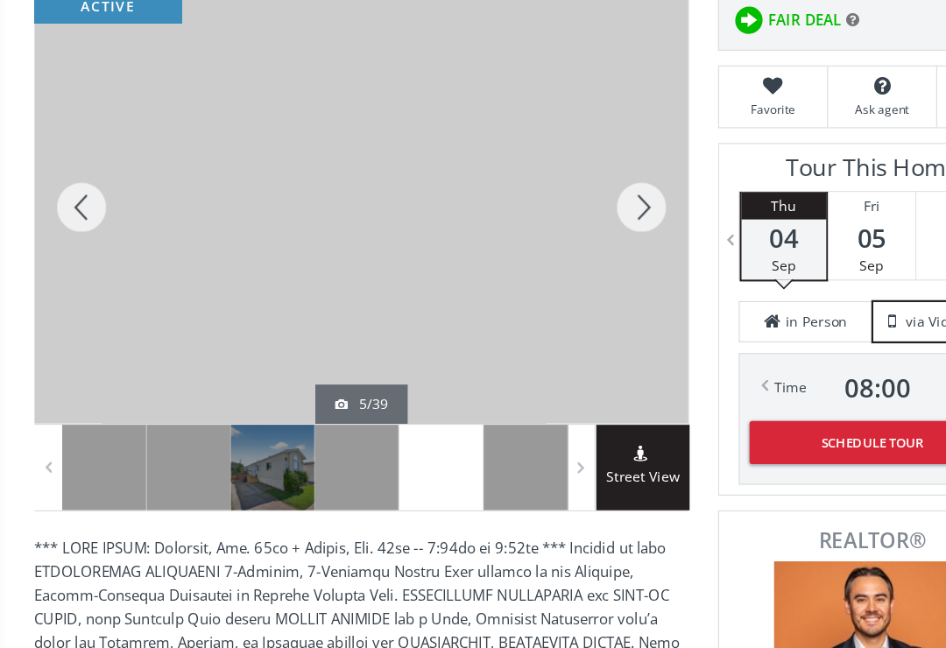
click at [73, 192] on div at bounding box center [73, 185] width 84 height 386
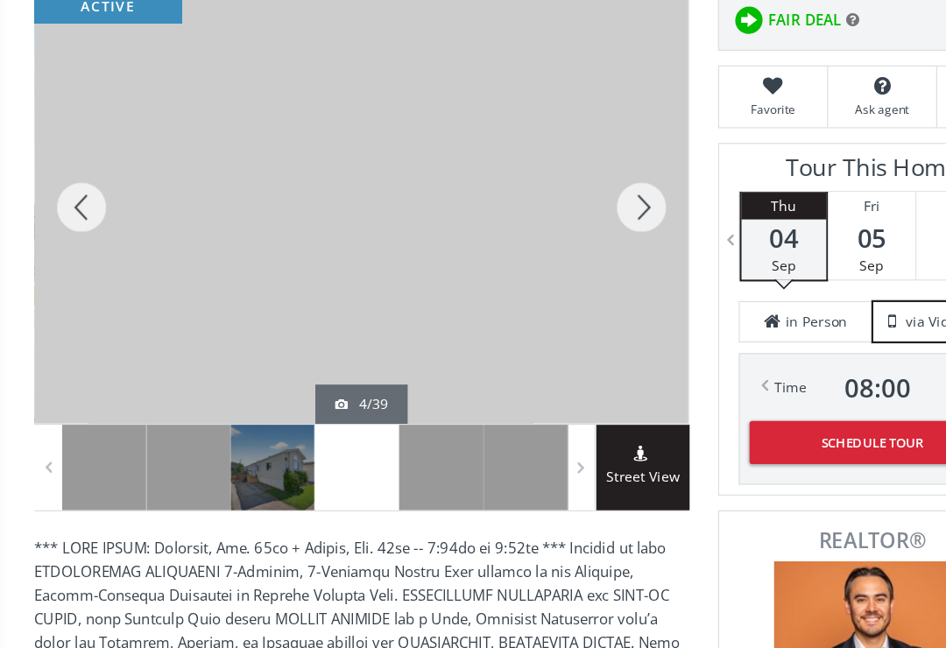
click at [75, 194] on div at bounding box center [73, 185] width 84 height 386
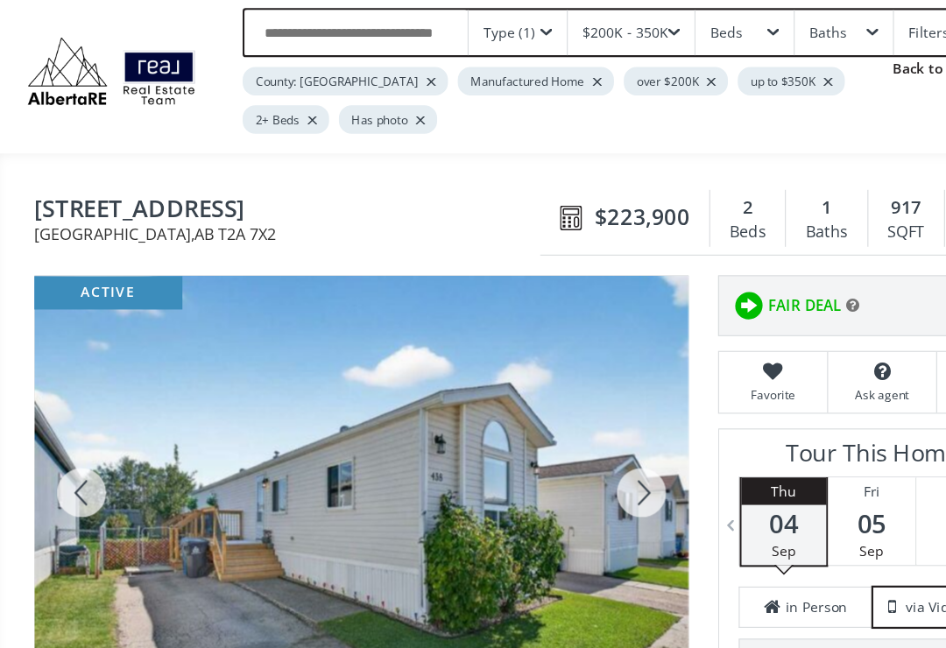
scroll to position [0, 0]
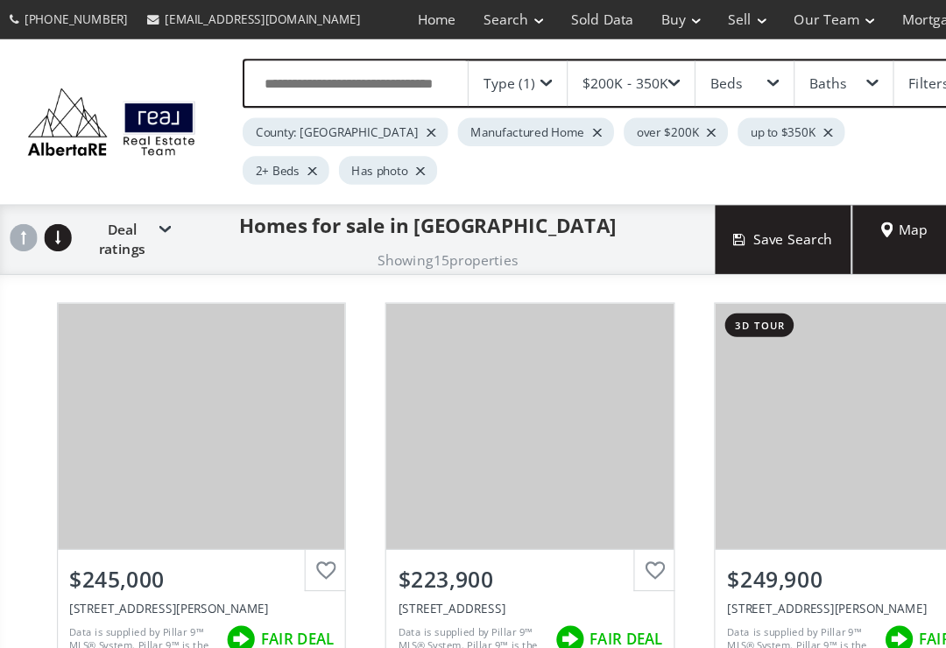
scroll to position [222, 0]
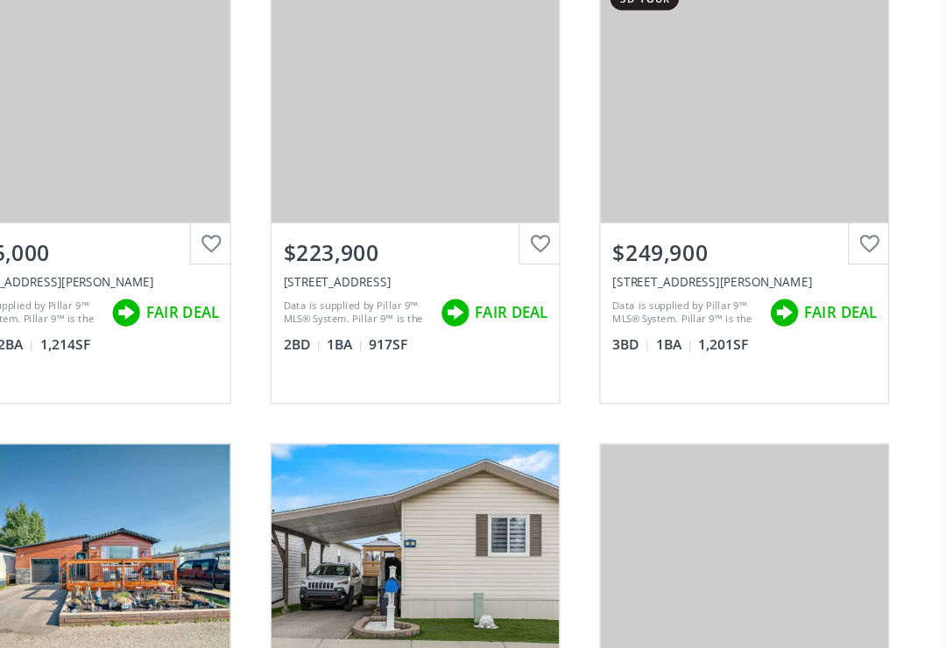
click at [647, 147] on div "View Photos & Details" at bounding box center [766, 158] width 257 height 219
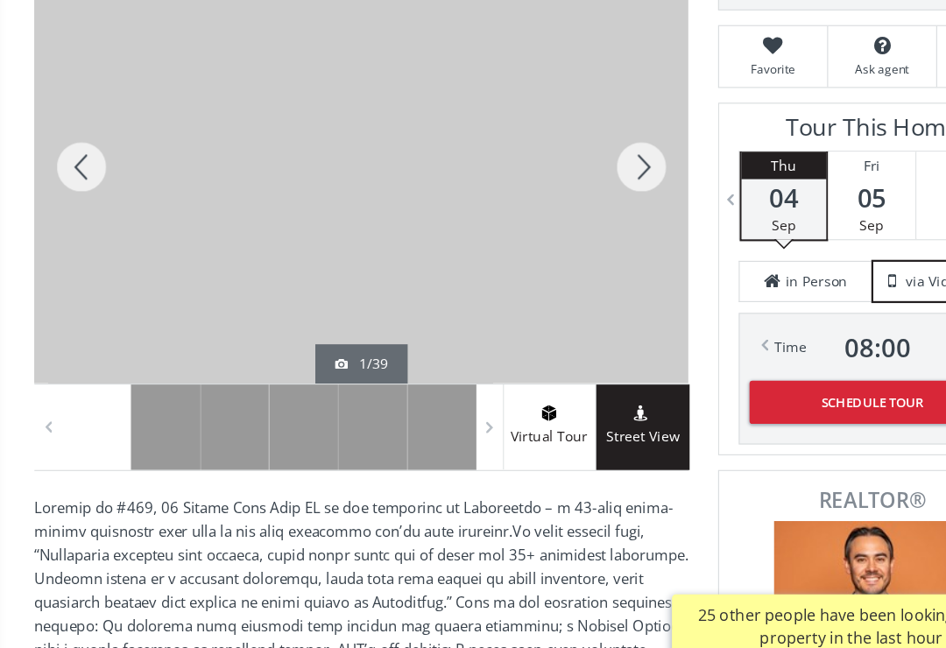
scroll to position [290, 0]
click at [74, 140] on div at bounding box center [73, 195] width 84 height 386
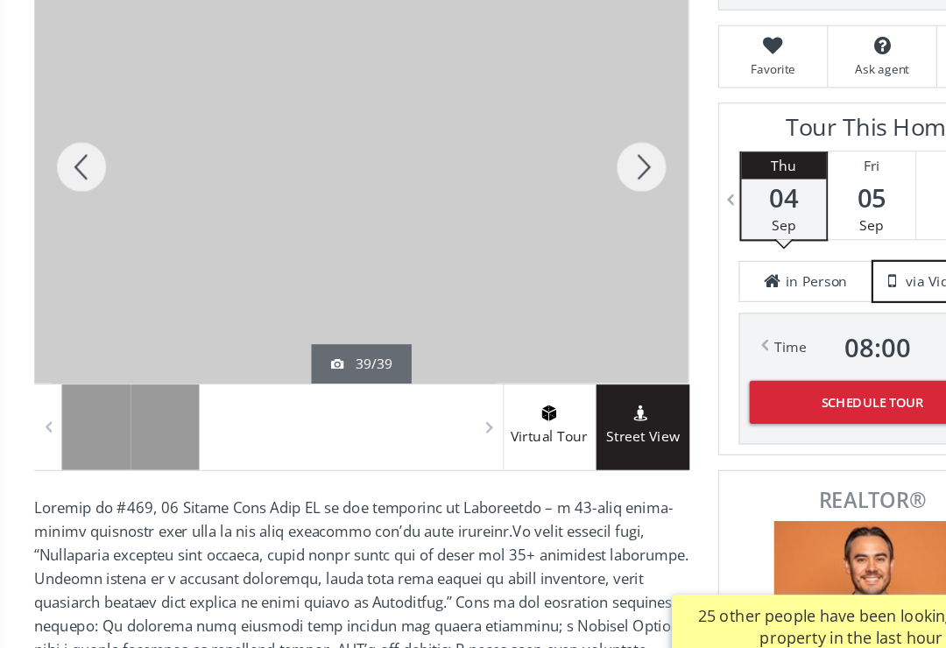
click at [78, 155] on div at bounding box center [73, 195] width 84 height 386
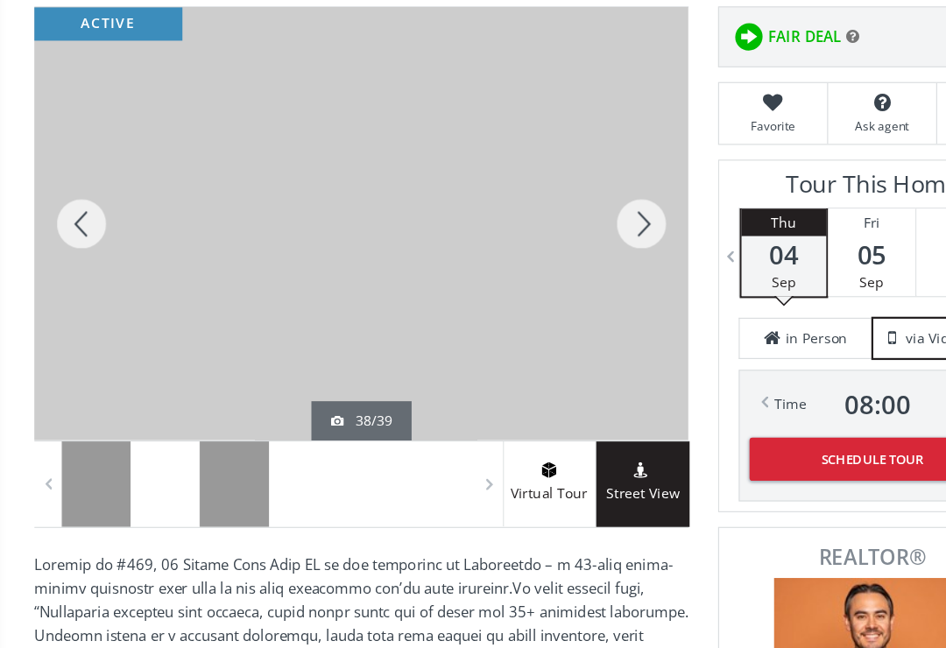
scroll to position [277, 0]
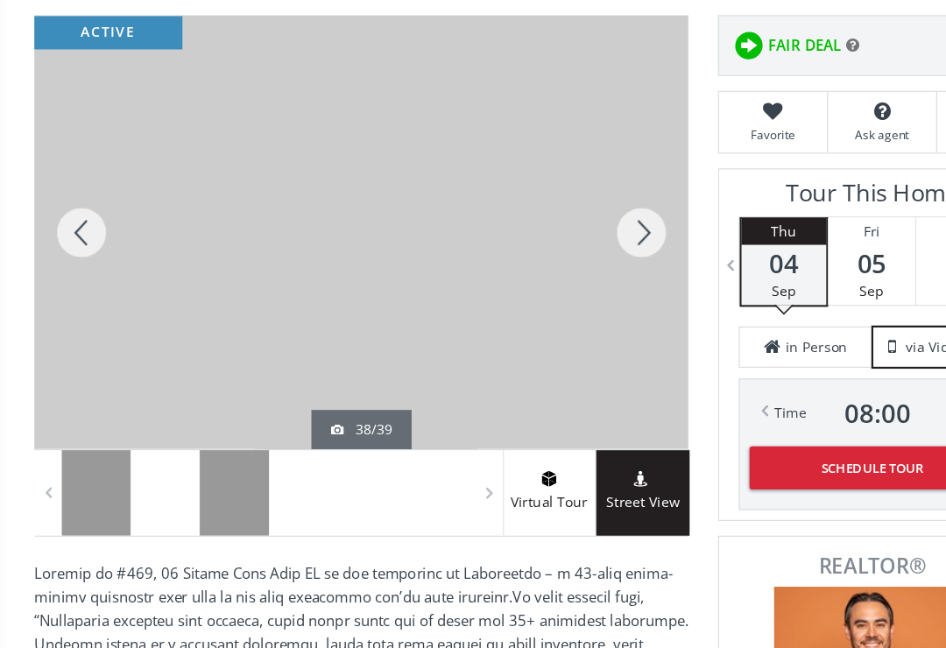
click at [72, 208] on div at bounding box center [73, 208] width 84 height 386
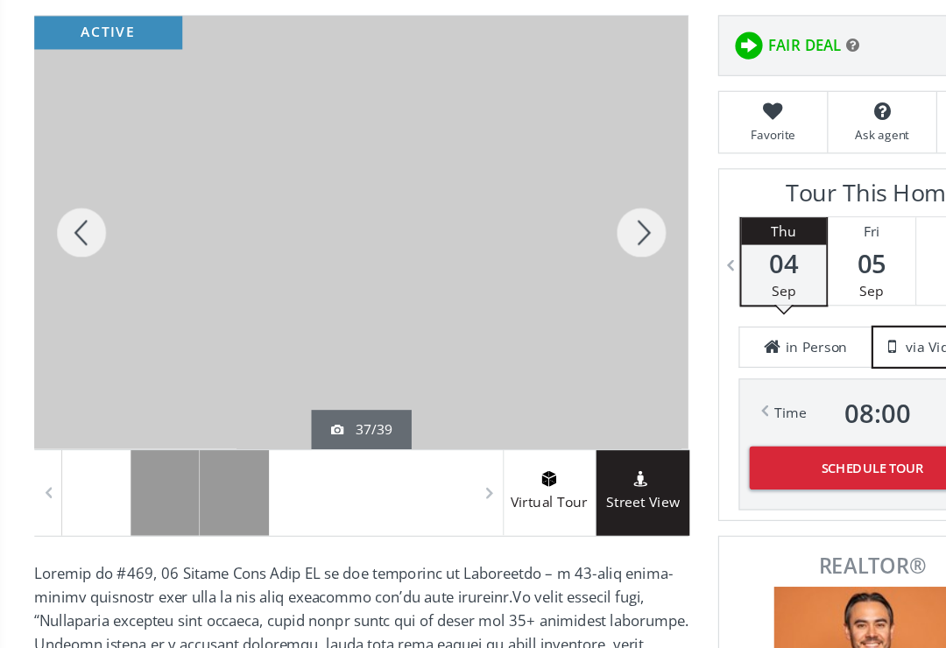
click at [82, 209] on div at bounding box center [73, 208] width 84 height 386
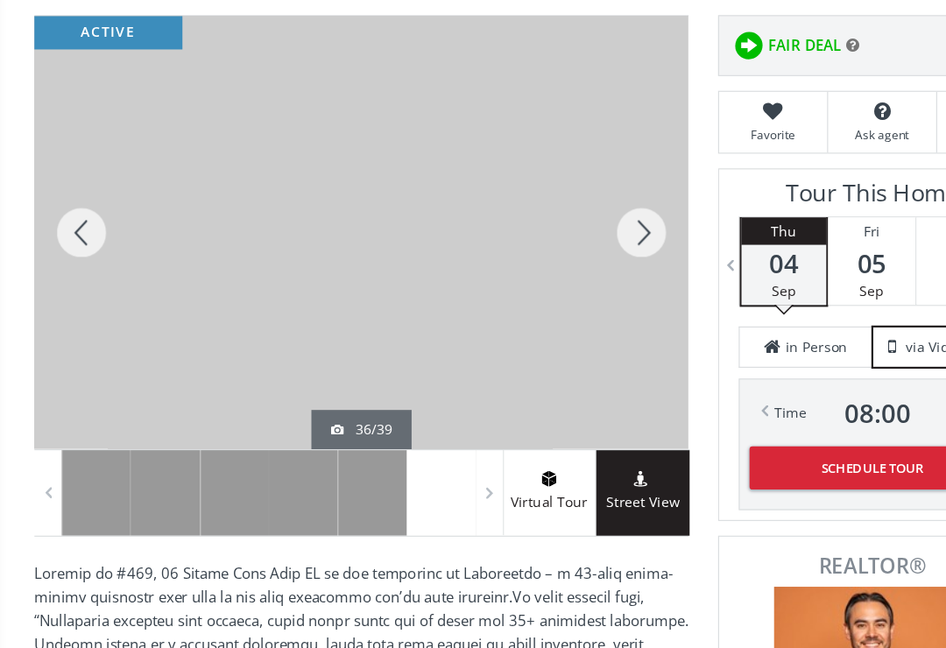
click at [79, 215] on div at bounding box center [73, 208] width 84 height 386
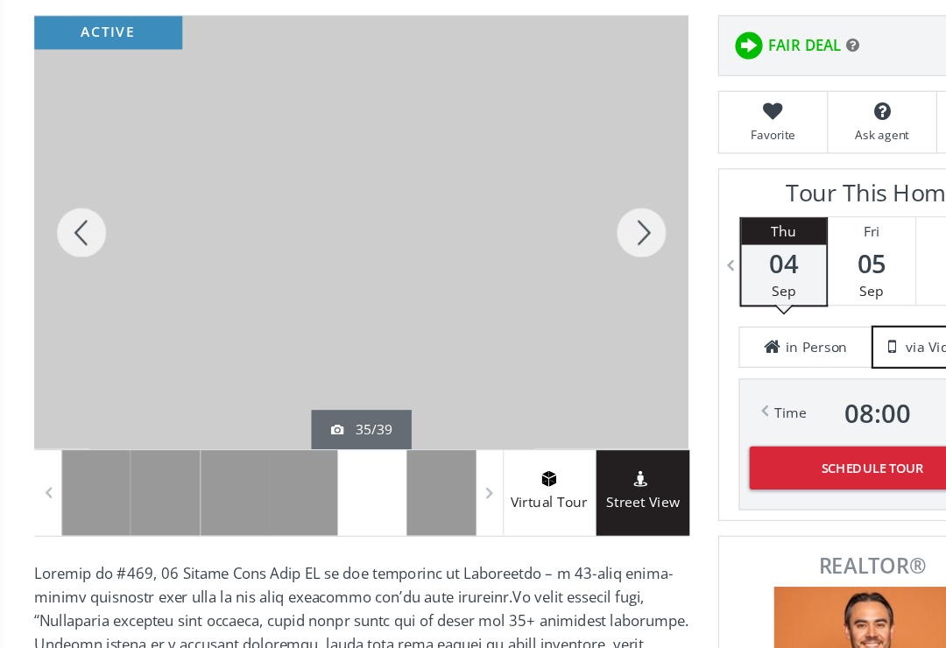
click at [71, 215] on div at bounding box center [73, 208] width 84 height 386
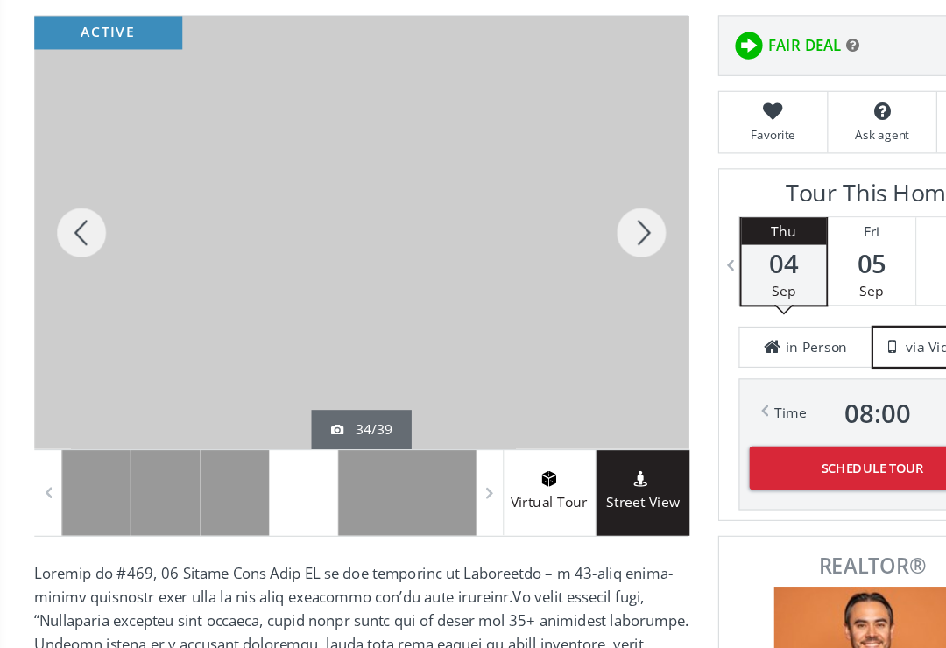
click at [60, 208] on div at bounding box center [73, 208] width 84 height 386
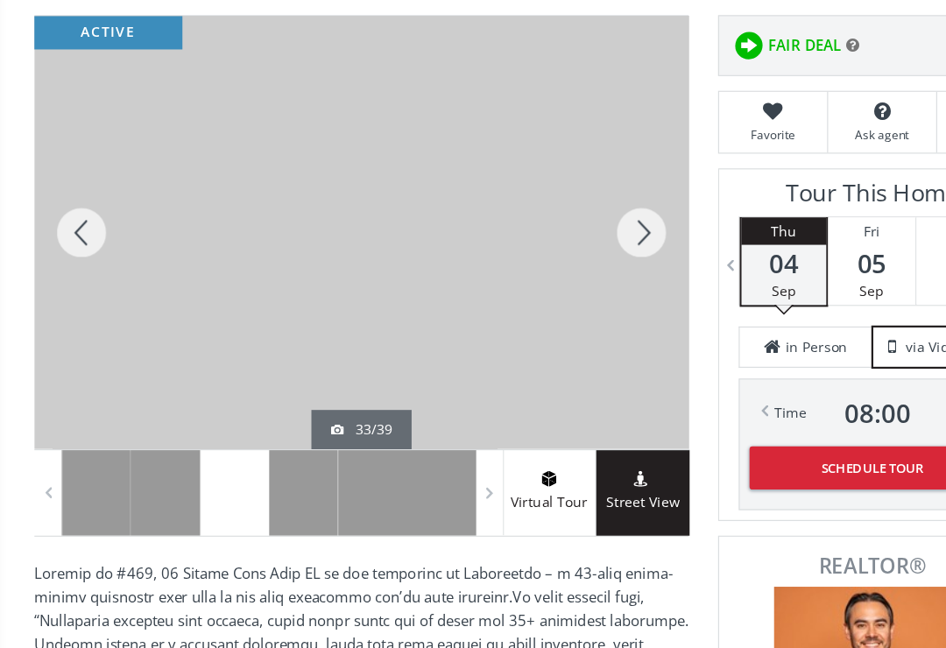
click at [71, 211] on div at bounding box center [73, 208] width 84 height 386
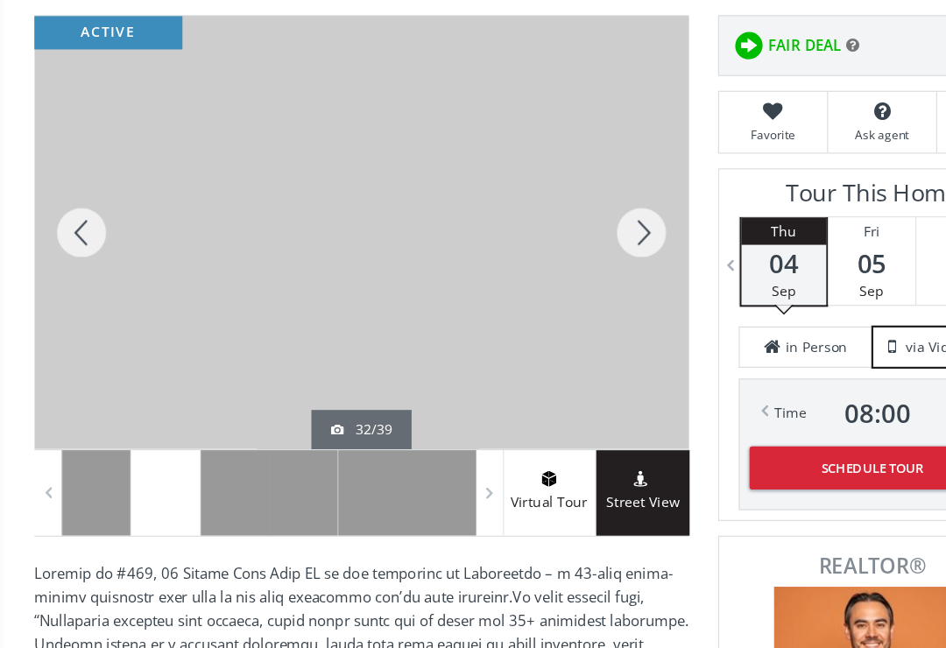
click at [65, 208] on div at bounding box center [73, 208] width 84 height 386
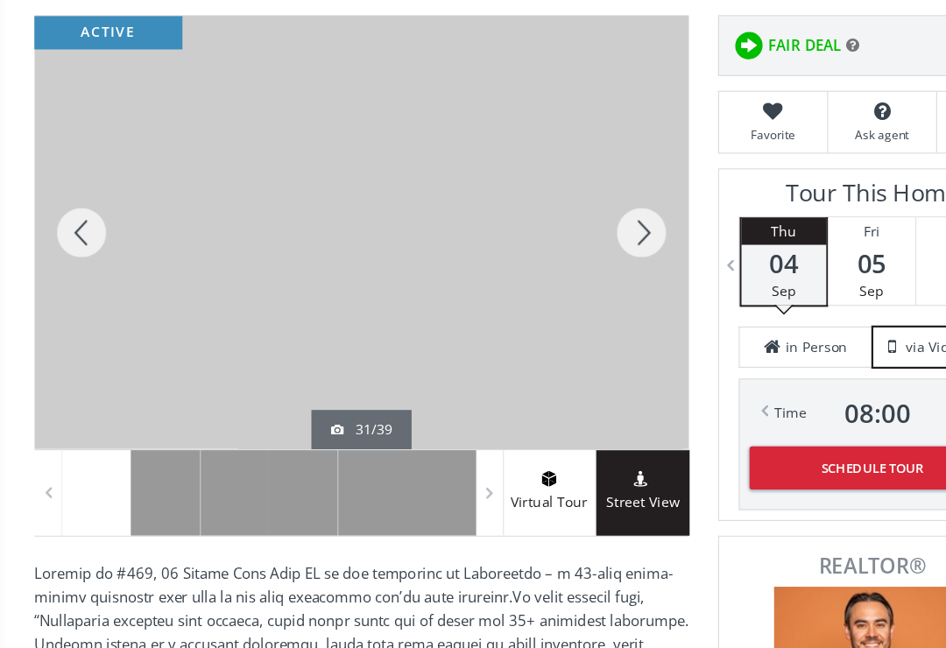
click at [68, 207] on div at bounding box center [73, 208] width 84 height 386
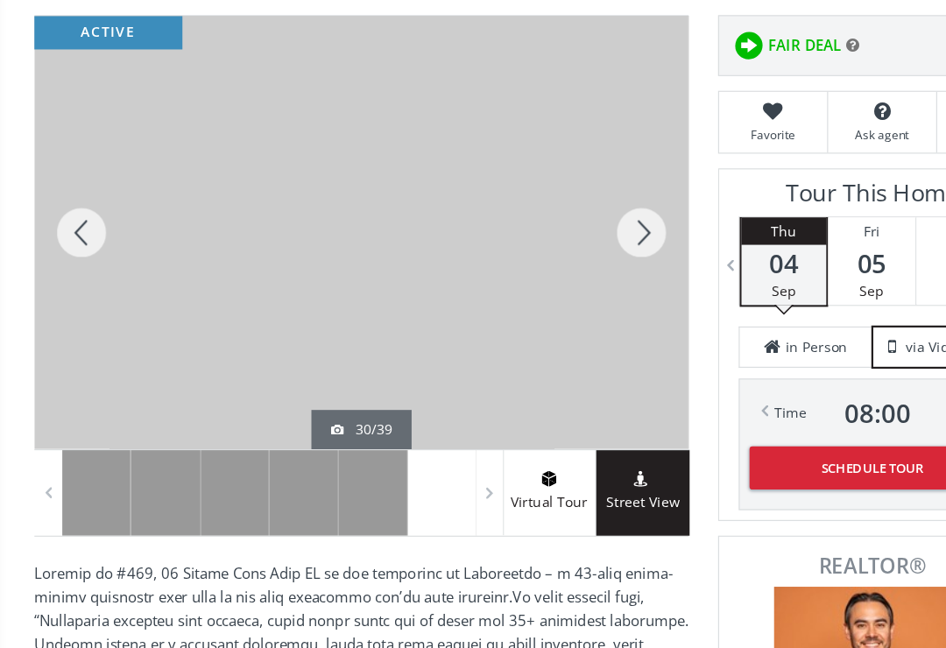
click at [72, 210] on div at bounding box center [73, 208] width 84 height 386
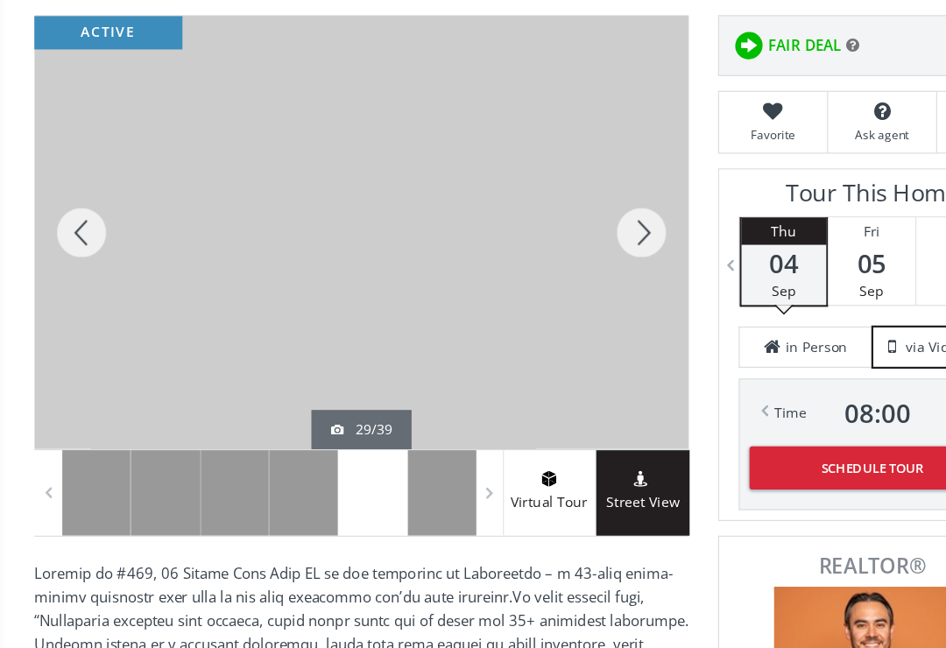
click at [74, 212] on div at bounding box center [73, 208] width 84 height 386
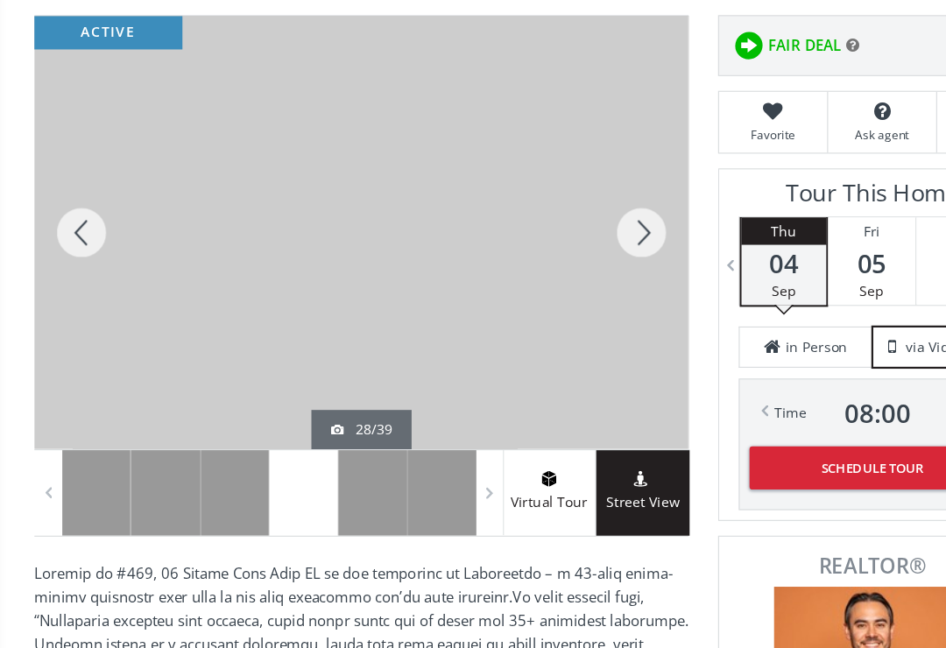
click at [73, 208] on div at bounding box center [73, 208] width 84 height 386
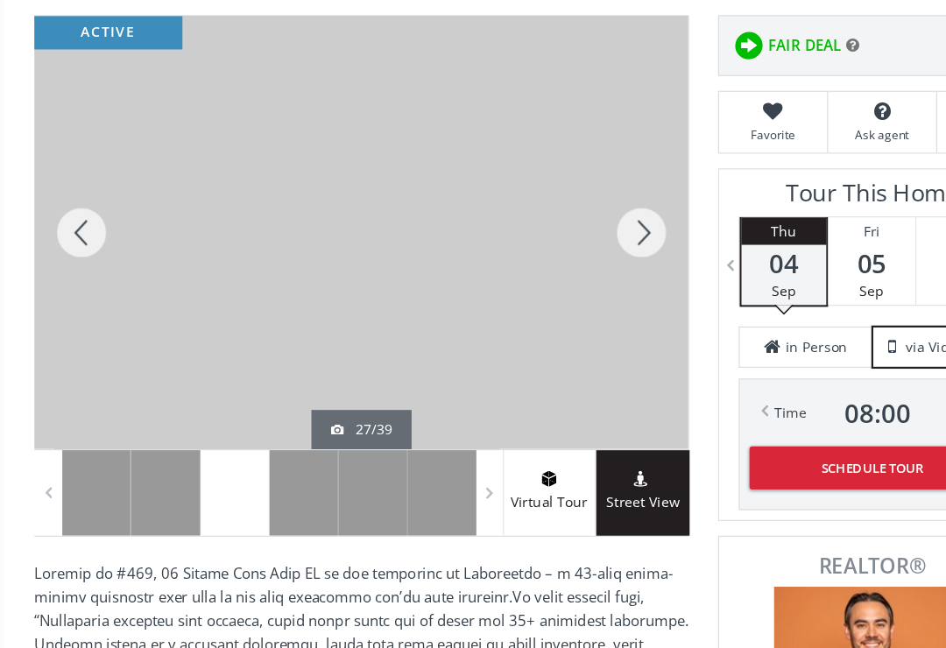
click at [75, 216] on div at bounding box center [73, 208] width 84 height 386
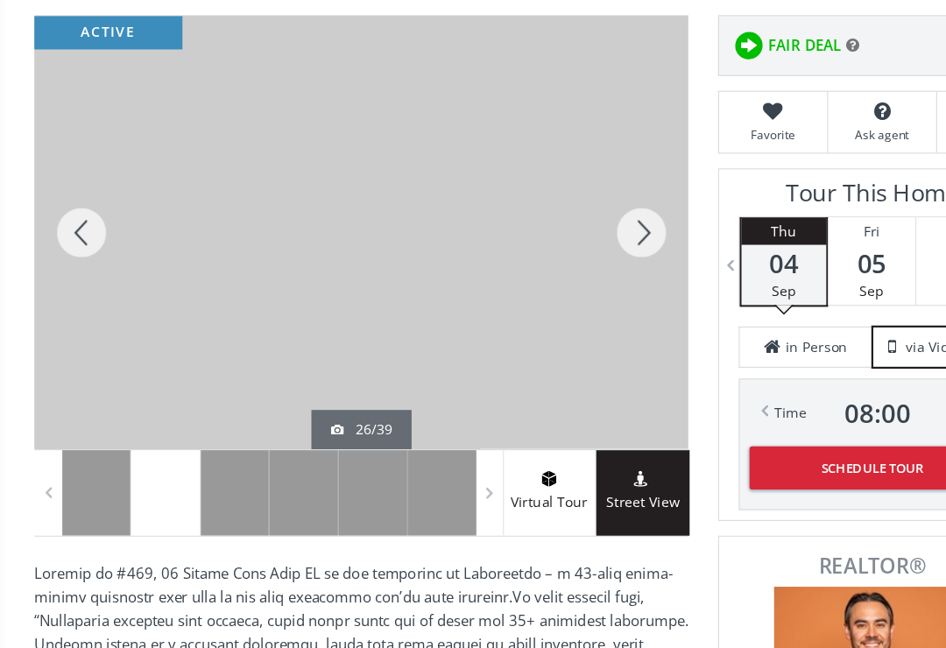
click at [78, 205] on div at bounding box center [73, 208] width 84 height 386
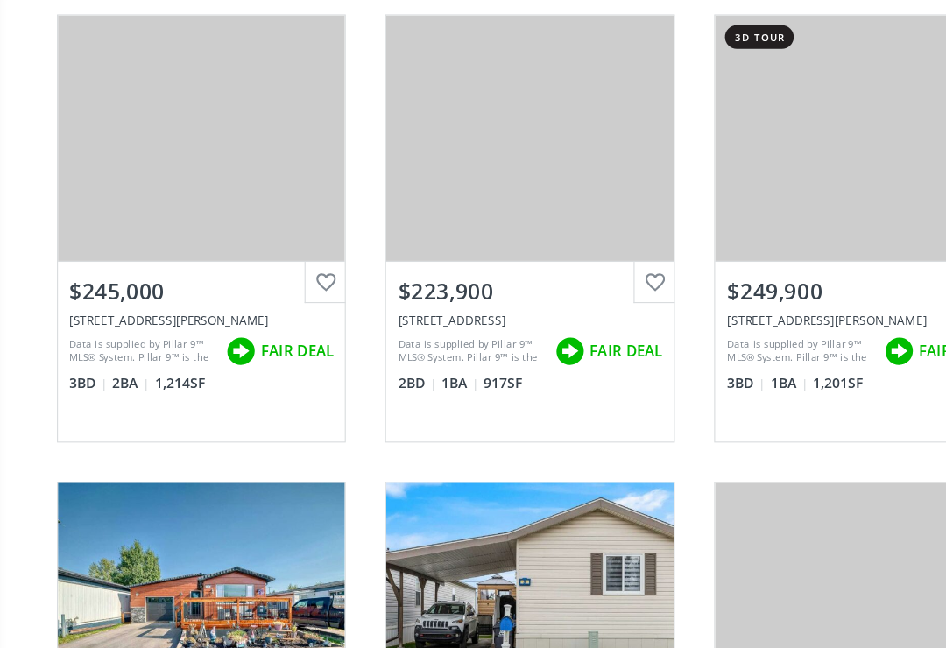
scroll to position [258, 0]
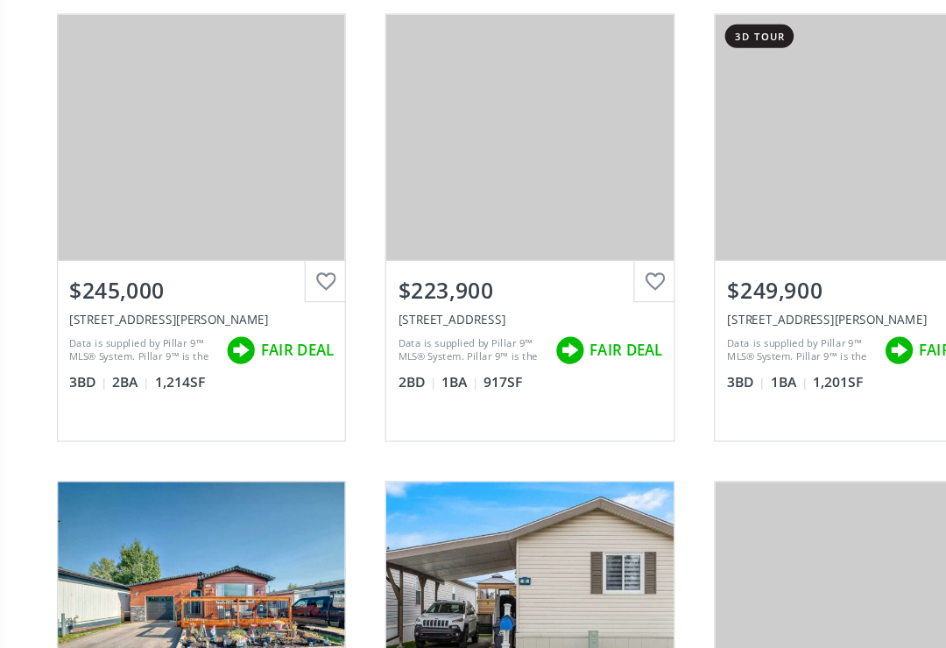
click at [462, 143] on div "View Photos & Details" at bounding box center [472, 122] width 257 height 219
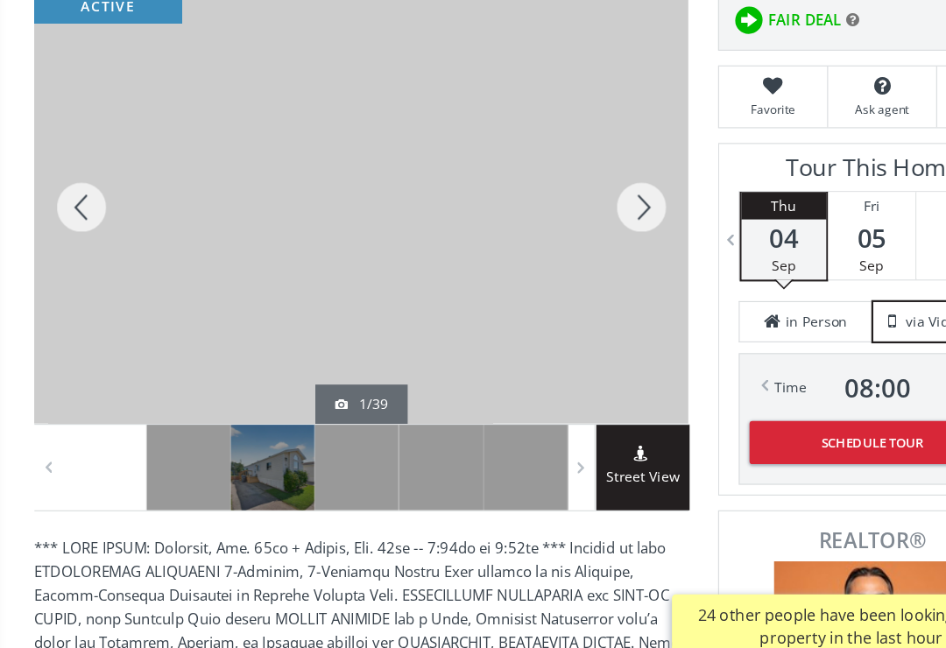
scroll to position [257, 0]
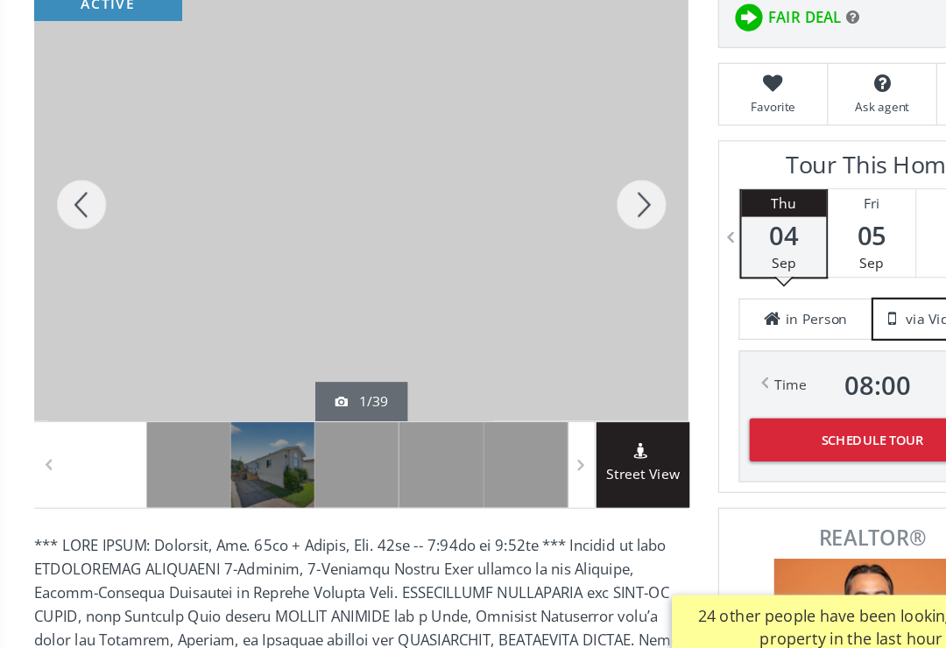
click at [80, 186] on div at bounding box center [73, 228] width 84 height 386
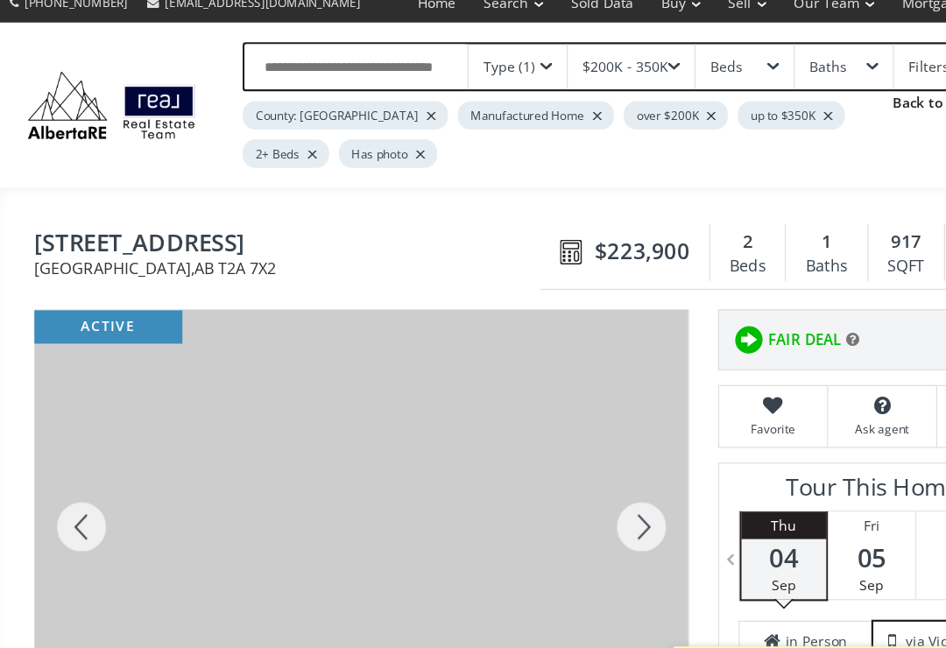
scroll to position [0, 0]
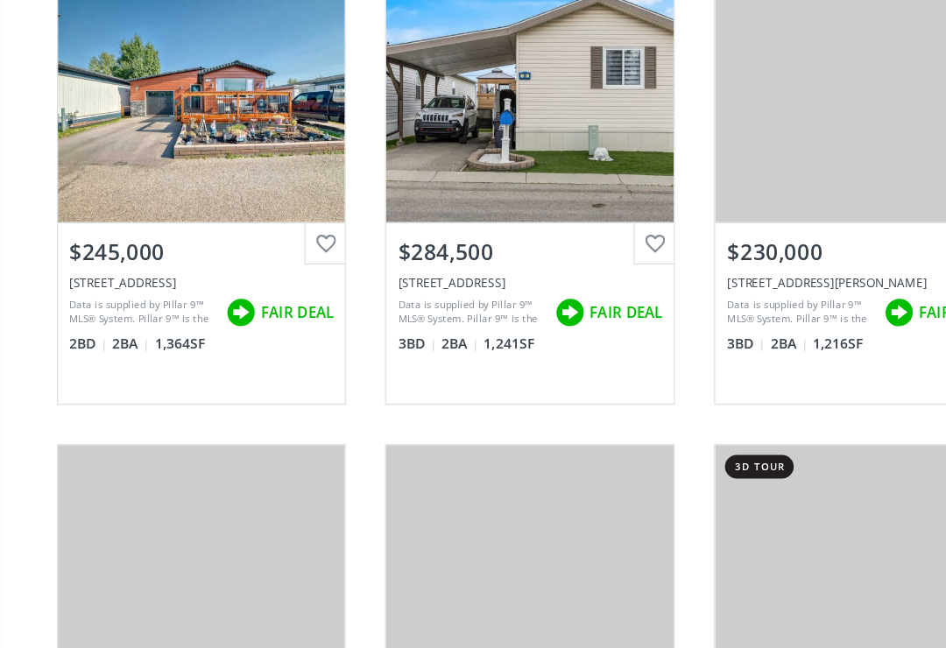
scroll to position [663, 0]
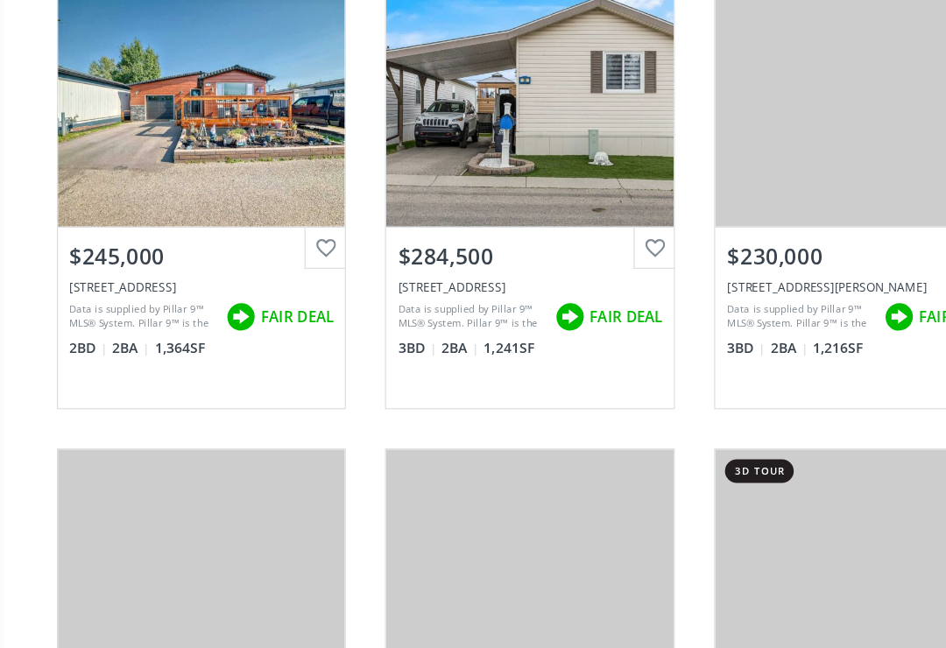
click at [166, 110] on div "View Photos & Details" at bounding box center [180, 134] width 257 height 219
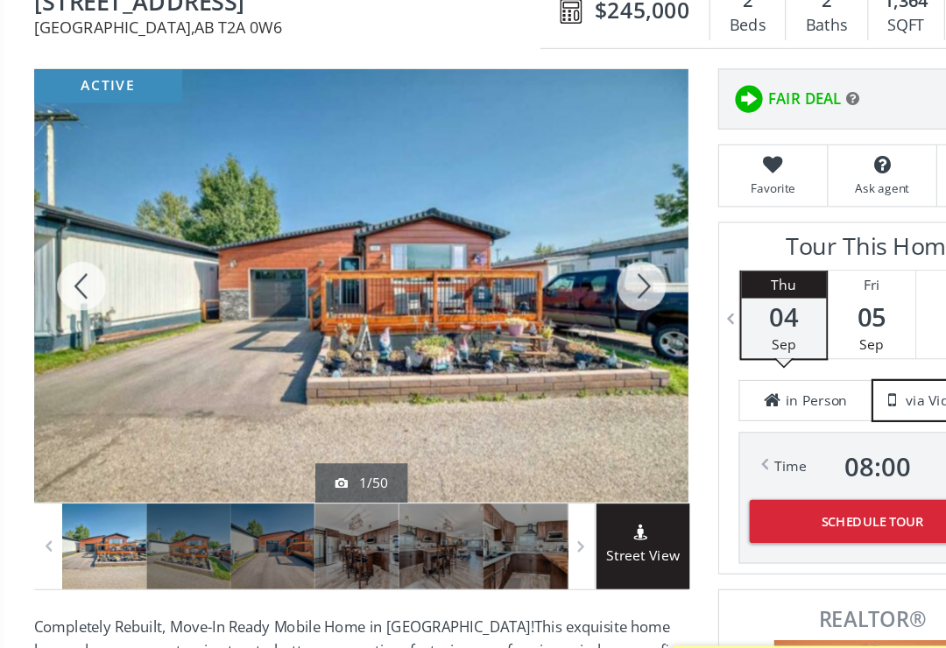
scroll to position [173, 0]
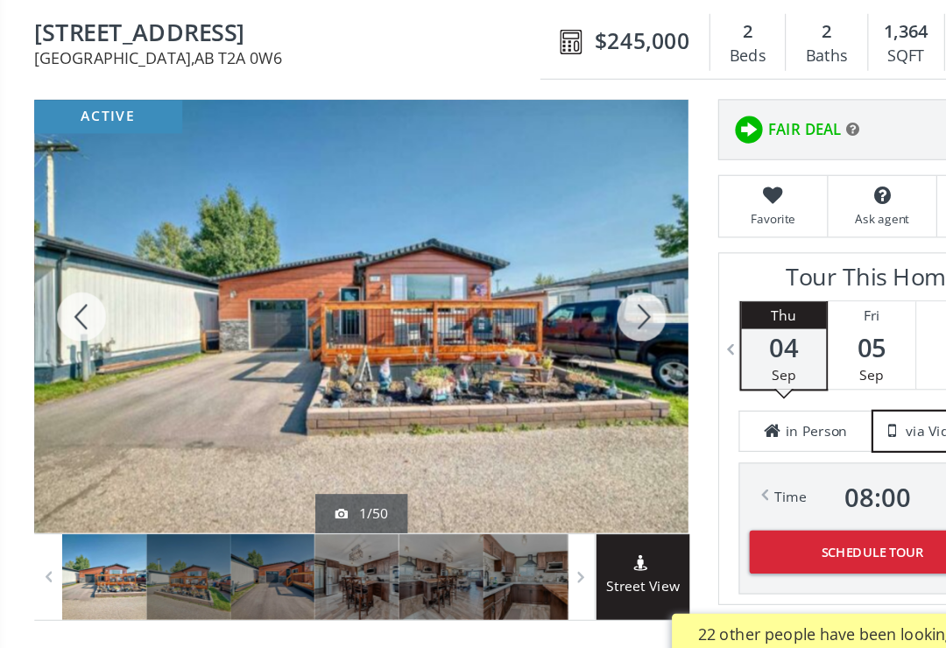
click at [74, 283] on div at bounding box center [73, 311] width 84 height 386
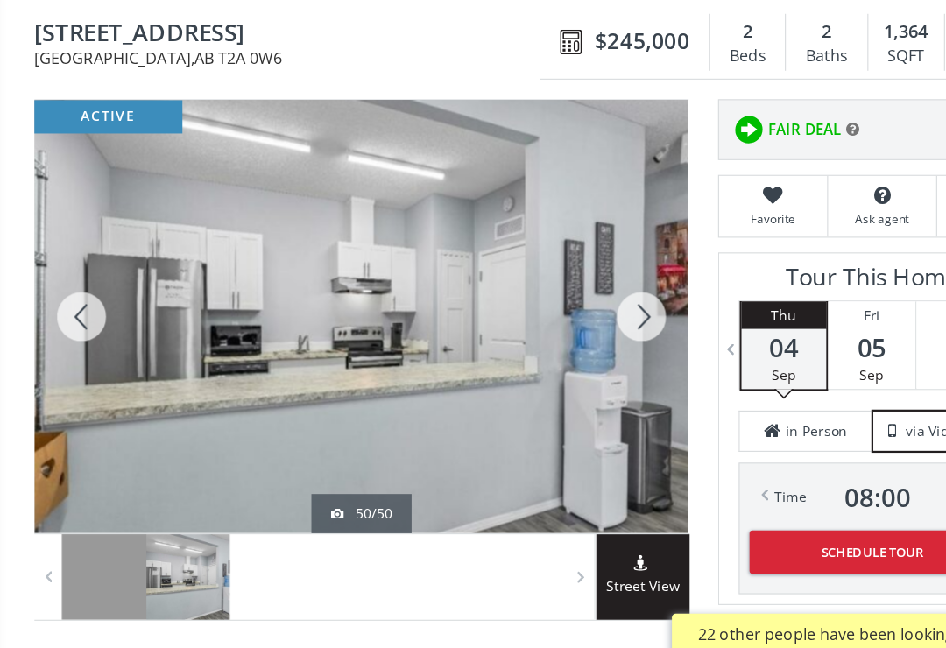
click at [68, 286] on div at bounding box center [73, 311] width 84 height 386
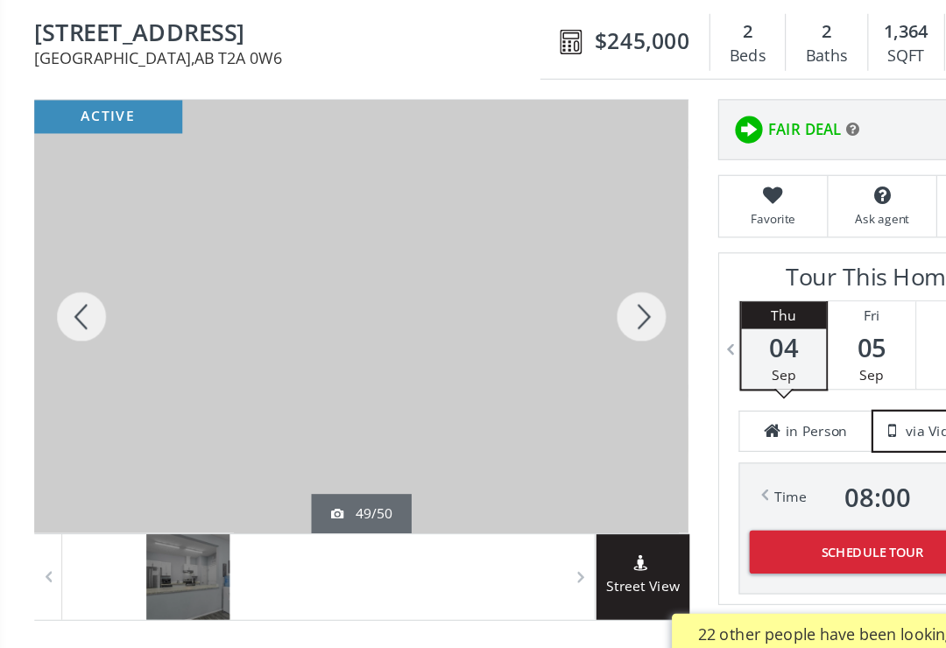
click at [68, 285] on div at bounding box center [73, 311] width 84 height 386
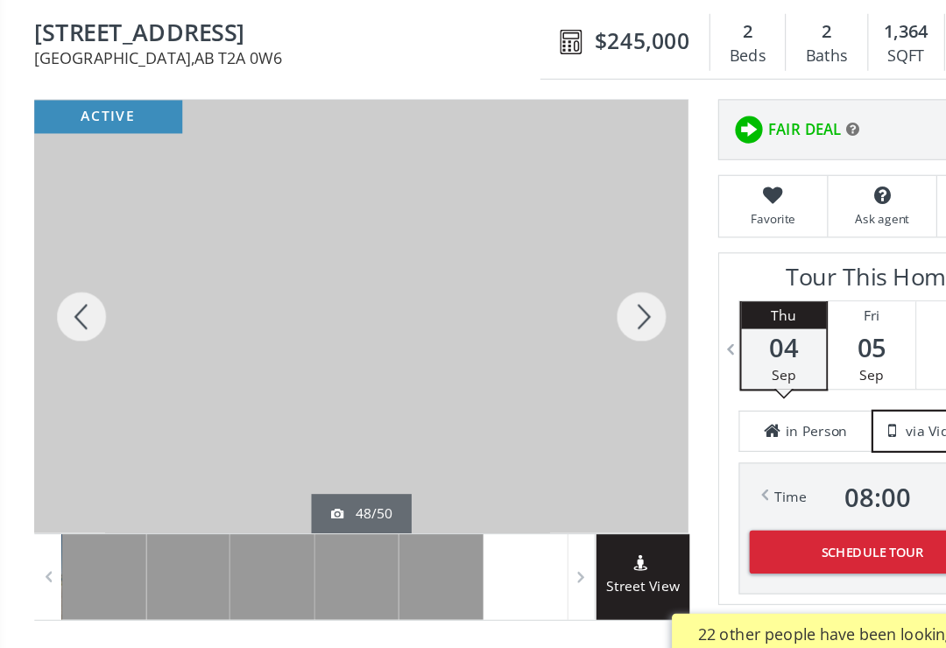
click at [69, 285] on div at bounding box center [73, 311] width 84 height 386
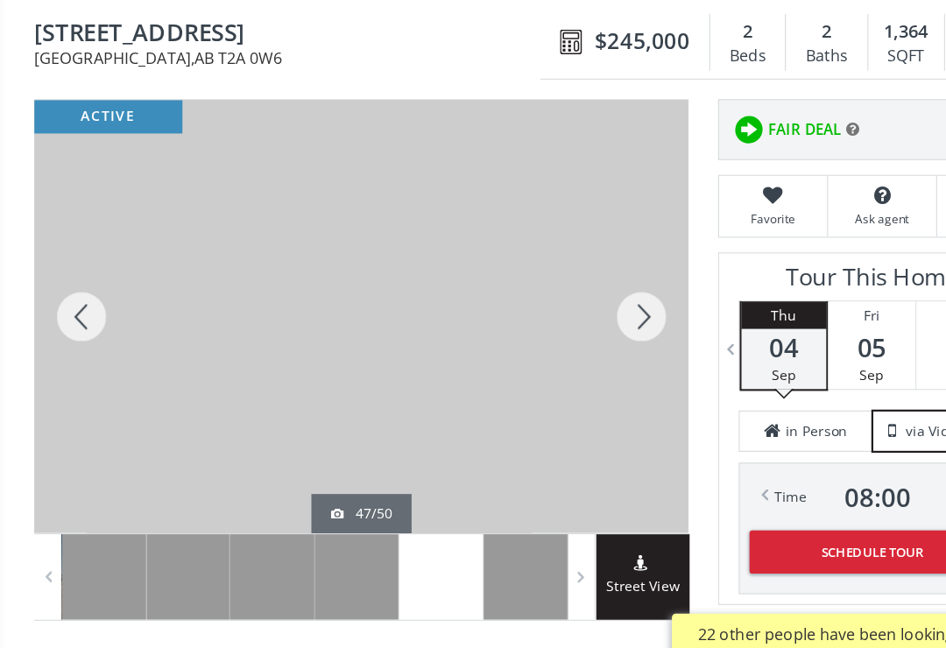
click at [75, 282] on div at bounding box center [73, 311] width 84 height 386
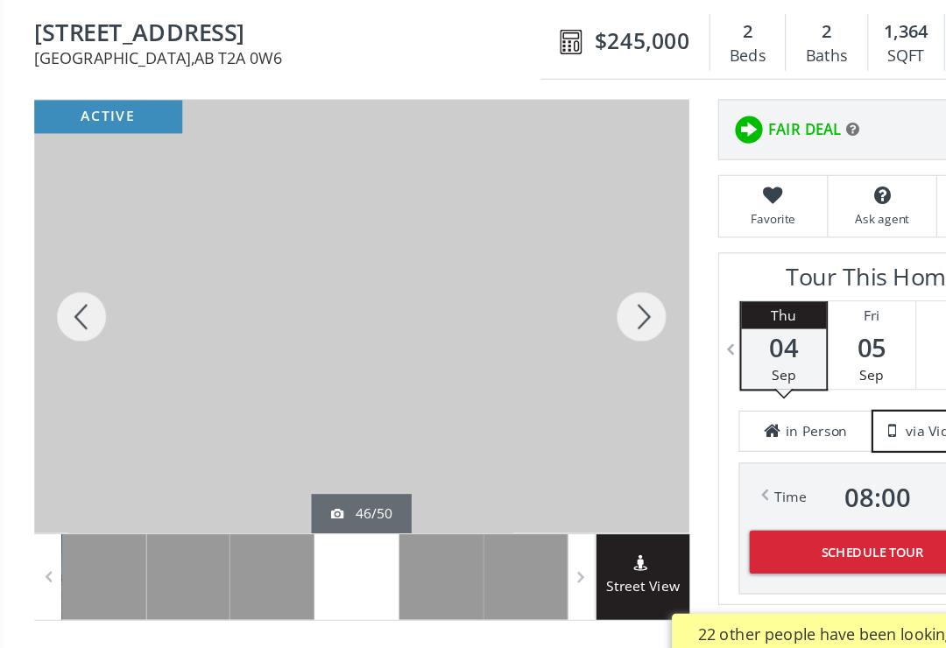
click at [72, 293] on div at bounding box center [73, 311] width 84 height 386
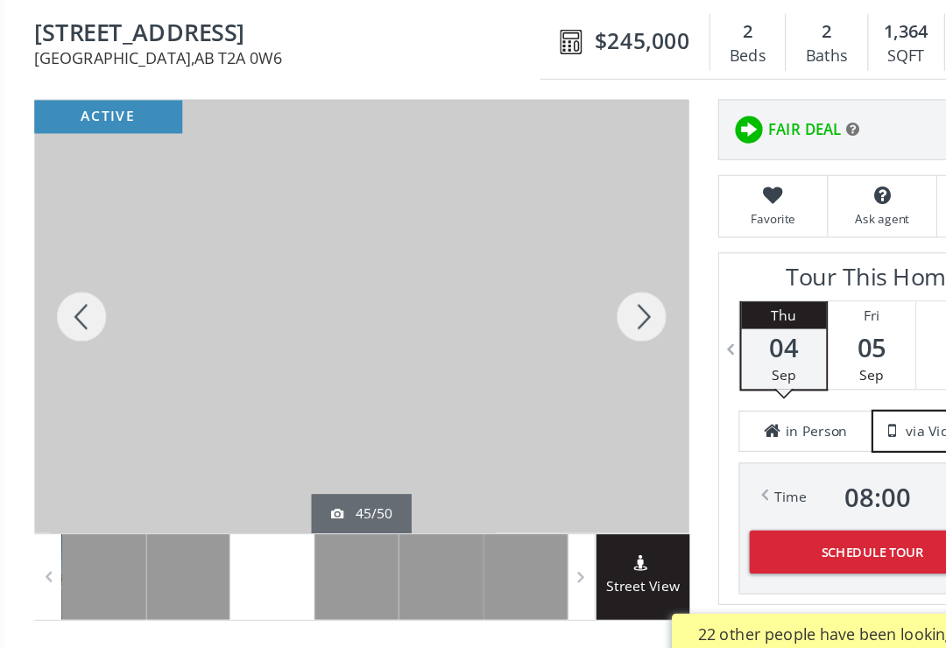
click at [72, 292] on div at bounding box center [73, 311] width 84 height 386
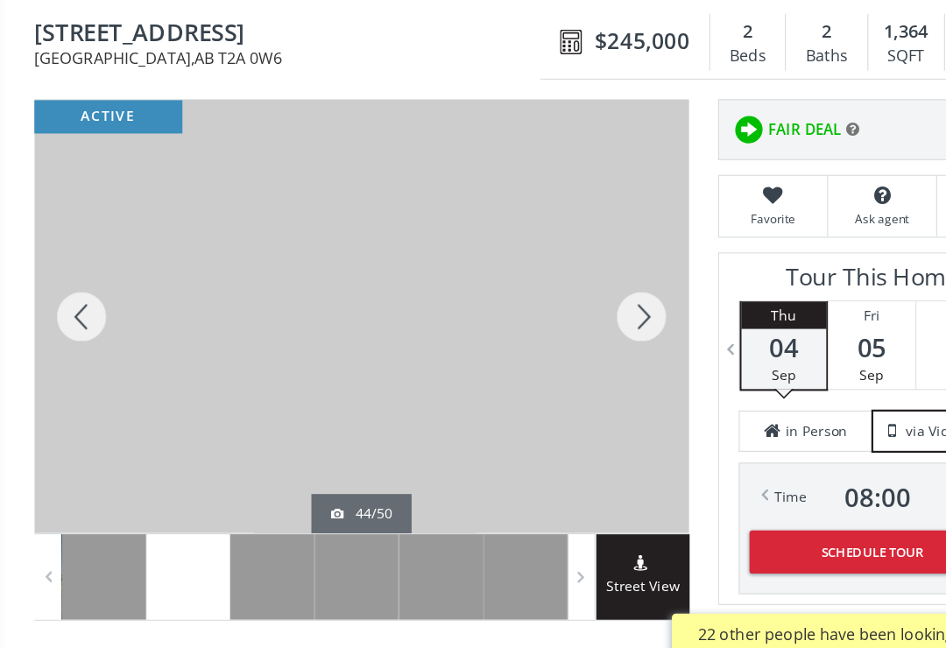
click at [73, 288] on div at bounding box center [73, 311] width 84 height 386
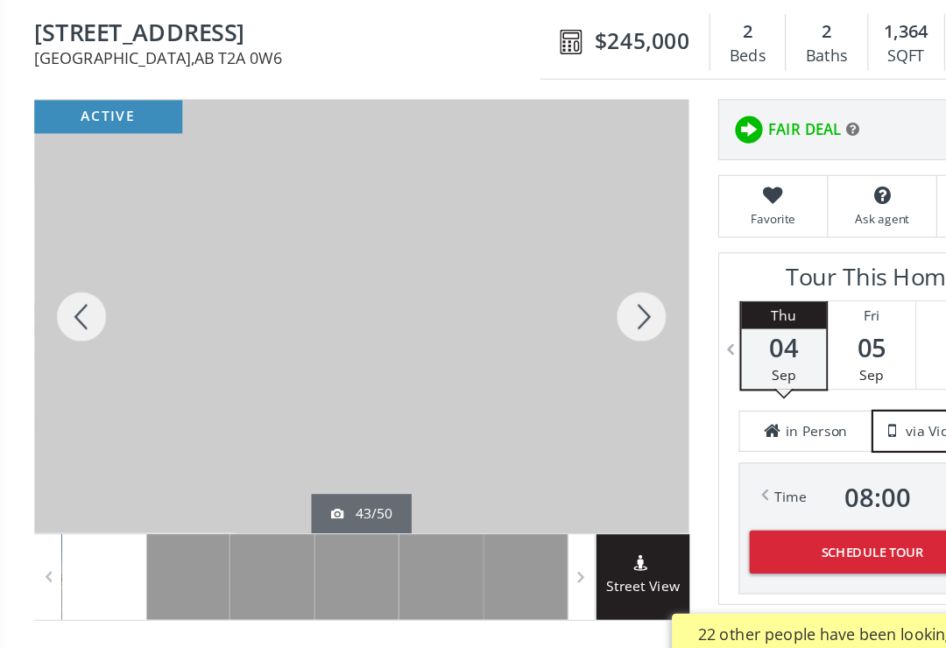
click at [70, 291] on div at bounding box center [73, 311] width 84 height 386
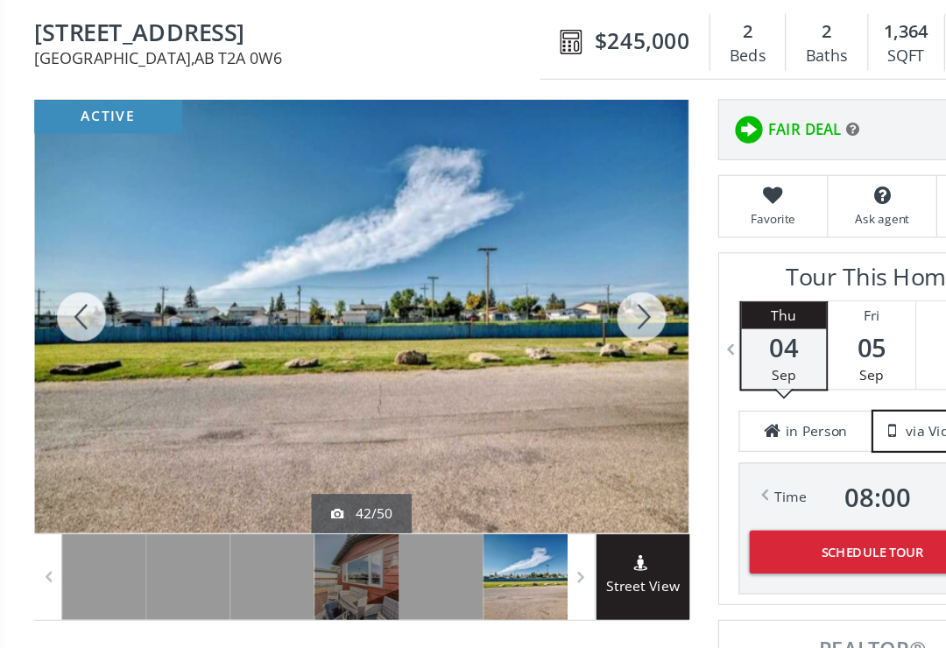
click at [75, 284] on div at bounding box center [73, 311] width 84 height 386
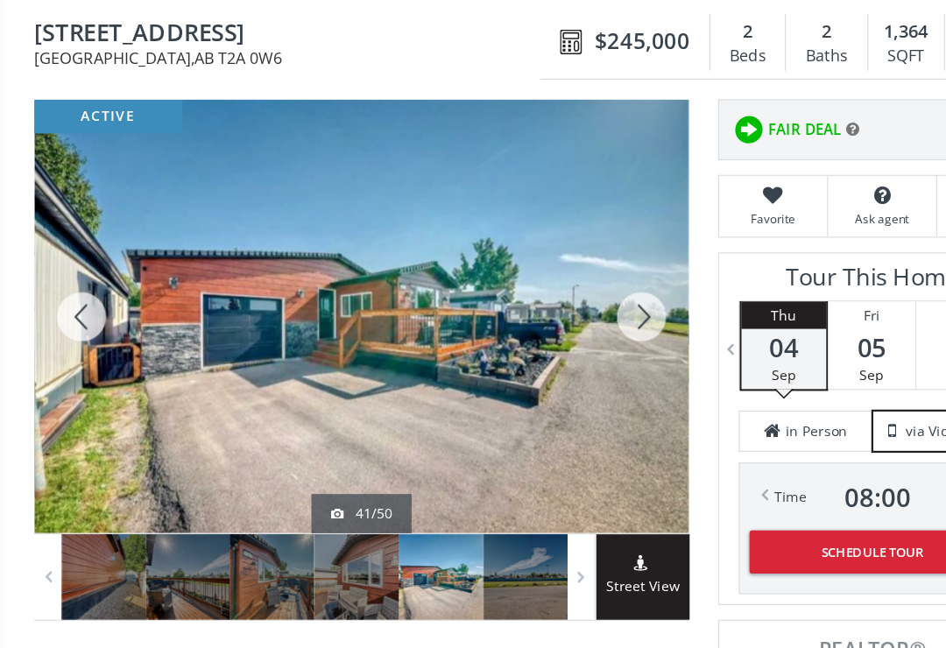
click at [68, 286] on div at bounding box center [73, 311] width 84 height 386
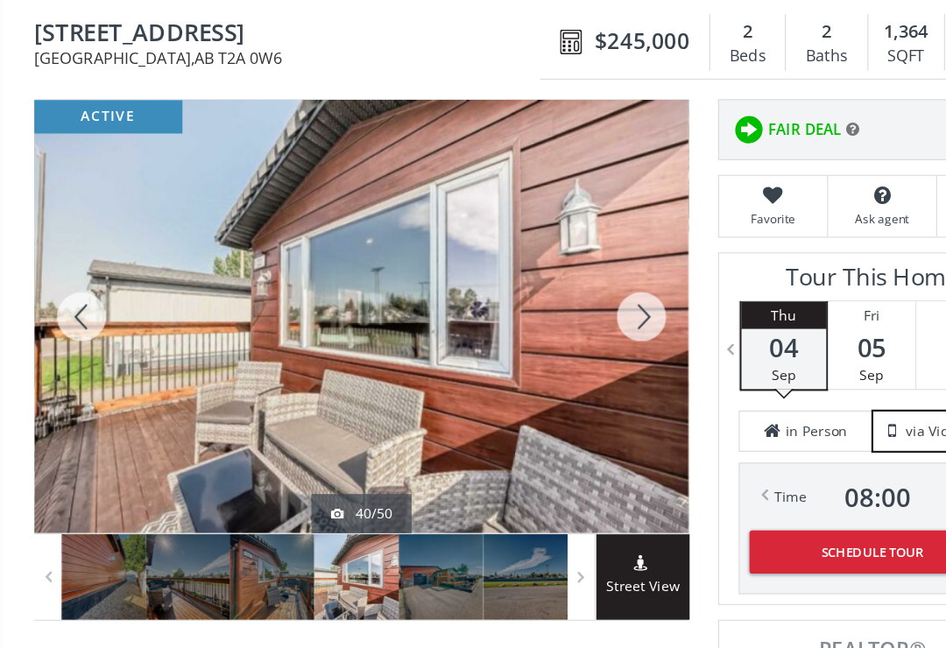
click at [67, 279] on div at bounding box center [73, 311] width 84 height 386
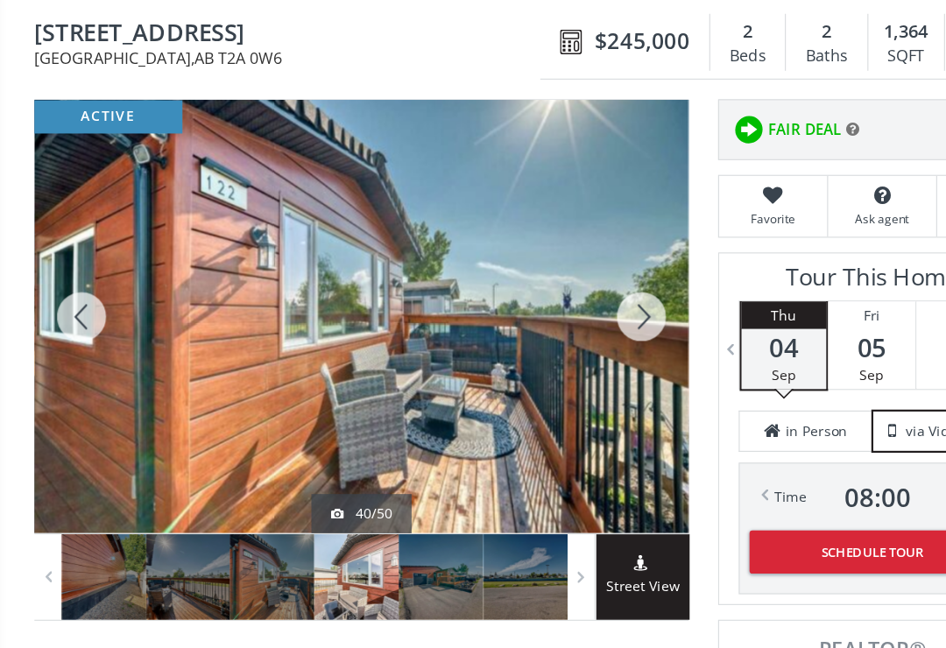
click at [72, 279] on div at bounding box center [73, 311] width 84 height 386
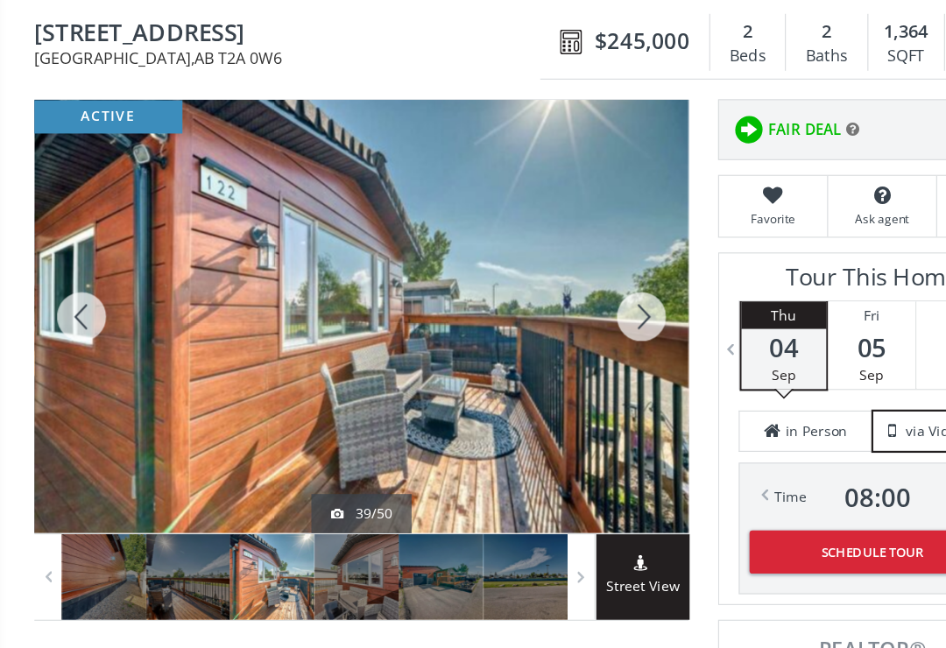
click at [74, 280] on div at bounding box center [73, 311] width 84 height 386
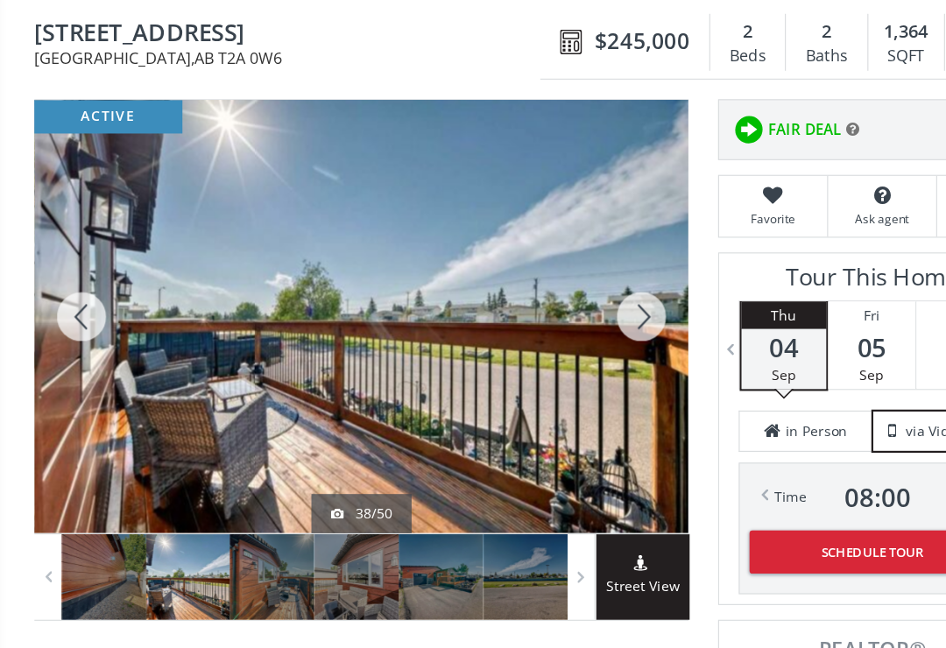
click at [72, 284] on div at bounding box center [73, 311] width 84 height 386
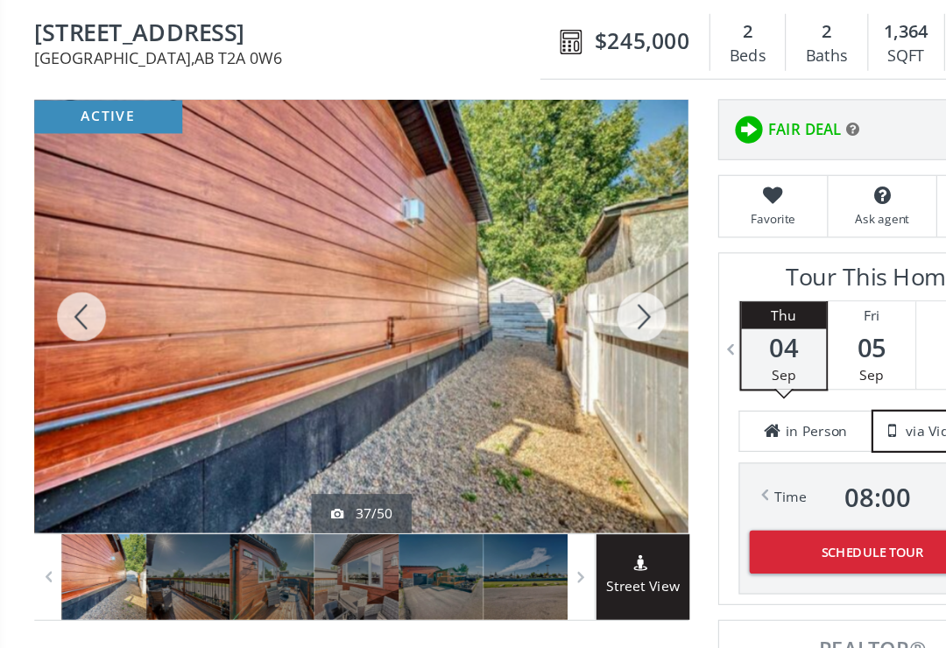
click at [74, 277] on div at bounding box center [73, 311] width 84 height 386
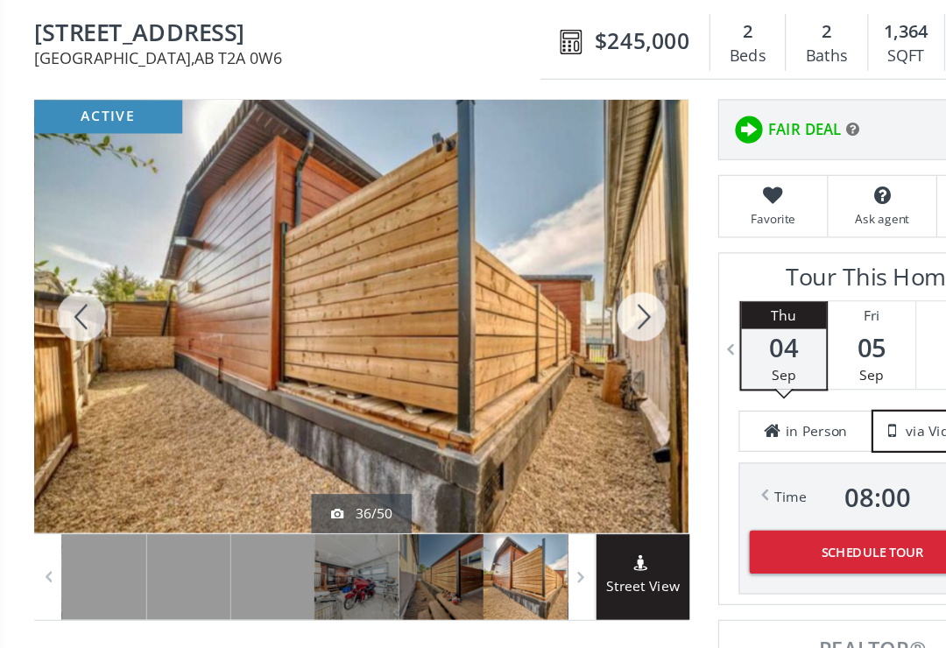
click at [74, 283] on div at bounding box center [73, 311] width 84 height 386
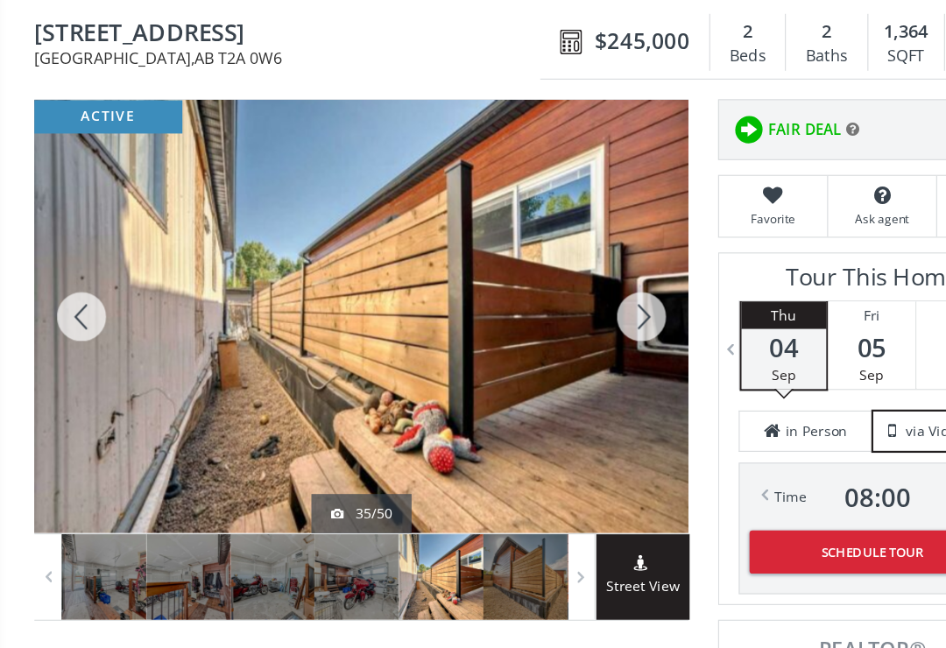
click at [74, 288] on div at bounding box center [73, 311] width 84 height 386
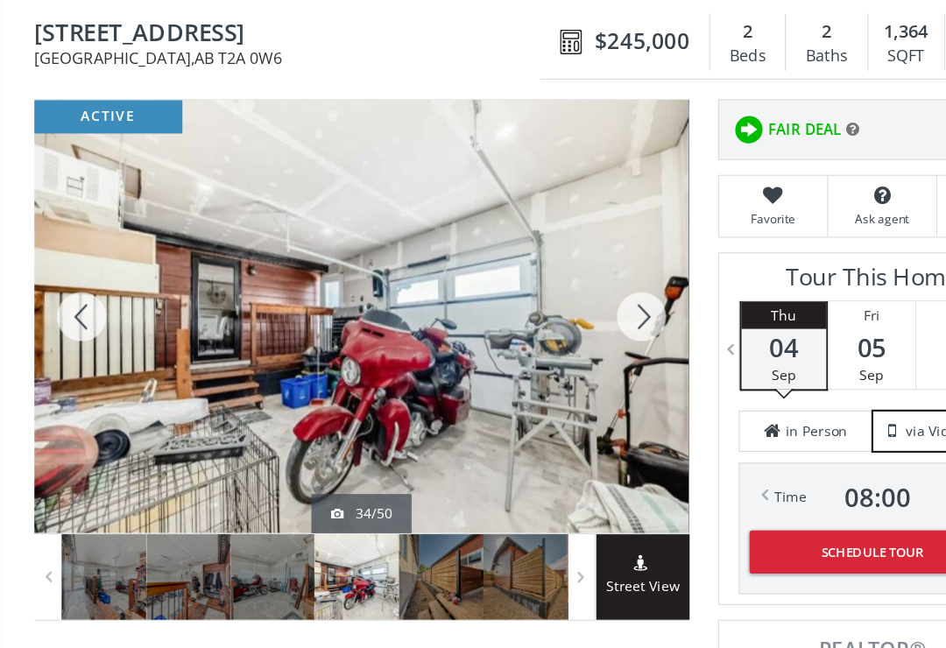
click at [69, 285] on div at bounding box center [73, 311] width 84 height 386
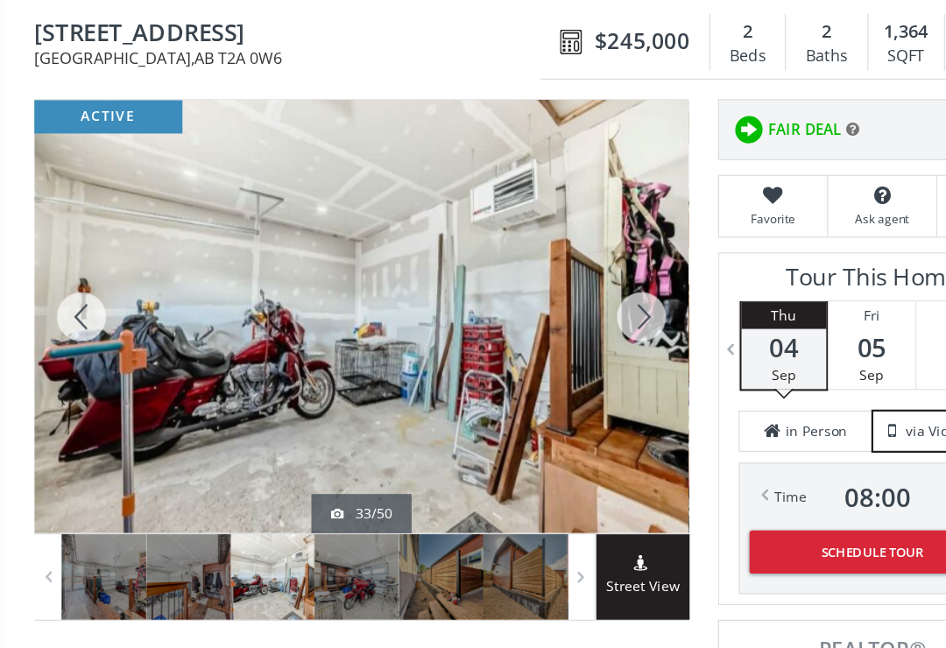
click at [62, 287] on div at bounding box center [73, 311] width 84 height 386
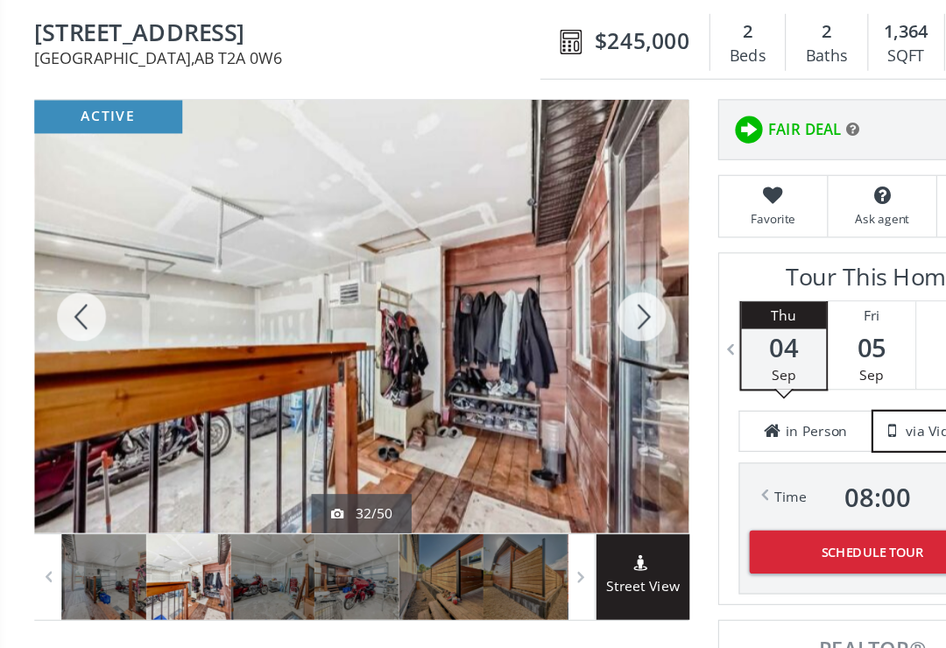
click at [64, 286] on div at bounding box center [73, 311] width 84 height 386
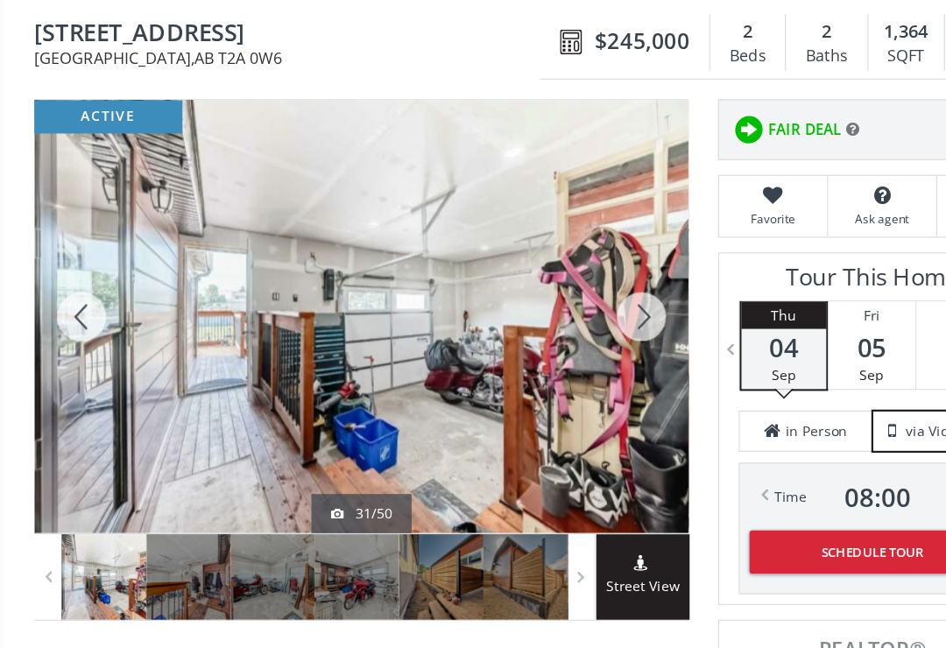
click at [67, 284] on div at bounding box center [73, 311] width 84 height 386
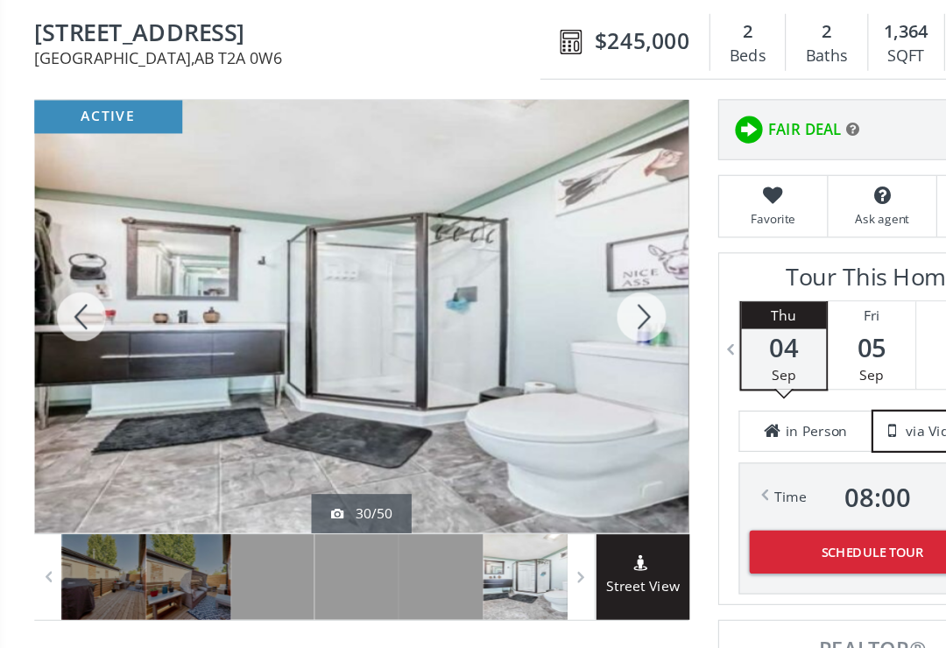
click at [78, 285] on div at bounding box center [73, 311] width 84 height 386
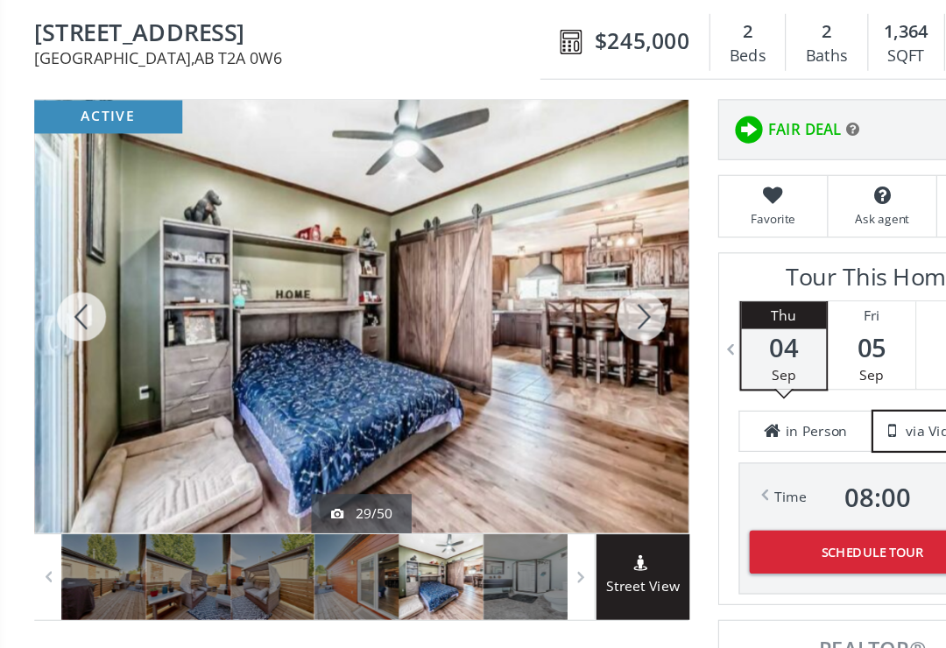
click at [72, 286] on div at bounding box center [73, 311] width 84 height 386
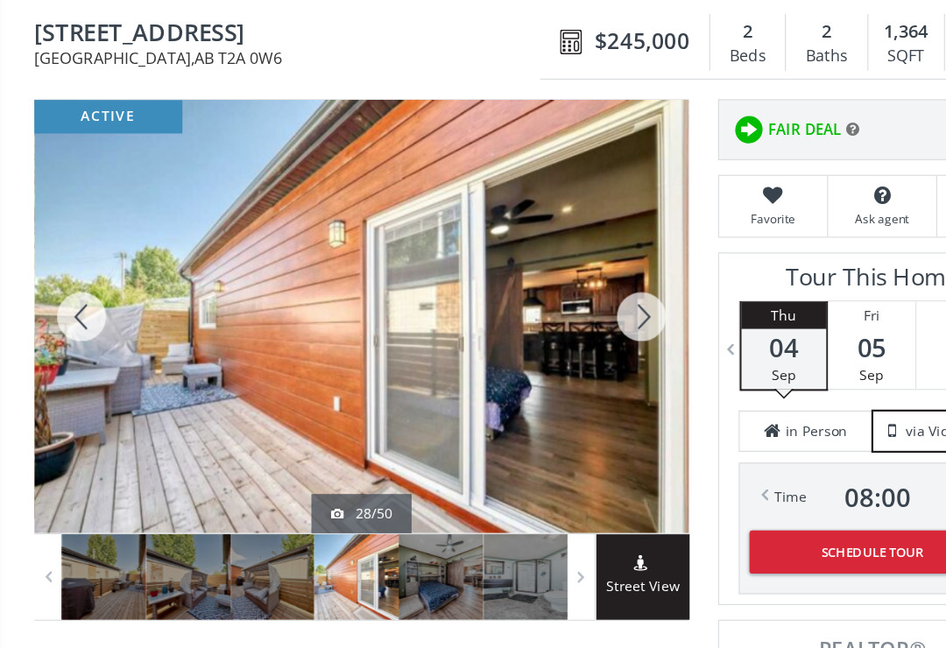
click at [61, 284] on div at bounding box center [73, 311] width 84 height 386
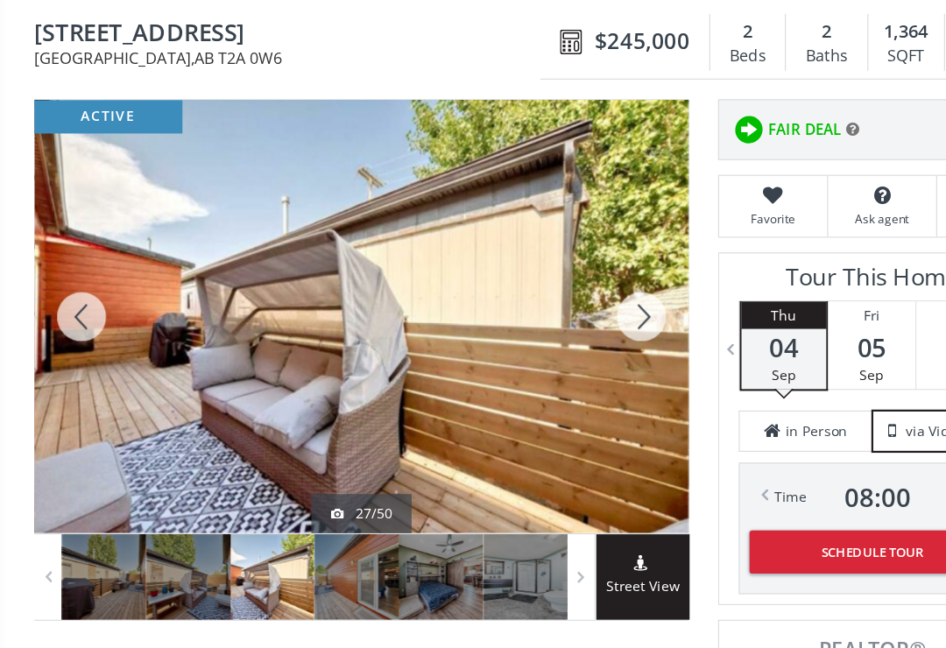
click at [65, 287] on div at bounding box center [73, 311] width 84 height 386
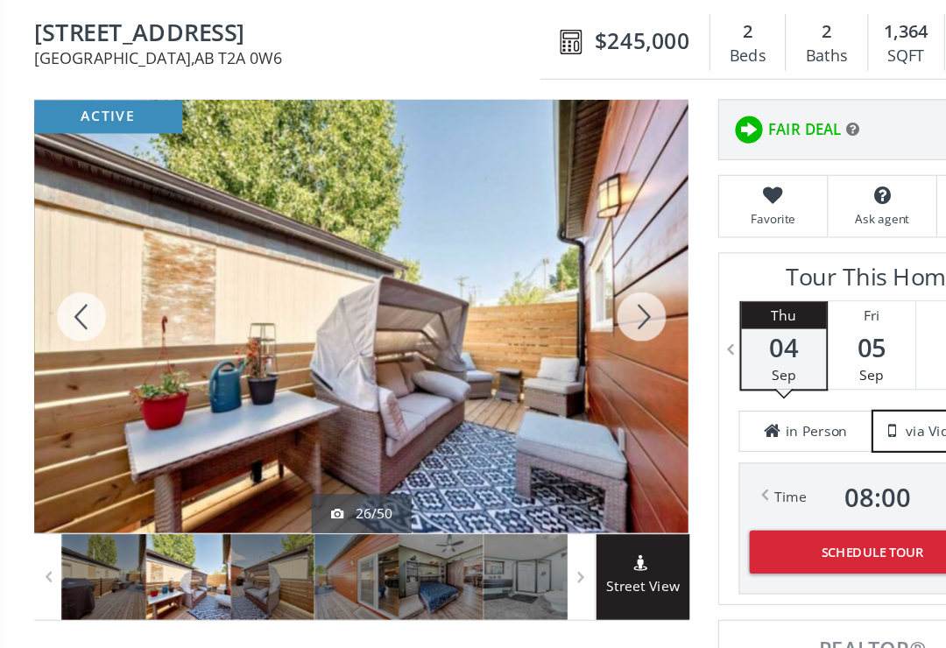
click at [67, 288] on div at bounding box center [73, 311] width 84 height 386
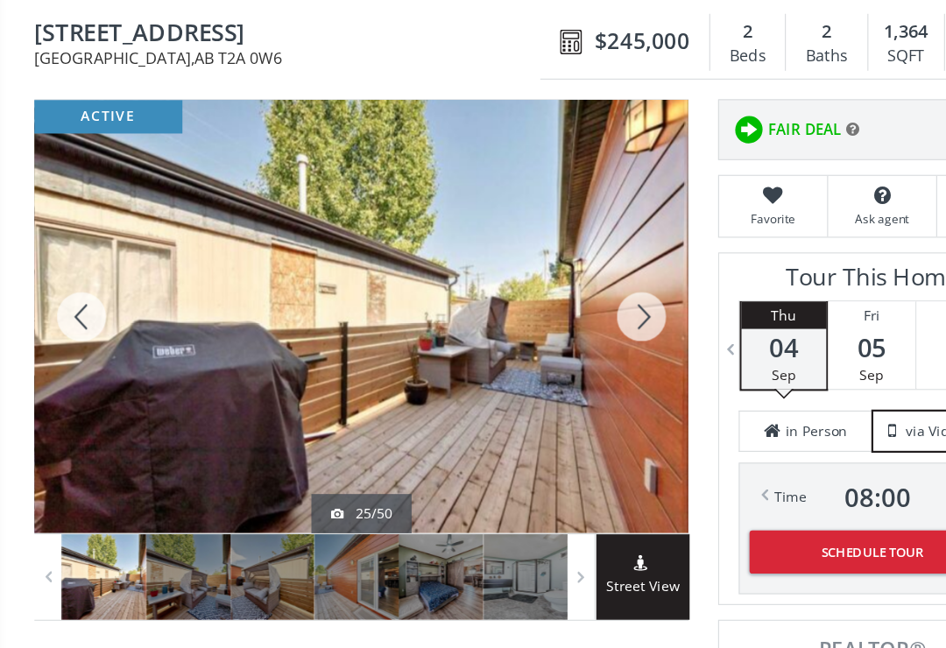
click at [70, 286] on div at bounding box center [73, 311] width 84 height 386
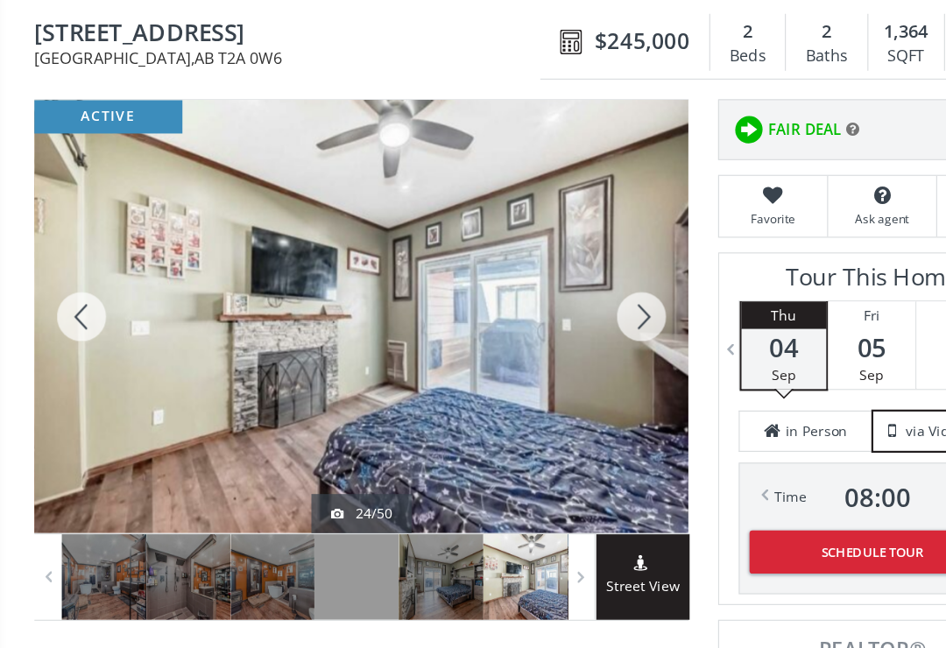
click at [74, 289] on div at bounding box center [73, 311] width 84 height 386
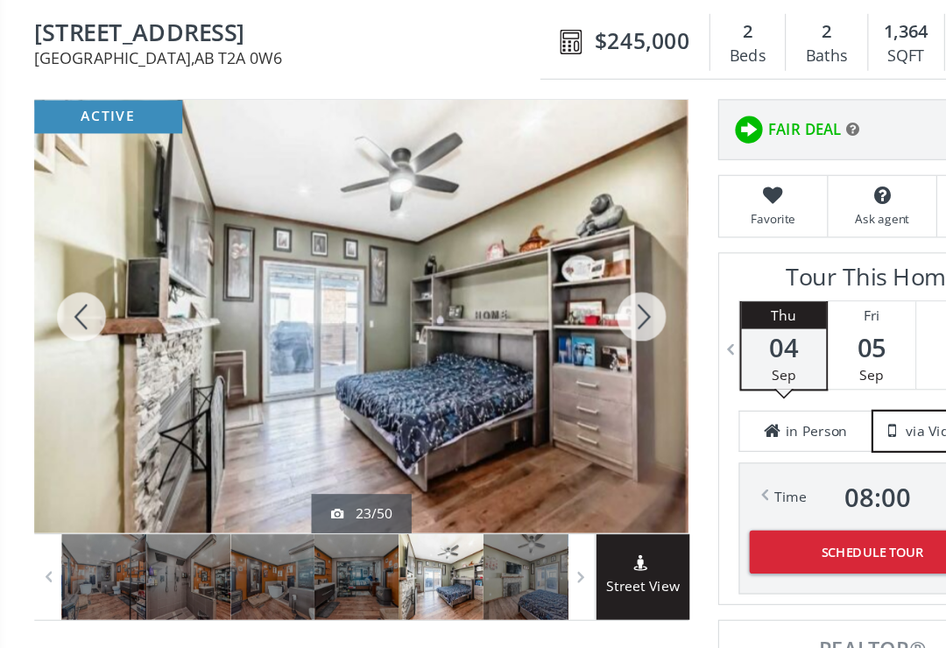
click at [74, 285] on div at bounding box center [73, 311] width 84 height 386
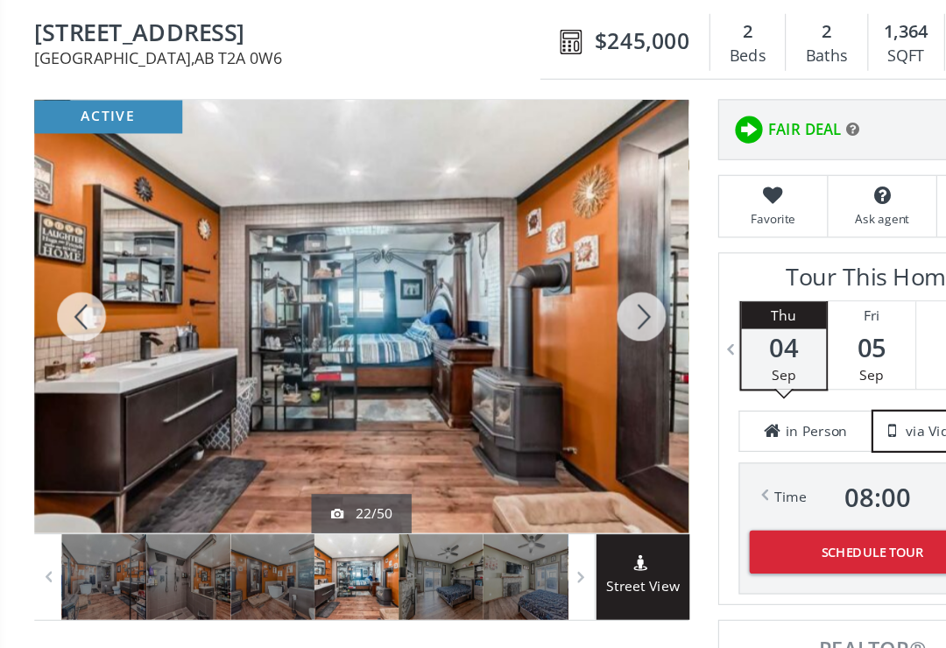
click at [76, 285] on div at bounding box center [73, 311] width 84 height 386
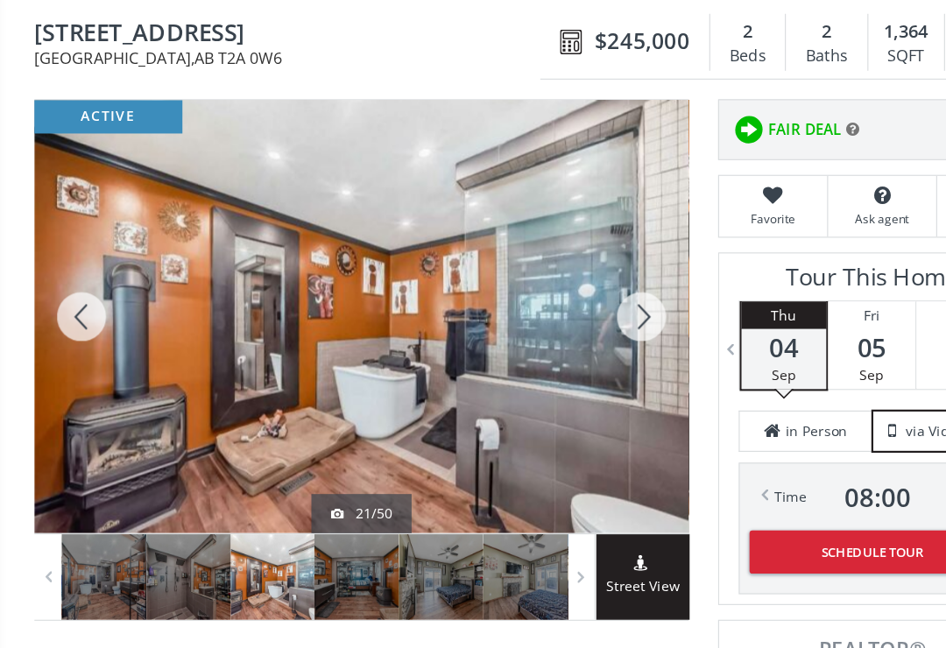
click at [77, 286] on div at bounding box center [73, 311] width 84 height 386
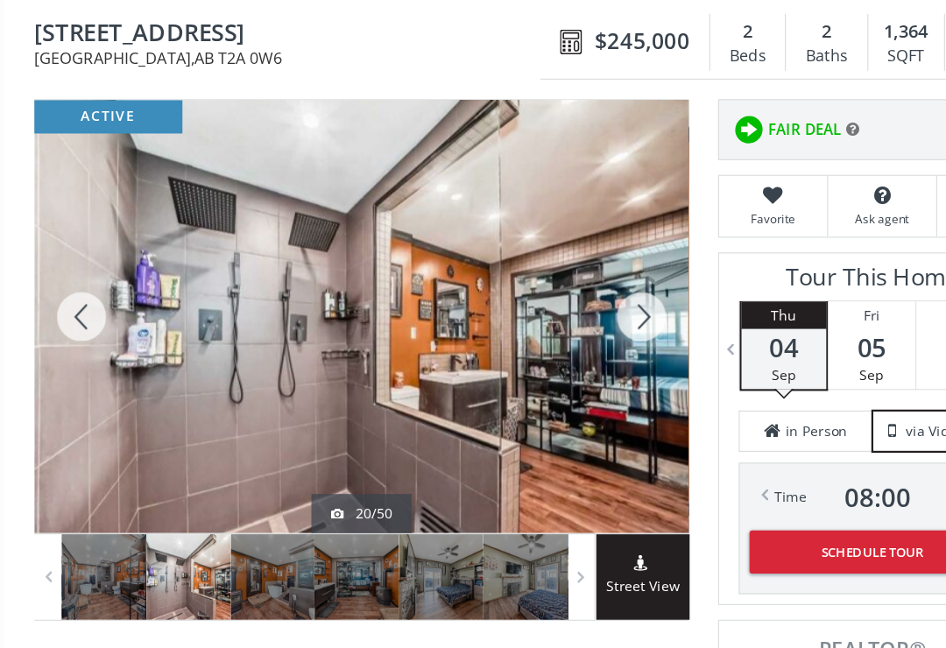
click at [75, 293] on div at bounding box center [73, 311] width 84 height 386
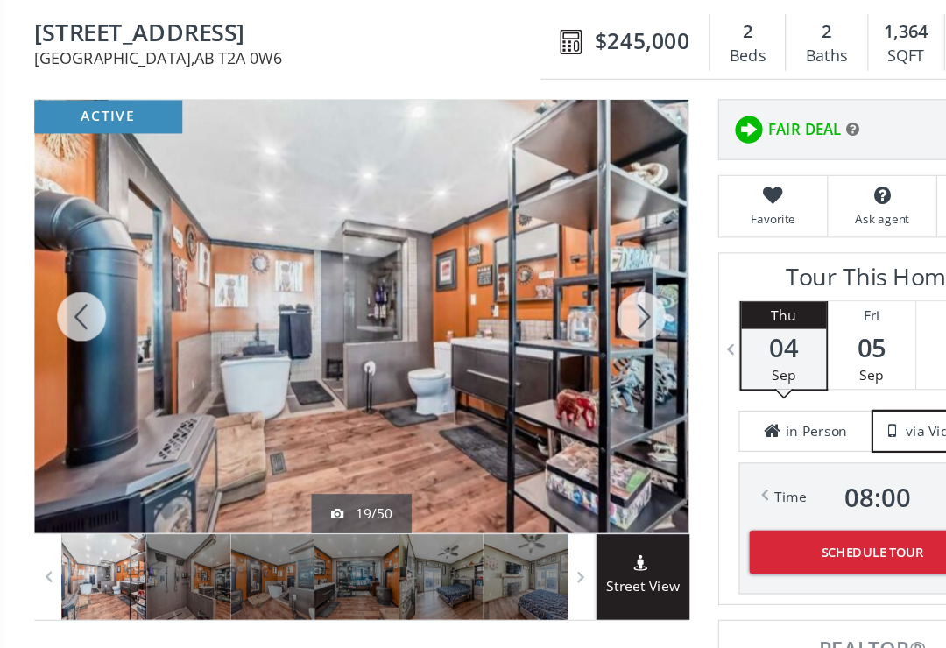
click at [74, 283] on div at bounding box center [73, 311] width 84 height 386
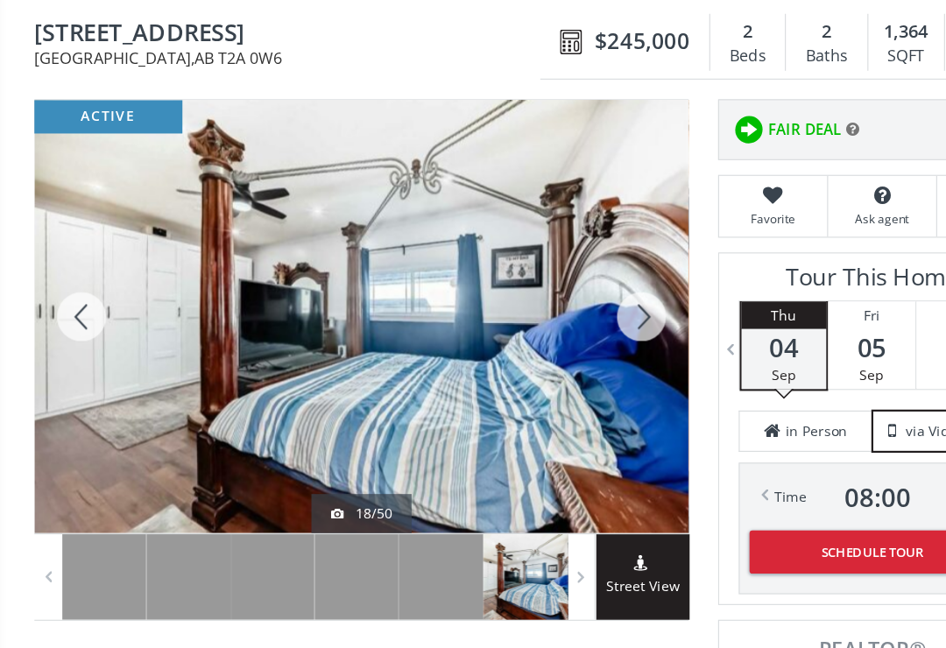
click at [71, 280] on div at bounding box center [73, 311] width 84 height 386
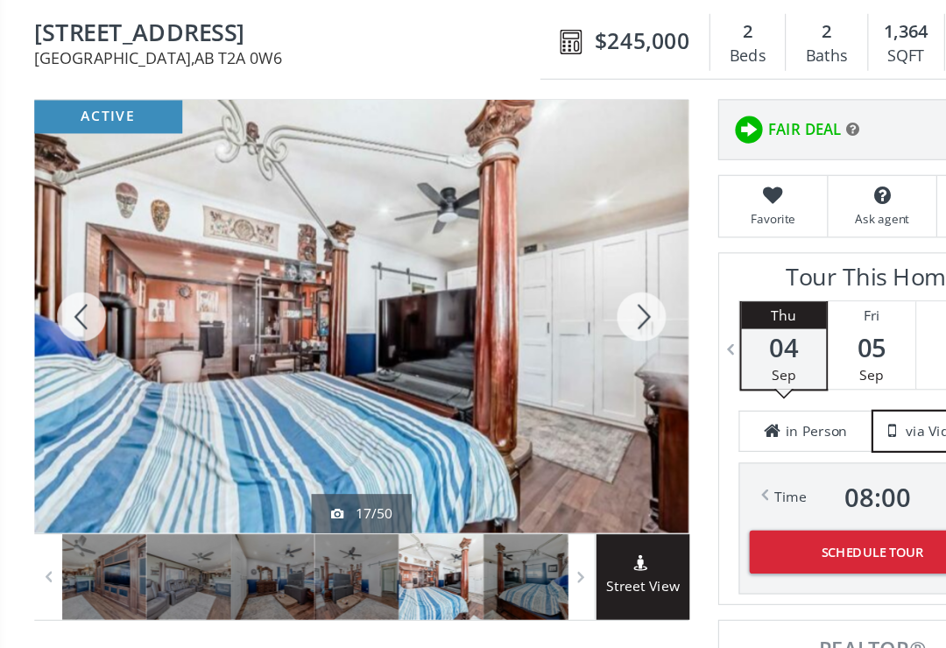
click at [71, 285] on div at bounding box center [73, 311] width 84 height 386
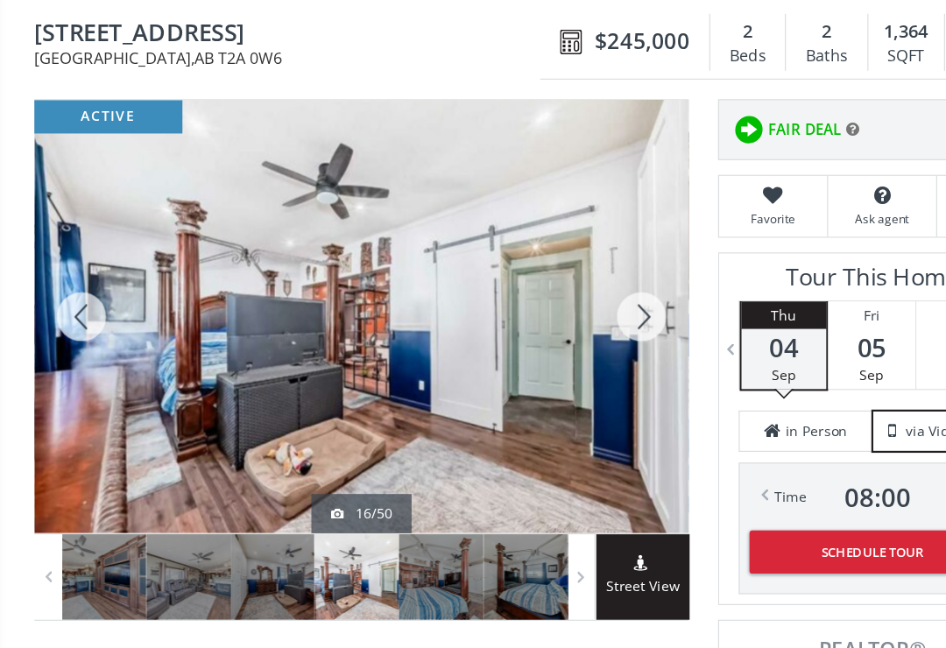
click at [69, 286] on div at bounding box center [73, 311] width 84 height 386
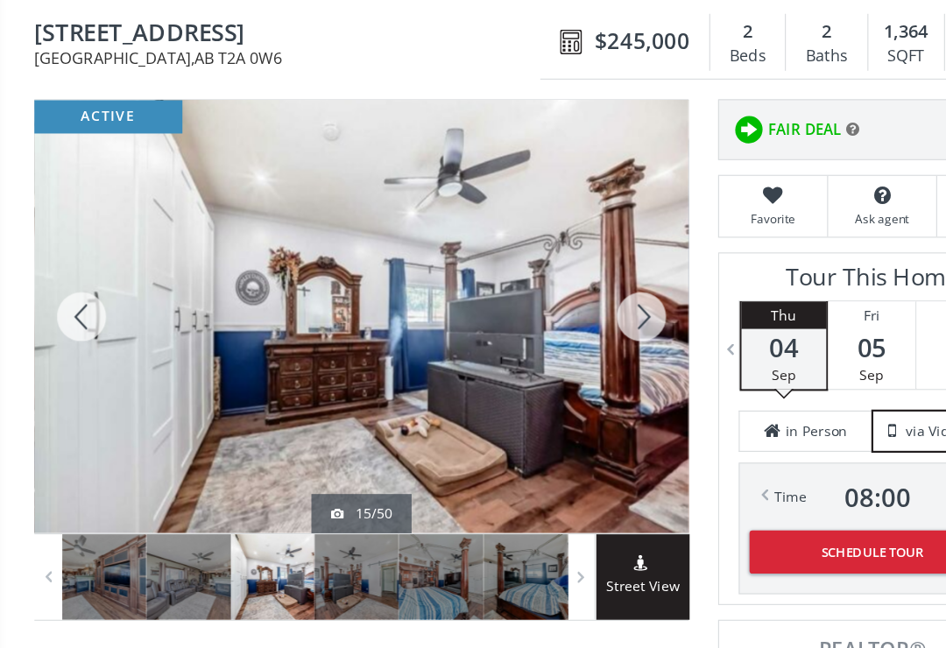
click at [67, 284] on div at bounding box center [73, 311] width 84 height 386
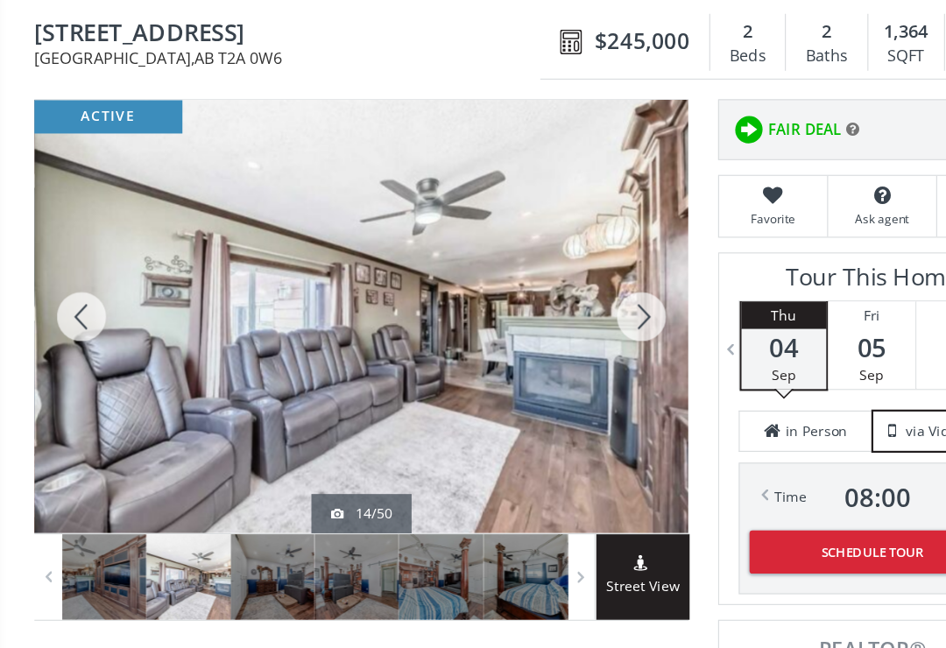
click at [70, 287] on div at bounding box center [73, 311] width 84 height 386
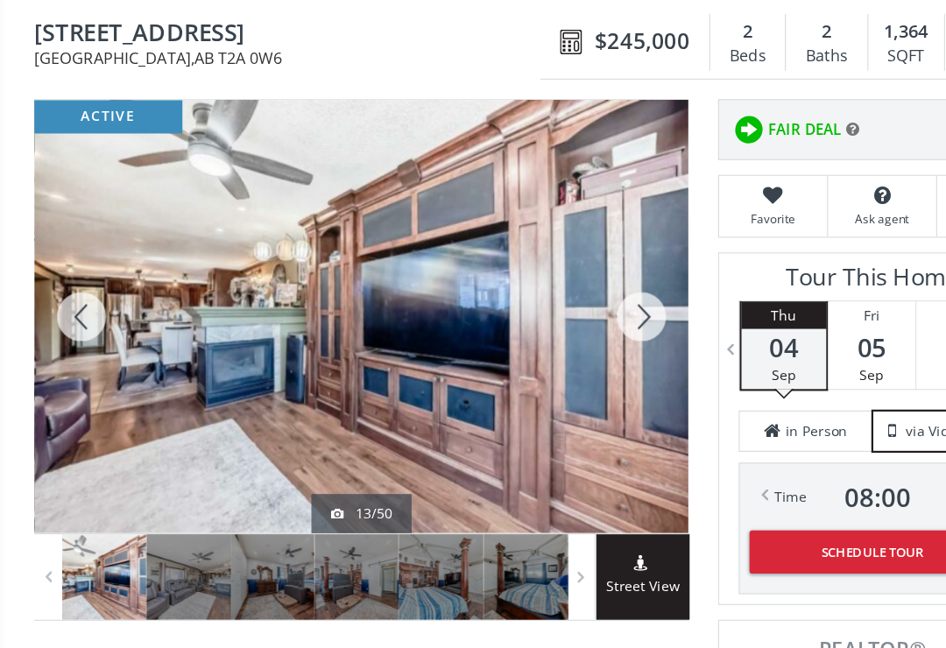
click at [72, 286] on div at bounding box center [73, 311] width 84 height 386
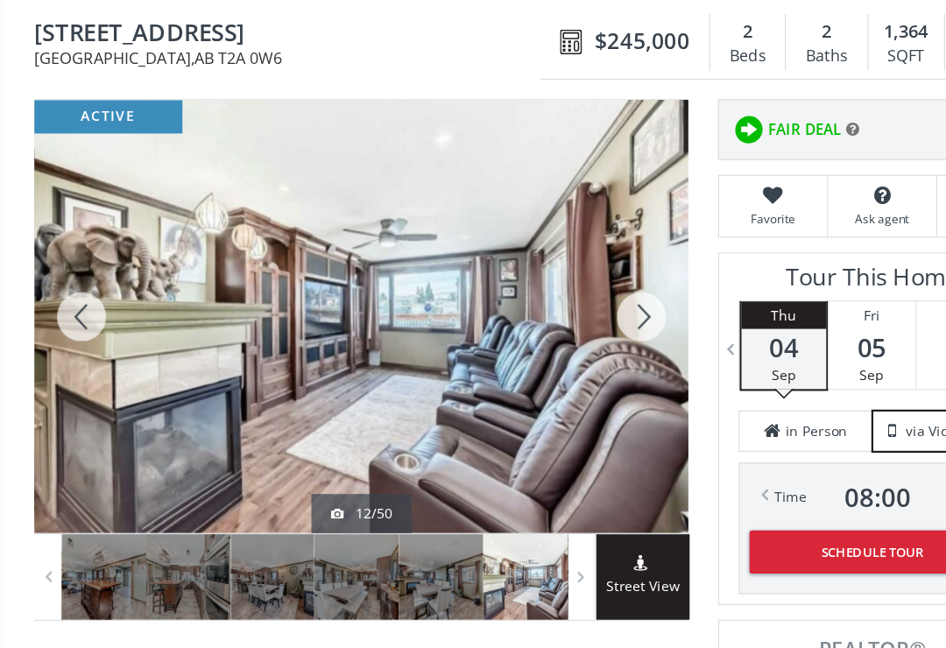
click at [73, 279] on div at bounding box center [73, 311] width 84 height 386
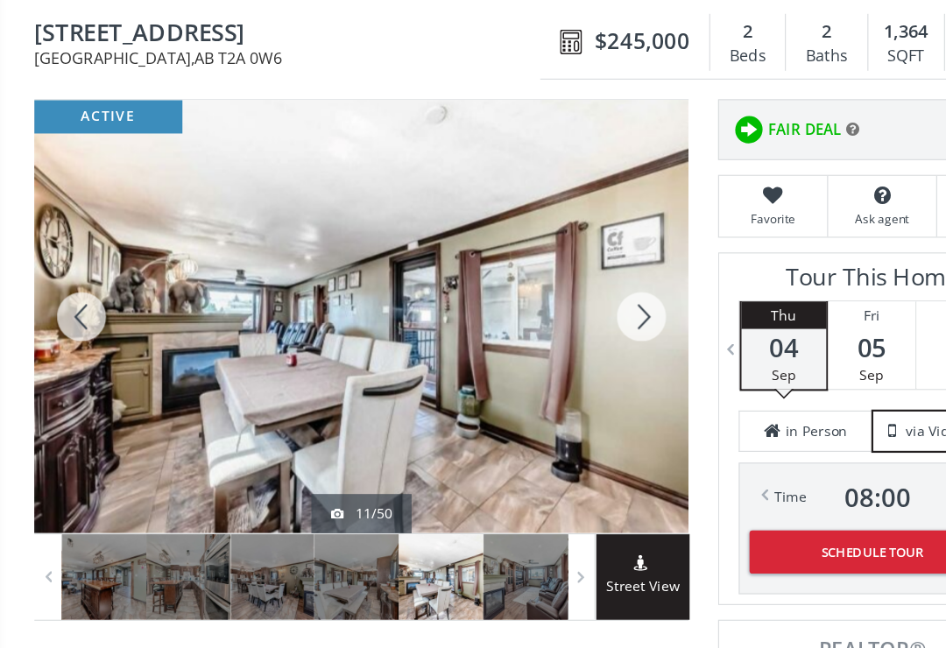
click at [73, 286] on div at bounding box center [73, 311] width 84 height 386
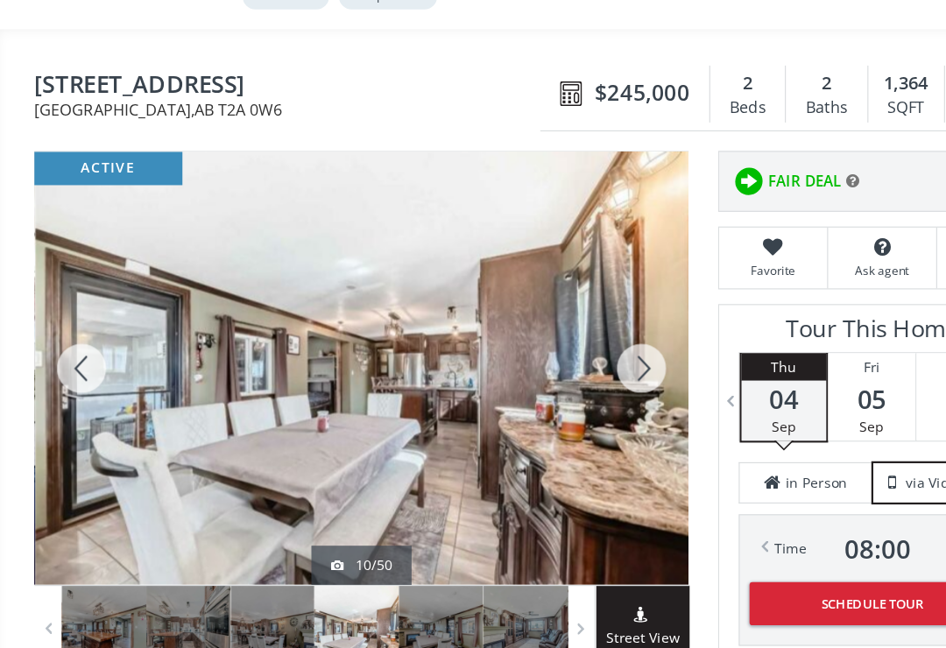
scroll to position [0, 0]
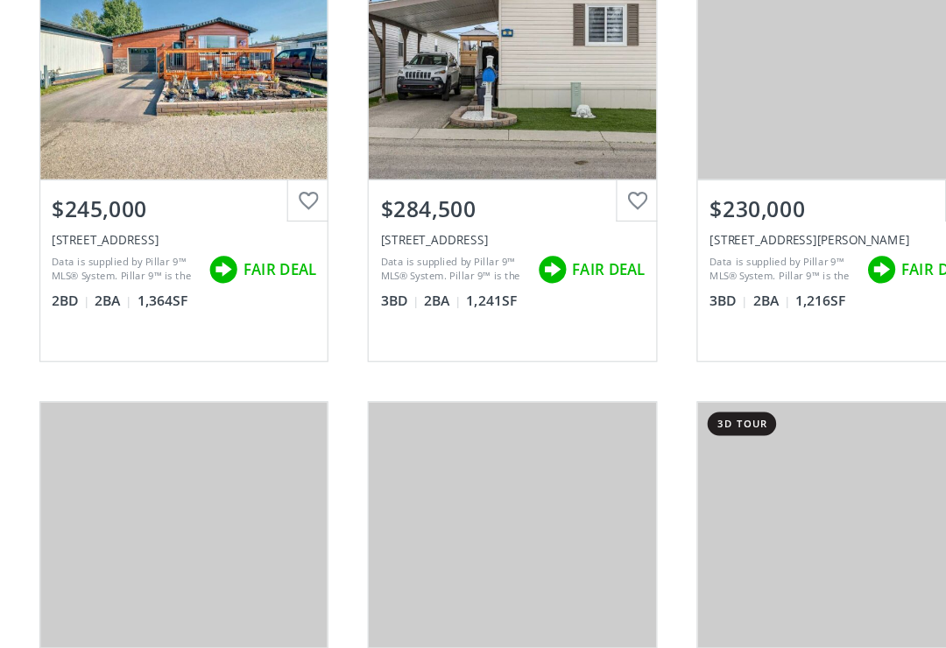
scroll to position [700, 0]
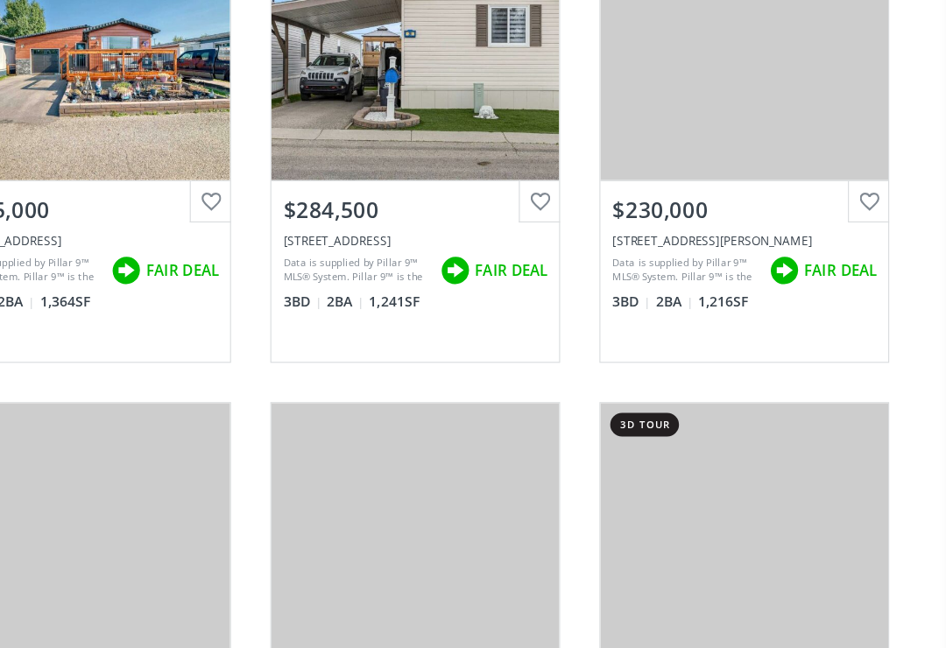
click at [638, 208] on div "$230,000" at bounding box center [766, 230] width 257 height 45
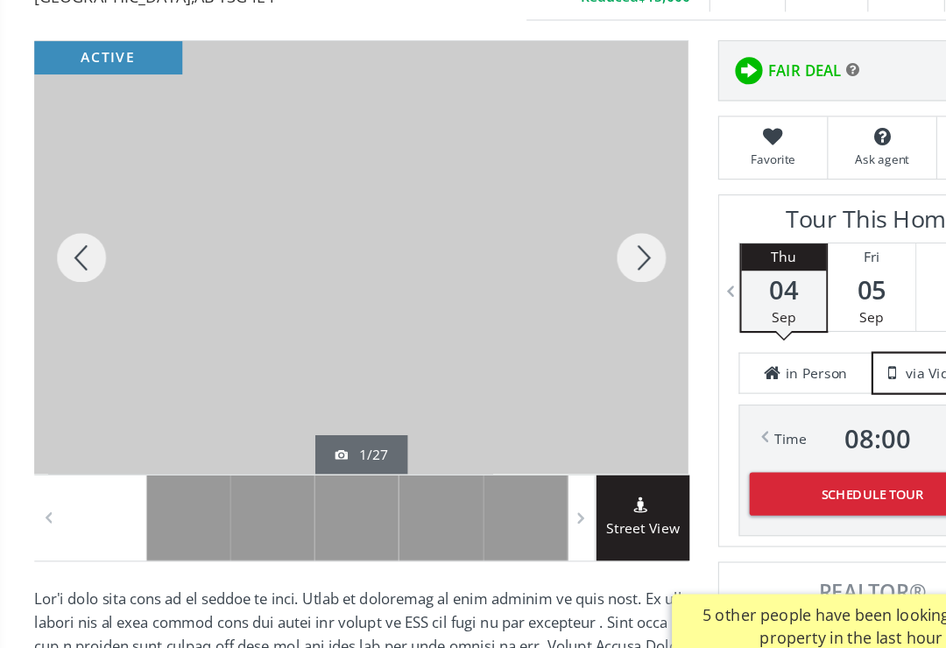
scroll to position [216, 0]
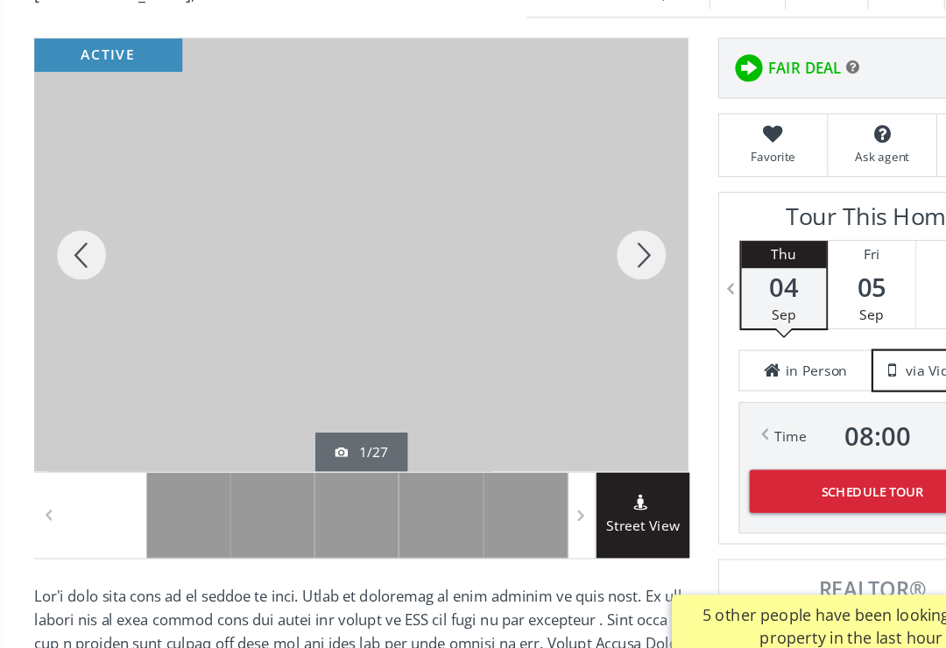
click at [83, 220] on div at bounding box center [73, 274] width 84 height 386
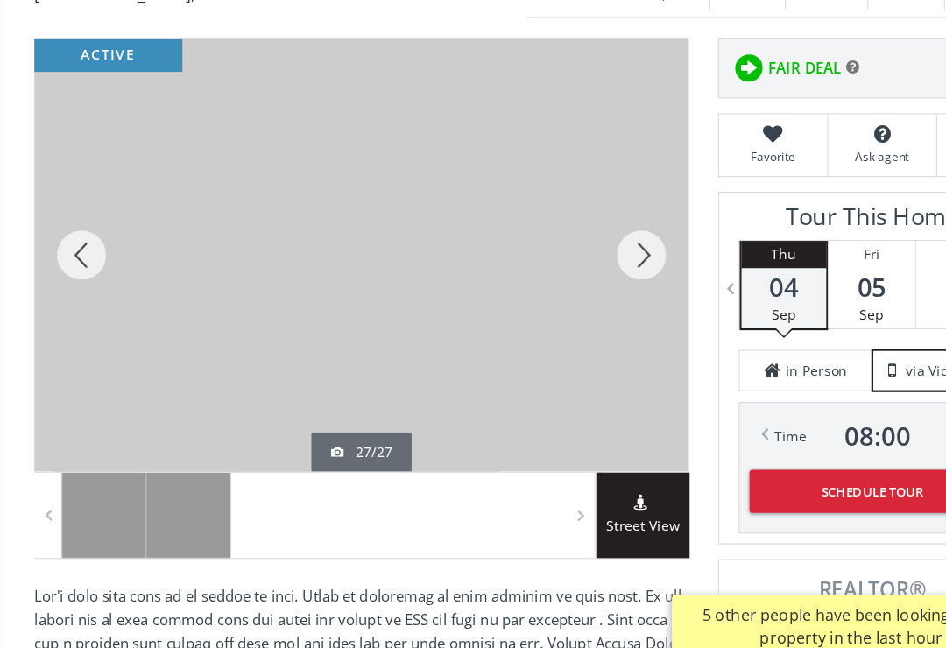
click at [85, 237] on div at bounding box center [73, 274] width 84 height 386
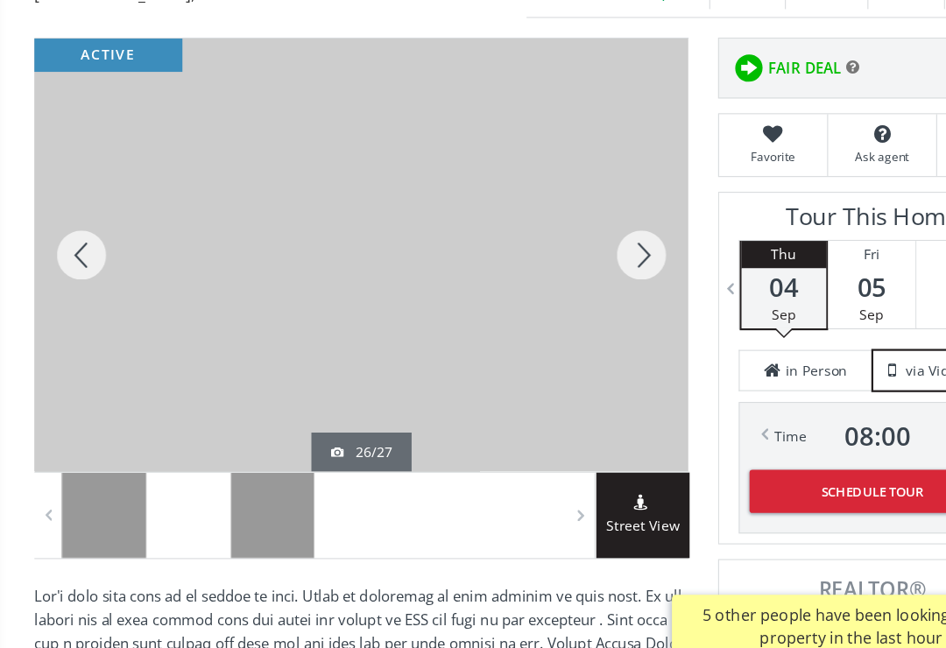
click at [79, 235] on div at bounding box center [73, 274] width 84 height 386
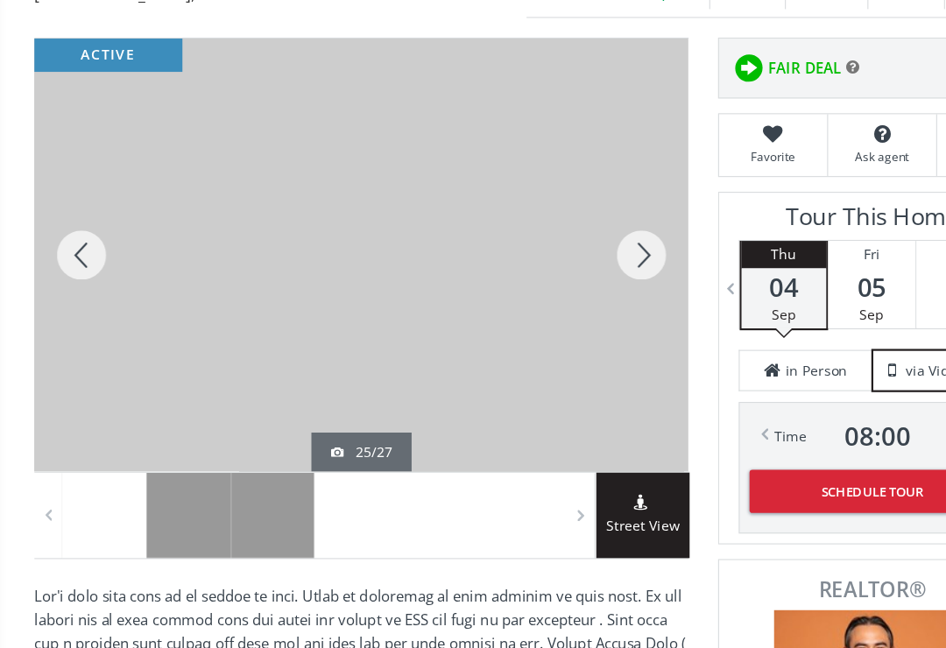
click at [73, 230] on div at bounding box center [73, 274] width 84 height 386
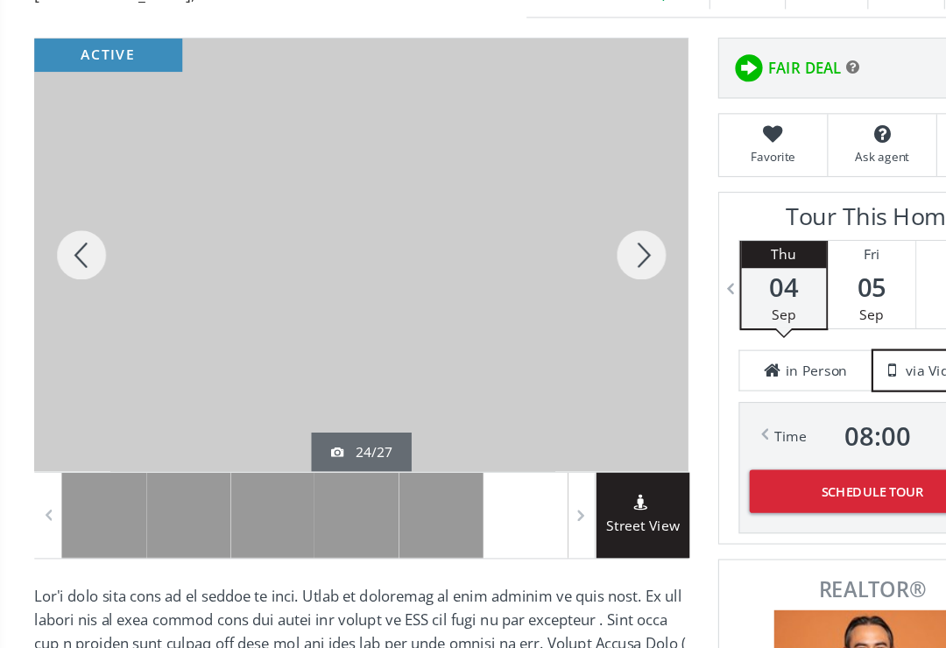
click at [67, 237] on div at bounding box center [73, 274] width 84 height 386
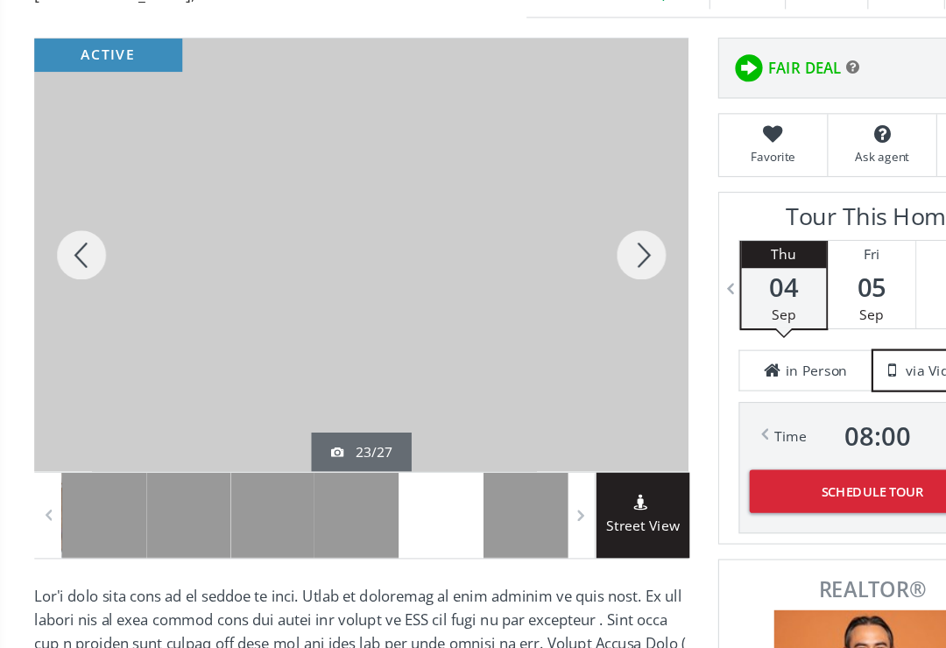
click at [61, 228] on div at bounding box center [73, 274] width 84 height 386
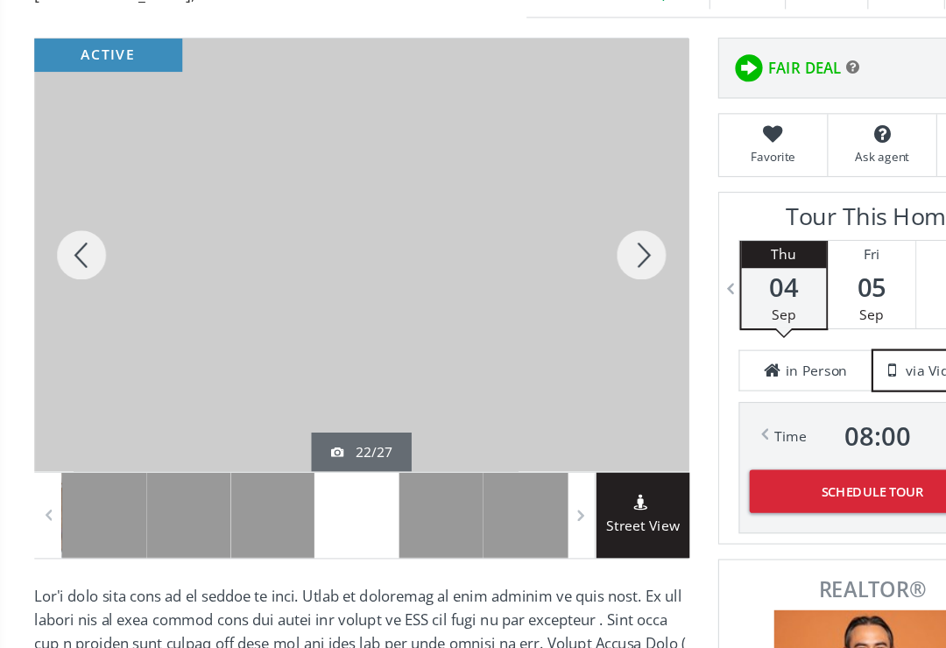
click at [65, 231] on div at bounding box center [73, 274] width 84 height 386
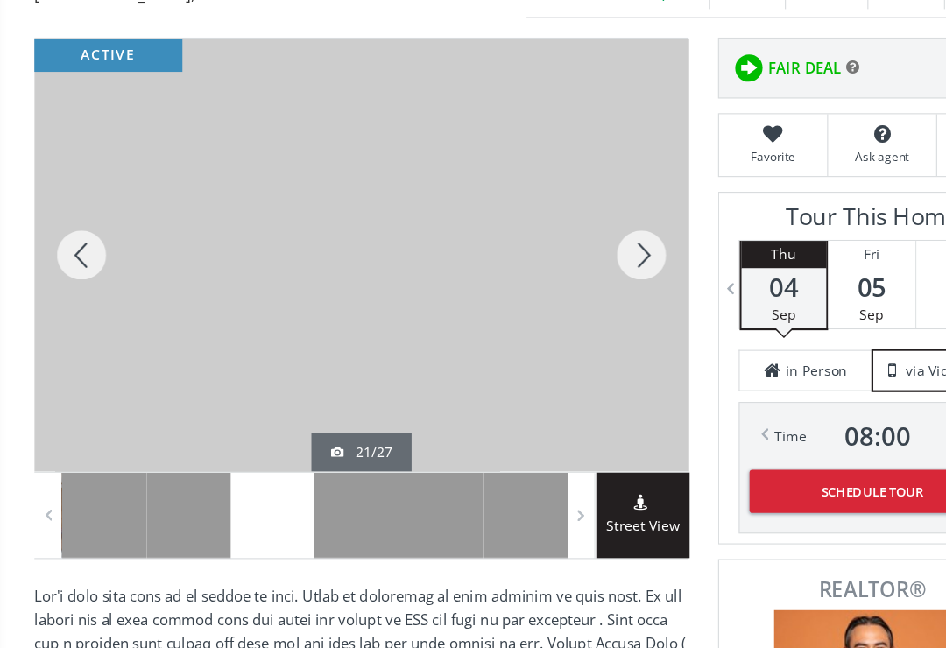
click at [67, 231] on div at bounding box center [73, 274] width 84 height 386
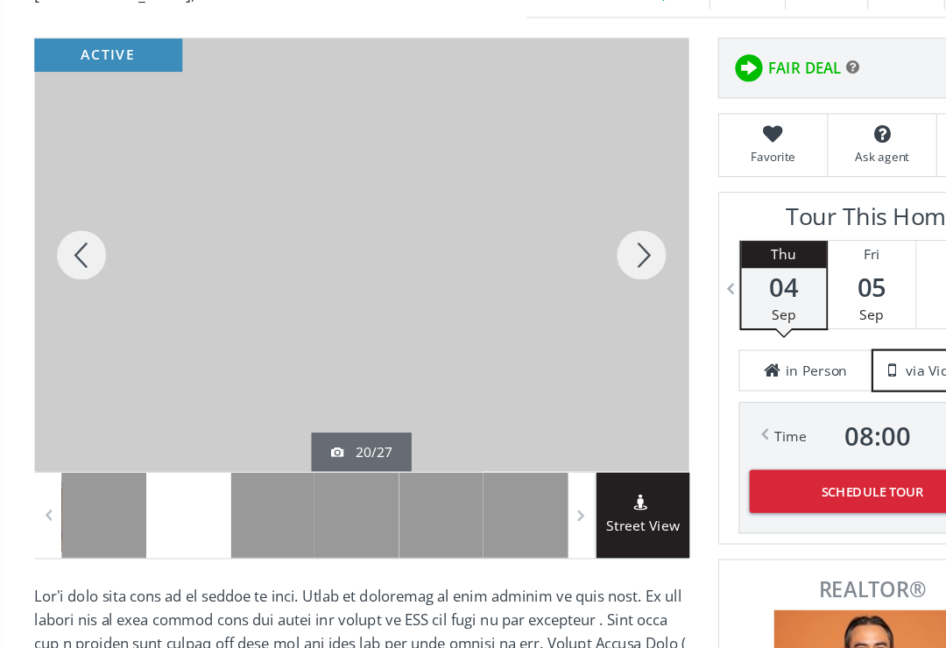
click at [74, 231] on div at bounding box center [73, 274] width 84 height 386
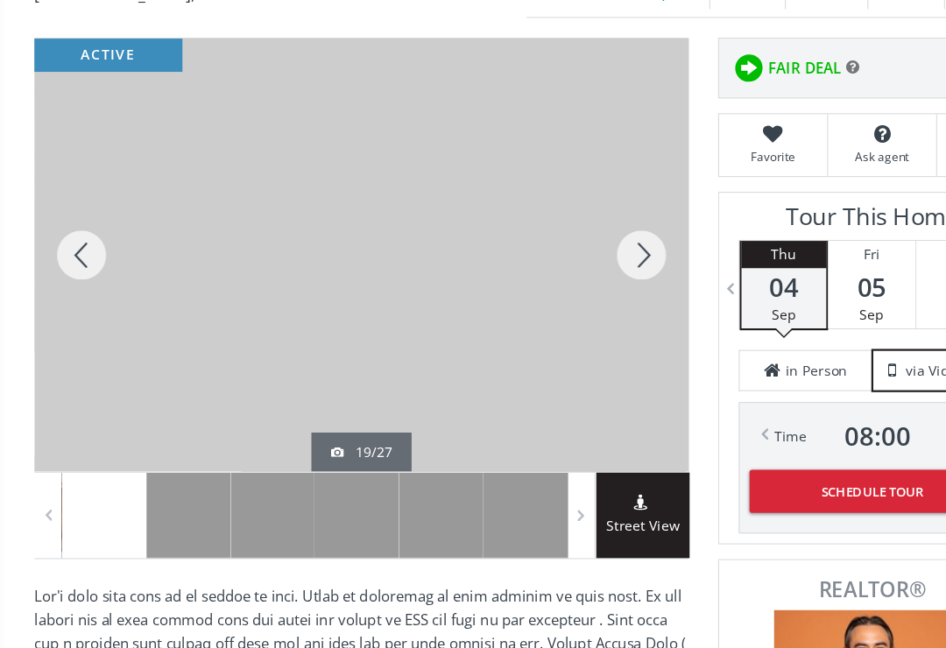
click at [73, 236] on div at bounding box center [73, 274] width 84 height 386
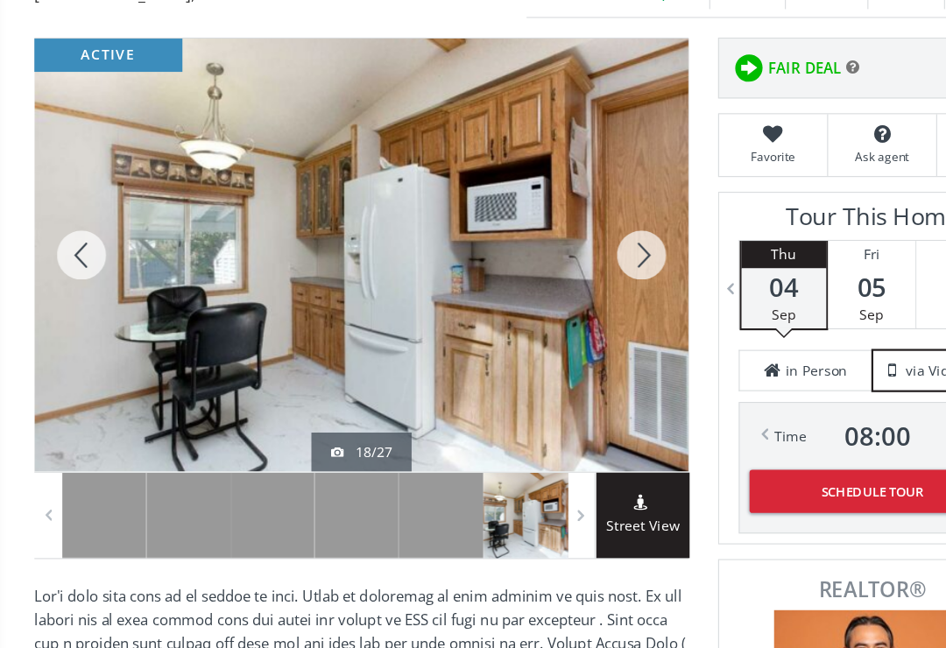
click at [73, 233] on div at bounding box center [73, 274] width 84 height 386
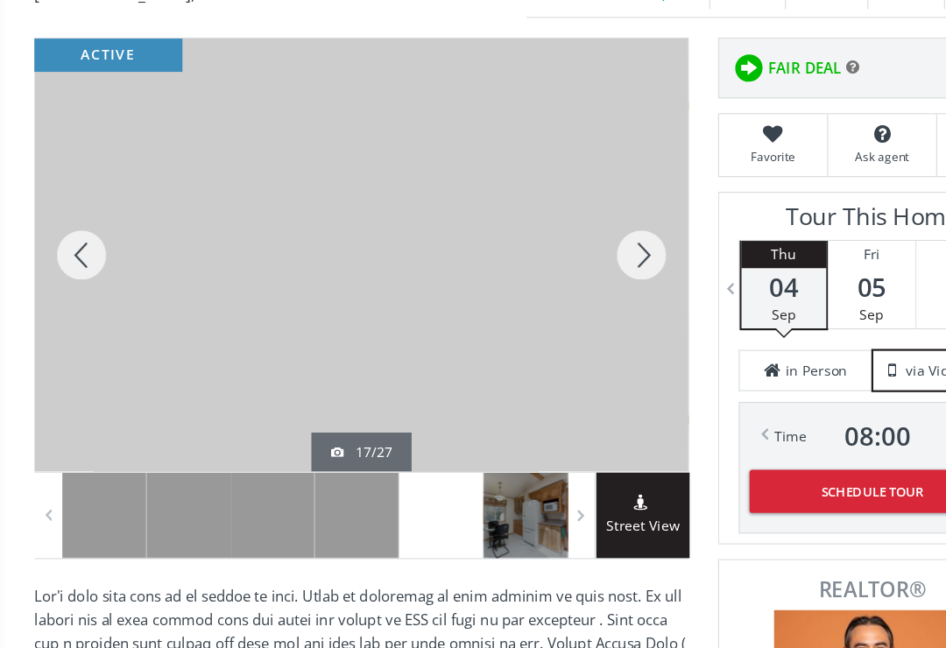
click at [74, 232] on div at bounding box center [73, 274] width 84 height 386
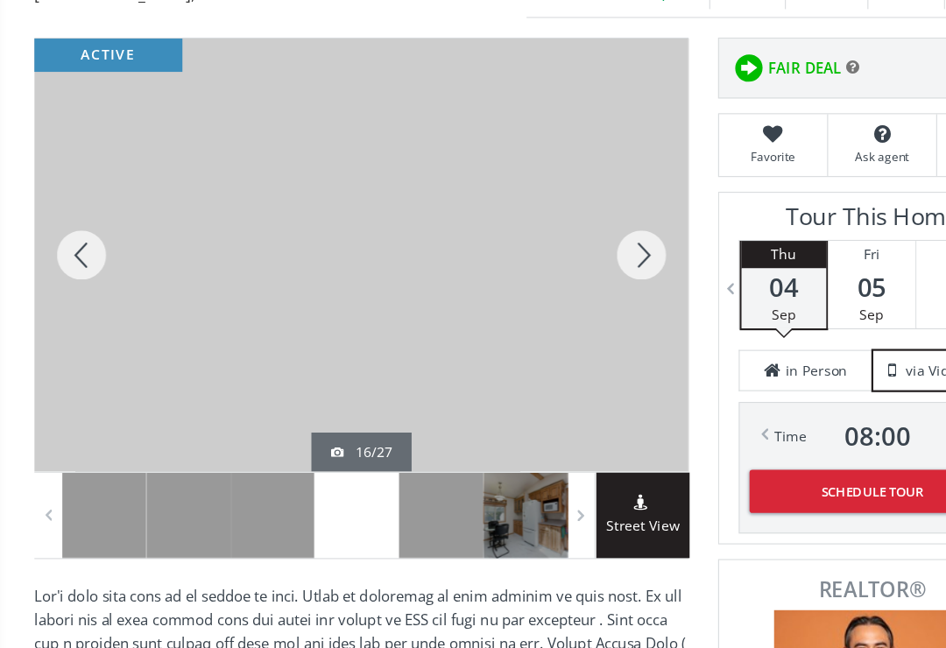
click at [75, 236] on div at bounding box center [73, 274] width 84 height 386
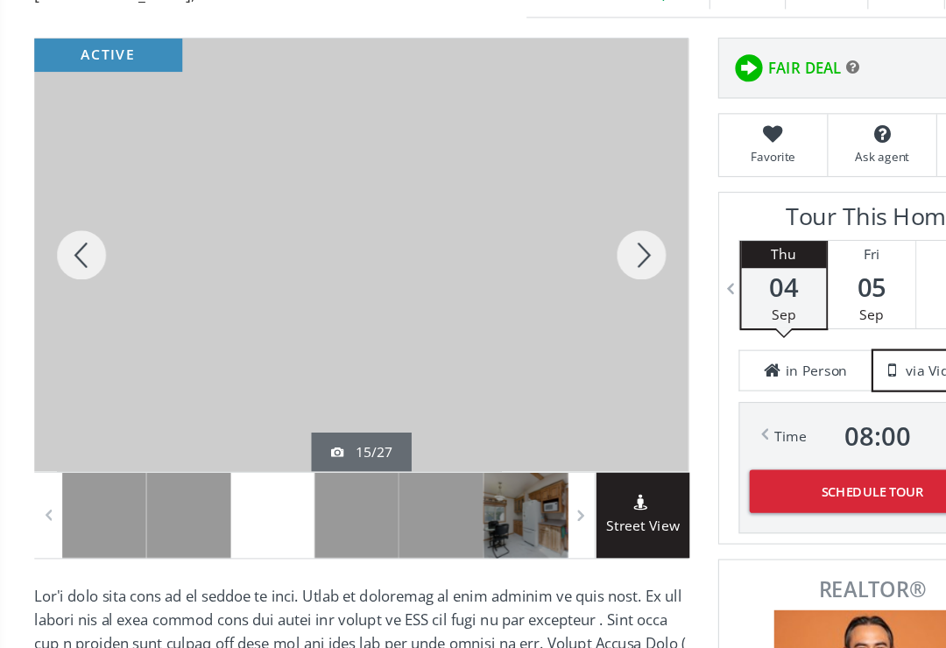
click at [79, 237] on div at bounding box center [73, 274] width 84 height 386
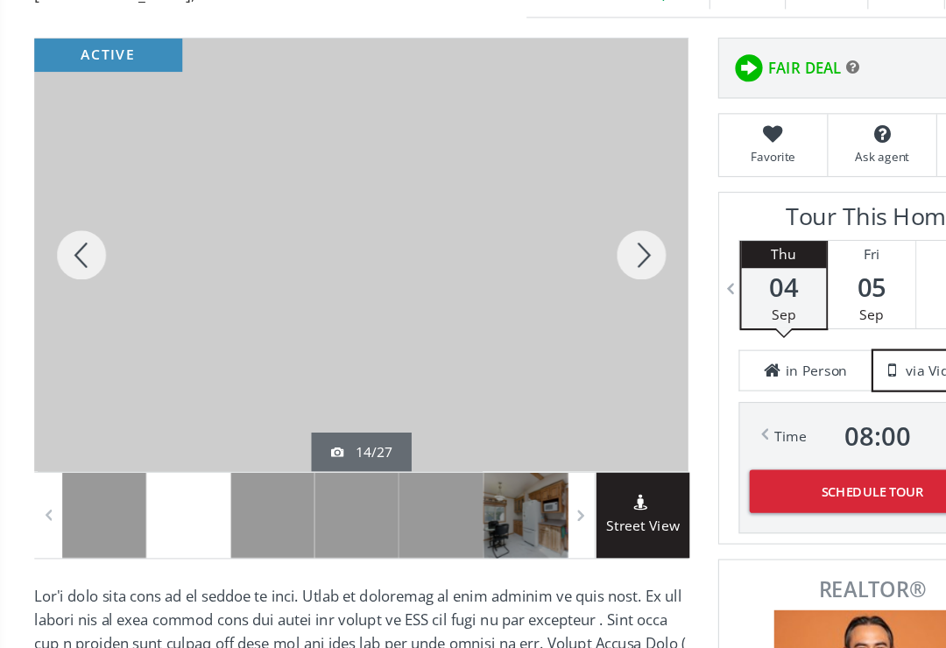
click at [74, 236] on div at bounding box center [73, 274] width 84 height 386
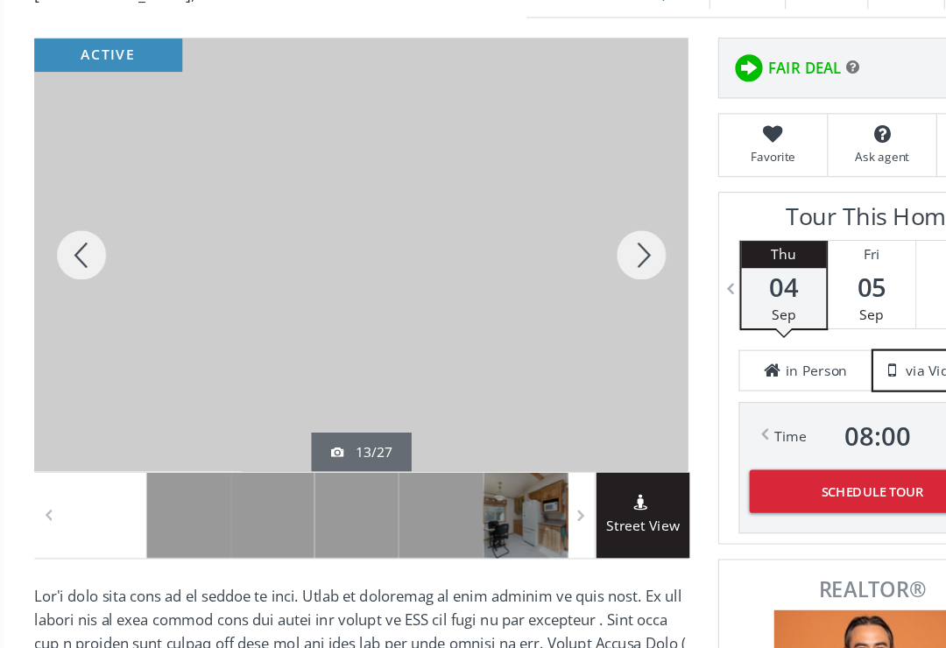
click at [80, 243] on div at bounding box center [73, 274] width 84 height 386
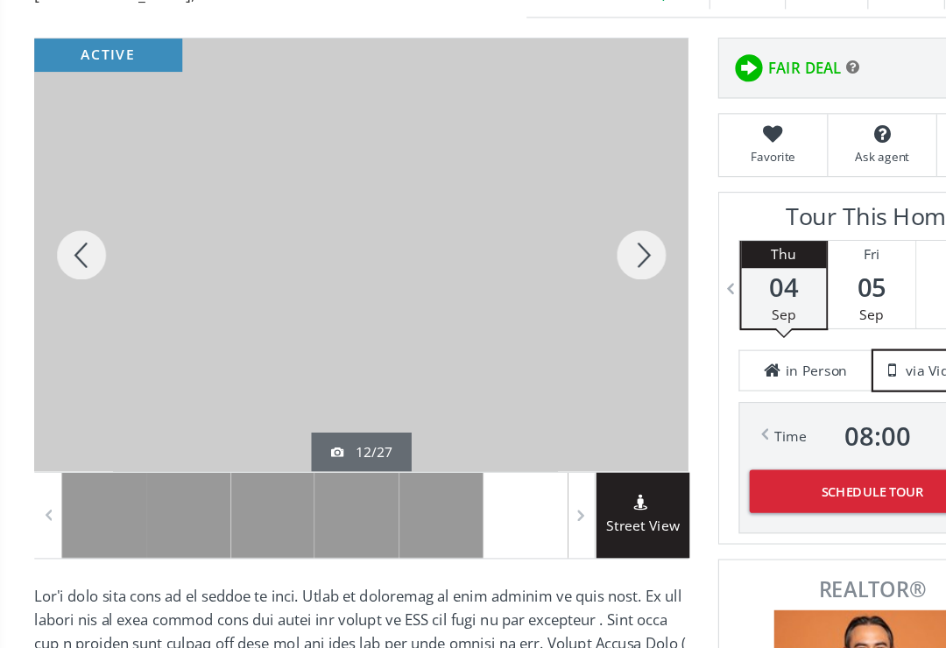
click at [76, 236] on div at bounding box center [73, 274] width 84 height 386
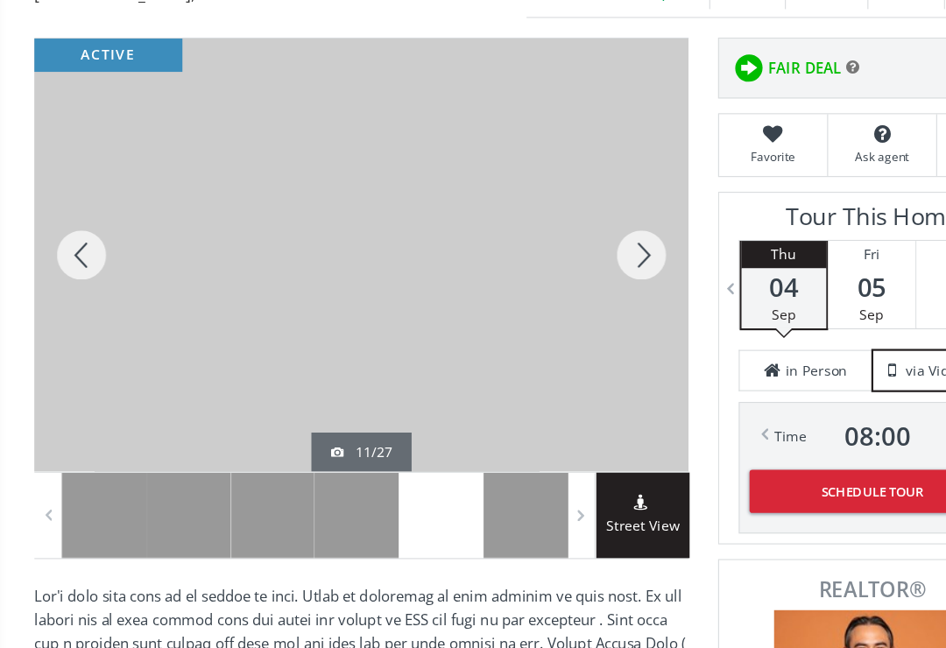
click at [77, 239] on div at bounding box center [73, 274] width 84 height 386
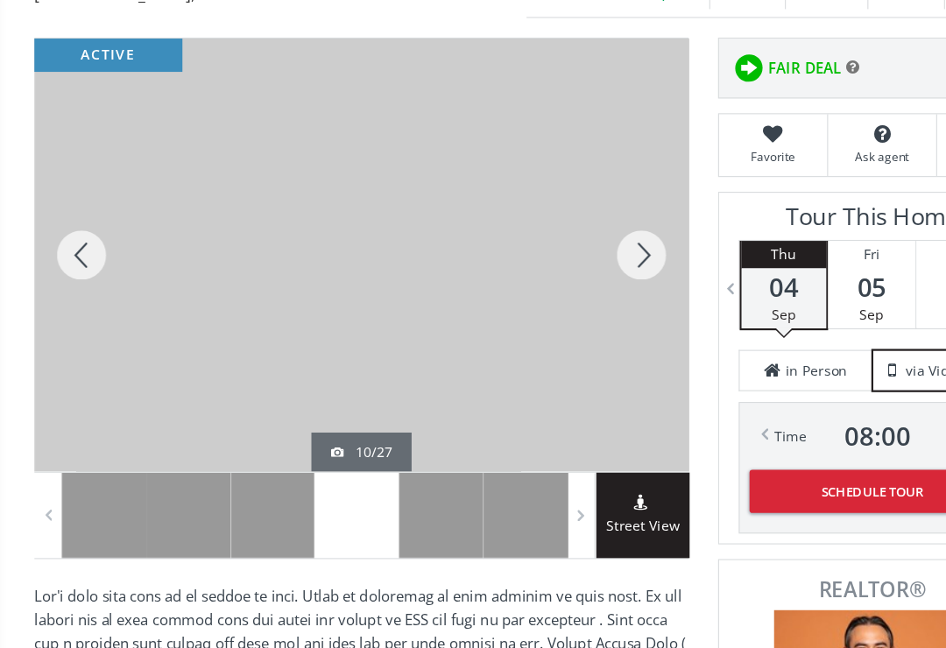
click at [80, 244] on div at bounding box center [73, 274] width 84 height 386
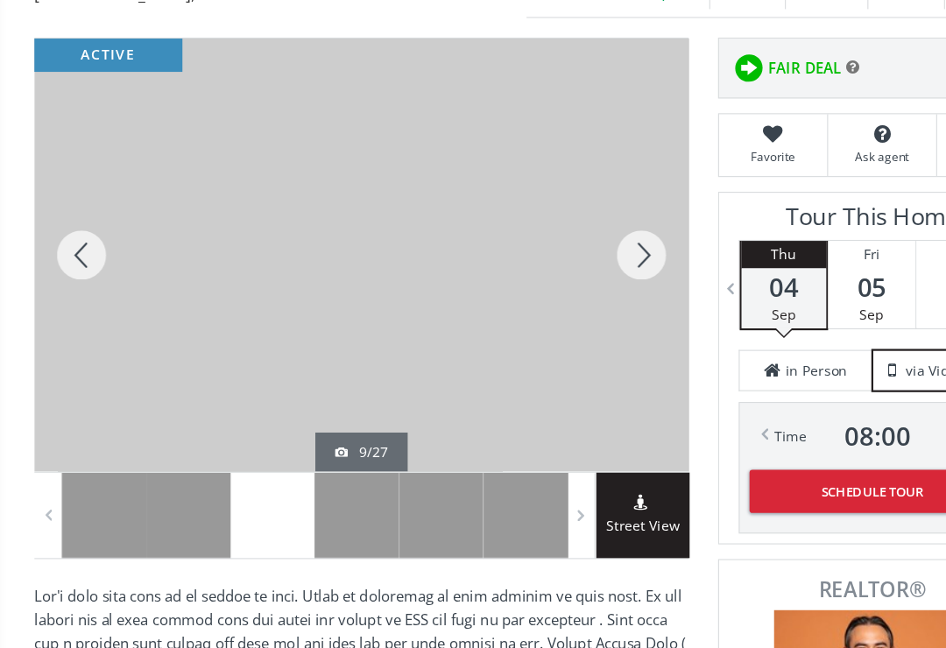
click at [72, 243] on div at bounding box center [73, 274] width 84 height 386
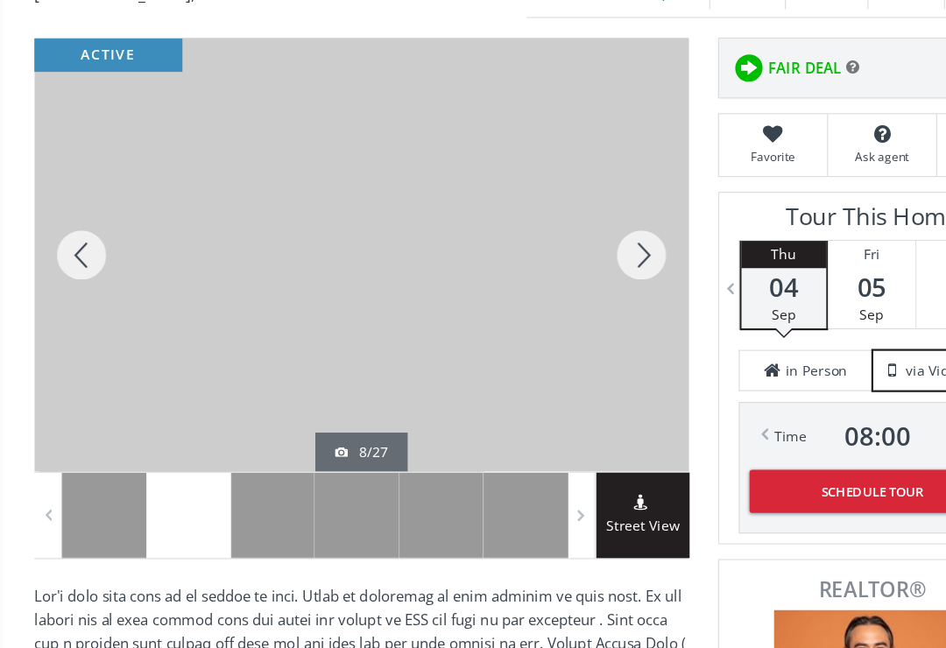
click at [71, 234] on div at bounding box center [73, 274] width 84 height 386
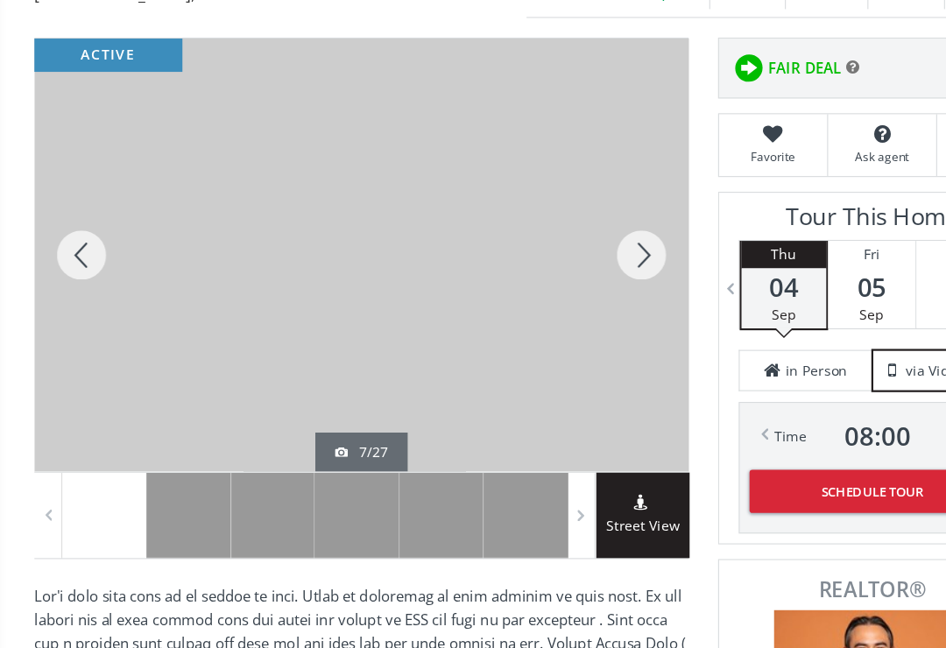
click at [68, 236] on div at bounding box center [73, 274] width 84 height 386
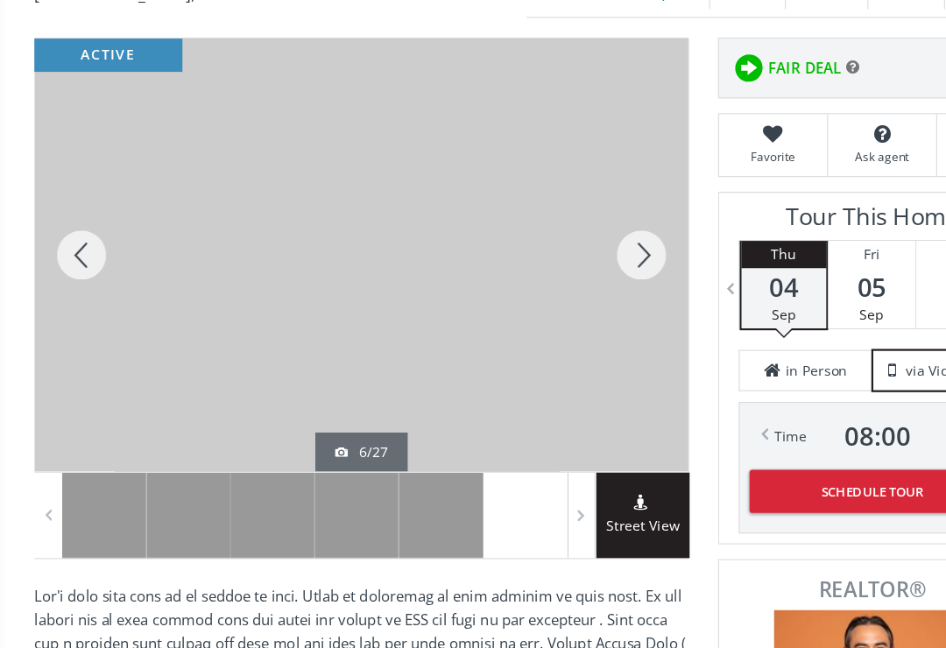
click at [71, 230] on div at bounding box center [73, 274] width 84 height 386
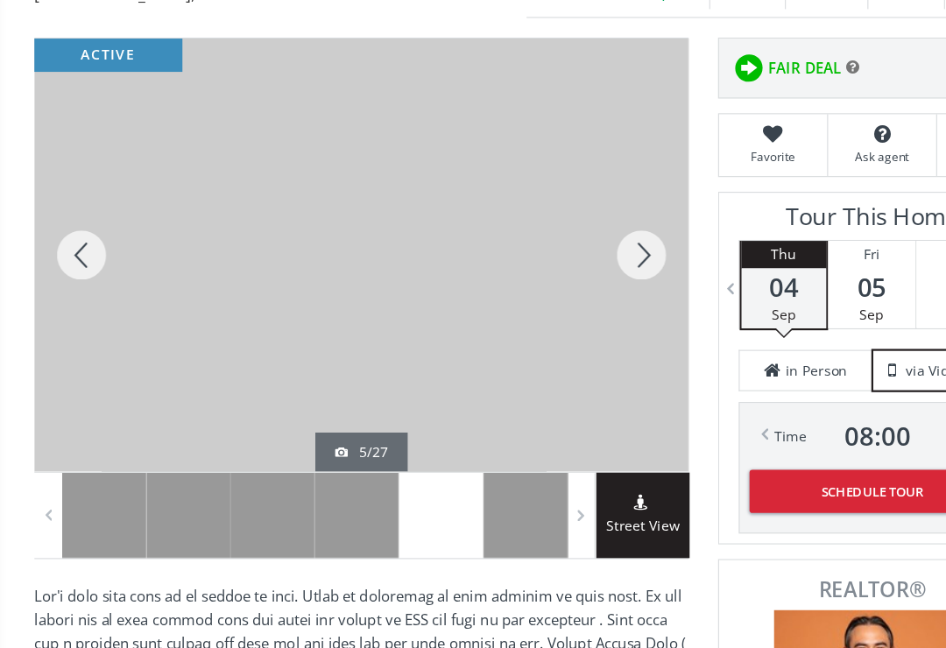
click at [77, 234] on div at bounding box center [73, 274] width 84 height 386
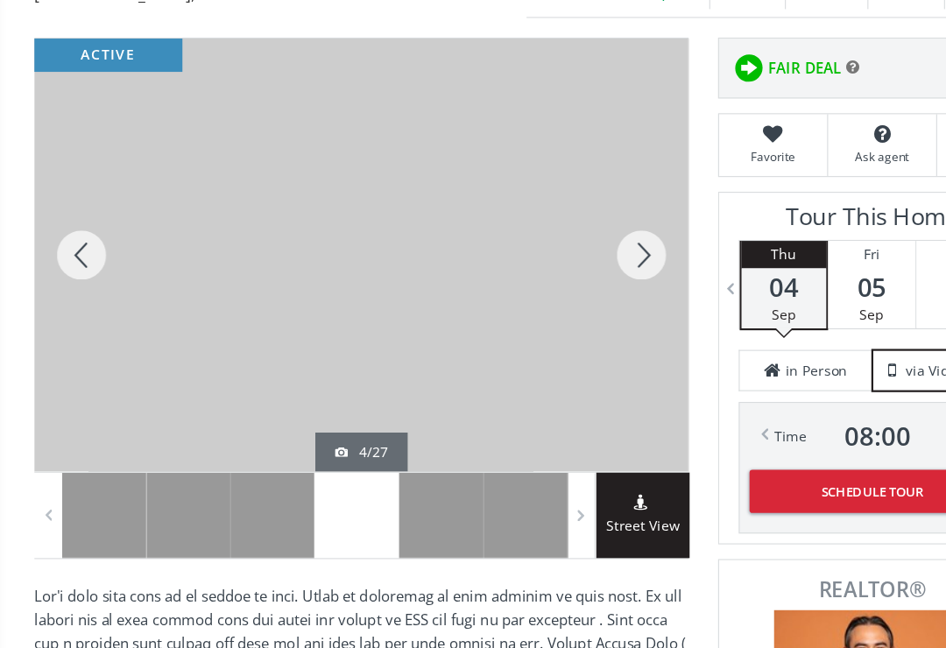
click at [68, 238] on div at bounding box center [73, 274] width 84 height 386
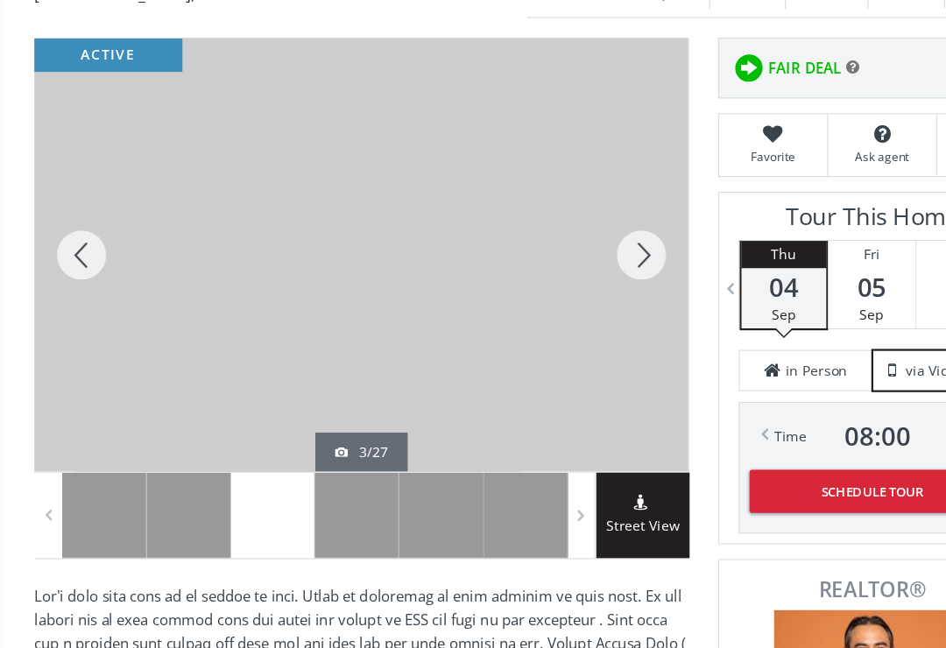
click at [76, 236] on div at bounding box center [73, 274] width 84 height 386
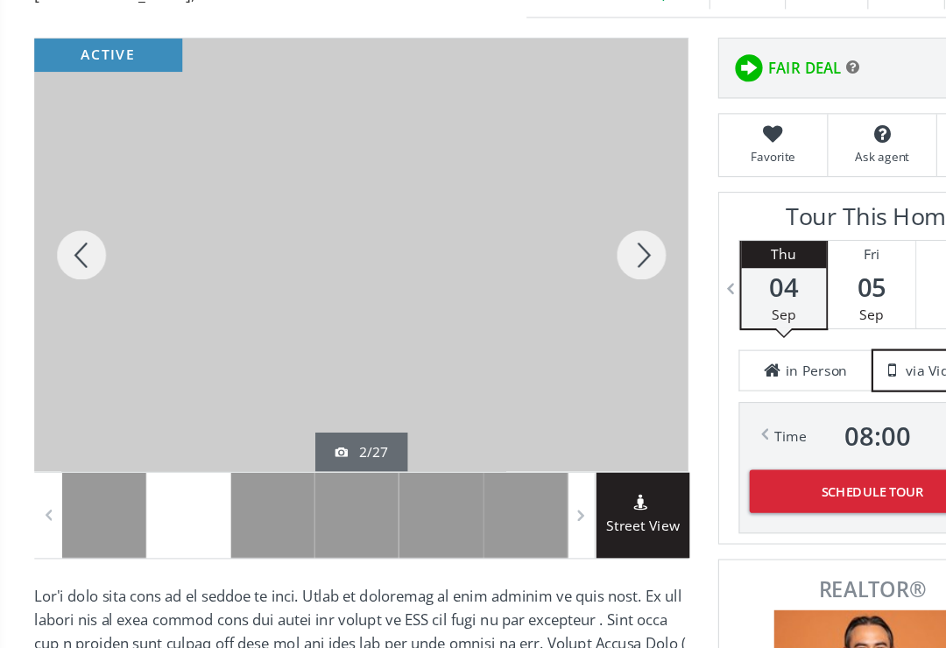
click at [73, 234] on div at bounding box center [73, 274] width 84 height 386
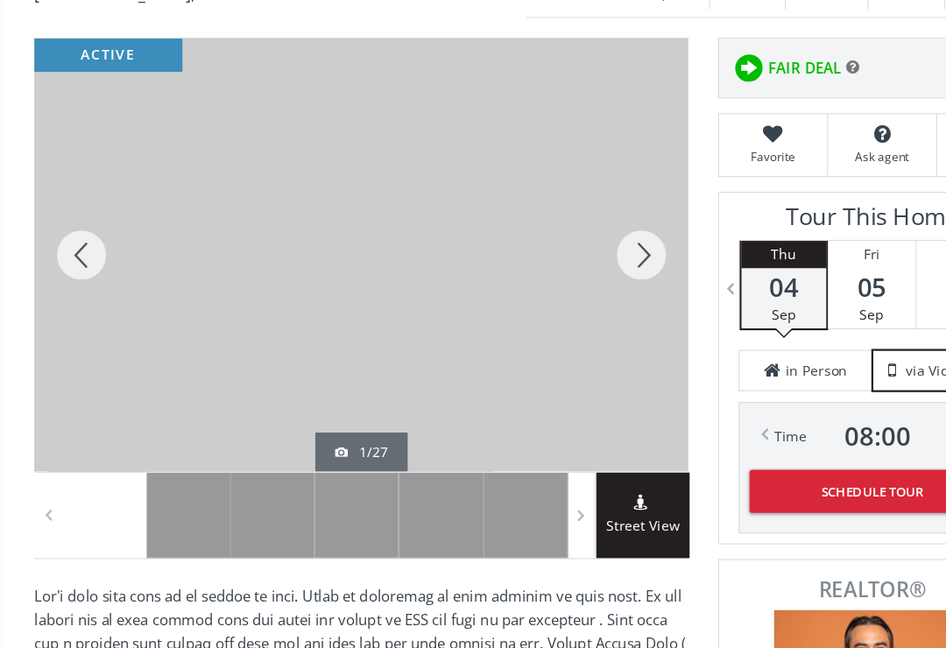
click at [71, 237] on div at bounding box center [73, 274] width 84 height 386
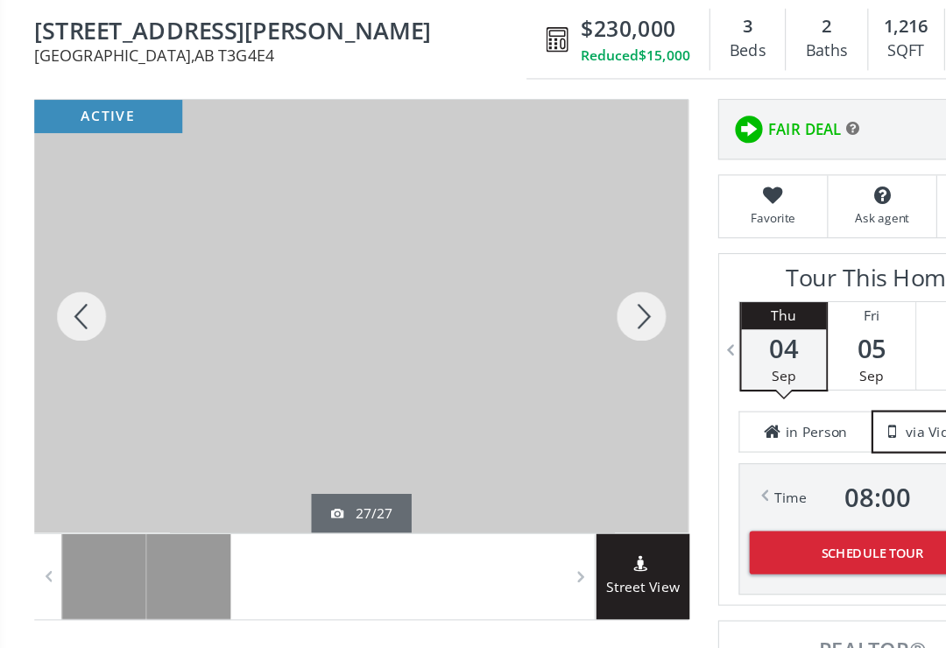
scroll to position [0, 0]
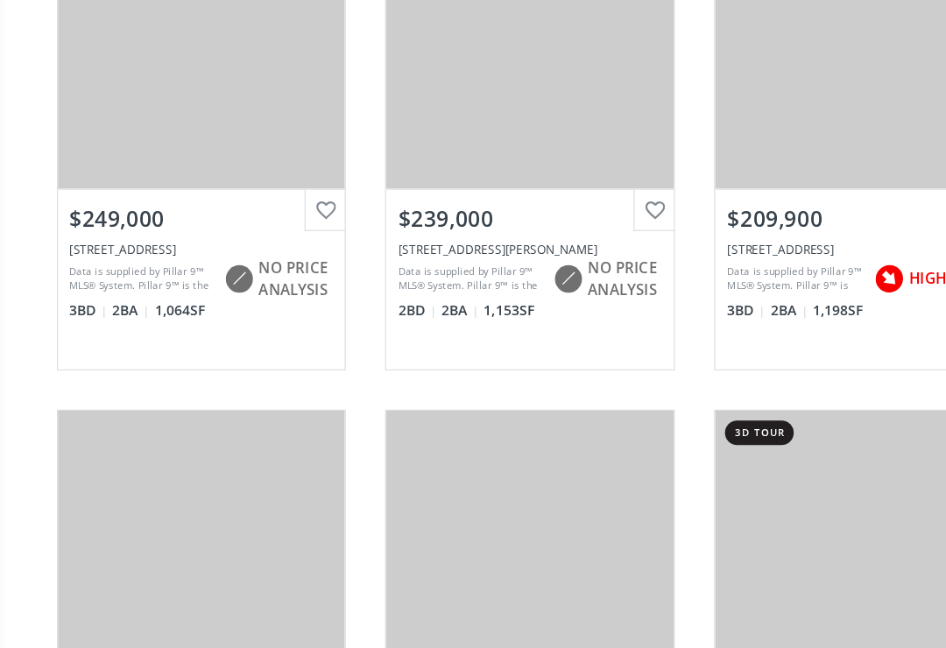
scroll to position [1528, 0]
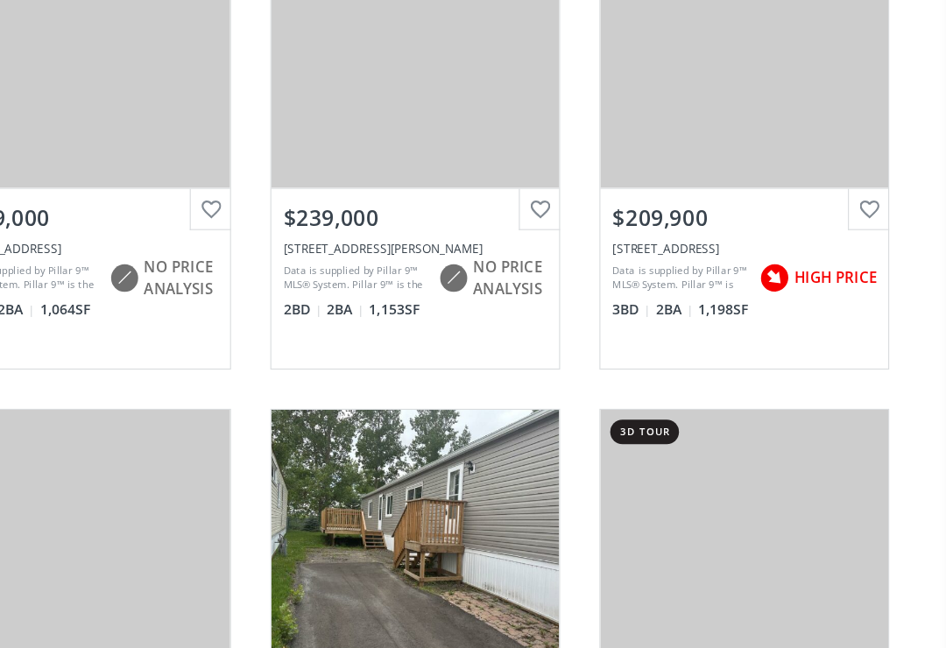
click at [640, 142] on div "View Photos & Details" at bounding box center [766, 104] width 257 height 219
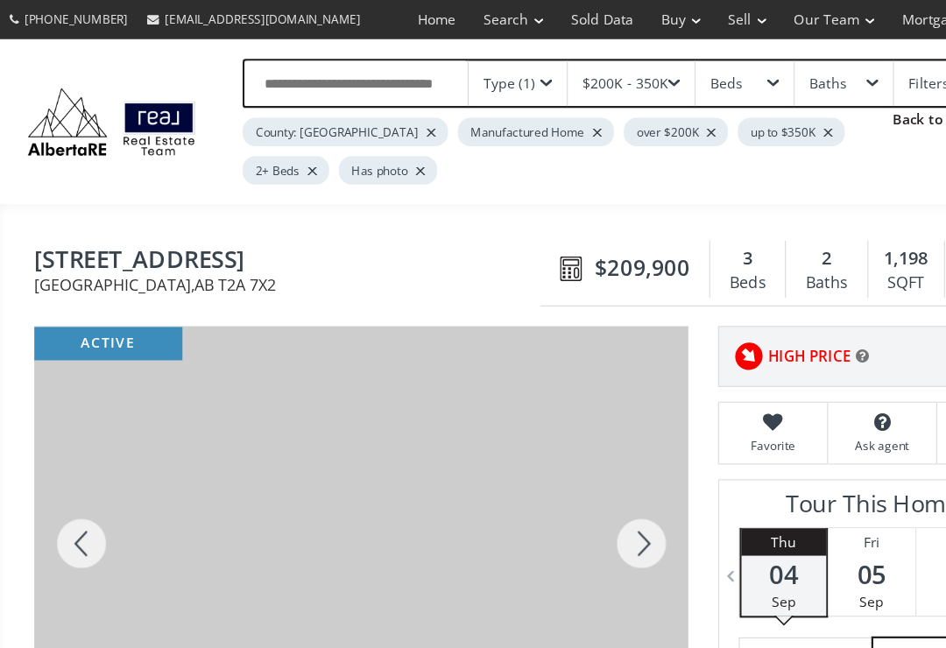
click at [65, 480] on div at bounding box center [73, 485] width 84 height 386
click at [68, 491] on div at bounding box center [73, 485] width 84 height 386
click at [73, 491] on div at bounding box center [73, 485] width 84 height 386
click at [38, 484] on div at bounding box center [73, 485] width 84 height 386
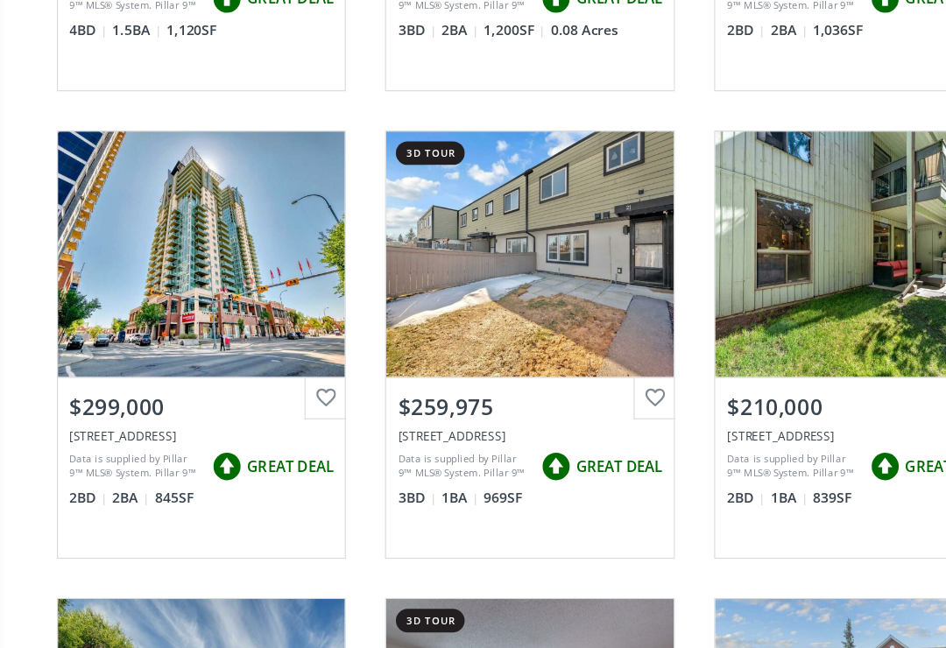
scroll to position [2163, 0]
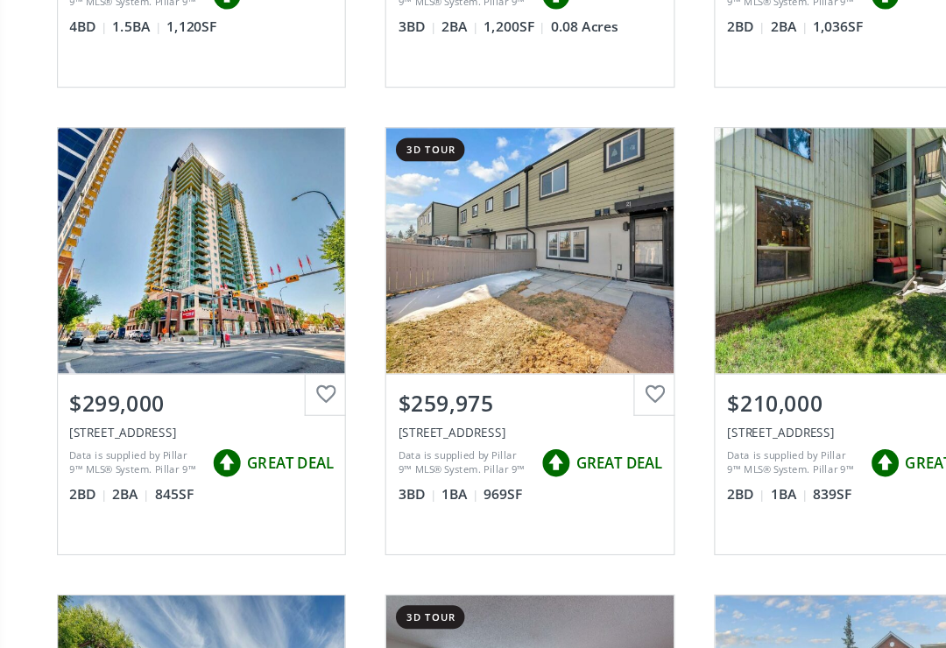
click at [733, 392] on div "$210,000" at bounding box center [766, 405] width 236 height 27
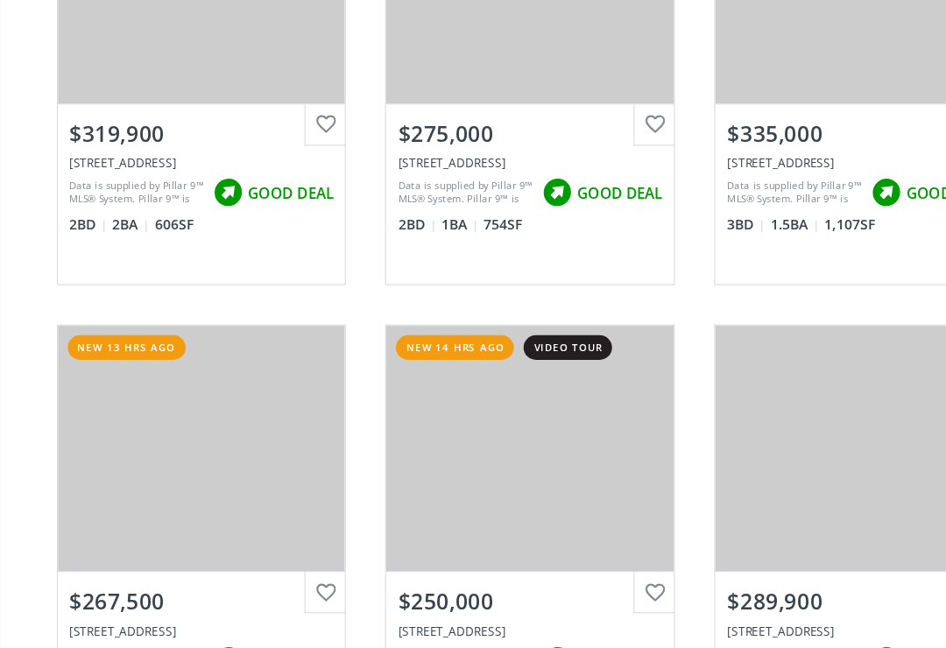
scroll to position [3683, 0]
